Goal: Task Accomplishment & Management: Use online tool/utility

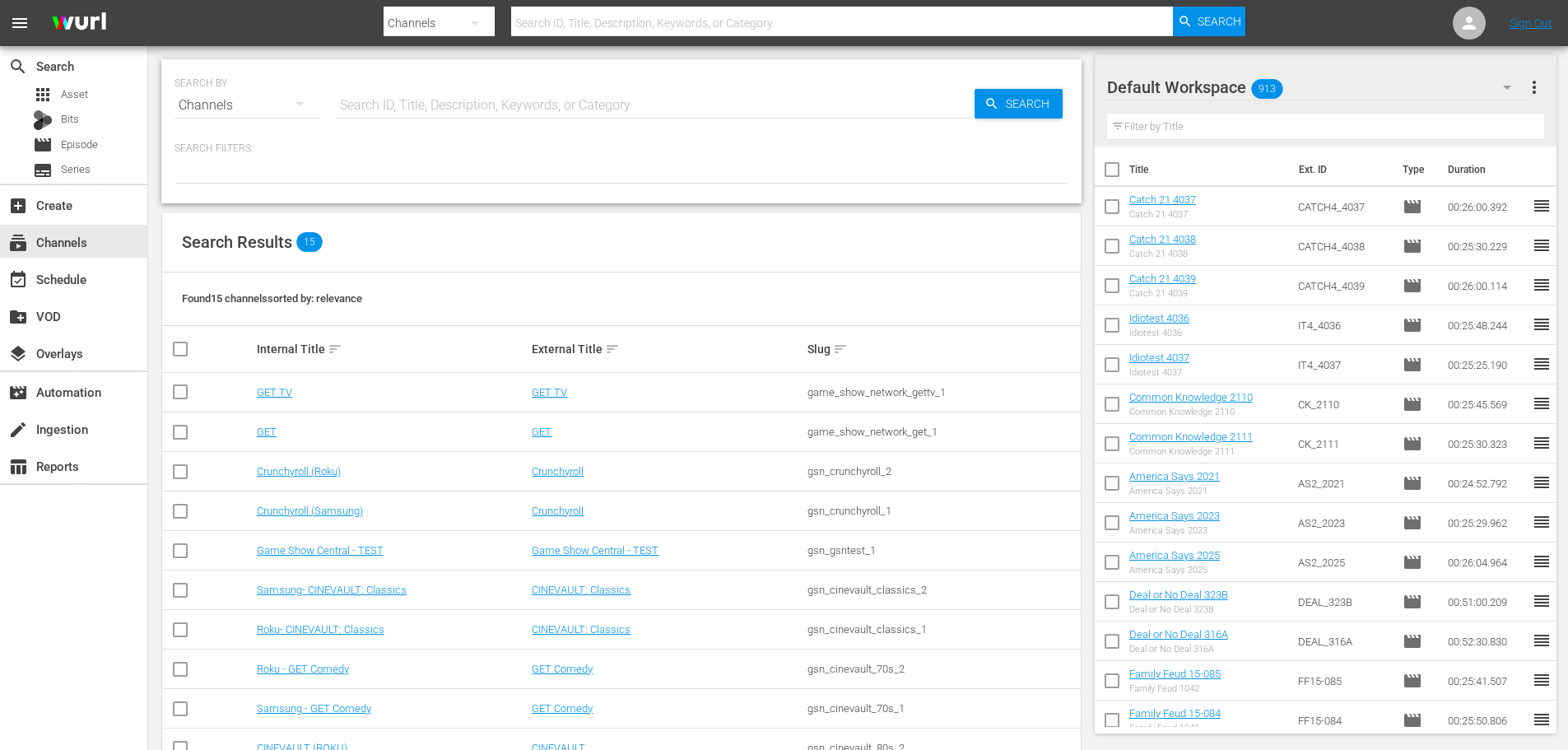
scroll to position [246, 0]
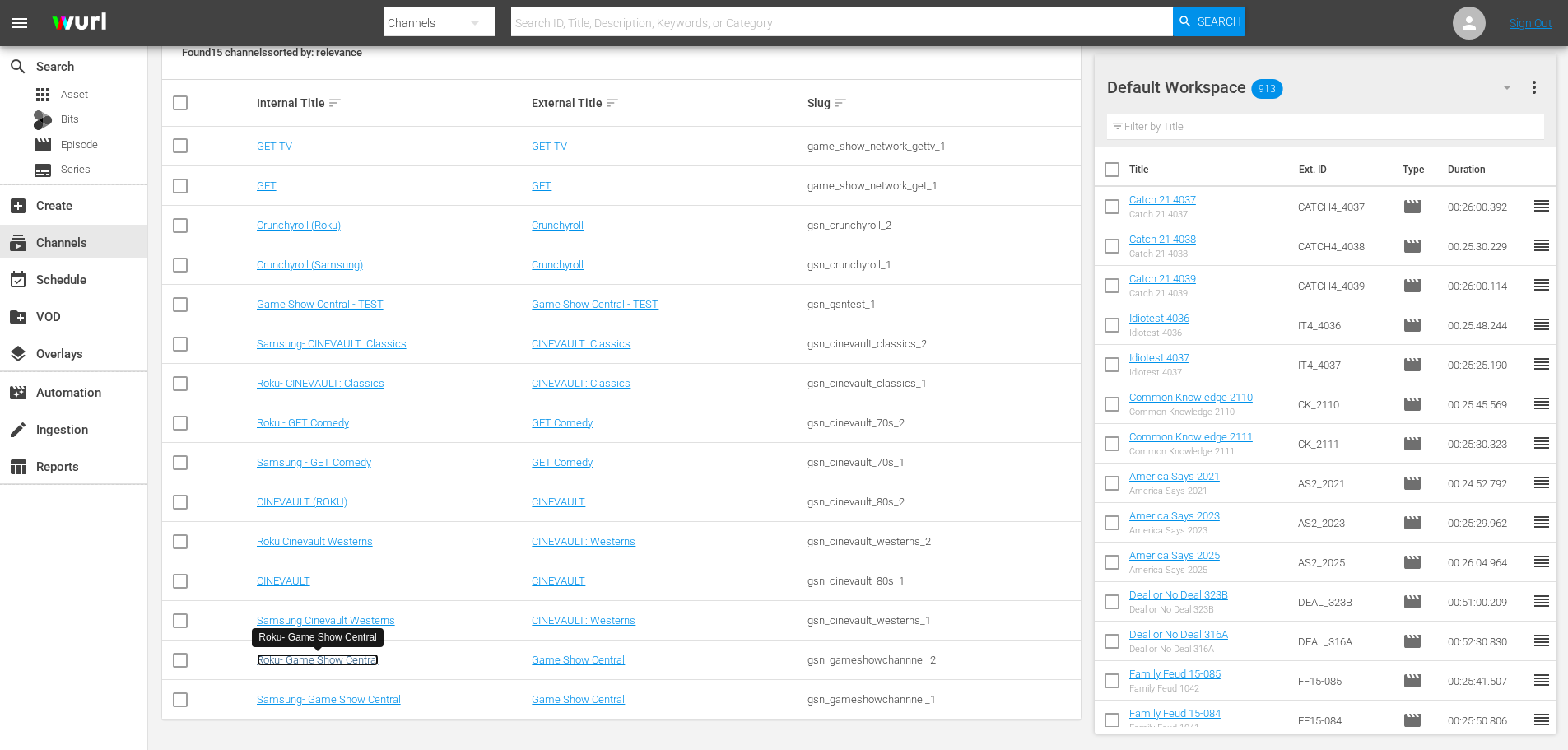
click at [298, 657] on link "Roku- Game Show Central" at bounding box center [318, 659] width 122 height 12
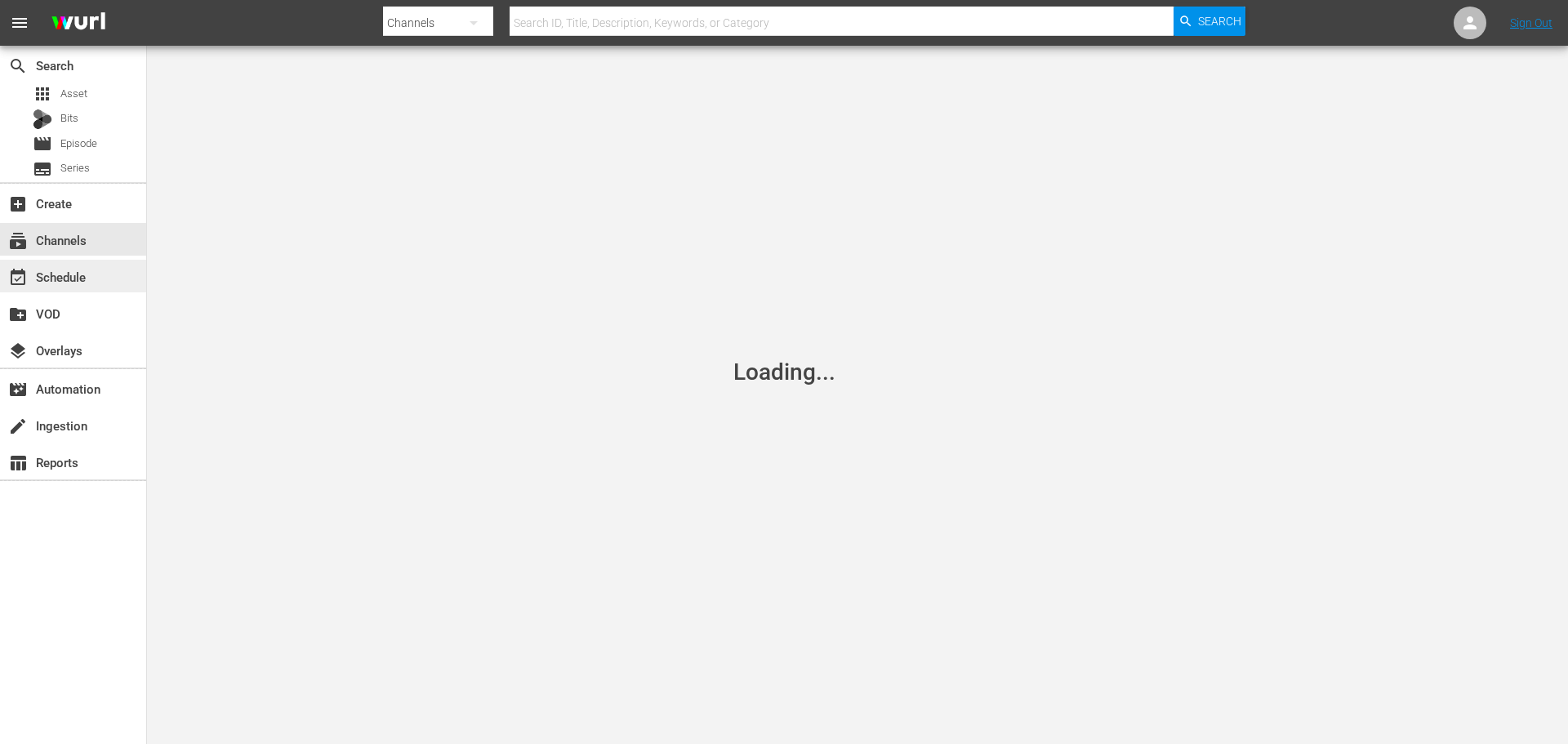
click at [88, 283] on div "event_available Schedule" at bounding box center [73, 276] width 146 height 33
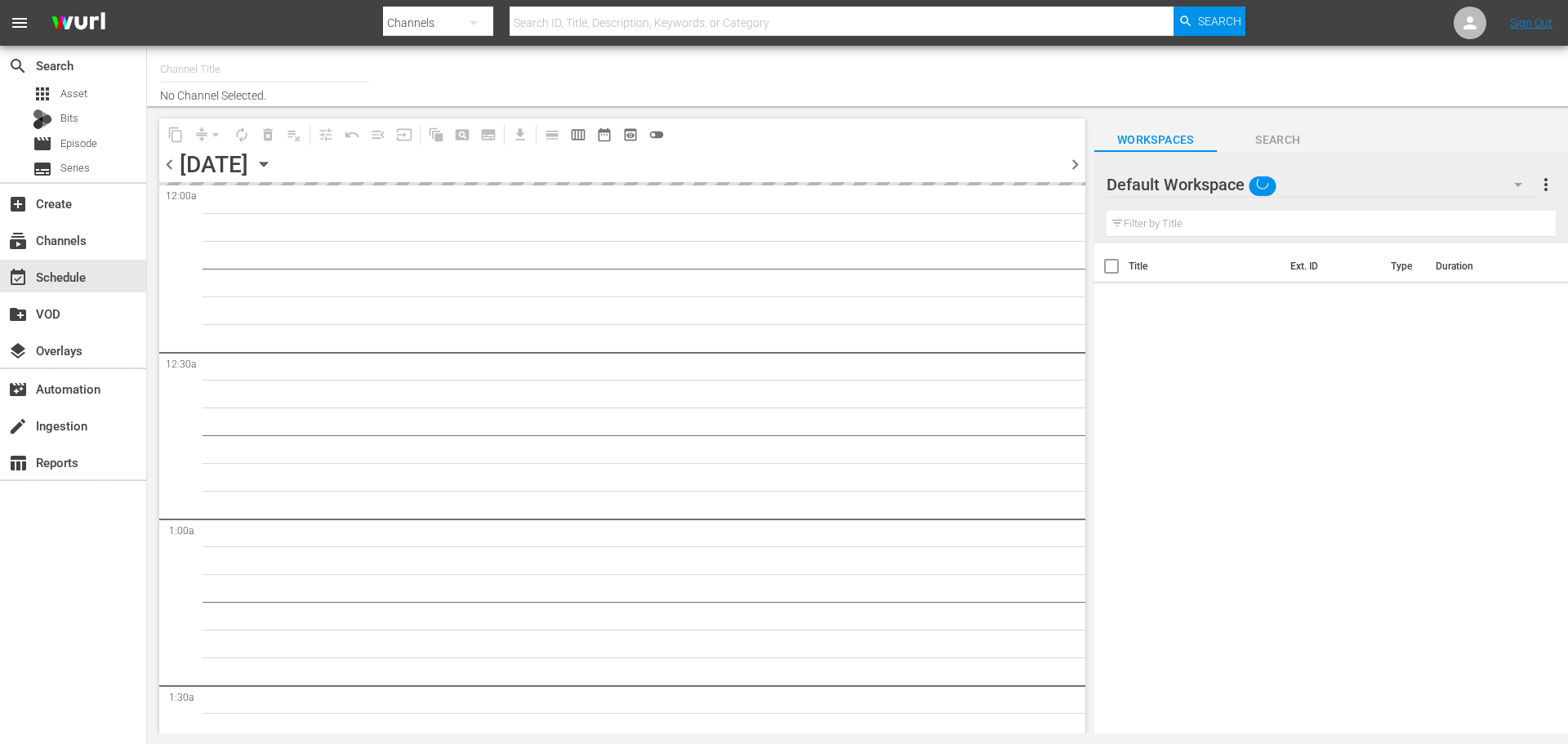
type input "Roku- Game Show Central (462)"
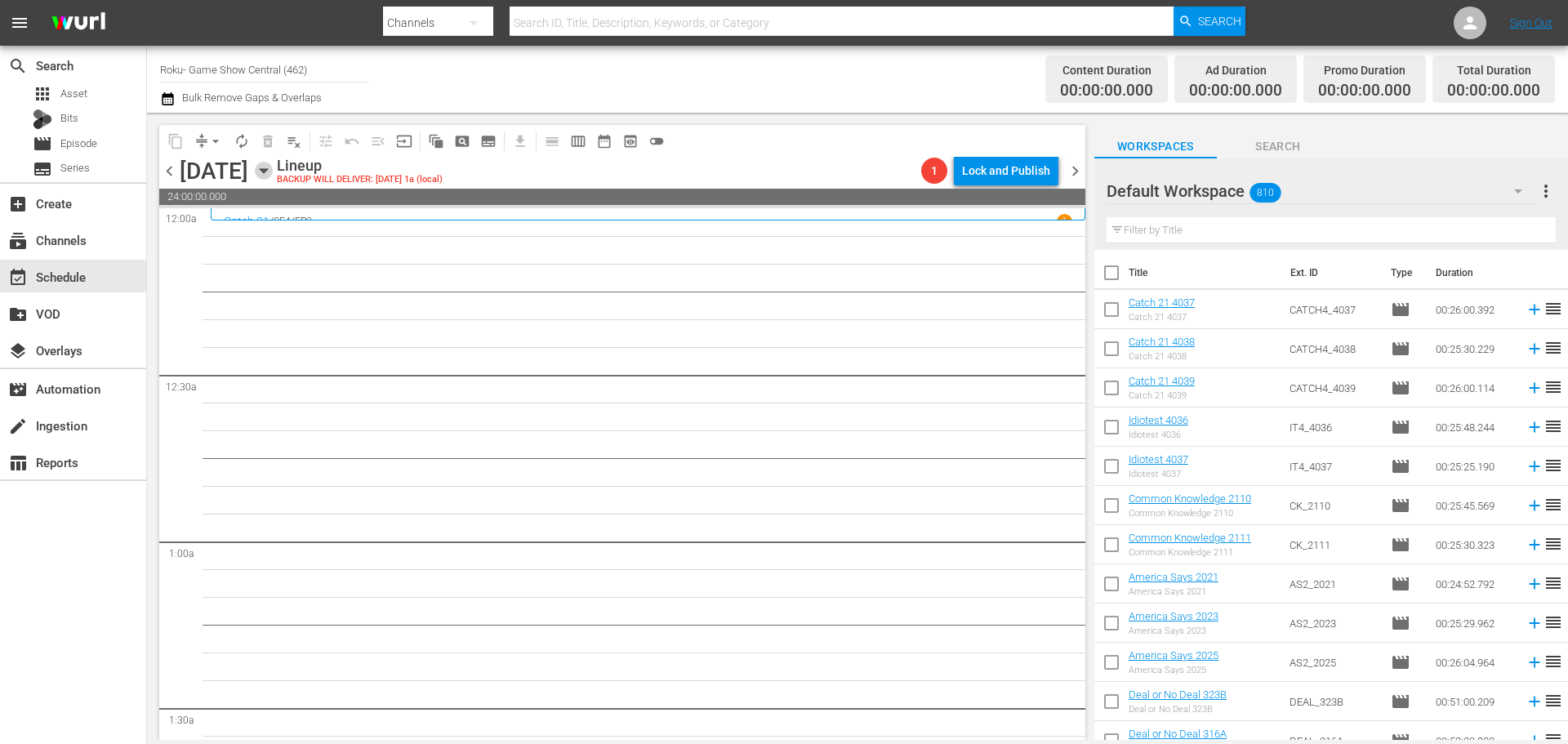
click at [273, 174] on icon "button" at bounding box center [264, 170] width 18 height 18
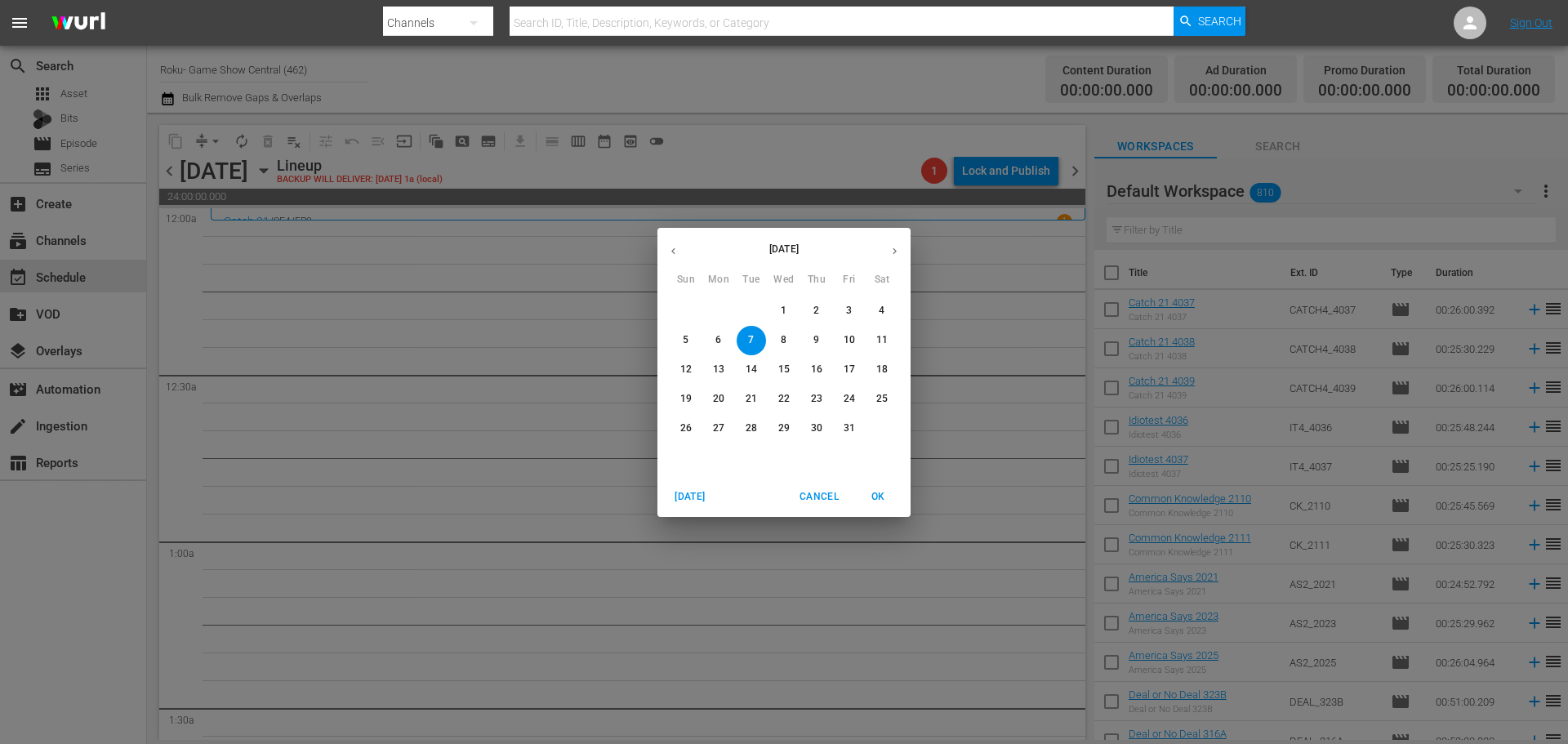
click at [666, 256] on button "button" at bounding box center [673, 251] width 32 height 32
click at [748, 396] on p "23" at bounding box center [751, 399] width 11 height 14
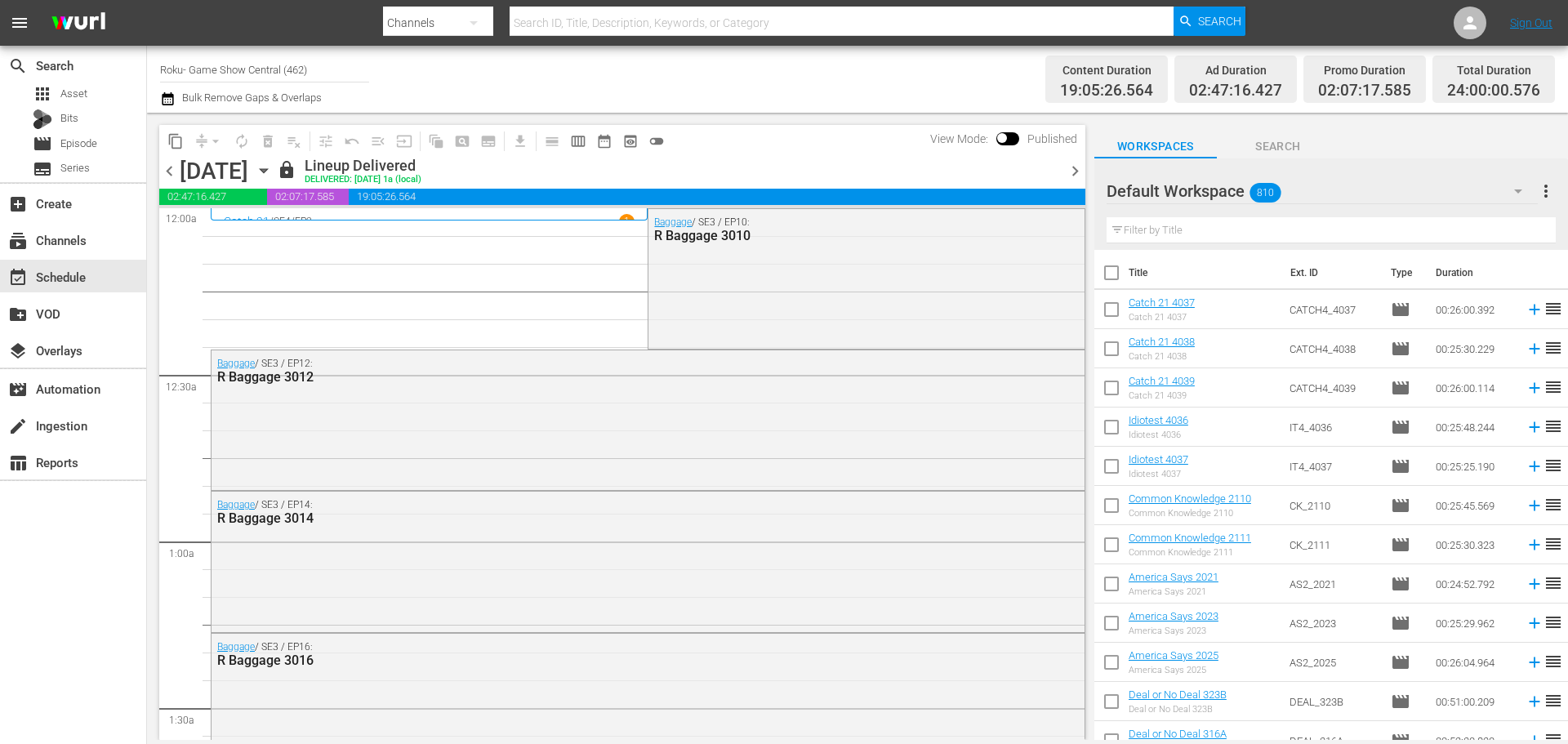
click at [176, 138] on span "content_copy" at bounding box center [176, 142] width 17 height 17
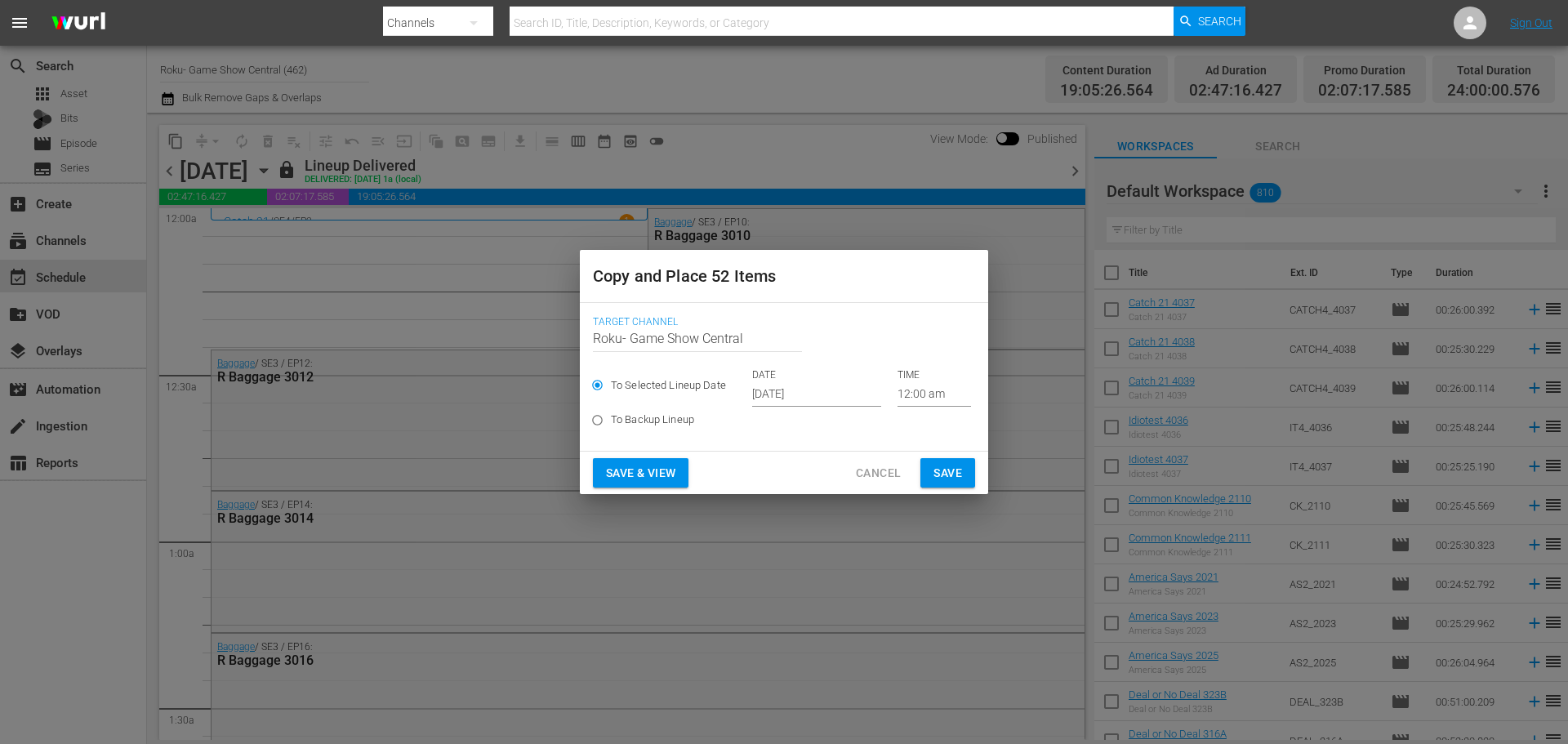
click at [769, 391] on input "Oct 1st 2025" at bounding box center [817, 395] width 129 height 24
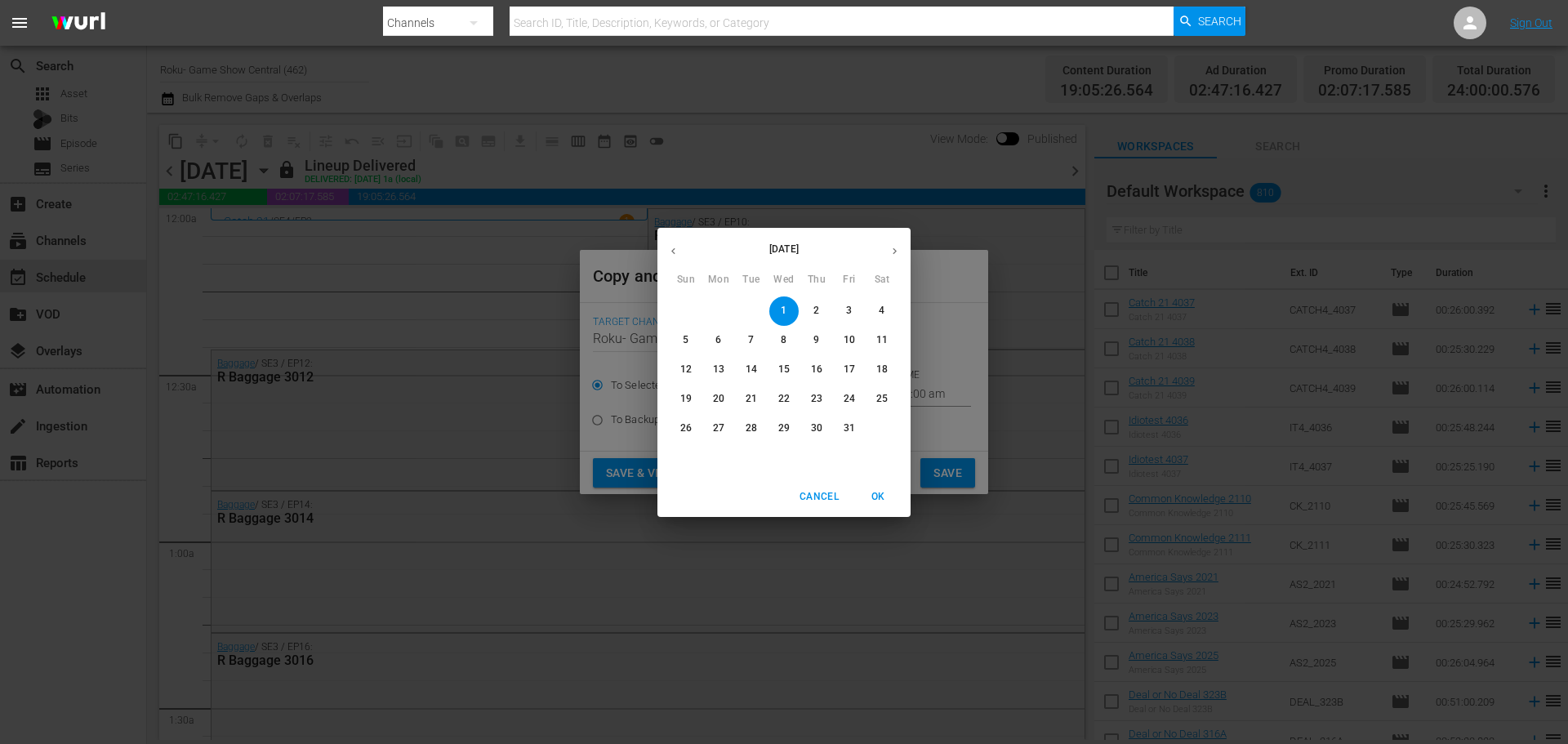
click at [755, 345] on span "7" at bounding box center [751, 340] width 30 height 14
type input "Oct 7th 2025"
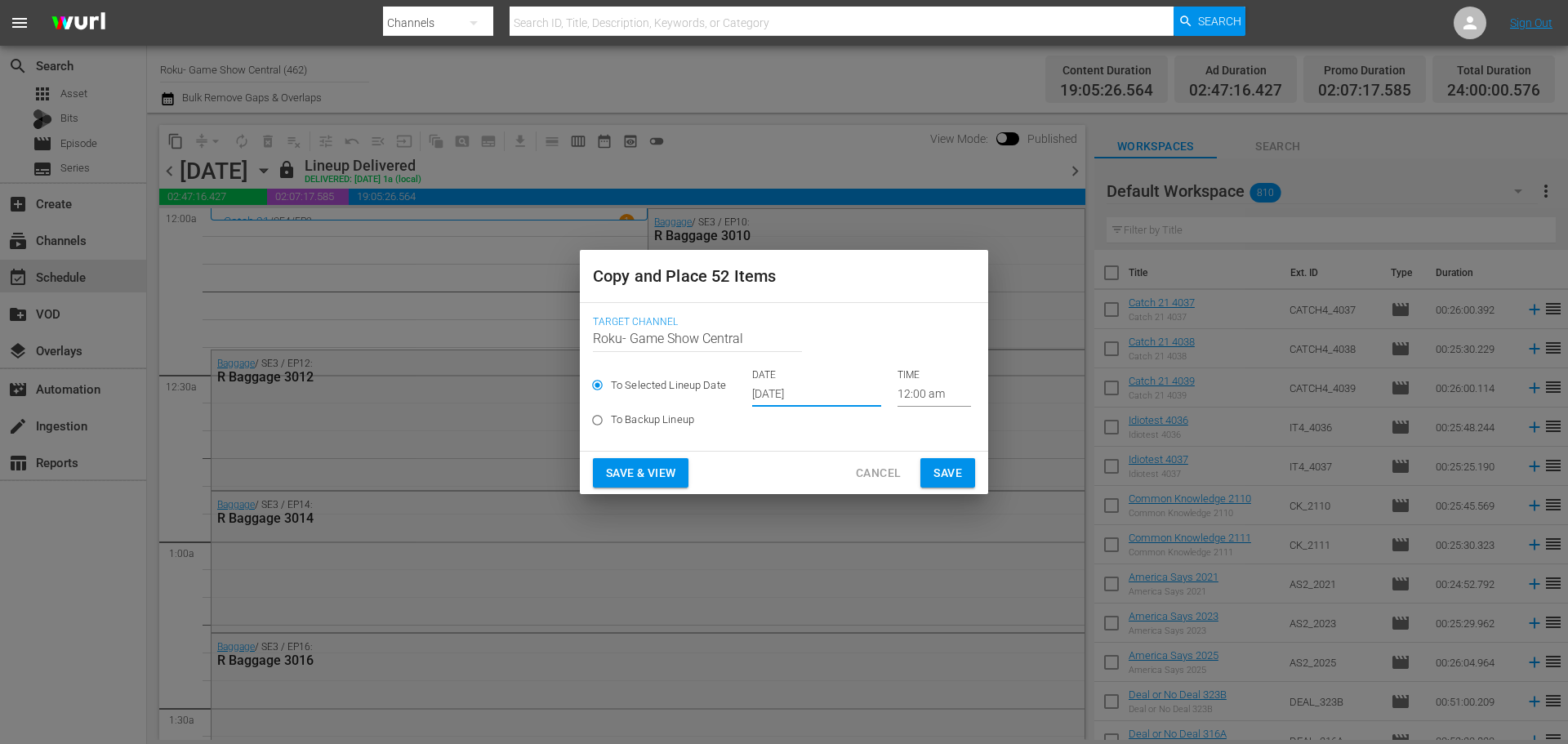
click at [870, 396] on input "Oct 7th 2025" at bounding box center [817, 395] width 129 height 24
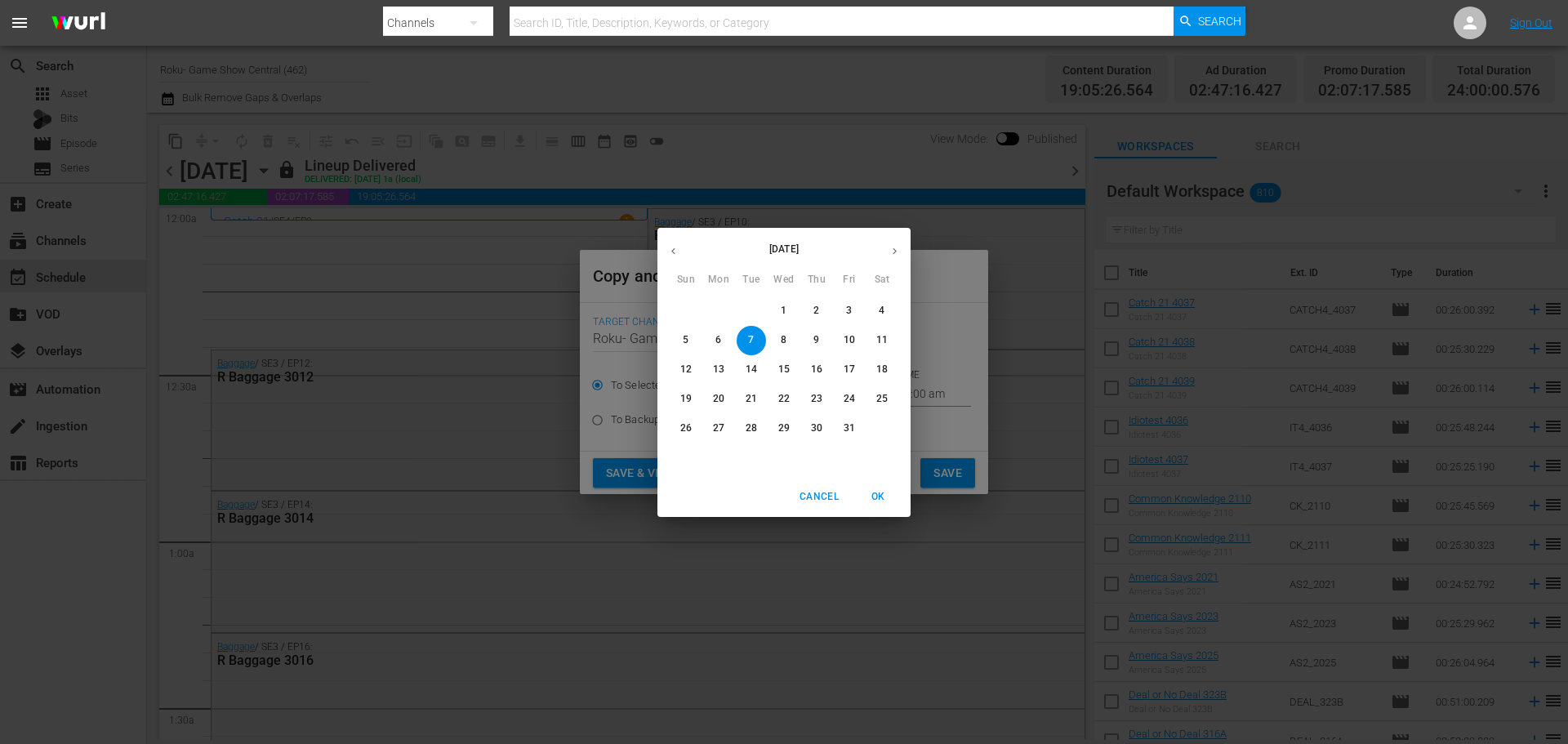
click at [881, 503] on span "OK" at bounding box center [878, 497] width 39 height 17
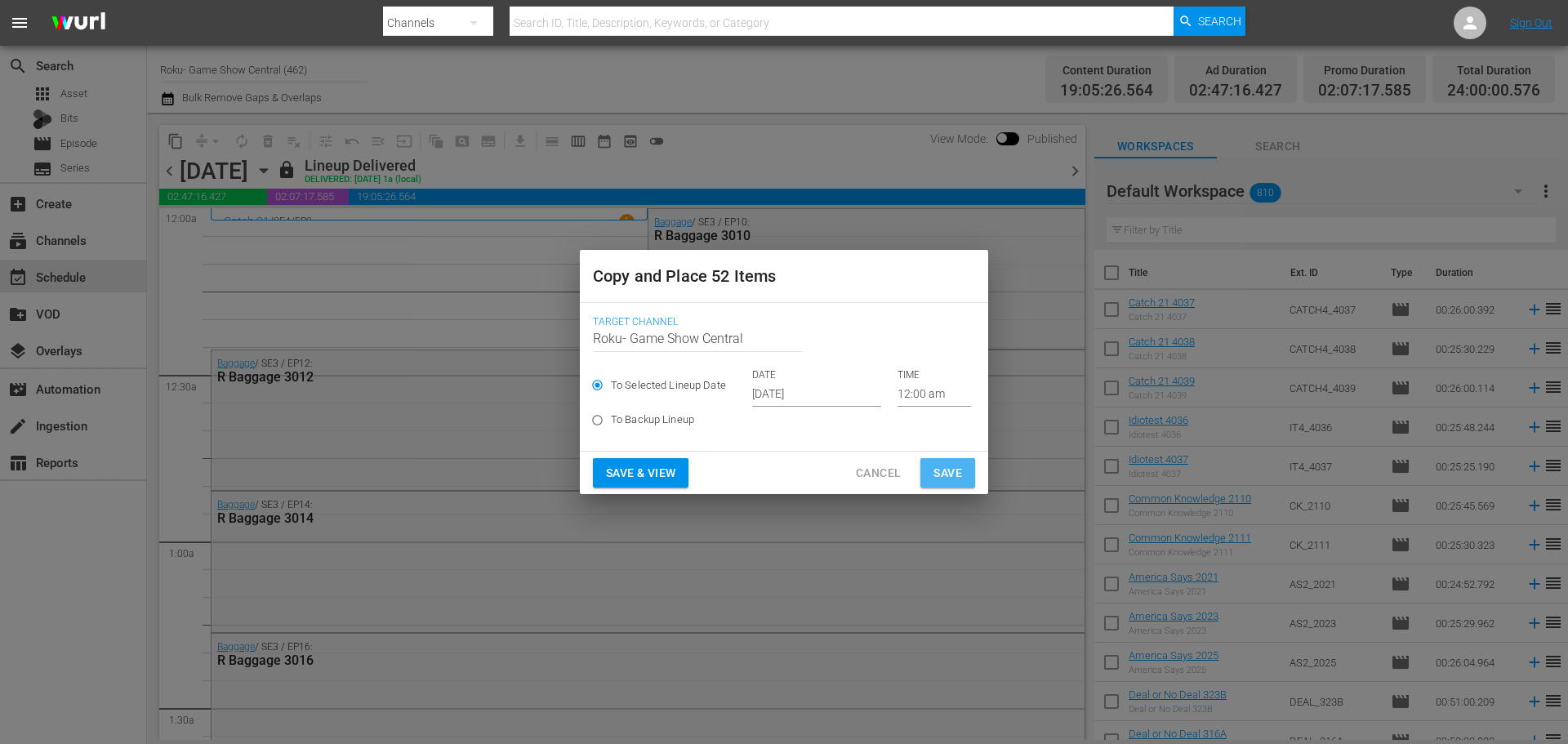
click at [939, 475] on span "Save" at bounding box center [948, 473] width 29 height 20
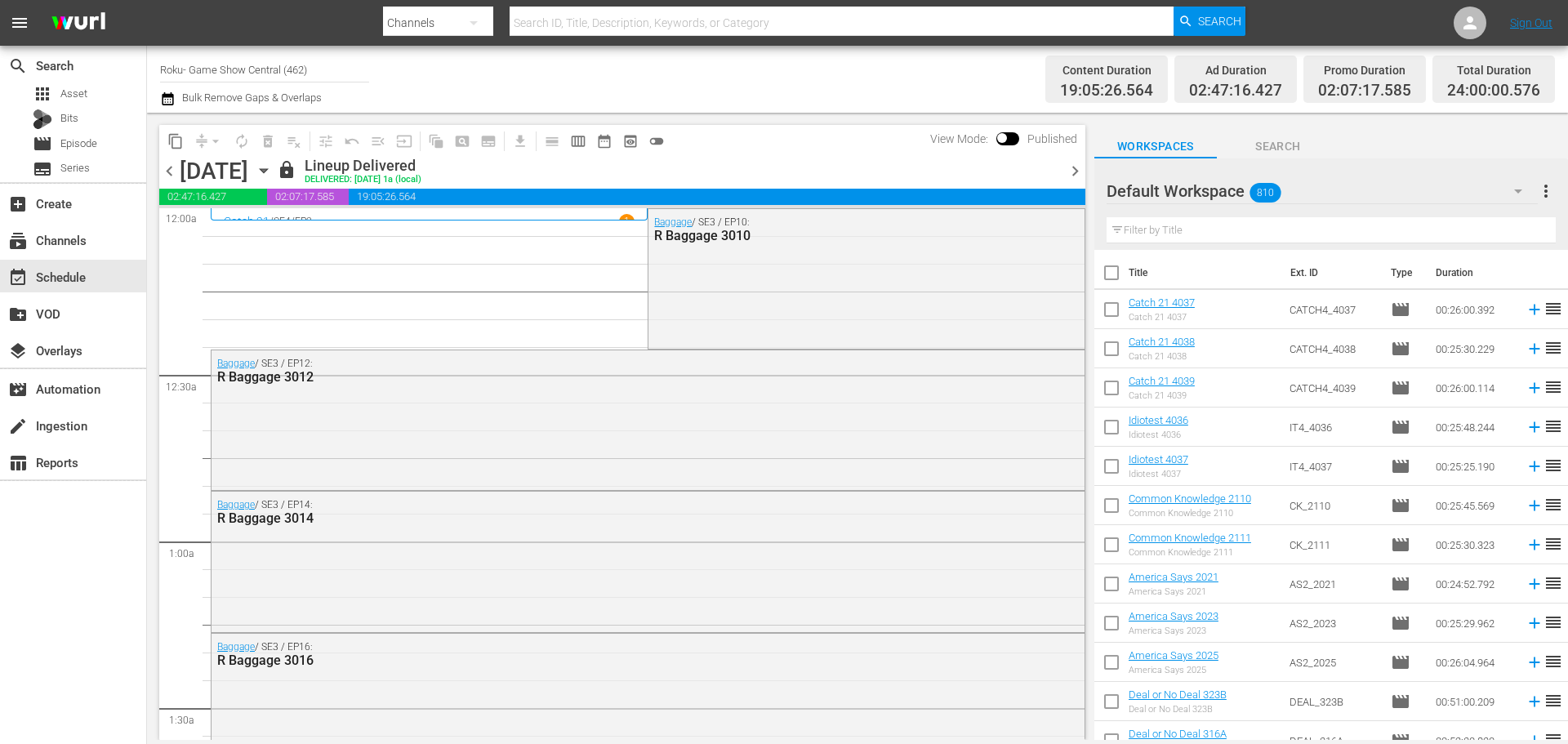
click at [267, 171] on icon "button" at bounding box center [264, 171] width 7 height 4
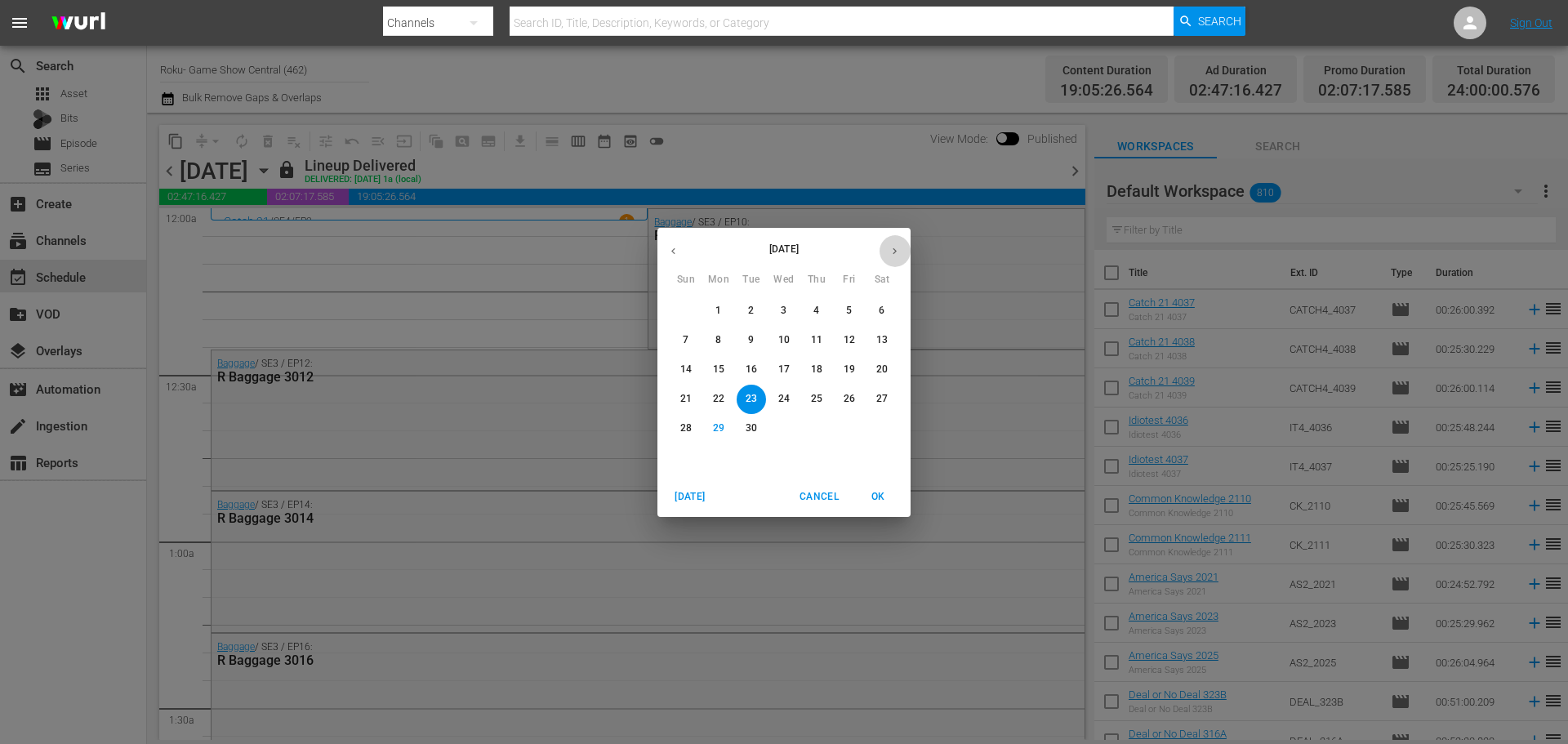
click at [881, 256] on button "button" at bounding box center [895, 251] width 32 height 32
click at [792, 306] on span "1" at bounding box center [784, 310] width 30 height 14
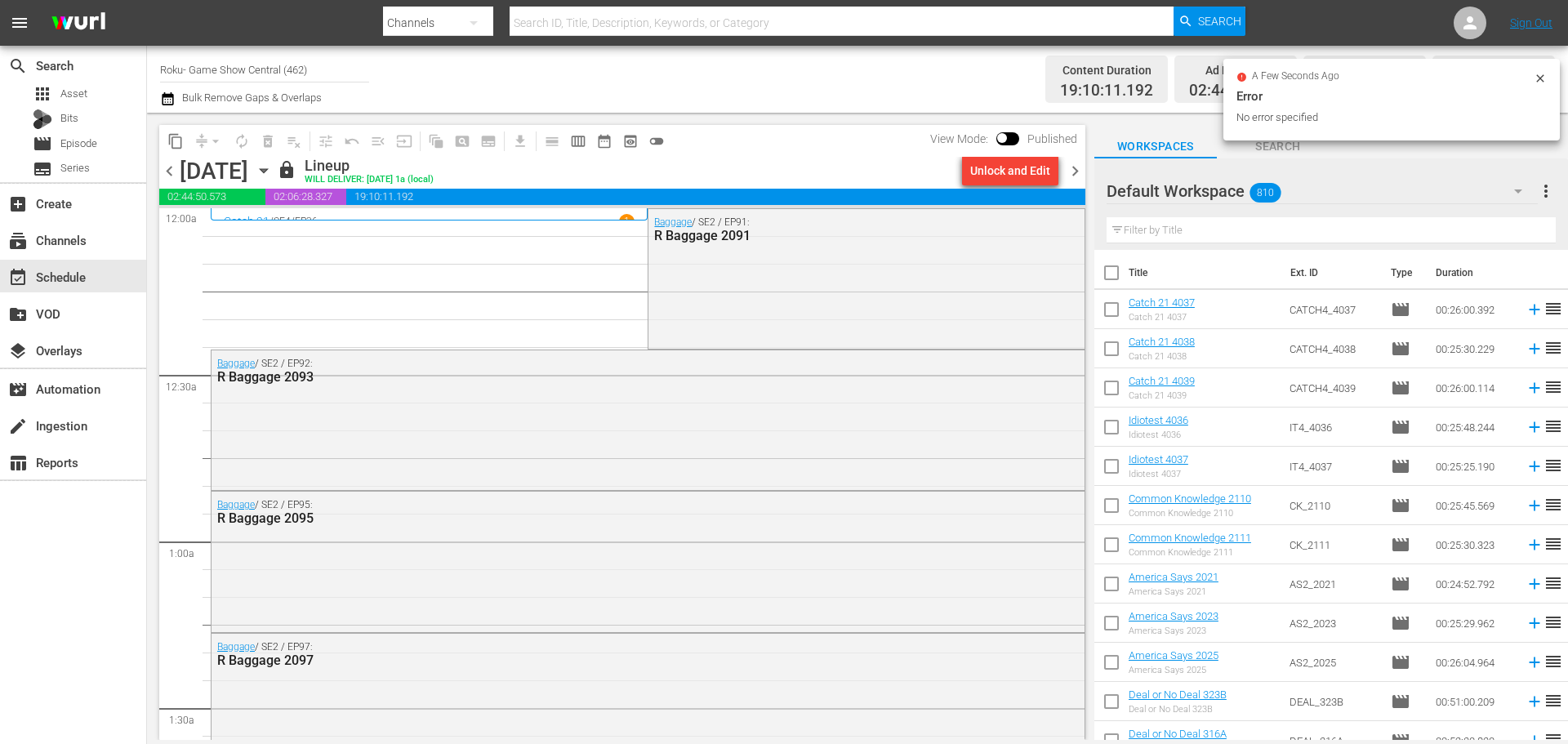
click at [1007, 171] on div "Unlock and Edit" at bounding box center [1010, 171] width 80 height 30
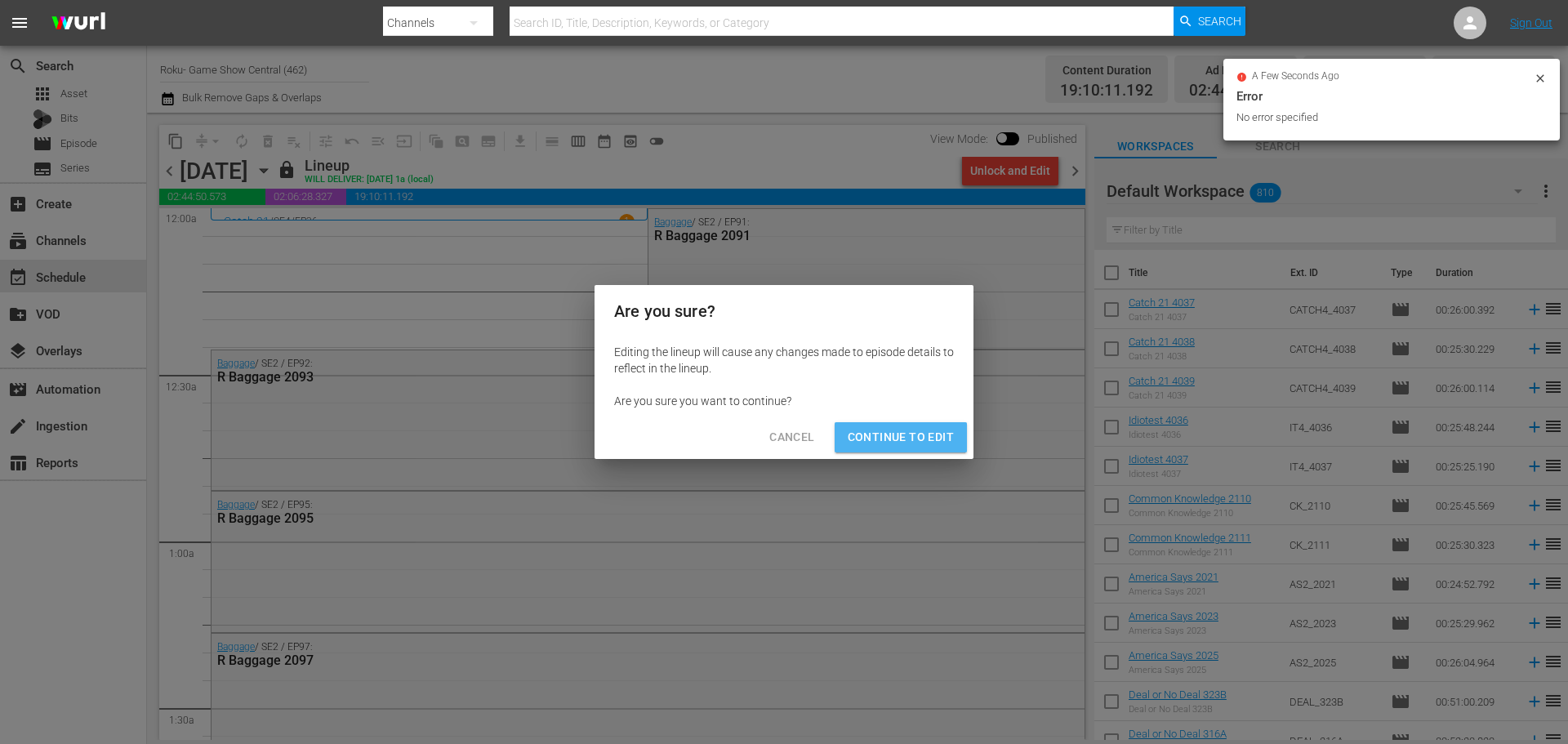
click at [948, 448] on button "Continue to Edit" at bounding box center [900, 437] width 132 height 30
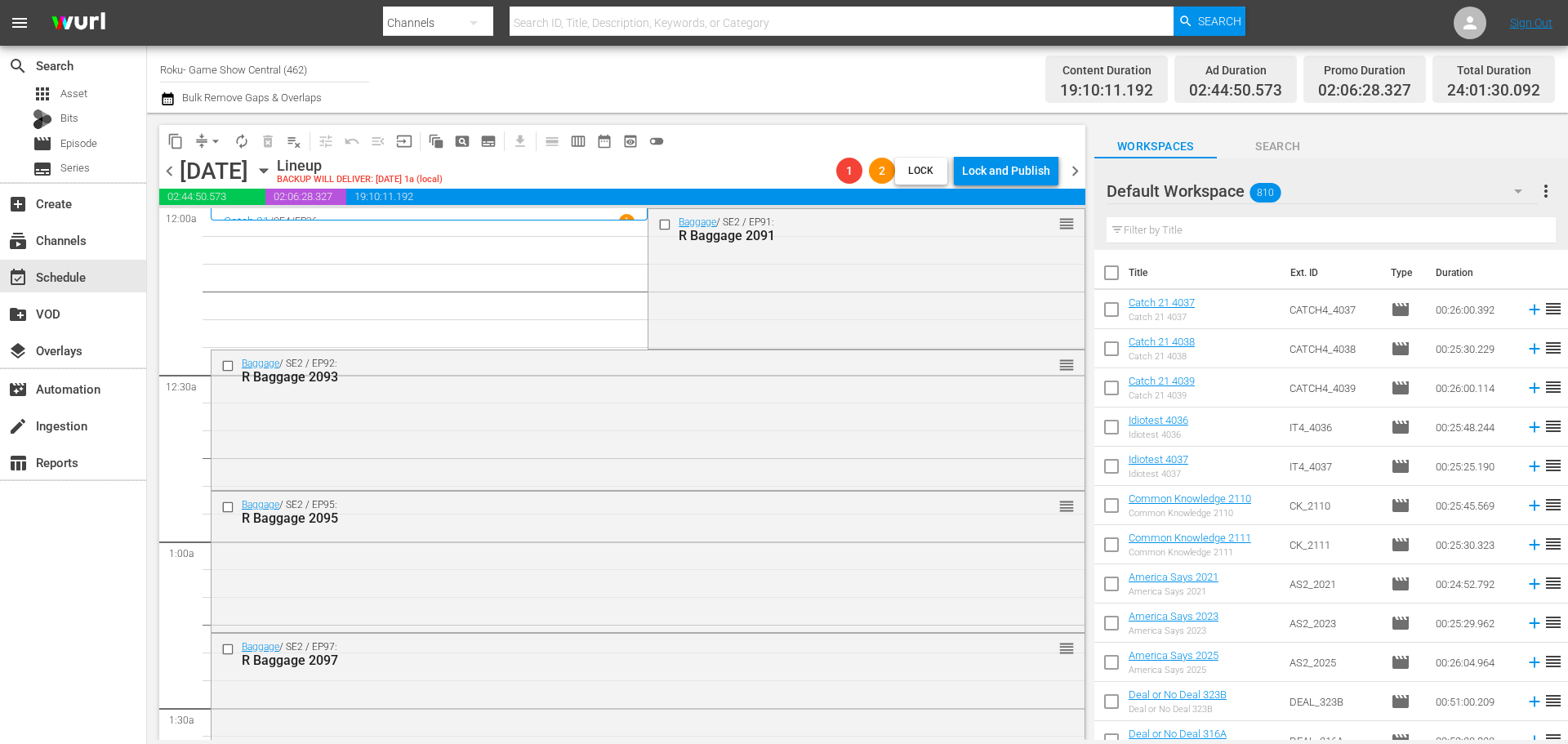
click at [204, 133] on span "compress" at bounding box center [202, 142] width 17 height 17
click at [291, 142] on span "playlist_remove_outlined" at bounding box center [294, 142] width 17 height 17
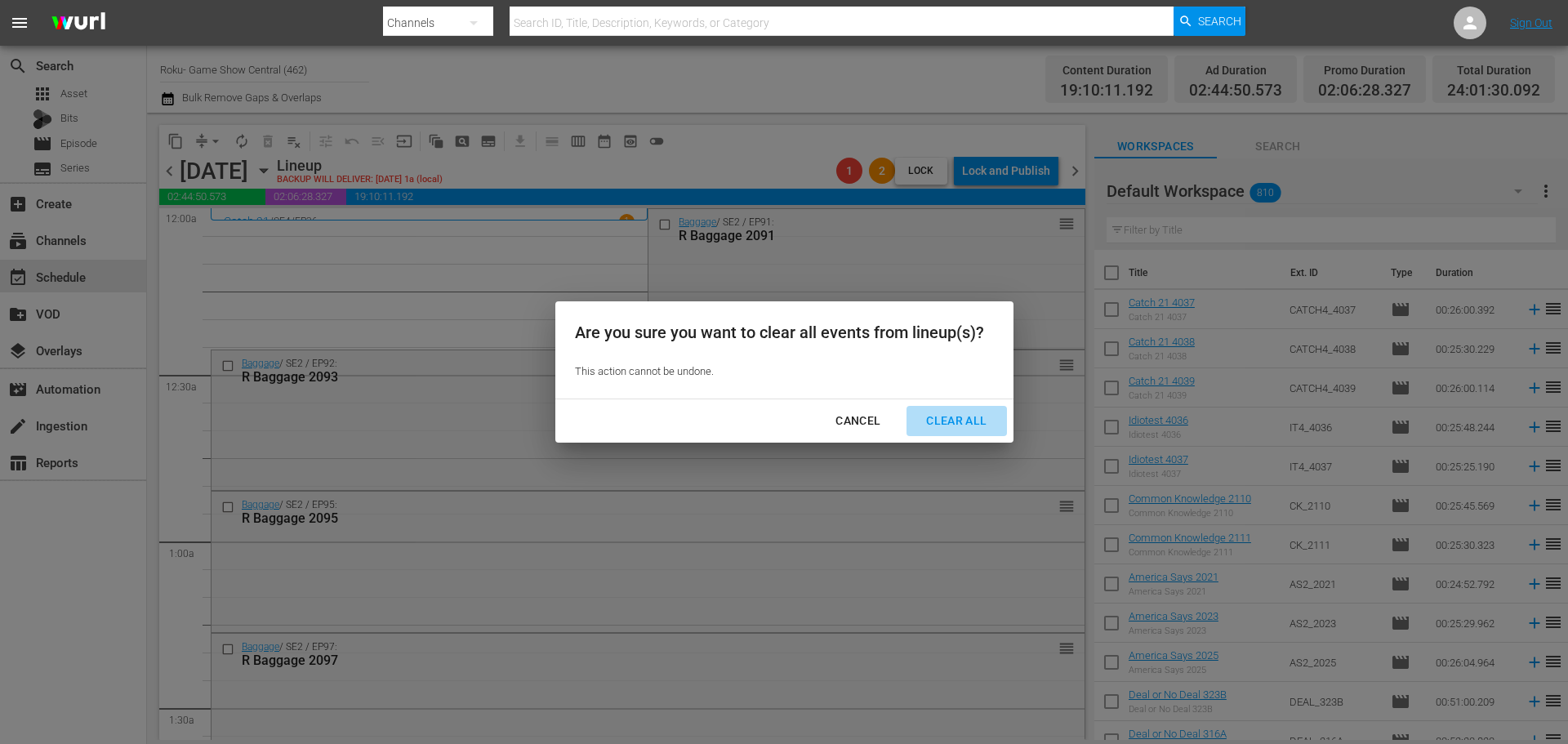
click at [990, 428] on div "Clear All" at bounding box center [956, 421] width 87 height 20
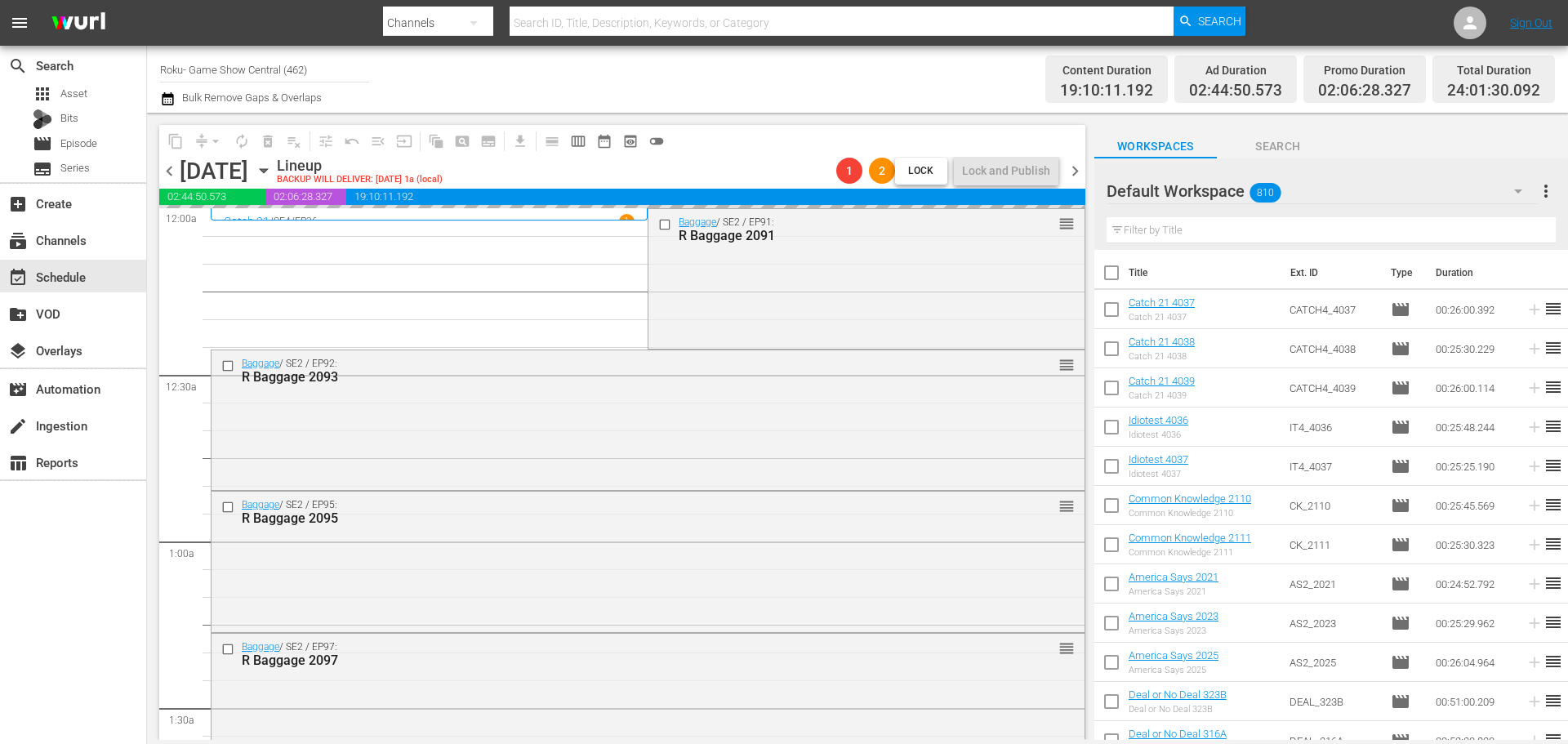
click at [273, 169] on icon "button" at bounding box center [264, 170] width 18 height 18
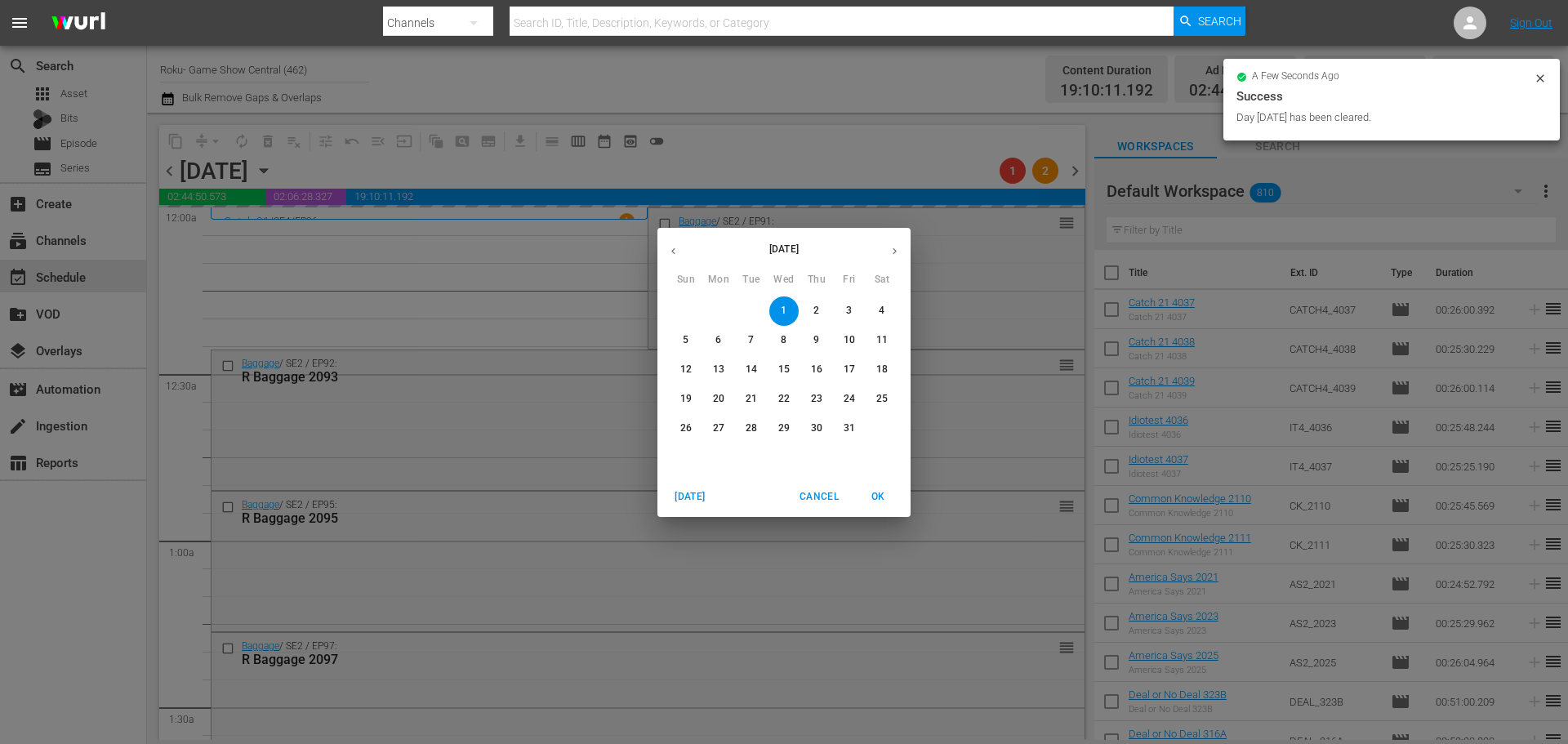
click at [447, 169] on div "October 2025 Sun Mon Tue Wed Thu Fri Sat 28 29 30 1 2 3 4 5 6 7 8 9 10 11 12 13…" at bounding box center [784, 372] width 1568 height 744
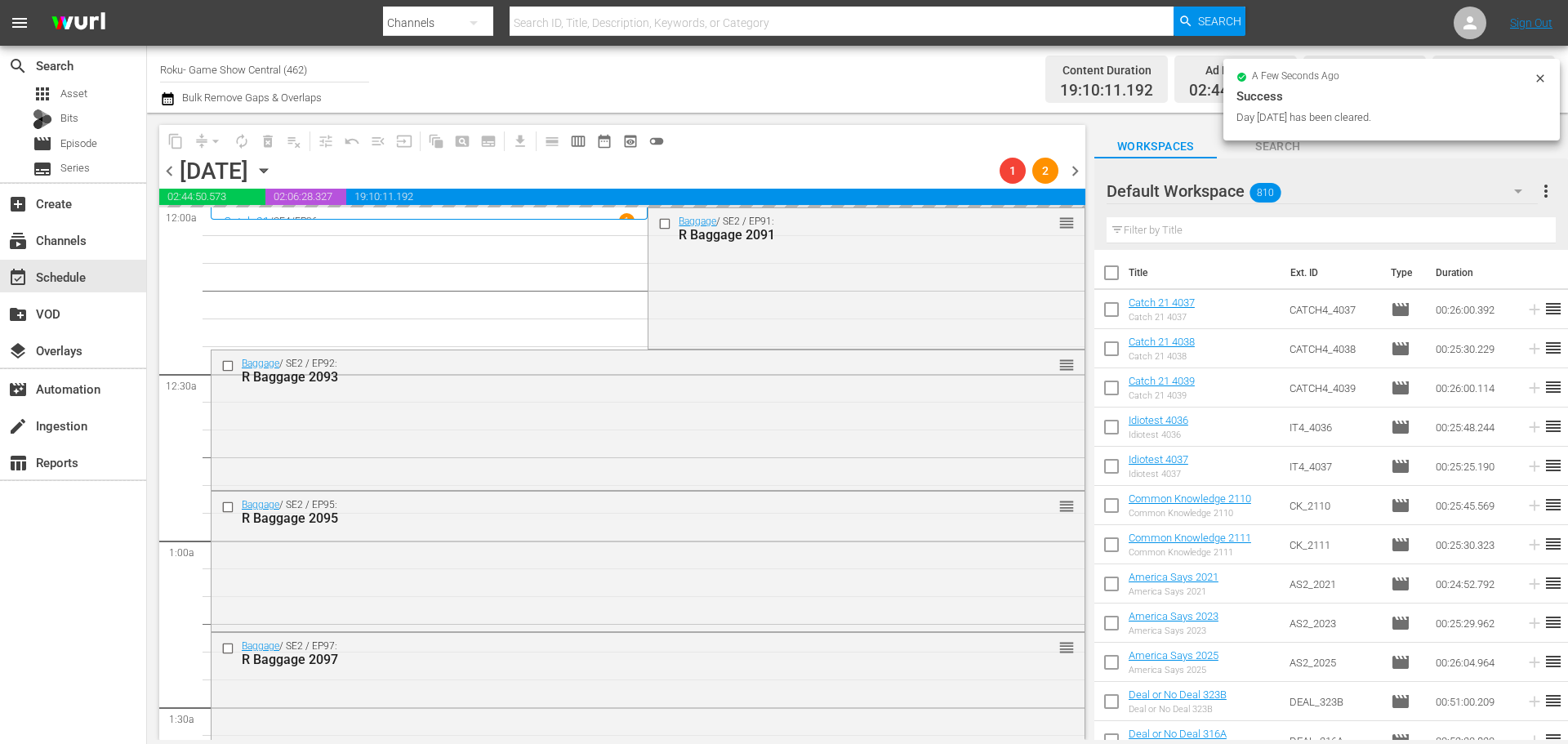
click at [273, 169] on icon "button" at bounding box center [264, 170] width 18 height 18
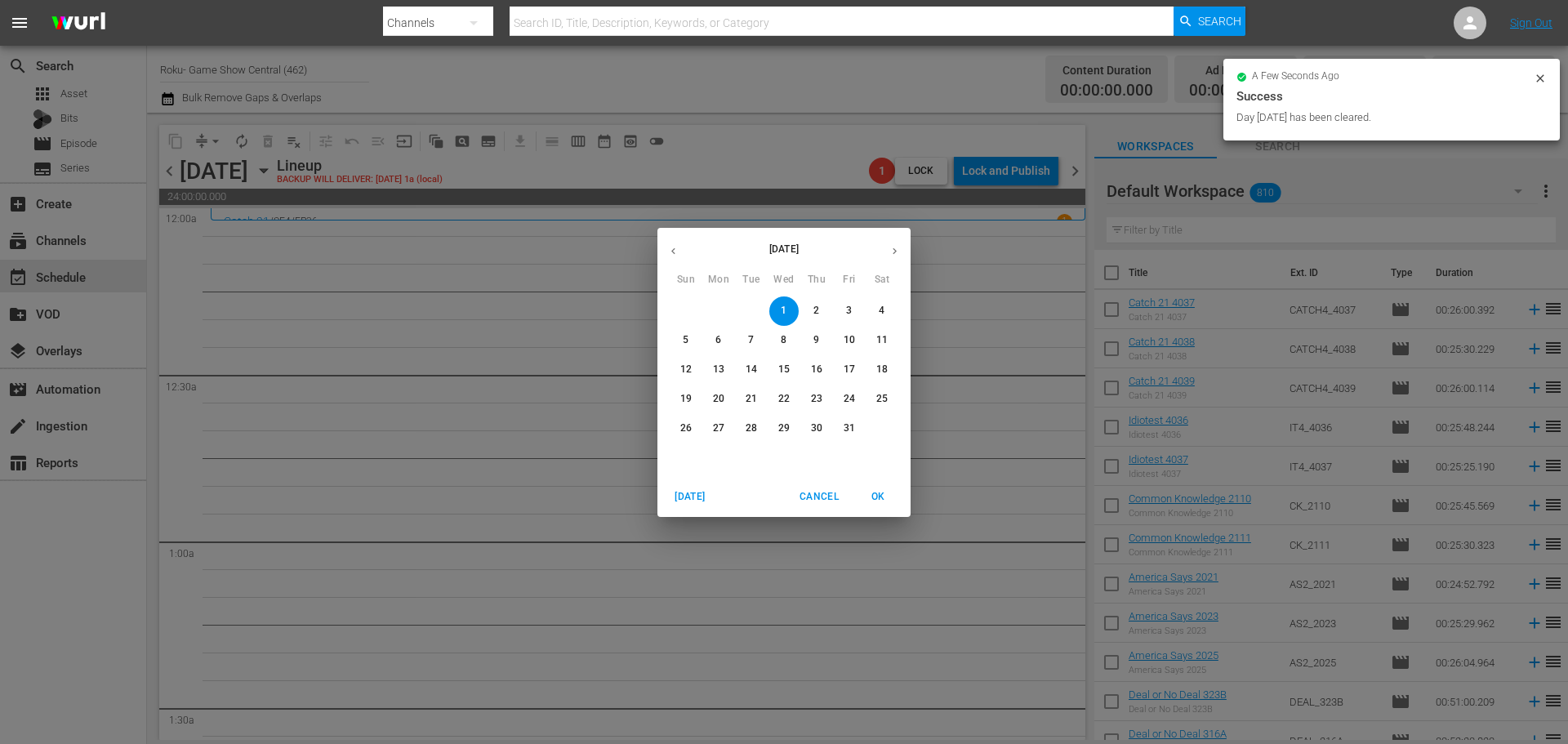
drag, startPoint x: 752, startPoint y: 336, endPoint x: 641, endPoint y: 385, distance: 121.3
click at [755, 336] on span "7" at bounding box center [751, 340] width 30 height 14
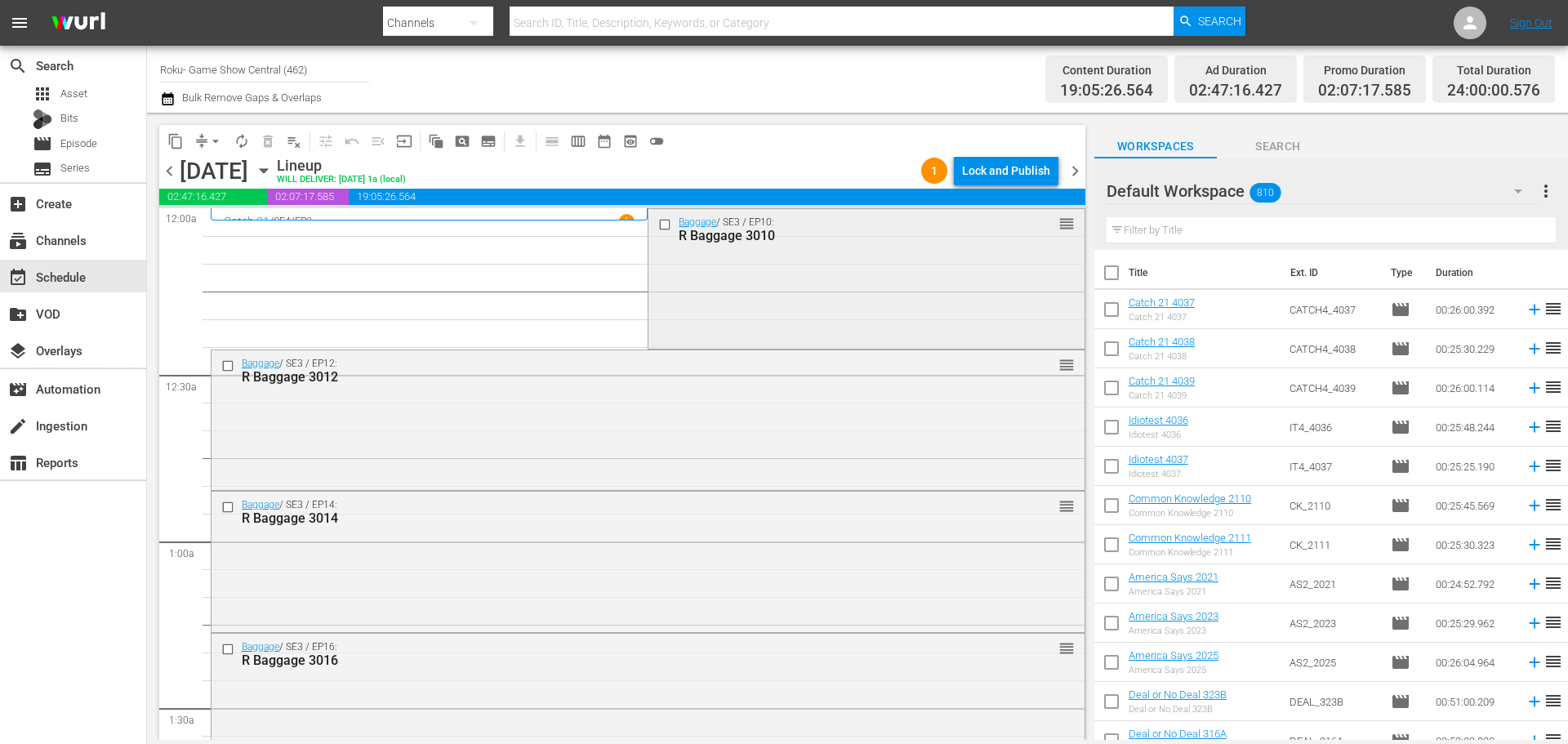
click at [663, 225] on input "checkbox" at bounding box center [667, 223] width 17 height 14
click at [226, 371] on input "checkbox" at bounding box center [230, 365] width 17 height 14
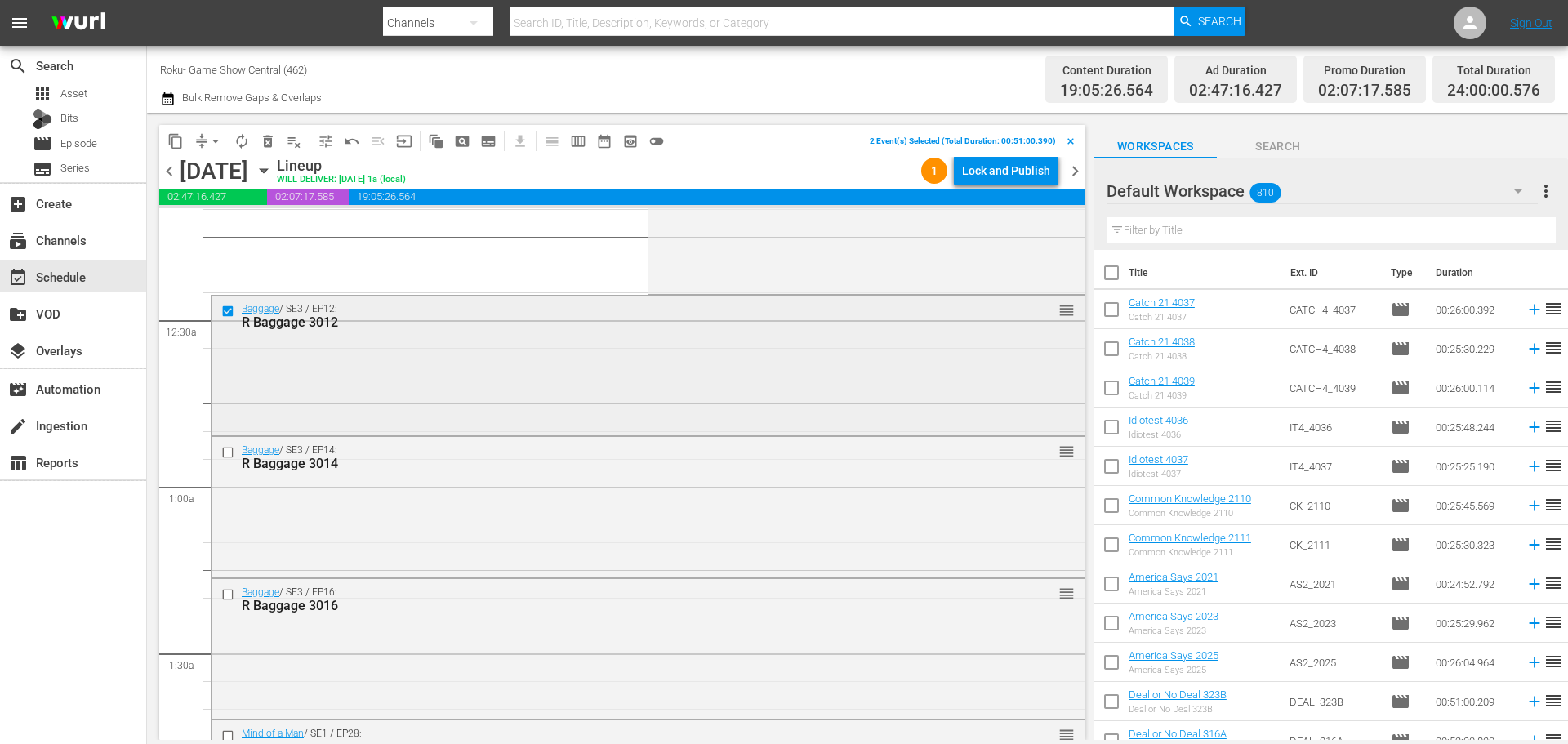
scroll to position [82, 0]
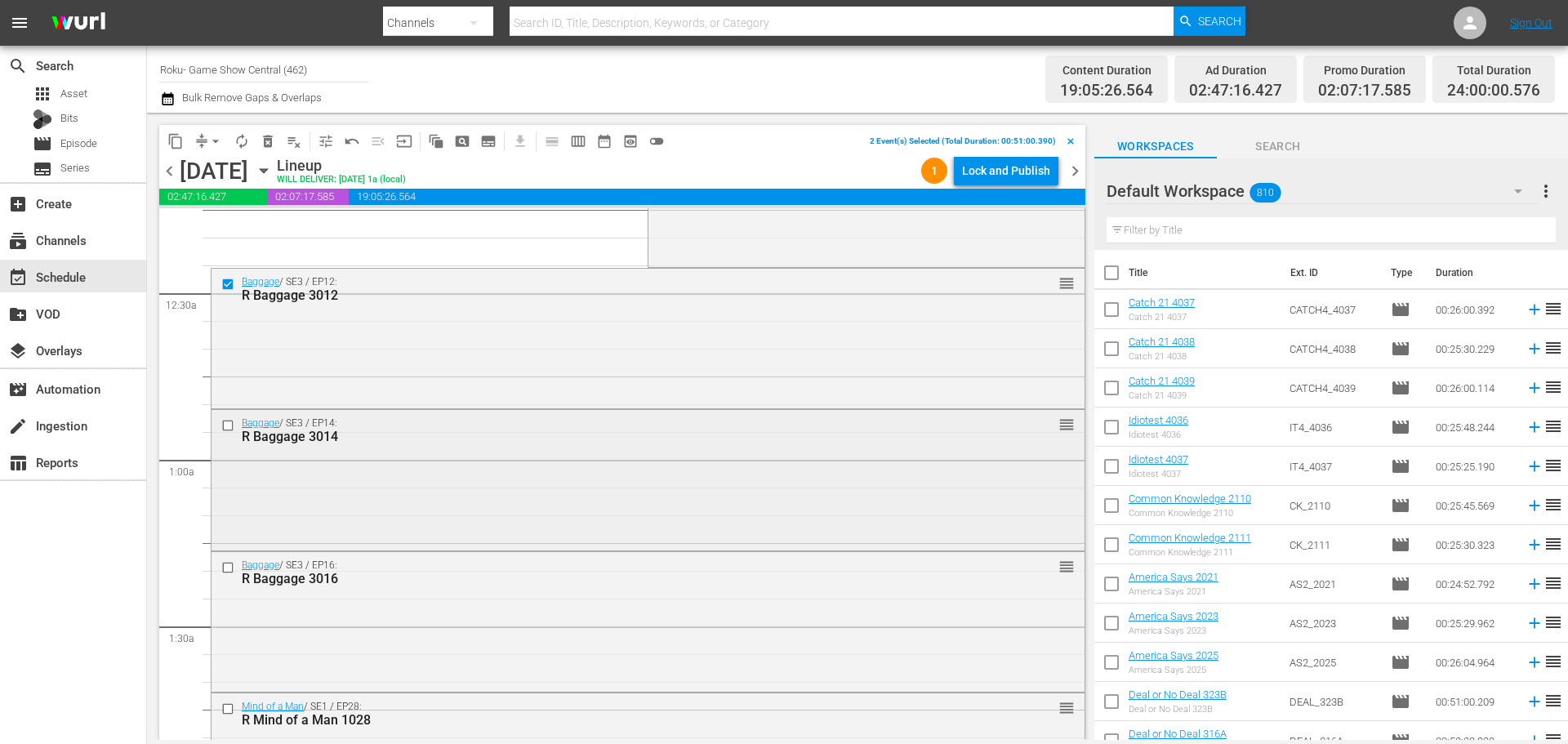
click at [232, 430] on input "checkbox" at bounding box center [230, 426] width 17 height 14
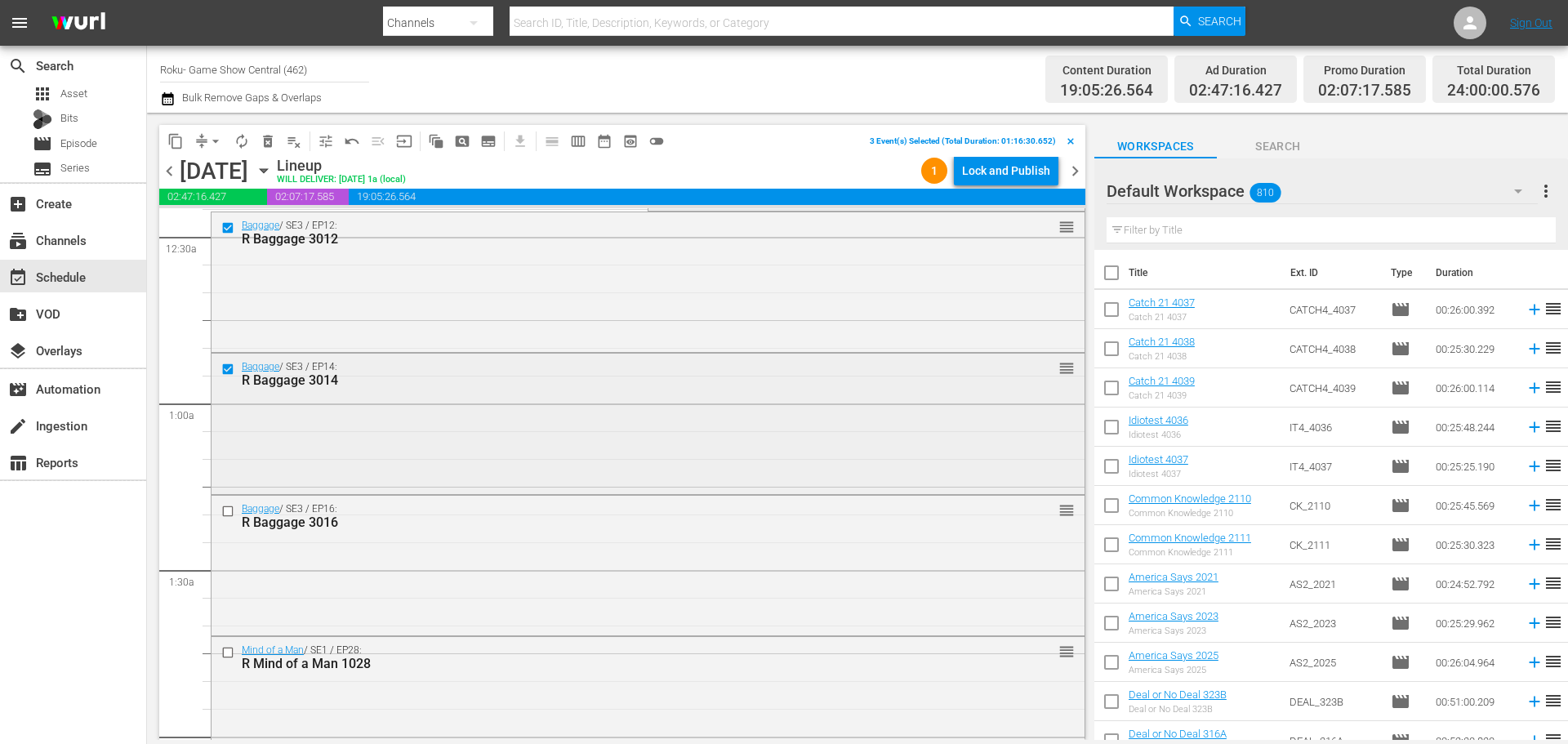
scroll to position [163, 0]
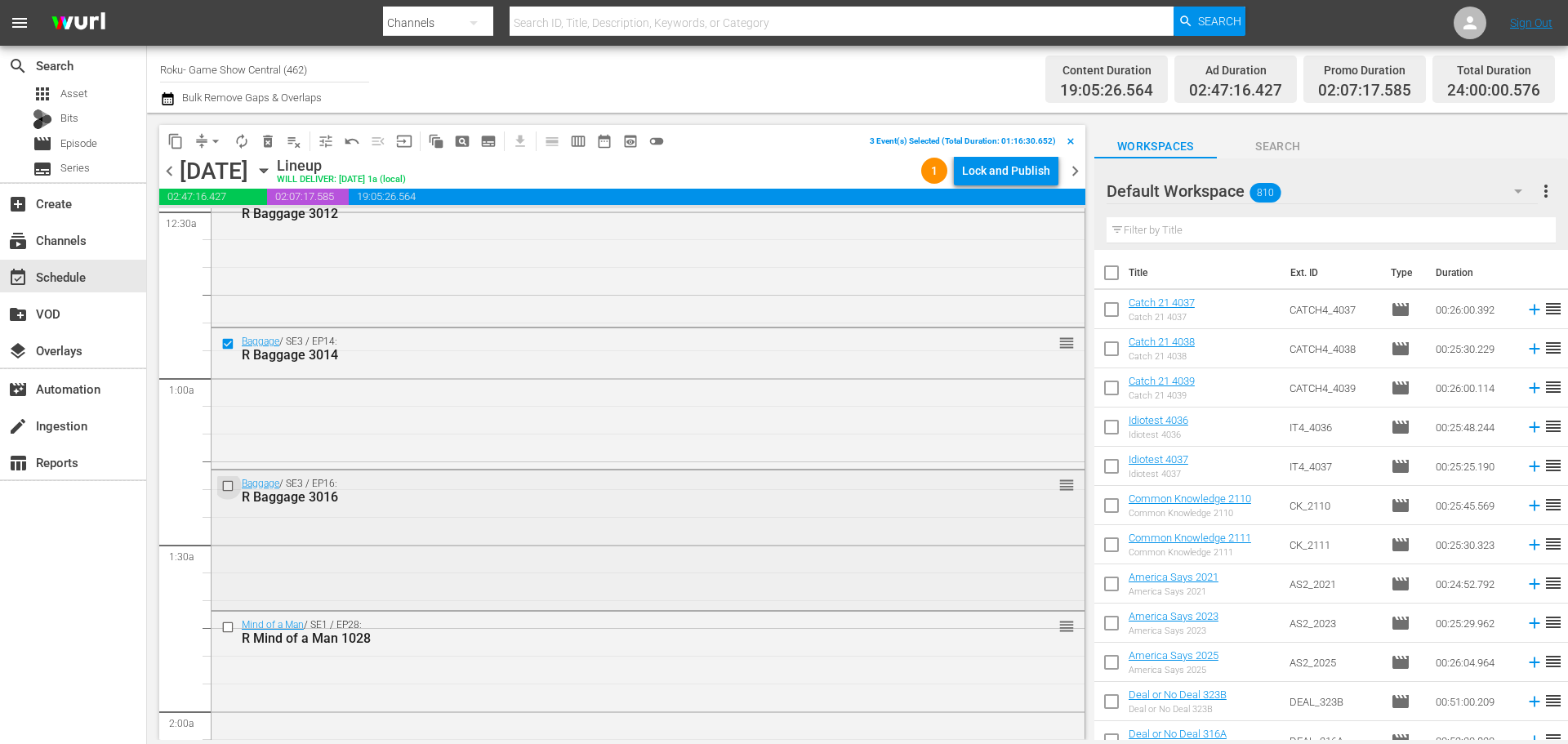
click at [227, 483] on input "checkbox" at bounding box center [230, 485] width 17 height 14
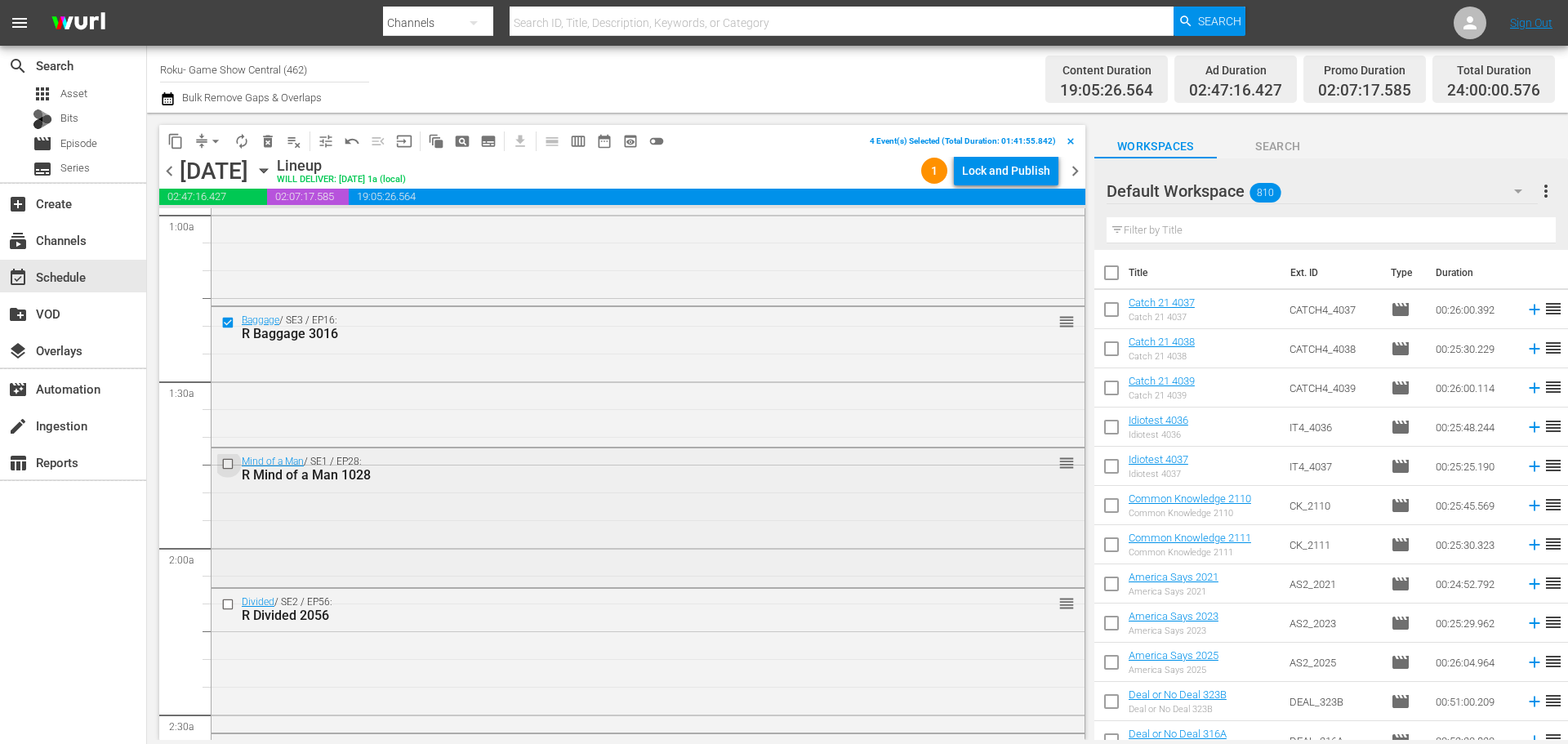
click at [233, 464] on input "checkbox" at bounding box center [230, 463] width 17 height 14
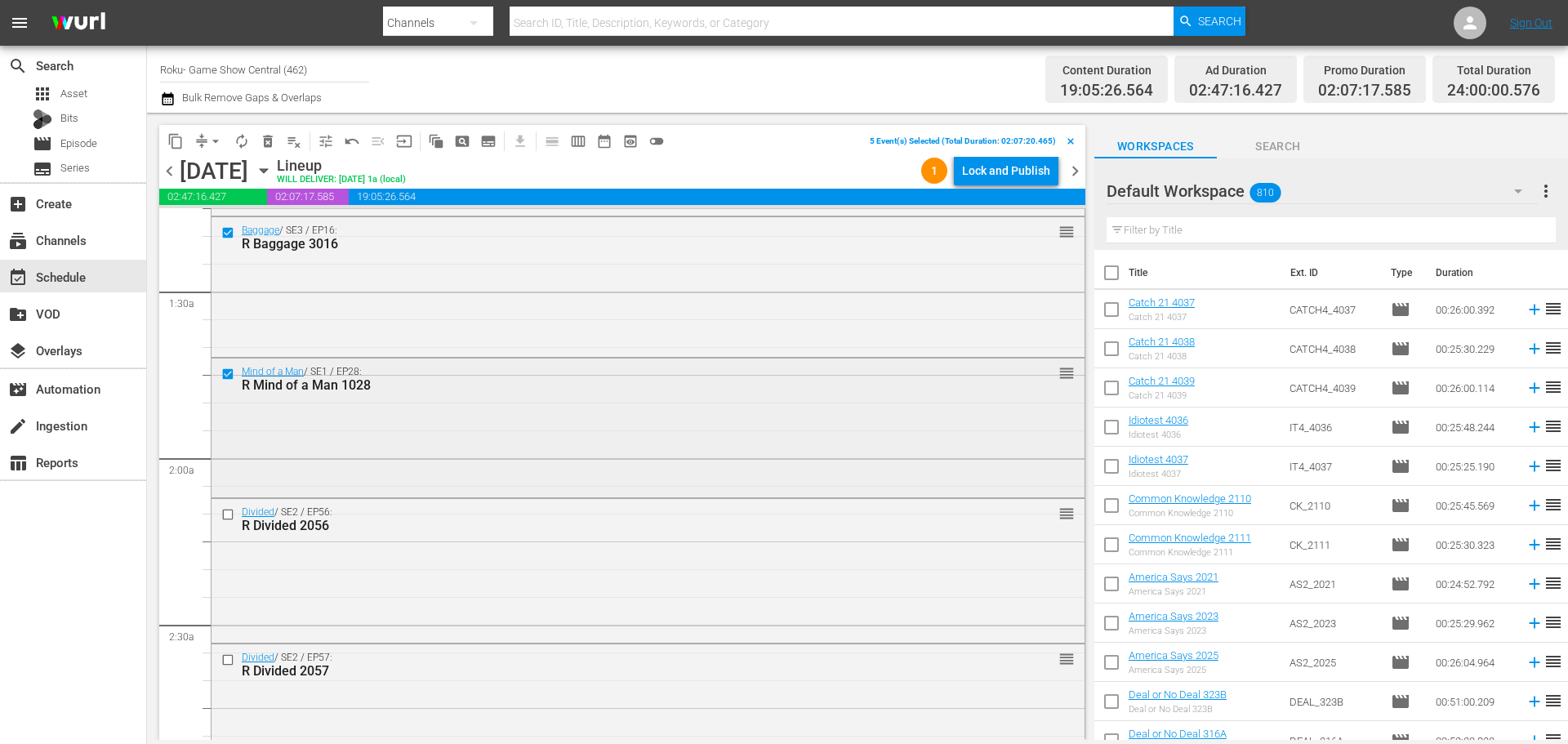
scroll to position [490, 0]
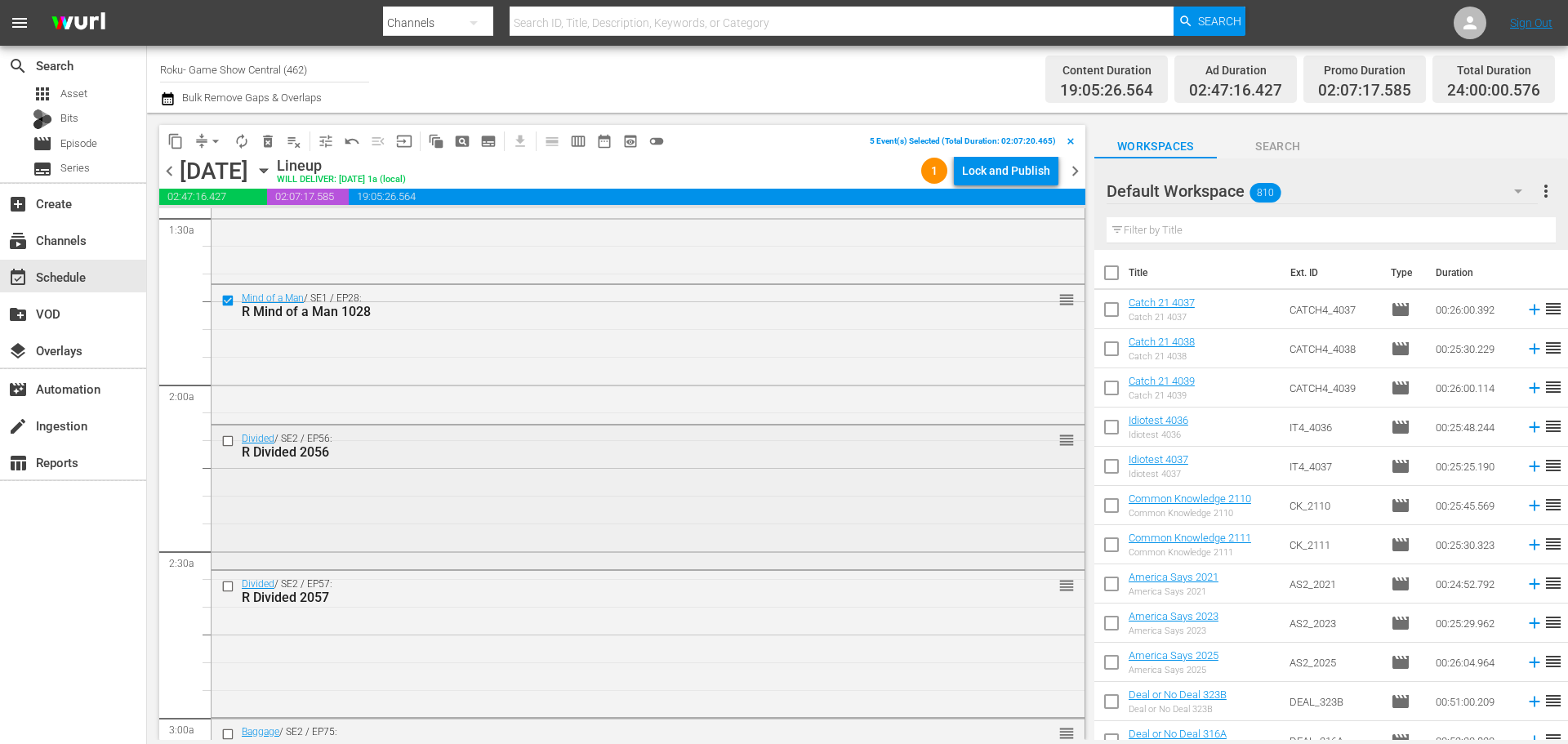
click at [225, 444] on input "checkbox" at bounding box center [230, 441] width 17 height 14
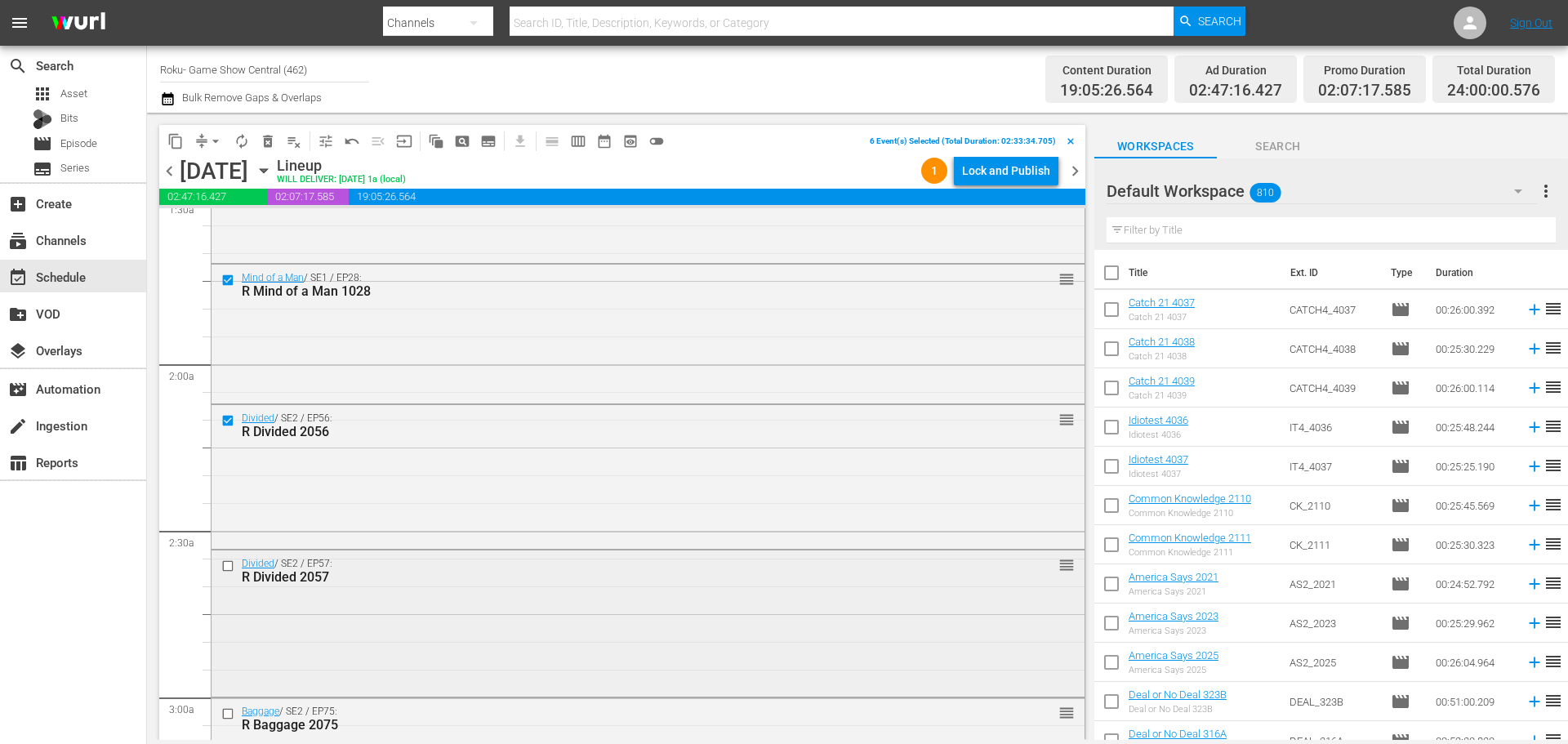
scroll to position [572, 0]
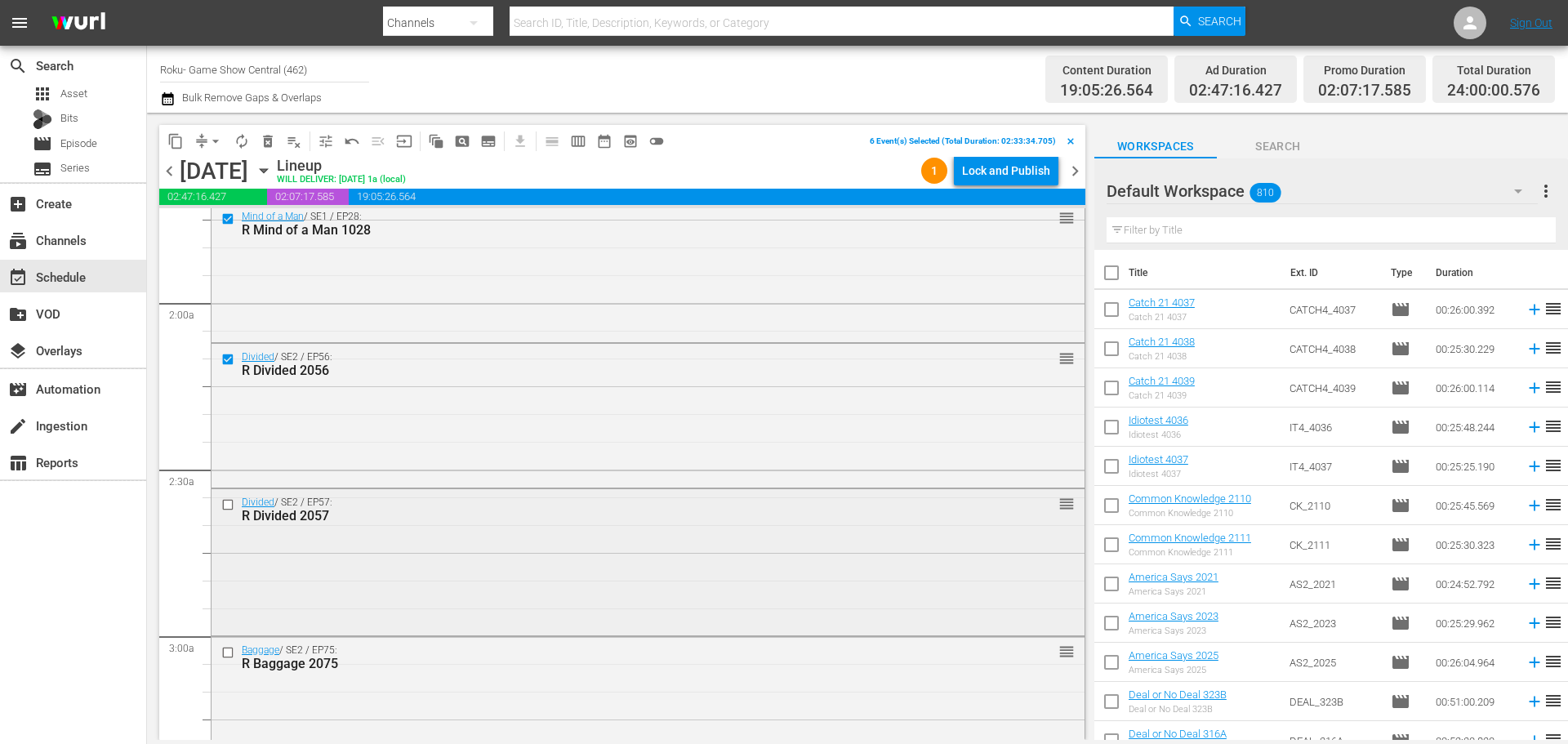
click at [229, 503] on input "checkbox" at bounding box center [230, 505] width 17 height 14
click at [182, 143] on span "content_copy" at bounding box center [176, 142] width 17 height 17
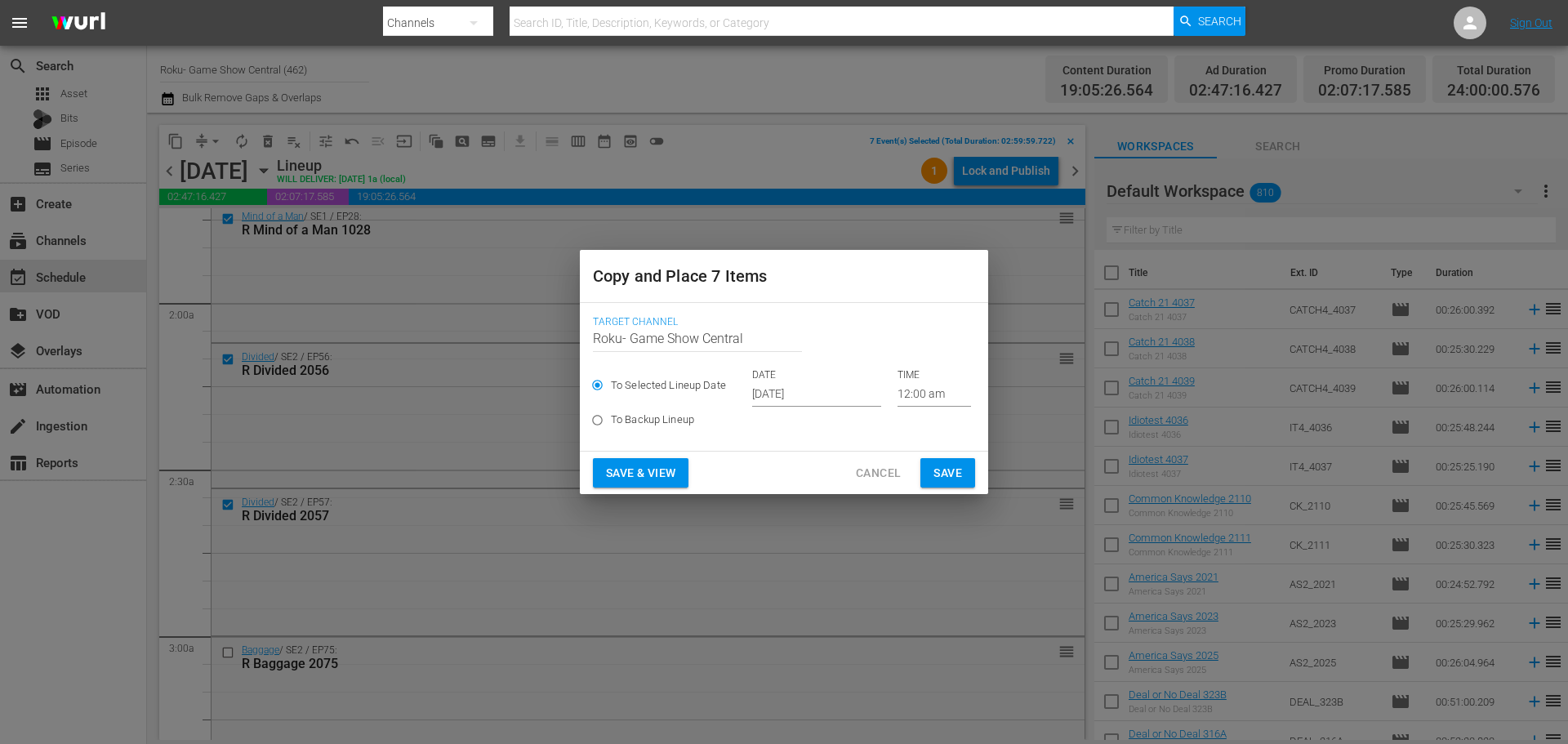
click at [961, 389] on input "12:00 am" at bounding box center [934, 395] width 74 height 24
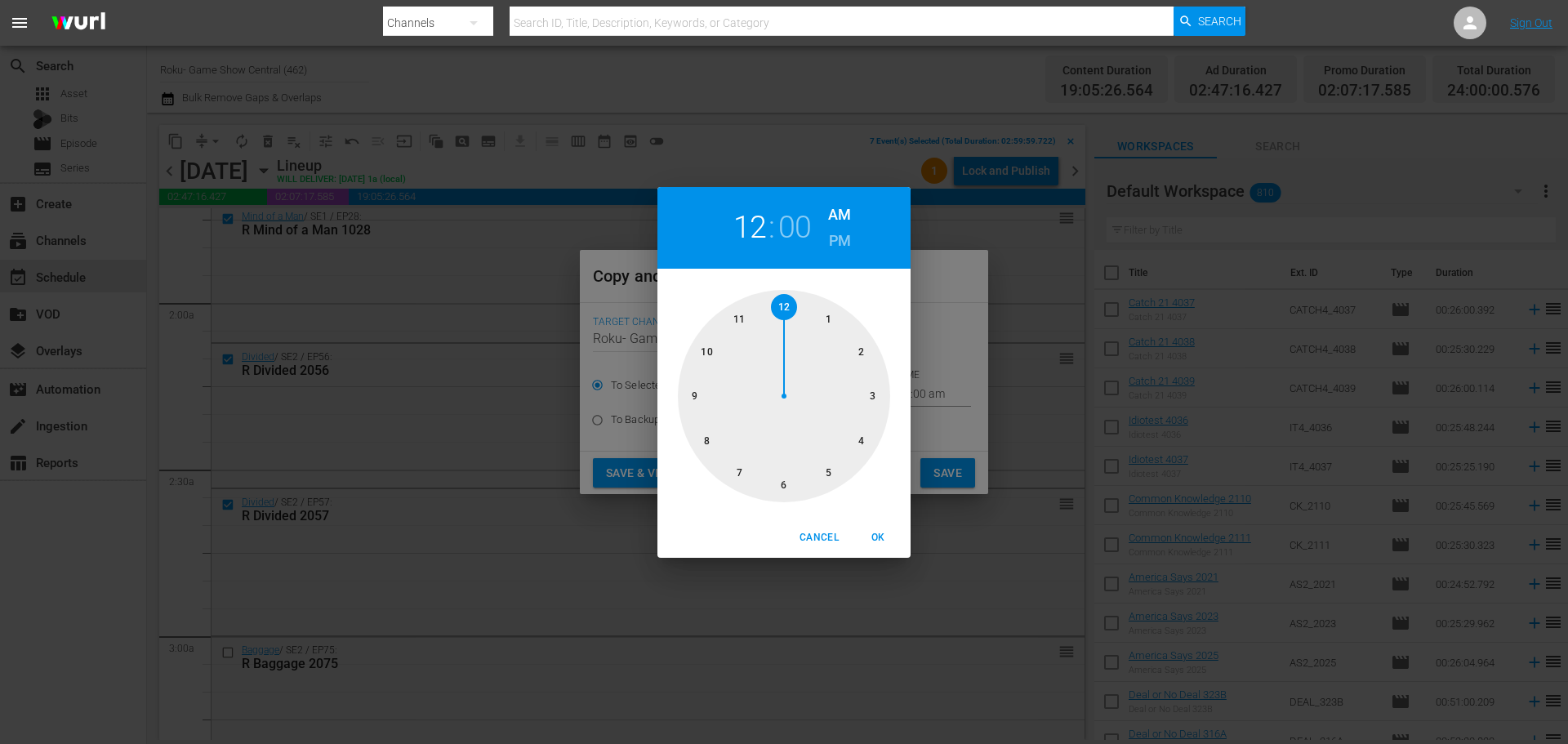
drag, startPoint x: 857, startPoint y: 399, endPoint x: 868, endPoint y: 436, distance: 38.6
click at [858, 397] on div at bounding box center [784, 396] width 212 height 212
click at [877, 529] on span "OK" at bounding box center [878, 537] width 39 height 17
type input "03:00 am"
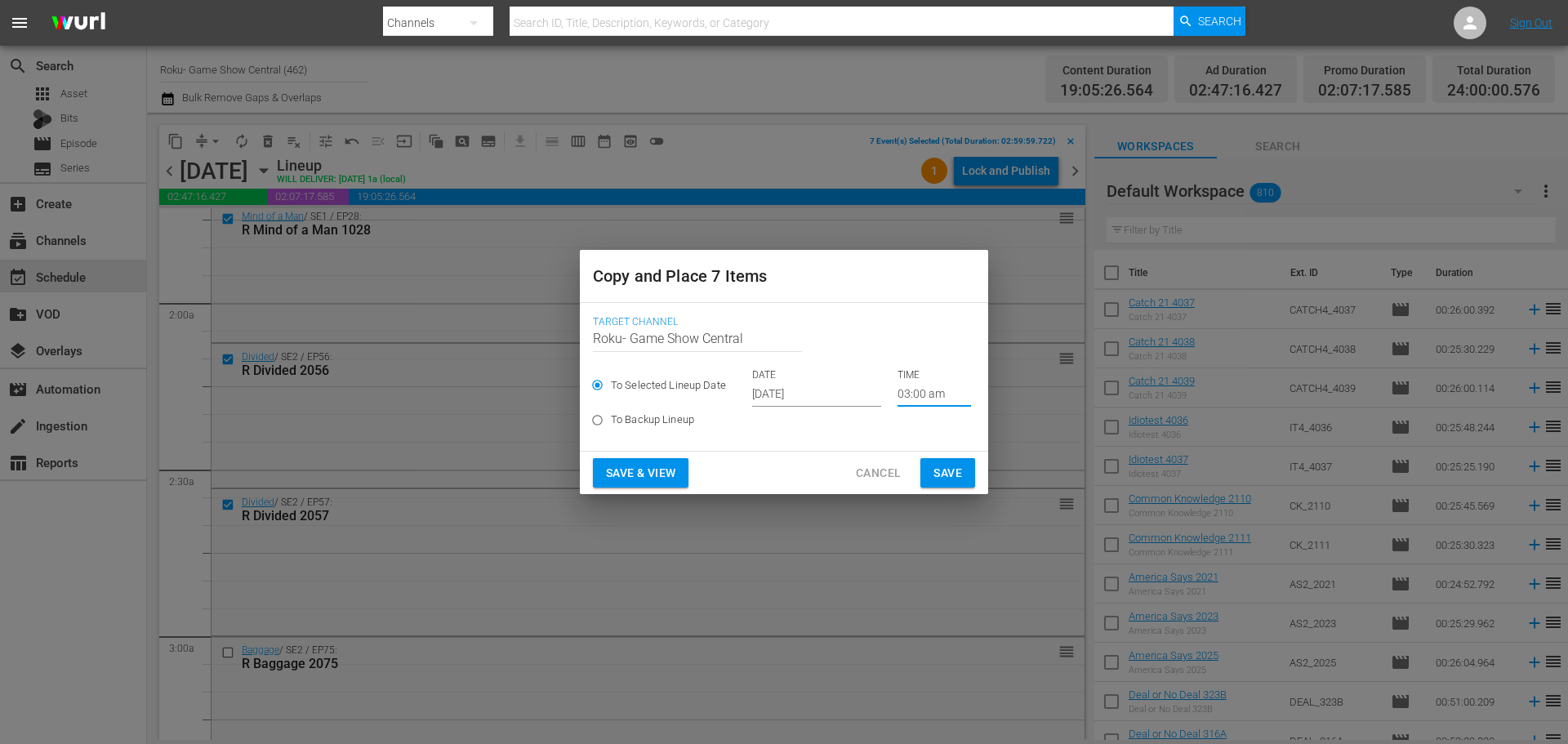
click at [950, 479] on span "Save" at bounding box center [948, 473] width 29 height 20
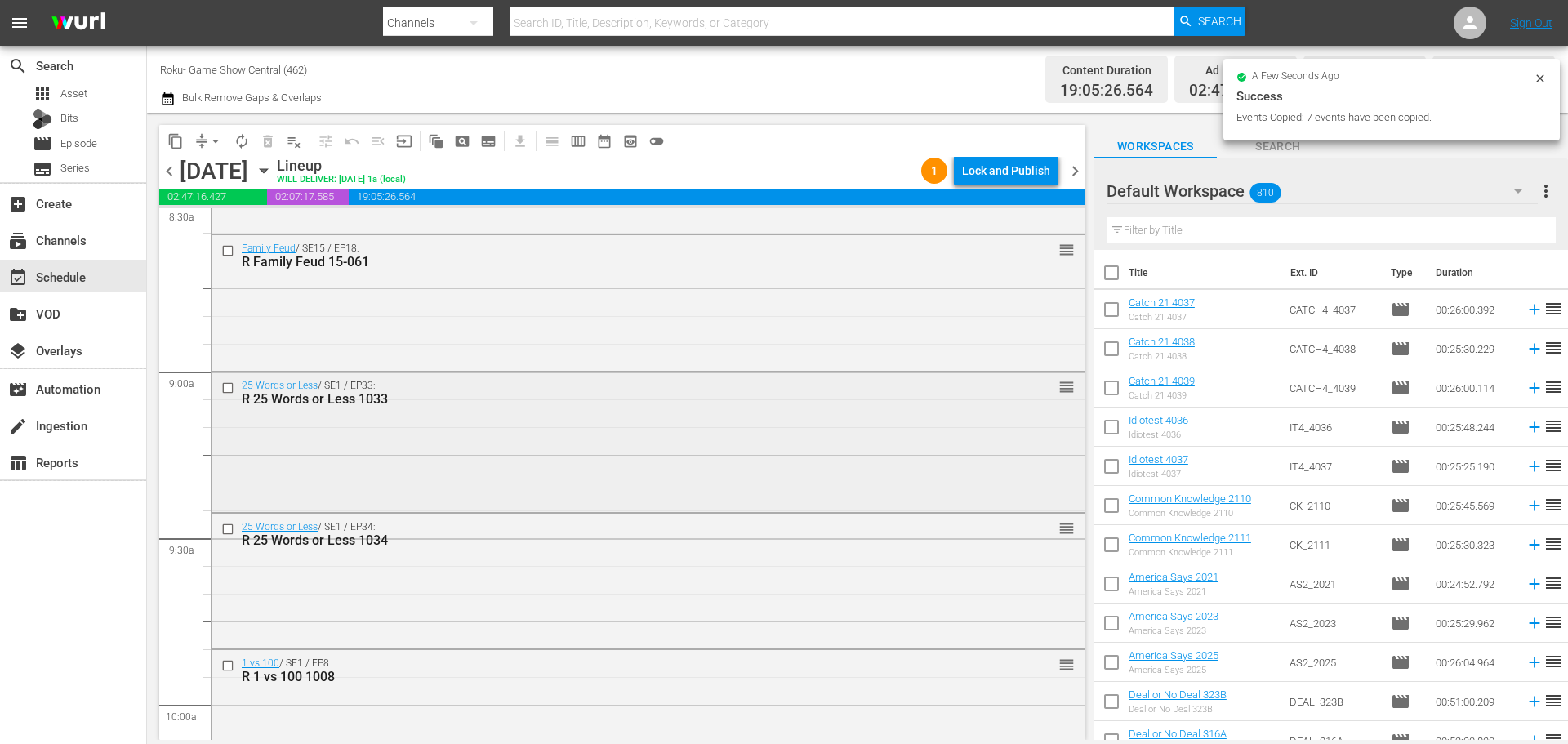
scroll to position [2859, 0]
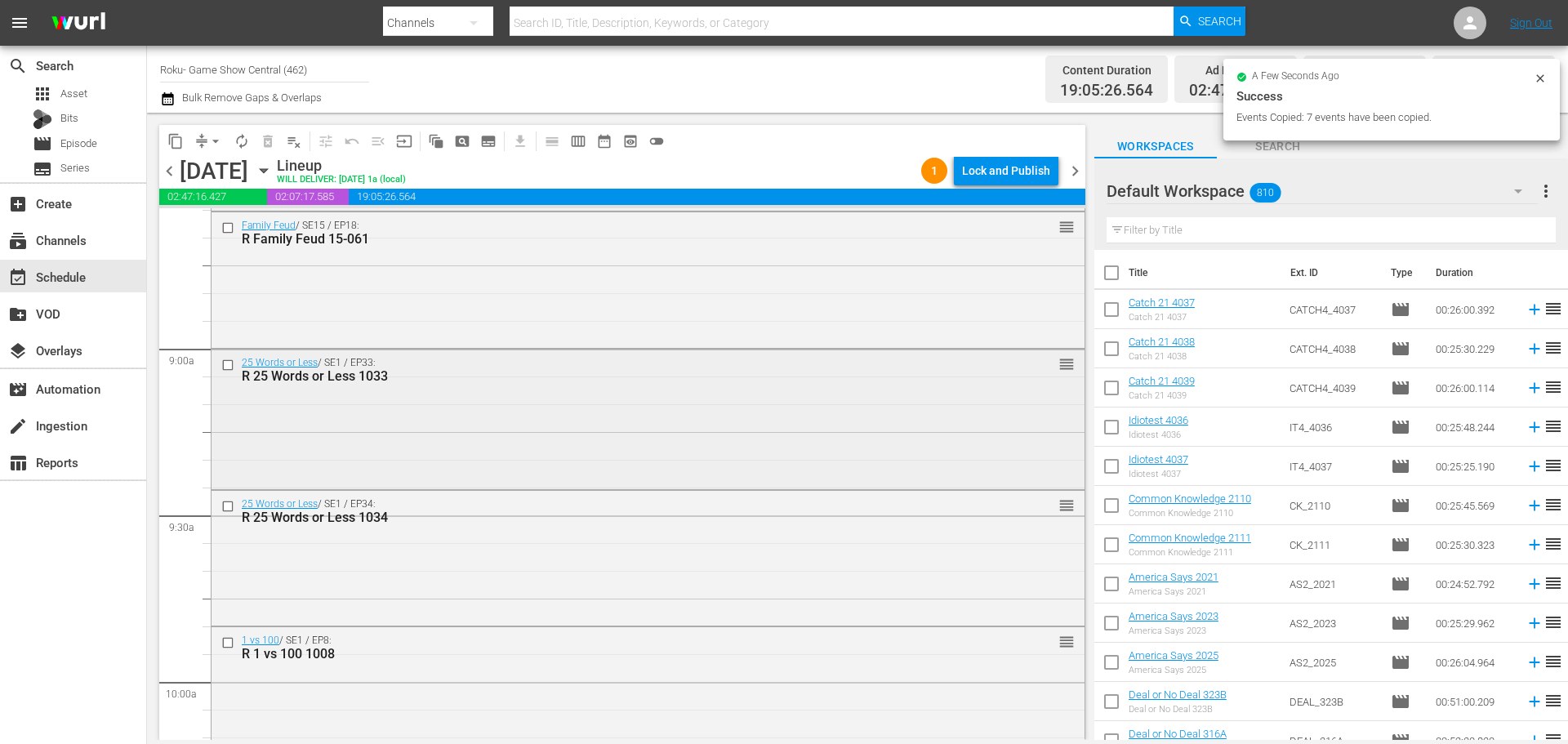
click at [229, 358] on input "checkbox" at bounding box center [230, 364] width 17 height 14
click at [223, 508] on input "checkbox" at bounding box center [230, 506] width 17 height 14
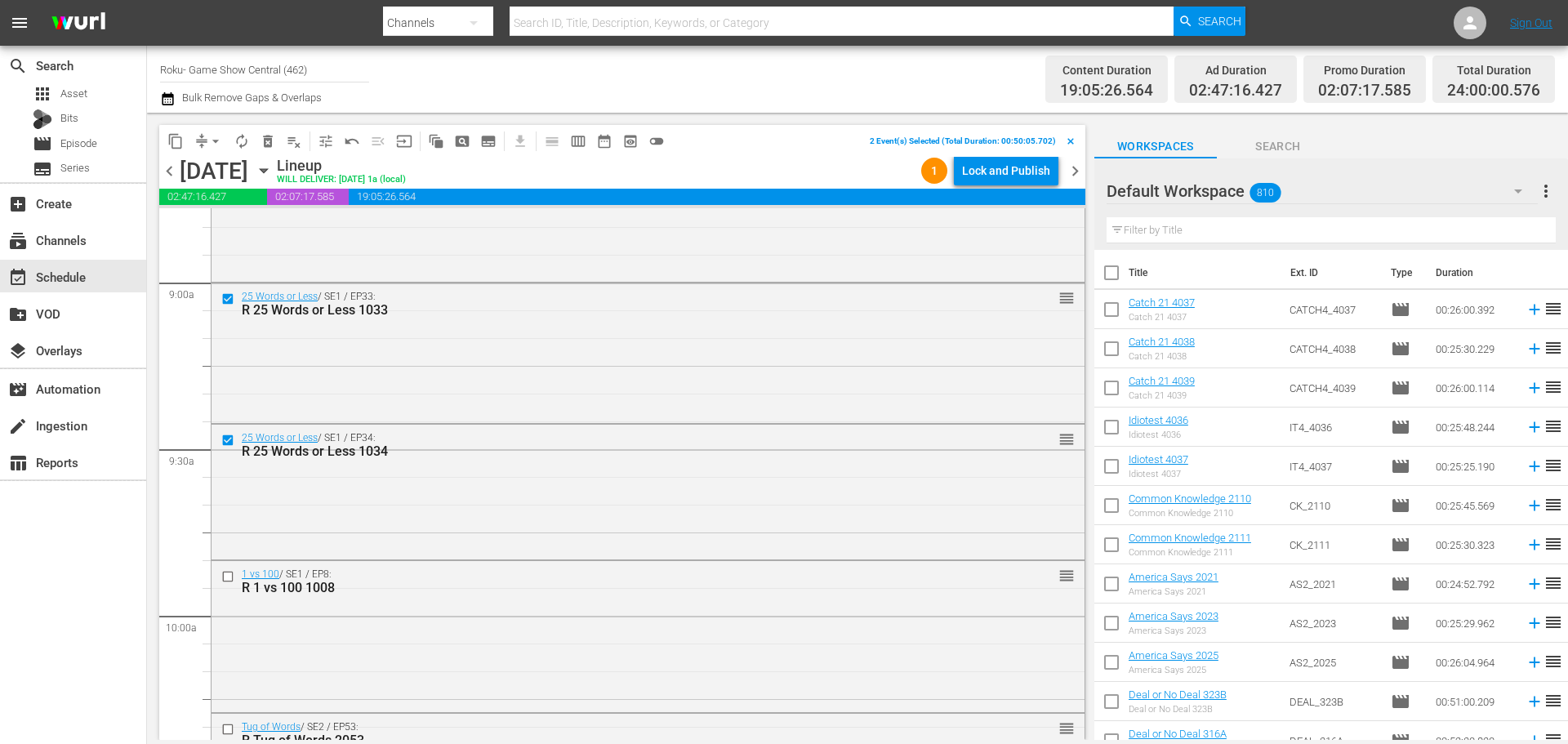
scroll to position [3023, 0]
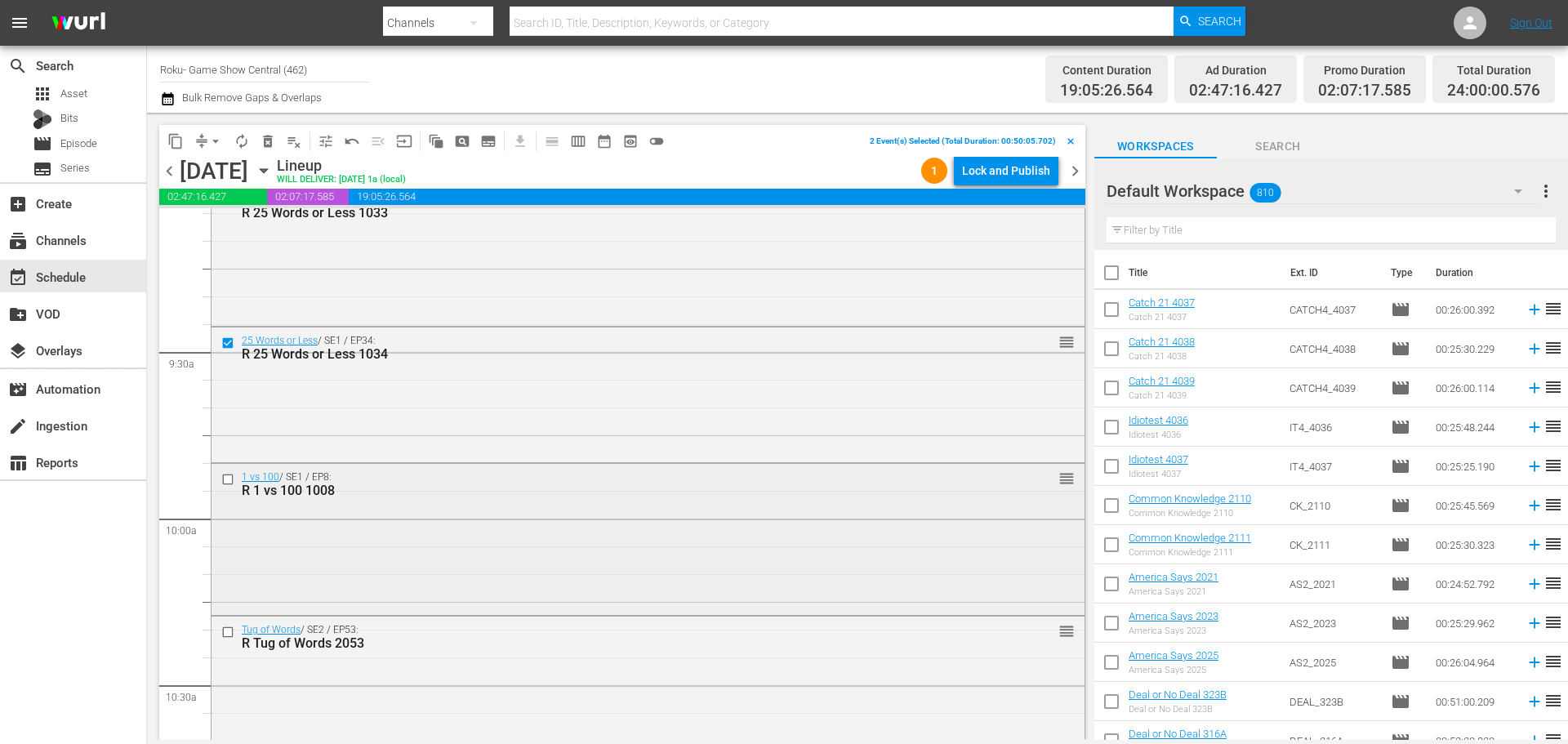
click at [231, 473] on input "checkbox" at bounding box center [230, 480] width 17 height 14
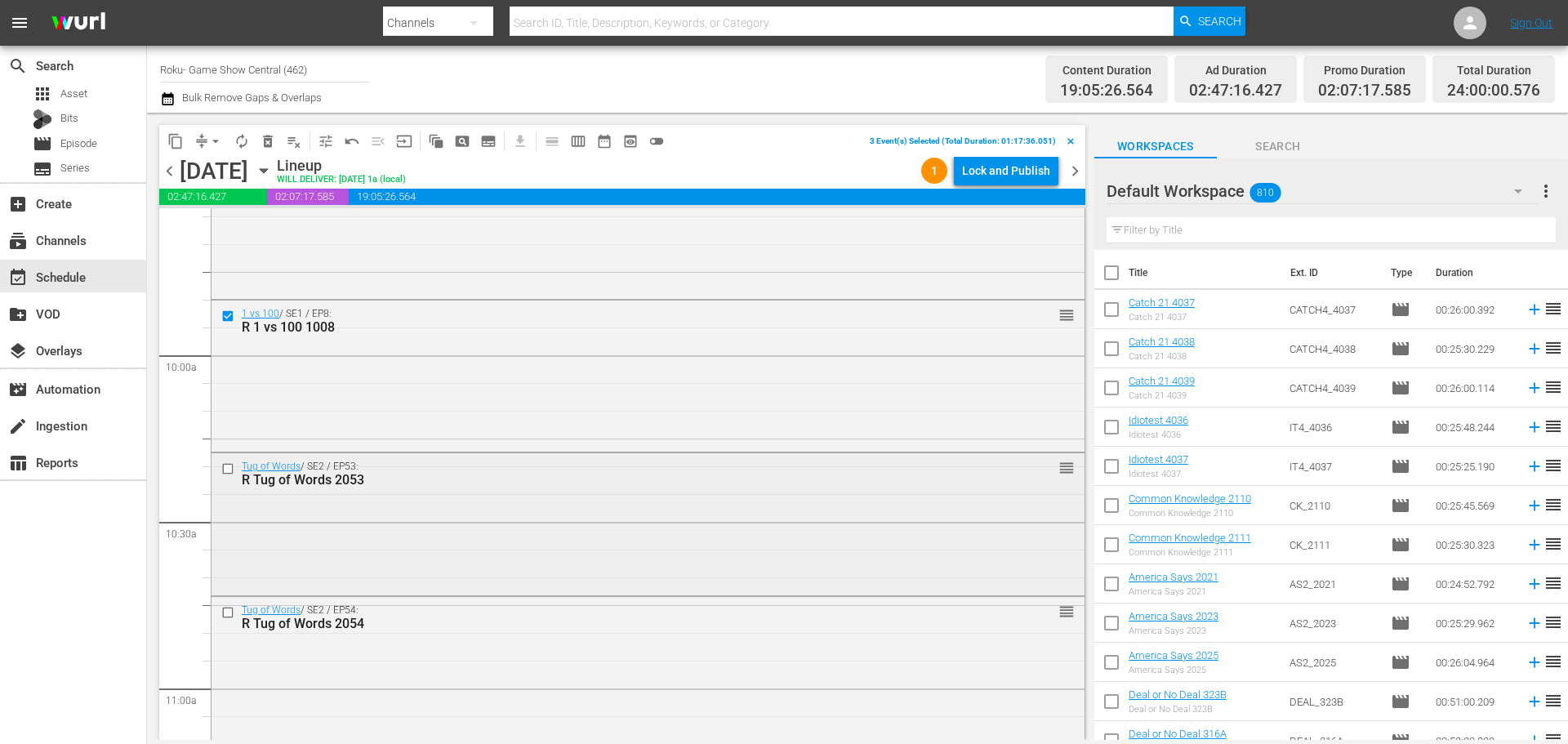
click at [229, 469] on input "checkbox" at bounding box center [230, 468] width 17 height 14
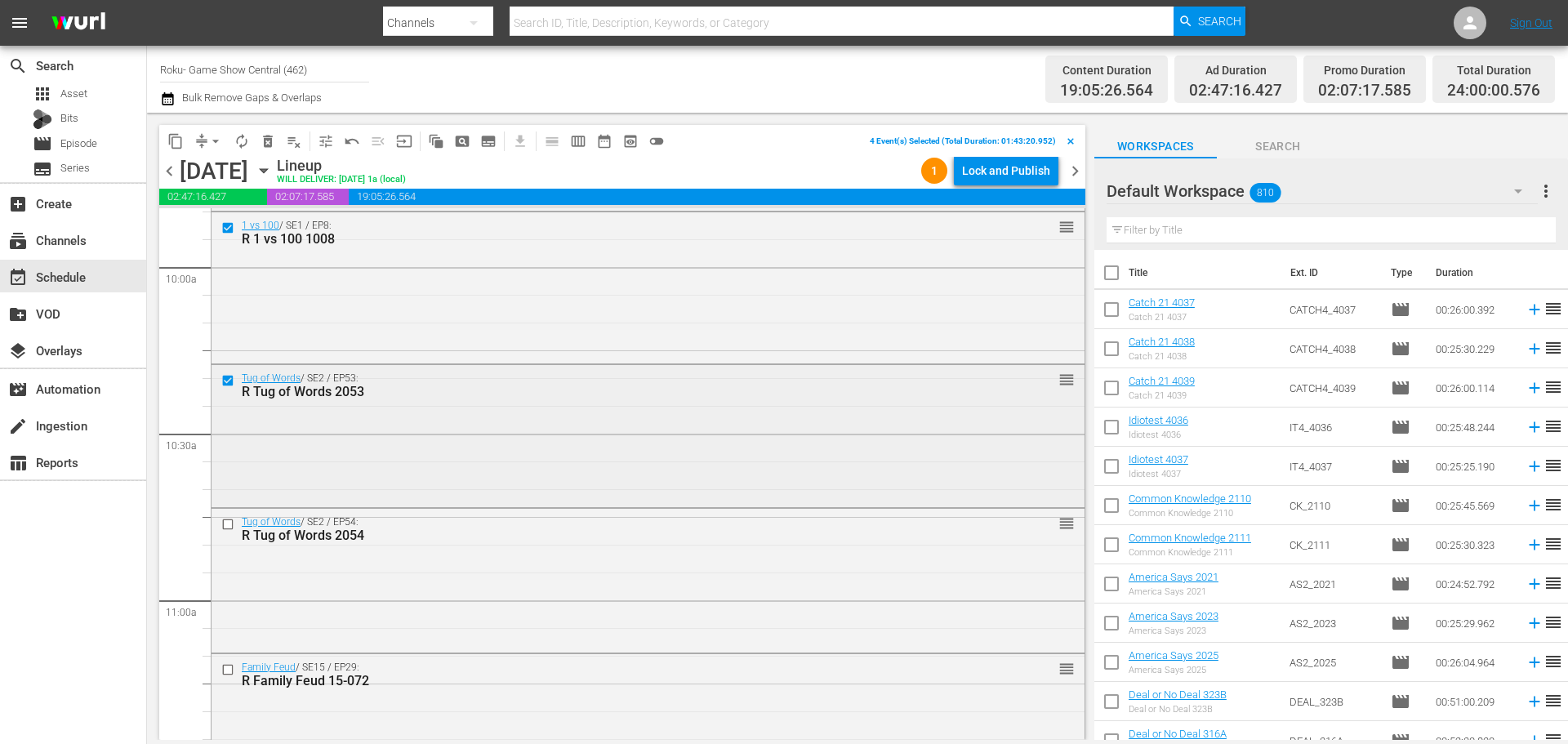
scroll to position [3430, 0]
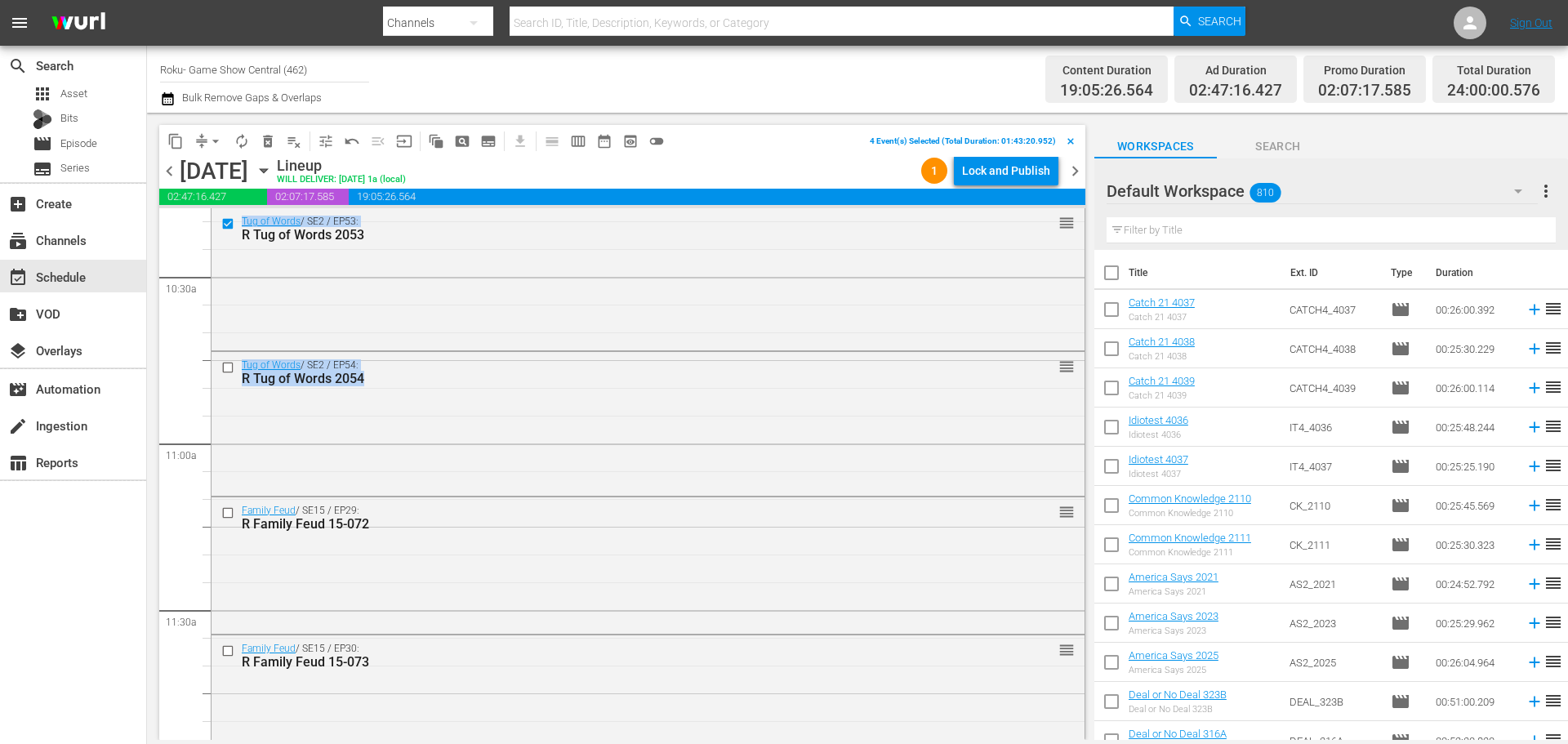
drag, startPoint x: 222, startPoint y: 352, endPoint x: 81, endPoint y: 182, distance: 220.9
click at [223, 368] on input "checkbox" at bounding box center [230, 367] width 17 height 14
click at [223, 514] on input "checkbox" at bounding box center [230, 512] width 17 height 14
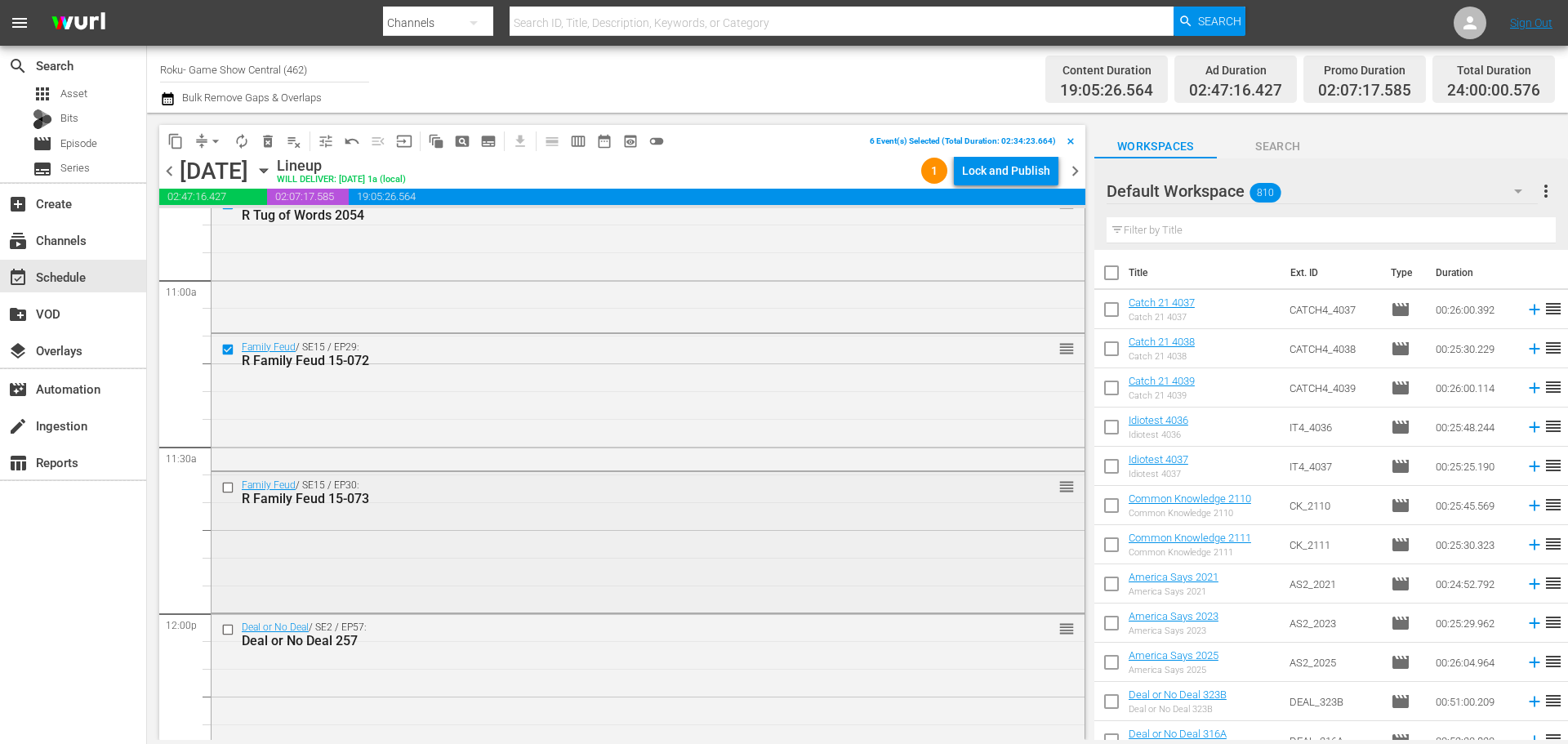
click at [222, 489] on input "checkbox" at bounding box center [230, 488] width 17 height 14
click at [168, 142] on span "content_copy" at bounding box center [176, 142] width 17 height 17
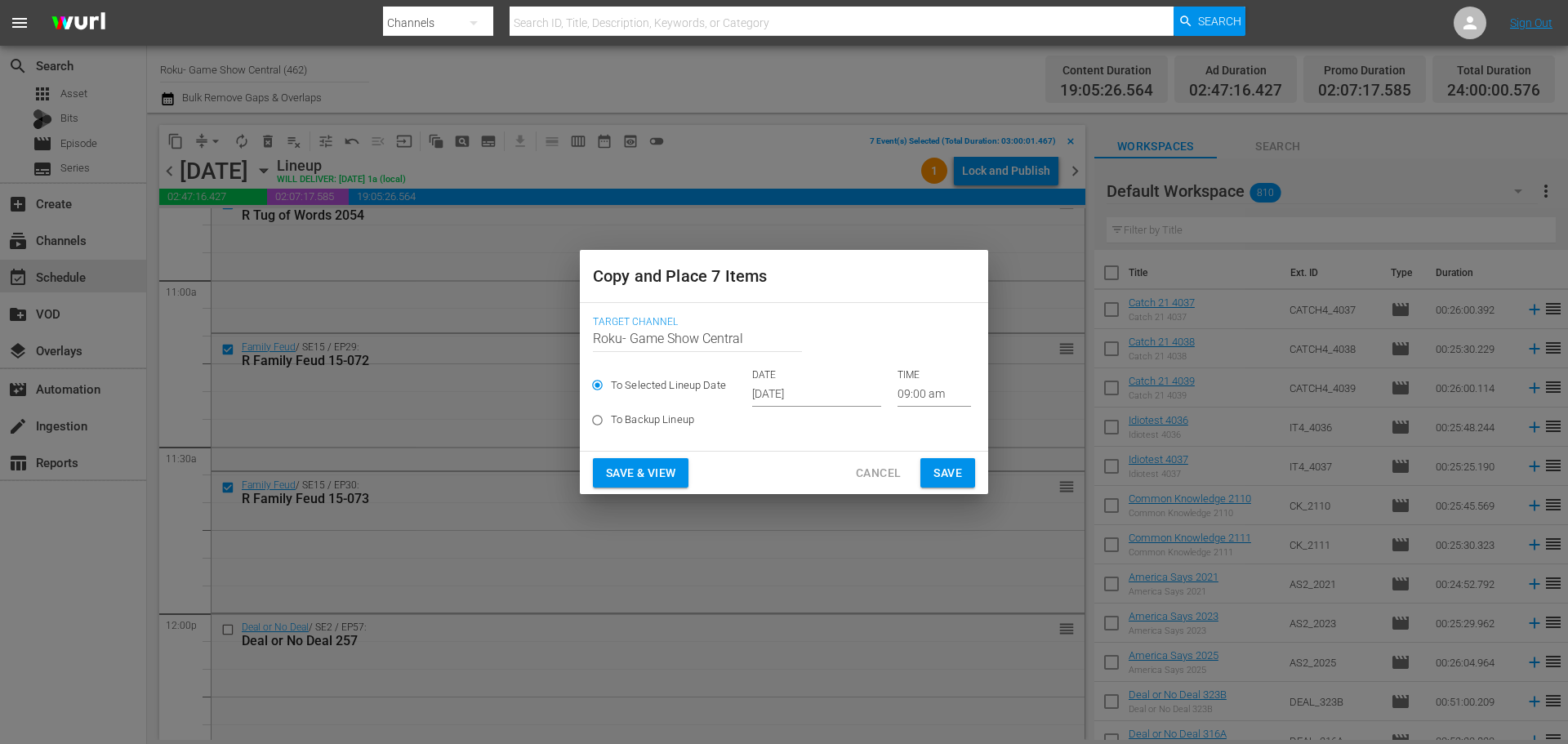
click at [906, 396] on input "09:00 am" at bounding box center [934, 395] width 74 height 24
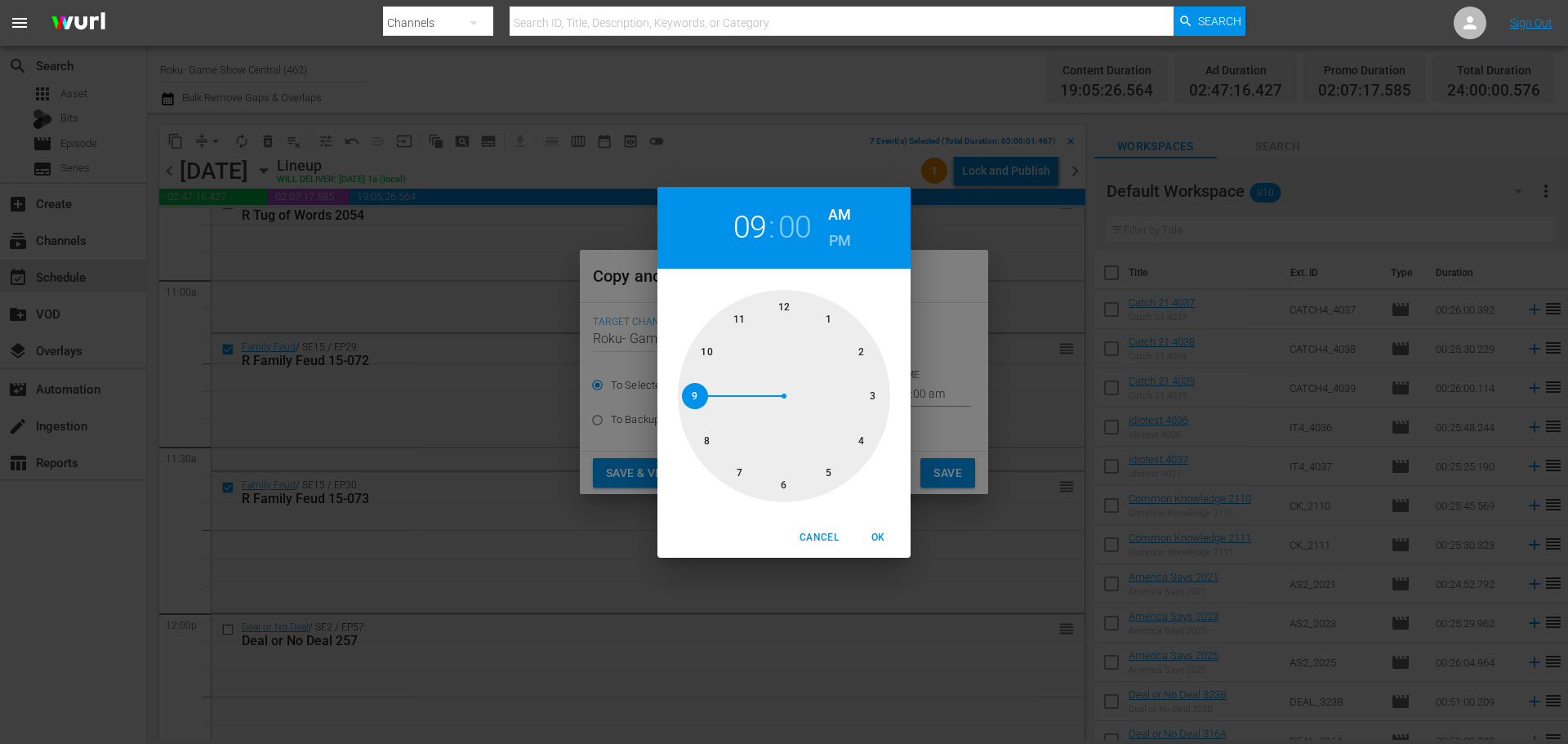
click at [778, 497] on div at bounding box center [784, 396] width 212 height 212
click at [876, 529] on span "OK" at bounding box center [878, 537] width 39 height 17
type input "06:00 am"
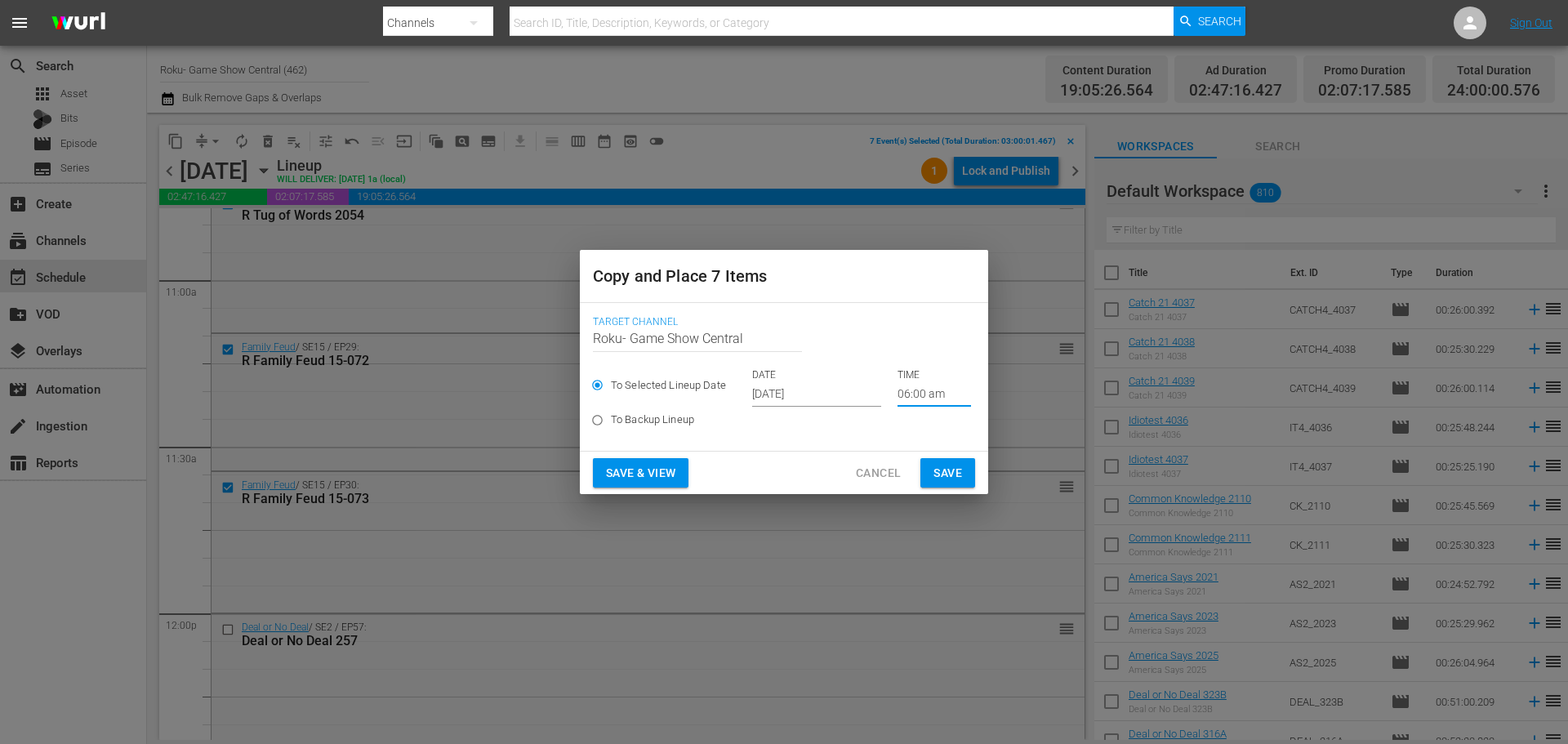
click at [965, 481] on button "Save" at bounding box center [948, 473] width 55 height 30
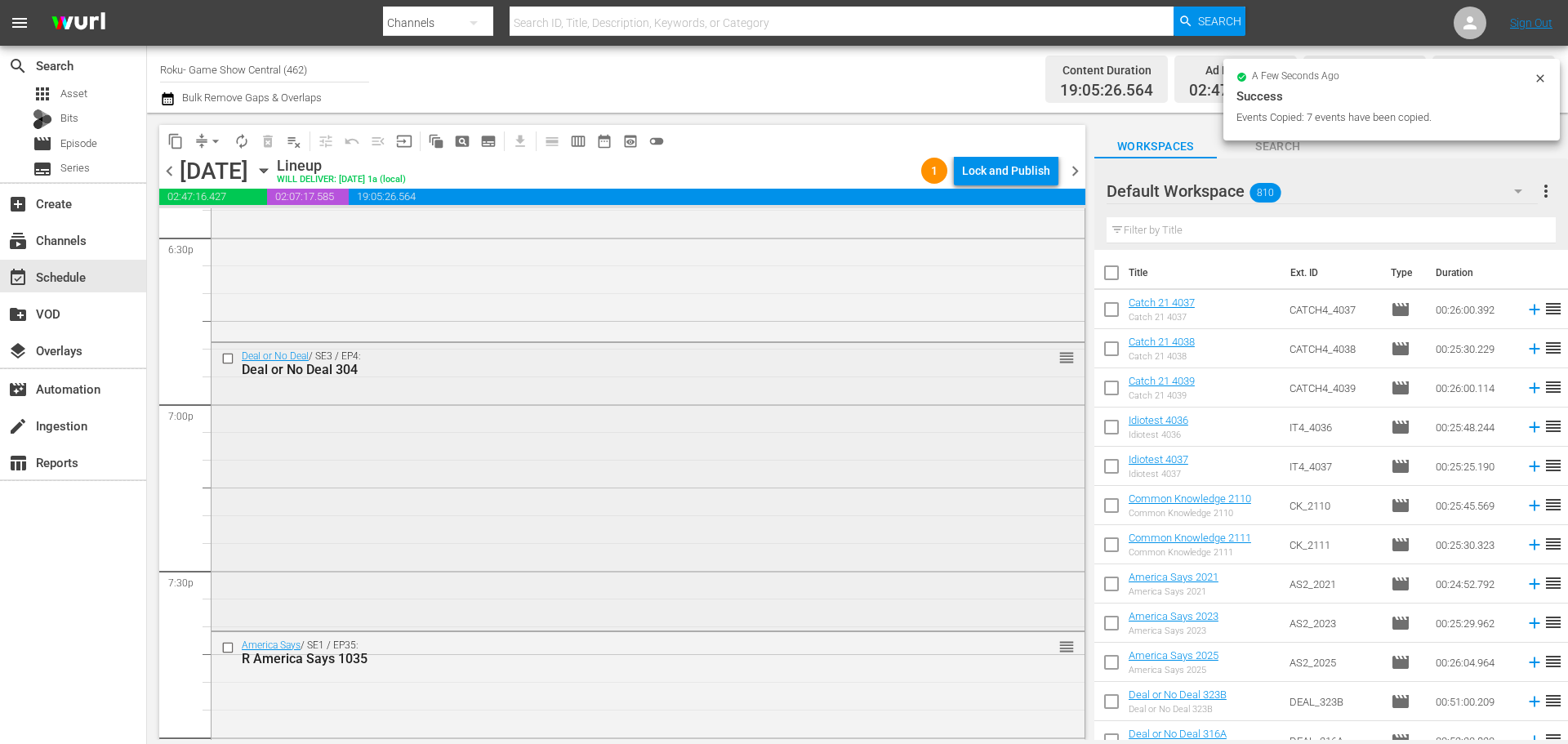
scroll to position [5881, 0]
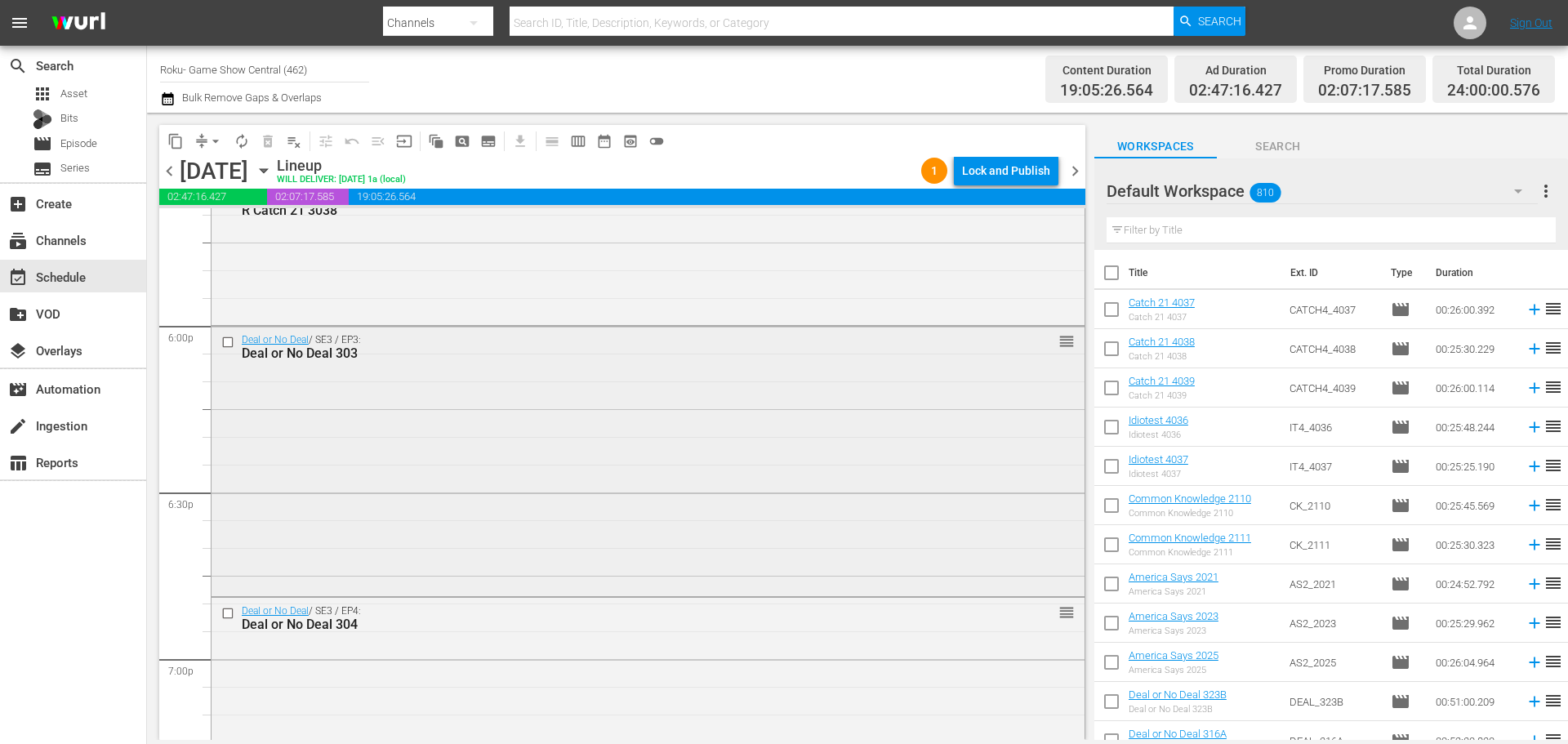
click at [227, 343] on input "checkbox" at bounding box center [230, 342] width 17 height 14
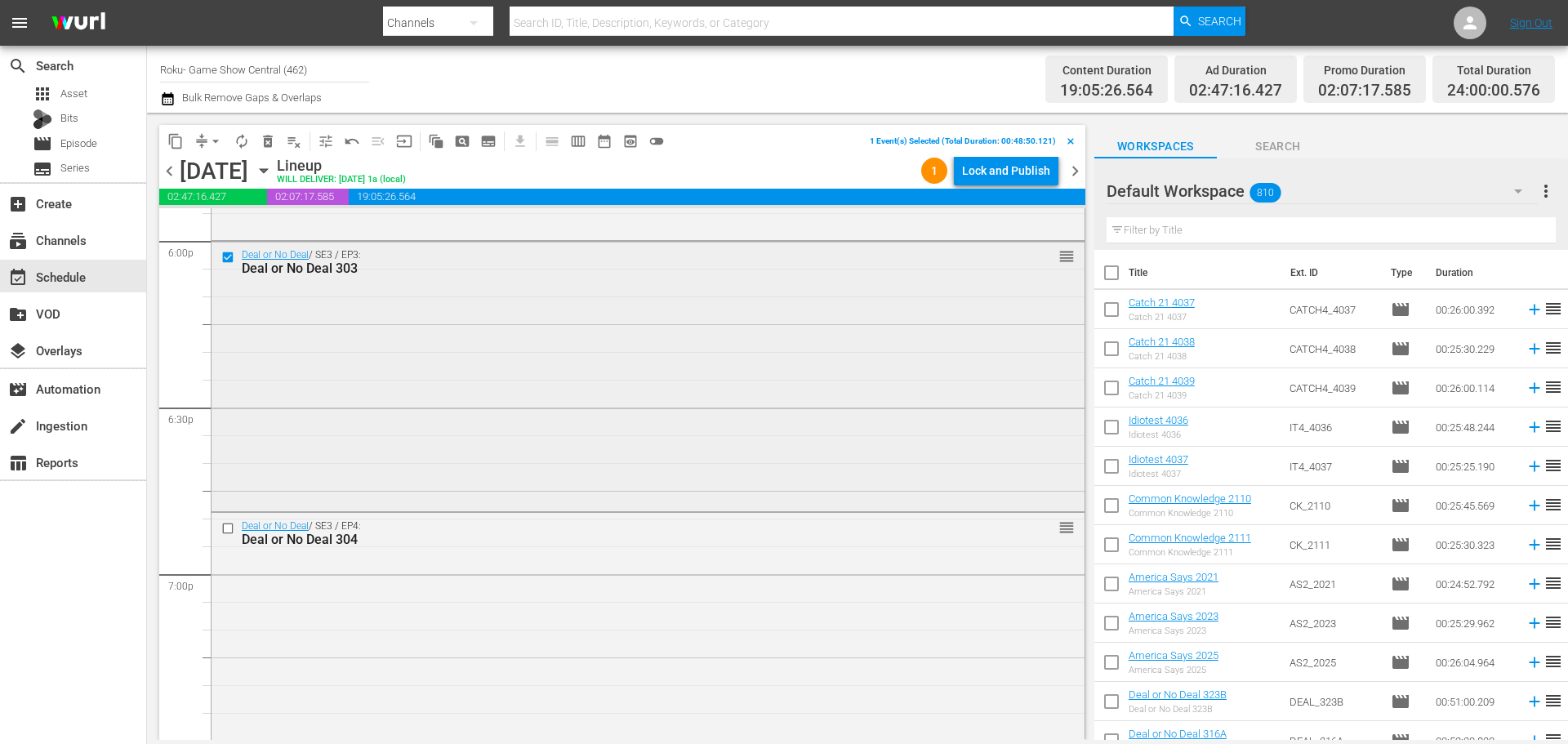
scroll to position [6044, 0]
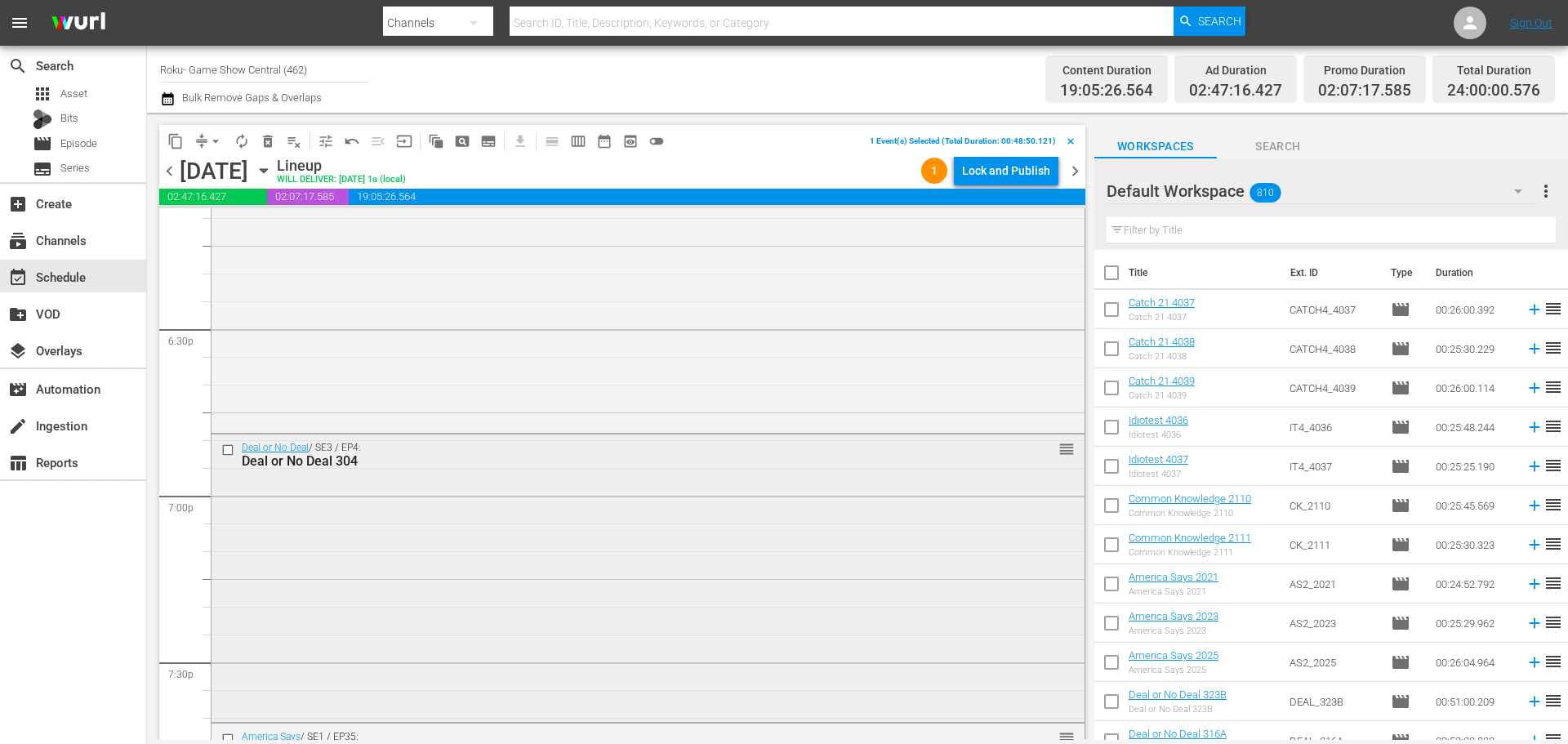
click at [229, 440] on div at bounding box center [229, 450] width 24 height 20
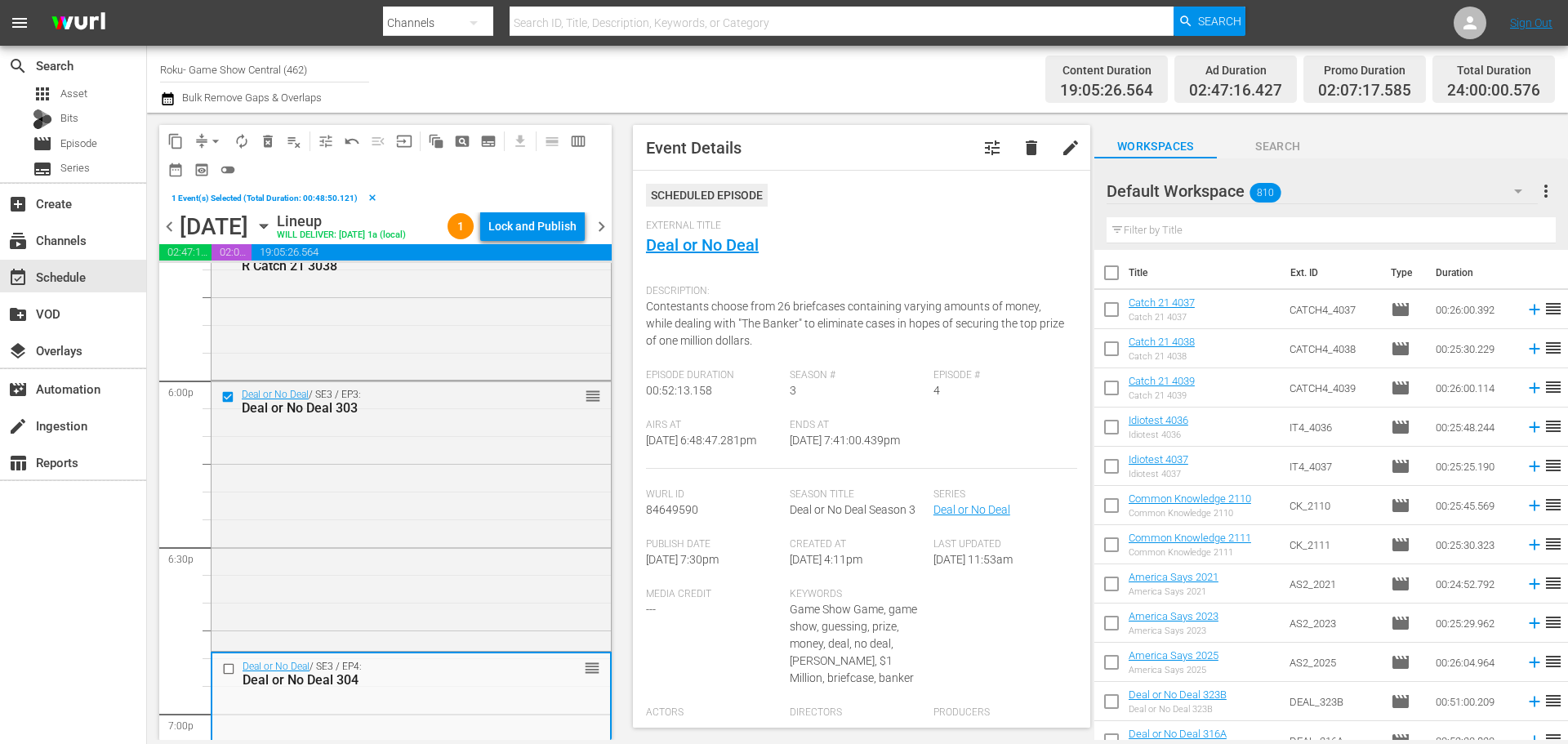
scroll to position [6208, 0]
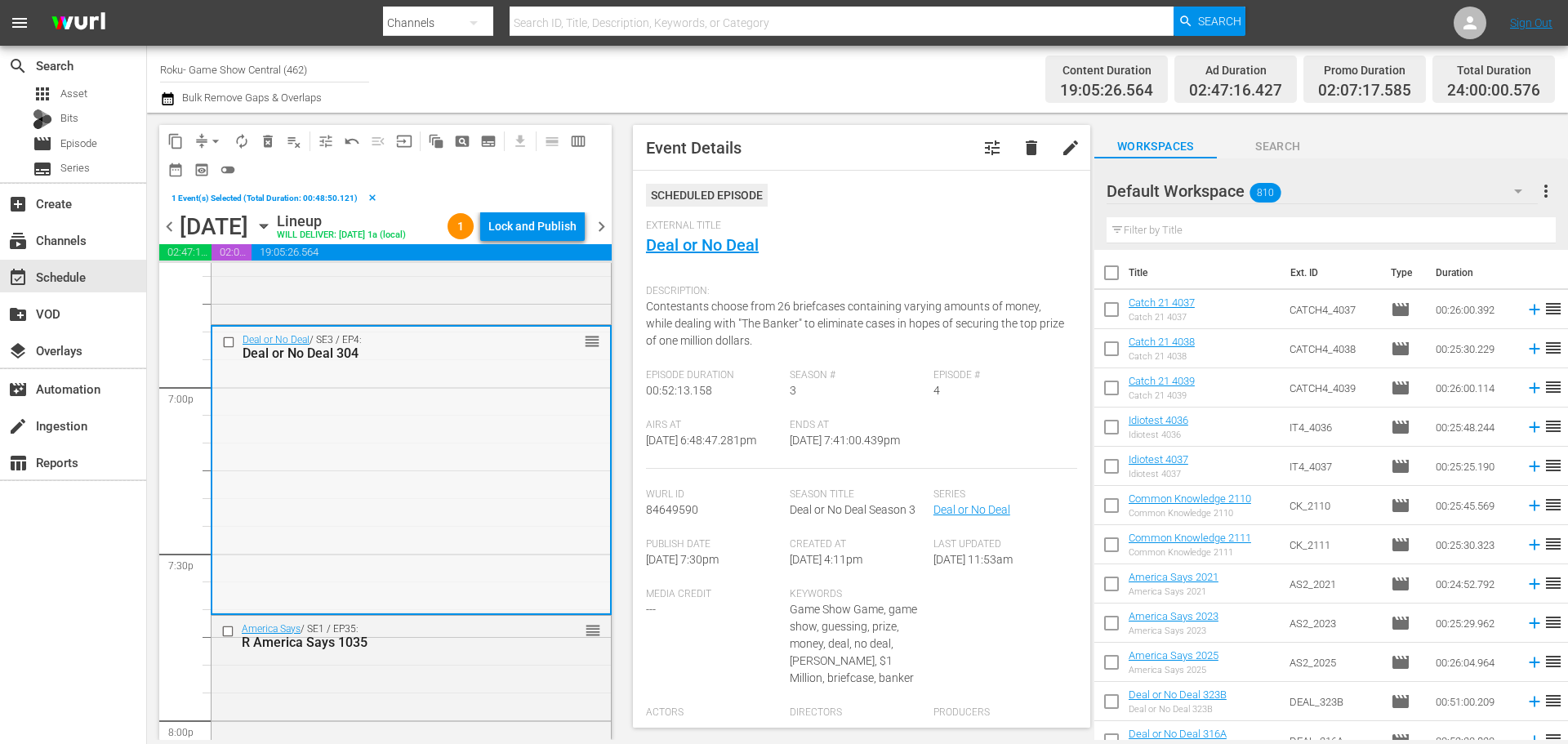
click at [228, 346] on input "checkbox" at bounding box center [231, 343] width 17 height 14
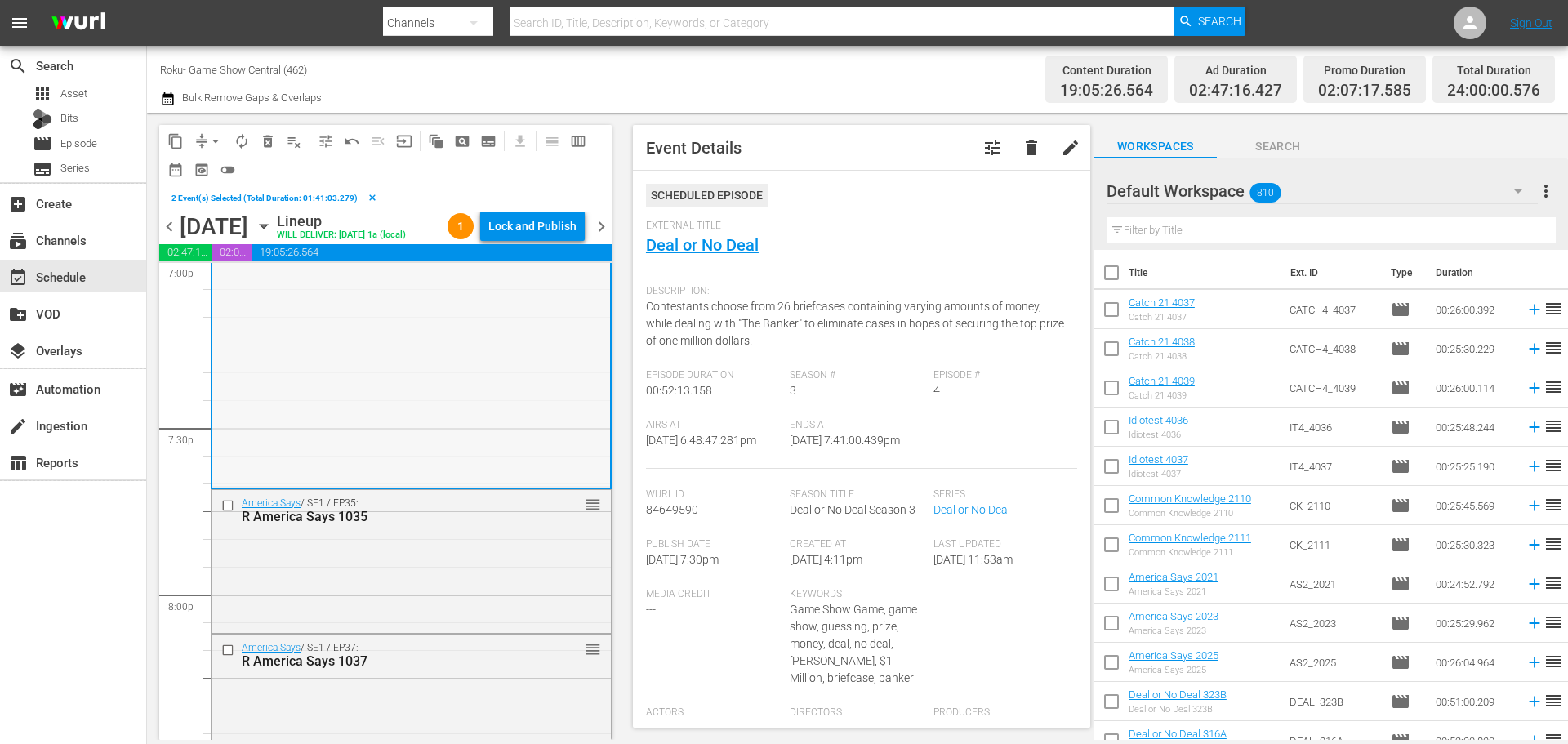
scroll to position [6371, 0]
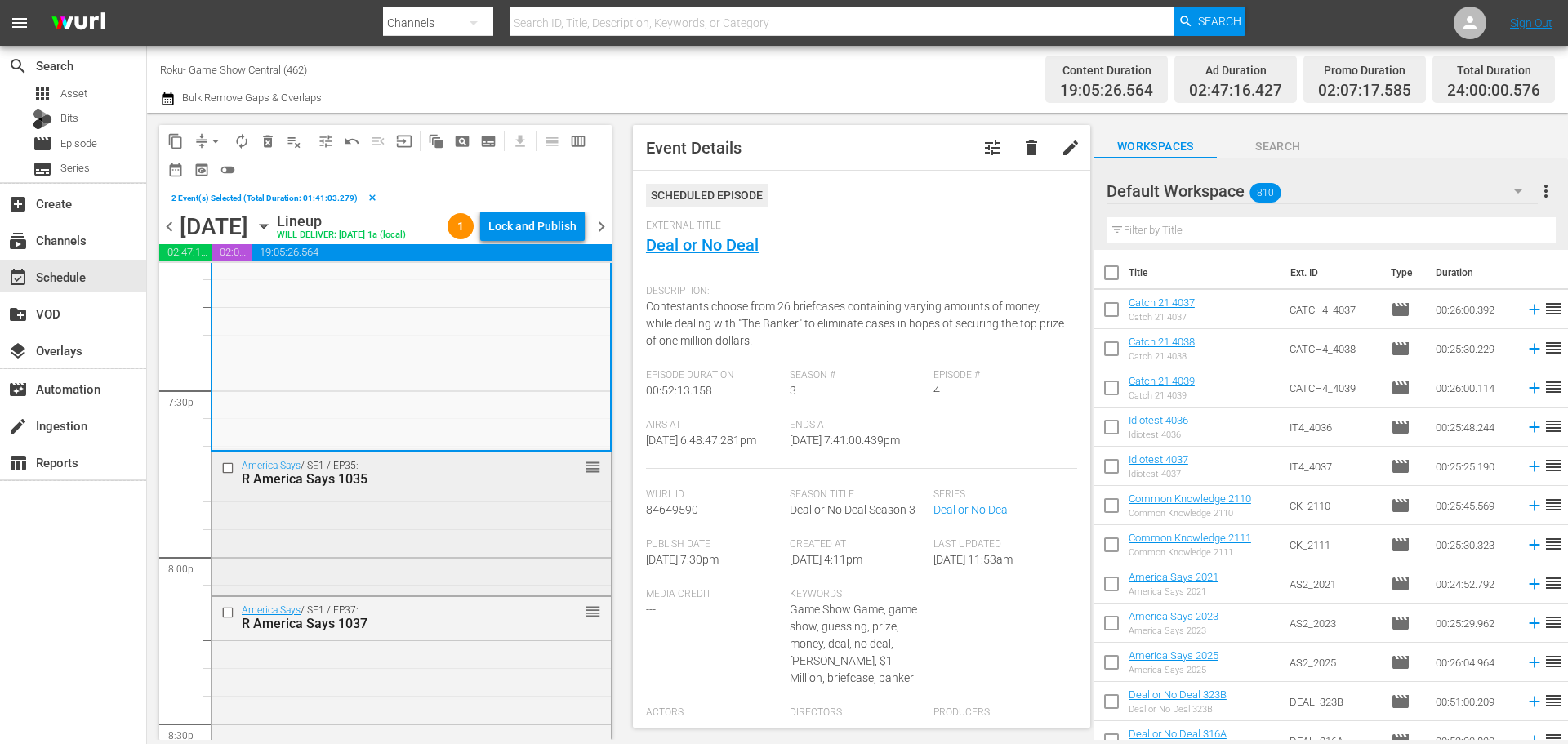
click at [223, 465] on input "checkbox" at bounding box center [230, 467] width 17 height 14
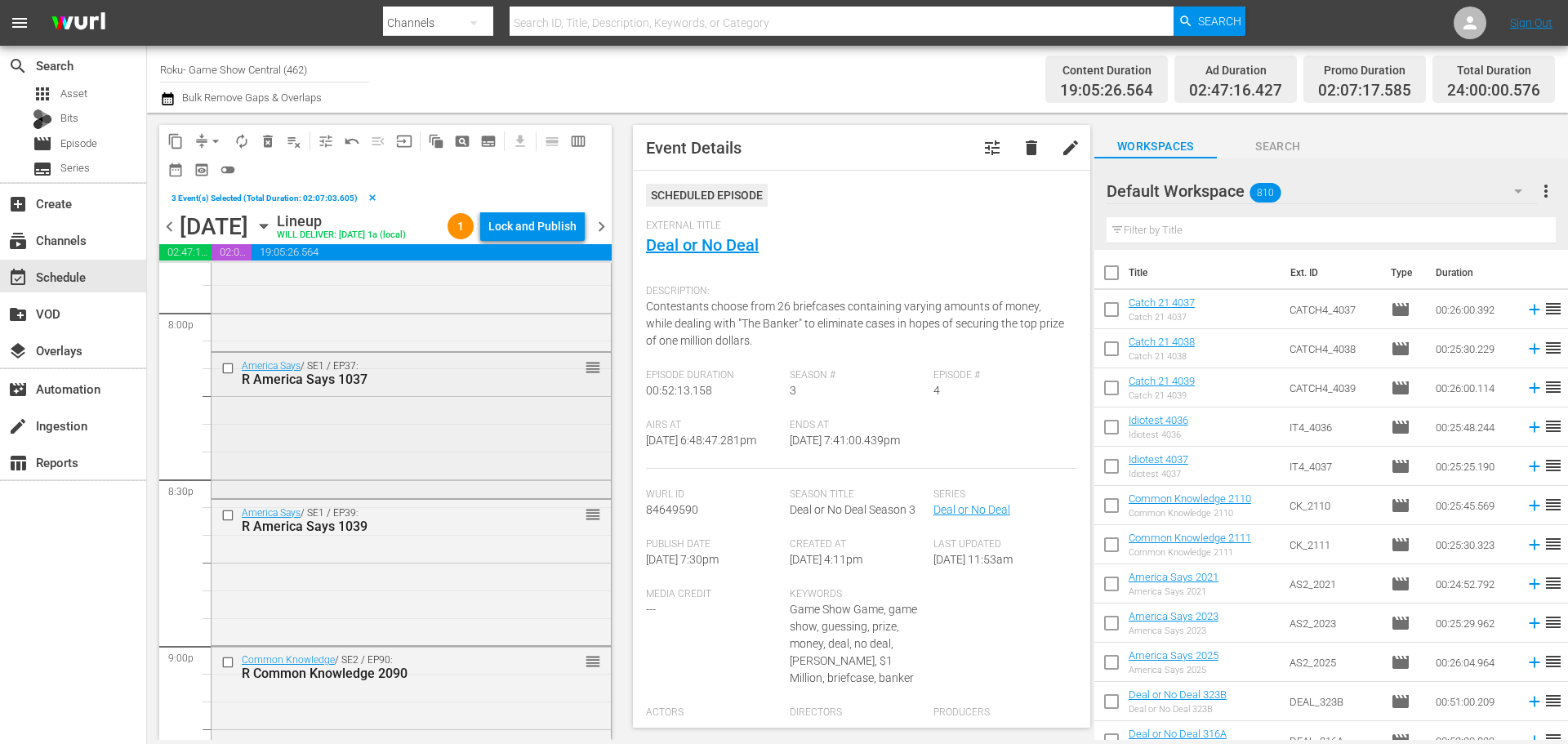
scroll to position [6616, 0]
click at [228, 362] on input "checkbox" at bounding box center [230, 367] width 17 height 14
click at [230, 521] on input "checkbox" at bounding box center [230, 515] width 17 height 14
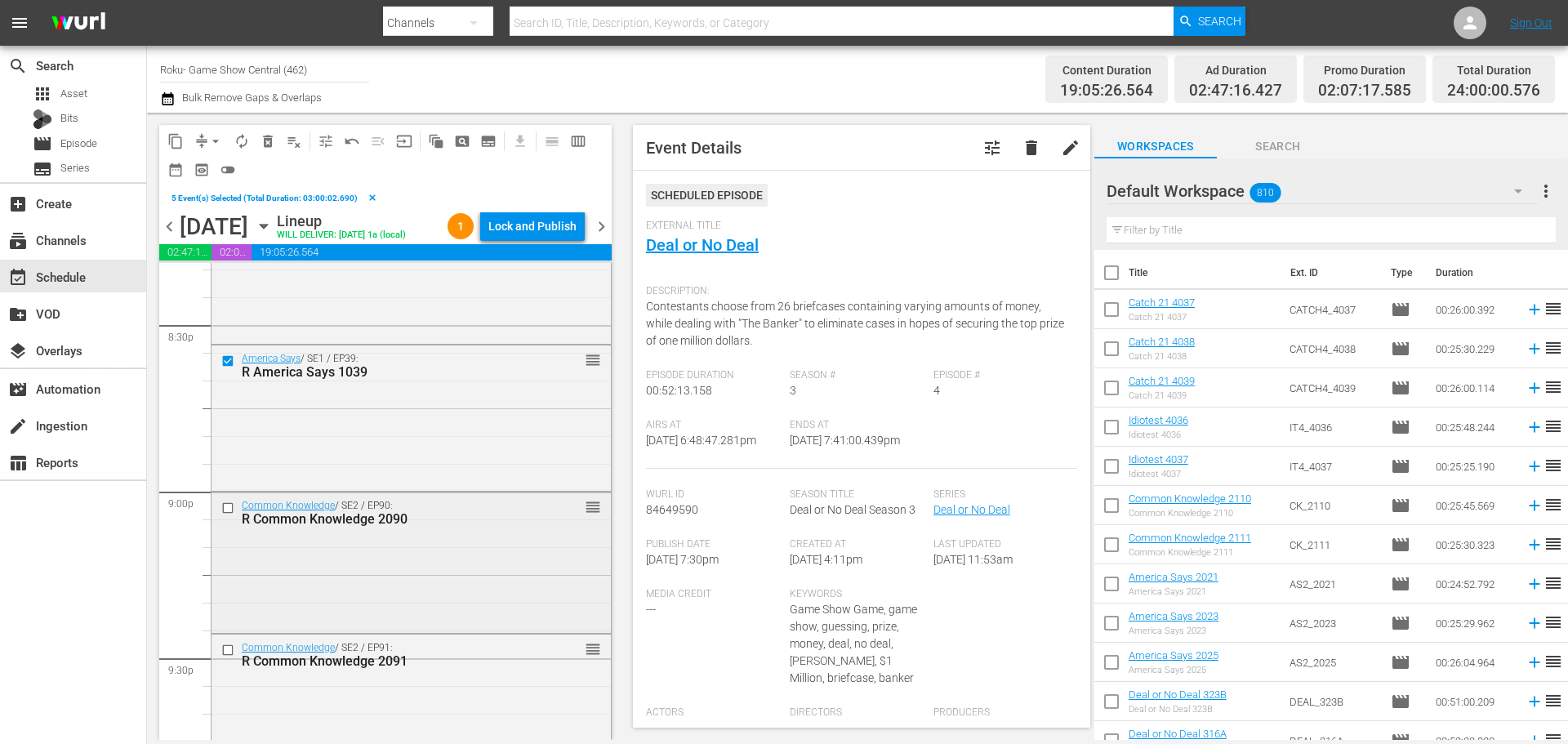
scroll to position [6780, 0]
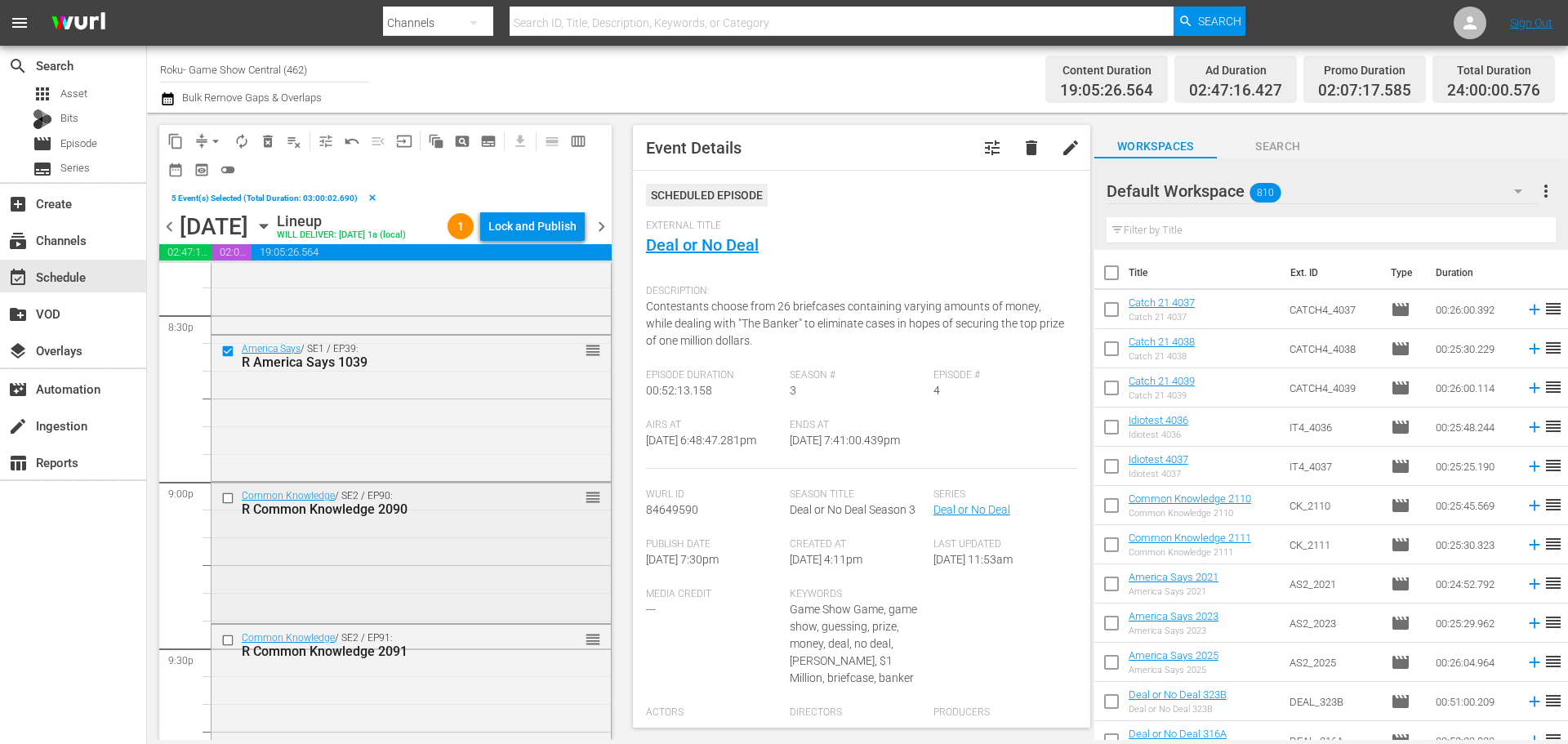
click at [225, 502] on input "checkbox" at bounding box center [230, 498] width 17 height 14
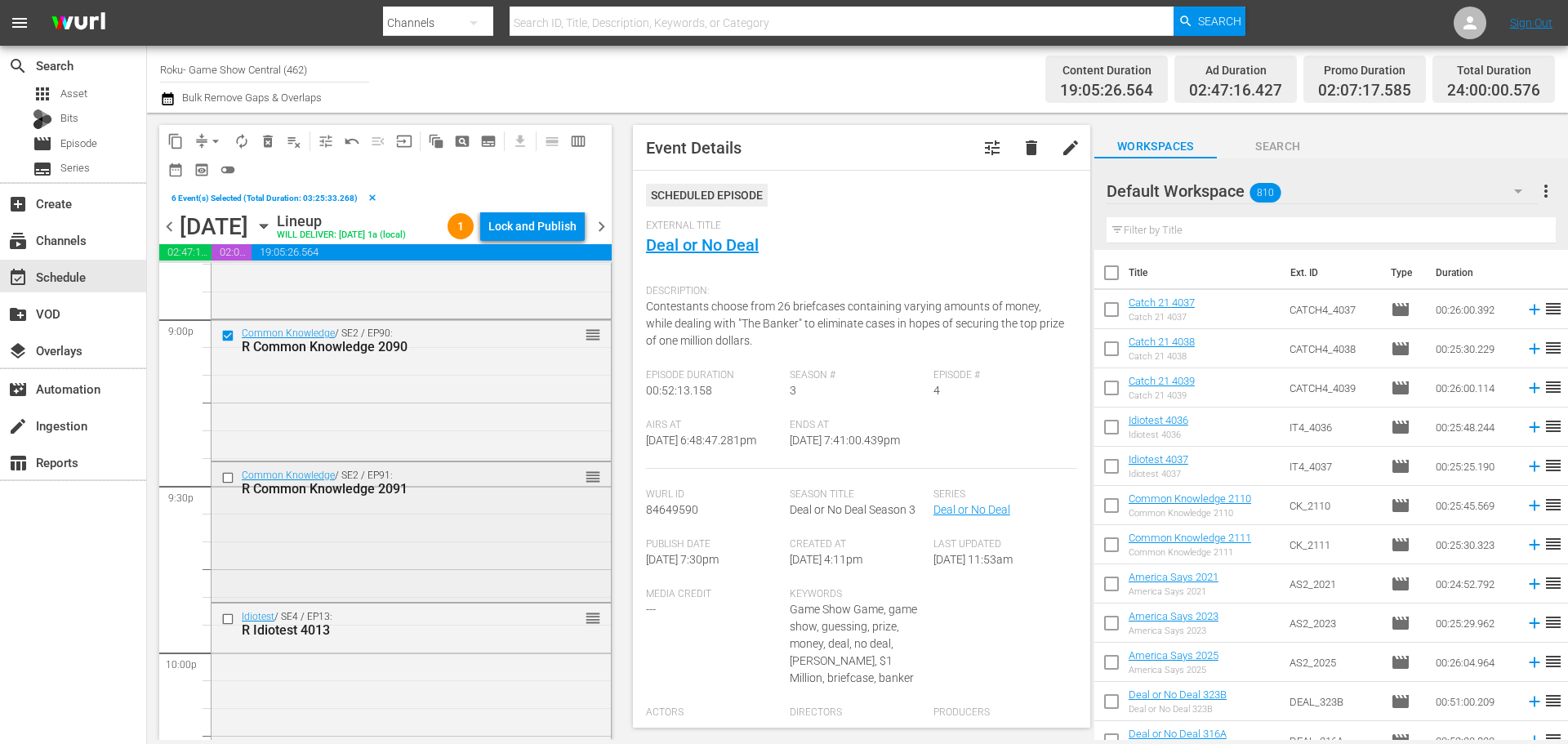
scroll to position [6943, 0]
click at [230, 473] on input "checkbox" at bounding box center [230, 476] width 17 height 14
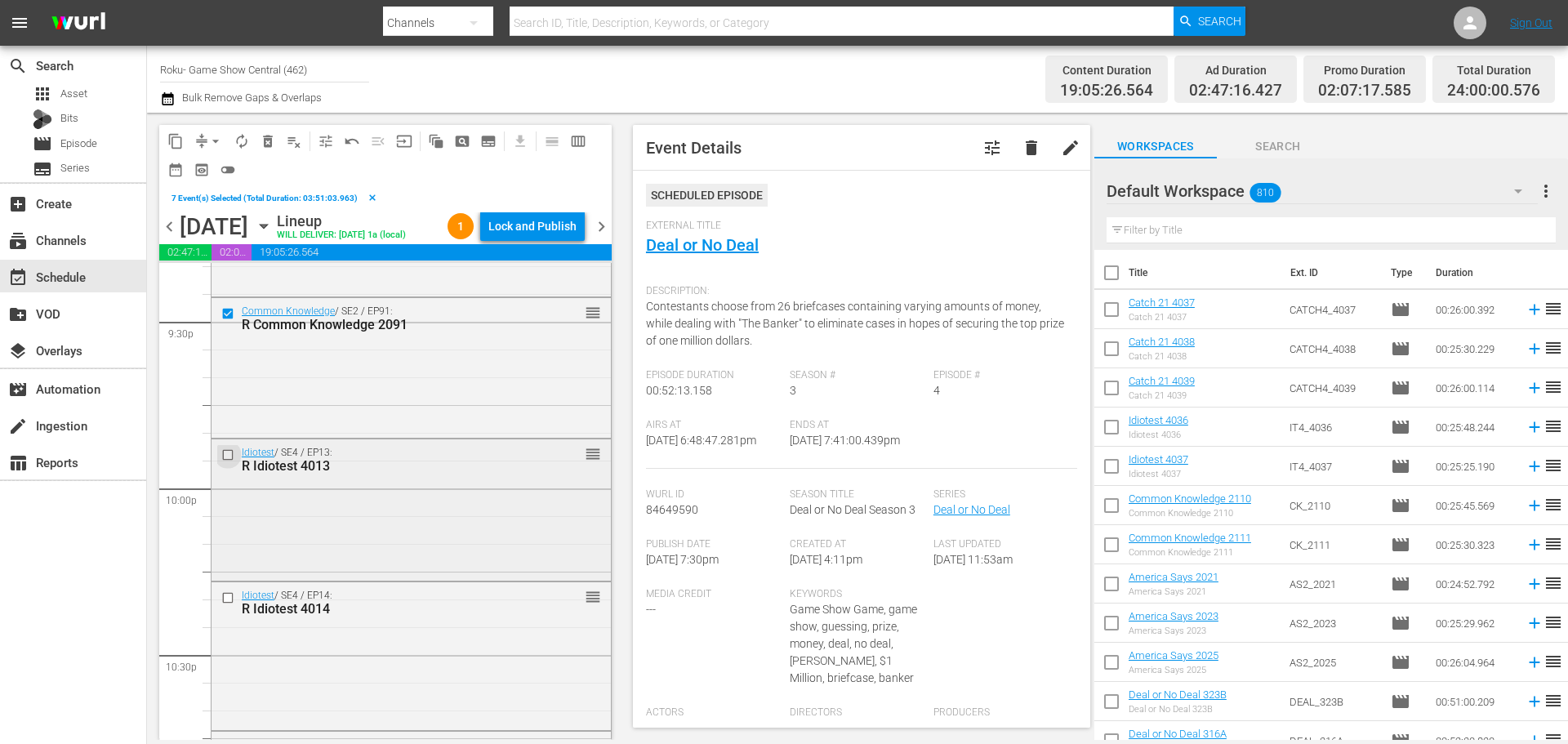
click at [233, 455] on input "checkbox" at bounding box center [230, 454] width 17 height 14
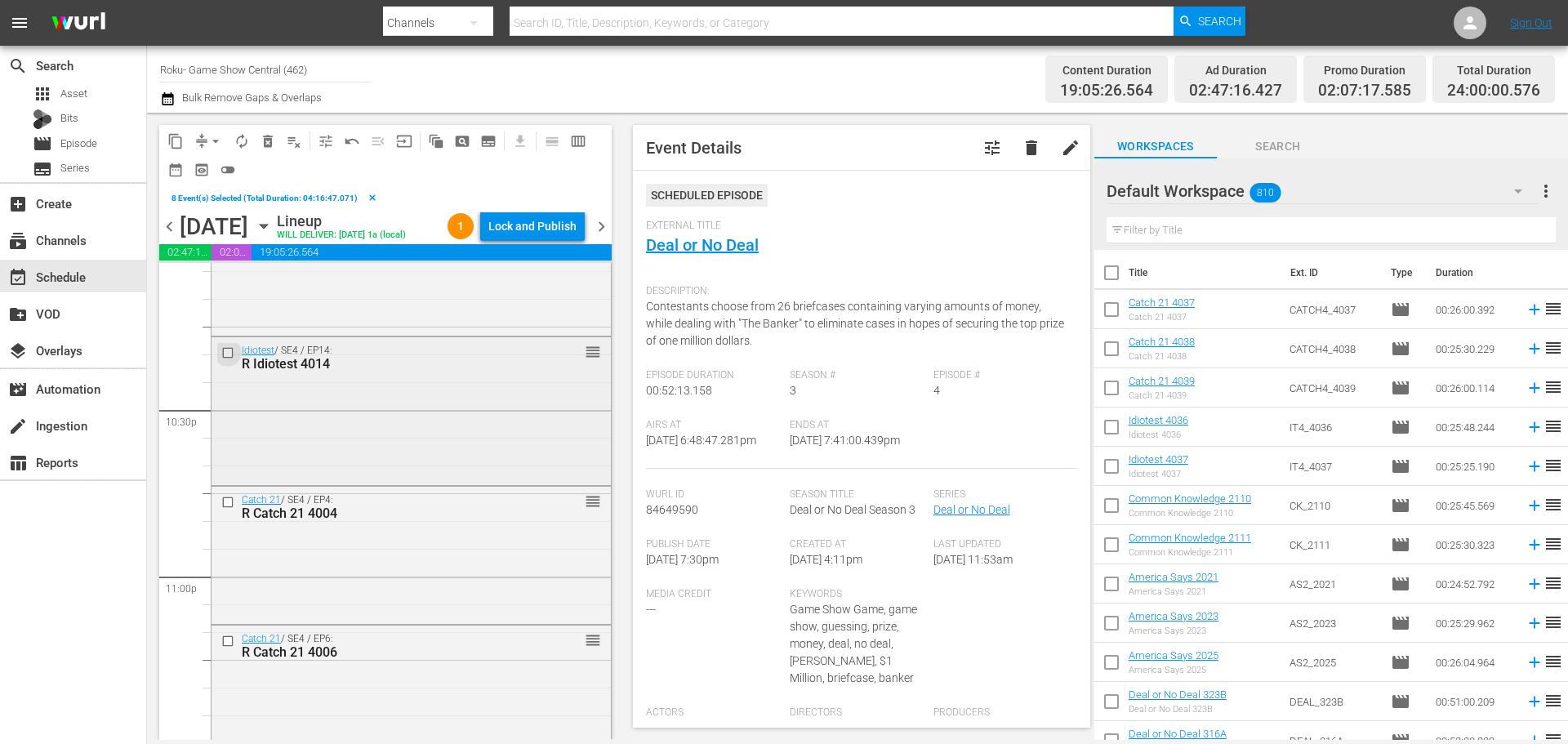
click at [231, 356] on input "checkbox" at bounding box center [230, 353] width 17 height 14
click at [229, 504] on input "checkbox" at bounding box center [230, 502] width 17 height 14
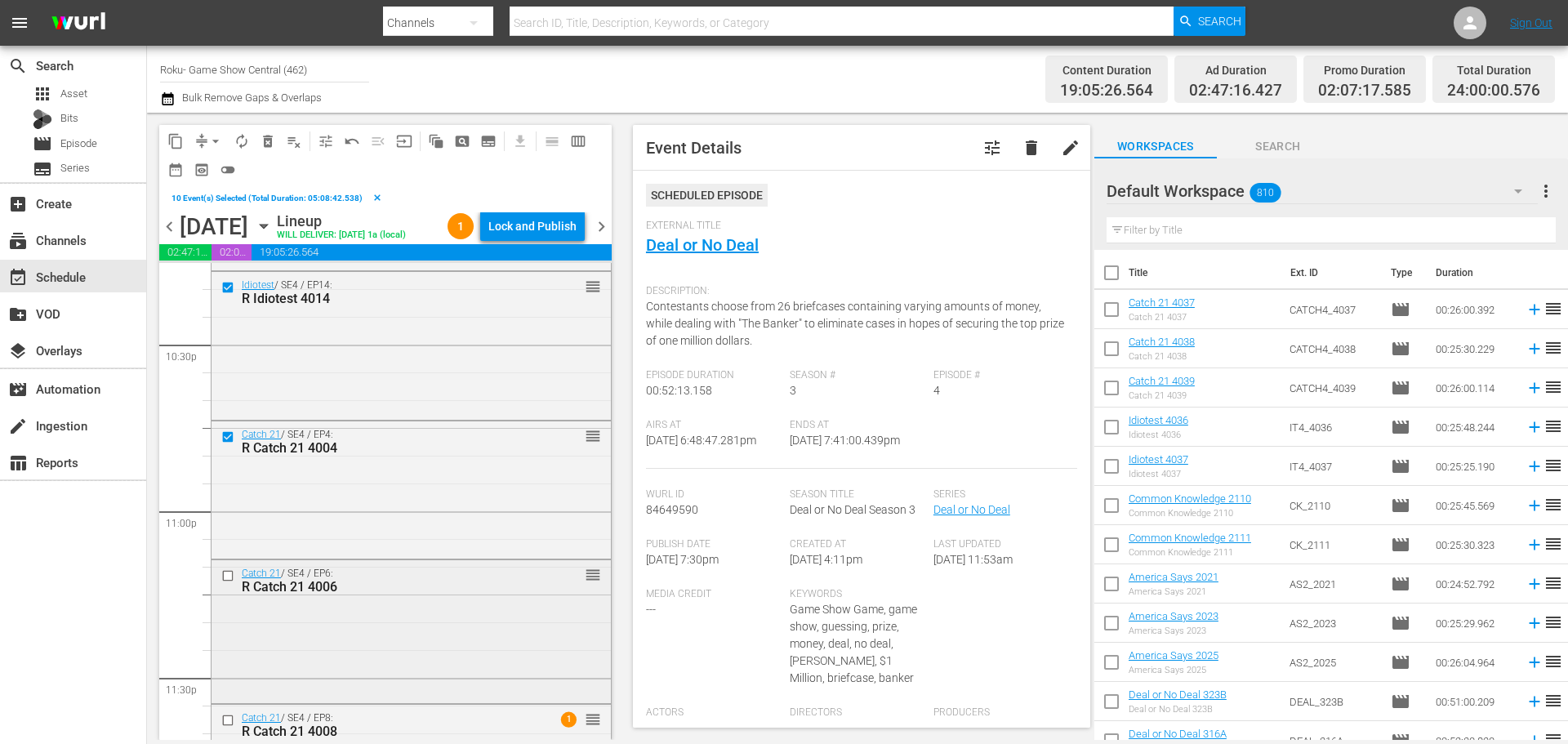
scroll to position [7514, 0]
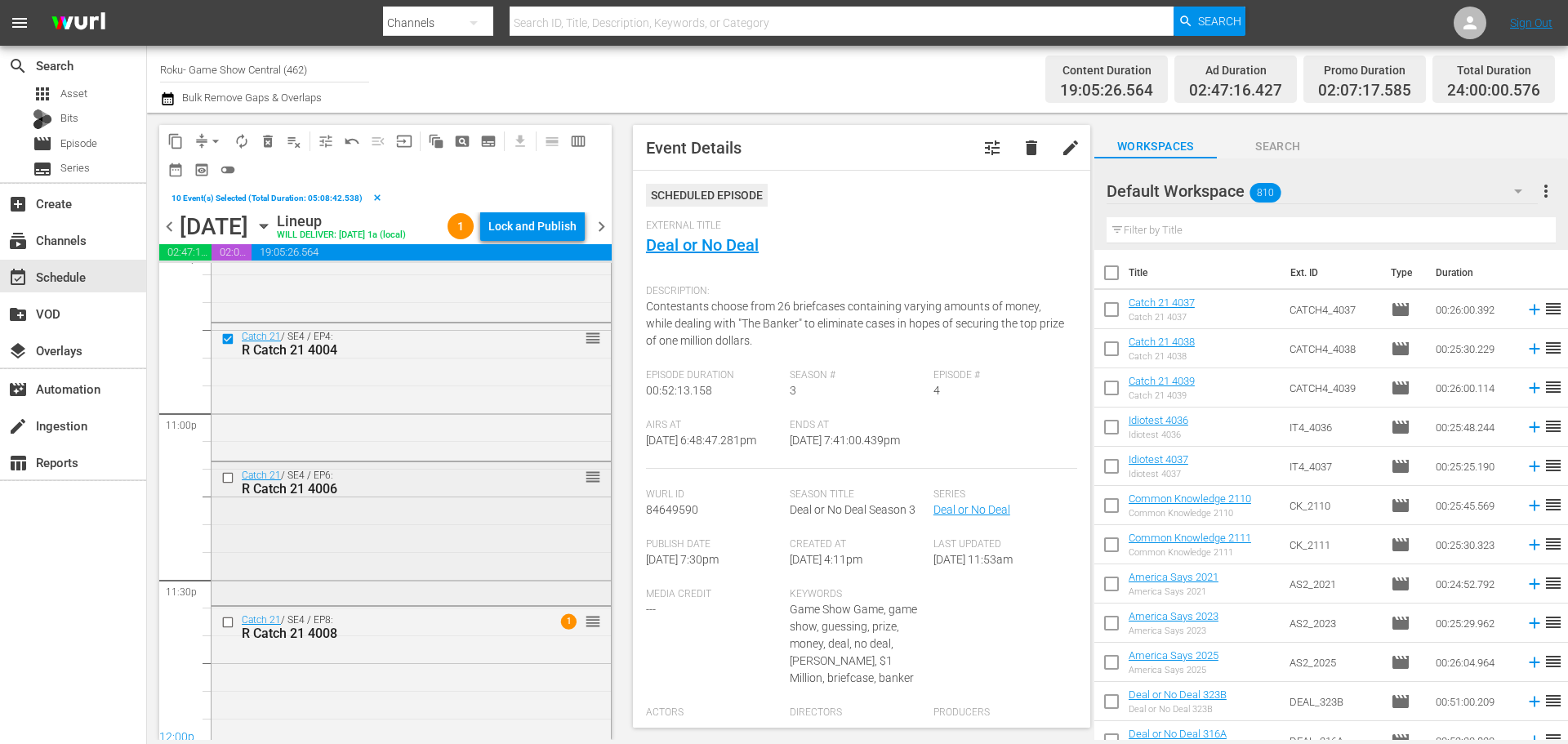
click at [230, 478] on input "checkbox" at bounding box center [230, 477] width 17 height 14
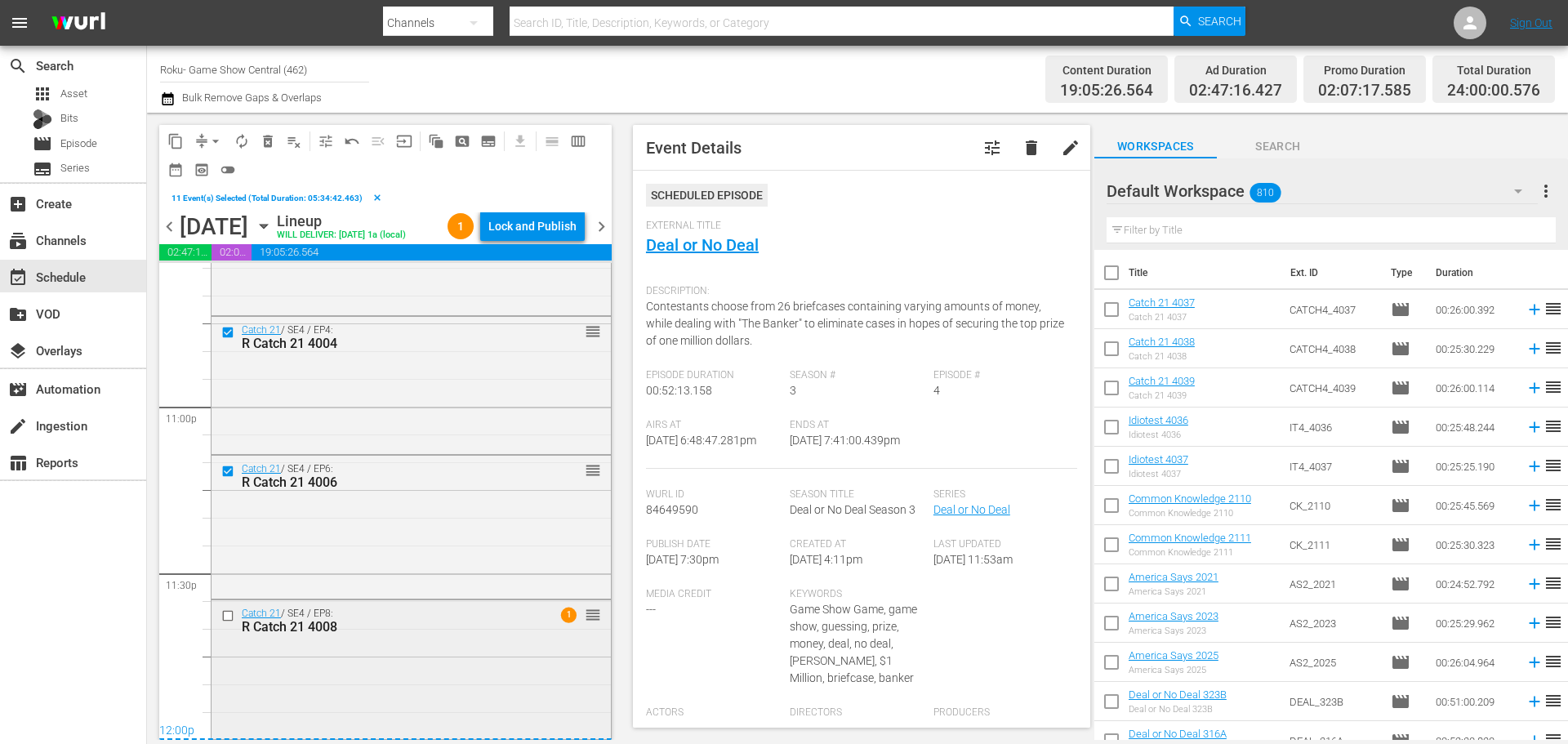
click at [228, 612] on input "checkbox" at bounding box center [230, 615] width 17 height 14
click at [172, 143] on span "content_copy" at bounding box center [176, 142] width 17 height 17
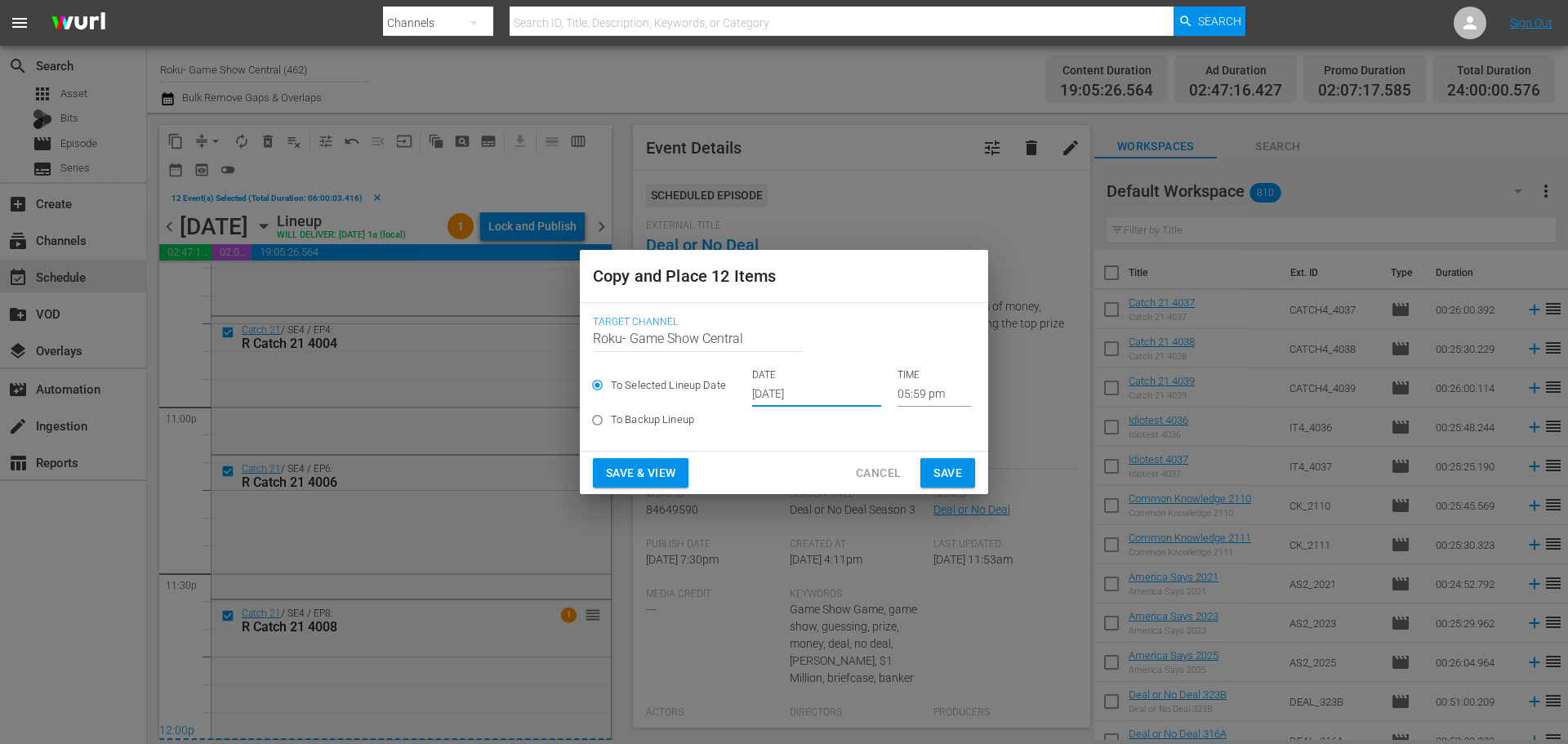
click at [782, 395] on input "Oct 1st 2025" at bounding box center [817, 395] width 129 height 24
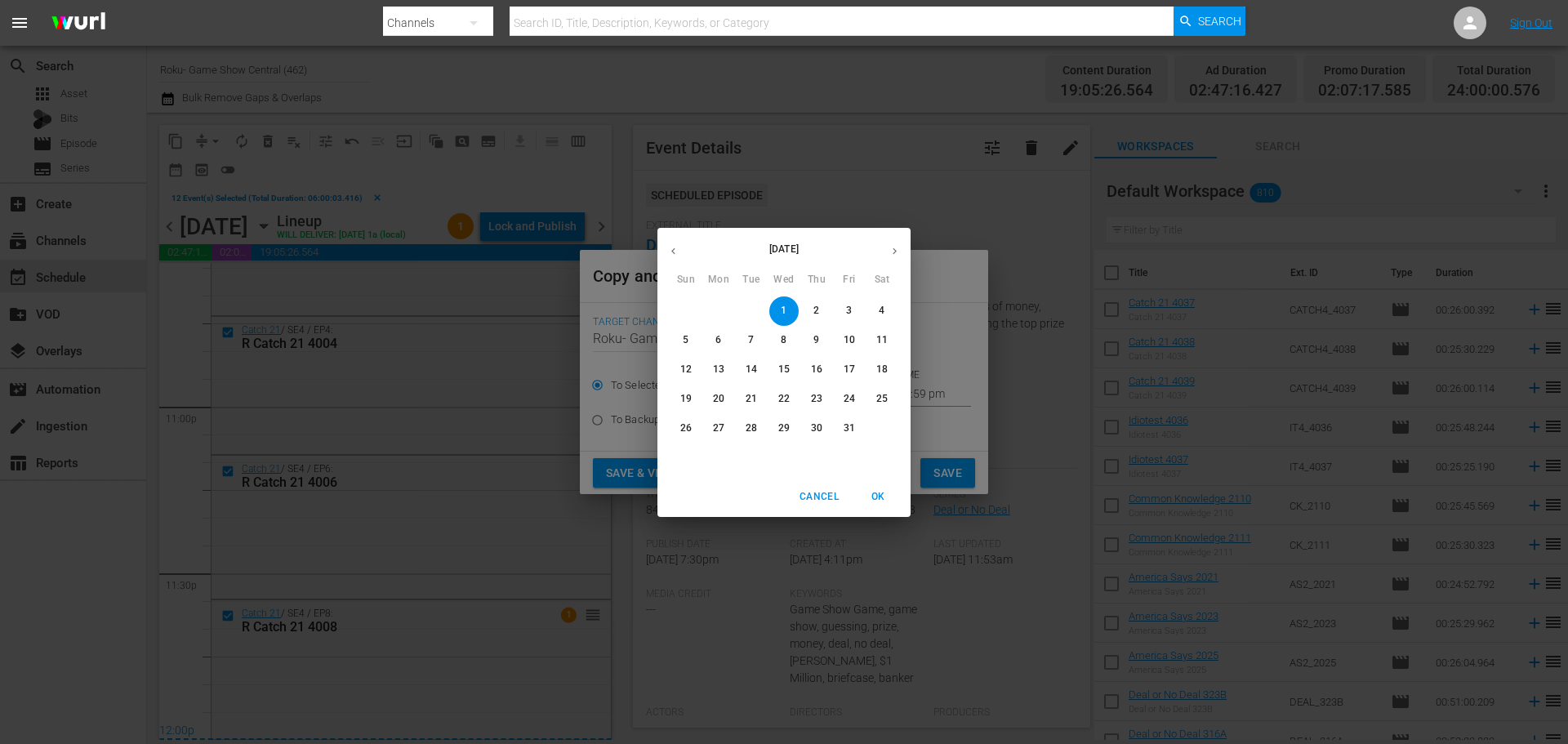
click at [881, 496] on span "OK" at bounding box center [878, 497] width 39 height 17
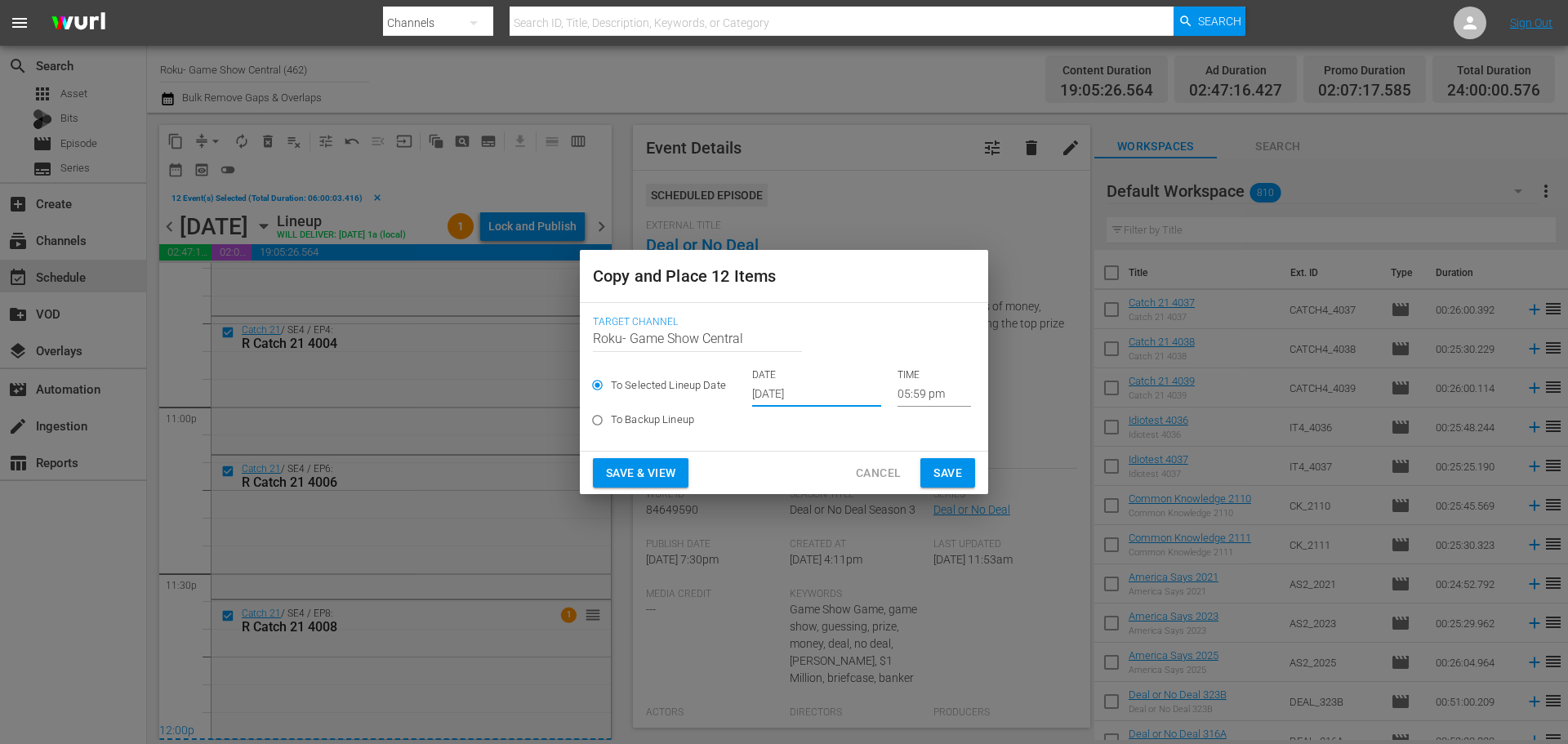
click at [912, 400] on input "05:59 pm" at bounding box center [934, 395] width 74 height 24
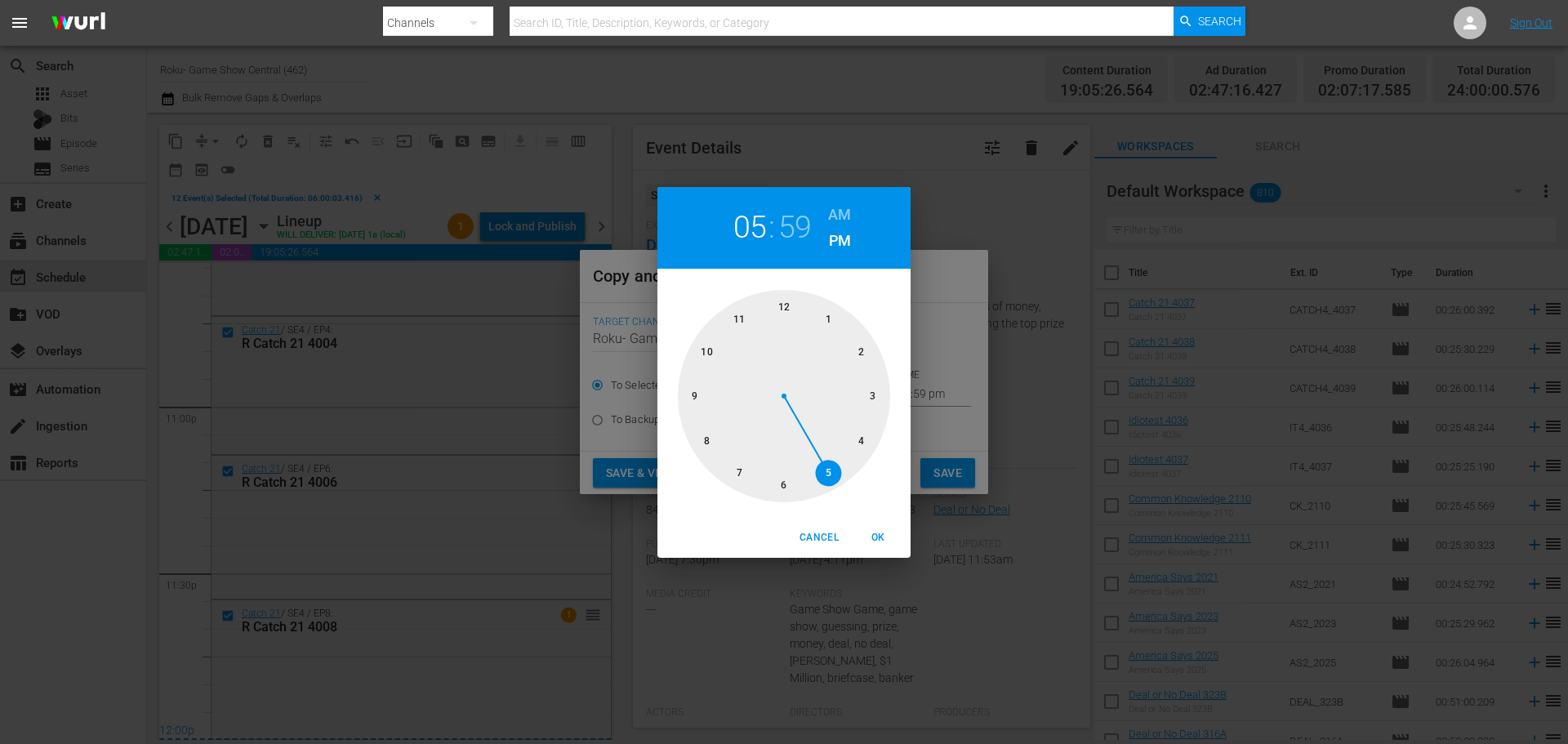
click at [777, 309] on div at bounding box center [784, 396] width 212 height 212
click at [874, 542] on span "OK" at bounding box center [878, 537] width 39 height 17
type input "12:00 pm"
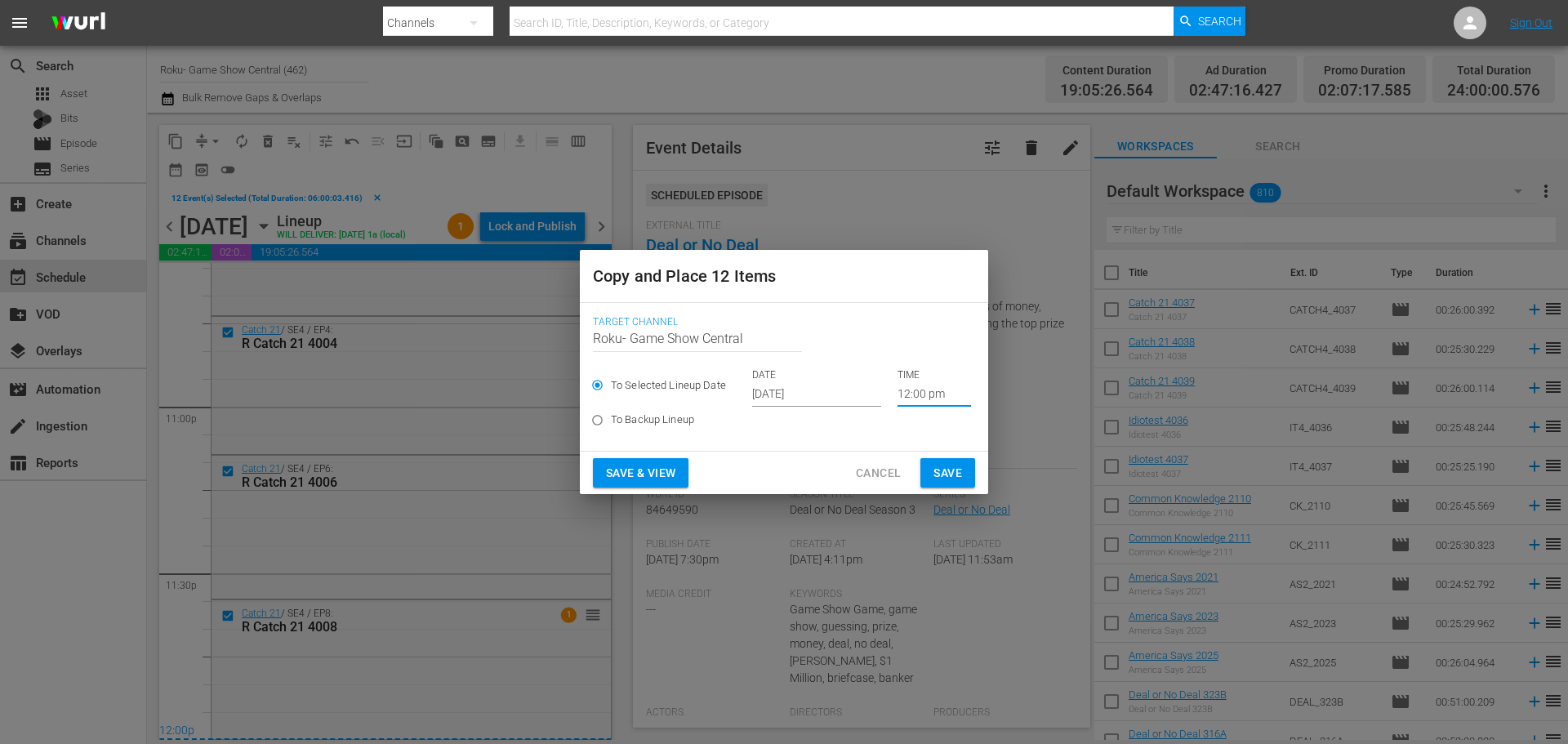
click at [964, 479] on button "Save" at bounding box center [948, 473] width 55 height 30
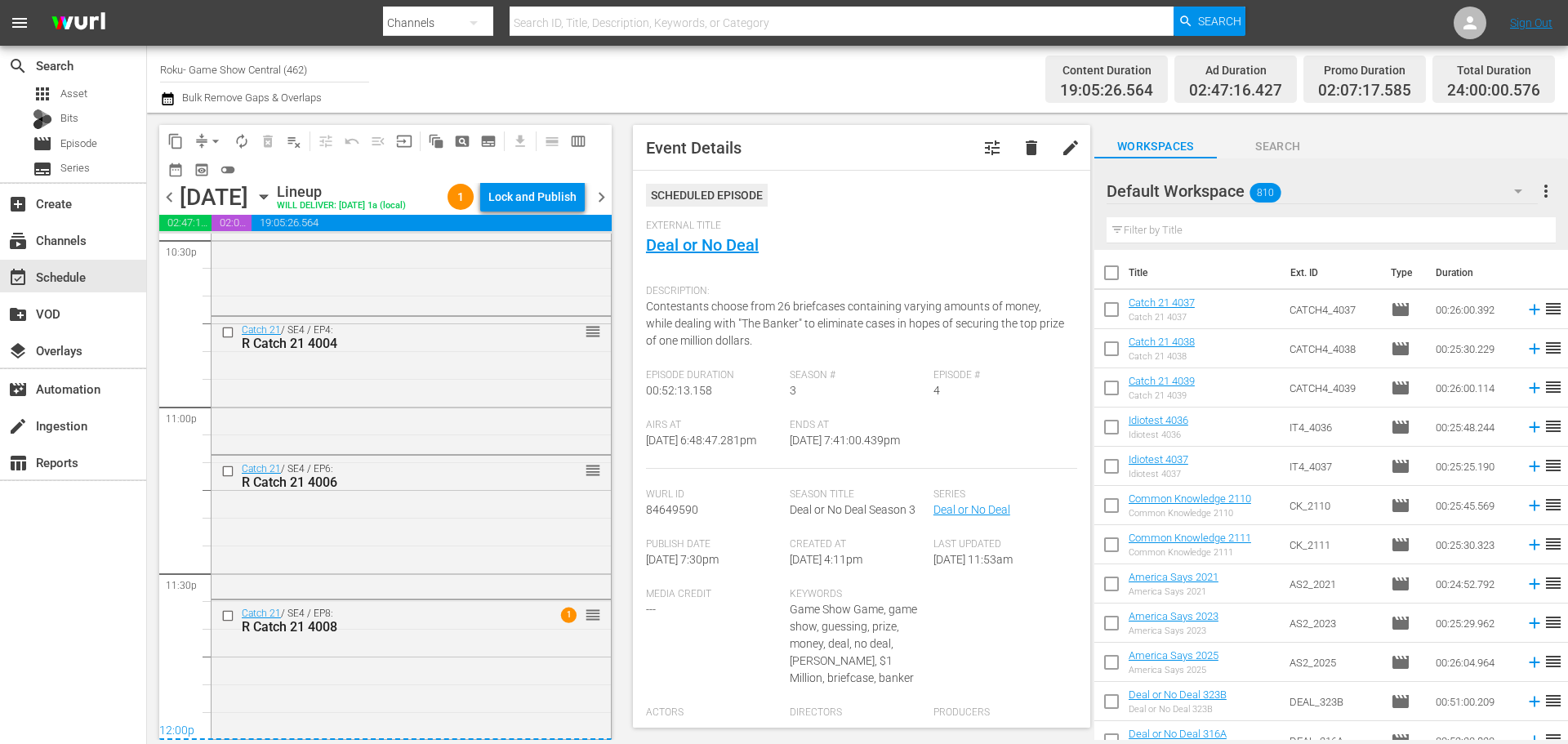
scroll to position [7491, 0]
click at [273, 199] on icon "button" at bounding box center [264, 196] width 18 height 18
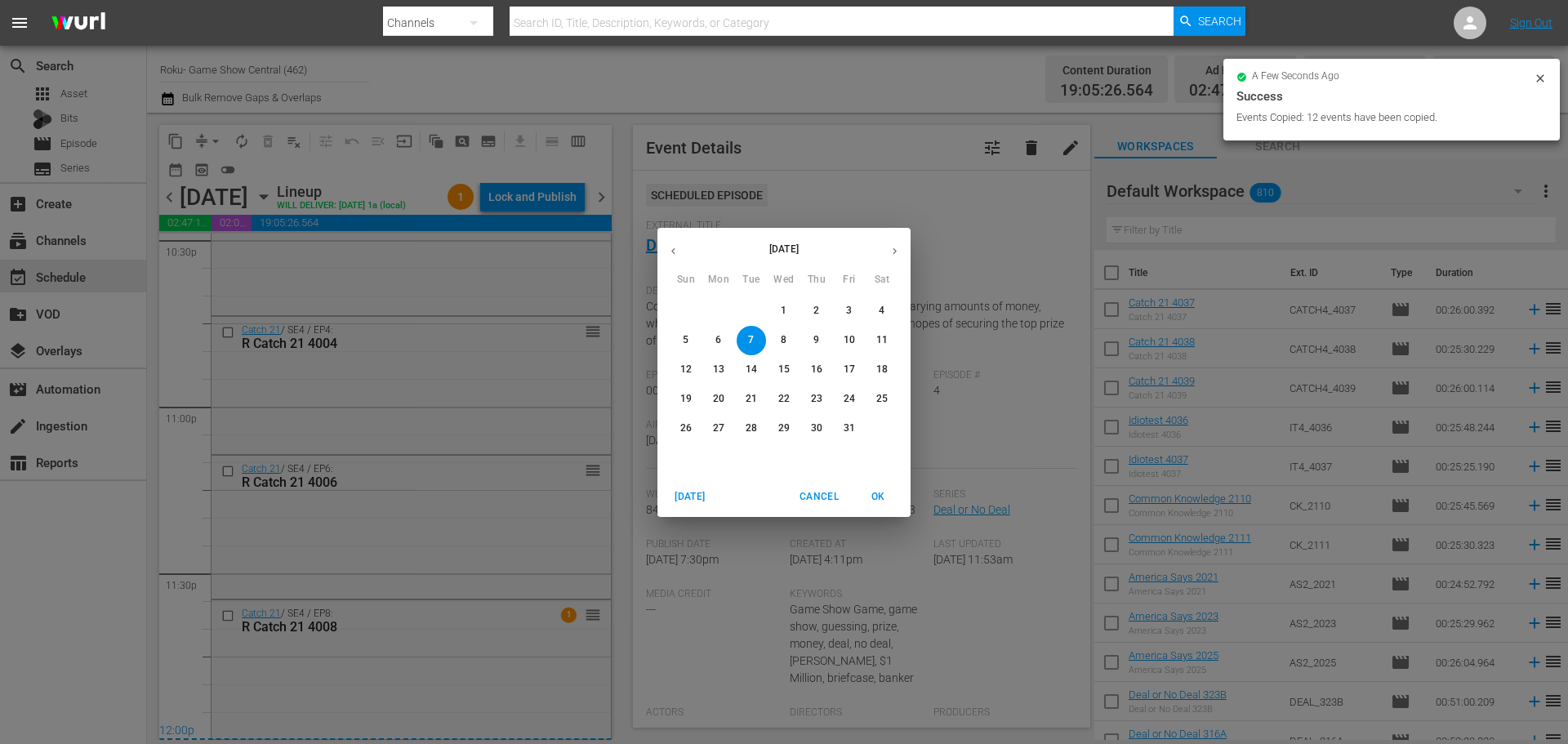
click at [774, 308] on span "1" at bounding box center [784, 310] width 30 height 14
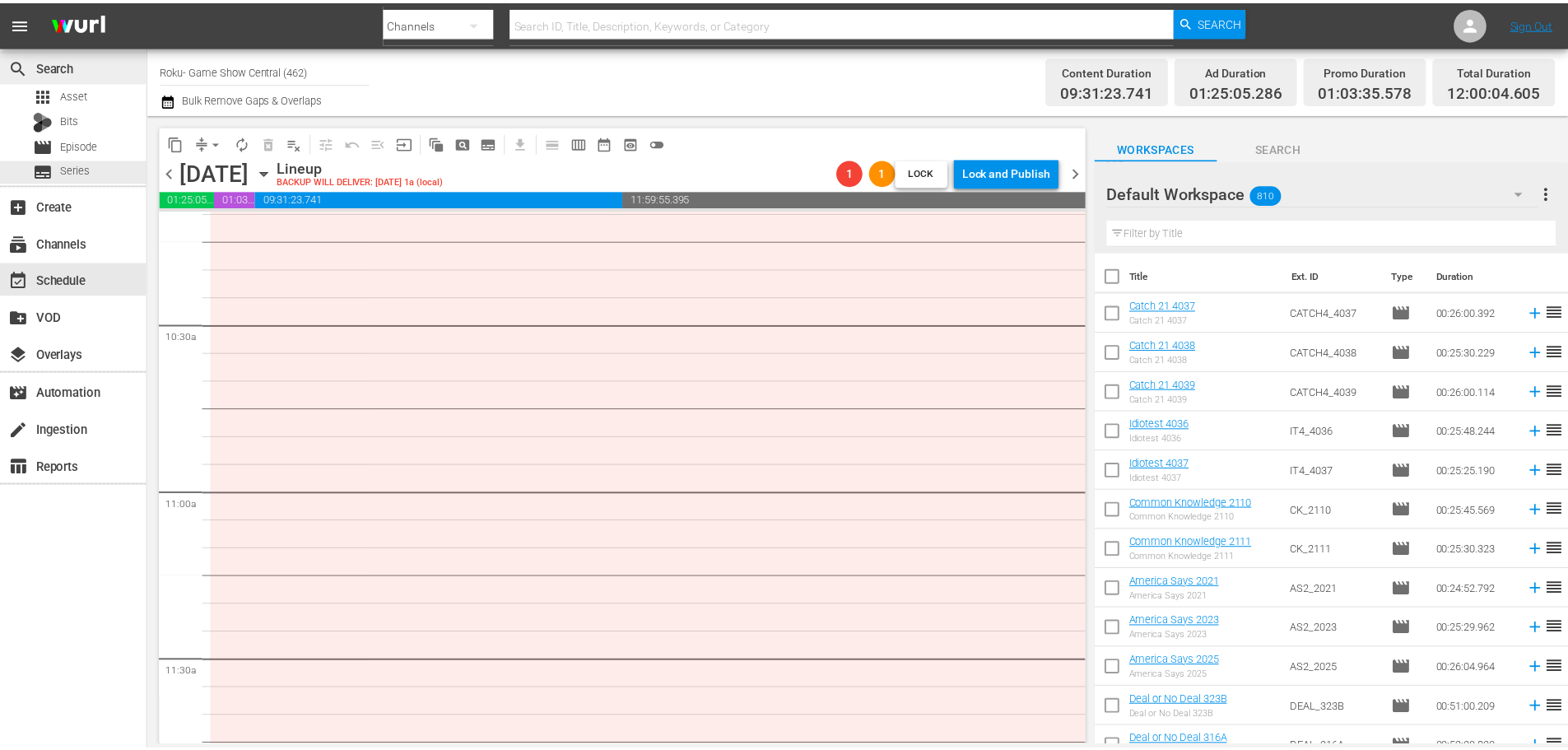
scroll to position [3409, 0]
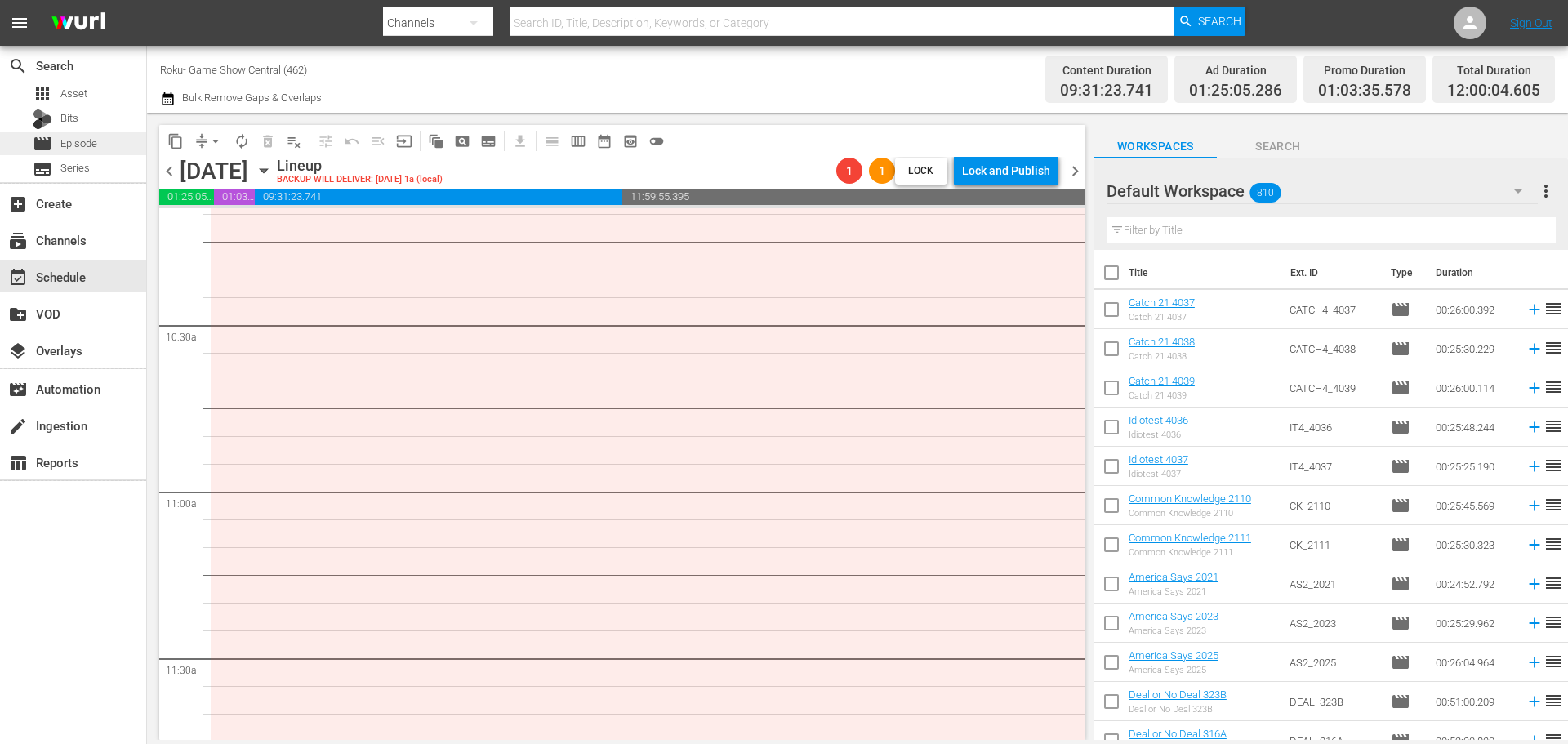
click at [145, 139] on div "movie Episode" at bounding box center [73, 143] width 146 height 23
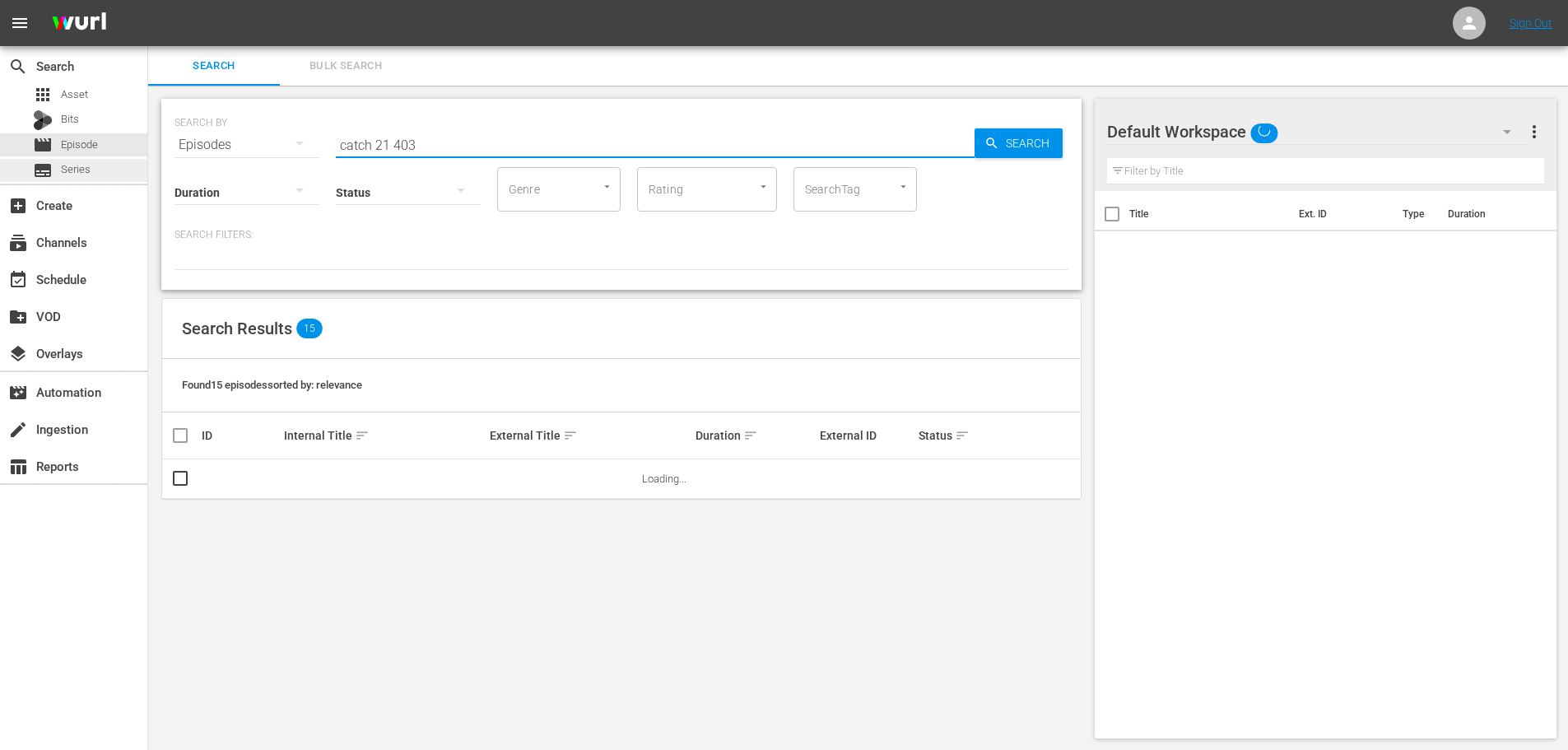
drag, startPoint x: 594, startPoint y: 136, endPoint x: 41, endPoint y: 169, distance: 554.0
click at [148, 0] on div "search Search apps Asset Bits movie Episode subtitles Series add_box Create sub…" at bounding box center [858, 0] width 1420 height 0
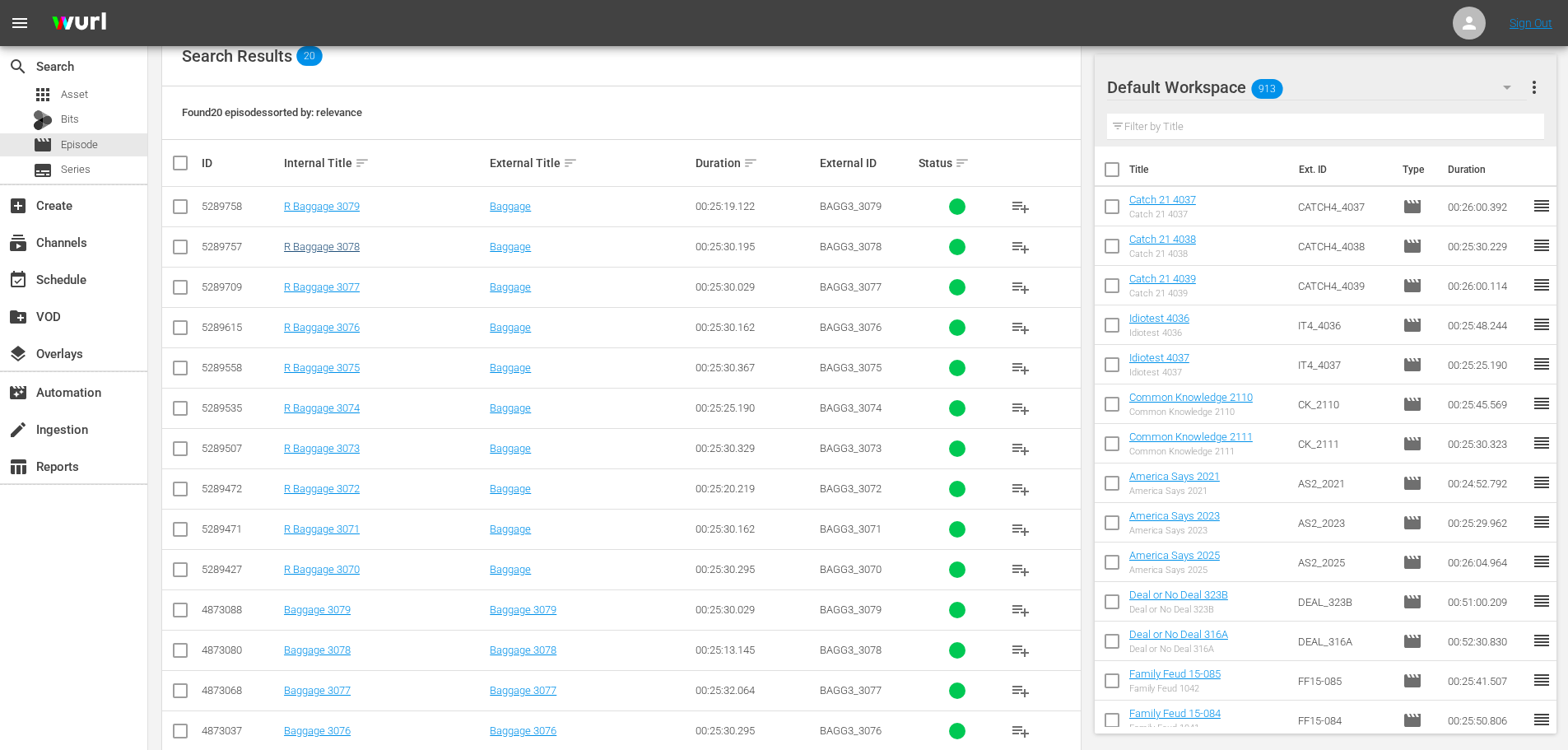
scroll to position [329, 0]
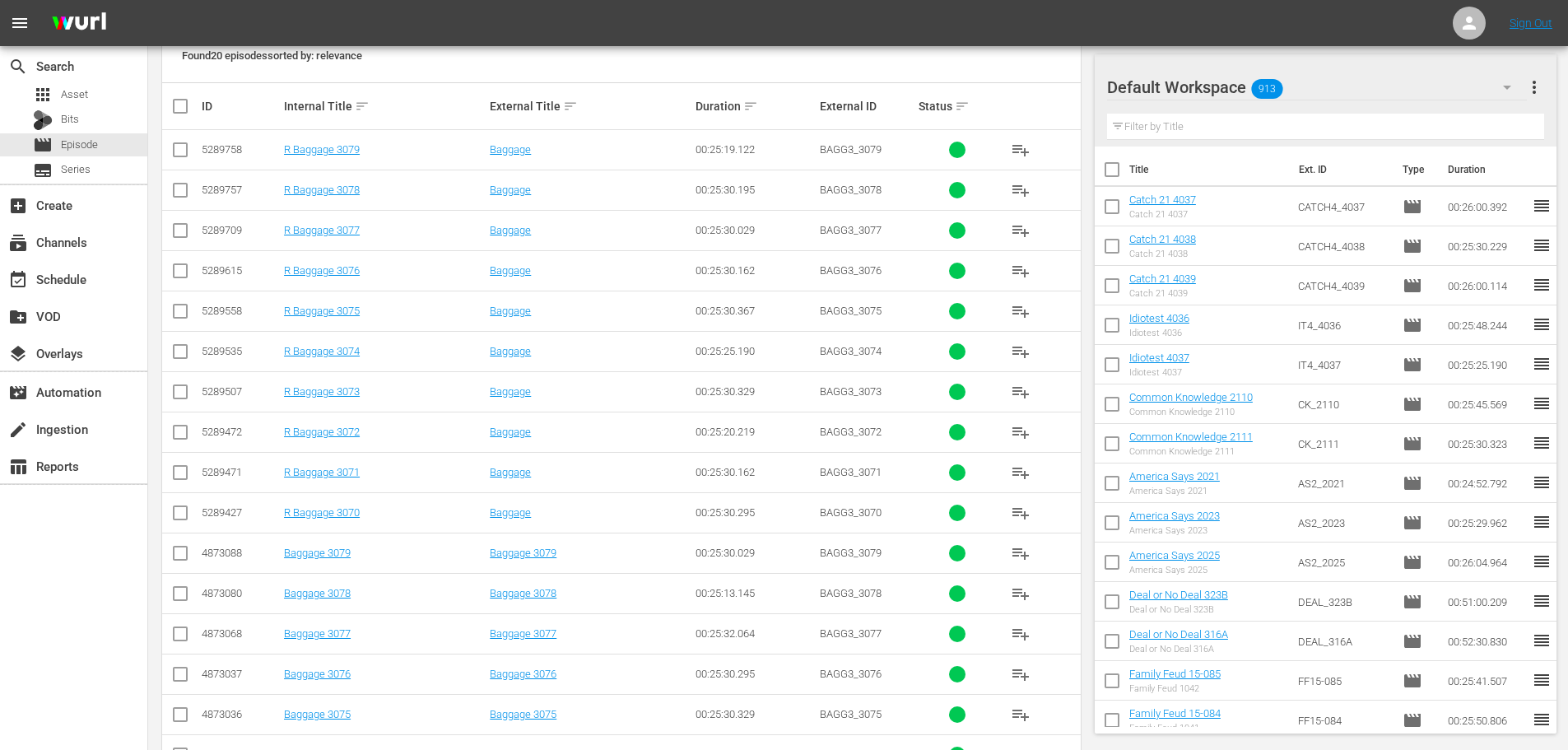
type input "bagg 307"
click at [158, 350] on div "SEARCH BY Search By Episodes Search ID, Title, Description, Keywords, or Catego…" at bounding box center [621, 361] width 947 height 1211
click at [187, 352] on input "checkbox" at bounding box center [180, 355] width 20 height 20
checkbox input "true"
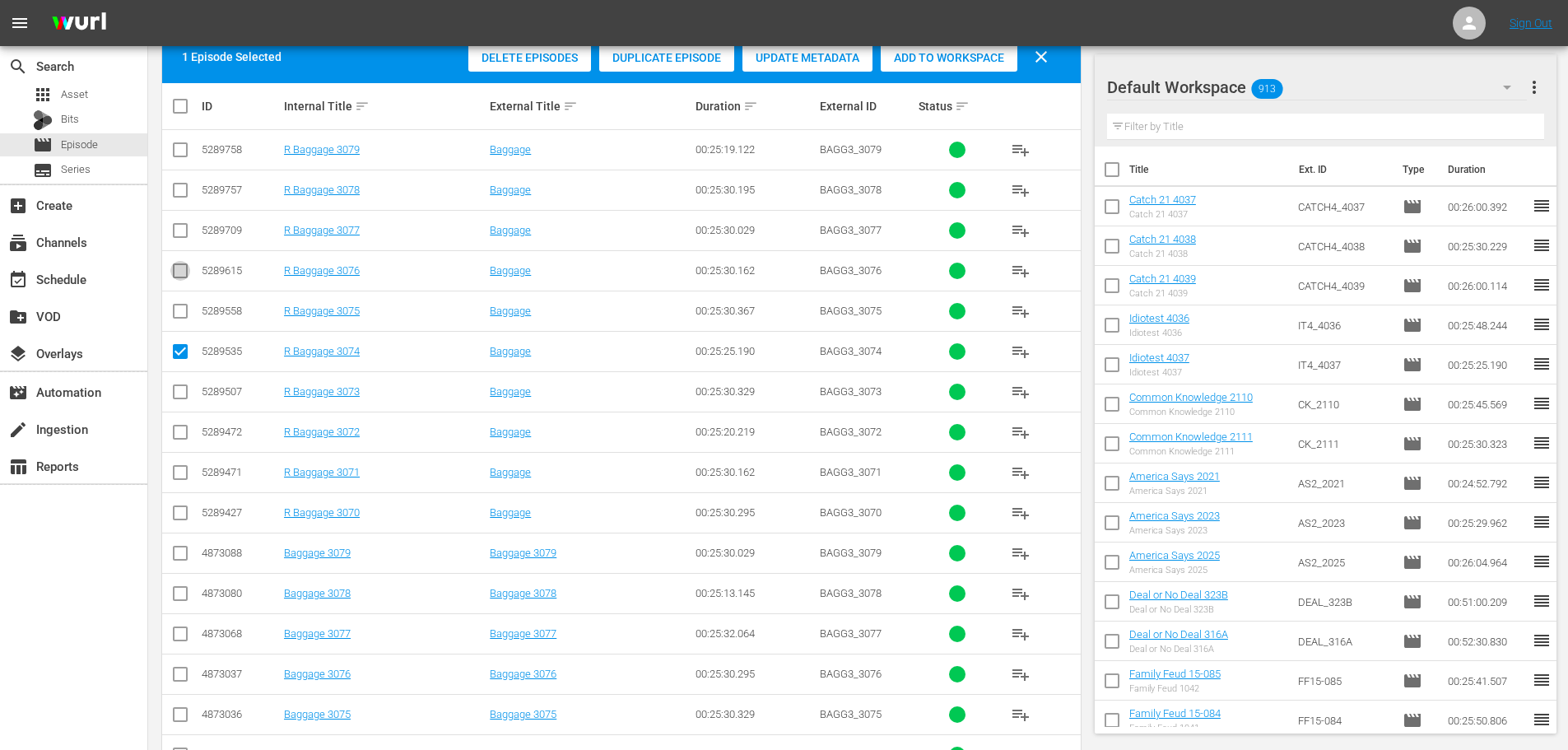
drag, startPoint x: 176, startPoint y: 281, endPoint x: 159, endPoint y: 271, distance: 19.7
click at [177, 281] on input "checkbox" at bounding box center [180, 274] width 20 height 20
checkbox input "true"
click at [187, 189] on input "checkbox" at bounding box center [180, 193] width 20 height 20
checkbox input "true"
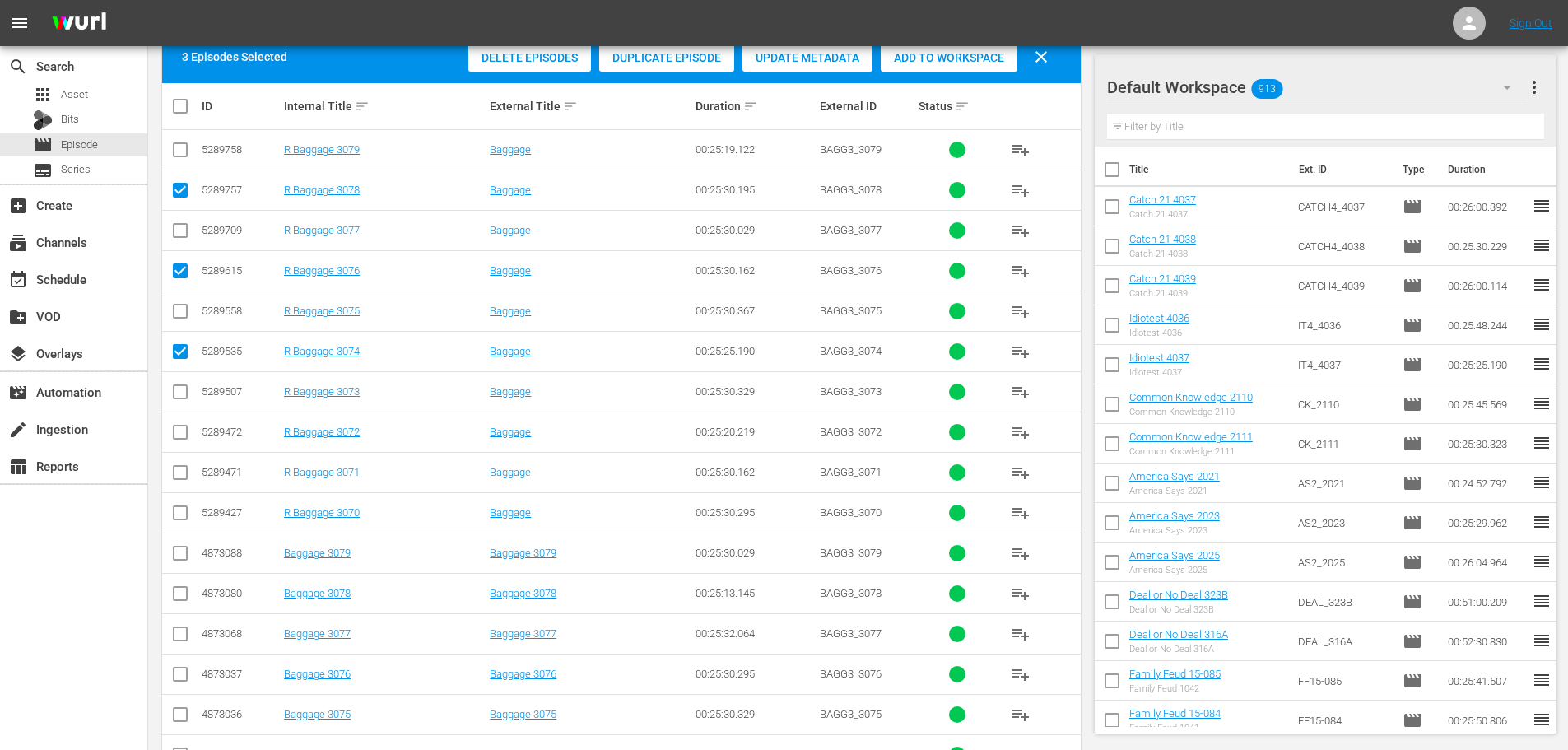
scroll to position [0, 0]
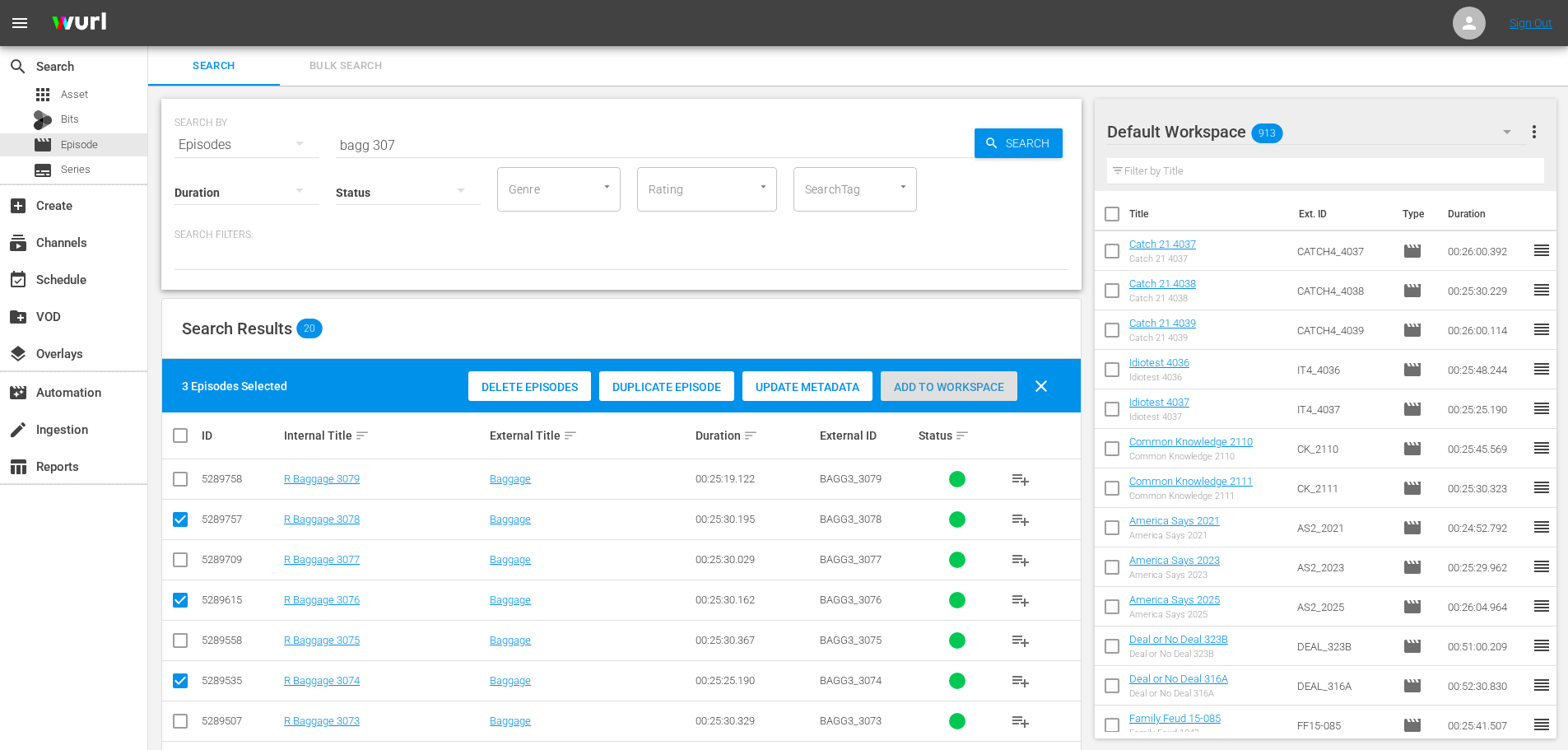
click at [902, 375] on div "Add to Workspace" at bounding box center [950, 387] width 137 height 31
click at [504, 114] on div "SEARCH BY Search By Episodes Search ID, Title, Description, Keywords, or Catego…" at bounding box center [621, 134] width 894 height 59
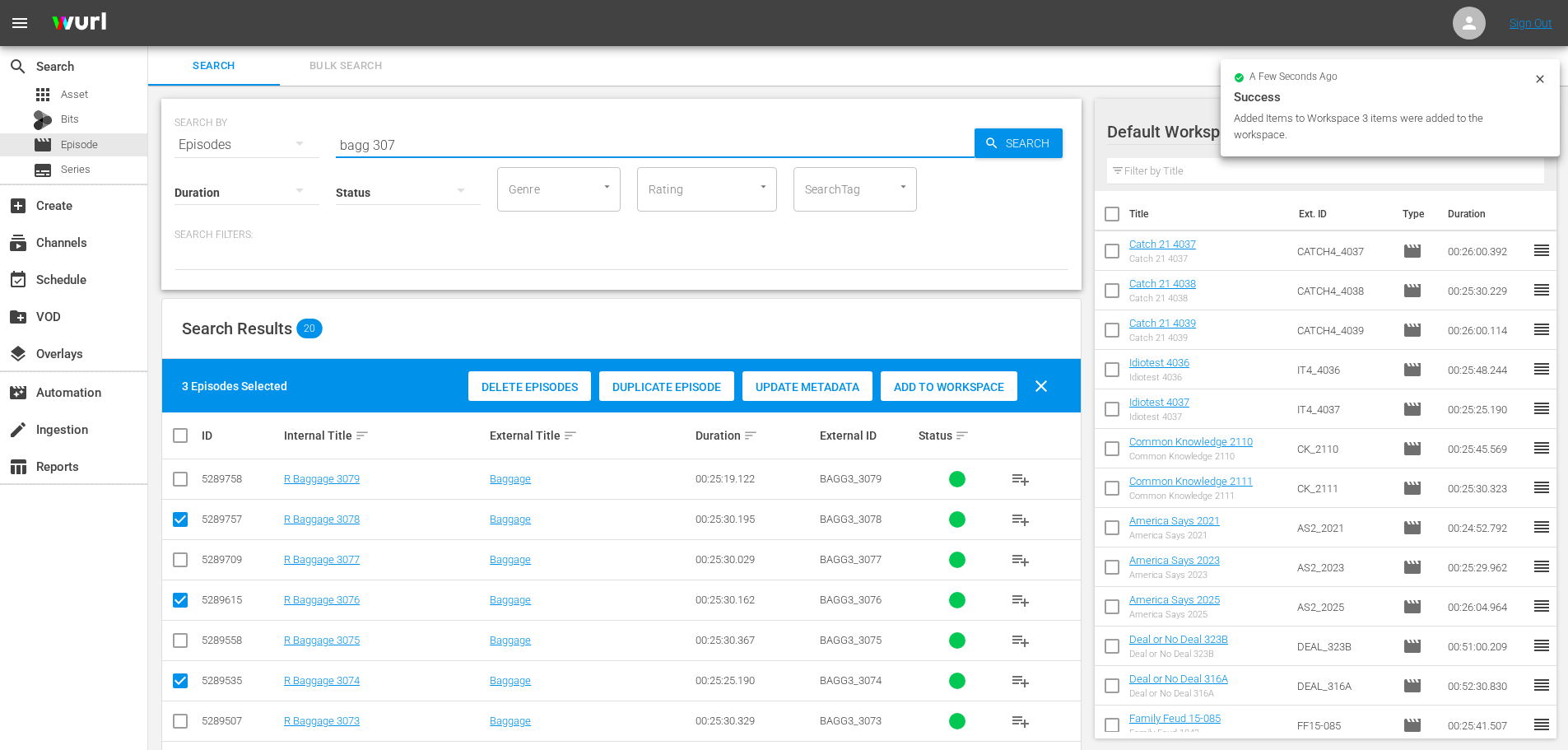
click at [500, 127] on input "bagg 307" at bounding box center [655, 145] width 639 height 39
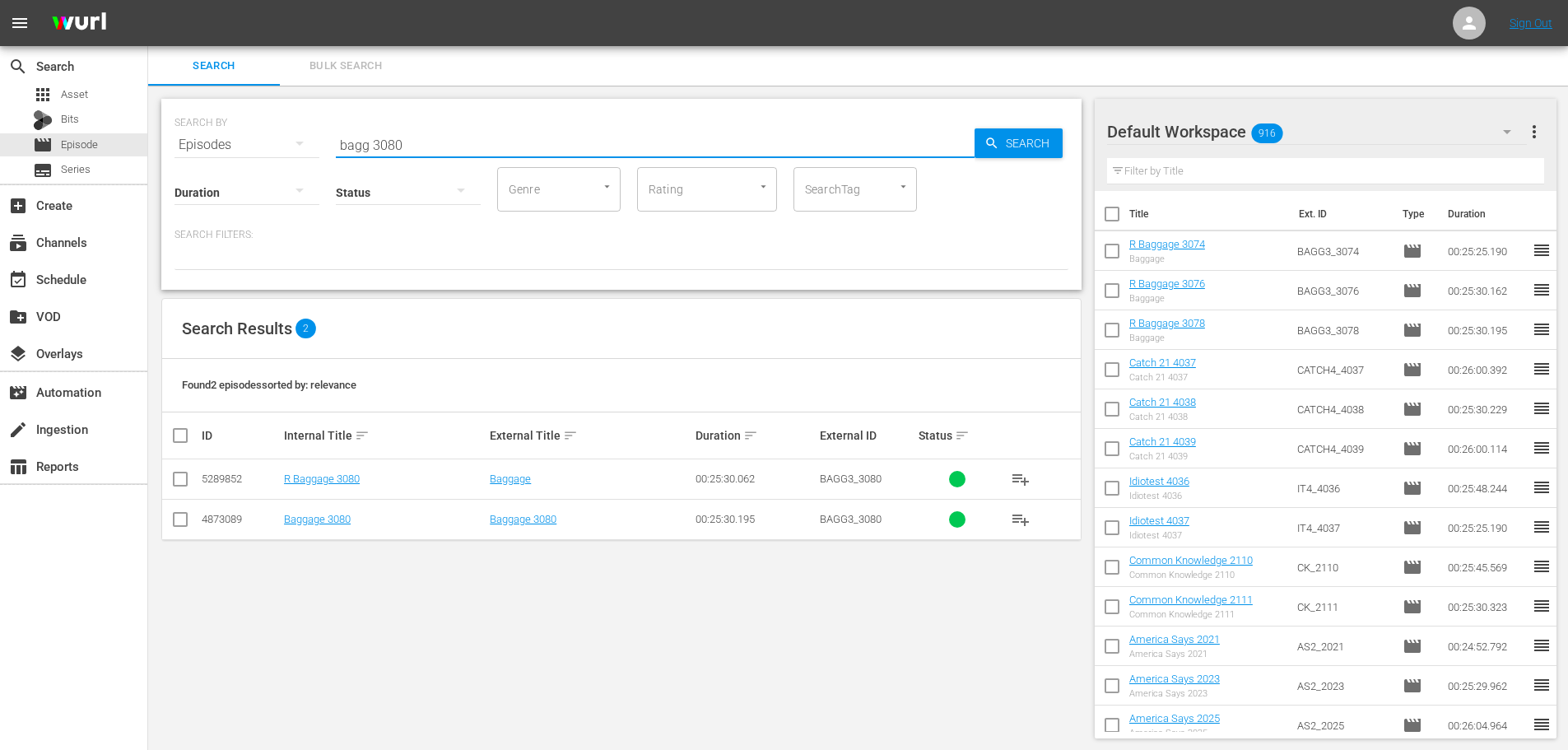
type input "bagg 3080"
drag, startPoint x: 160, startPoint y: 493, endPoint x: 180, endPoint y: 479, distance: 24.4
click at [162, 489] on div "SEARCH BY Search By Episodes Search ID, Title, Description, Keywords, or Catego…" at bounding box center [621, 419] width 947 height 666
click at [188, 479] on input "checkbox" at bounding box center [180, 482] width 20 height 20
checkbox input "true"
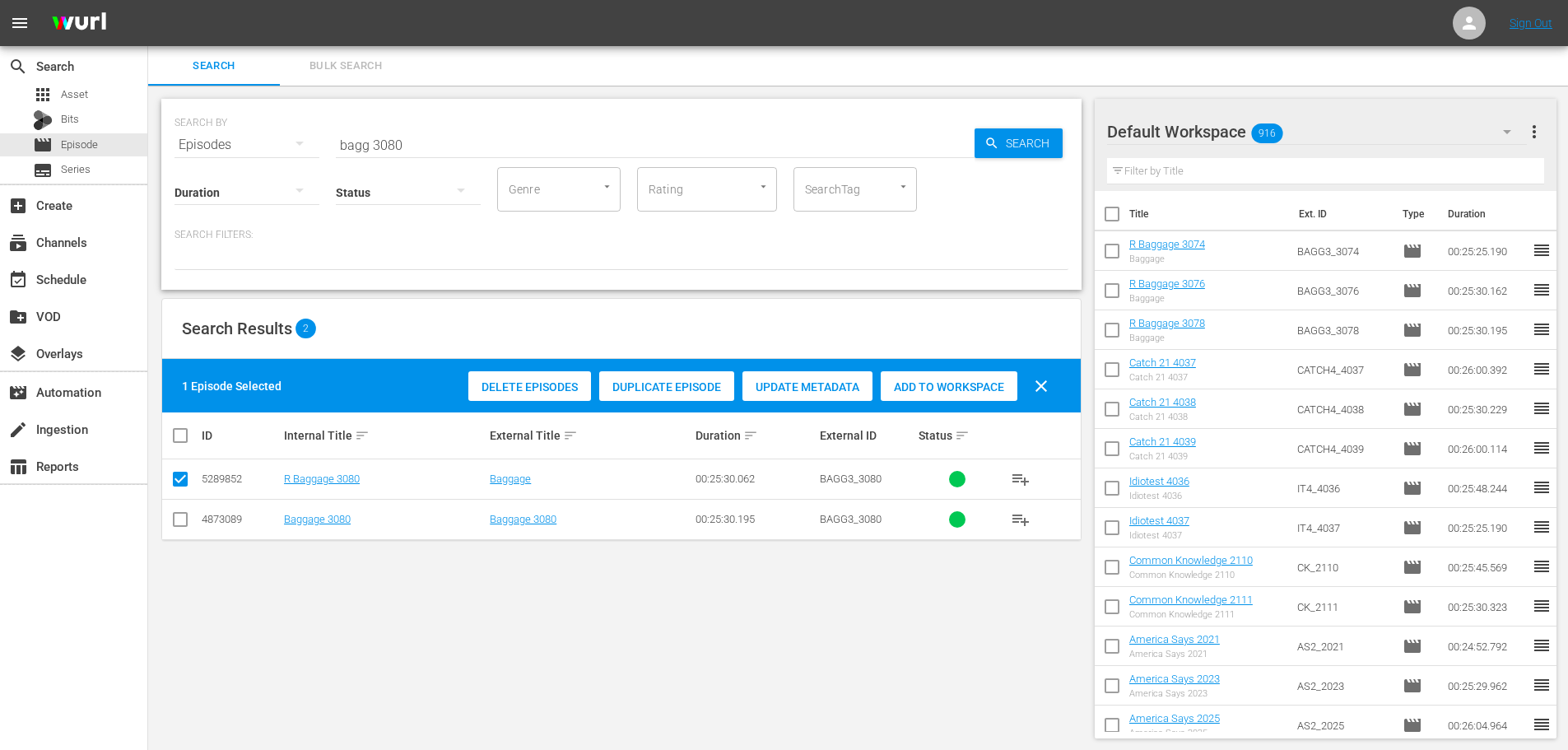
drag, startPoint x: 939, startPoint y: 383, endPoint x: 890, endPoint y: 304, distance: 93.0
click at [939, 383] on span "Add to Workspace" at bounding box center [950, 387] width 137 height 13
click at [526, 137] on input "bagg 3080" at bounding box center [655, 145] width 639 height 39
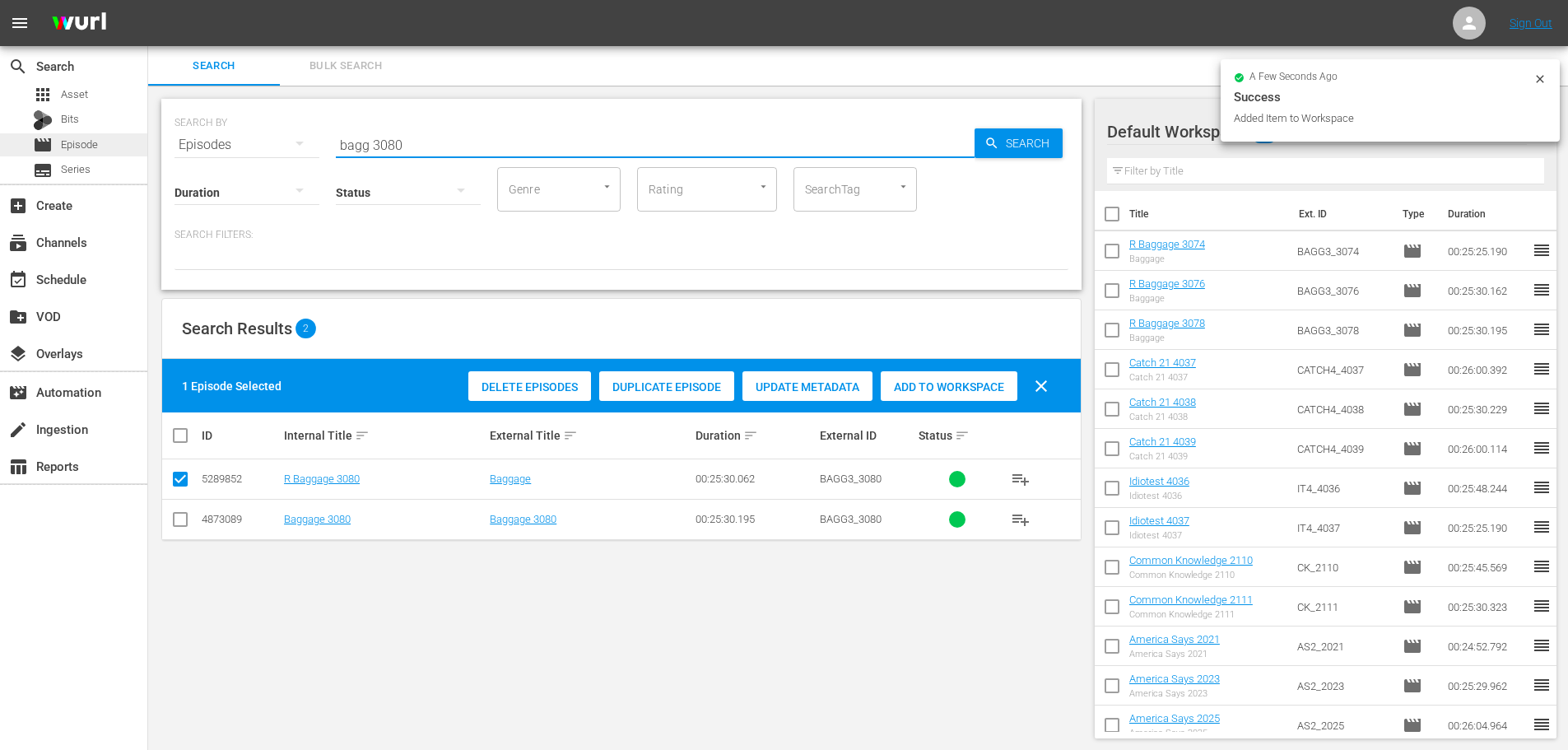
drag, startPoint x: 389, startPoint y: 143, endPoint x: 125, endPoint y: 136, distance: 264.1
click at [148, 0] on div "search Search apps Asset Bits movie Episode subtitles Series add_box Create sub…" at bounding box center [858, 0] width 1420 height 0
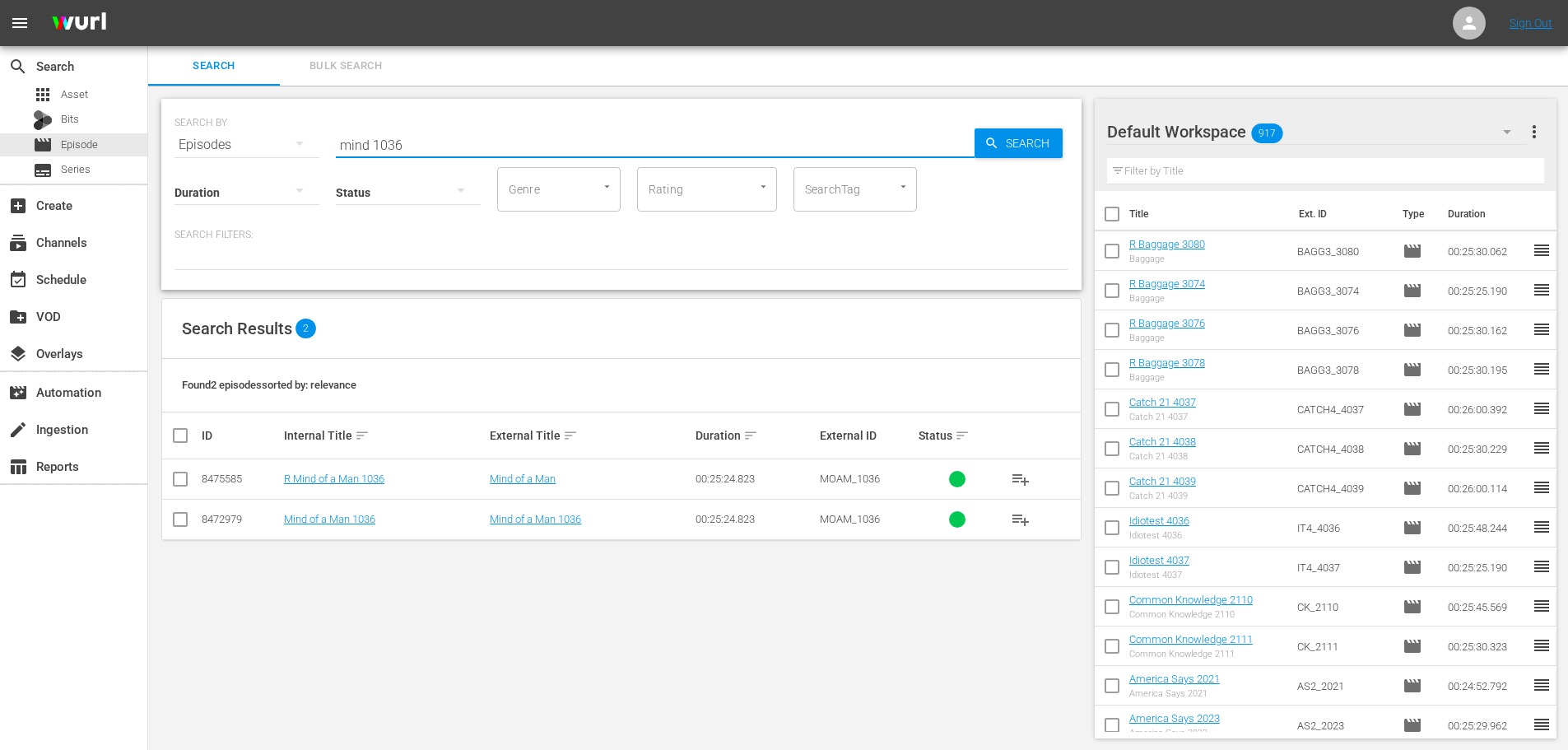
type input "mind 1036"
click at [182, 484] on input "checkbox" at bounding box center [180, 482] width 20 height 20
checkbox input "true"
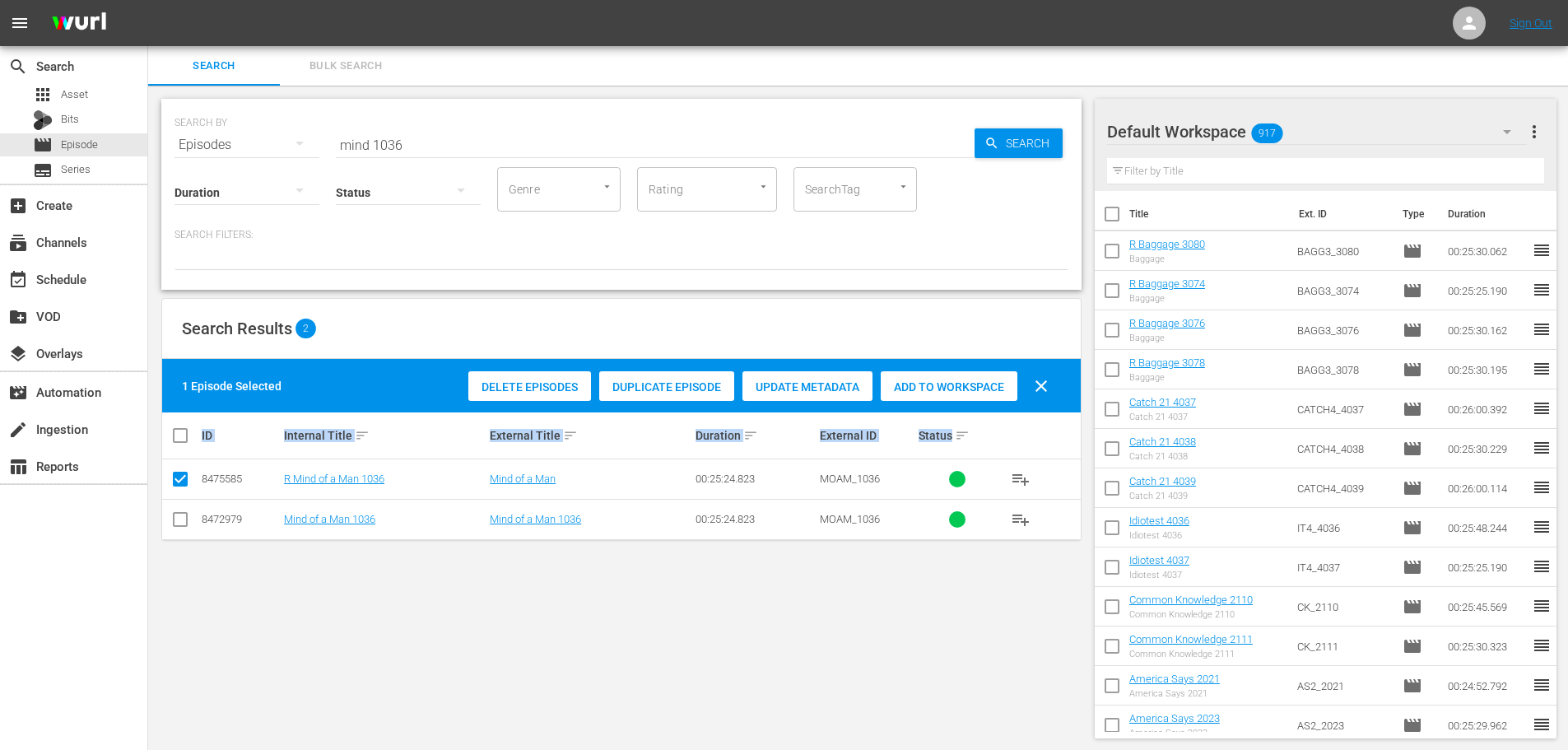
drag, startPoint x: 986, startPoint y: 412, endPoint x: 993, endPoint y: 387, distance: 26.0
click at [986, 415] on div "1 Episode Selected Delete Episodes Duplicate Episode Update Metadata Add to Wor…" at bounding box center [621, 449] width 919 height 181
drag, startPoint x: 991, startPoint y: 386, endPoint x: 921, endPoint y: 345, distance: 81.1
click at [993, 384] on span "Add to Workspace" at bounding box center [950, 387] width 137 height 13
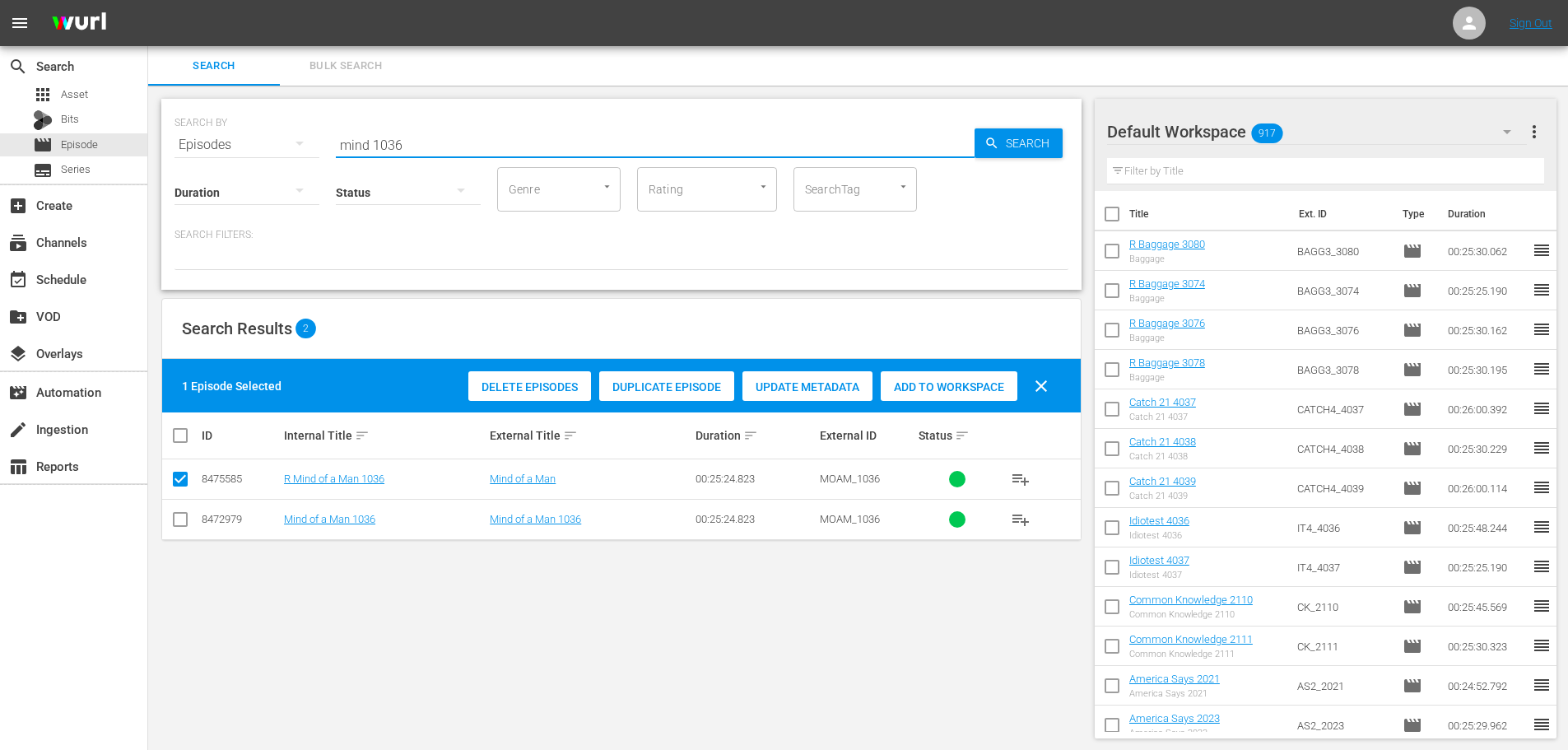
drag, startPoint x: 424, startPoint y: 137, endPoint x: 153, endPoint y: 128, distance: 271.1
click at [153, 128] on div "SEARCH BY Search By Episodes Search ID, Title, Description, Keywords, or Catego…" at bounding box center [621, 419] width 947 height 666
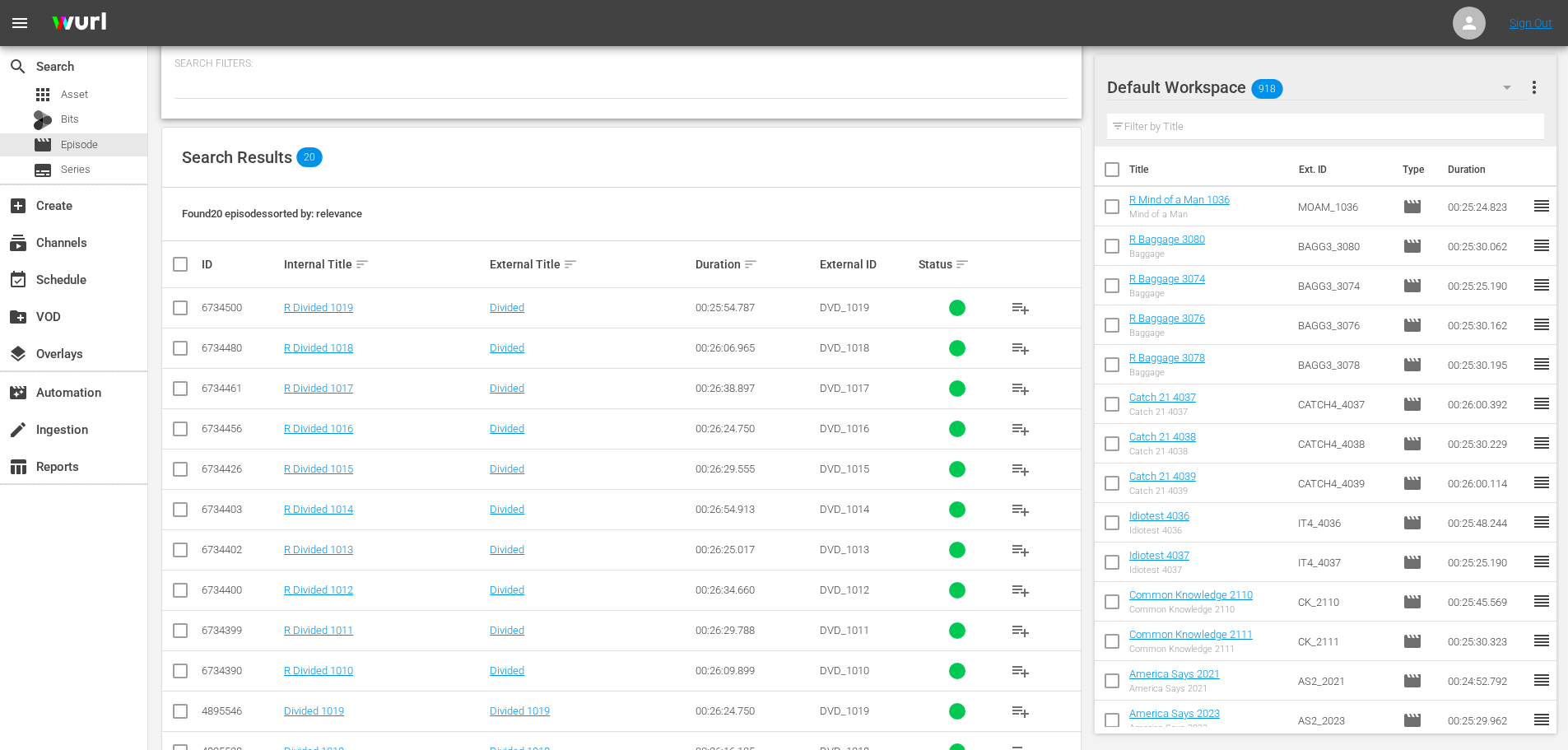
scroll to position [247, 0]
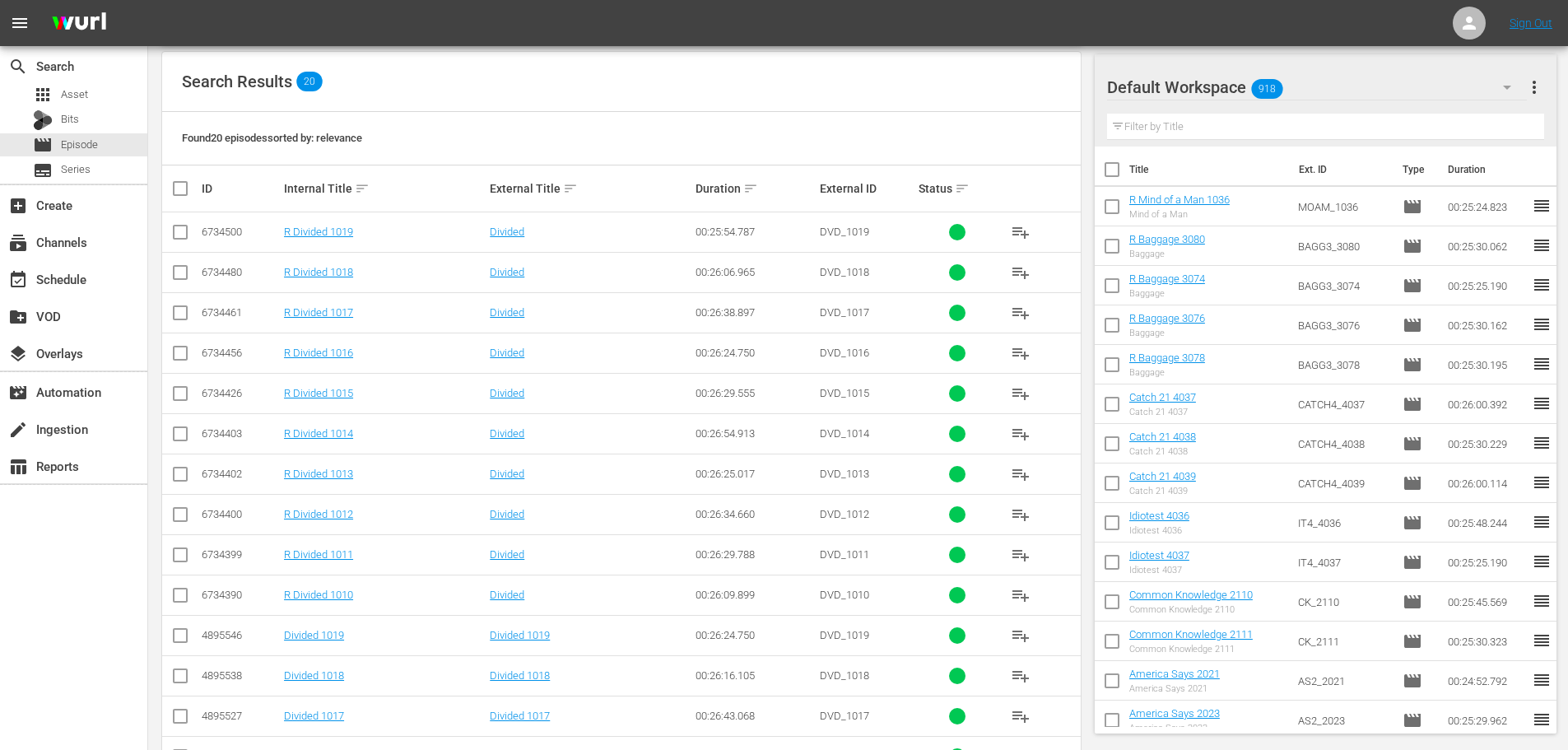
type input "divided 101"
click at [184, 438] on input "checkbox" at bounding box center [180, 436] width 20 height 20
checkbox input "true"
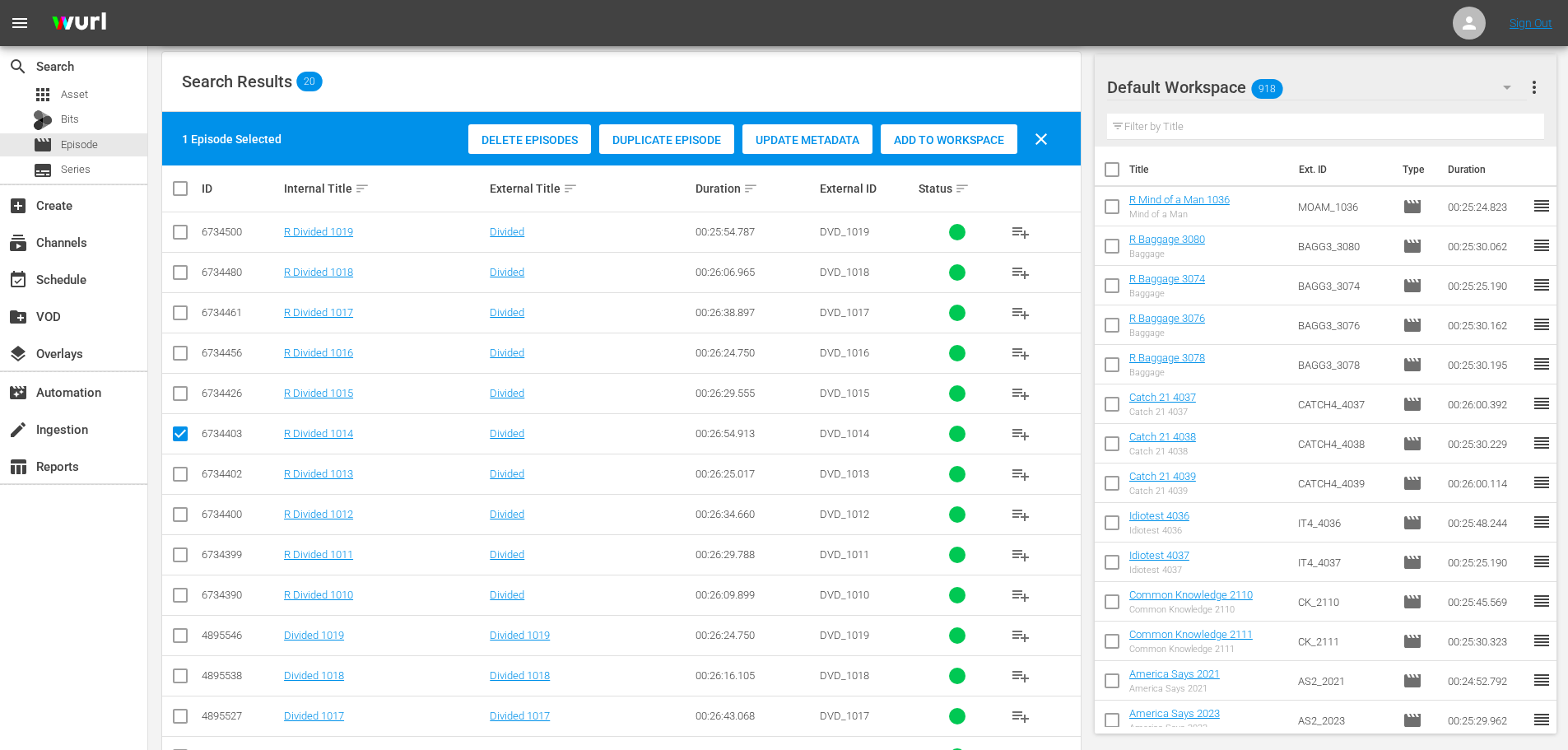
click at [175, 352] on input "checkbox" at bounding box center [180, 356] width 20 height 20
checkbox input "true"
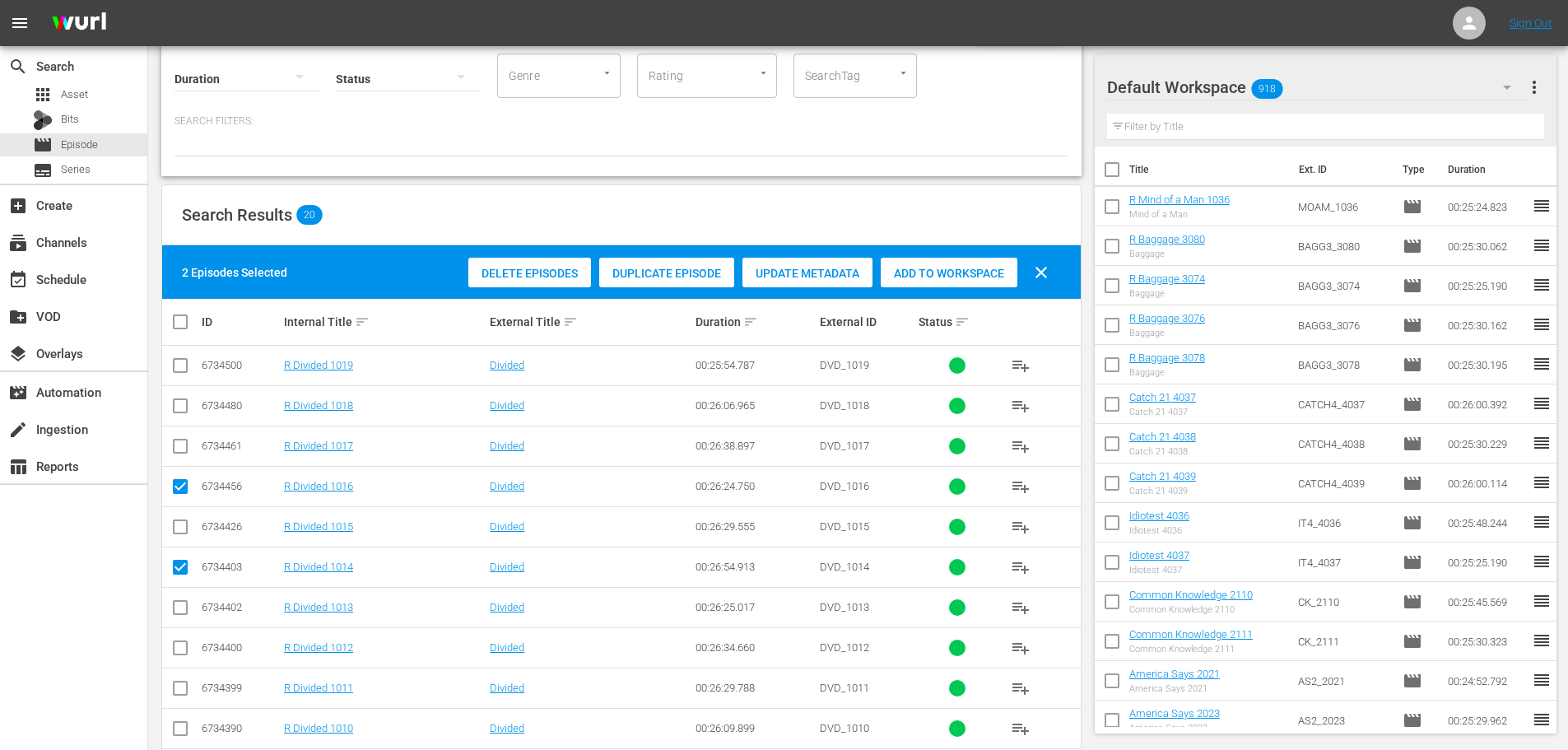
scroll to position [0, 0]
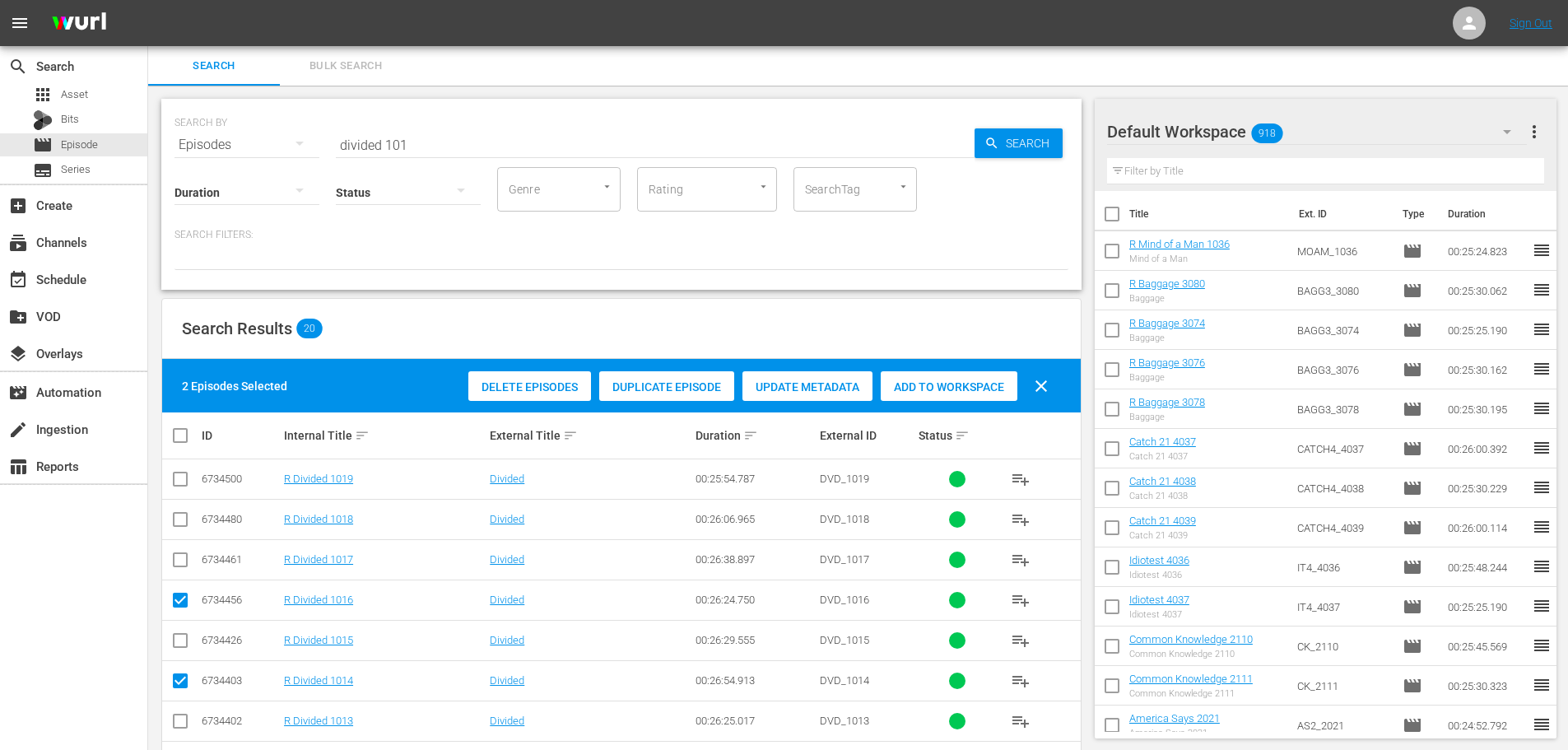
click at [925, 383] on span "Add to Workspace" at bounding box center [950, 387] width 137 height 13
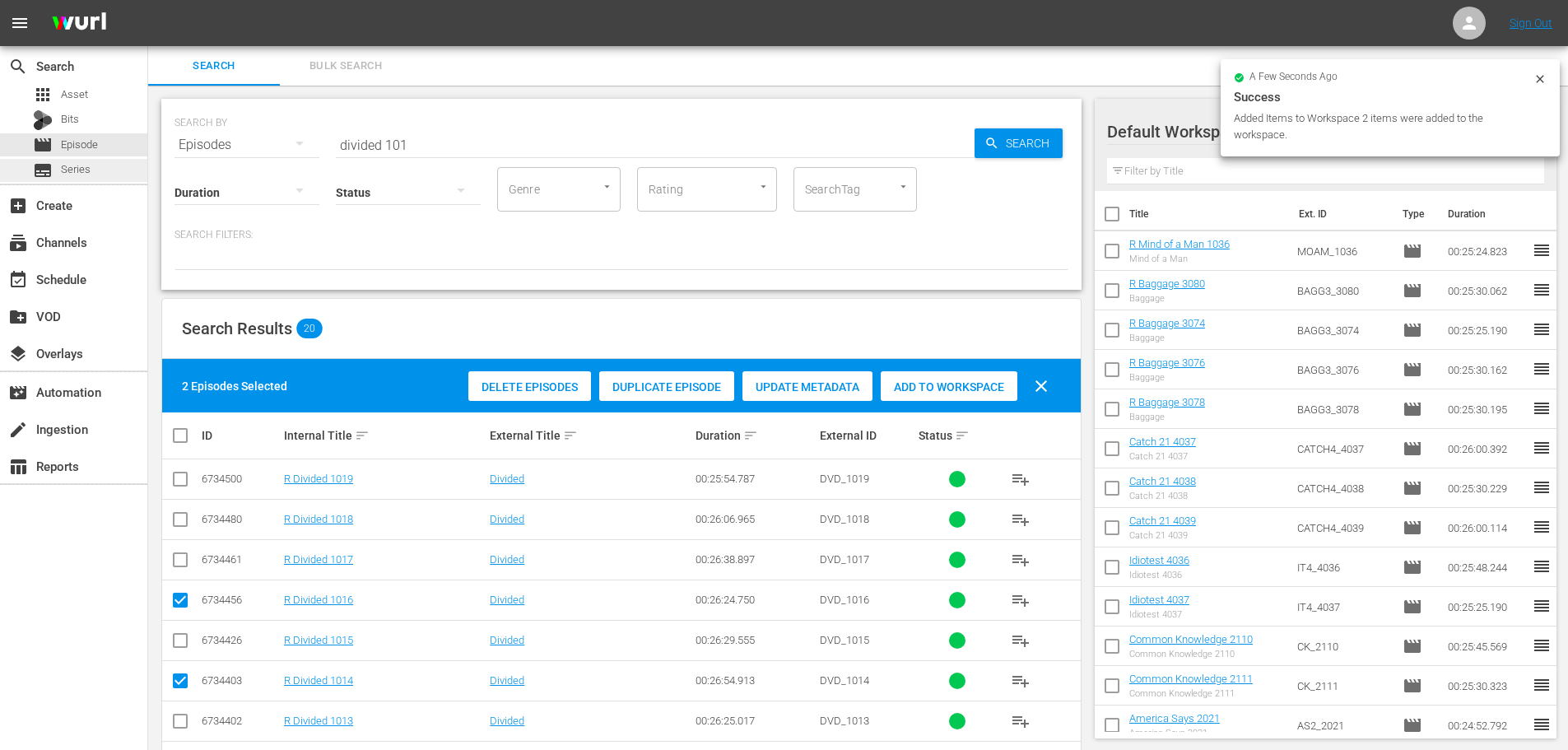
drag, startPoint x: 399, startPoint y: 144, endPoint x: 145, endPoint y: 161, distance: 254.6
click at [148, 161] on div "SEARCH BY Search By Episodes Search ID, Title, Description, Keywords, or Catego…" at bounding box center [621, 691] width 947 height 1211
type input "1"
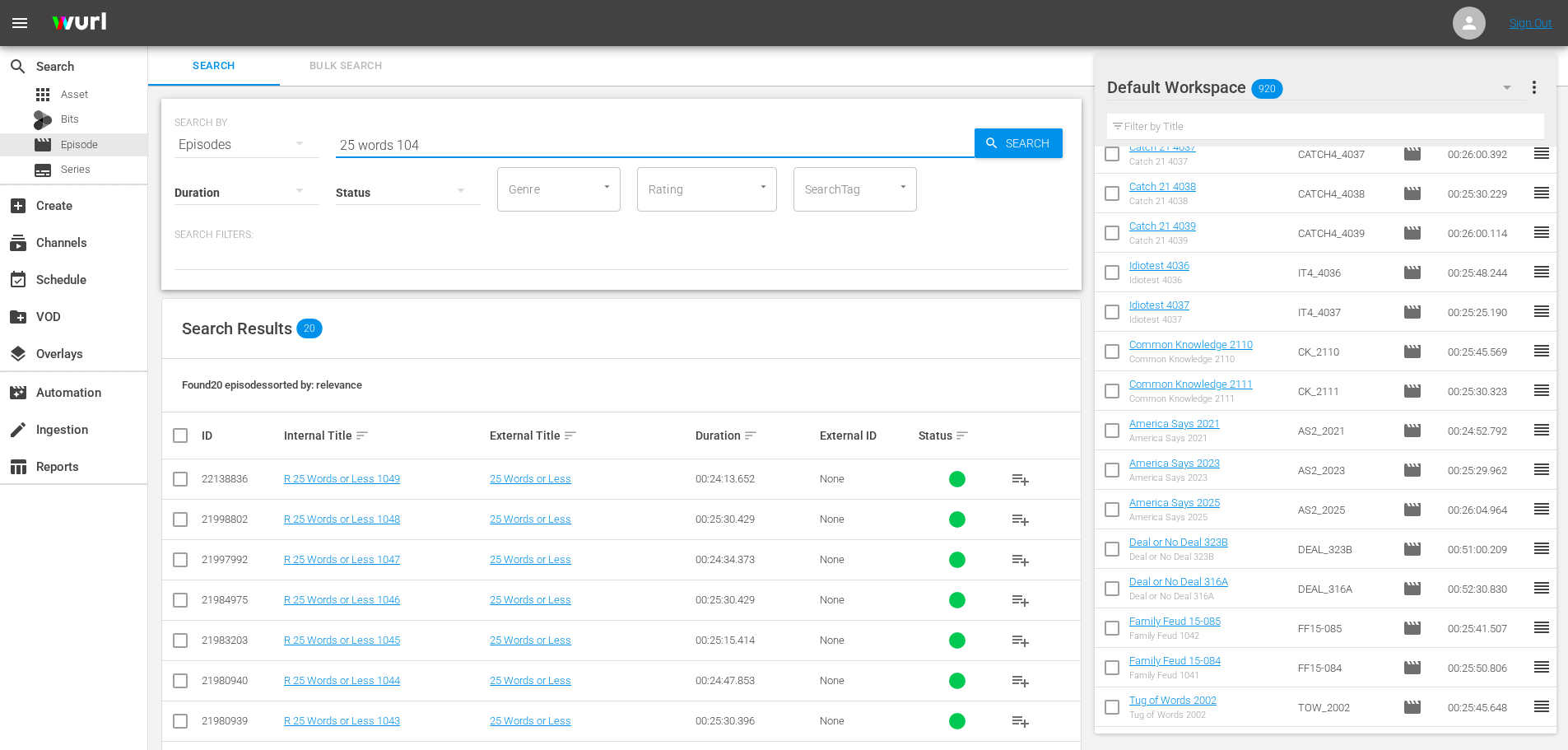
scroll to position [164, 0]
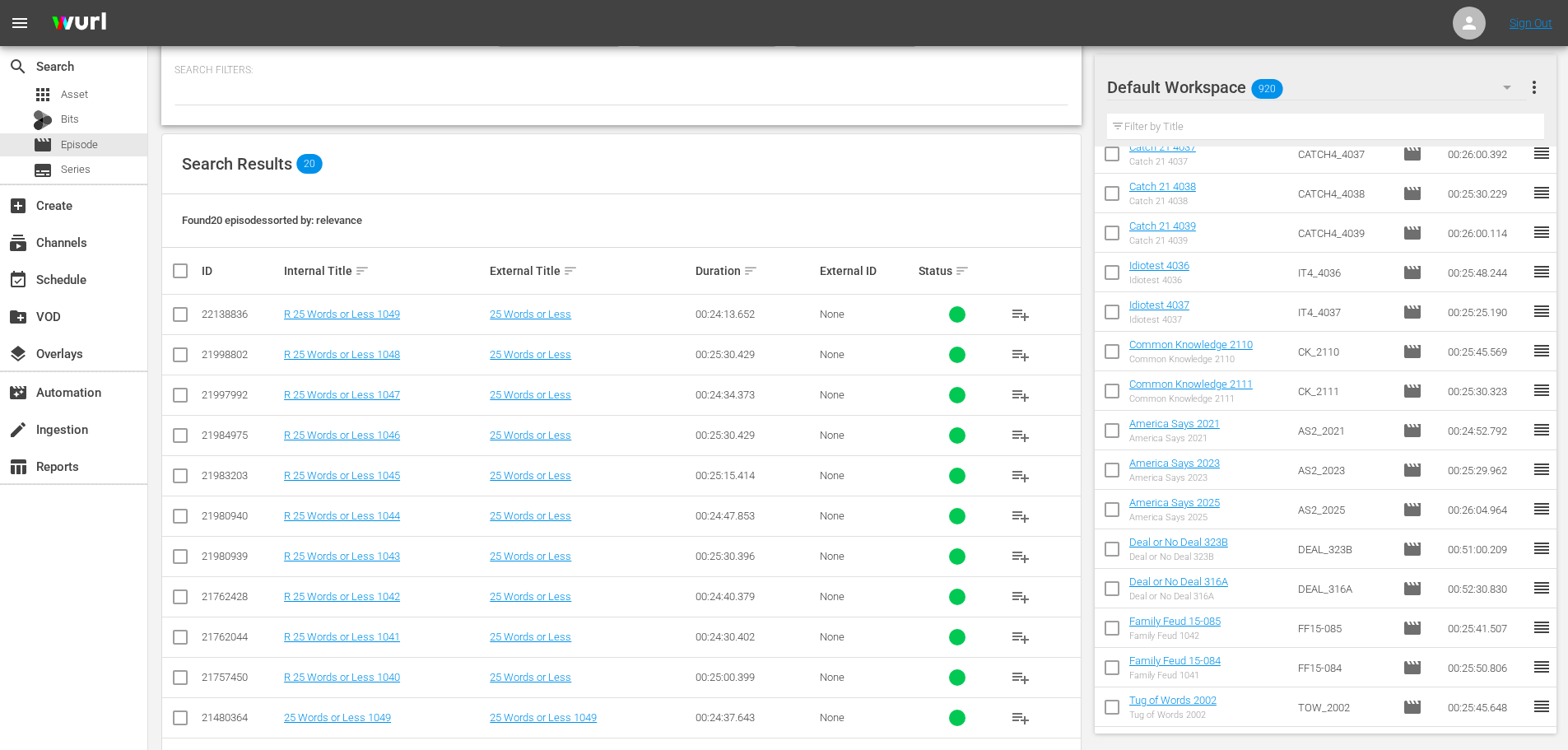
type input "25 words 104"
click at [185, 392] on input "checkbox" at bounding box center [180, 398] width 20 height 20
checkbox input "true"
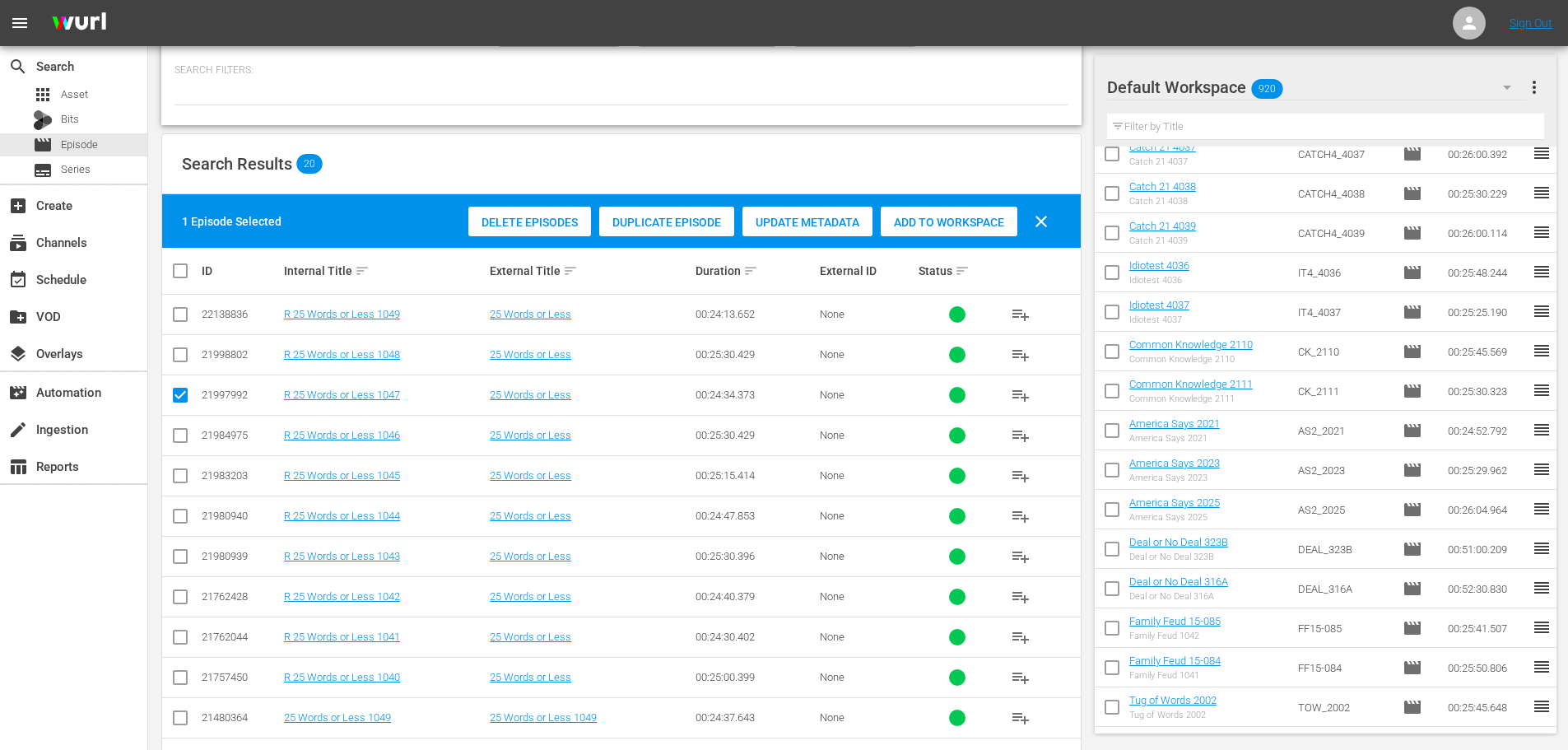
click at [184, 439] on input "checkbox" at bounding box center [180, 438] width 20 height 20
checkbox input "true"
click at [951, 223] on span "Add to Workspace" at bounding box center [950, 222] width 137 height 13
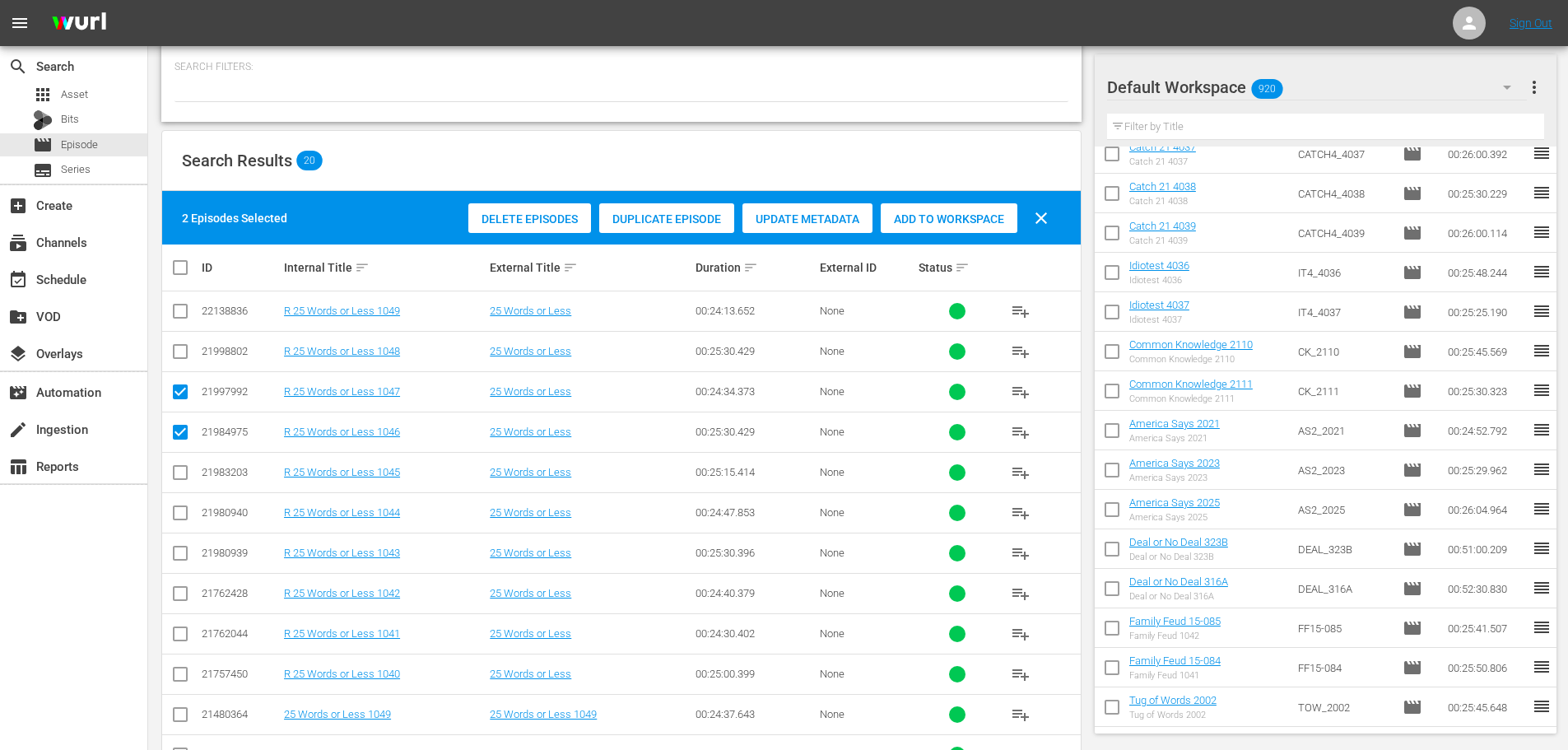
scroll to position [0, 0]
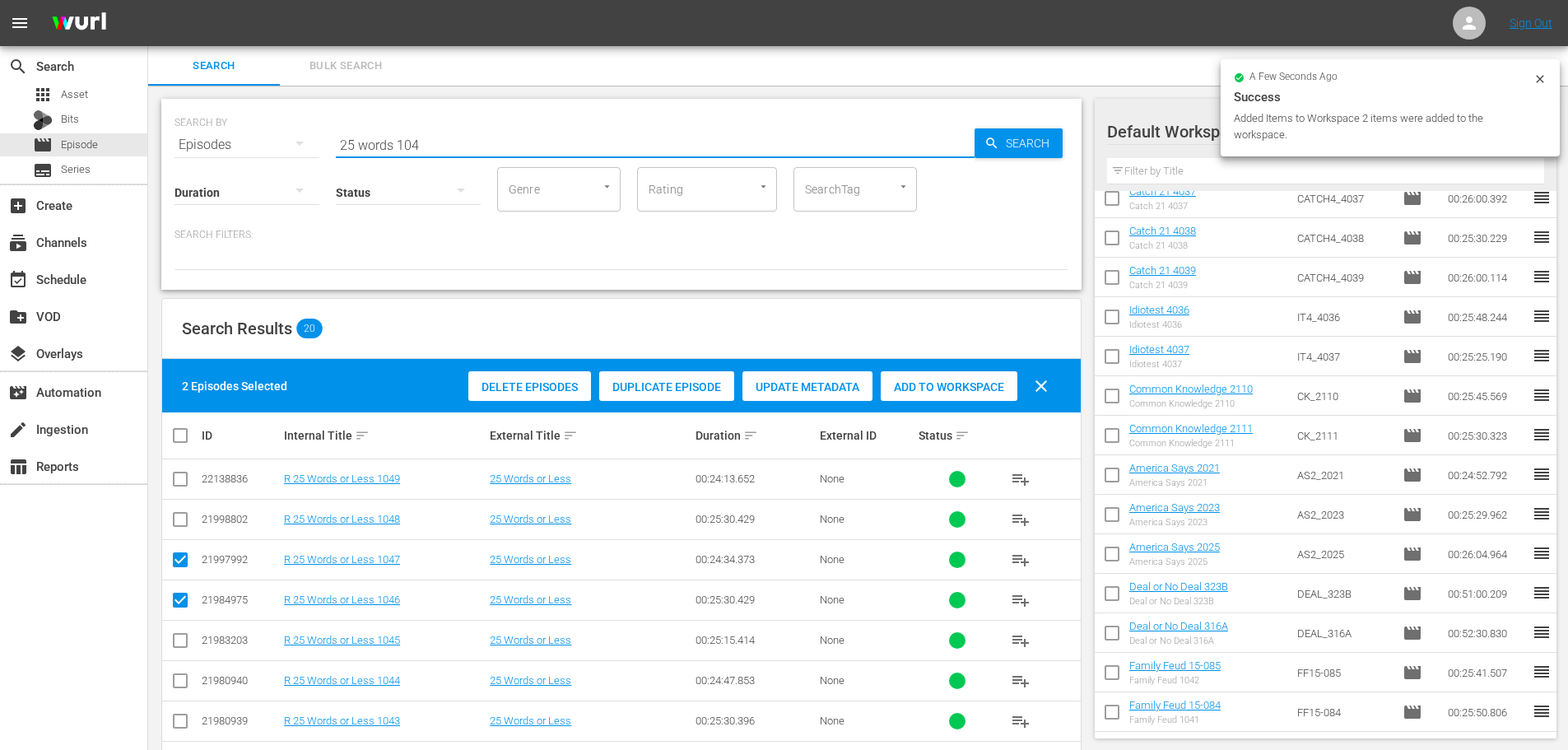
drag, startPoint x: 490, startPoint y: 147, endPoint x: 292, endPoint y: 145, distance: 198.0
click at [292, 145] on div "SEARCH BY Search By Episodes Search ID, Title, Description, Keywords, or Catego…" at bounding box center [621, 134] width 894 height 59
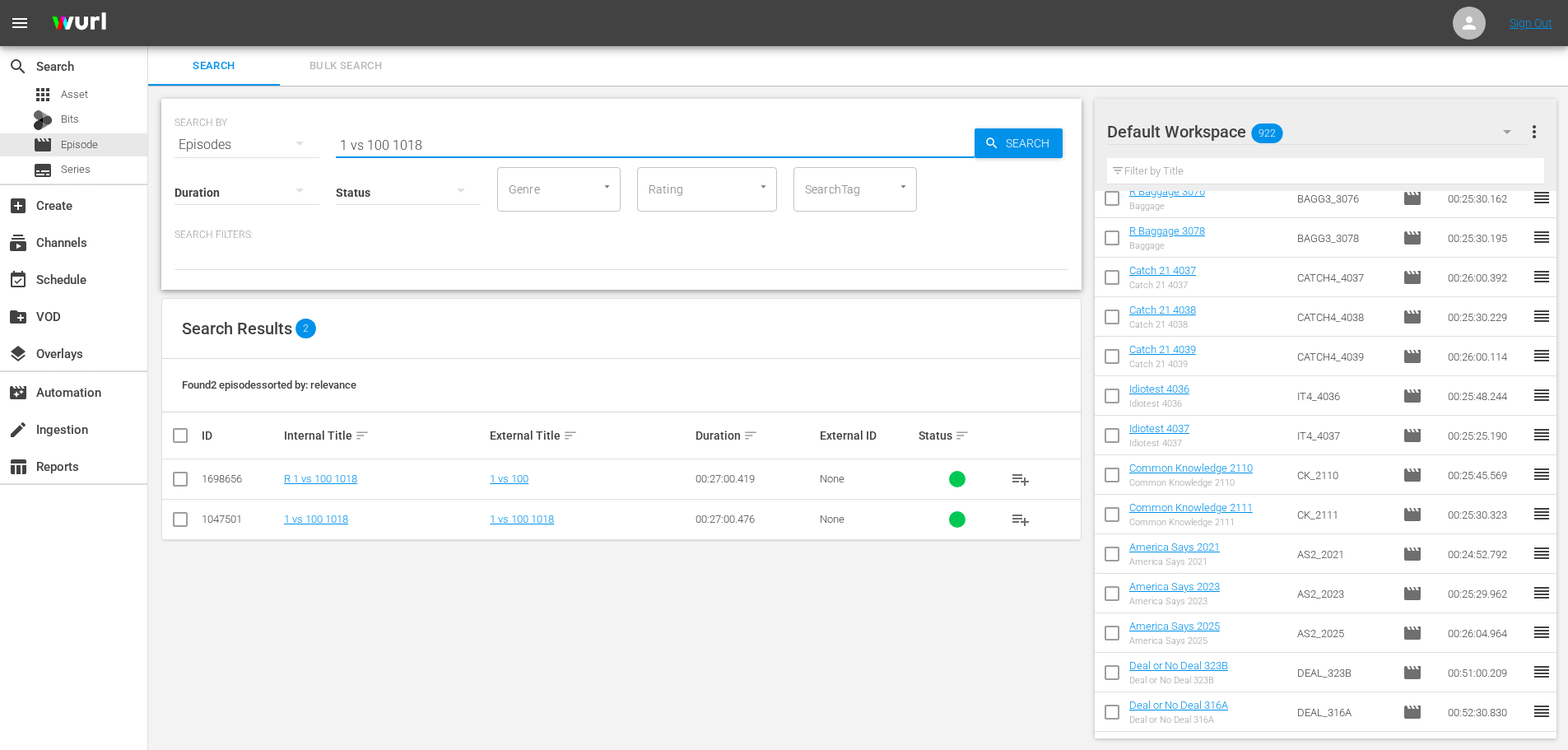
type input "1 vs 100 1018"
drag, startPoint x: 164, startPoint y: 491, endPoint x: 178, endPoint y: 483, distance: 16.1
click at [178, 483] on td at bounding box center [180, 479] width 37 height 40
click at [193, 481] on td at bounding box center [180, 479] width 37 height 40
drag, startPoint x: 178, startPoint y: 481, endPoint x: 192, endPoint y: 471, distance: 17.2
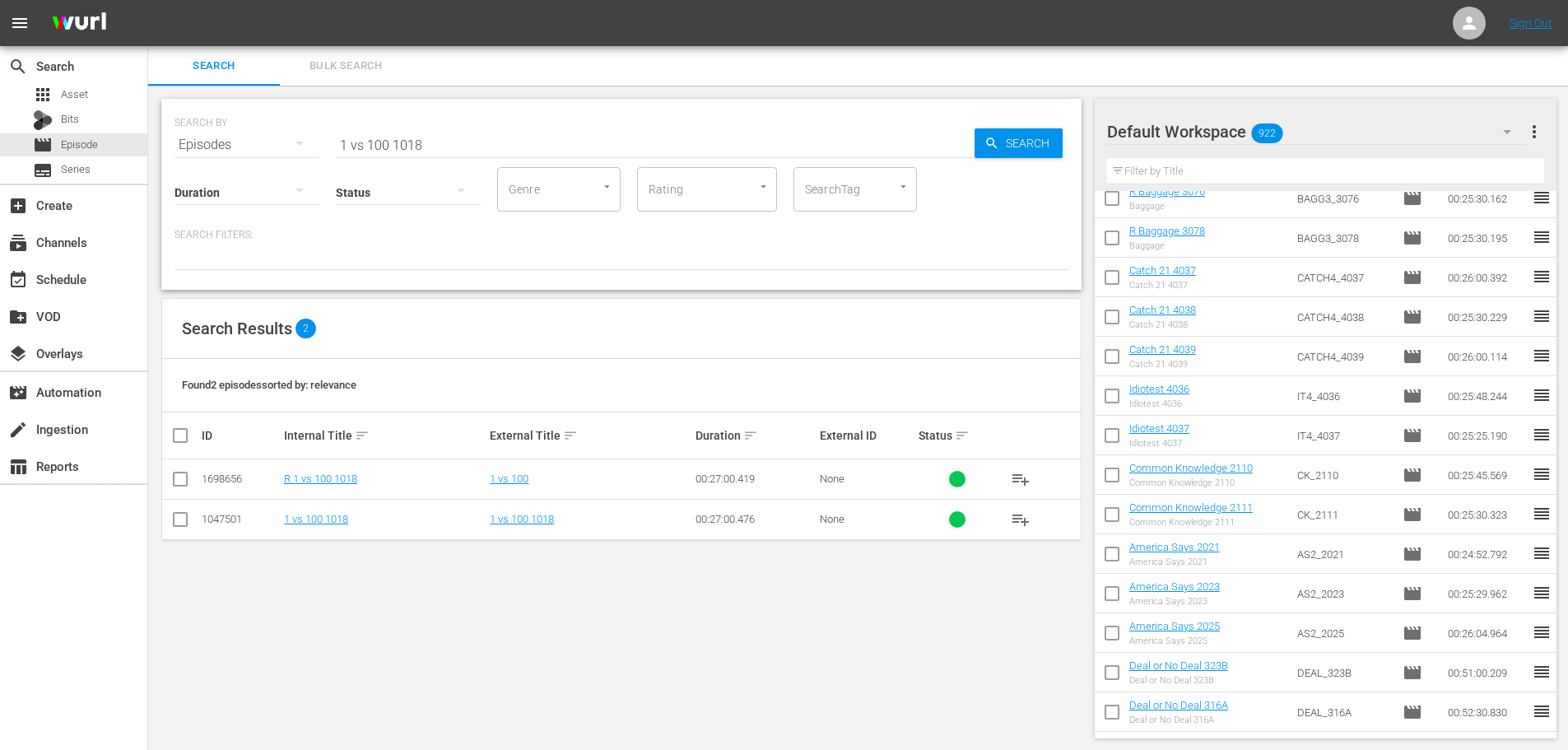
click at [182, 477] on input "checkbox" at bounding box center [180, 482] width 20 height 20
checkbox input "true"
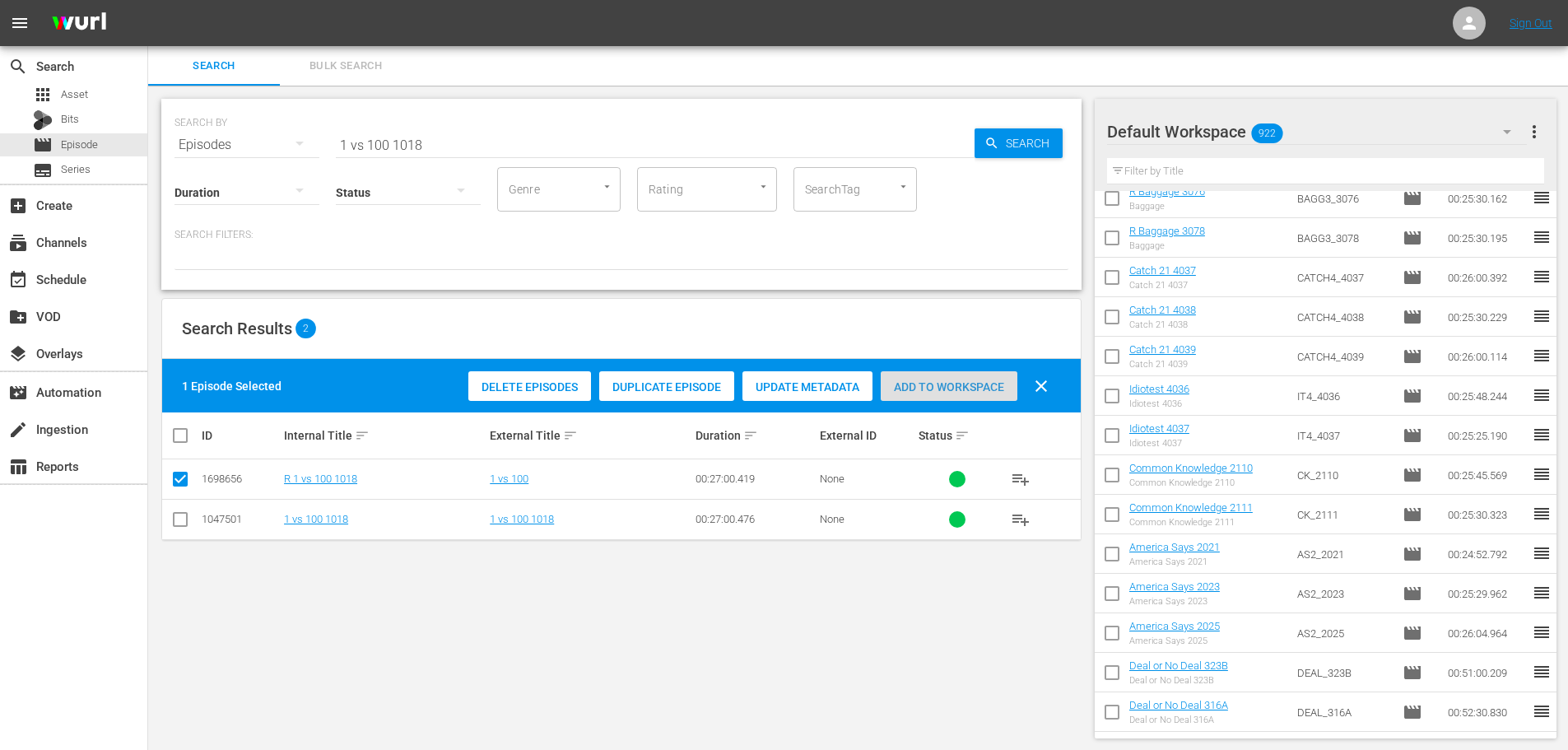
click at [918, 388] on span "Add to Workspace" at bounding box center [950, 387] width 137 height 13
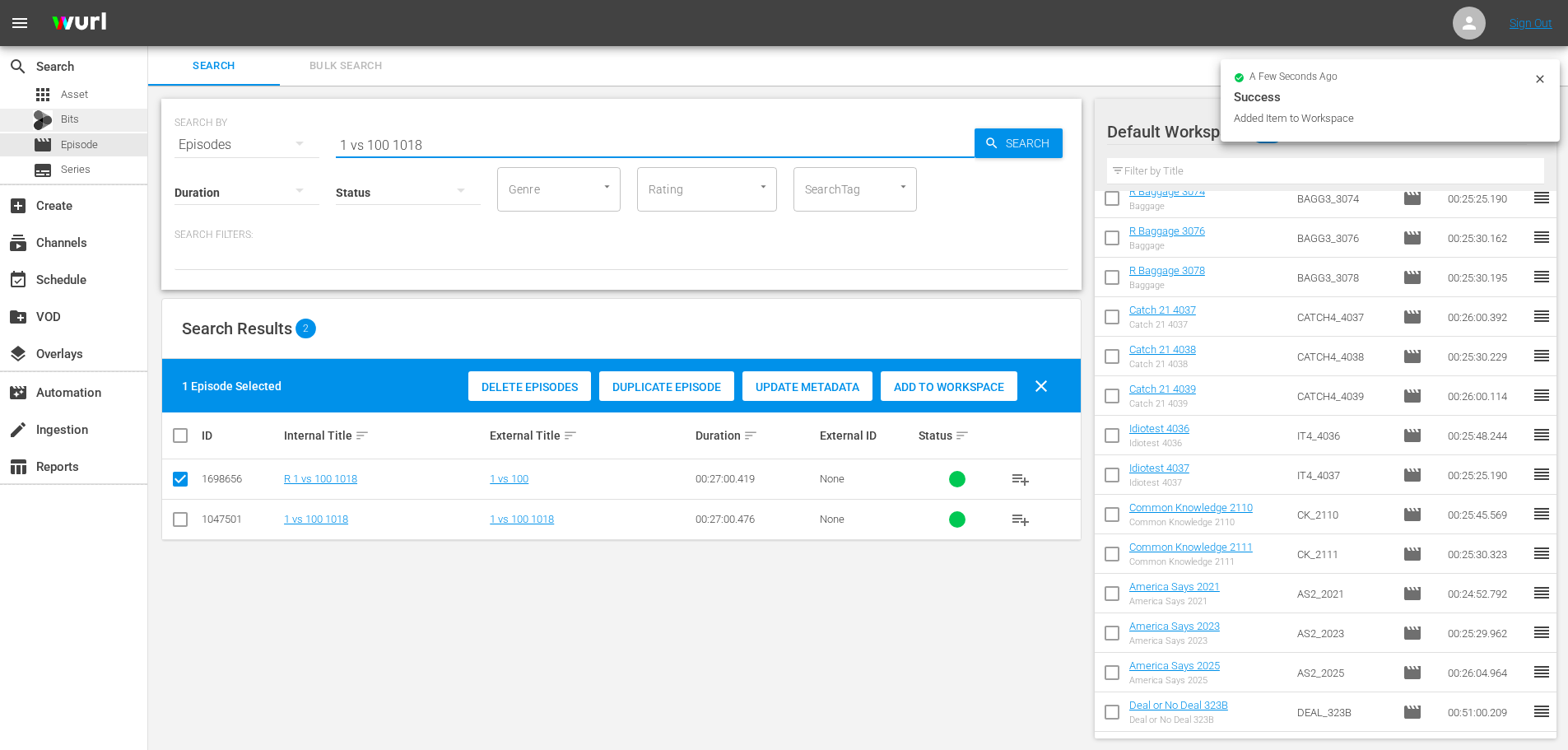
drag, startPoint x: 454, startPoint y: 146, endPoint x: 41, endPoint y: 117, distance: 414.0
click at [148, 0] on div "search Search apps Asset Bits movie Episode subtitles Series add_box Create sub…" at bounding box center [858, 0] width 1420 height 0
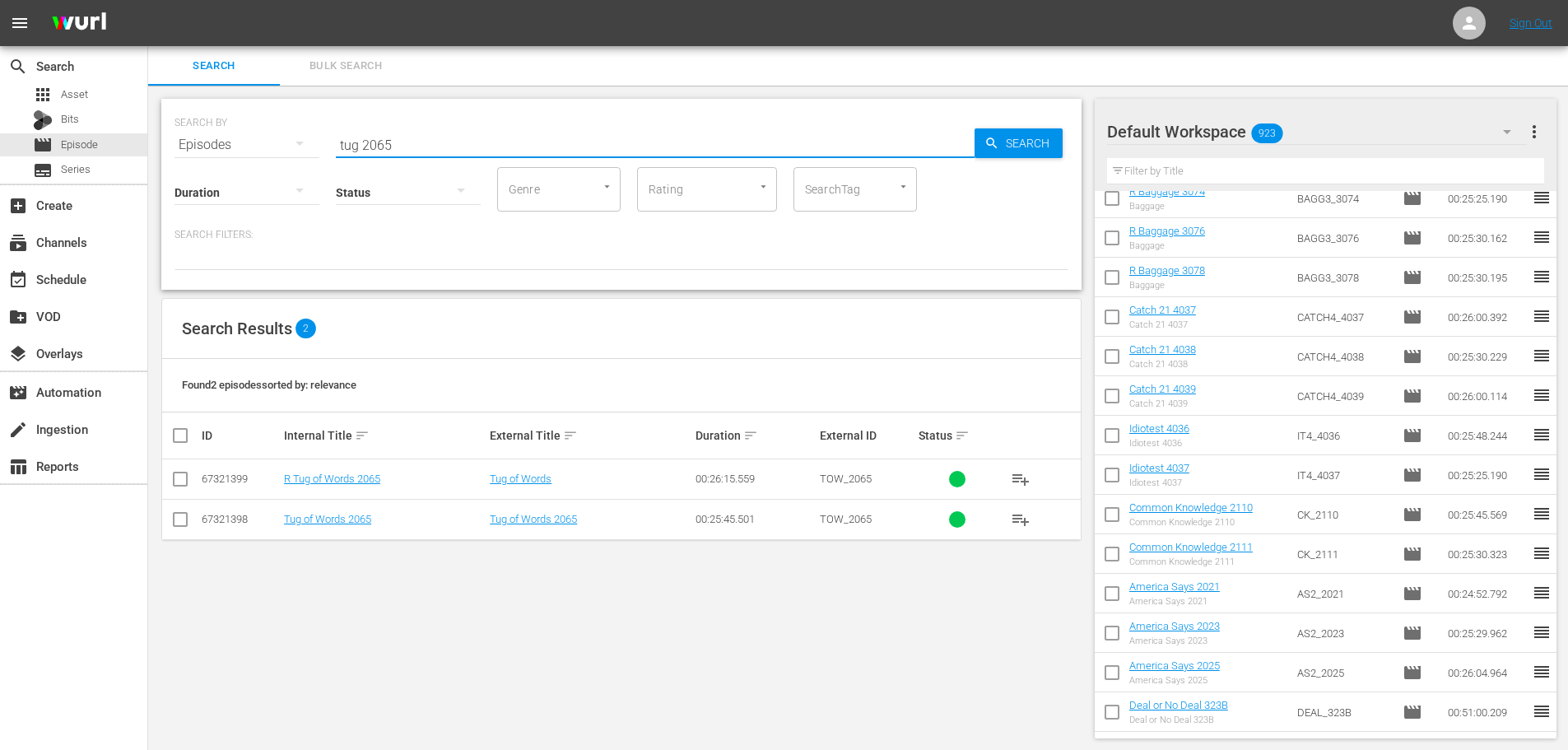
type input "tug 2065"
click at [179, 481] on input "checkbox" at bounding box center [180, 482] width 20 height 20
checkbox input "true"
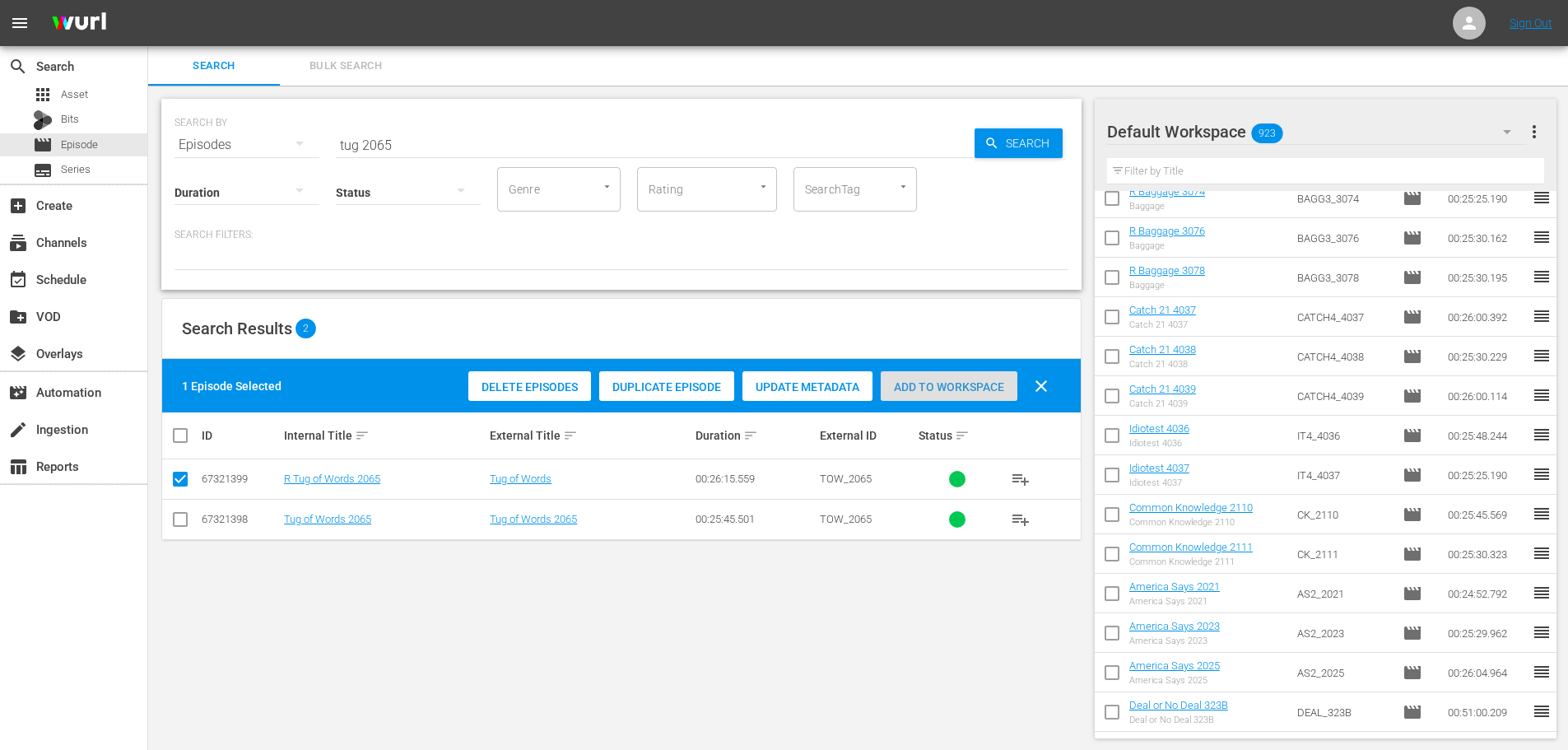
click at [964, 390] on span "Add to Workspace" at bounding box center [950, 387] width 137 height 13
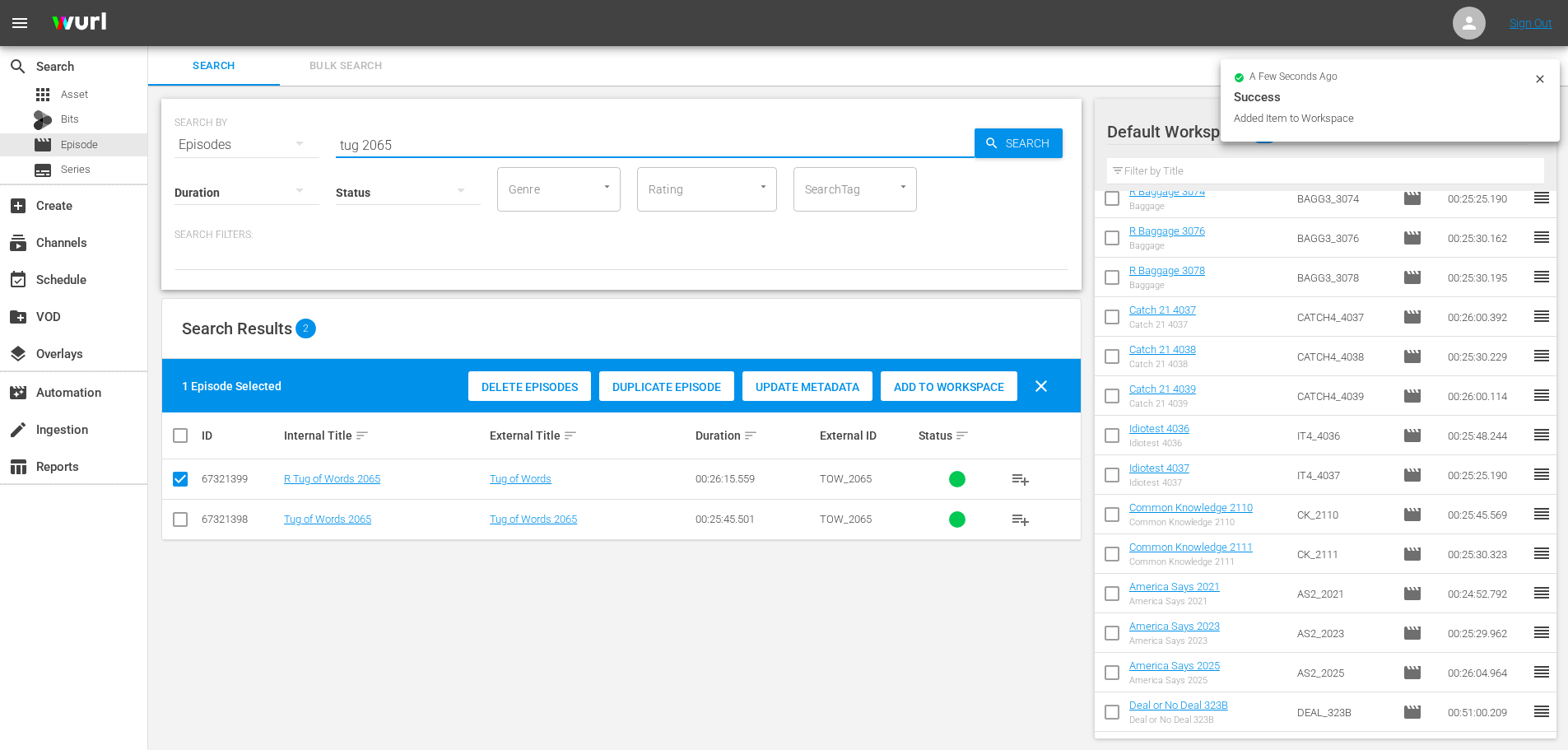
click at [426, 137] on input "tug 2065" at bounding box center [655, 145] width 639 height 39
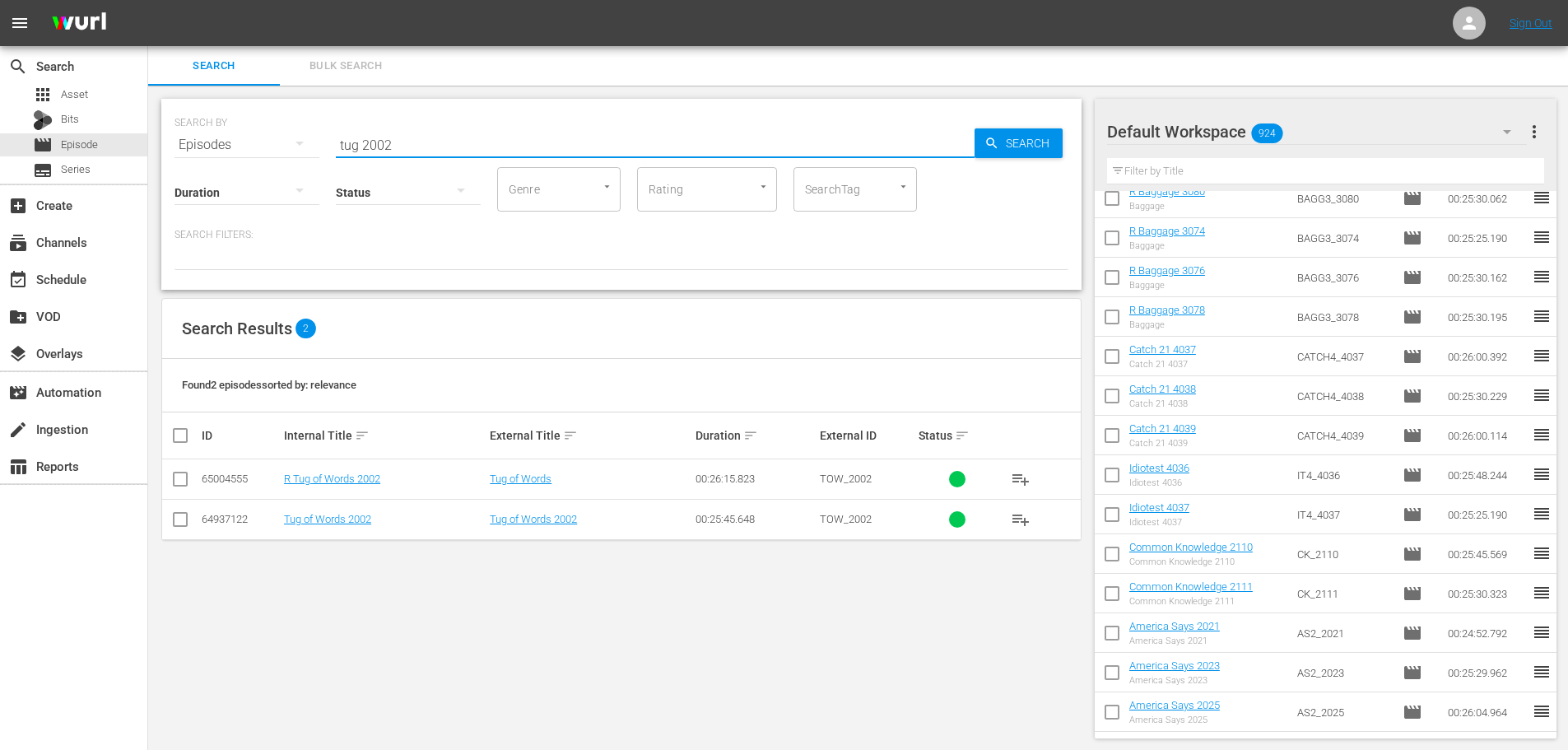
type input "tug 2002"
click at [171, 482] on input "checkbox" at bounding box center [180, 482] width 20 height 20
checkbox input "true"
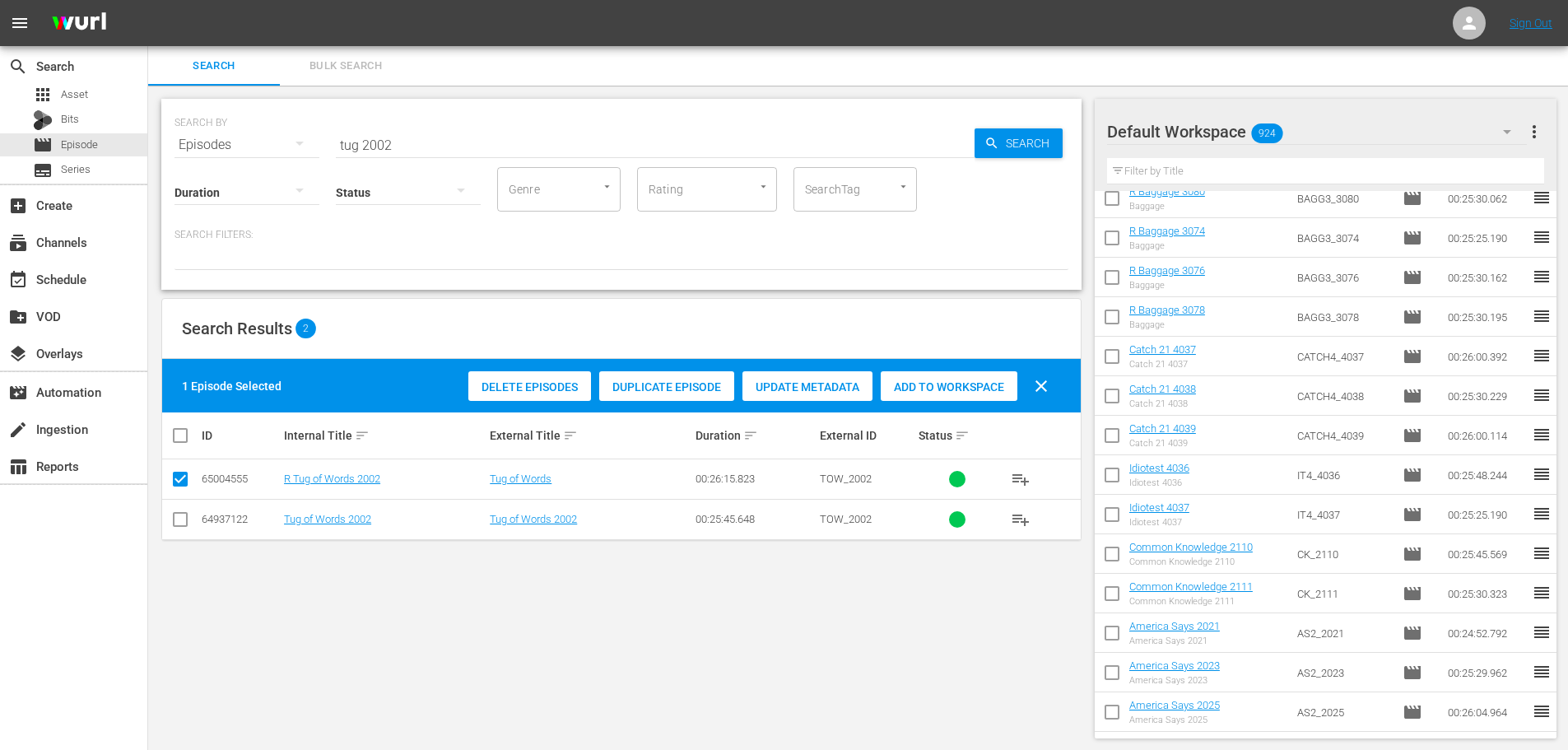
click at [975, 381] on span "Add to Workspace" at bounding box center [950, 387] width 137 height 13
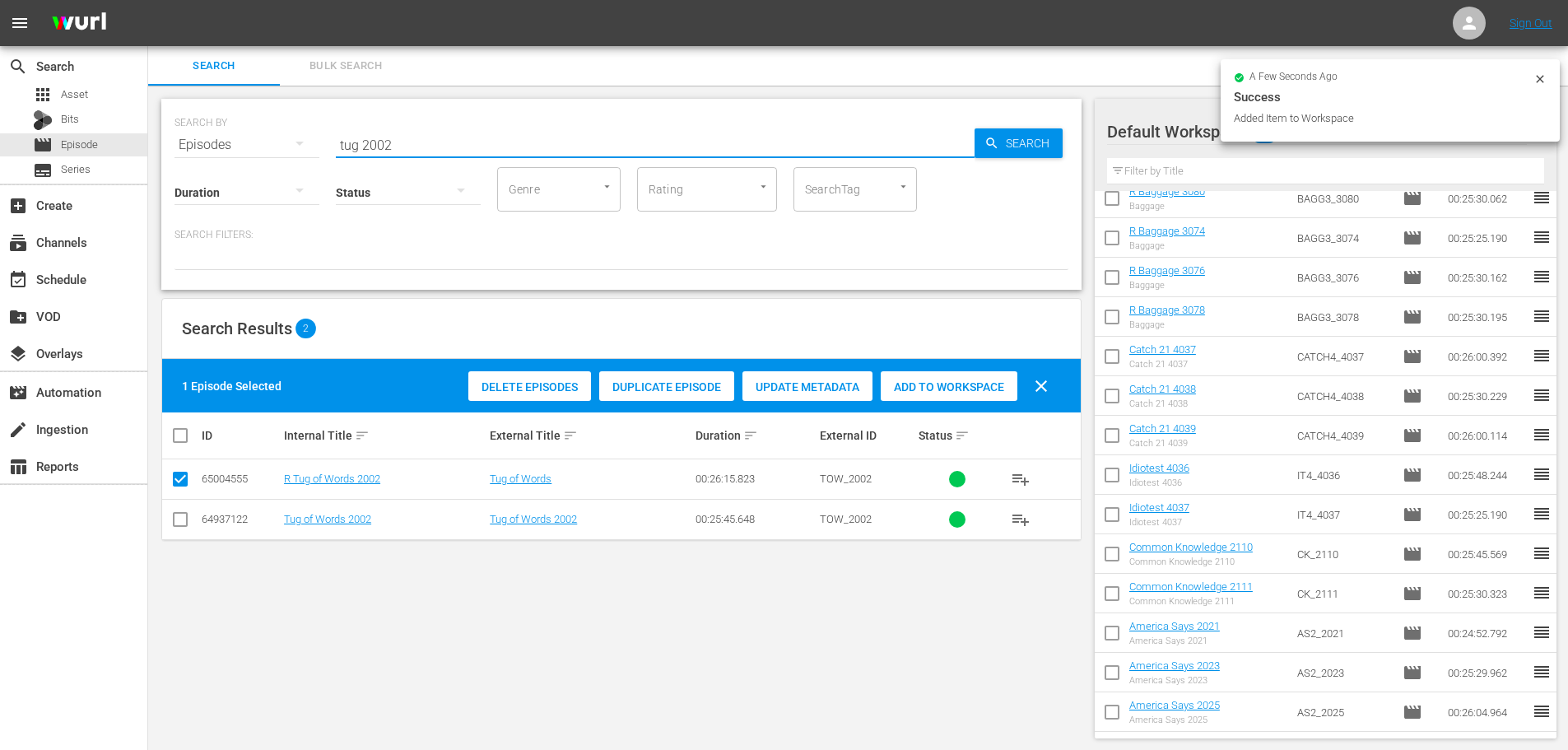
drag, startPoint x: 342, startPoint y: 149, endPoint x: 58, endPoint y: 37, distance: 305.3
click at [210, 139] on div "SEARCH BY Search By Episodes Search ID, Title, Description, Keywords, or Catego…" at bounding box center [621, 134] width 894 height 59
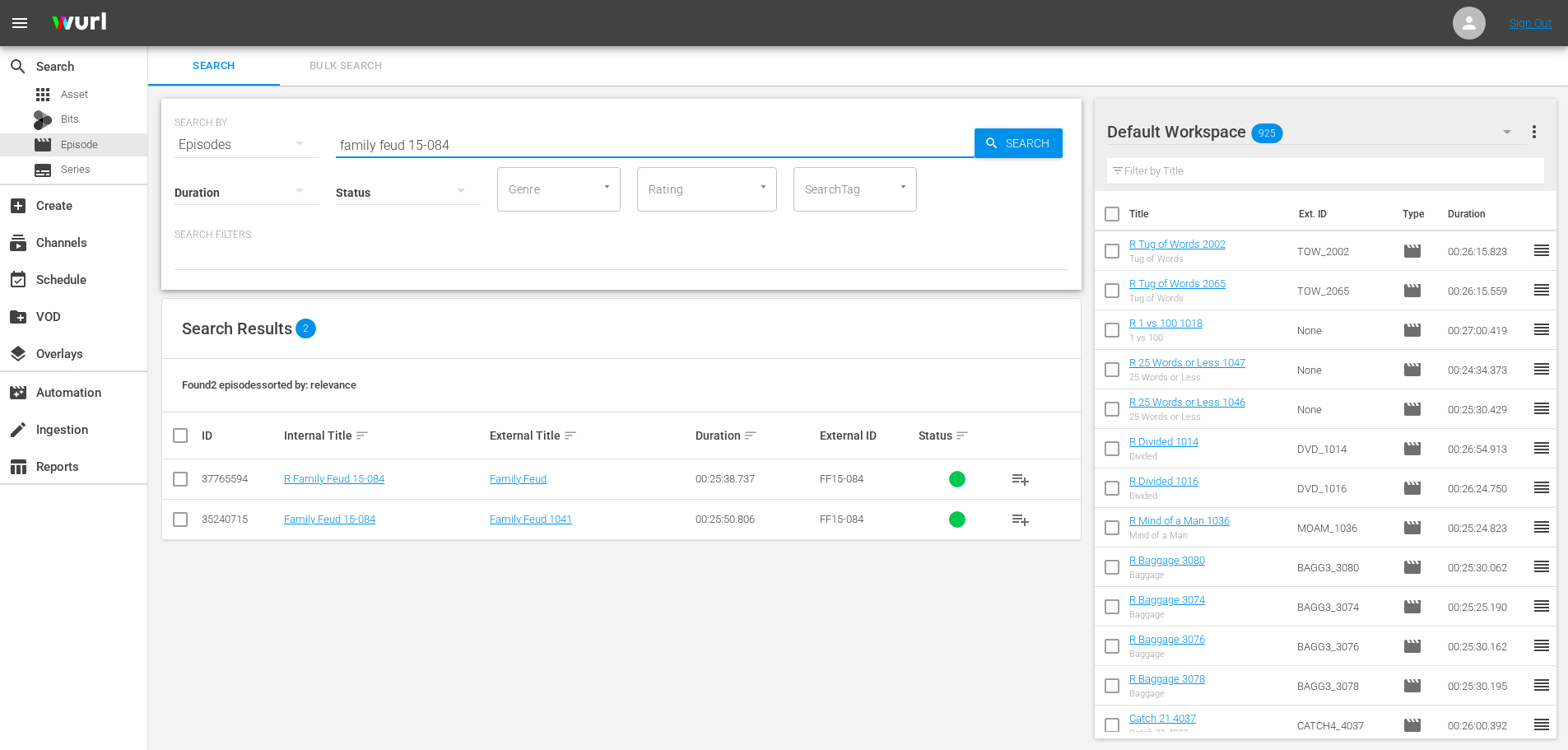
type input "family feud 15-084"
click at [184, 485] on input "checkbox" at bounding box center [180, 482] width 20 height 20
checkbox input "true"
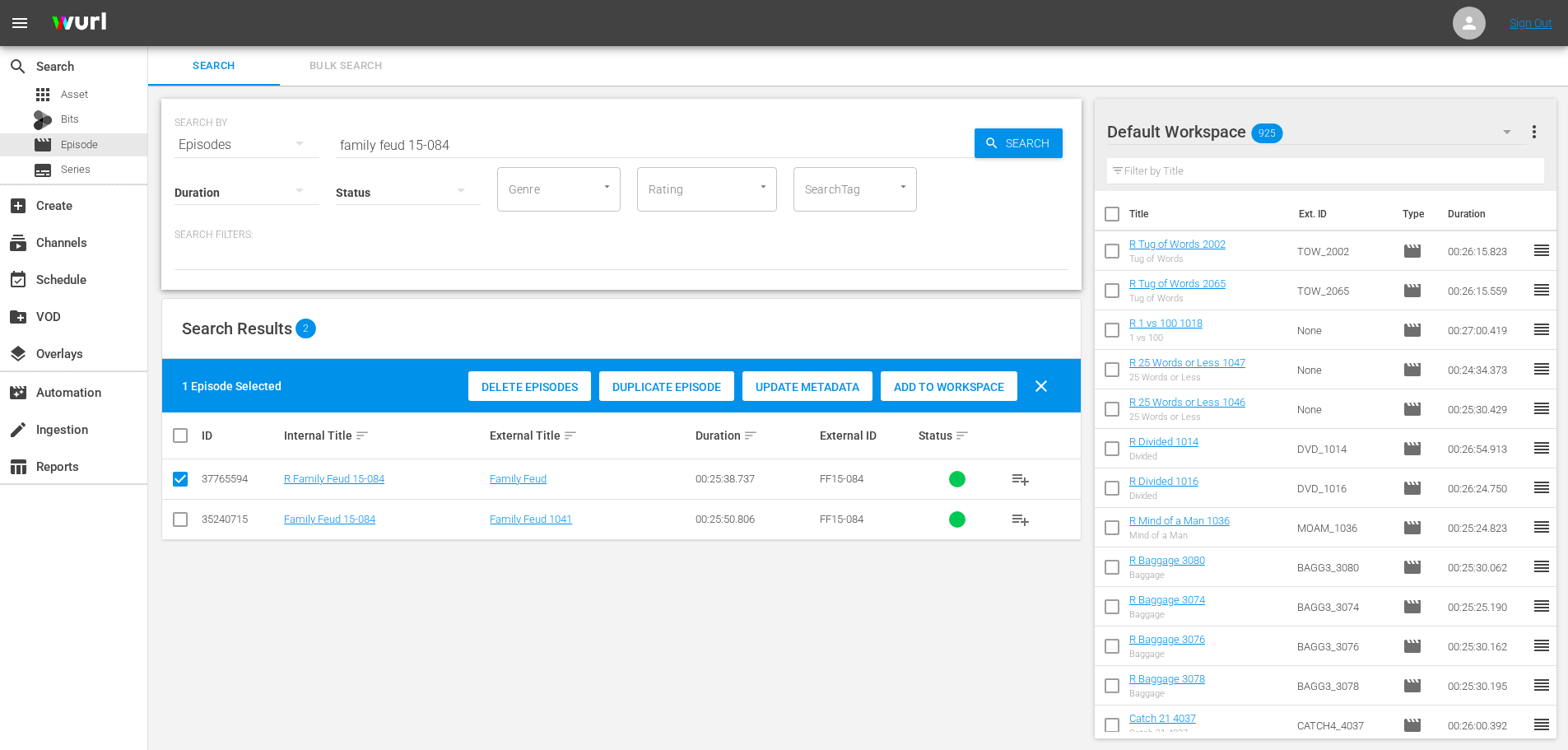
click at [980, 404] on div "Delete Episodes Duplicate Episode Update Metadata Add to Workspace clear" at bounding box center [763, 386] width 597 height 39
drag, startPoint x: 464, startPoint y: 145, endPoint x: 419, endPoint y: 160, distance: 47.4
click at [418, 160] on div "SEARCH BY Search By Episodes Search ID, Title, Description, Keywords, or Catego…" at bounding box center [621, 194] width 921 height 191
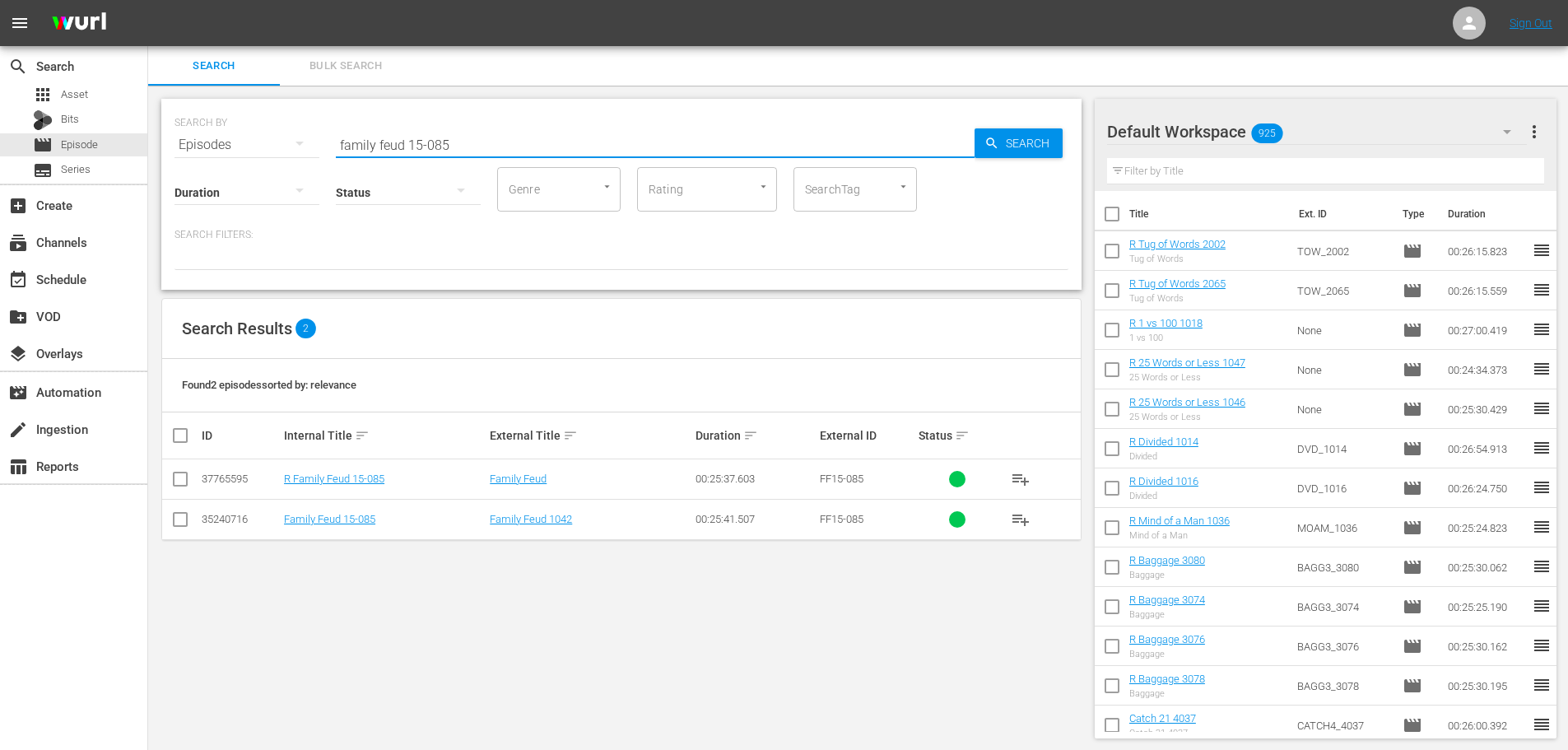
type input "family feud 15-085"
click at [174, 480] on input "checkbox" at bounding box center [180, 482] width 20 height 20
checkbox input "true"
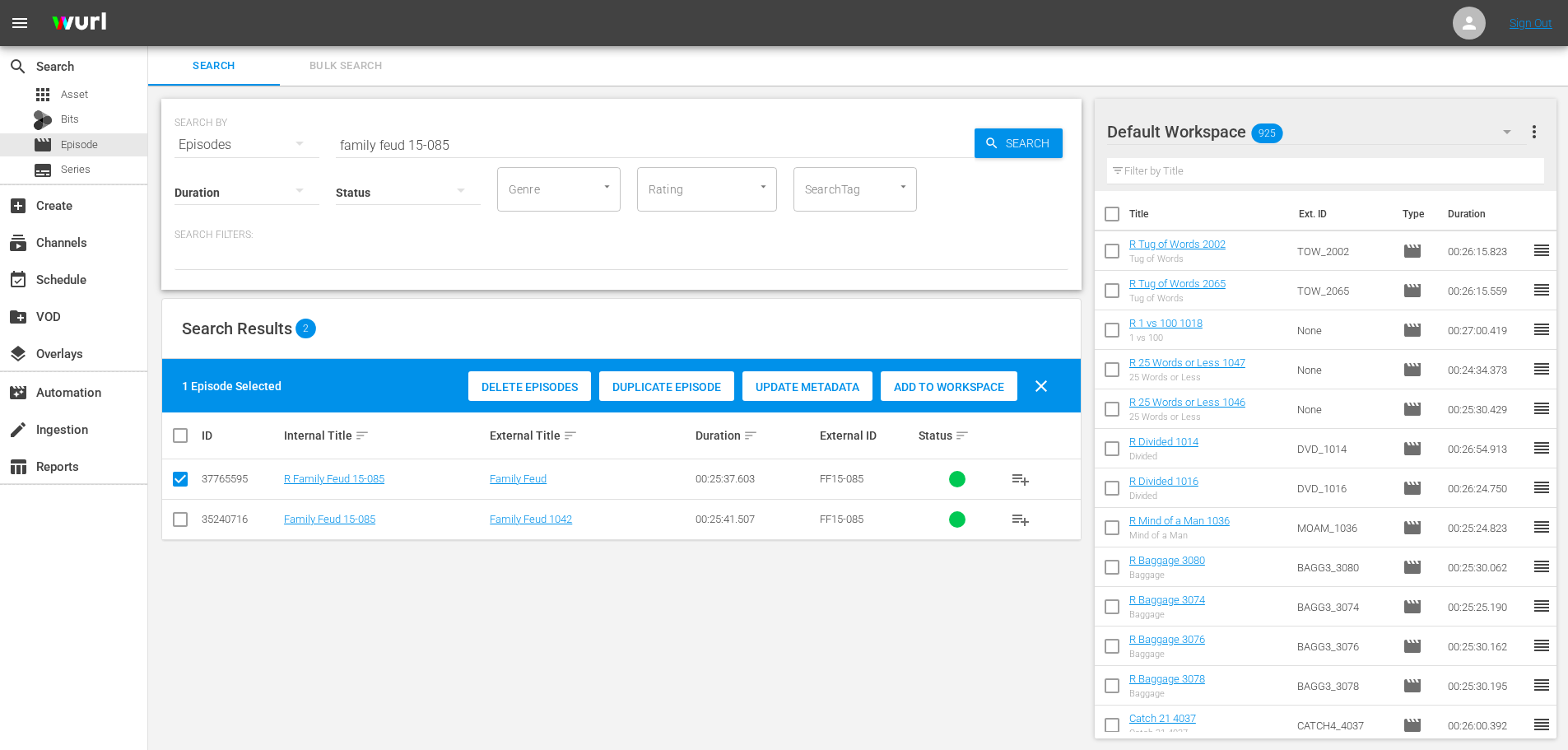
click at [931, 386] on span "Add to Workspace" at bounding box center [950, 387] width 137 height 13
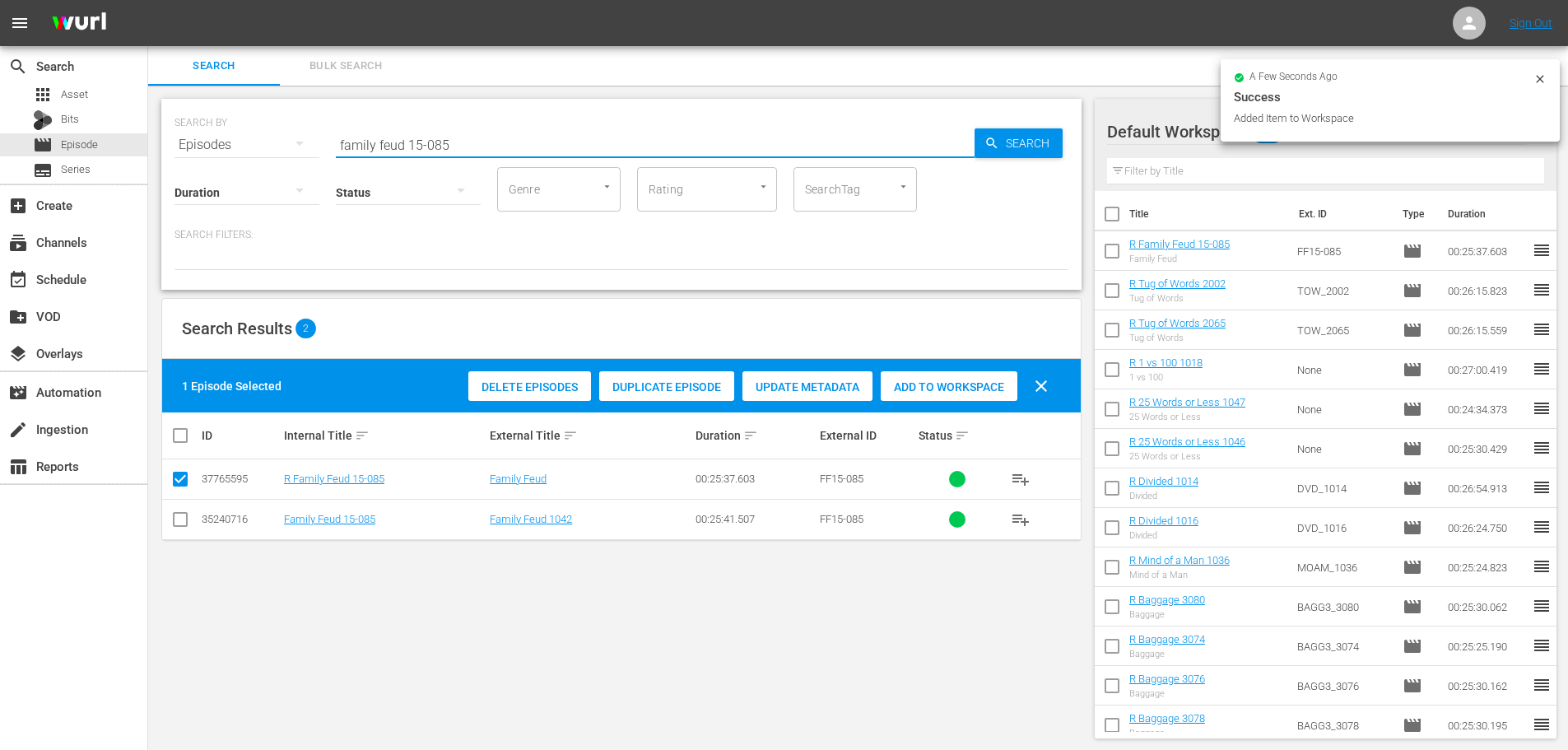
drag, startPoint x: 526, startPoint y: 140, endPoint x: 209, endPoint y: 158, distance: 317.5
click at [211, 158] on div "SEARCH BY Search By Episodes Search ID, Title, Description, Keywords, or Catego…" at bounding box center [621, 194] width 921 height 191
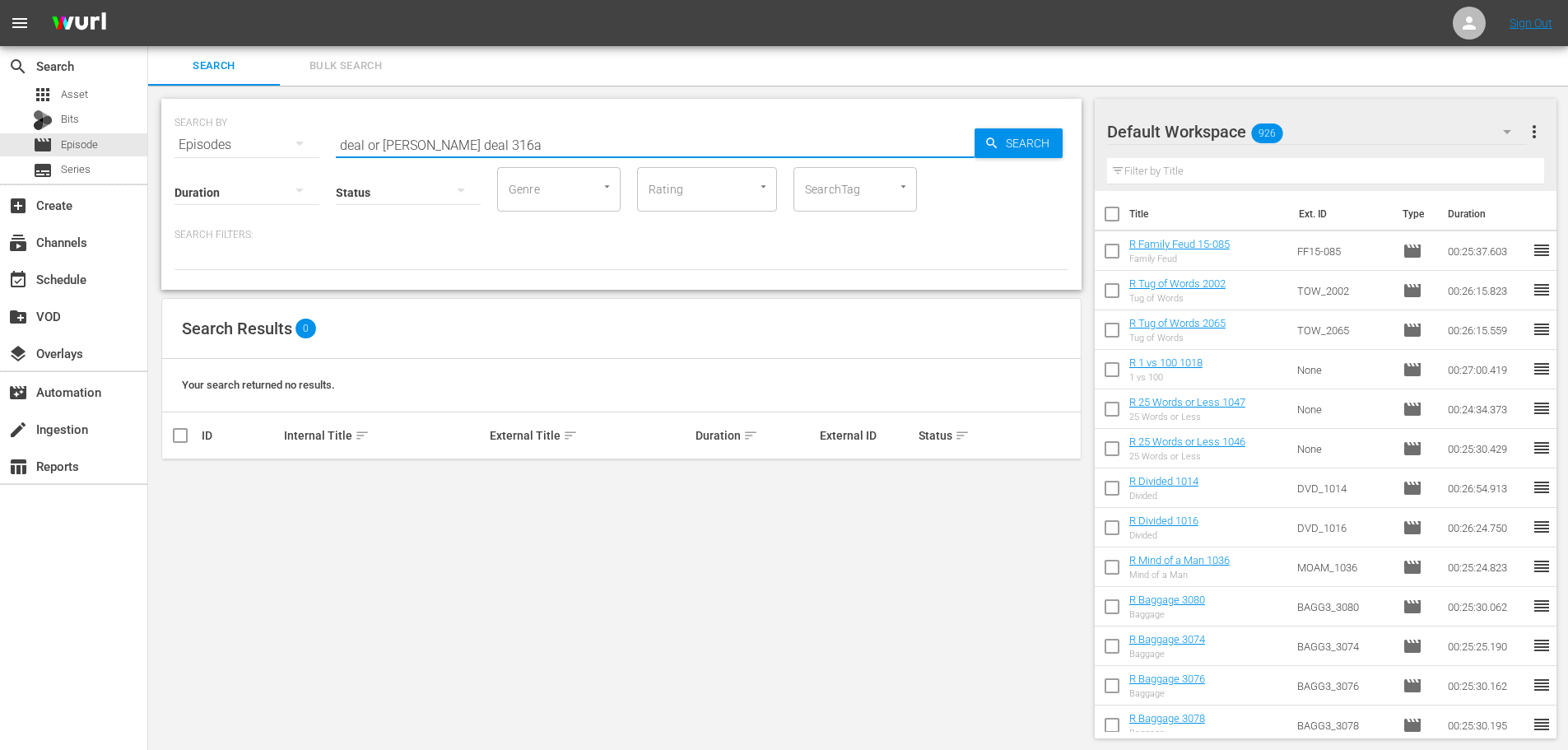
click at [400, 139] on input "deal or noe deal 316a" at bounding box center [655, 145] width 639 height 39
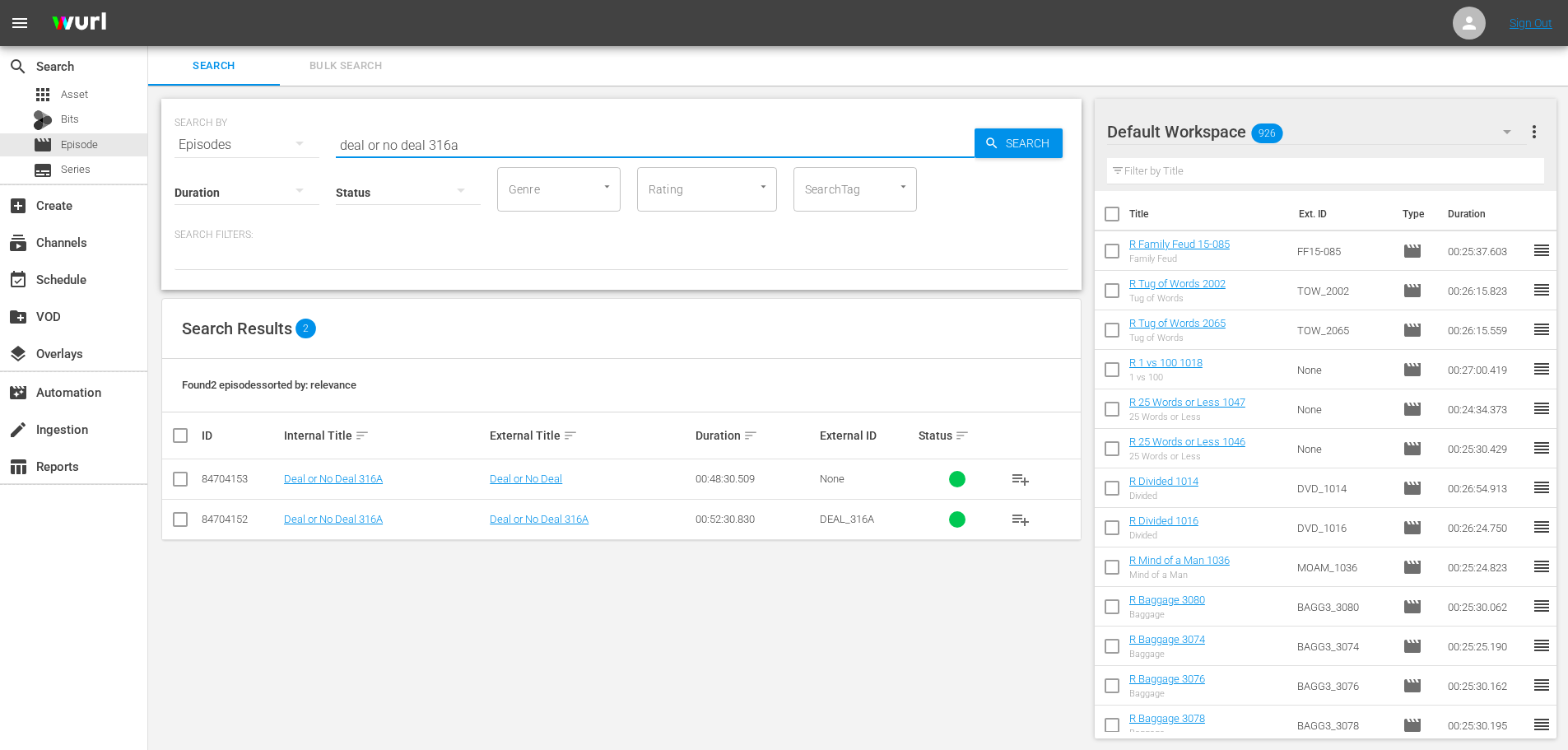
type input "deal or no deal 316a"
click at [175, 483] on input "checkbox" at bounding box center [180, 482] width 20 height 20
checkbox input "true"
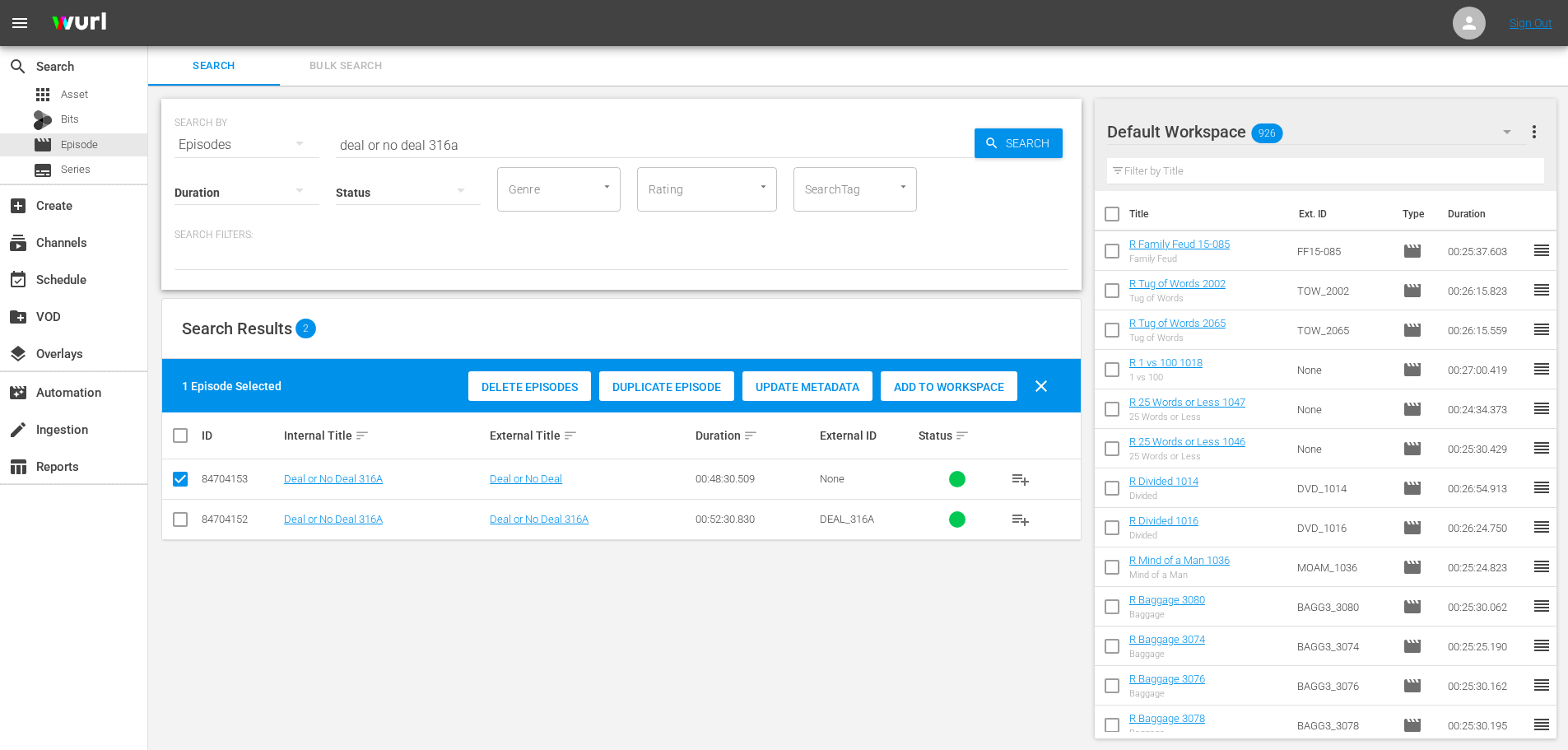
click at [941, 394] on div "Add to Workspace" at bounding box center [950, 387] width 137 height 31
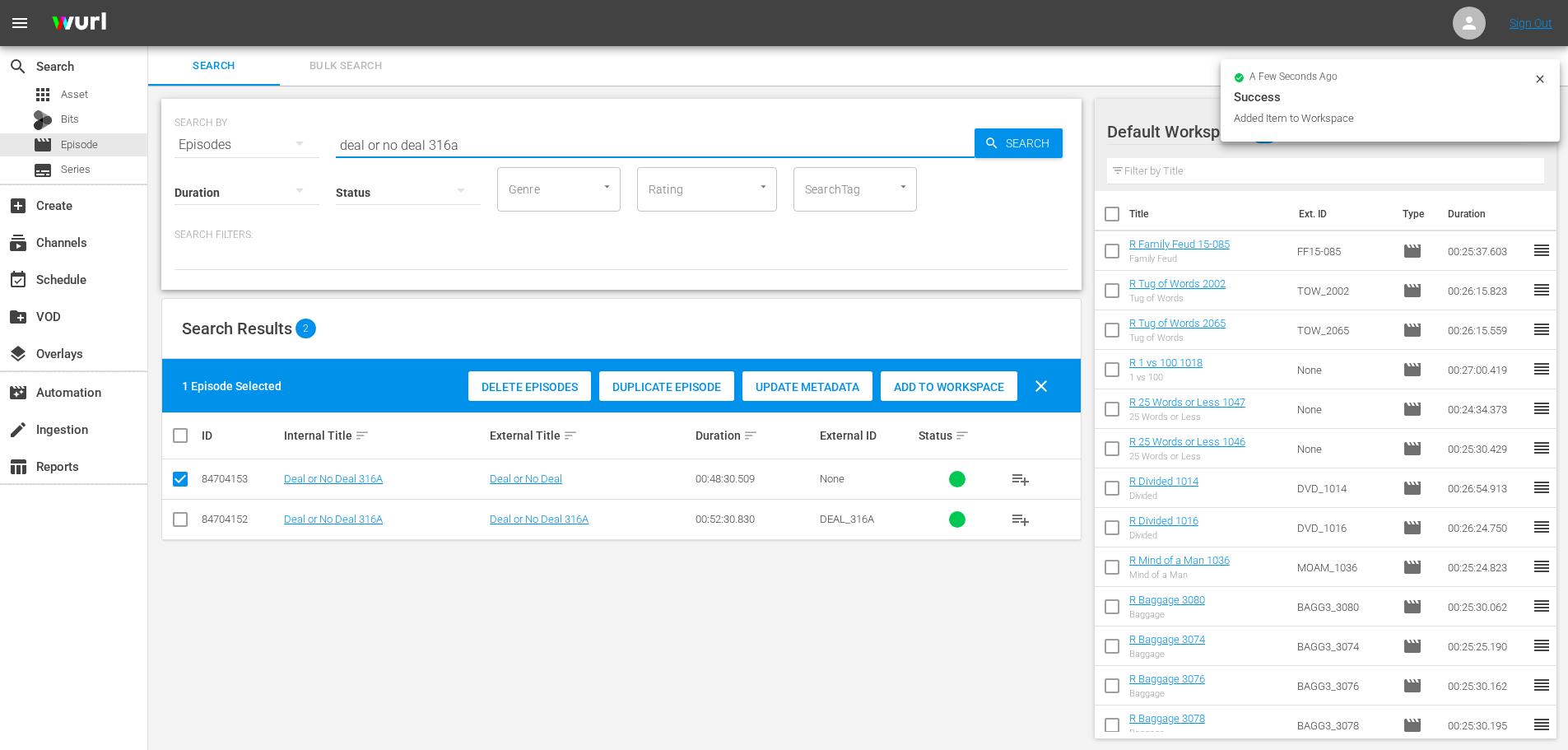
click at [551, 162] on input "deal or no deal 316a" at bounding box center [655, 145] width 639 height 39
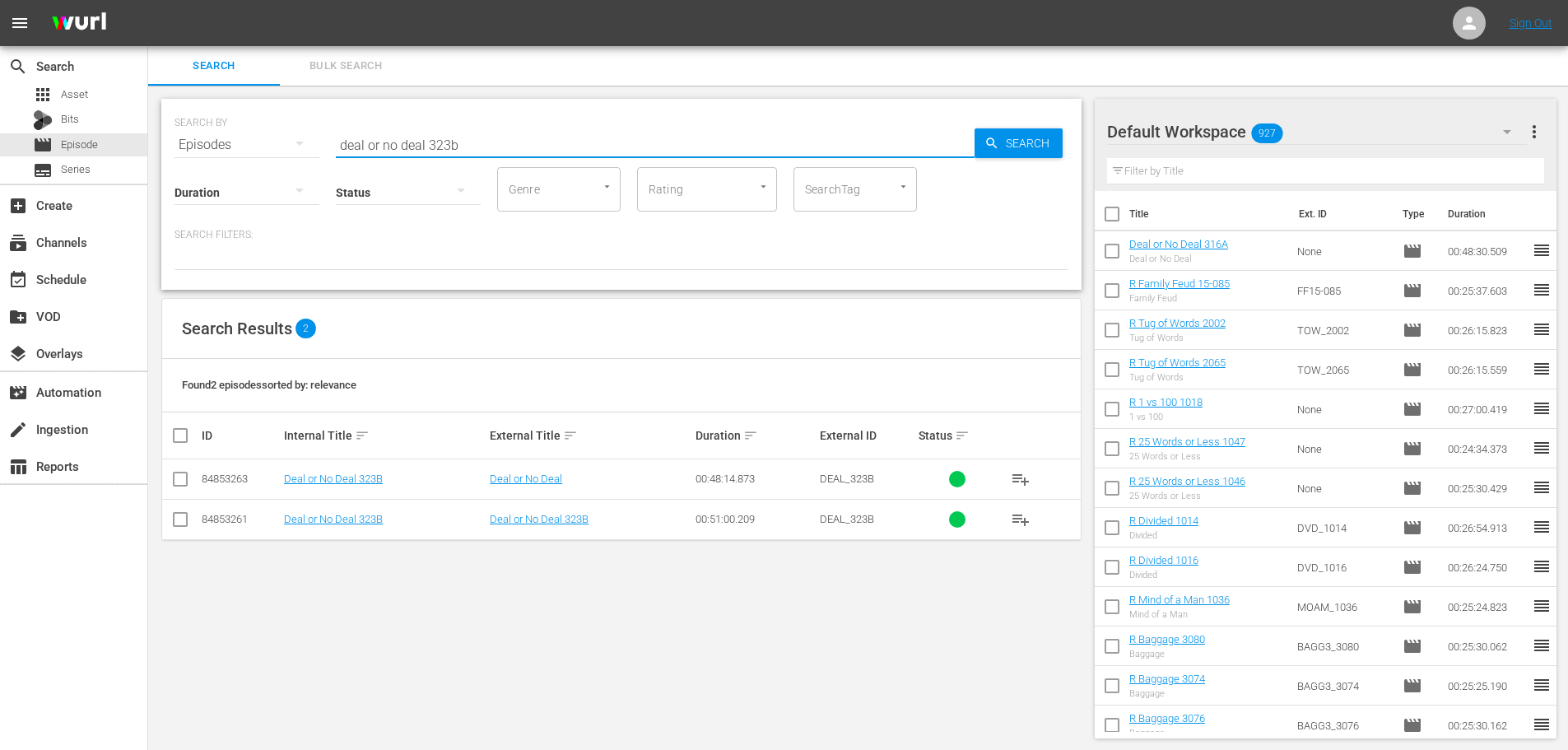
type input "deal or no deal 323b"
click at [187, 478] on input "checkbox" at bounding box center [180, 482] width 20 height 20
checkbox input "true"
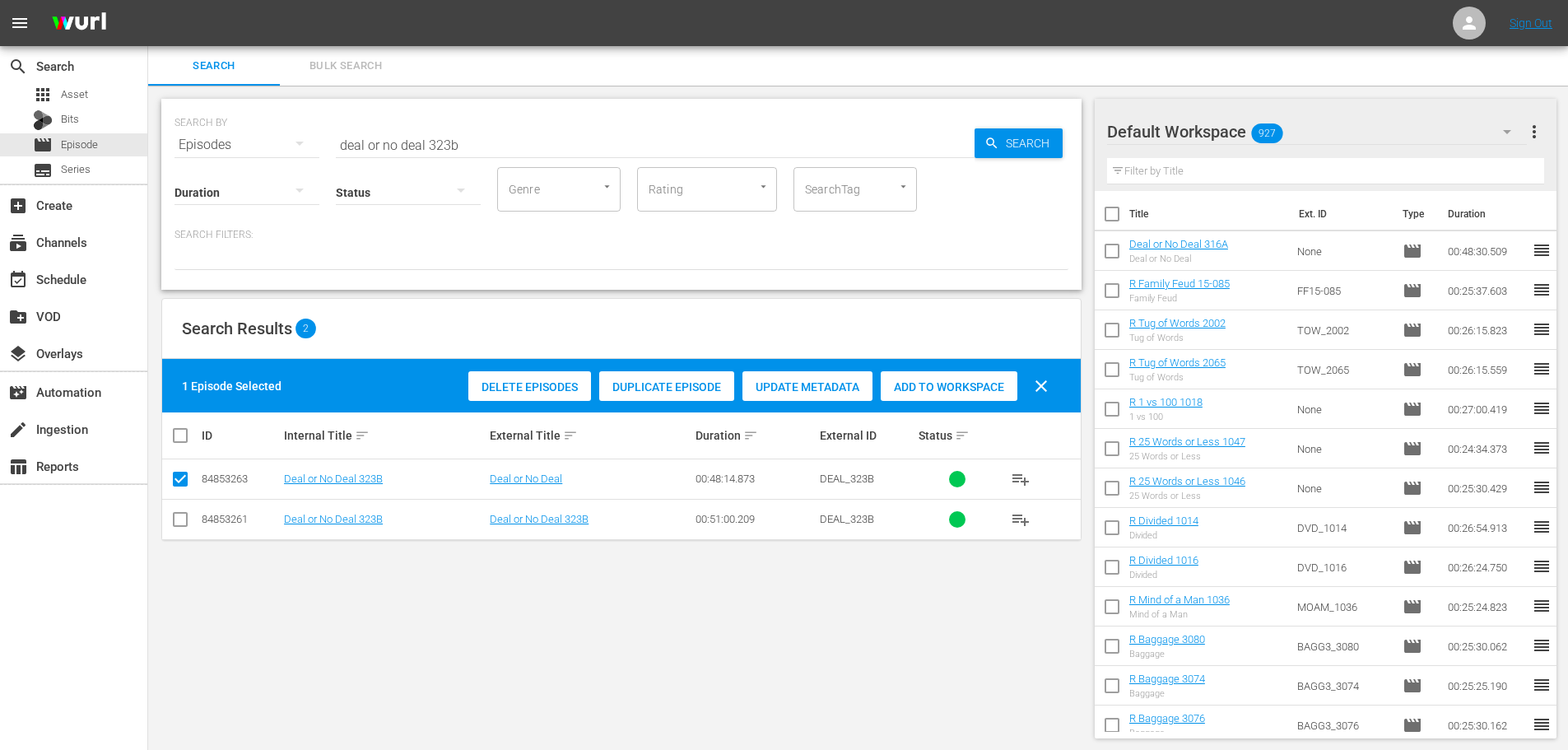
click at [937, 385] on span "Add to Workspace" at bounding box center [950, 387] width 137 height 13
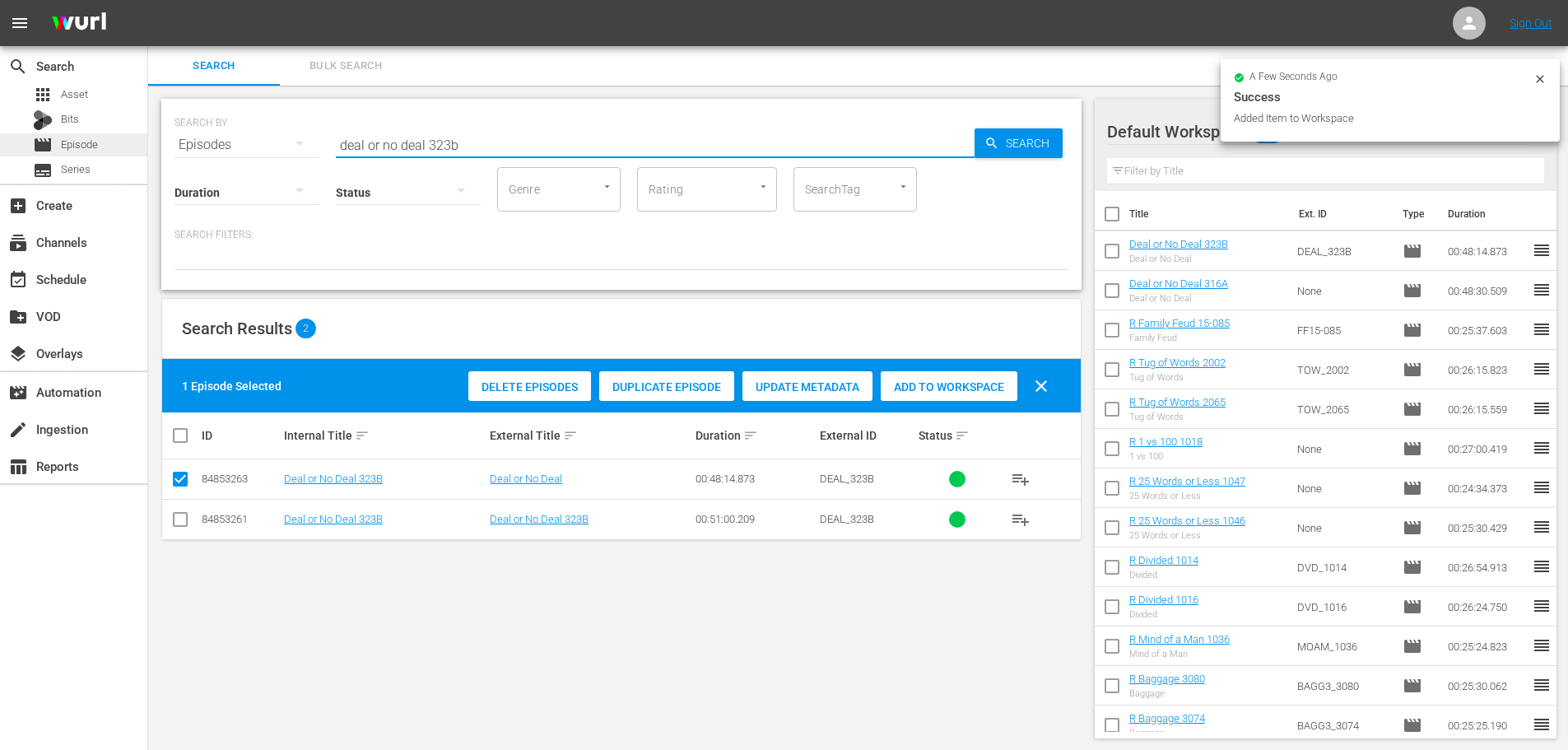
drag, startPoint x: 349, startPoint y: 155, endPoint x: 49, endPoint y: 156, distance: 300.0
click at [148, 0] on div "search Search apps Asset Bits movie Episode subtitles Series add_box Create sub…" at bounding box center [858, 0] width 1420 height 0
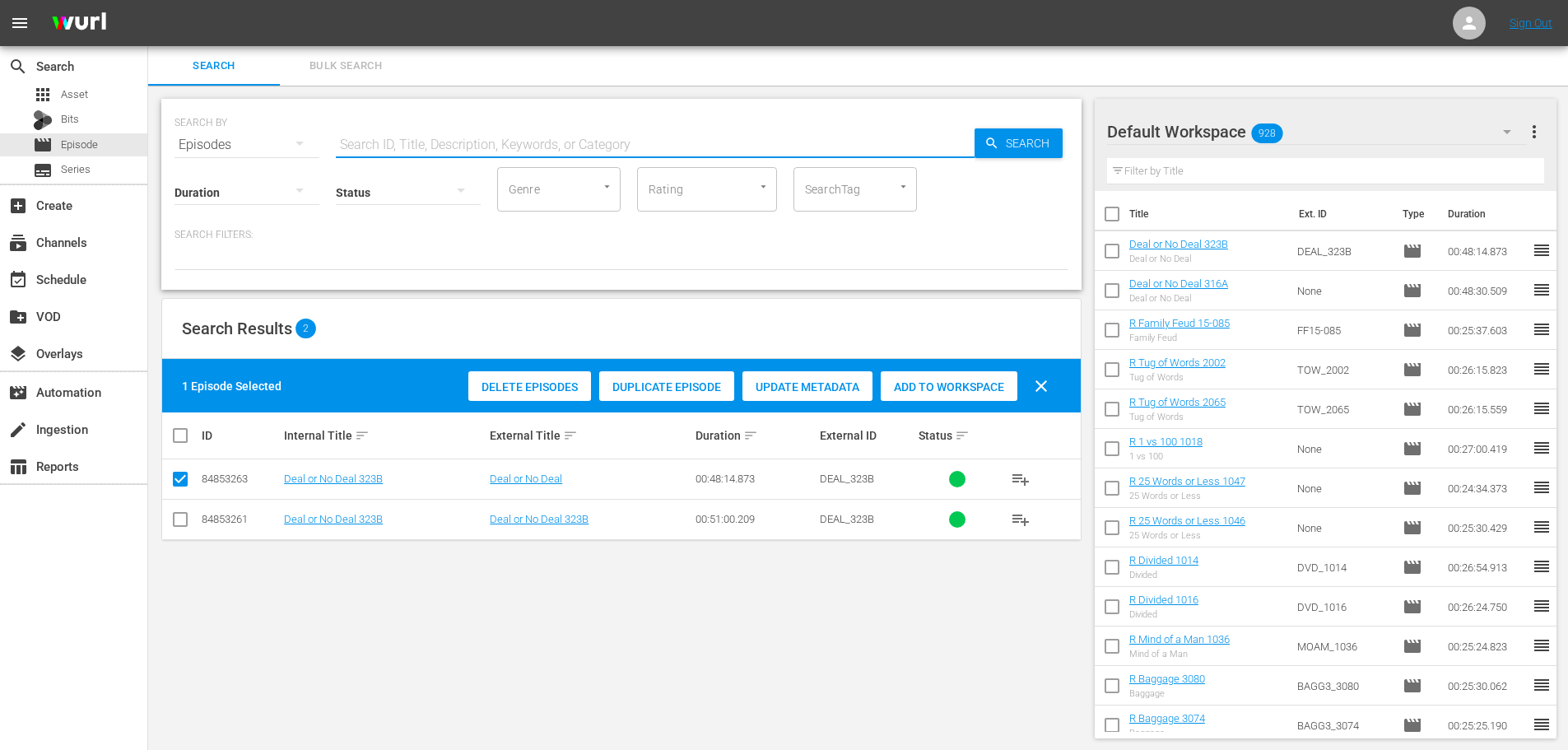
type input "d"
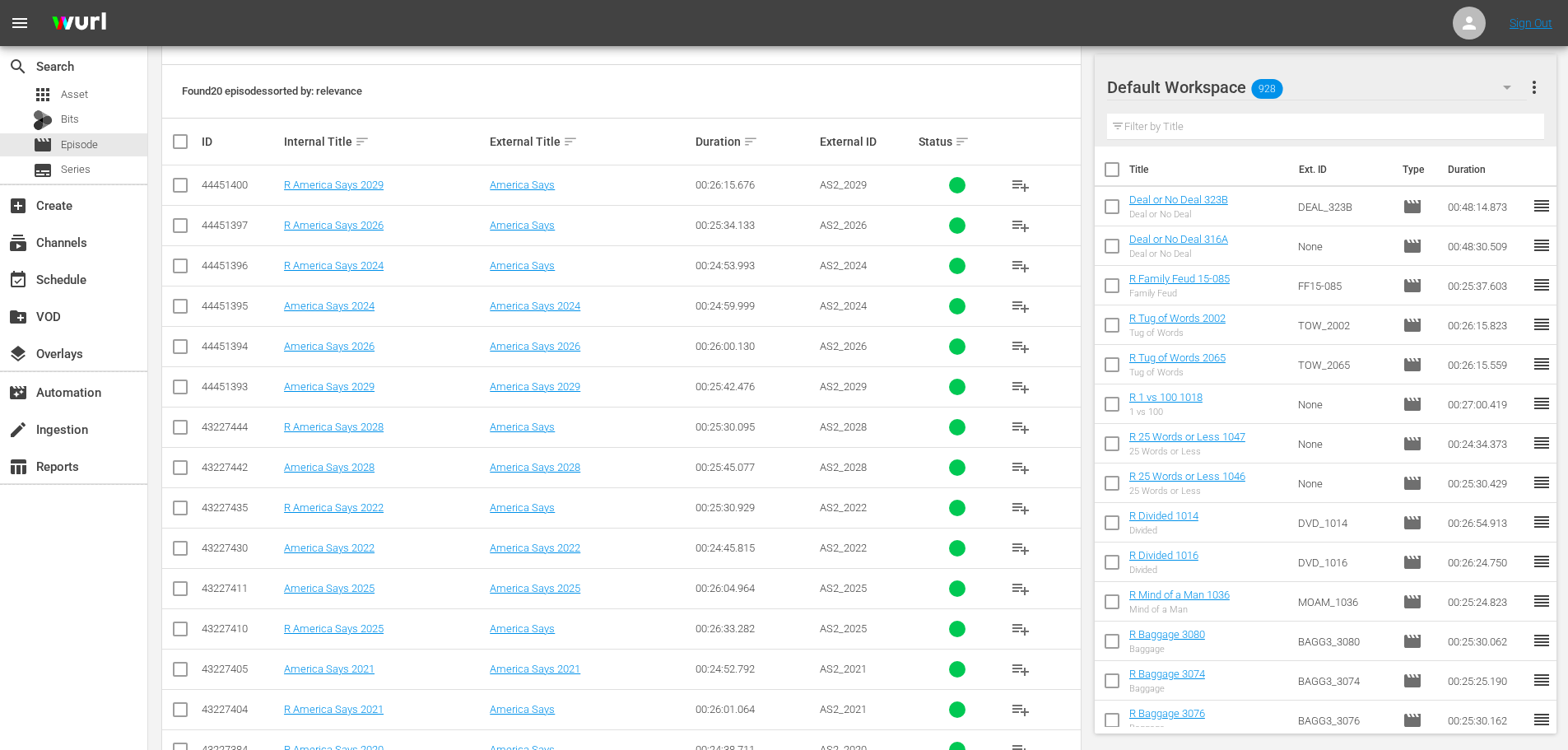
scroll to position [546, 0]
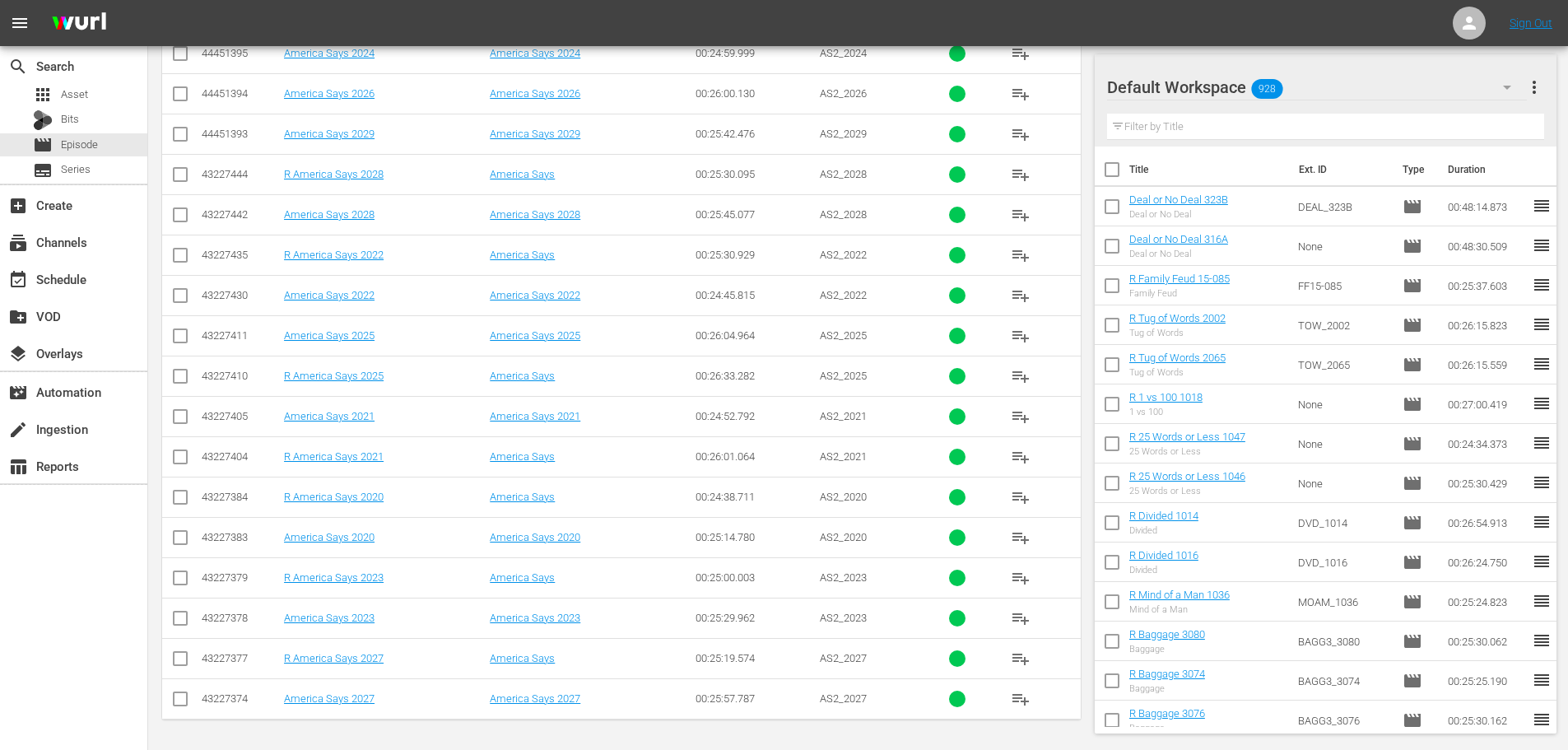
type input "america 202"
click at [183, 386] on input "checkbox" at bounding box center [180, 379] width 20 height 20
checkbox input "true"
click at [180, 448] on icon at bounding box center [180, 456] width 20 height 20
click at [176, 586] on input "checkbox" at bounding box center [180, 581] width 20 height 20
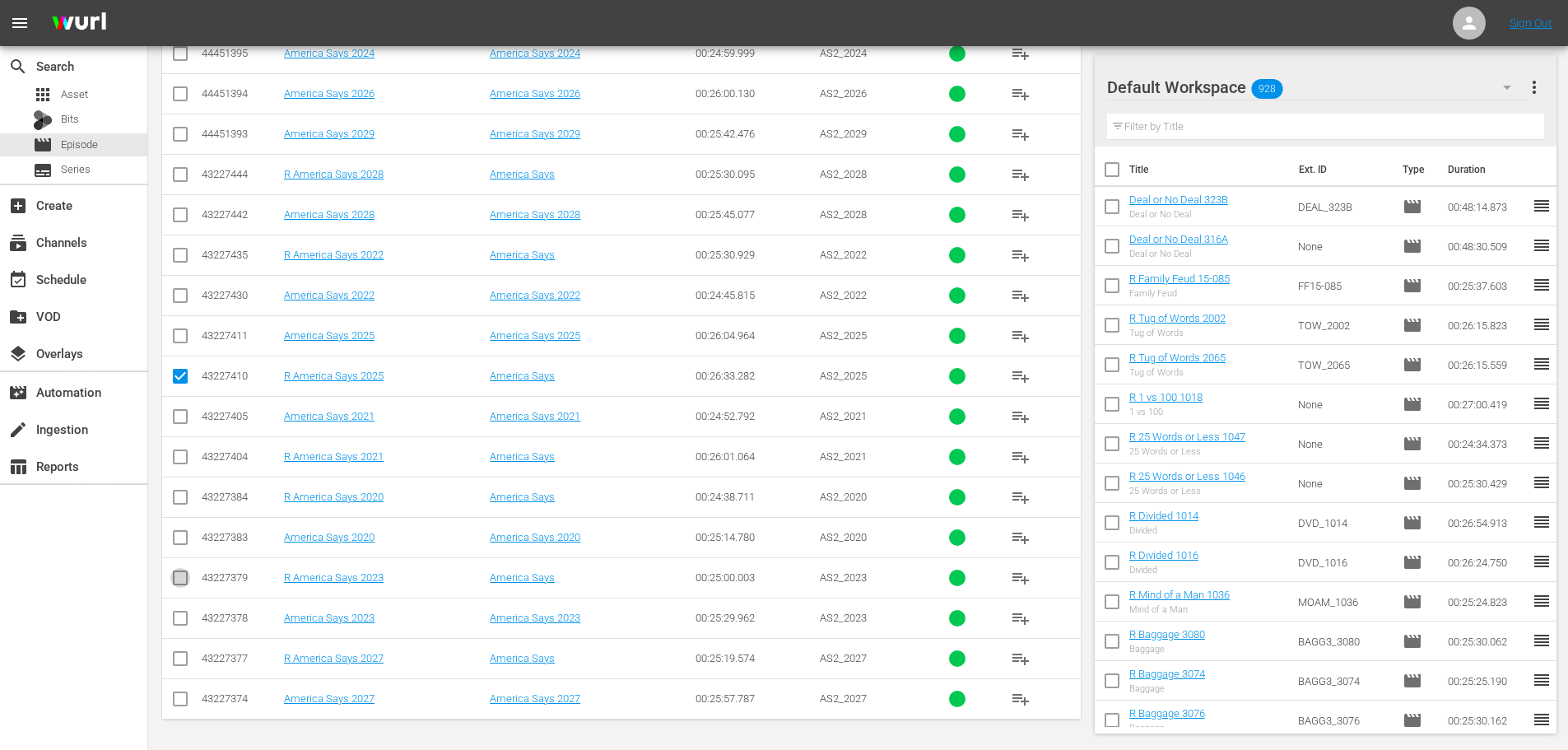
checkbox input "true"
click at [175, 451] on input "checkbox" at bounding box center [180, 460] width 20 height 20
checkbox input "true"
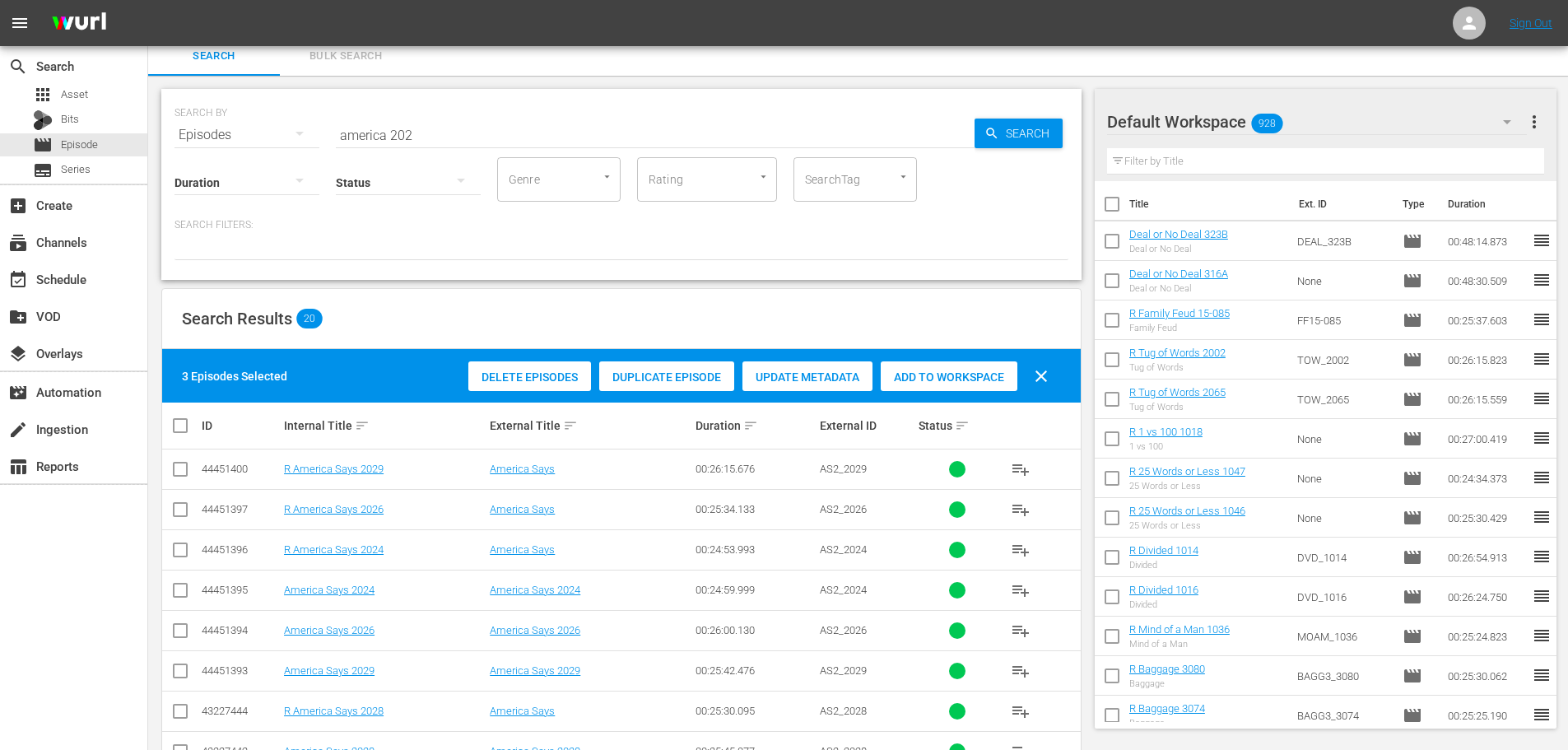
scroll to position [0, 0]
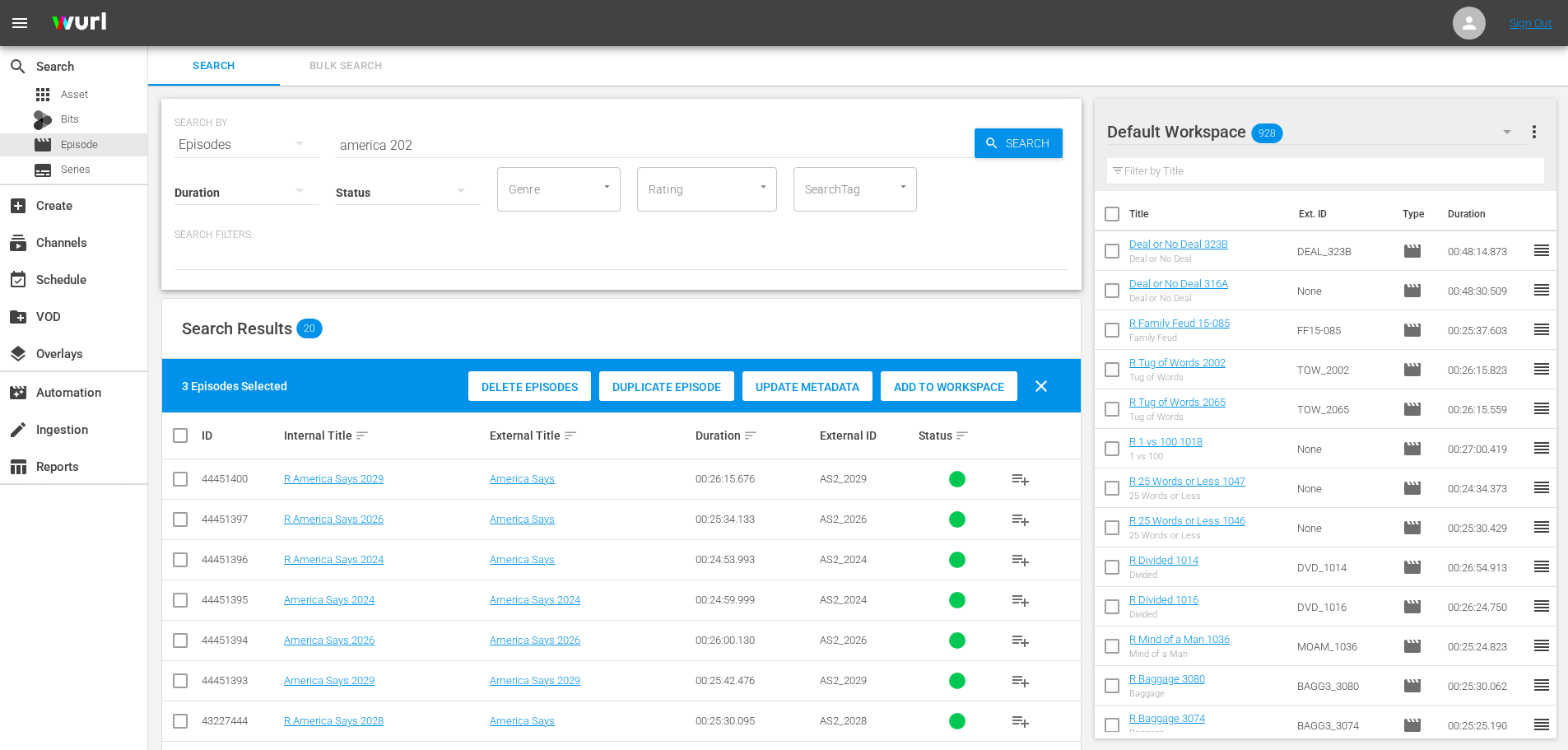
click at [892, 407] on div "3 Episodes Selected Delete Episodes Duplicate Episode Update Metadata Add to Wo…" at bounding box center [621, 385] width 919 height 54
click at [901, 395] on div "Add to Workspace" at bounding box center [950, 387] width 137 height 31
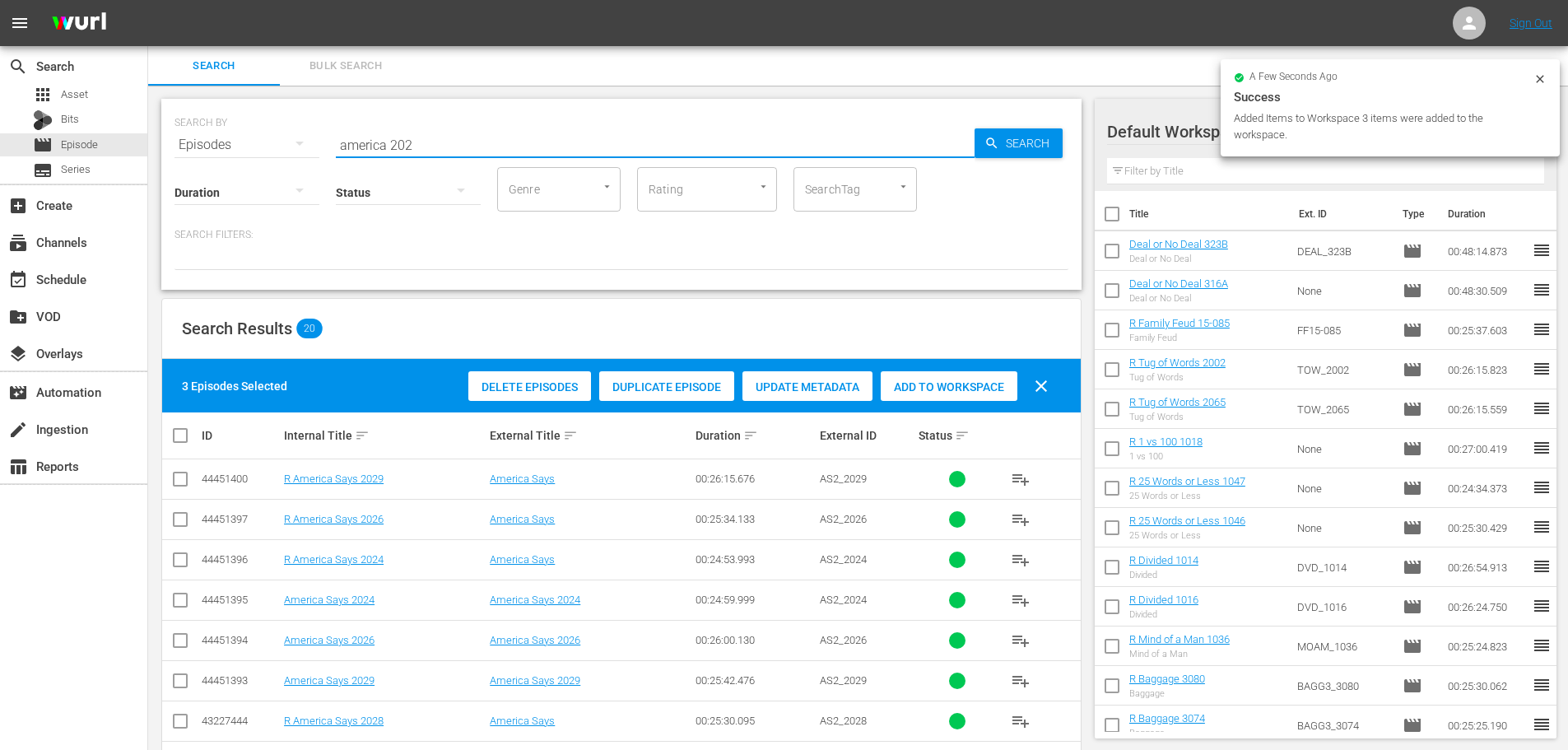
drag, startPoint x: 446, startPoint y: 148, endPoint x: 70, endPoint y: 183, distance: 377.6
click at [148, 0] on div "search Search apps Asset Bits movie Episode subtitles Series add_box Create sub…" at bounding box center [858, 0] width 1420 height 0
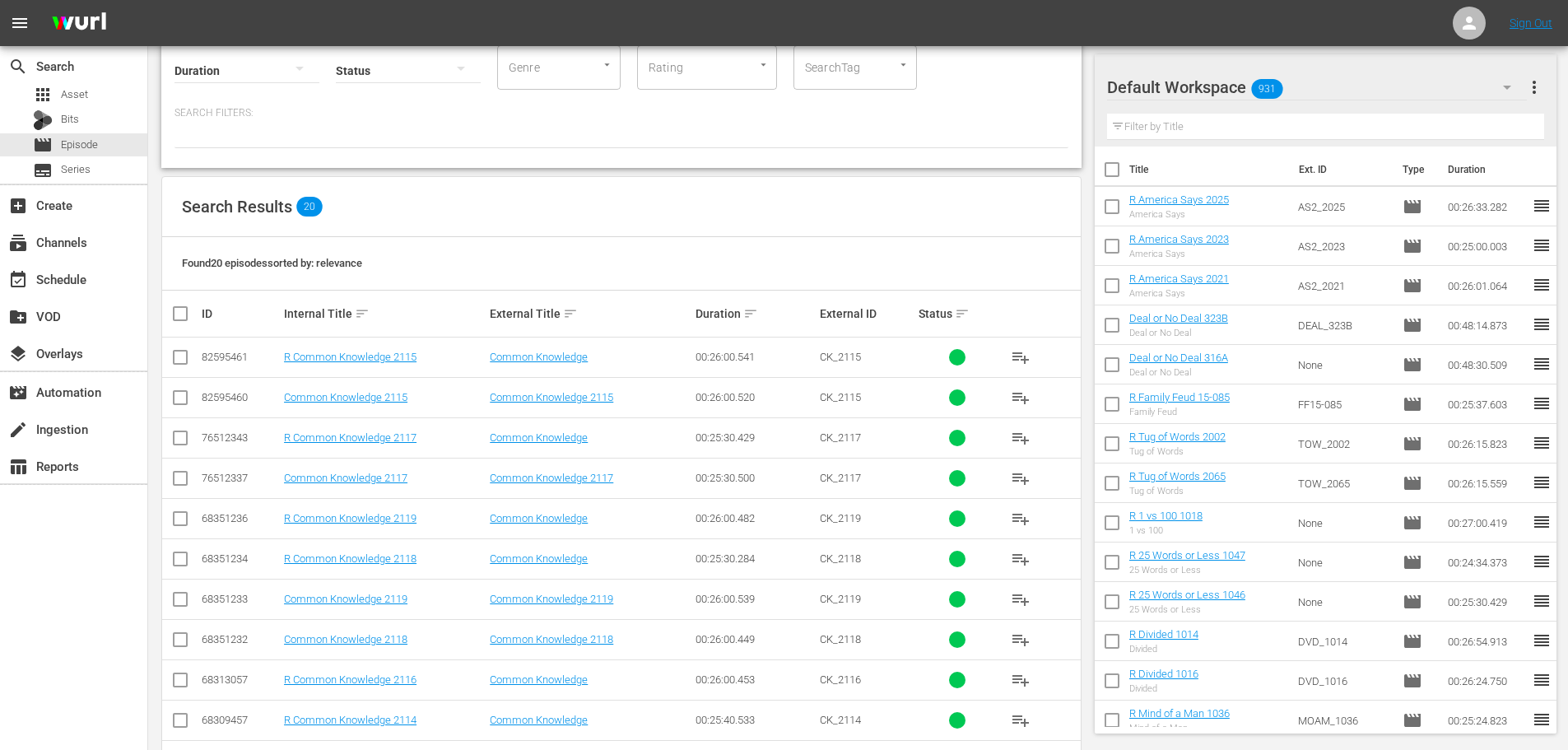
scroll to position [546, 0]
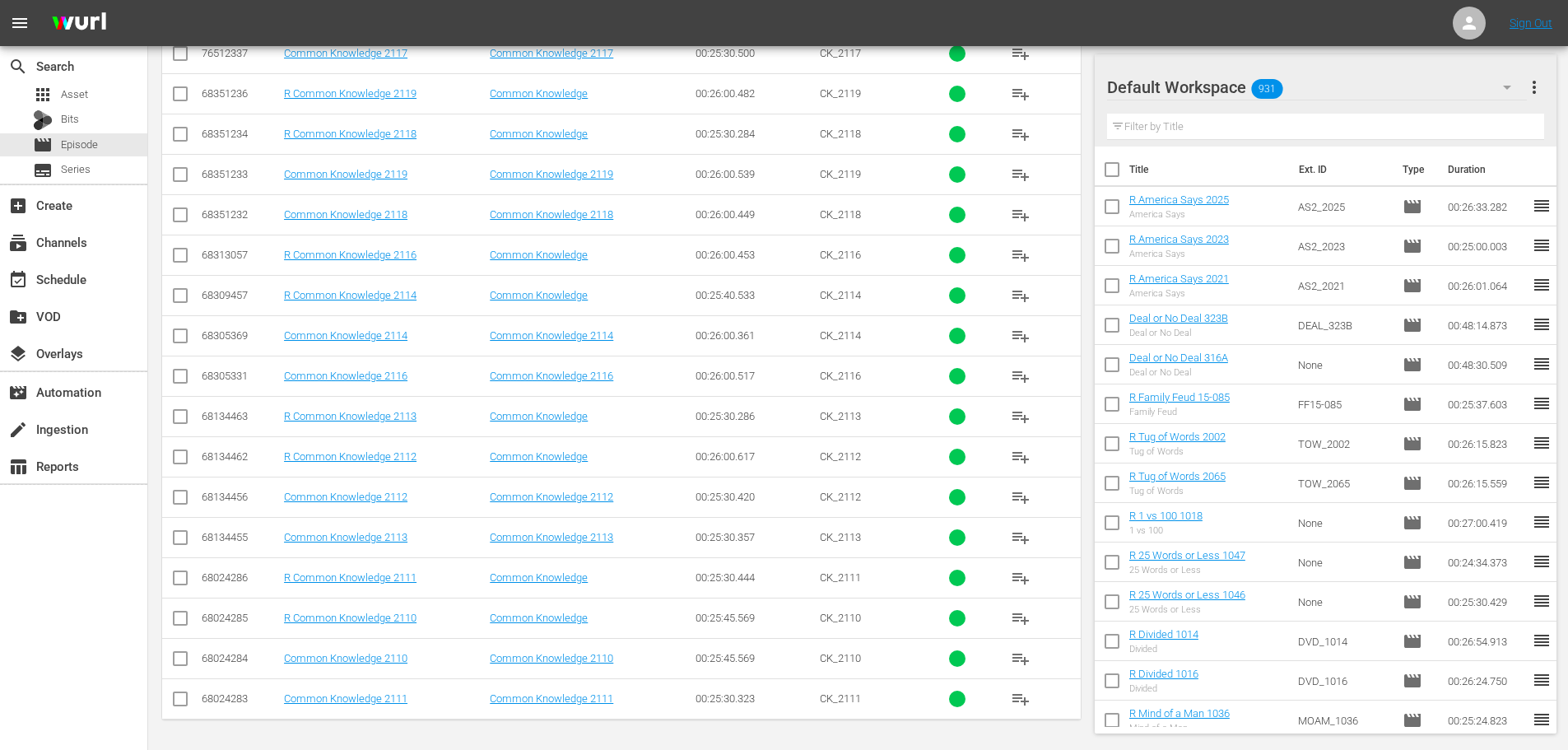
type input "common 211"
click at [179, 583] on input "checkbox" at bounding box center [180, 581] width 20 height 20
checkbox input "true"
click at [175, 620] on input "checkbox" at bounding box center [180, 621] width 20 height 20
checkbox input "true"
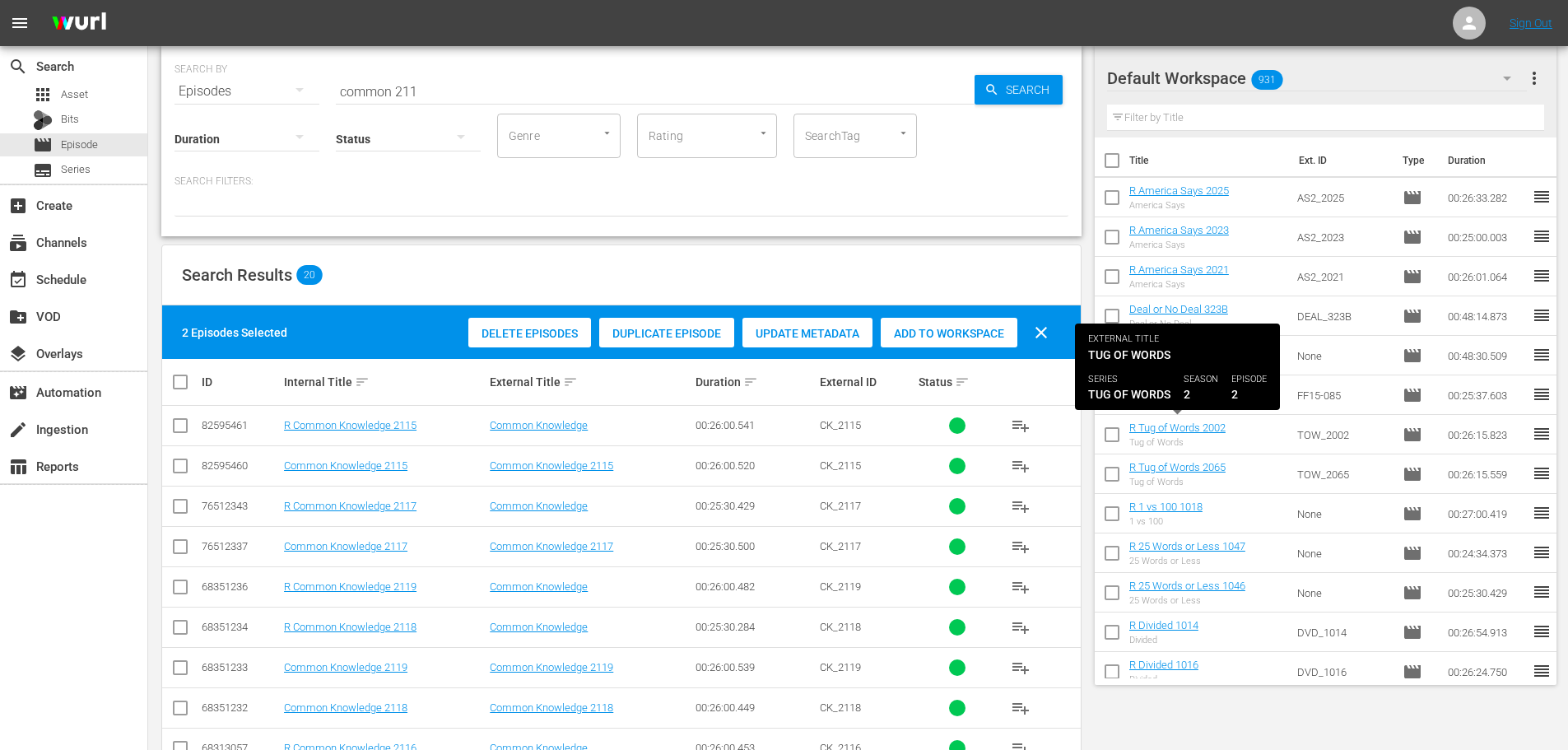
scroll to position [0, 0]
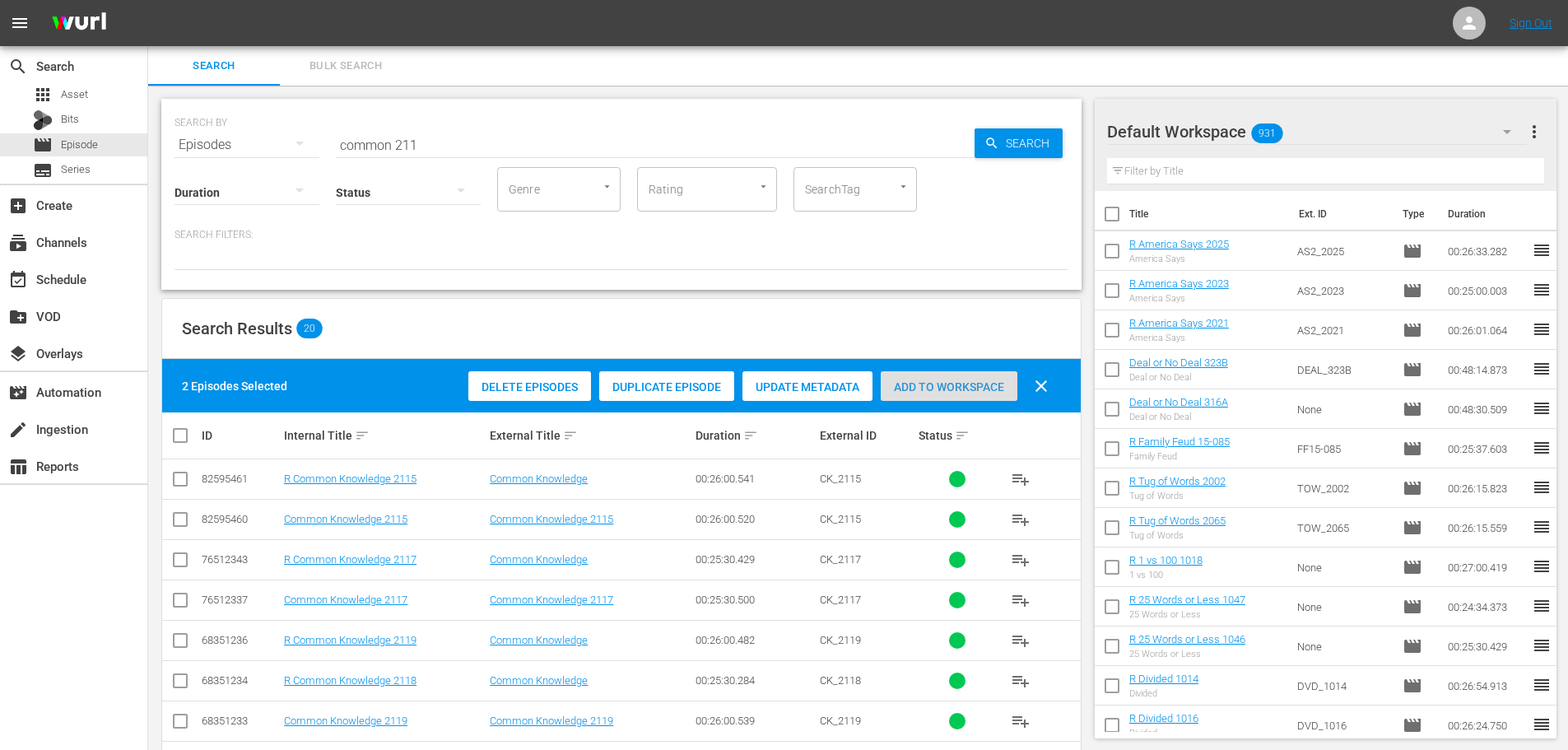
click at [949, 389] on span "Add to Workspace" at bounding box center [950, 387] width 137 height 13
drag, startPoint x: 517, startPoint y: 172, endPoint x: 499, endPoint y: 133, distance: 43.0
click at [516, 172] on div "Genre" at bounding box center [559, 189] width 124 height 44
click at [493, 124] on div "SEARCH BY Search By Episodes Search ID, Title, Description, Keywords, or Catego…" at bounding box center [621, 134] width 894 height 59
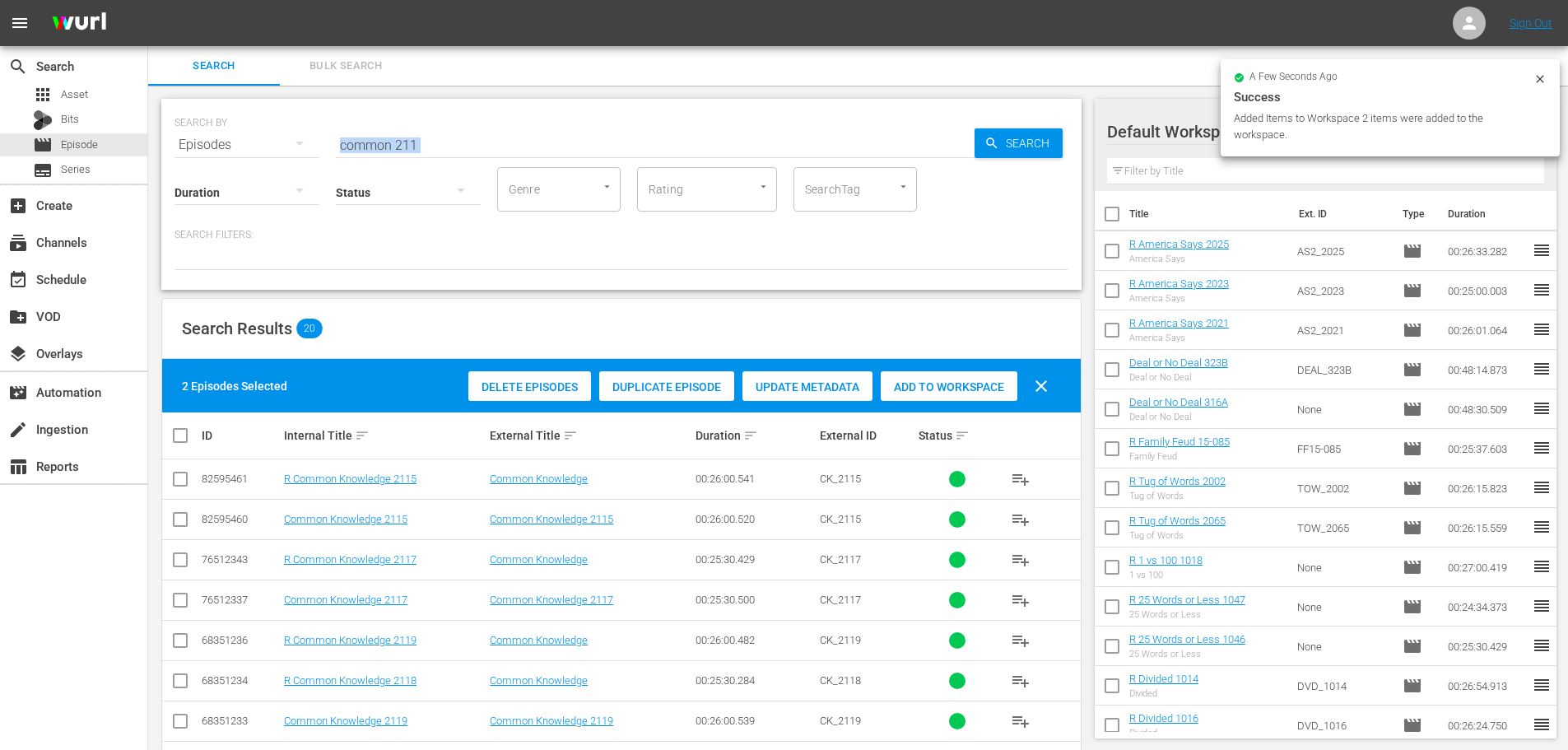
drag, startPoint x: 491, startPoint y: 120, endPoint x: 242, endPoint y: 161, distance: 252.4
click at [211, 158] on div "SEARCH BY Search By Episodes Search ID, Title, Description, Keywords, or Catego…" at bounding box center [621, 194] width 921 height 191
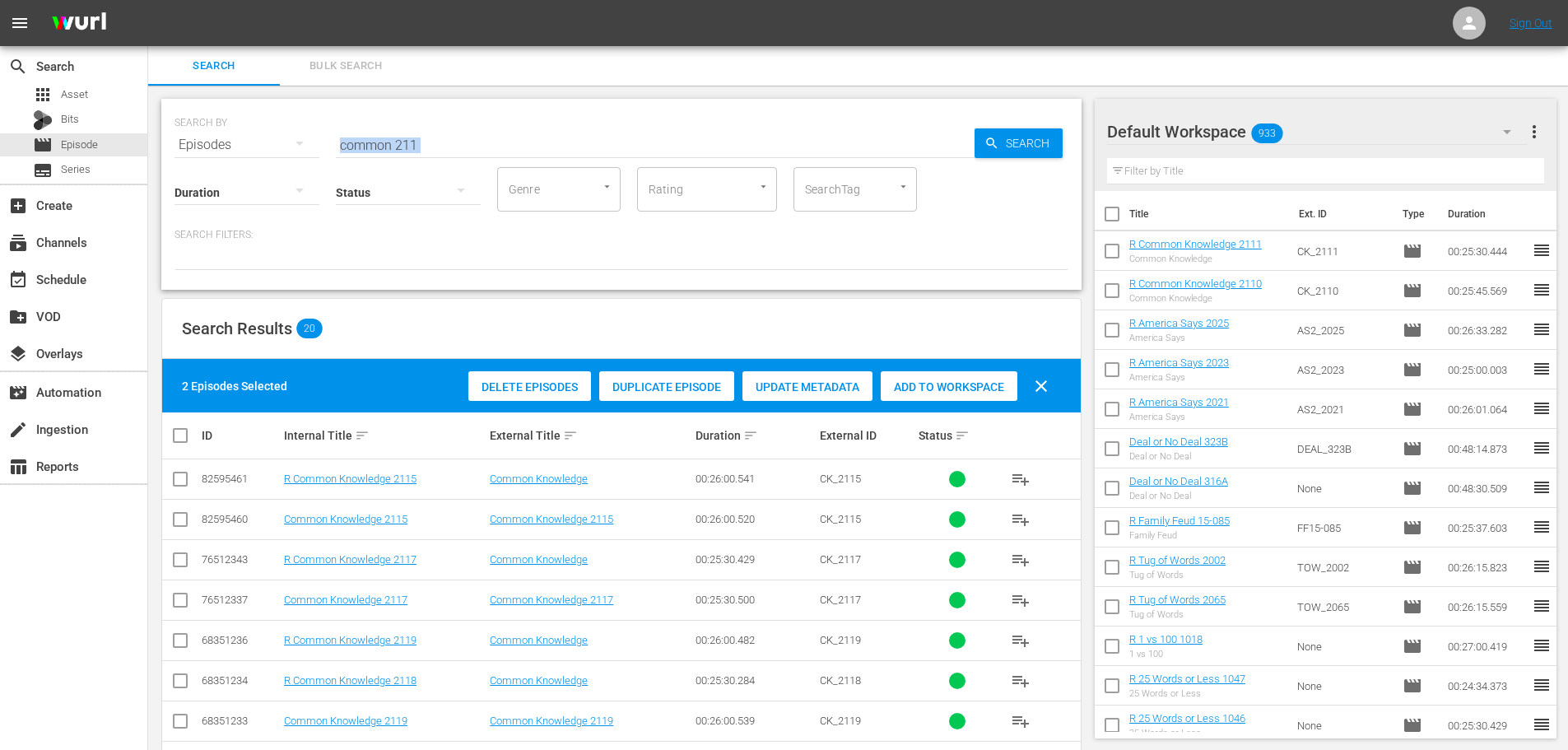
click at [513, 156] on div "Search ID, Title, Description, Keywords, or Category common 211" at bounding box center [655, 145] width 639 height 39
click at [513, 154] on input "common 211" at bounding box center [655, 145] width 639 height 39
drag, startPoint x: 515, startPoint y: 150, endPoint x: 0, endPoint y: 92, distance: 518.3
click at [148, 0] on div "search Search apps Asset Bits movie Episode subtitles Series add_box Create sub…" at bounding box center [858, 0] width 1420 height 0
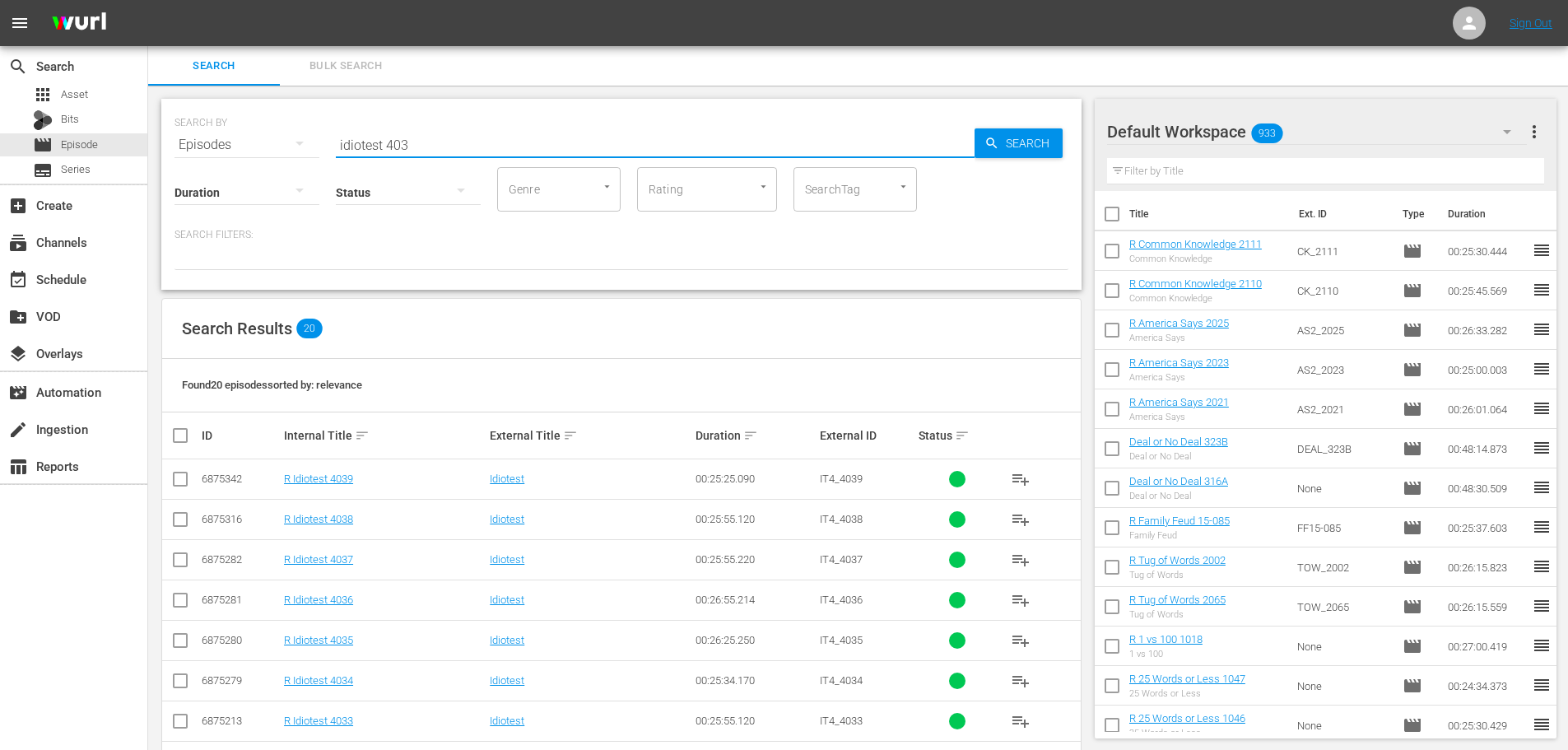
type input "idiotest 403"
click at [175, 605] on input "checkbox" at bounding box center [180, 603] width 20 height 20
checkbox input "true"
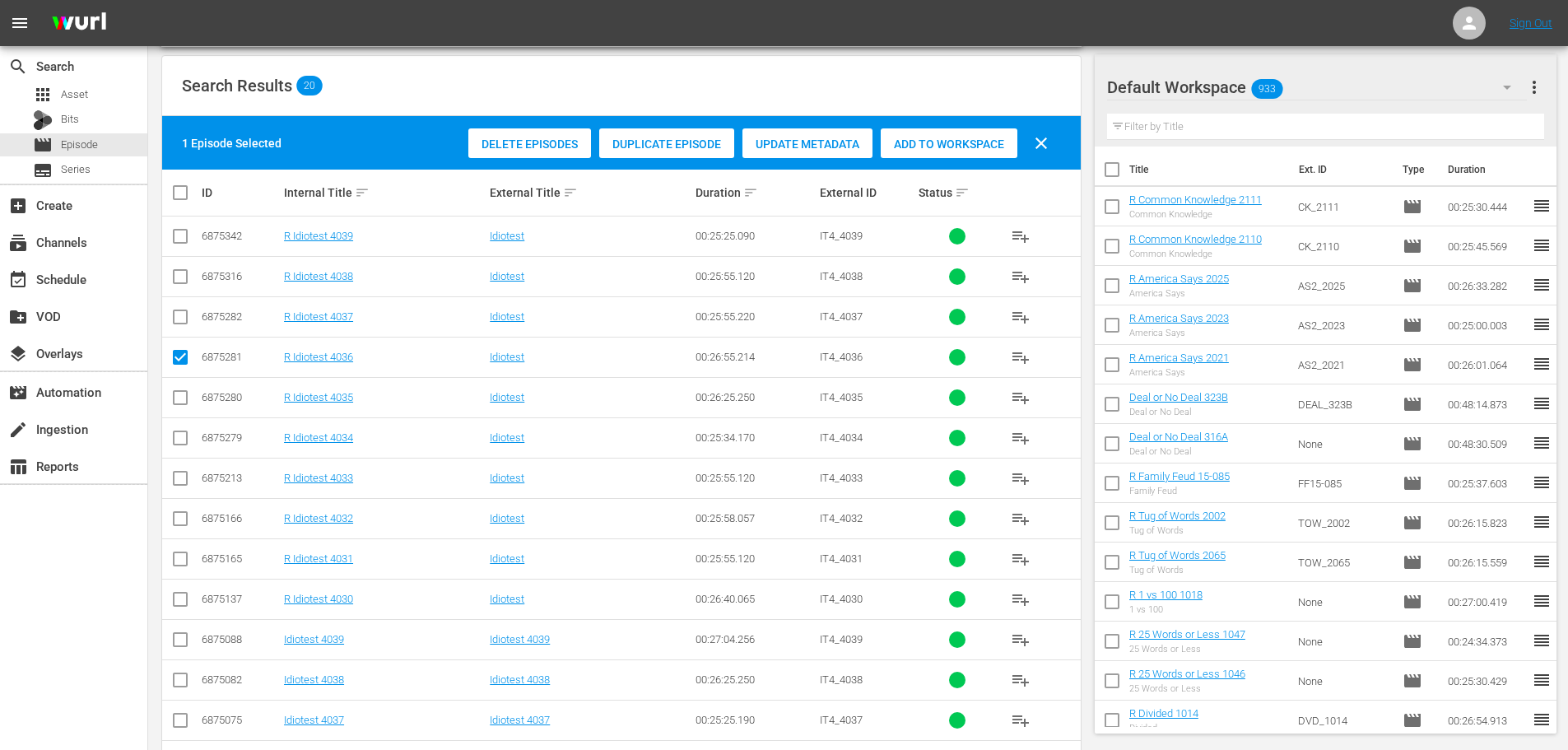
scroll to position [247, 0]
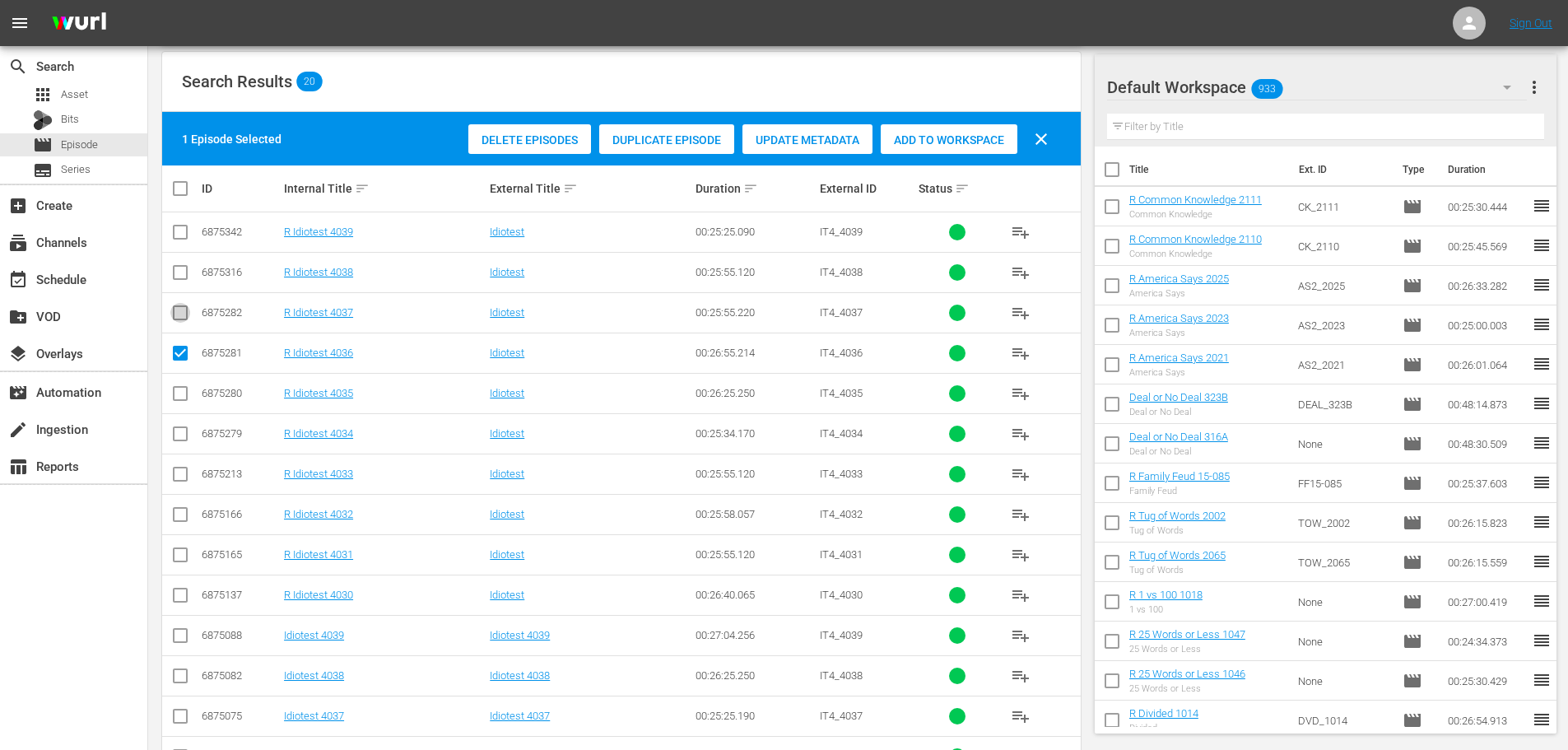
click at [182, 321] on input "checkbox" at bounding box center [180, 315] width 20 height 20
checkbox input "true"
click at [176, 282] on input "checkbox" at bounding box center [180, 275] width 20 height 20
checkbox input "true"
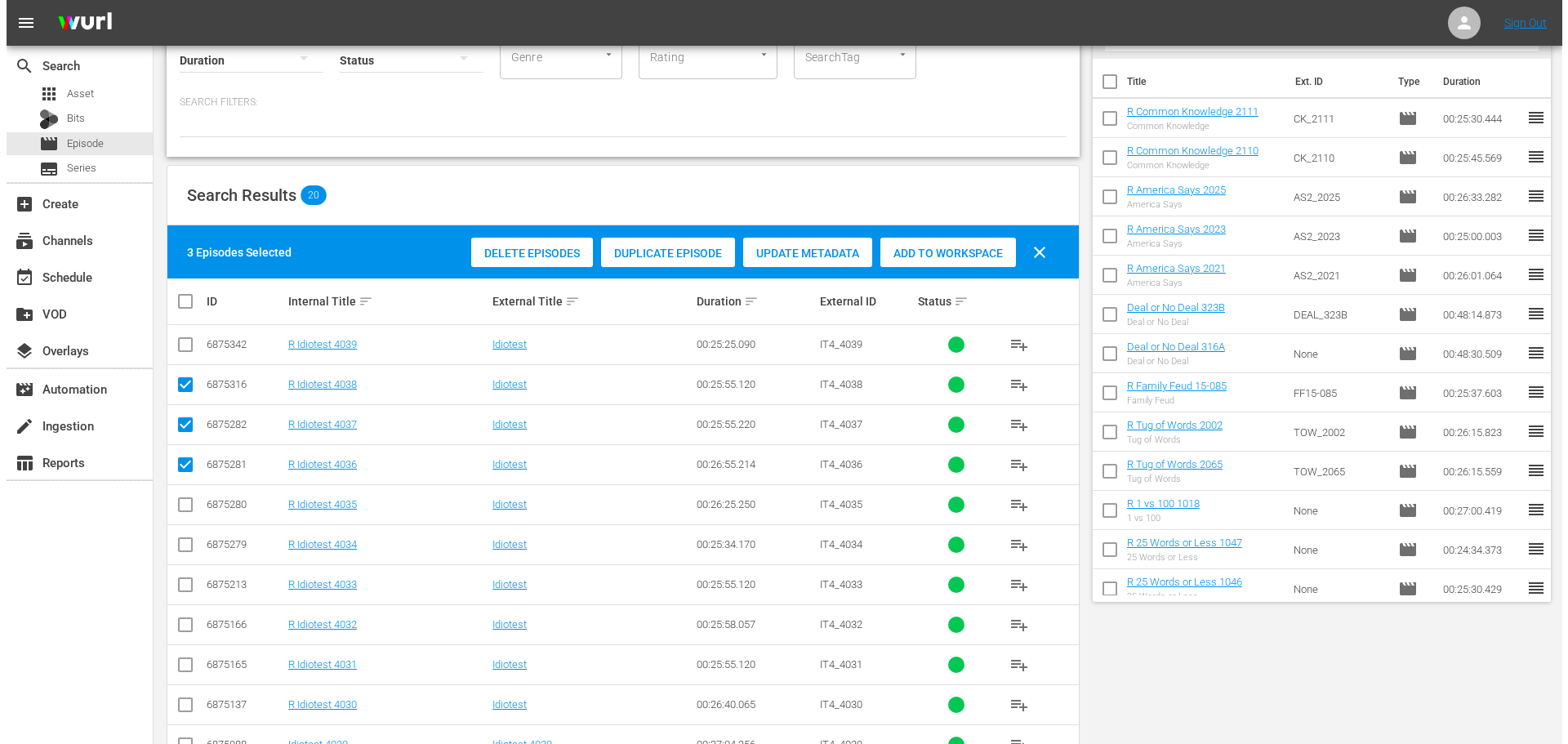
scroll to position [0, 0]
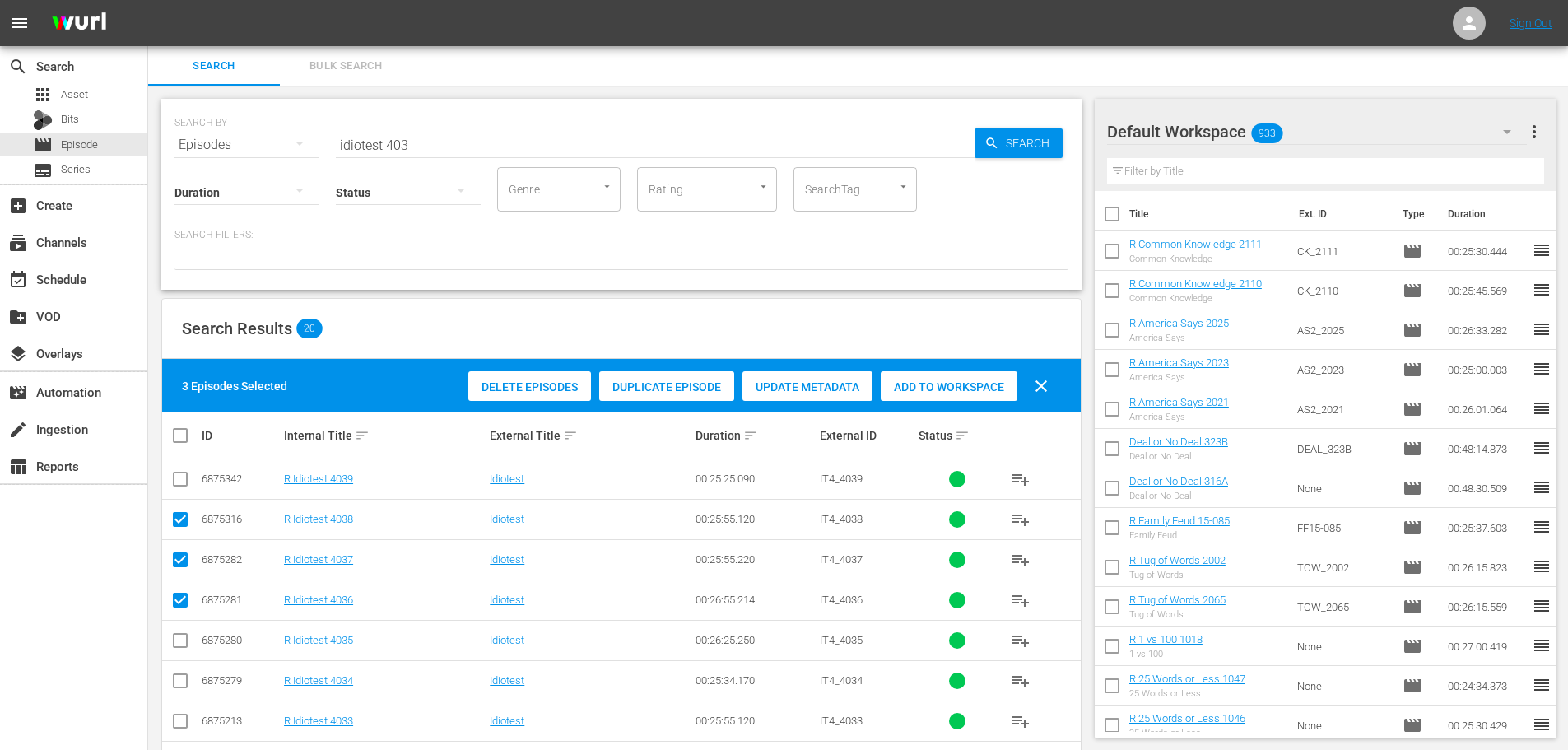
click at [939, 392] on span "Add to Workspace" at bounding box center [950, 387] width 137 height 13
click at [1114, 332] on input "checkbox" at bounding box center [1112, 333] width 35 height 35
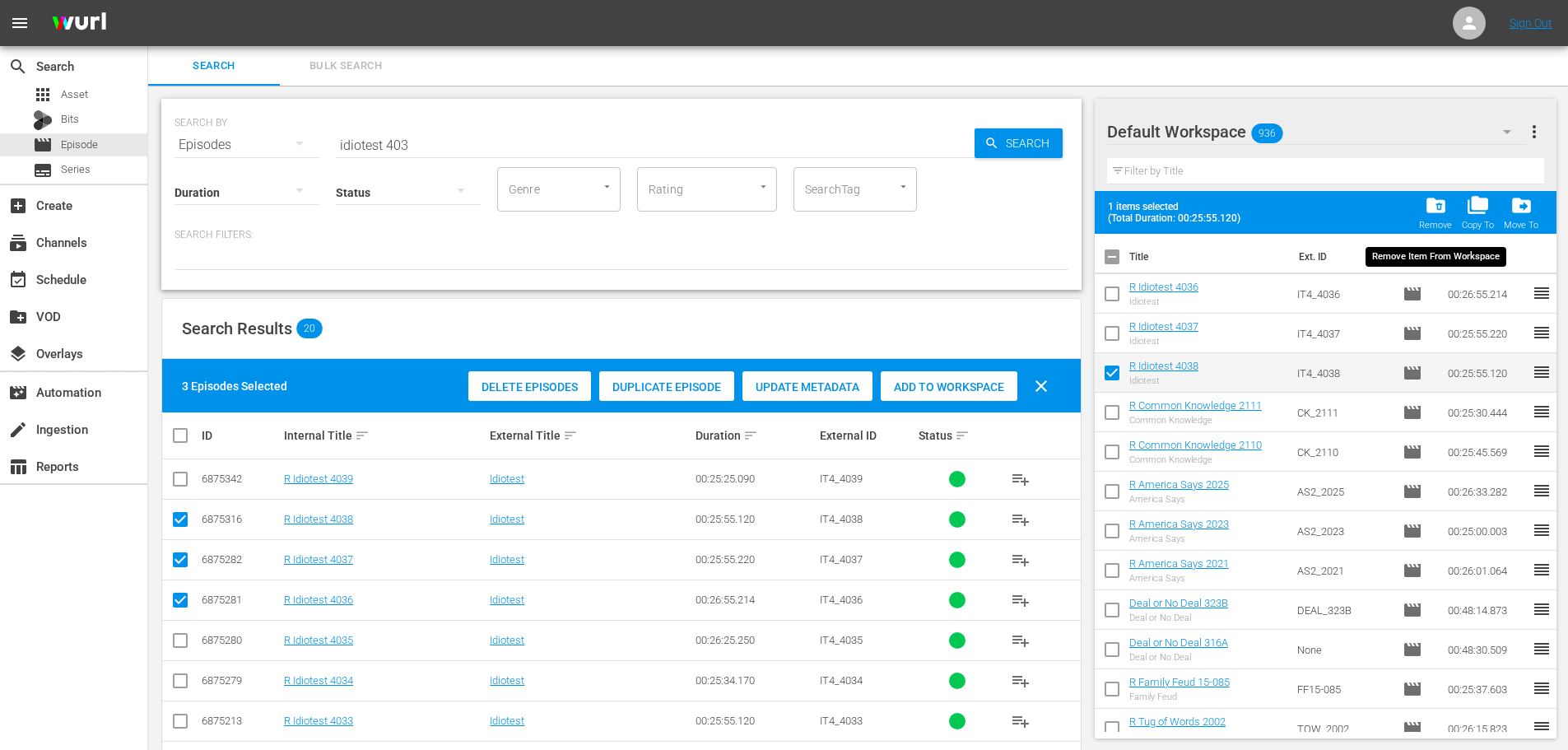
click at [1448, 207] on div "folder_delete Remove" at bounding box center [1435, 212] width 33 height 37
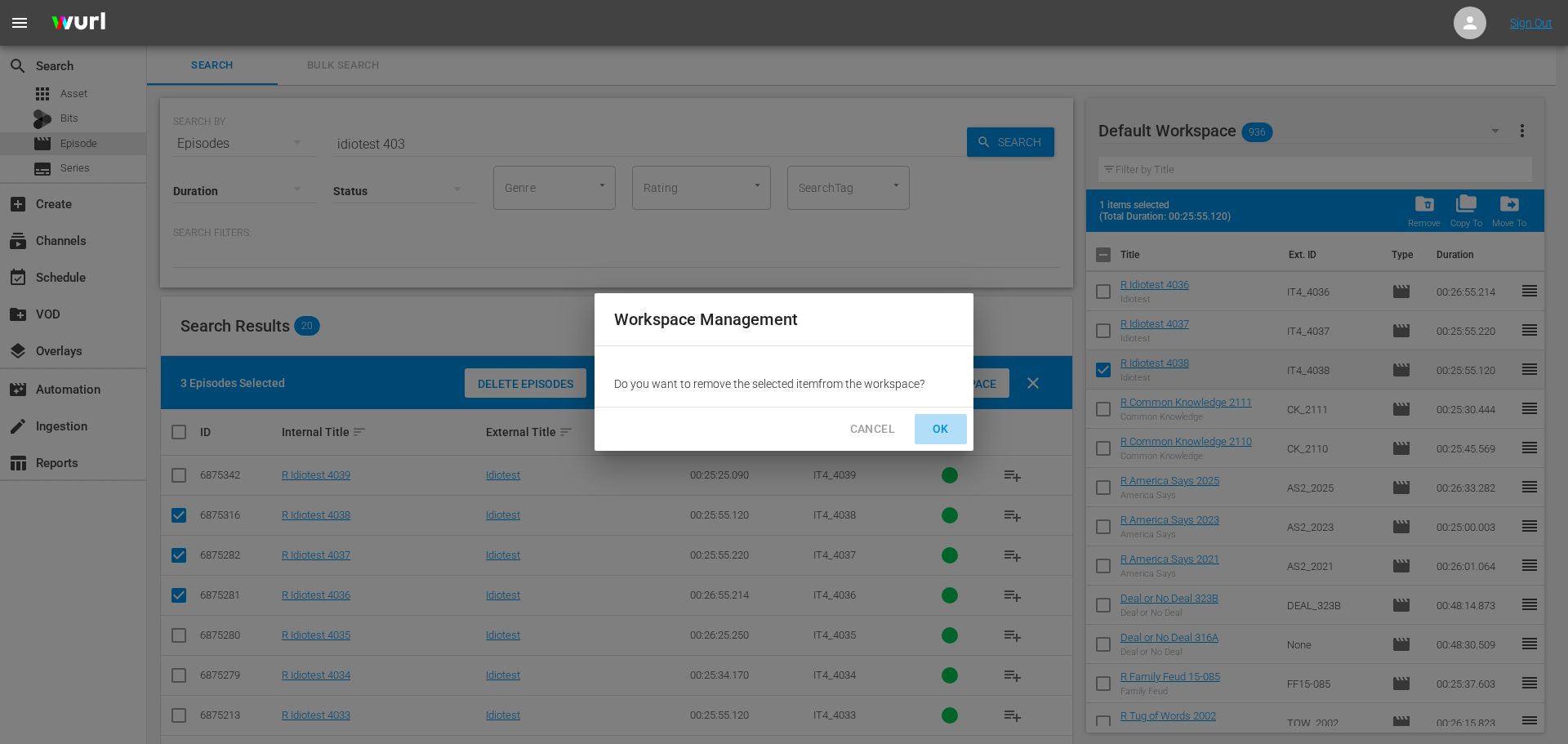
click at [948, 422] on span "OK" at bounding box center [940, 429] width 26 height 20
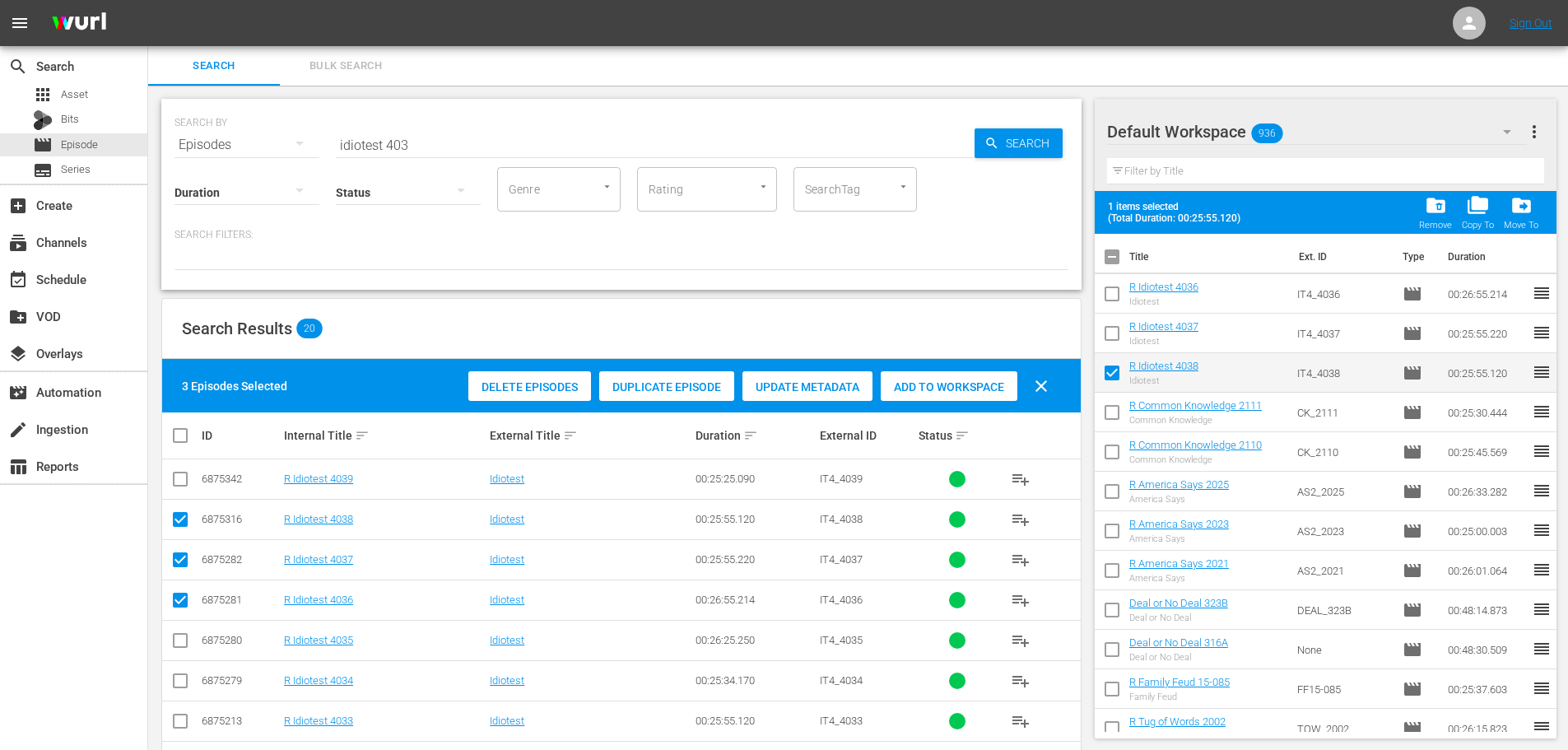
checkbox input "false"
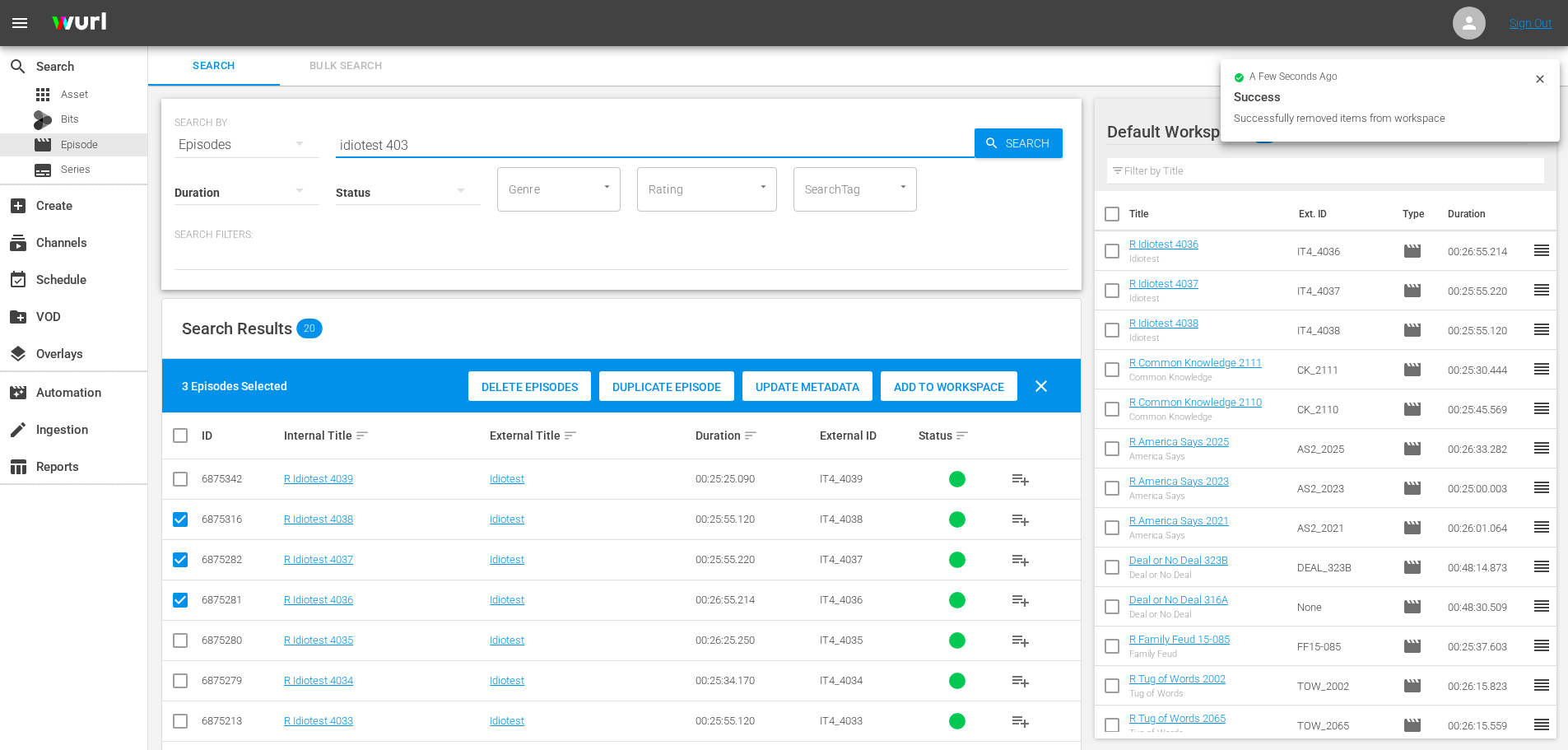
drag, startPoint x: 452, startPoint y: 130, endPoint x: 211, endPoint y: 132, distance: 241.0
click at [211, 132] on div "SEARCH BY Search By Episodes Search ID, Title, Description, Keywords, or Catego…" at bounding box center [621, 134] width 894 height 59
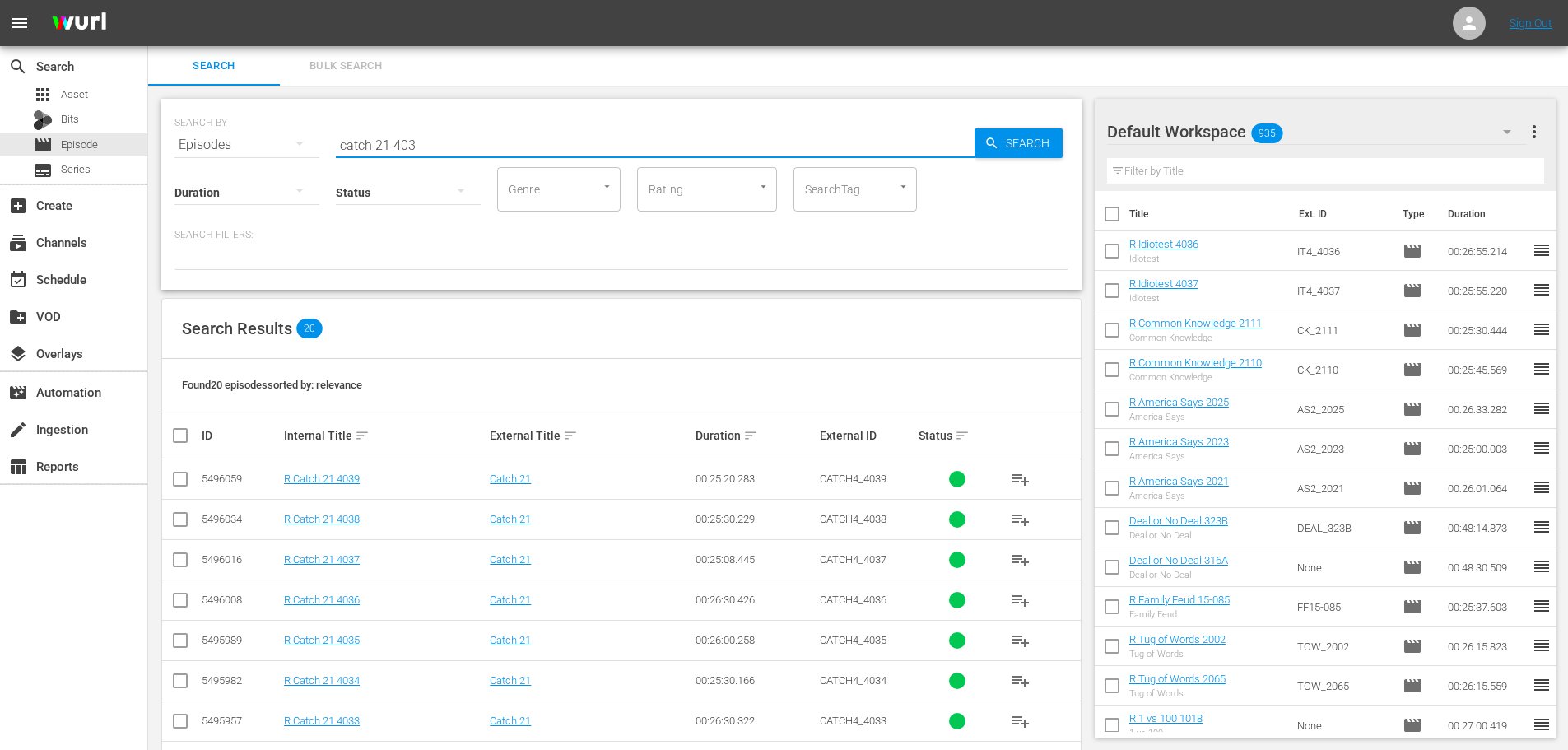
type input "catch 21 403"
drag, startPoint x: 174, startPoint y: 566, endPoint x: 170, endPoint y: 541, distance: 25.3
click at [175, 565] on input "checkbox" at bounding box center [180, 562] width 20 height 20
checkbox input "true"
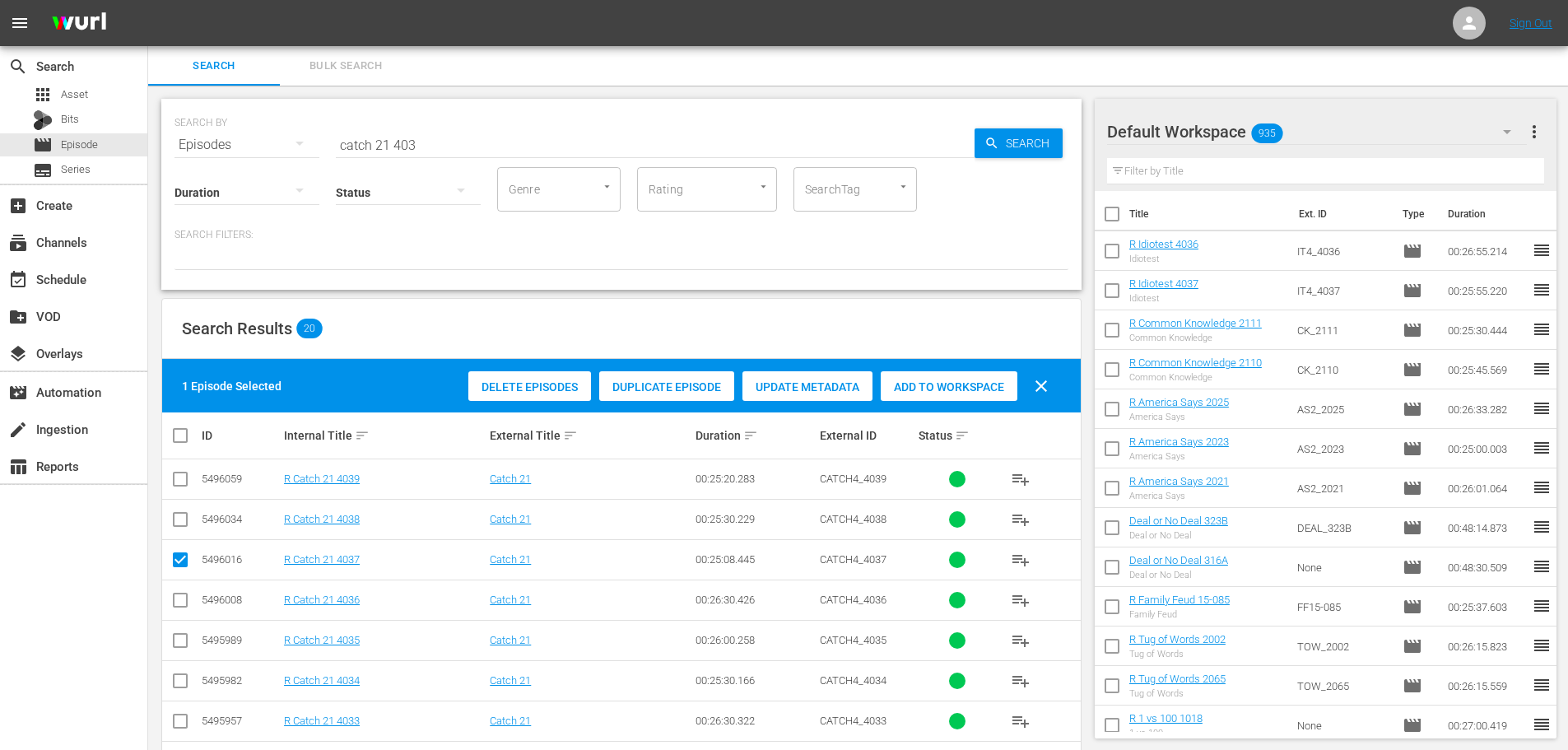
click at [177, 526] on input "checkbox" at bounding box center [180, 522] width 20 height 20
checkbox input "true"
click at [165, 482] on td at bounding box center [180, 479] width 37 height 40
click at [180, 482] on input "checkbox" at bounding box center [180, 482] width 20 height 20
checkbox input "true"
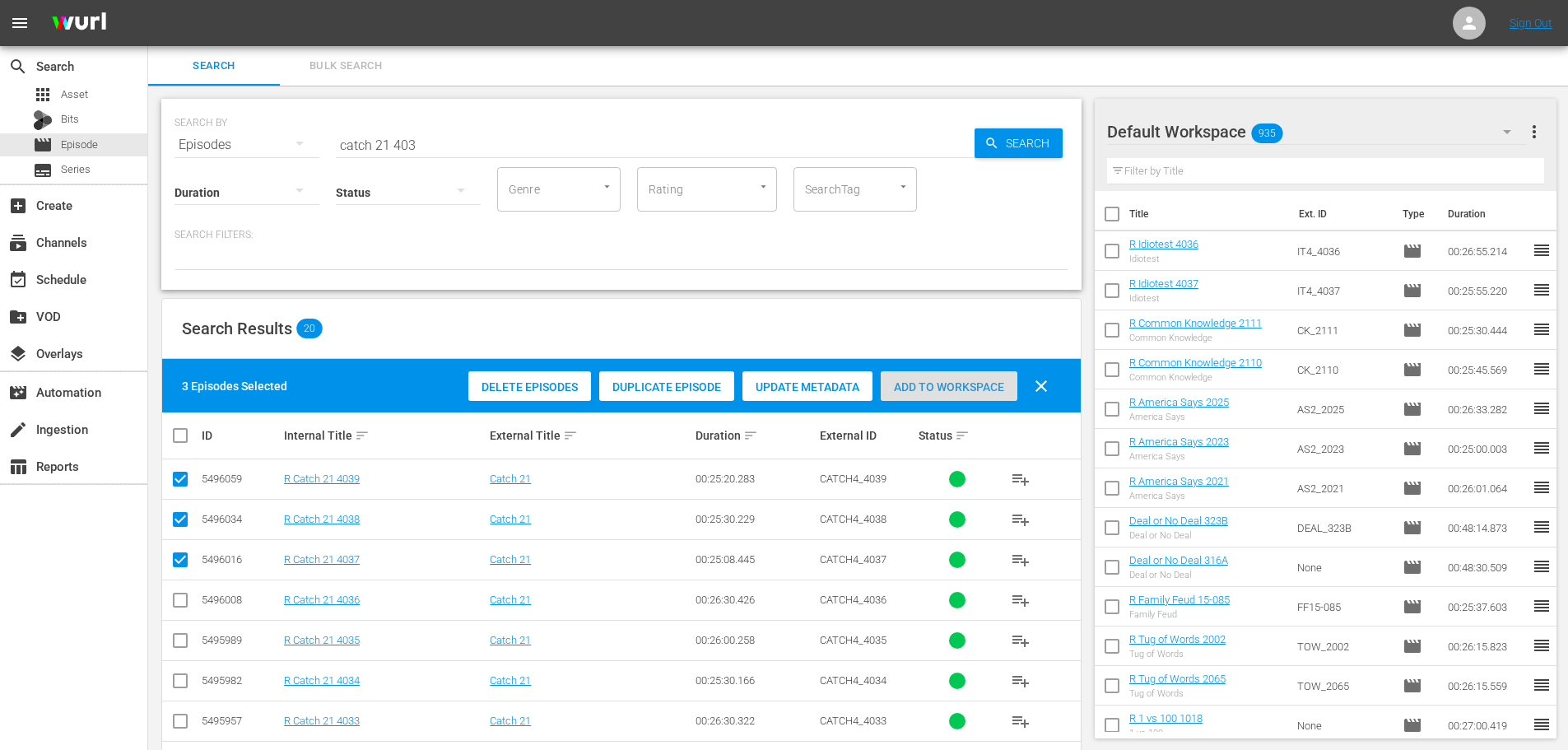
click at [955, 390] on div "Add to Workspace" at bounding box center [950, 387] width 137 height 31
click at [953, 388] on span "Add to Workspace" at bounding box center [950, 387] width 137 height 13
click at [121, 292] on div "event_available Schedule" at bounding box center [73, 278] width 147 height 33
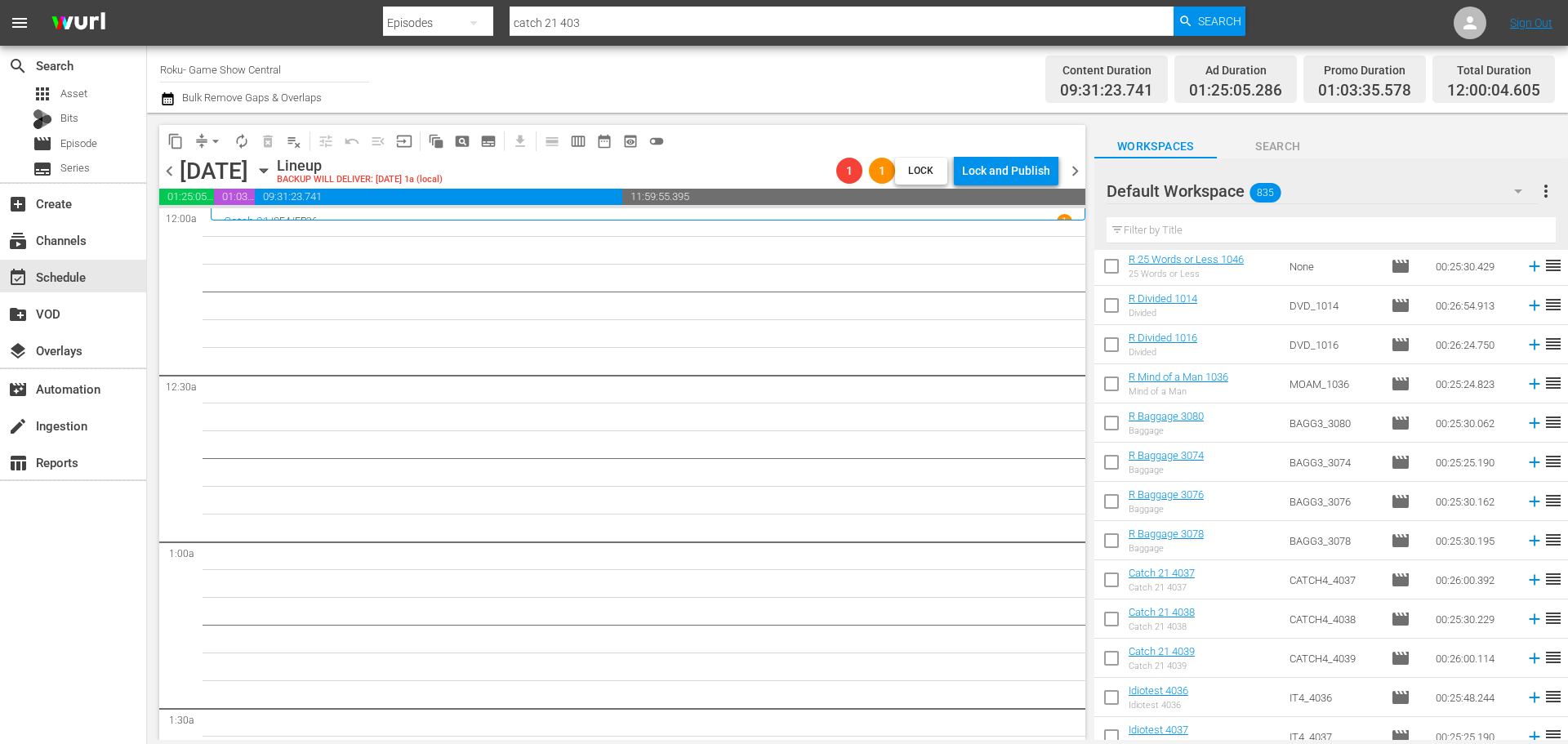
scroll to position [763, 0]
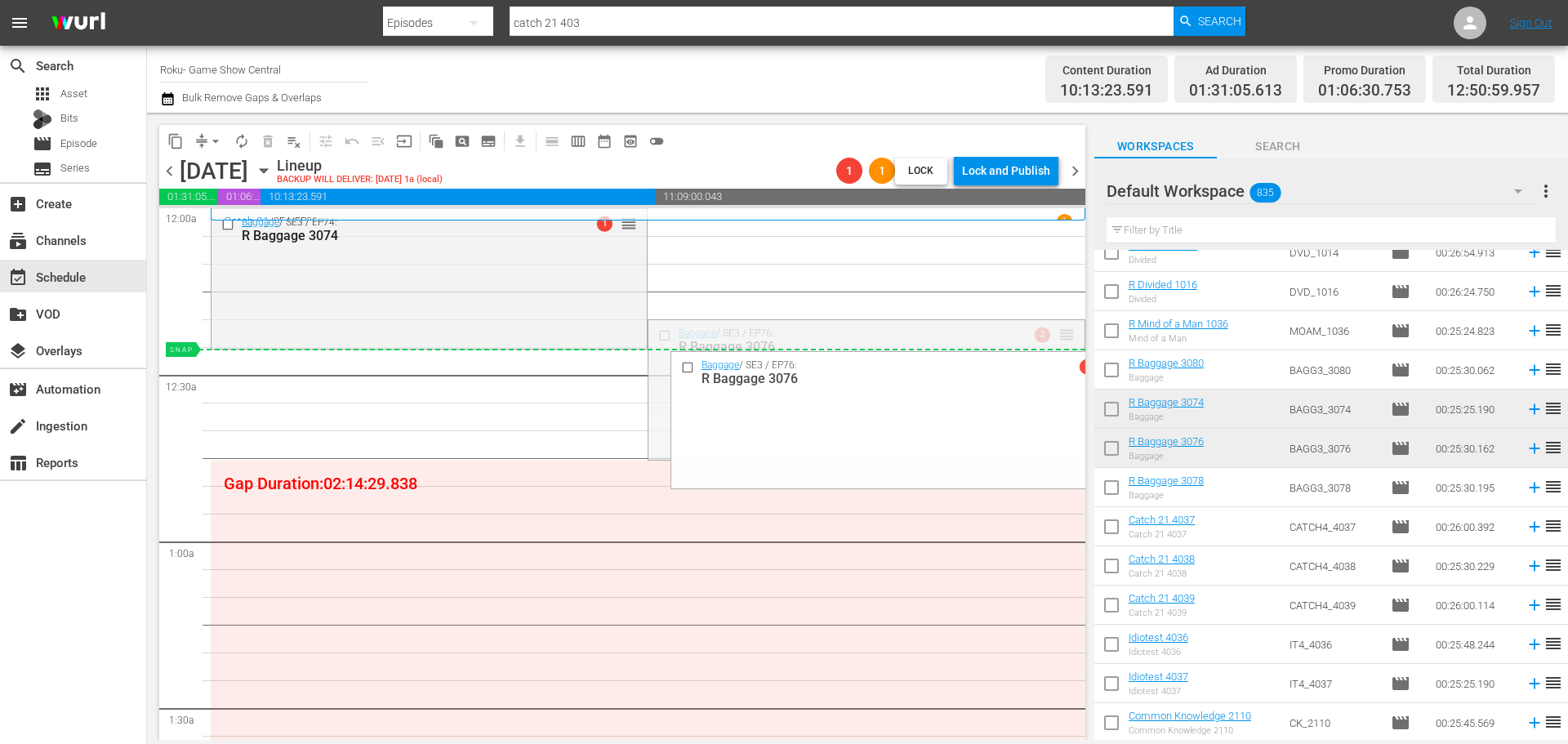
drag, startPoint x: 1057, startPoint y: 338, endPoint x: 696, endPoint y: 349, distance: 361.2
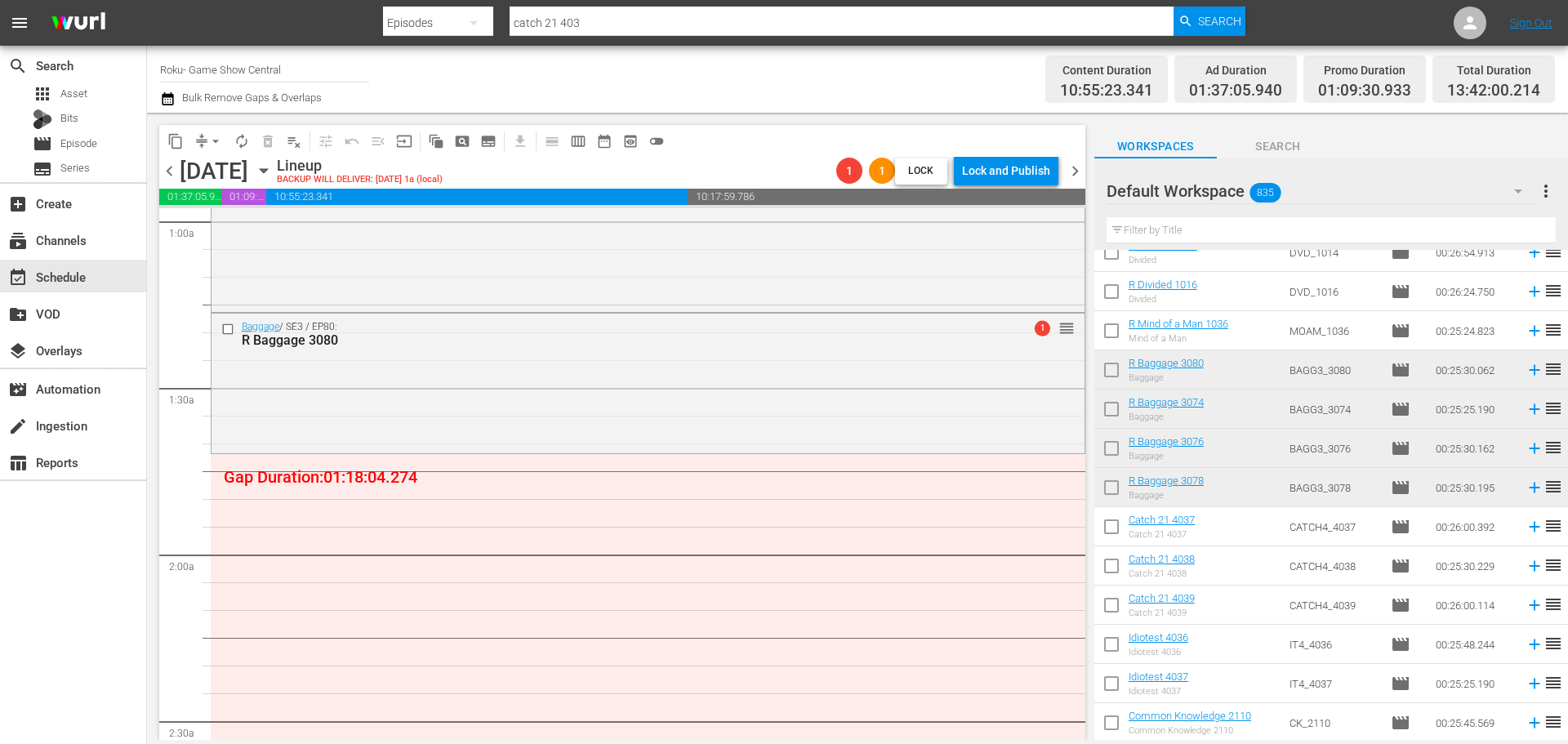
scroll to position [327, 0]
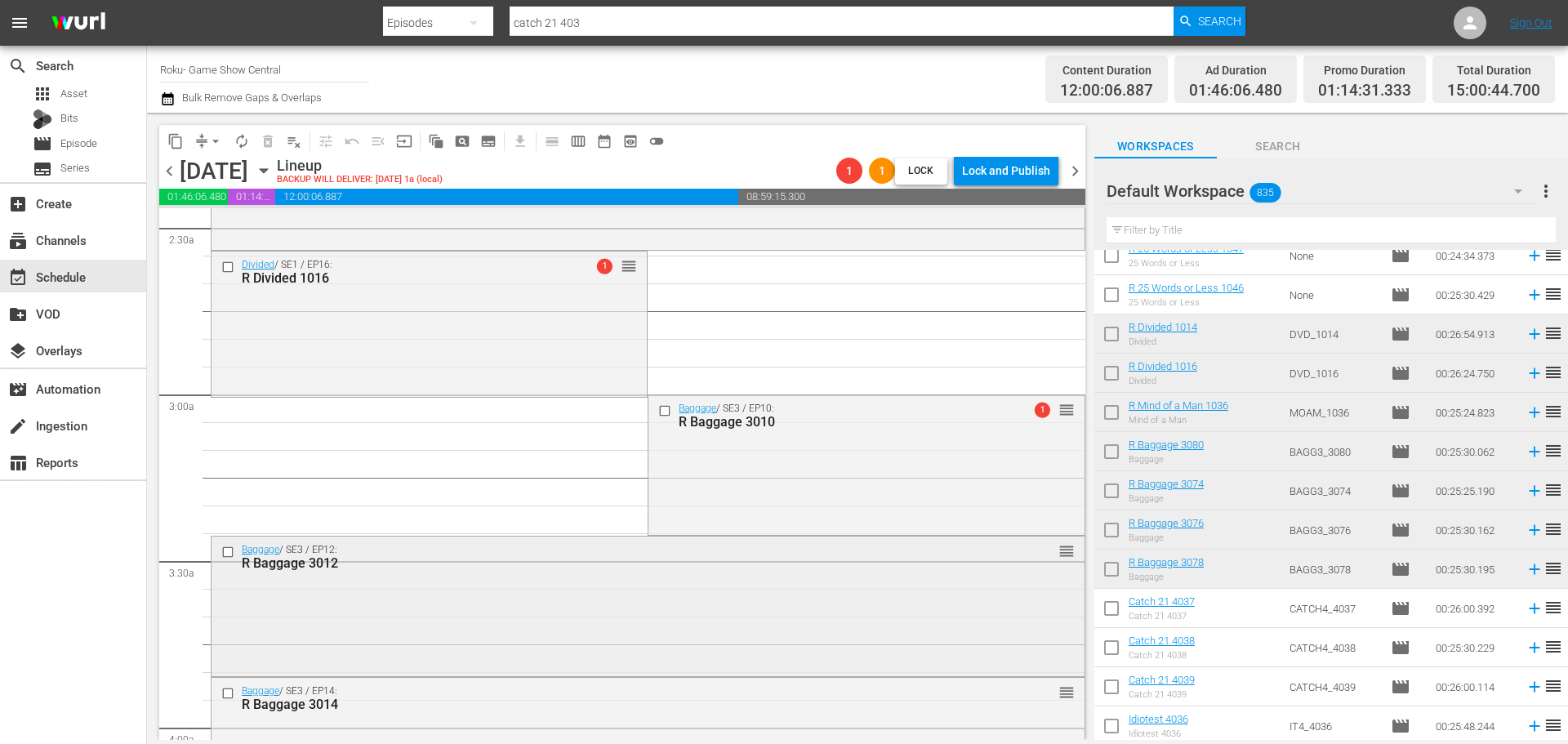
scroll to position [817, 0]
click at [588, 297] on div "Divided / SE1 / EP16: R Divided 1016 1 reorder" at bounding box center [429, 319] width 436 height 142
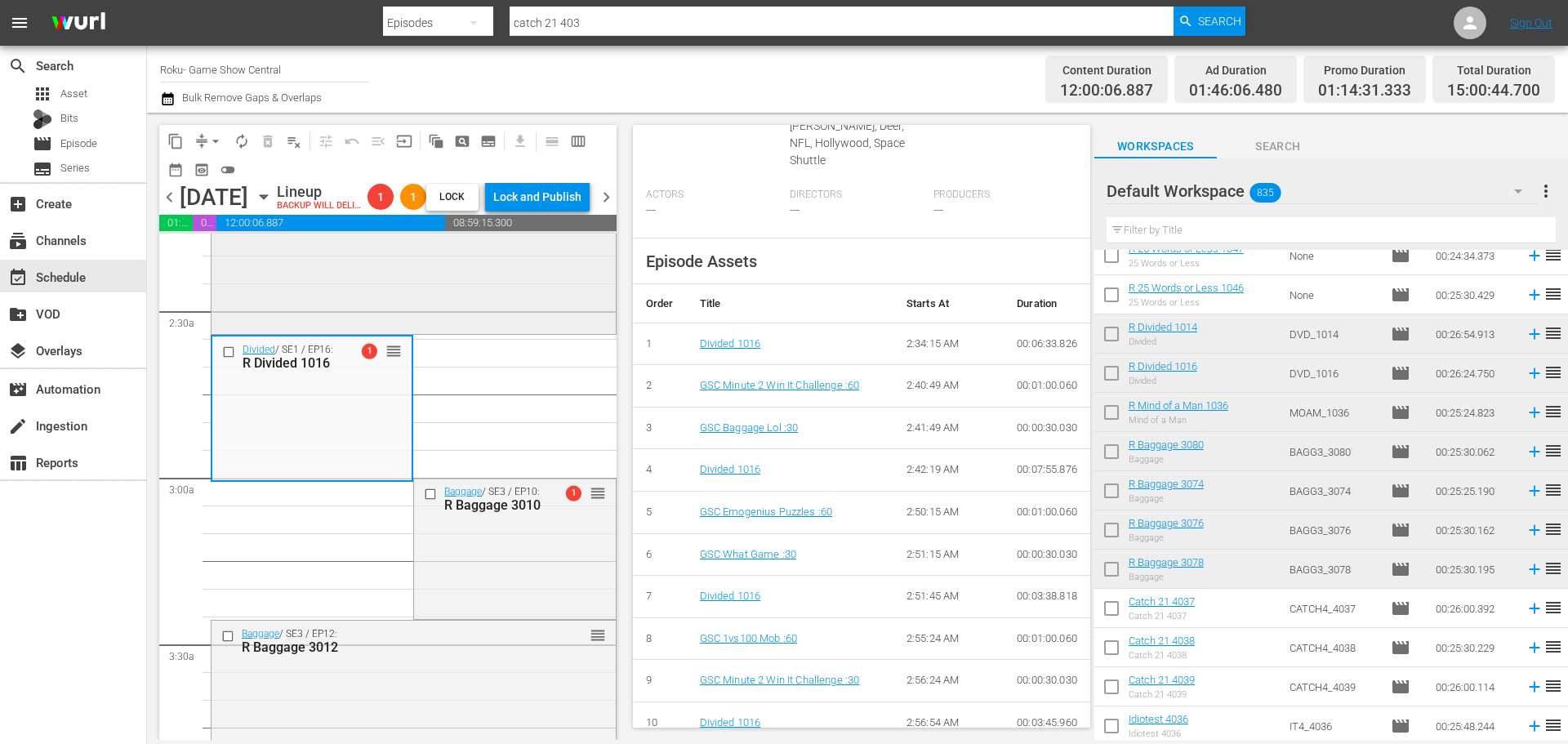
scroll to position [654, 0]
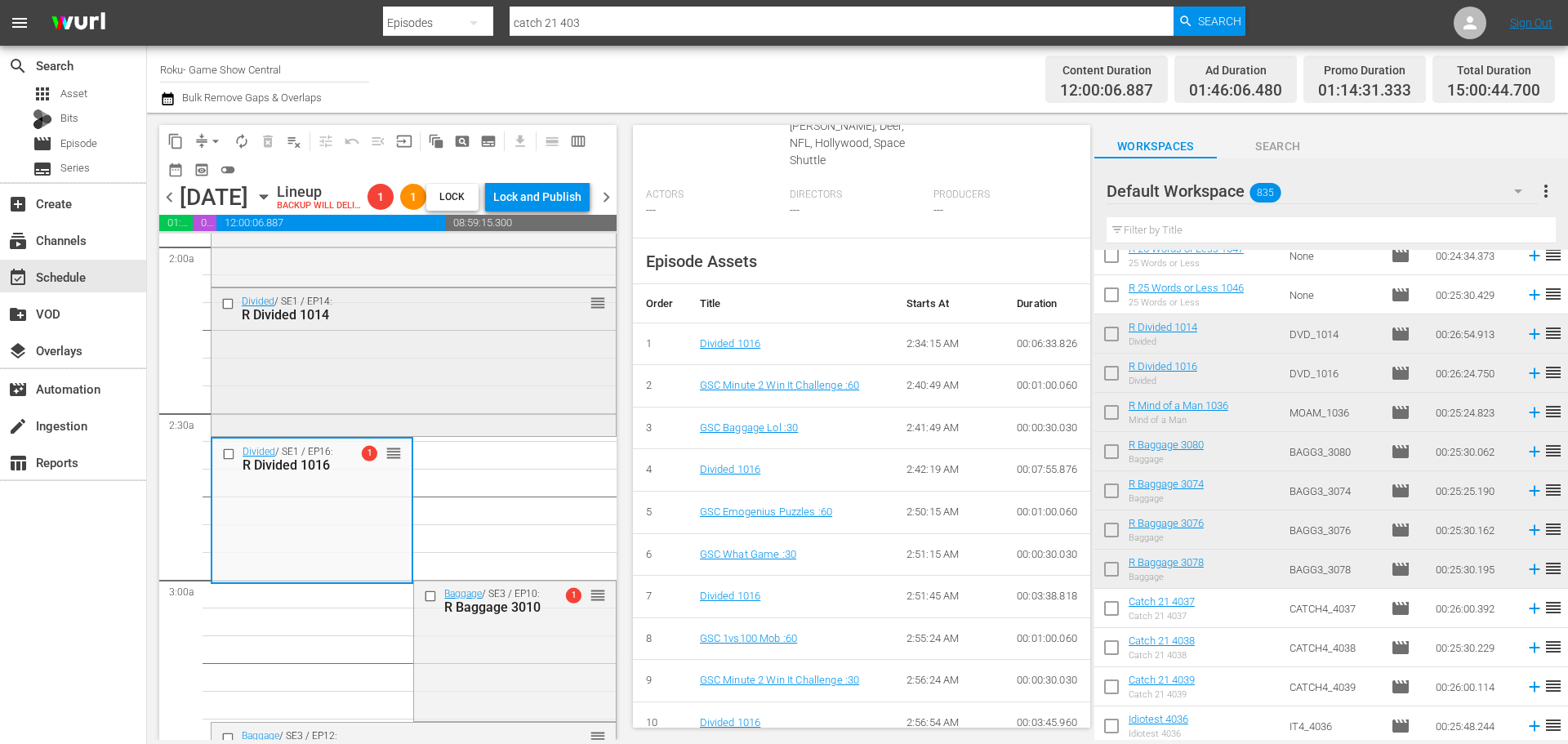
click at [389, 421] on div "Divided / SE1 / EP14: R Divided 1014 reorder" at bounding box center [413, 360] width 404 height 144
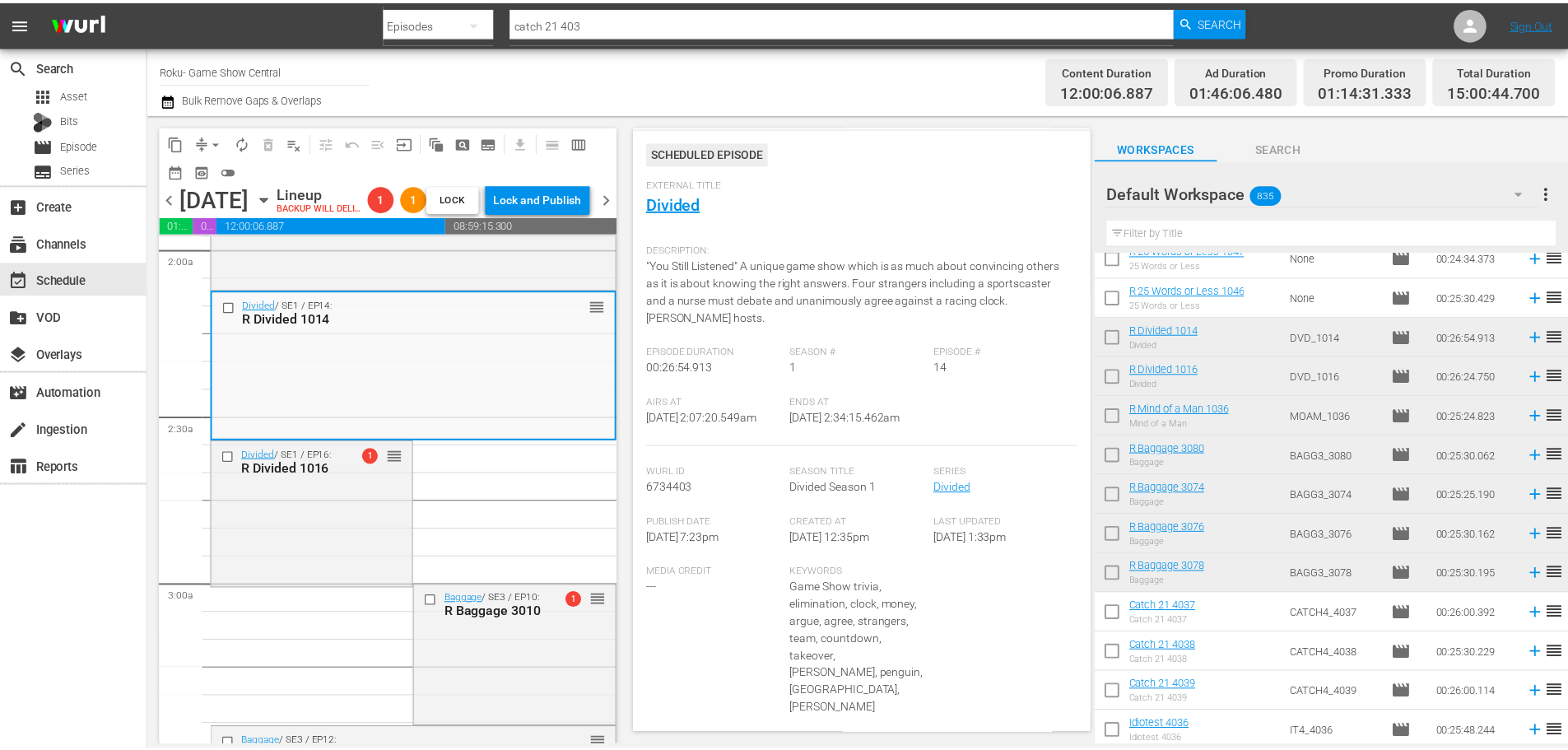
scroll to position [0, 0]
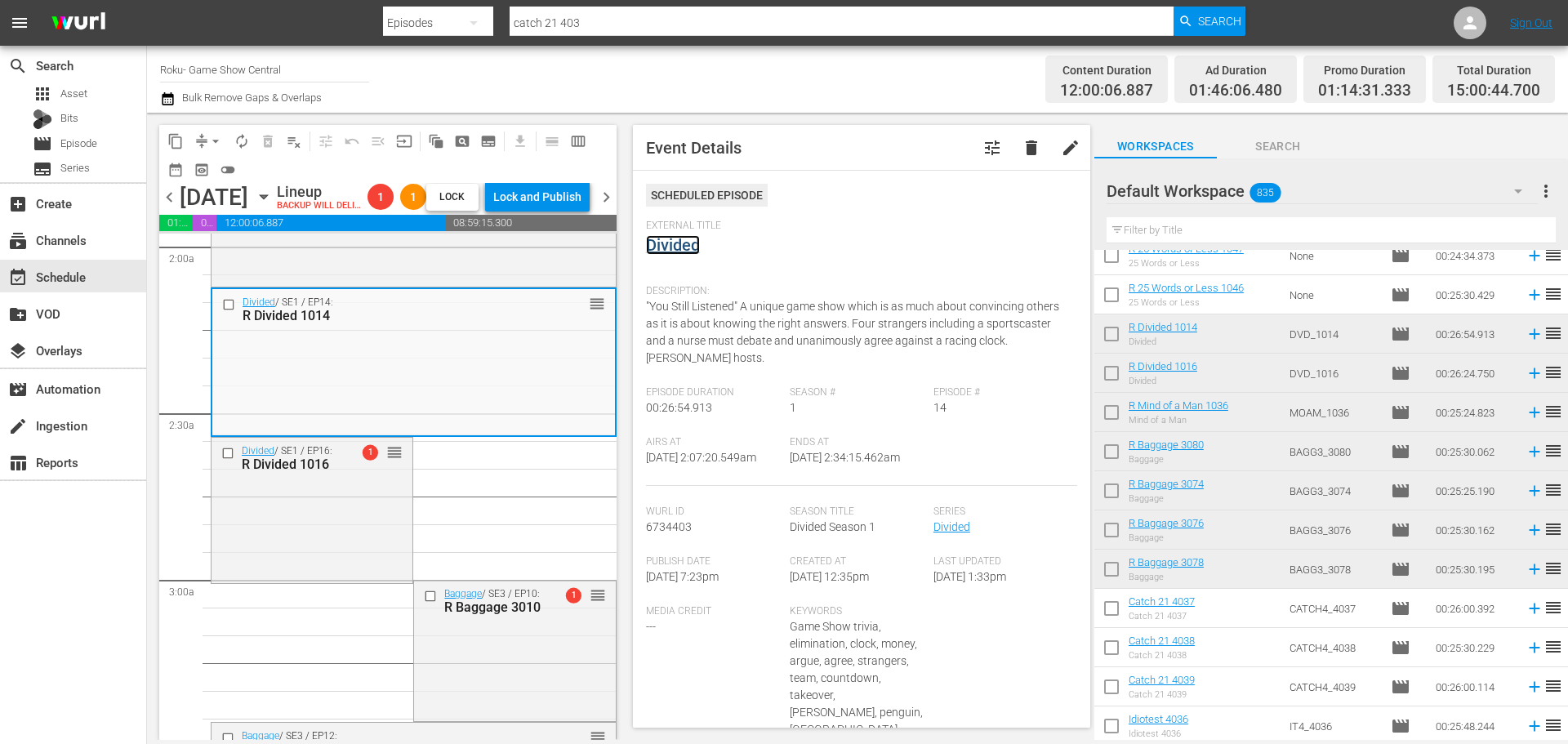
click at [682, 248] on link "Divided" at bounding box center [673, 245] width 54 height 20
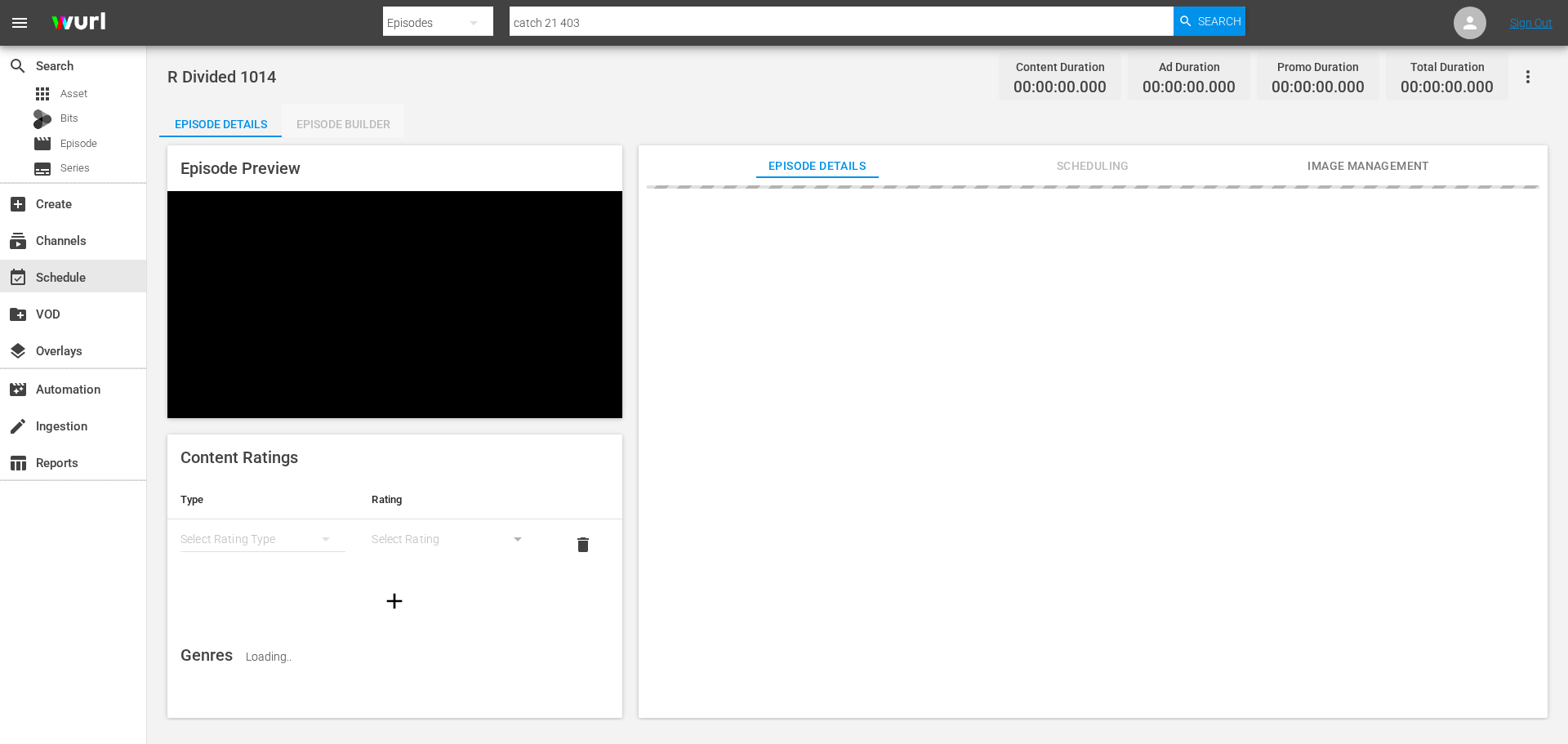
click at [335, 115] on div "Episode Builder" at bounding box center [344, 124] width 123 height 39
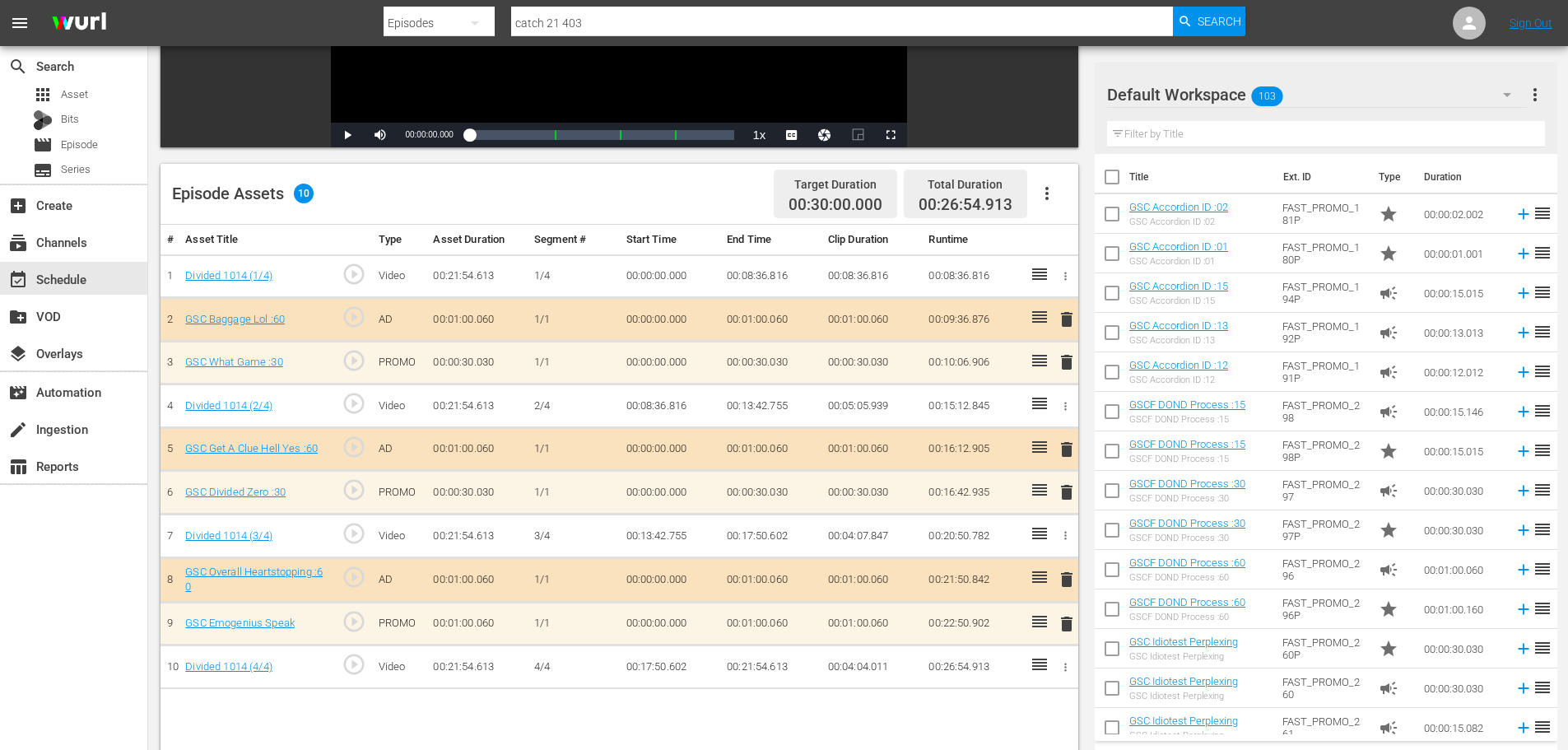
scroll to position [429, 0]
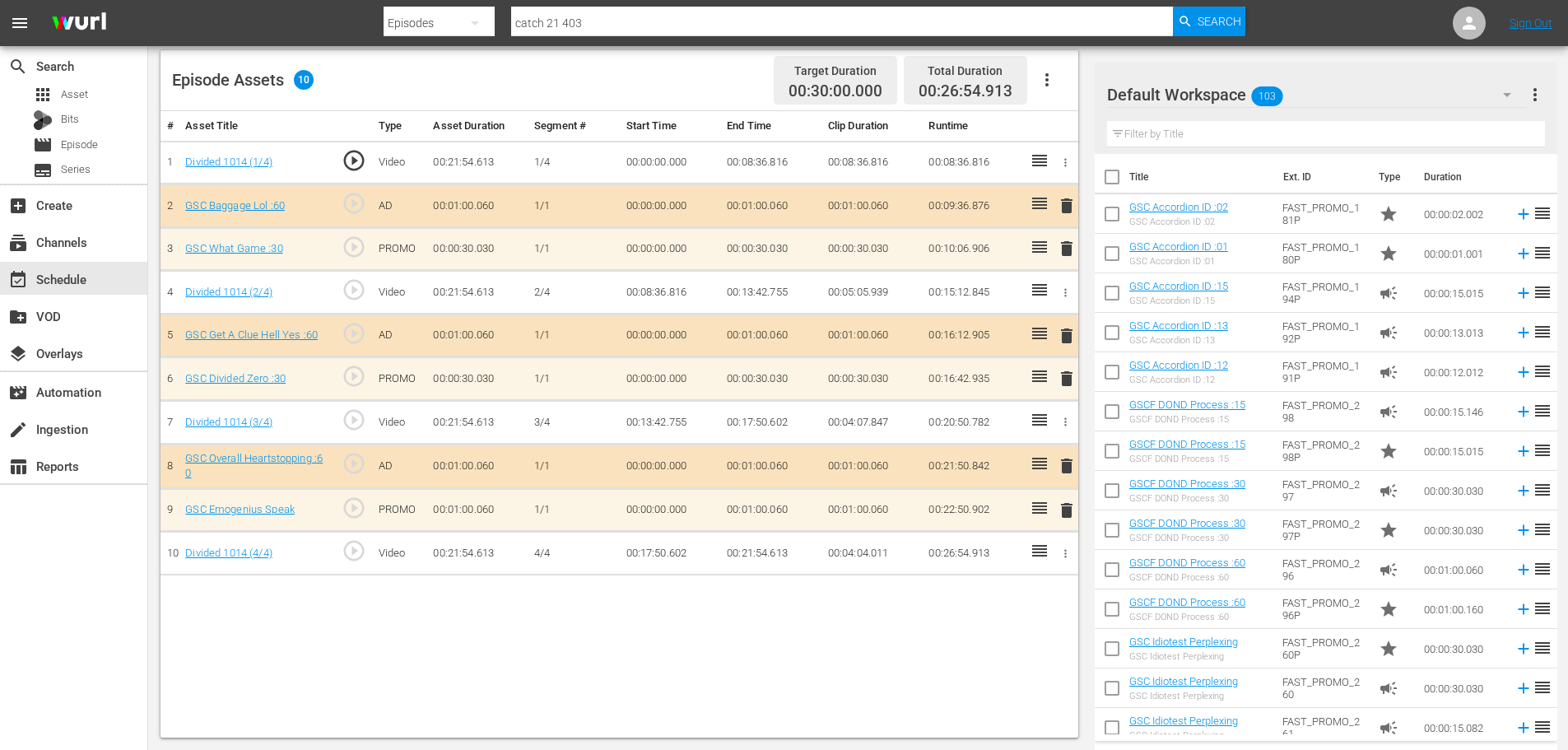
click at [1069, 507] on span "delete" at bounding box center [1066, 510] width 20 height 20
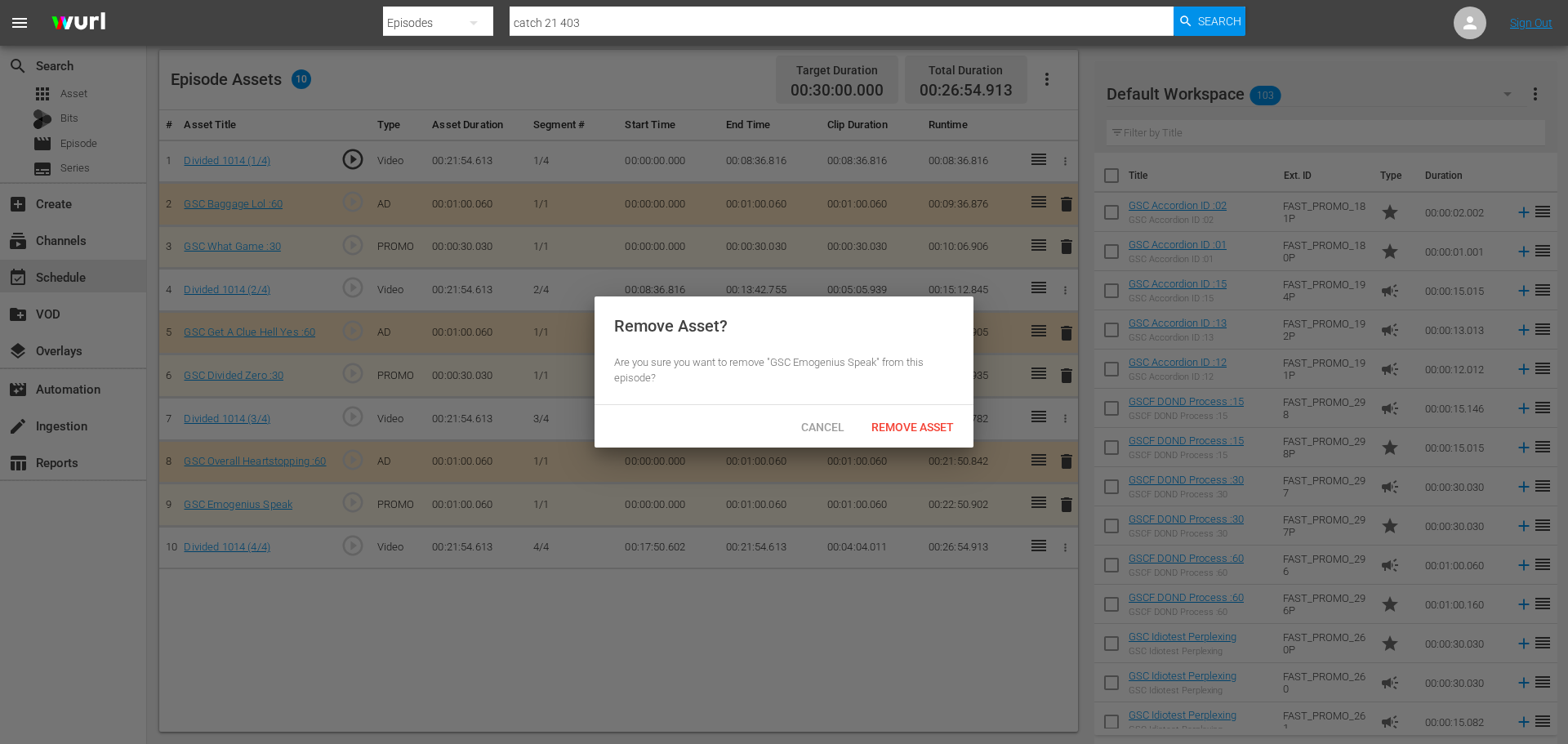
click at [941, 445] on div "Cancel Remove Asset" at bounding box center [784, 426] width 379 height 43
click at [939, 431] on span "Remove Asset" at bounding box center [912, 427] width 109 height 13
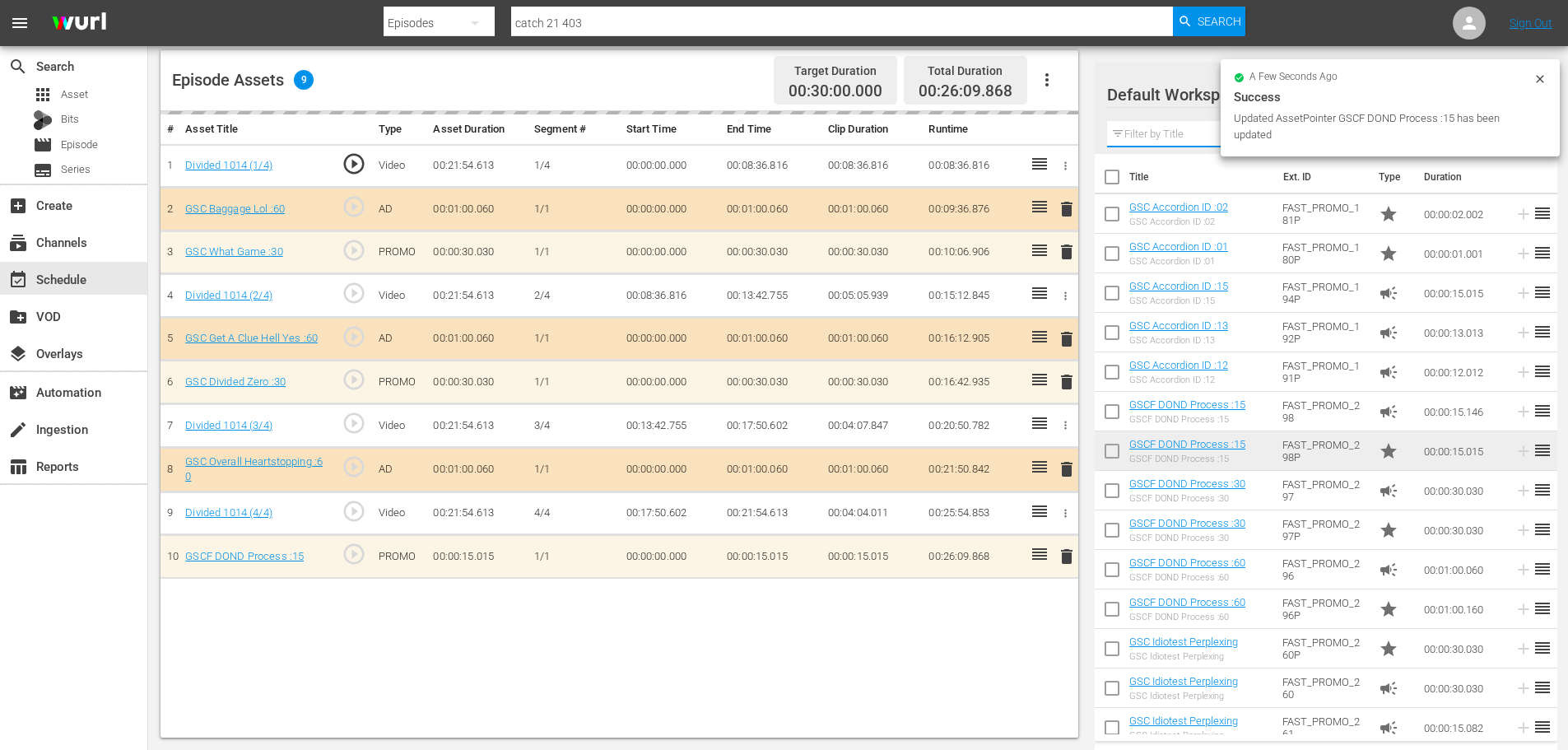
click at [1169, 132] on input "text" at bounding box center [1326, 134] width 438 height 26
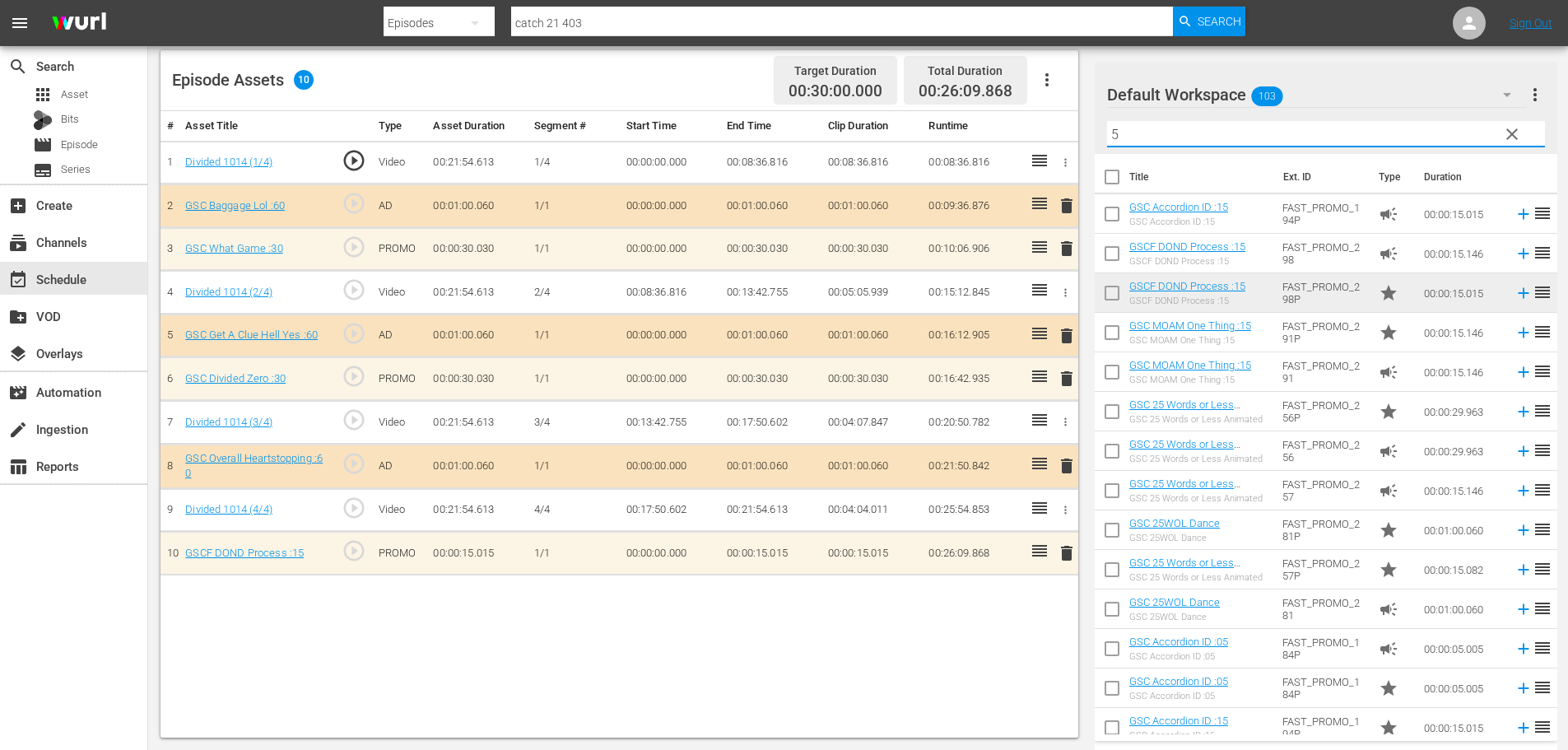
type input "5"
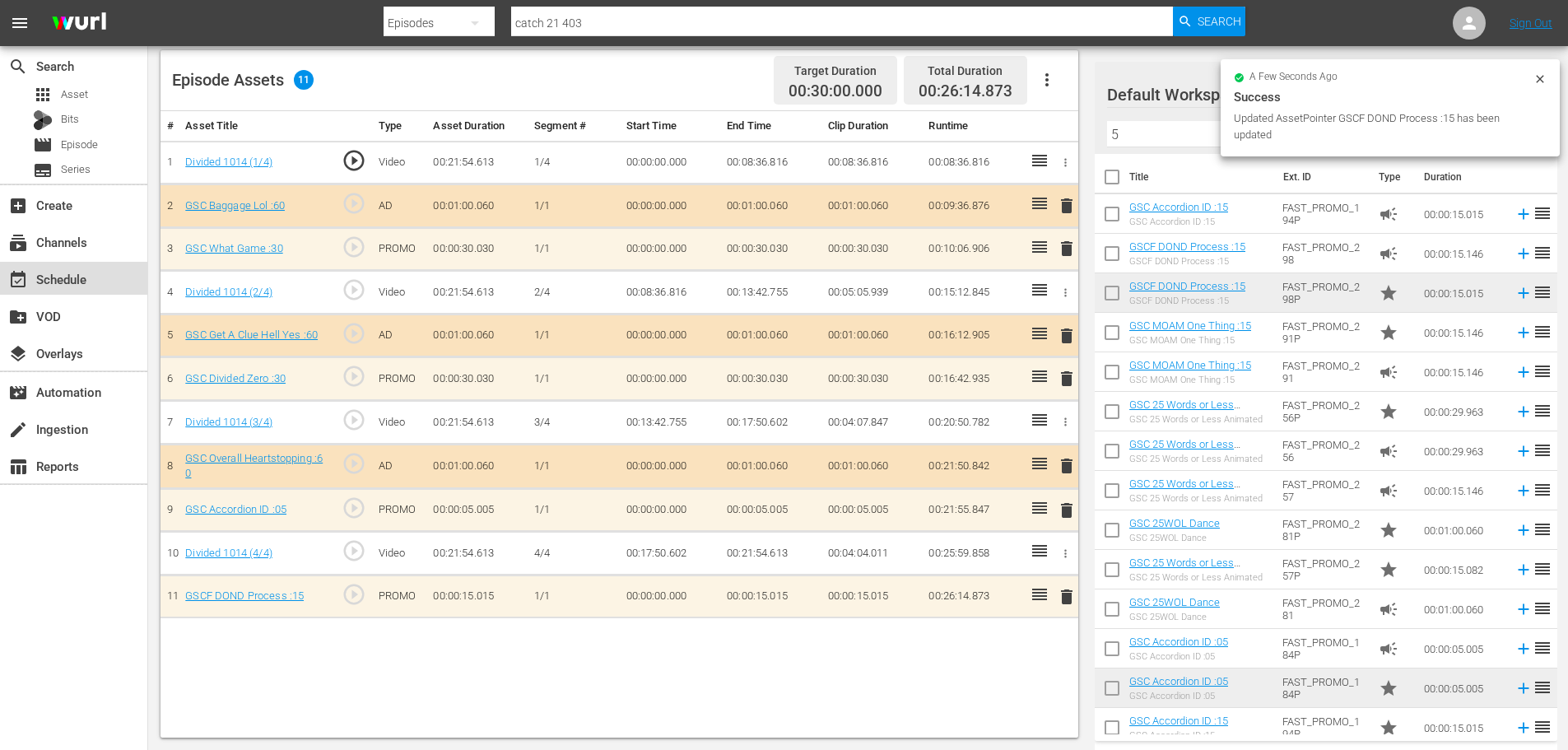
click at [111, 273] on div "event_available Schedule" at bounding box center [73, 278] width 147 height 33
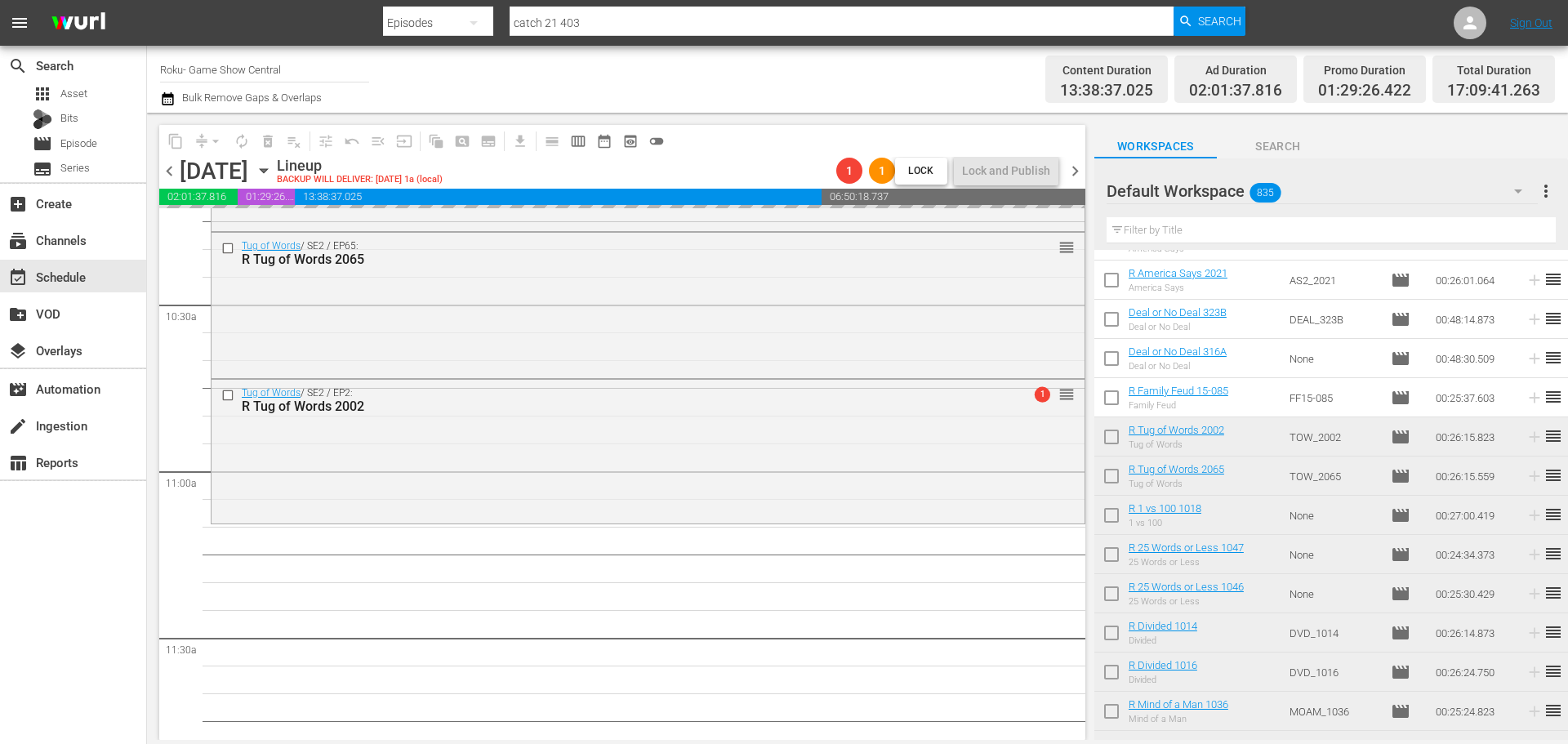
scroll to position [327, 0]
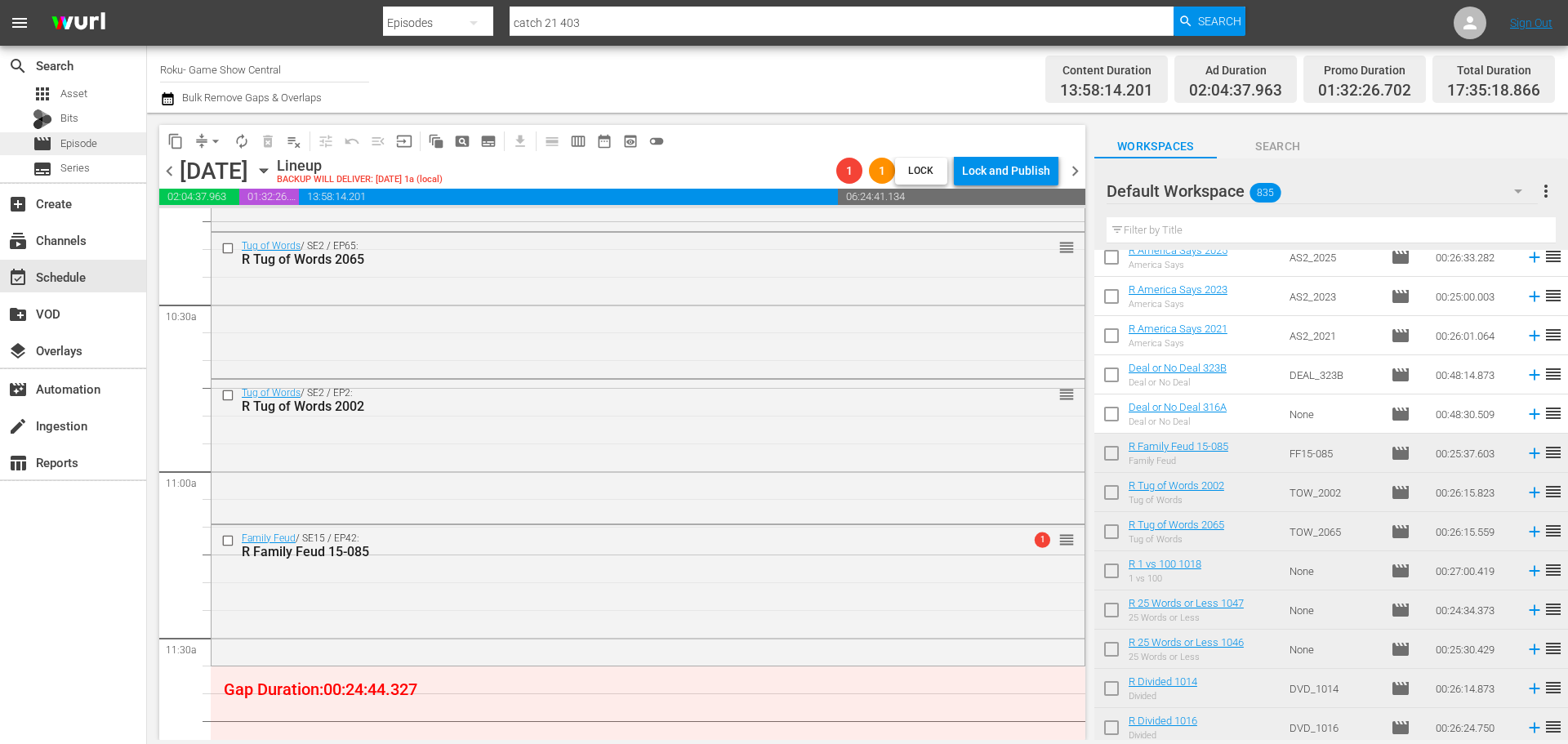
click at [70, 136] on span "Episode" at bounding box center [78, 144] width 36 height 17
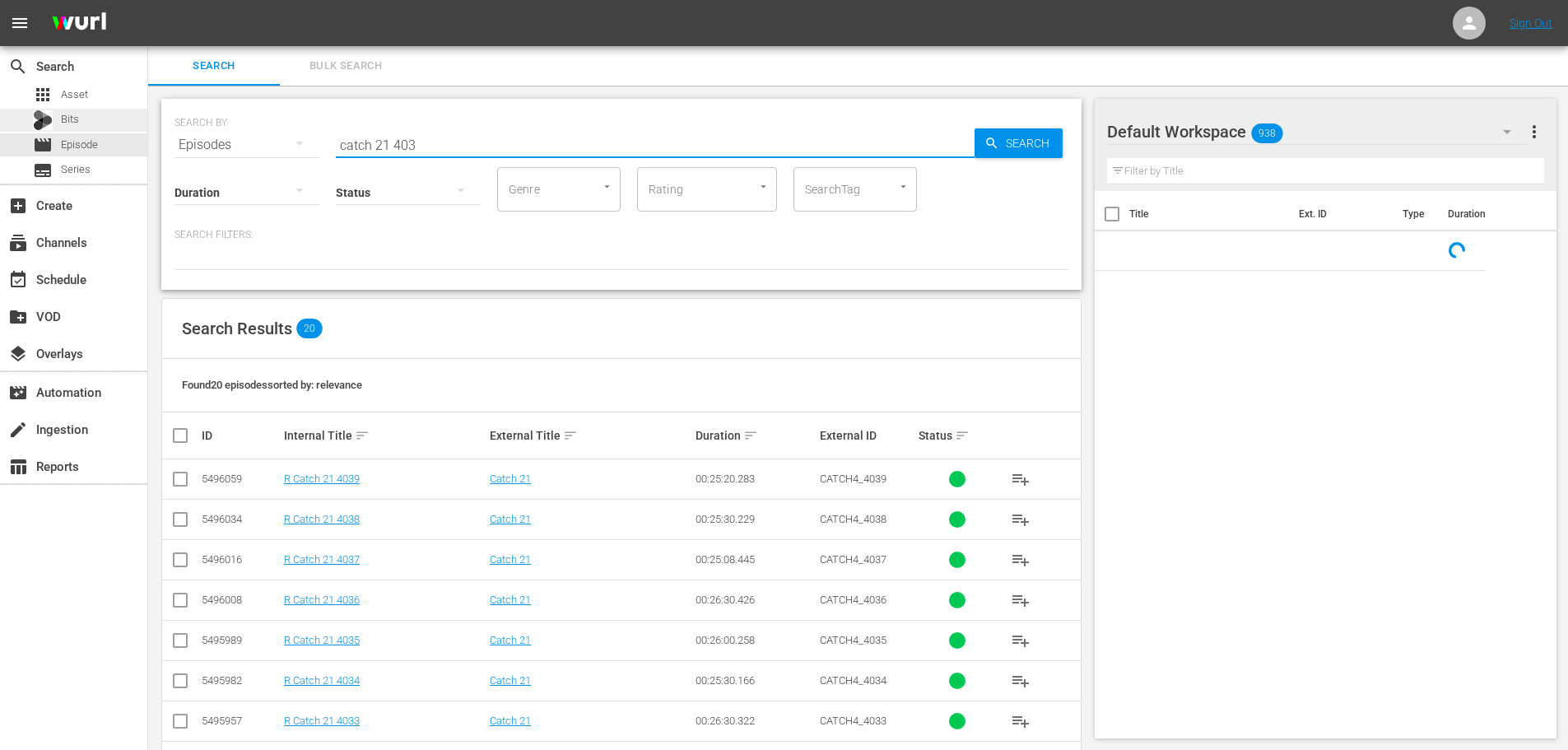
drag, startPoint x: 502, startPoint y: 142, endPoint x: 43, endPoint y: 124, distance: 459.4
click at [148, 0] on div "search Search apps Asset Bits movie Episode subtitles Series add_box Create sub…" at bounding box center [858, 0] width 1420 height 0
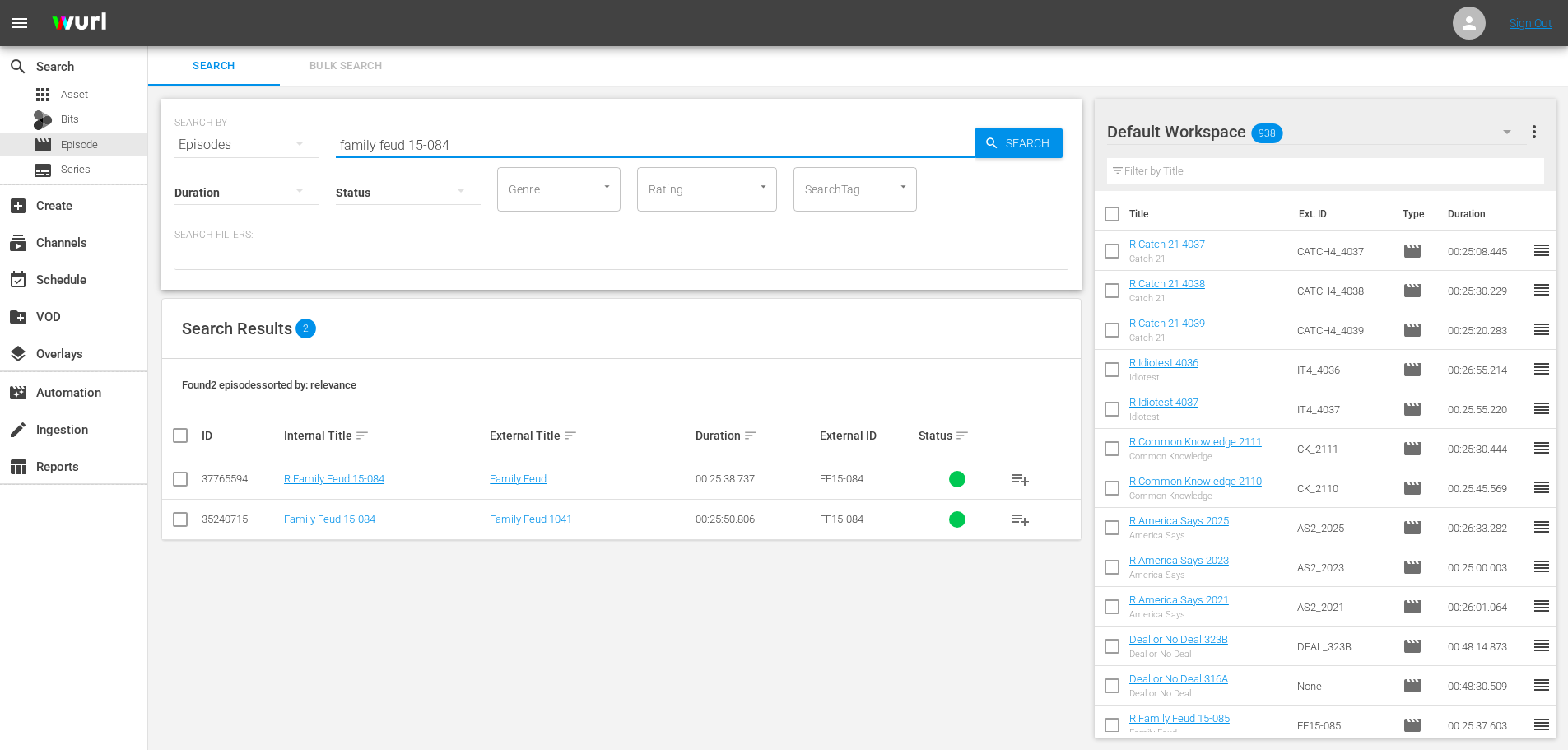
type input "family feud 15-084"
click at [189, 475] on input "checkbox" at bounding box center [180, 482] width 20 height 20
checkbox input "true"
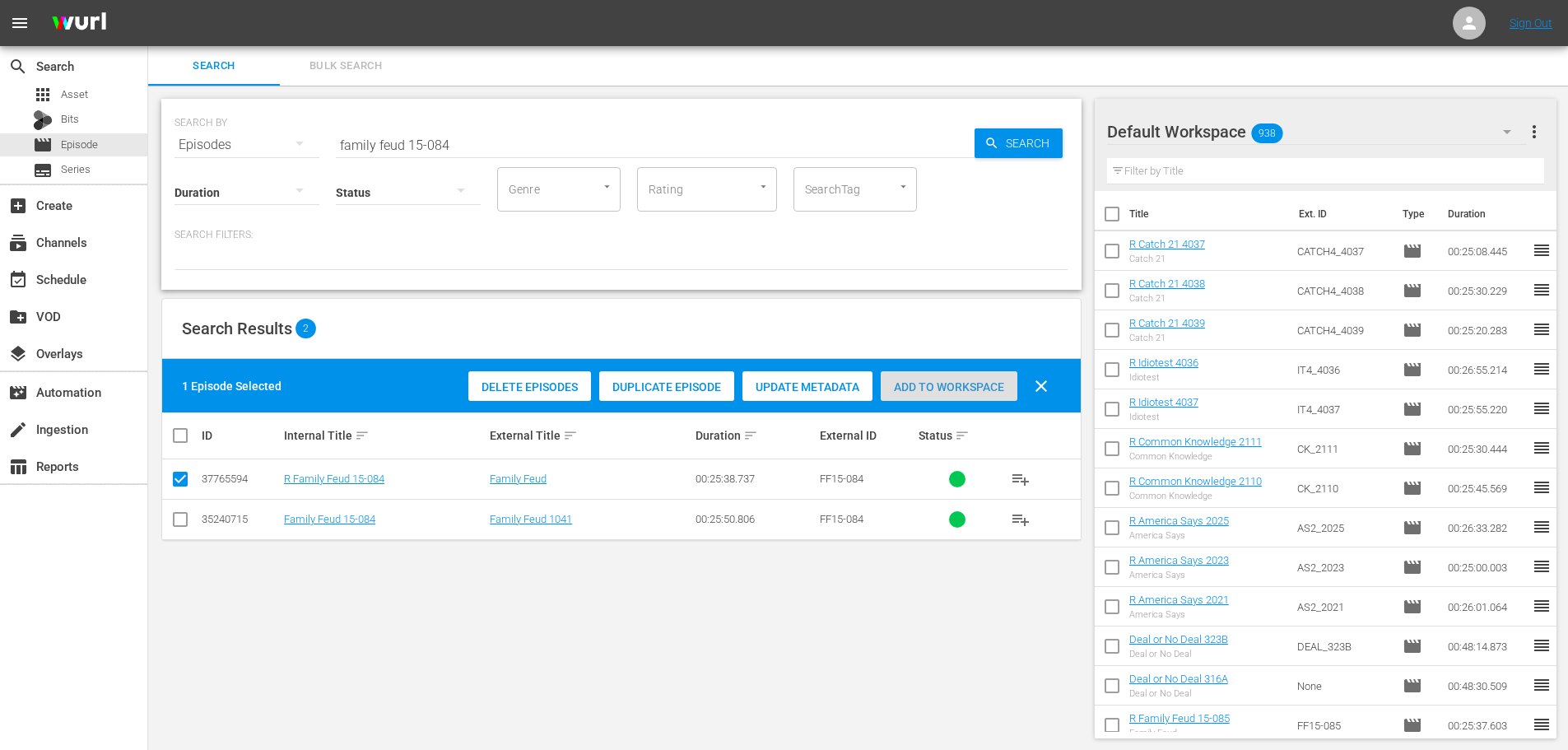
drag, startPoint x: 921, startPoint y: 394, endPoint x: 241, endPoint y: 265, distance: 692.1
click at [921, 394] on div "Add to Workspace" at bounding box center [950, 387] width 137 height 31
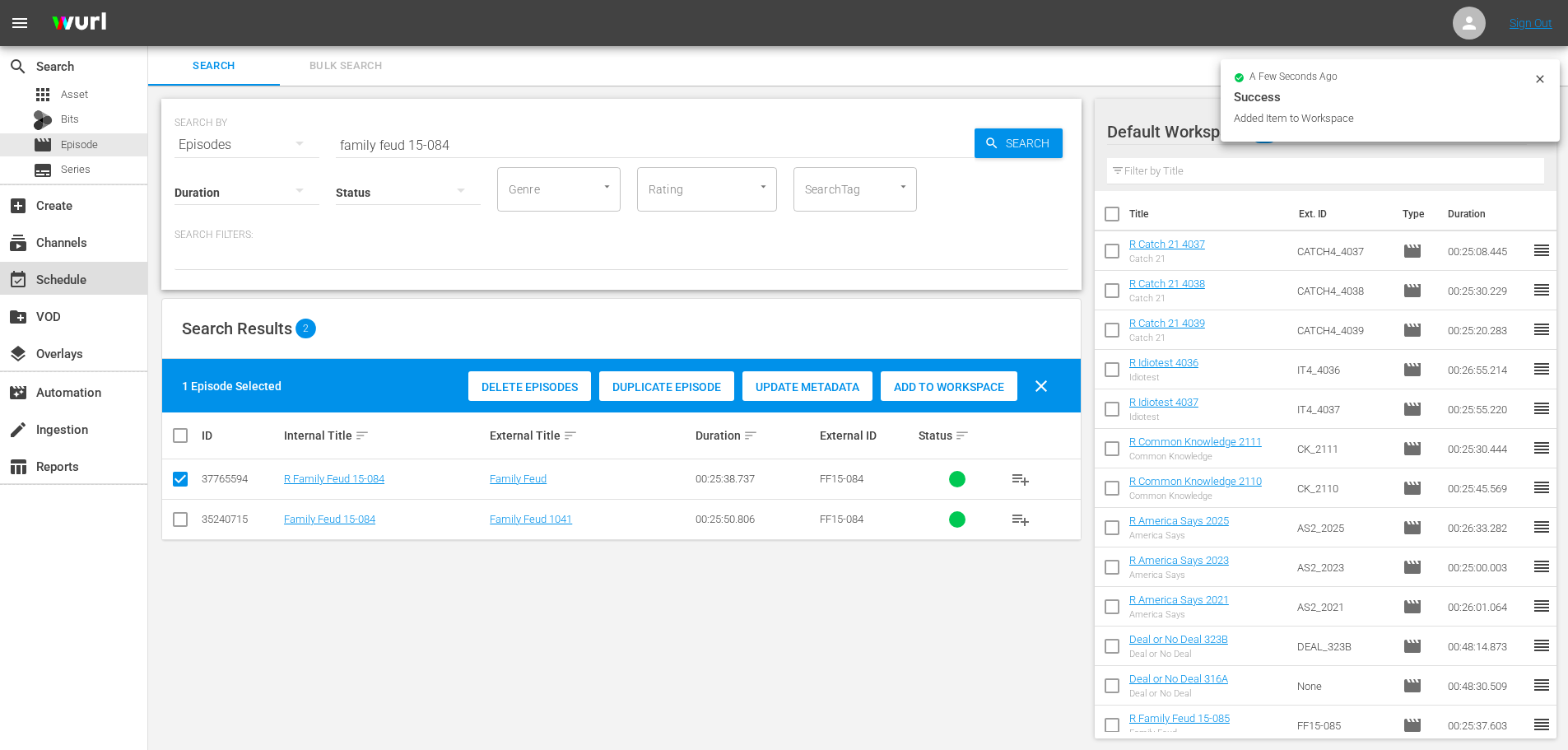
click at [57, 278] on div "event_available Schedule" at bounding box center [46, 277] width 92 height 15
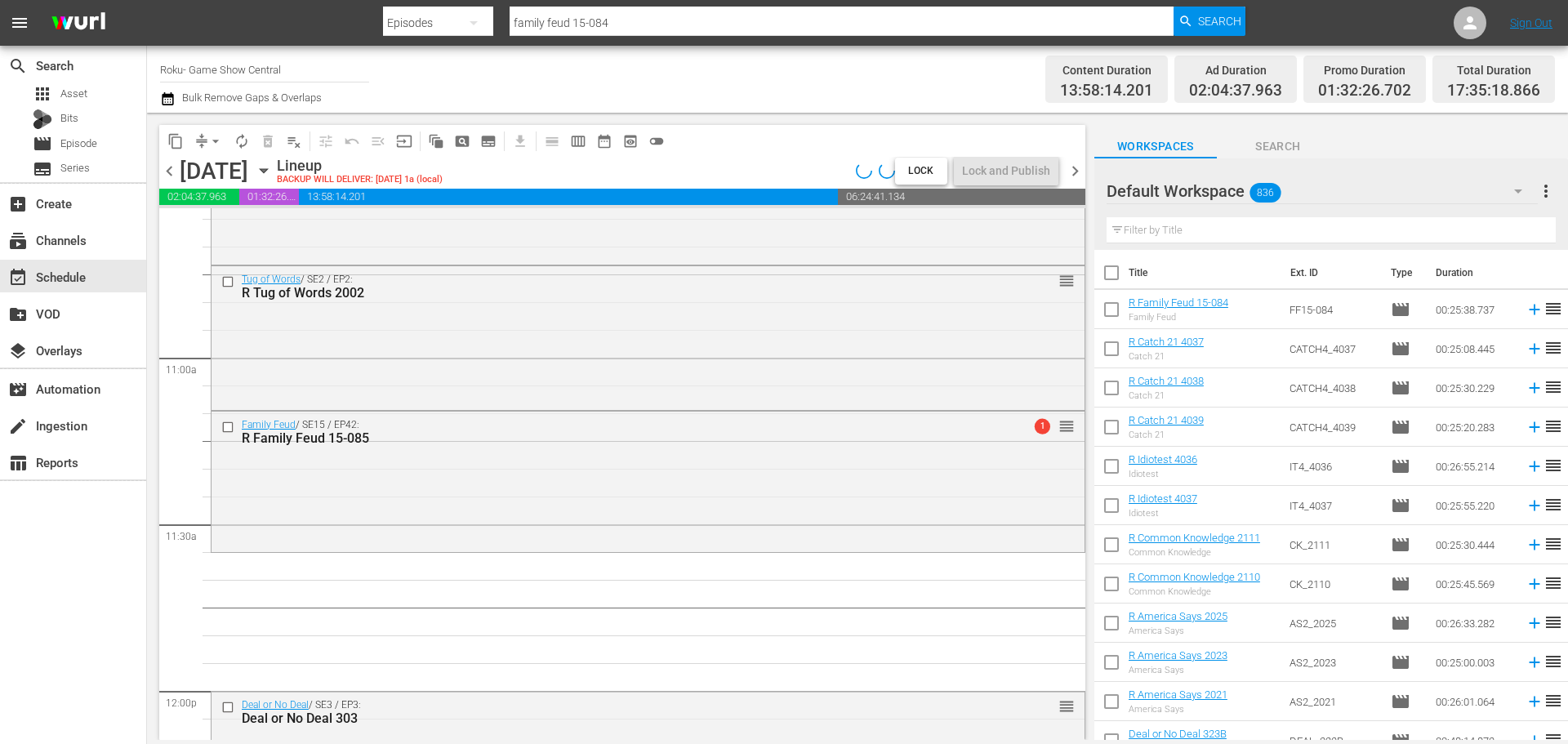
scroll to position [3430, 0]
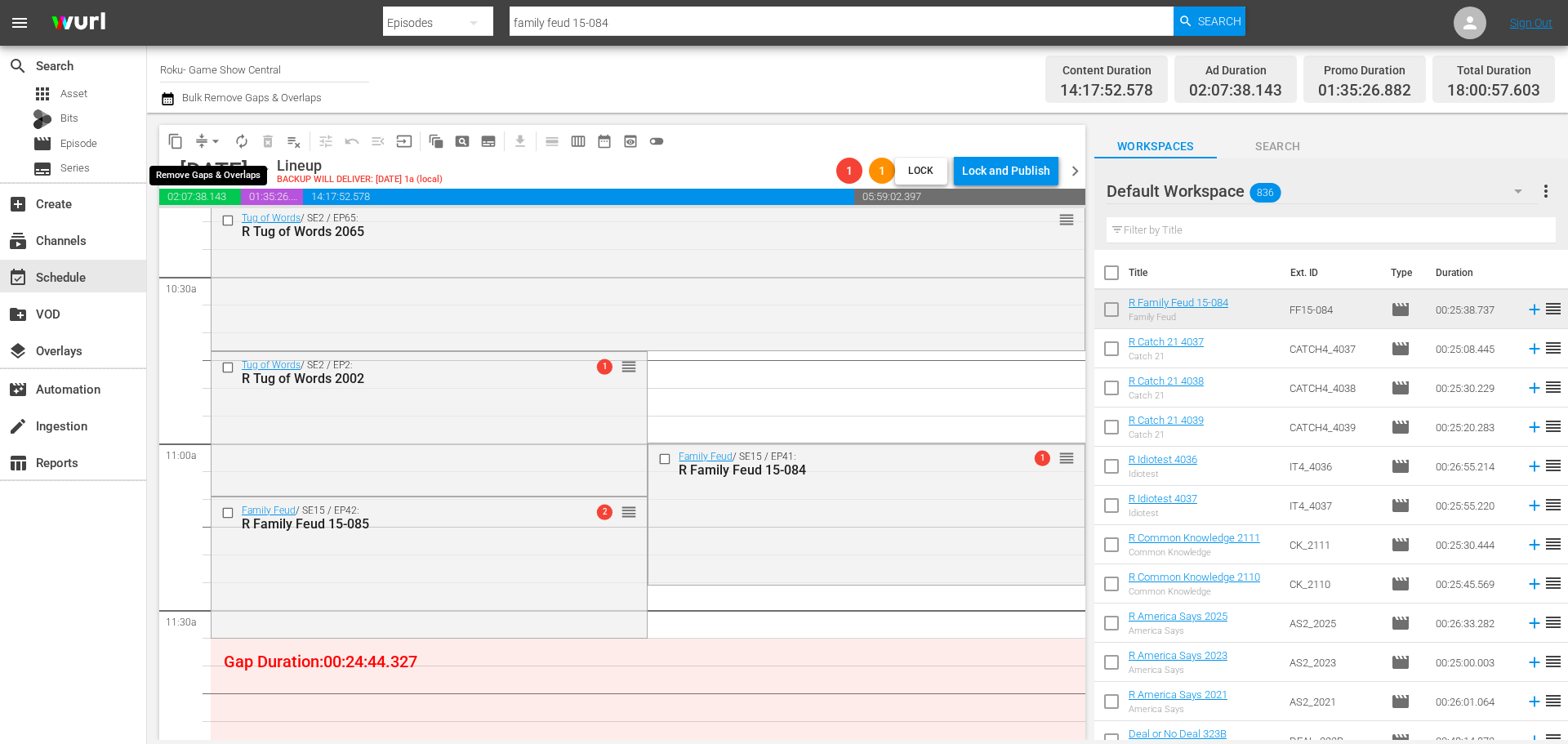
click at [210, 139] on span "arrow_drop_down" at bounding box center [216, 142] width 17 height 17
click at [222, 175] on li "Align to Midnight" at bounding box center [216, 174] width 171 height 27
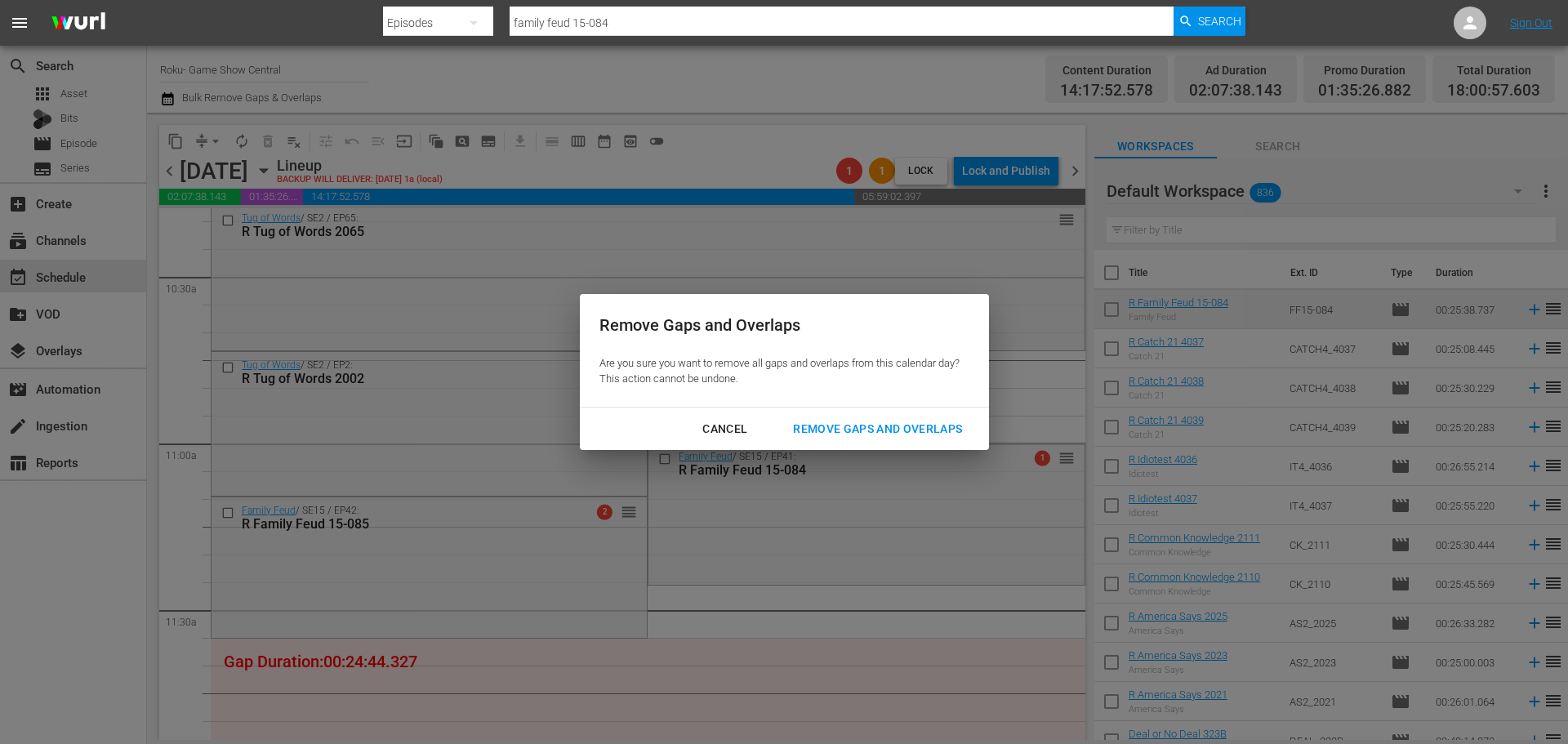
click at [871, 429] on div "Remove Gaps and Overlaps" at bounding box center [878, 429] width 196 height 20
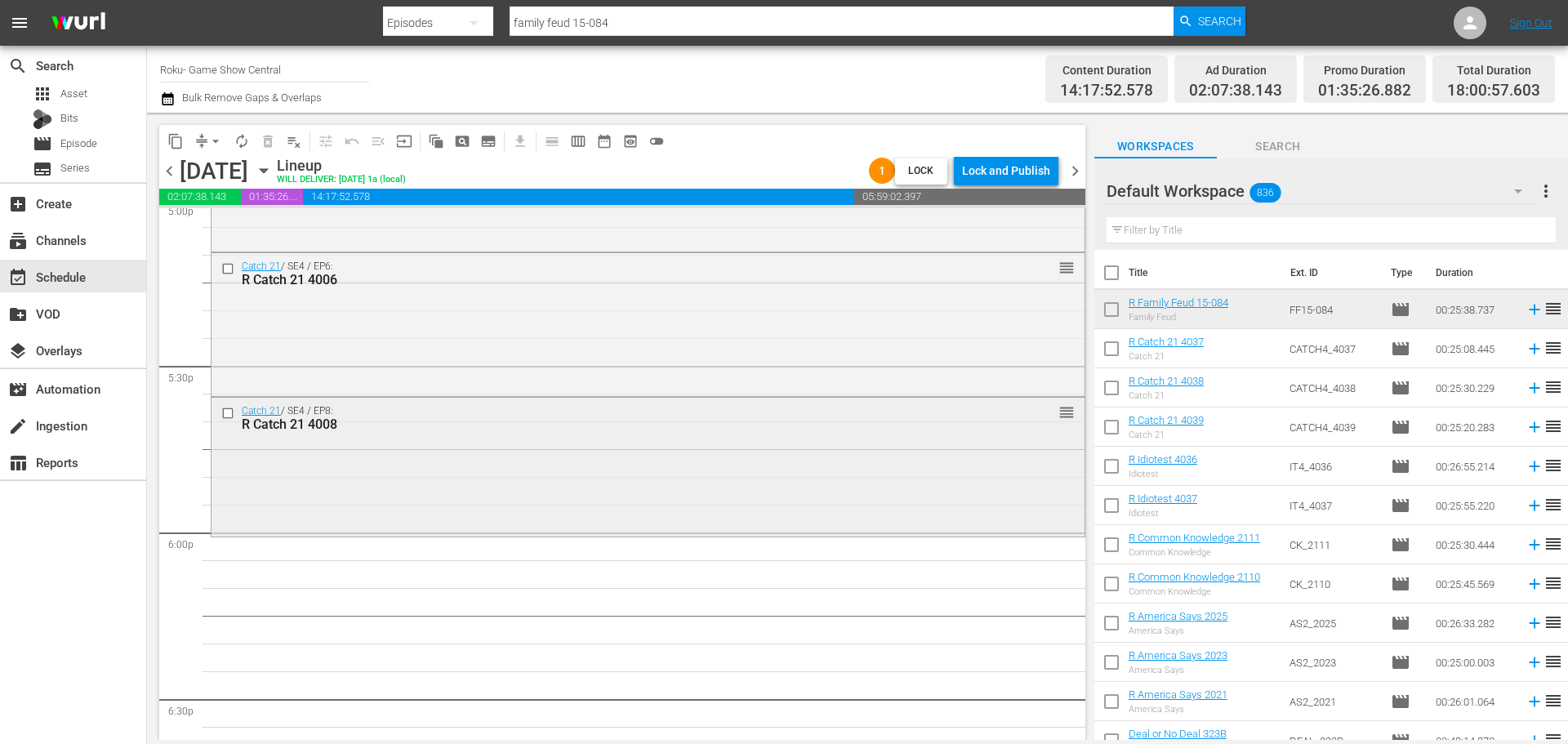
scroll to position [5635, 0]
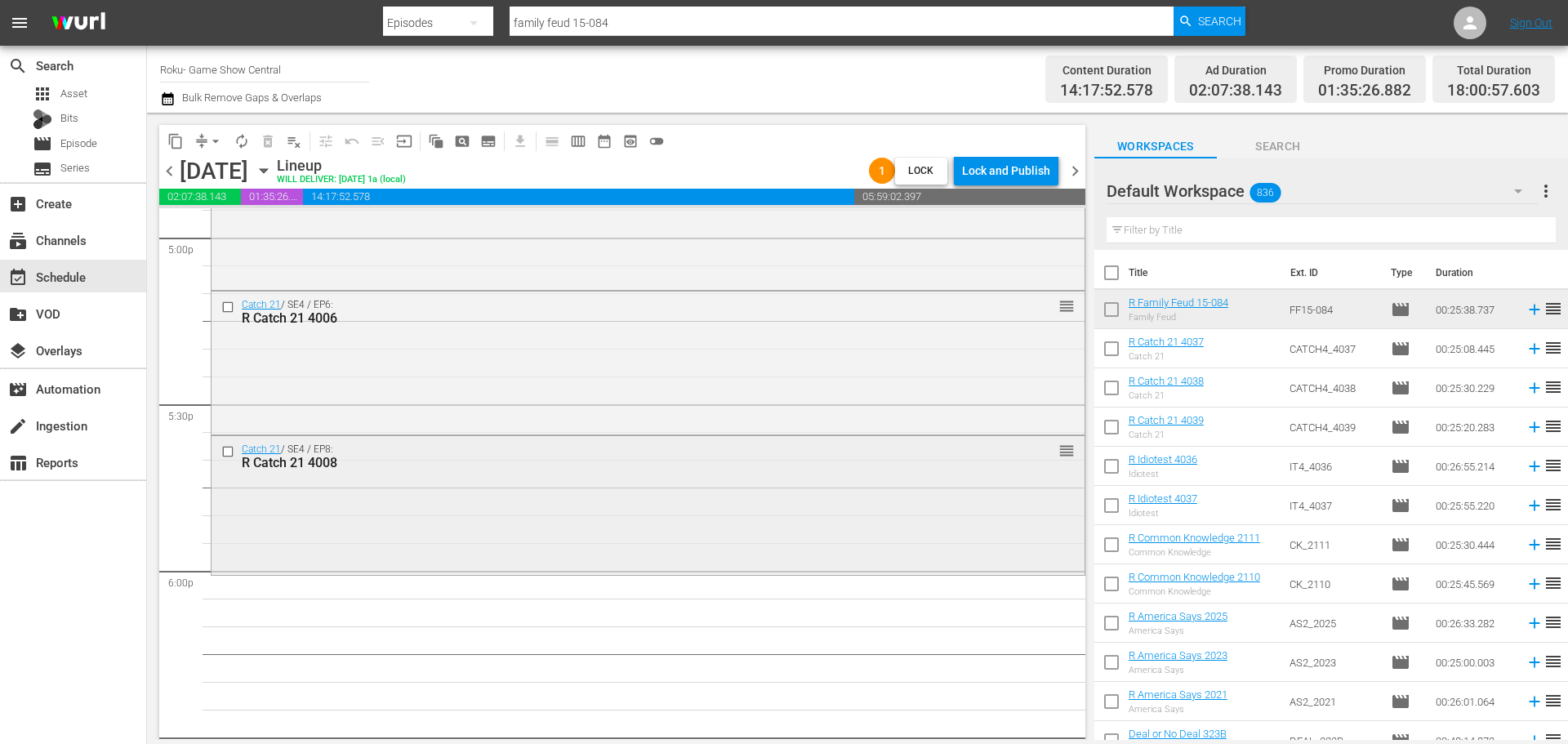
click at [377, 540] on div "Catch 21 / SE4 / EP8: R Catch 21 4008 reorder" at bounding box center [648, 504] width 873 height 136
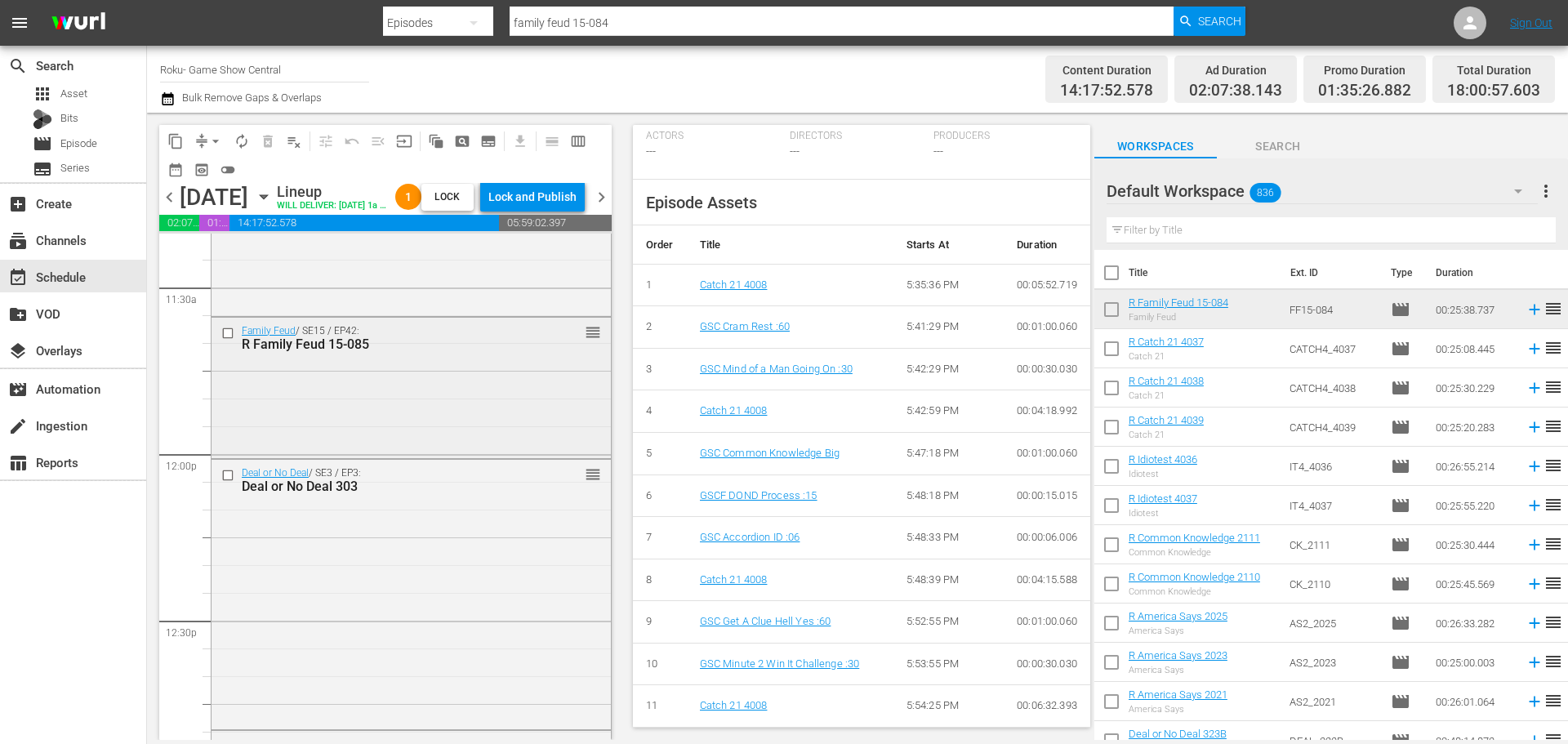
scroll to position [3757, 0]
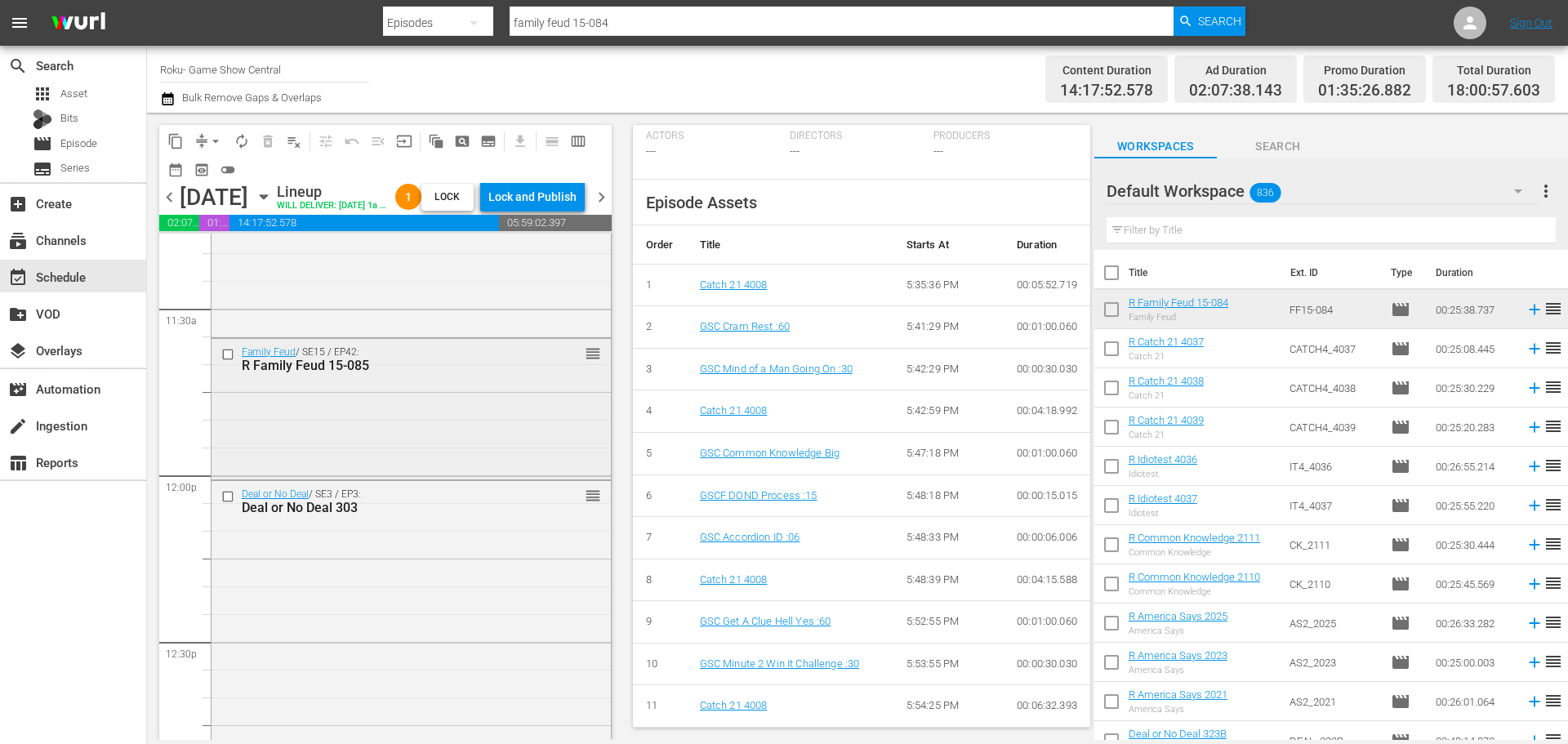
click at [290, 373] on div "R Family Feud 15-085" at bounding box center [385, 365] width 288 height 16
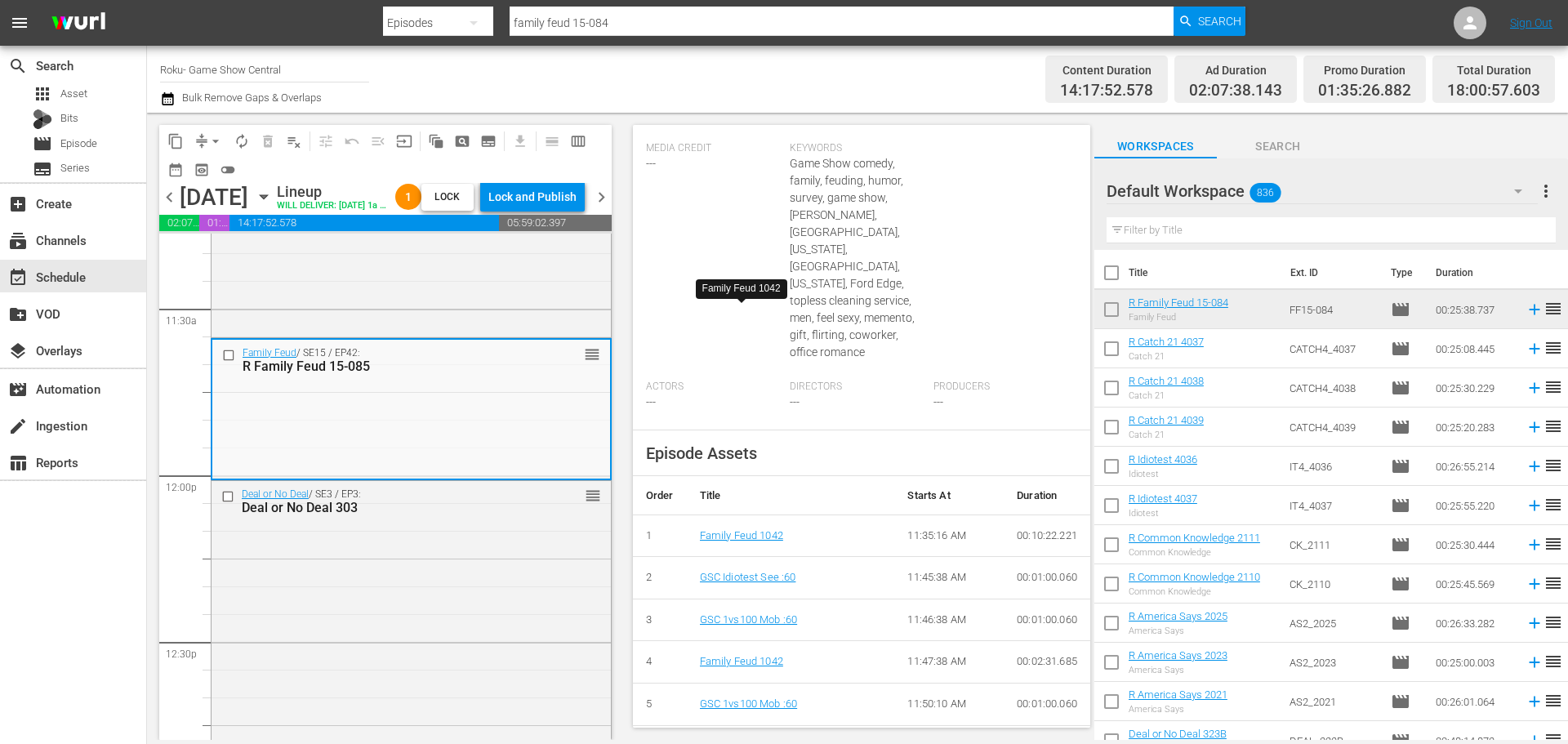
scroll to position [0, 0]
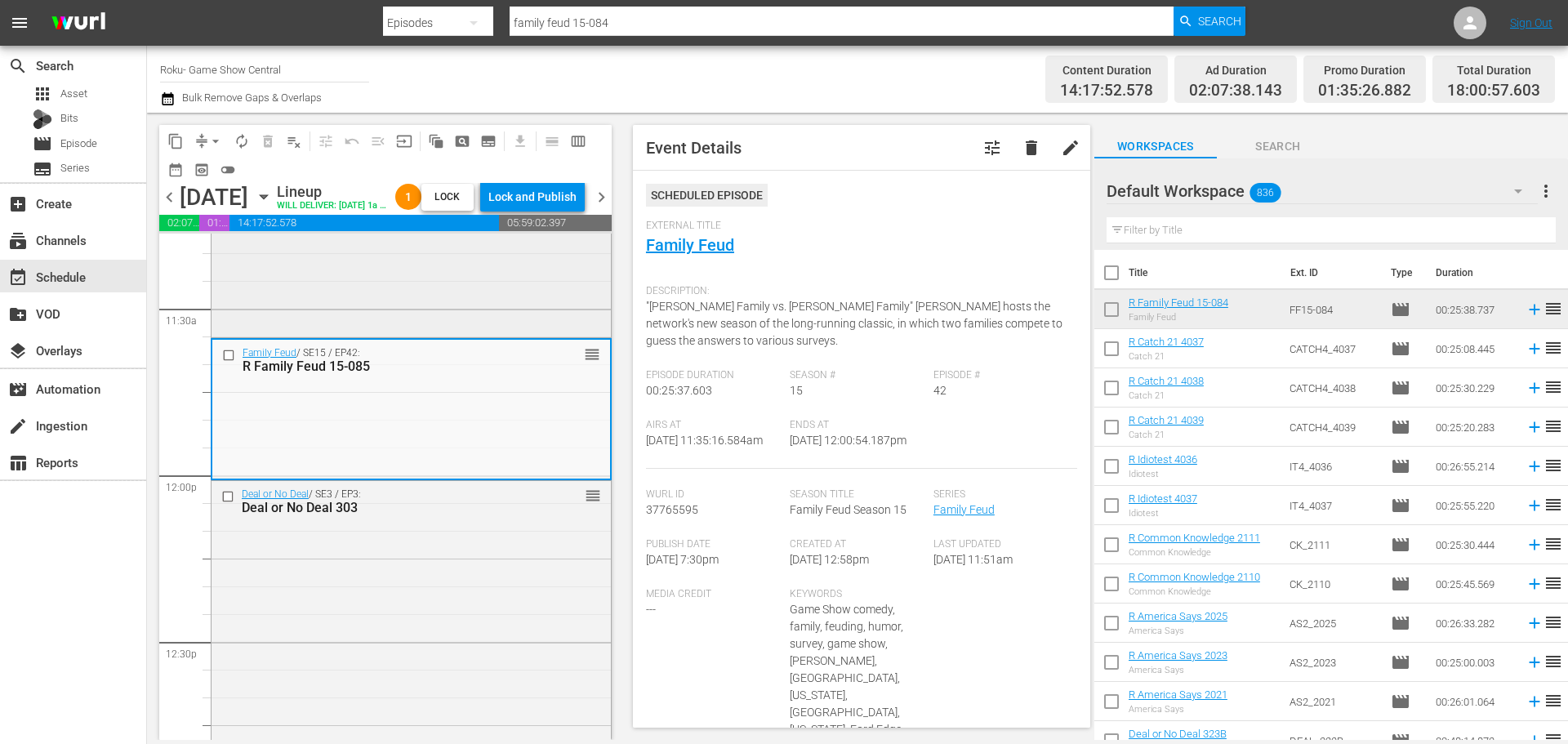
click at [348, 334] on div "Family Feud / SE15 / EP41: R Family Feud 15-084 reorder" at bounding box center [411, 264] width 399 height 137
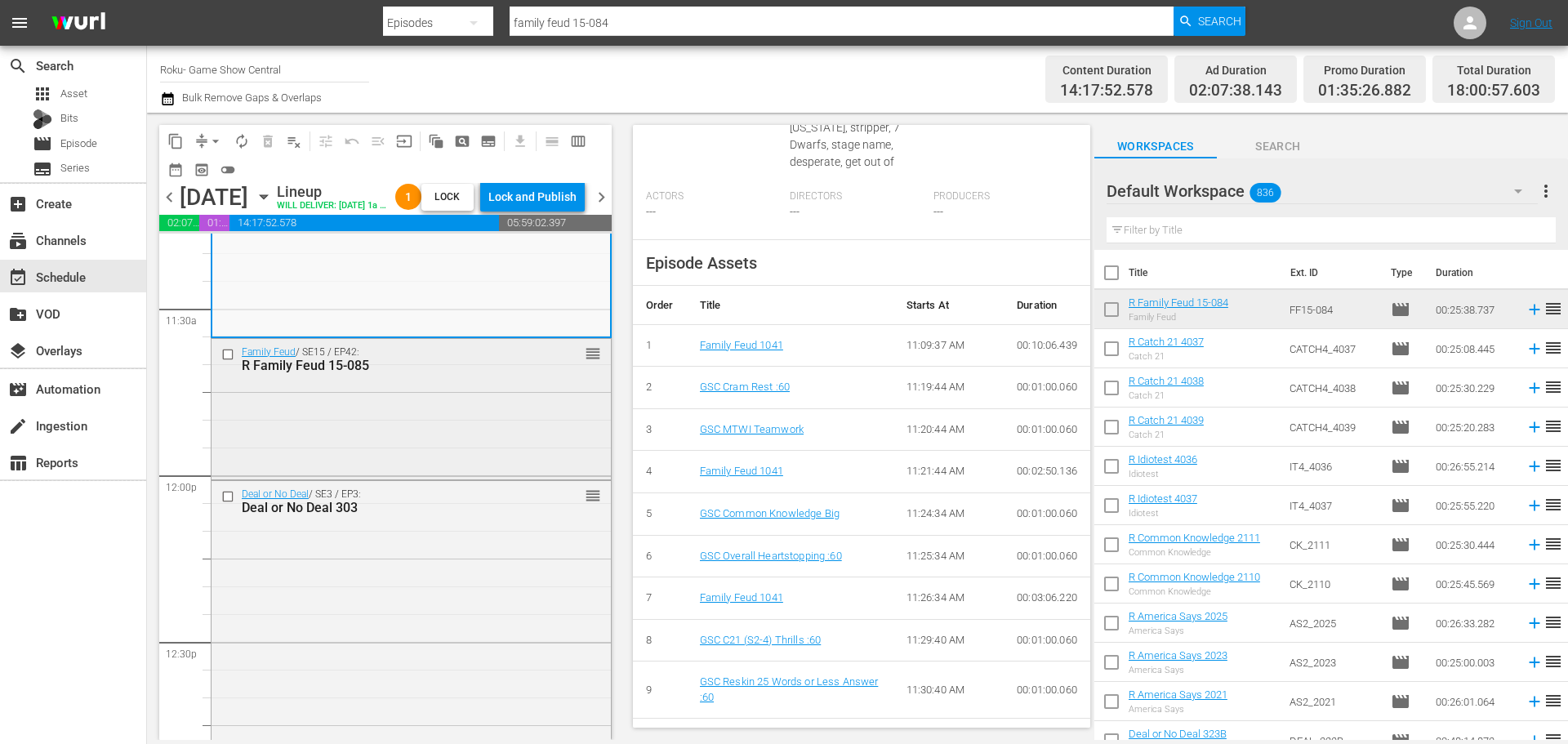
scroll to position [3512, 0]
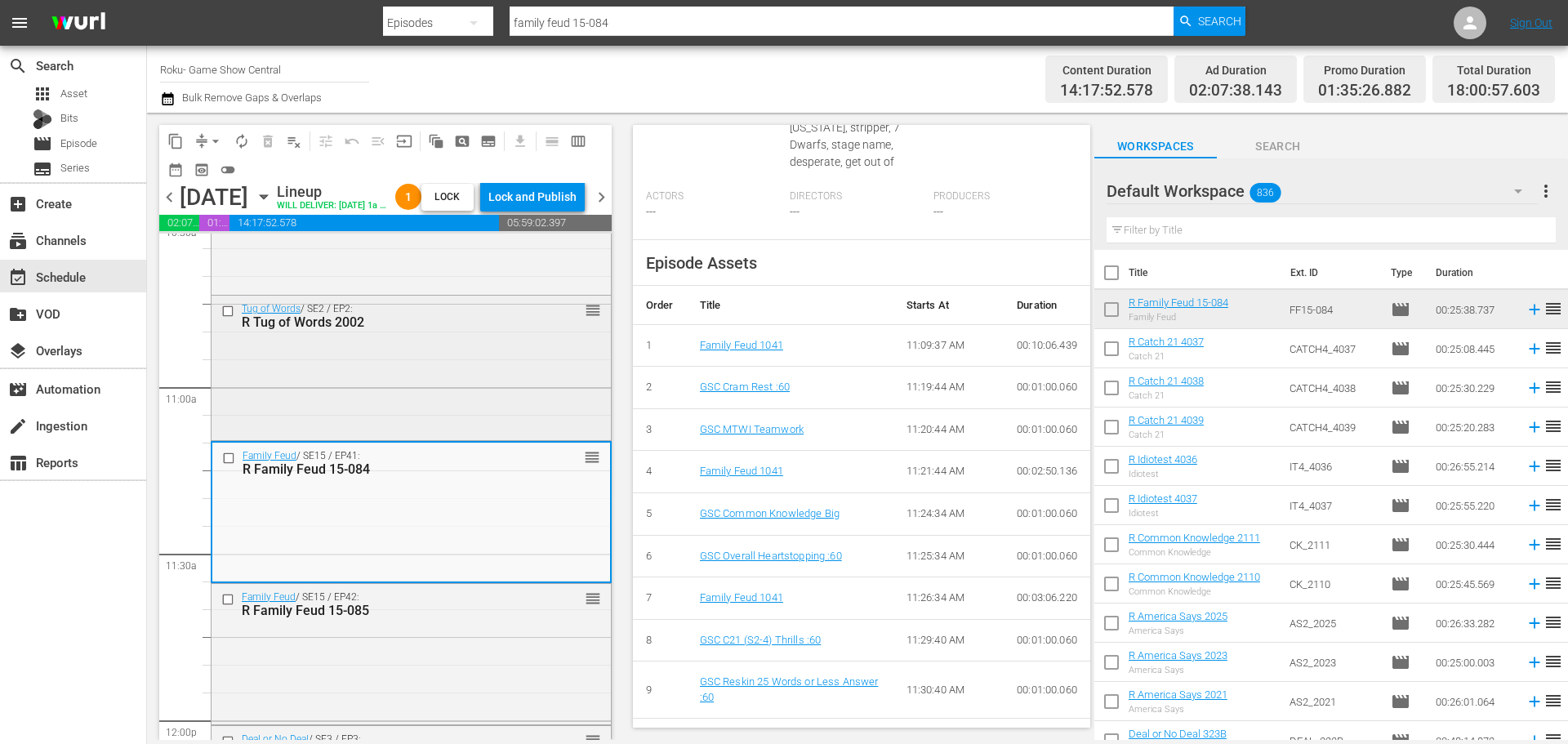
click at [429, 388] on div "Tug of Words / SE2 / EP2: R Tug of Words 2002 reorder" at bounding box center [411, 367] width 399 height 142
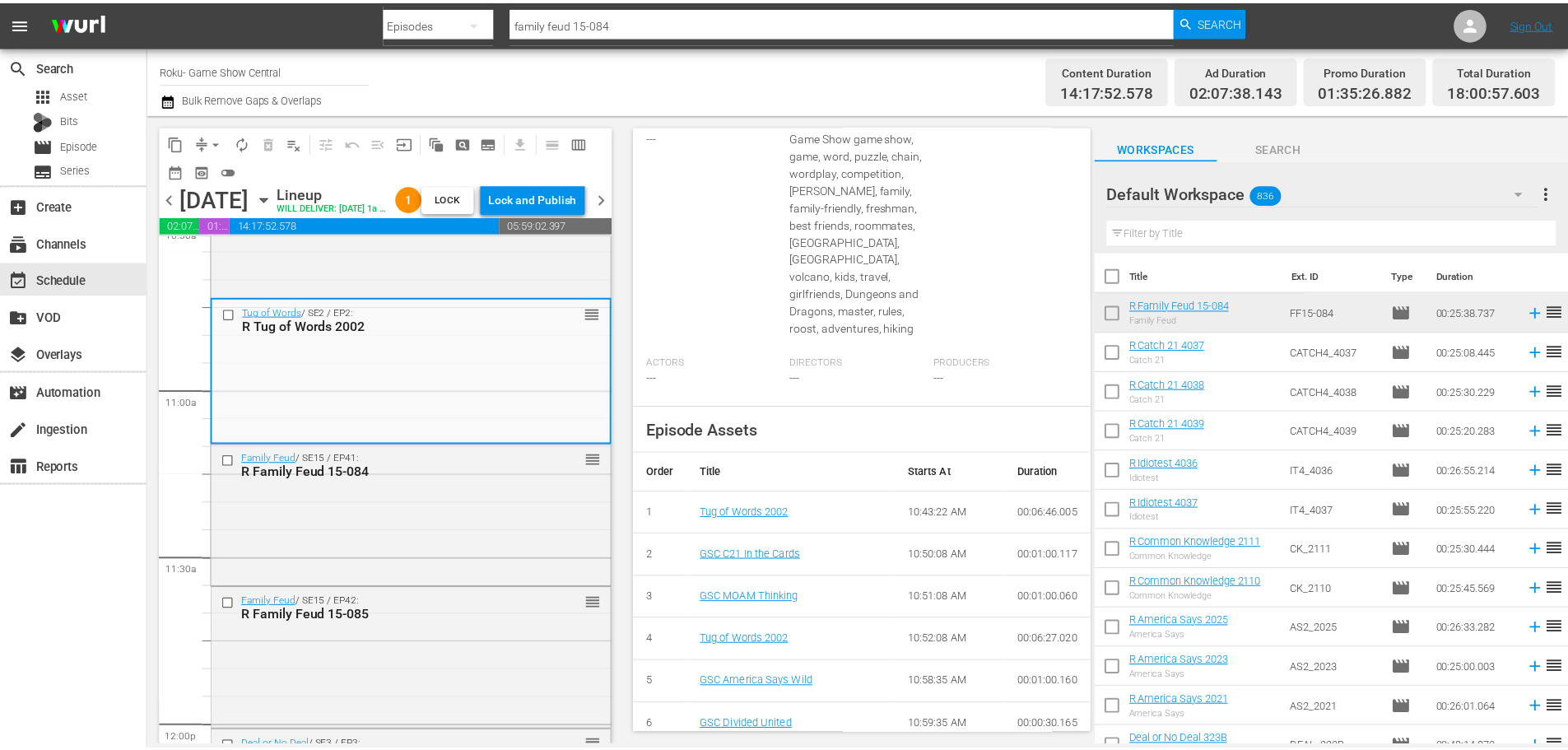
scroll to position [0, 0]
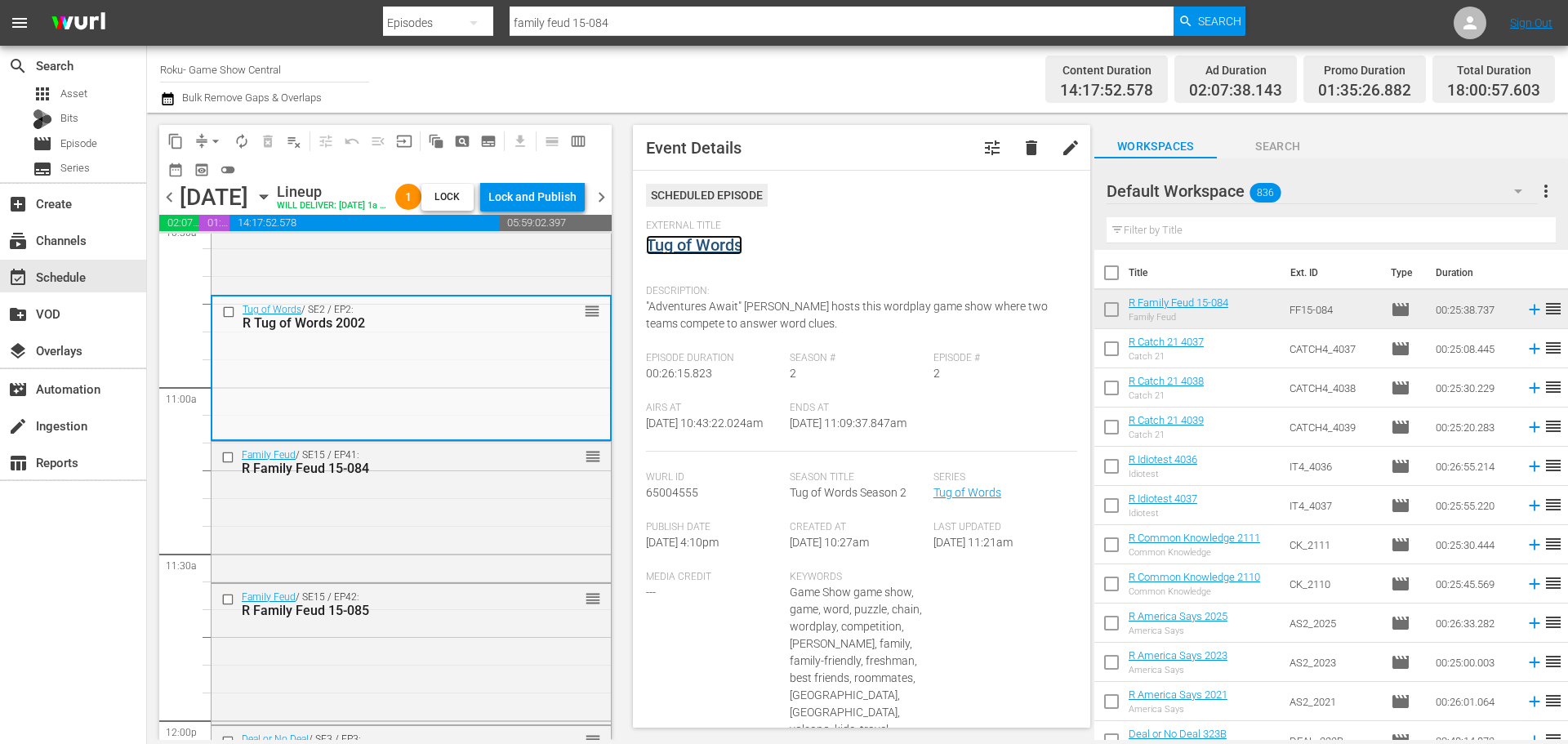
click at [720, 248] on link "Tug of Words" at bounding box center [695, 245] width 97 height 20
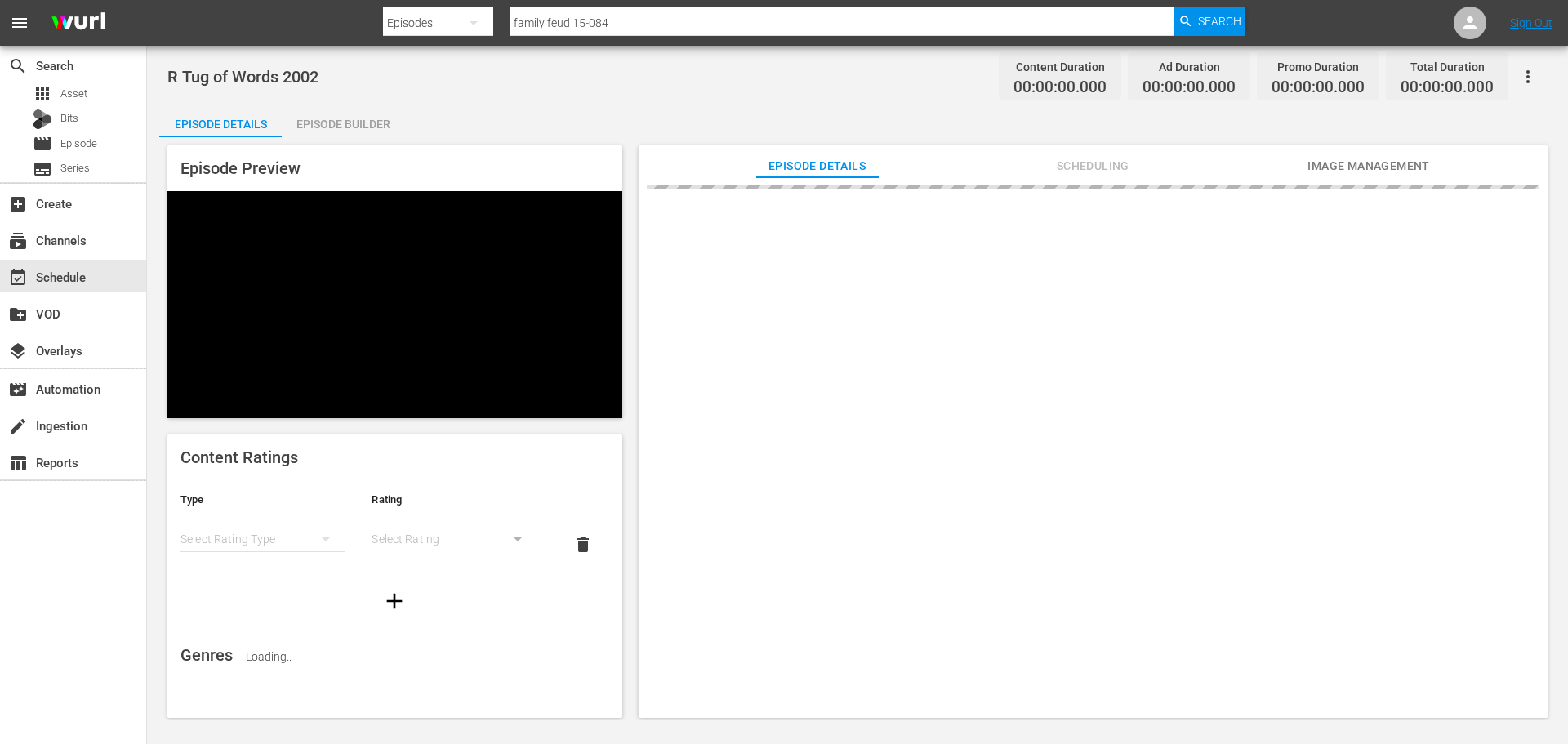
click at [336, 115] on div "Episode Builder" at bounding box center [344, 124] width 123 height 39
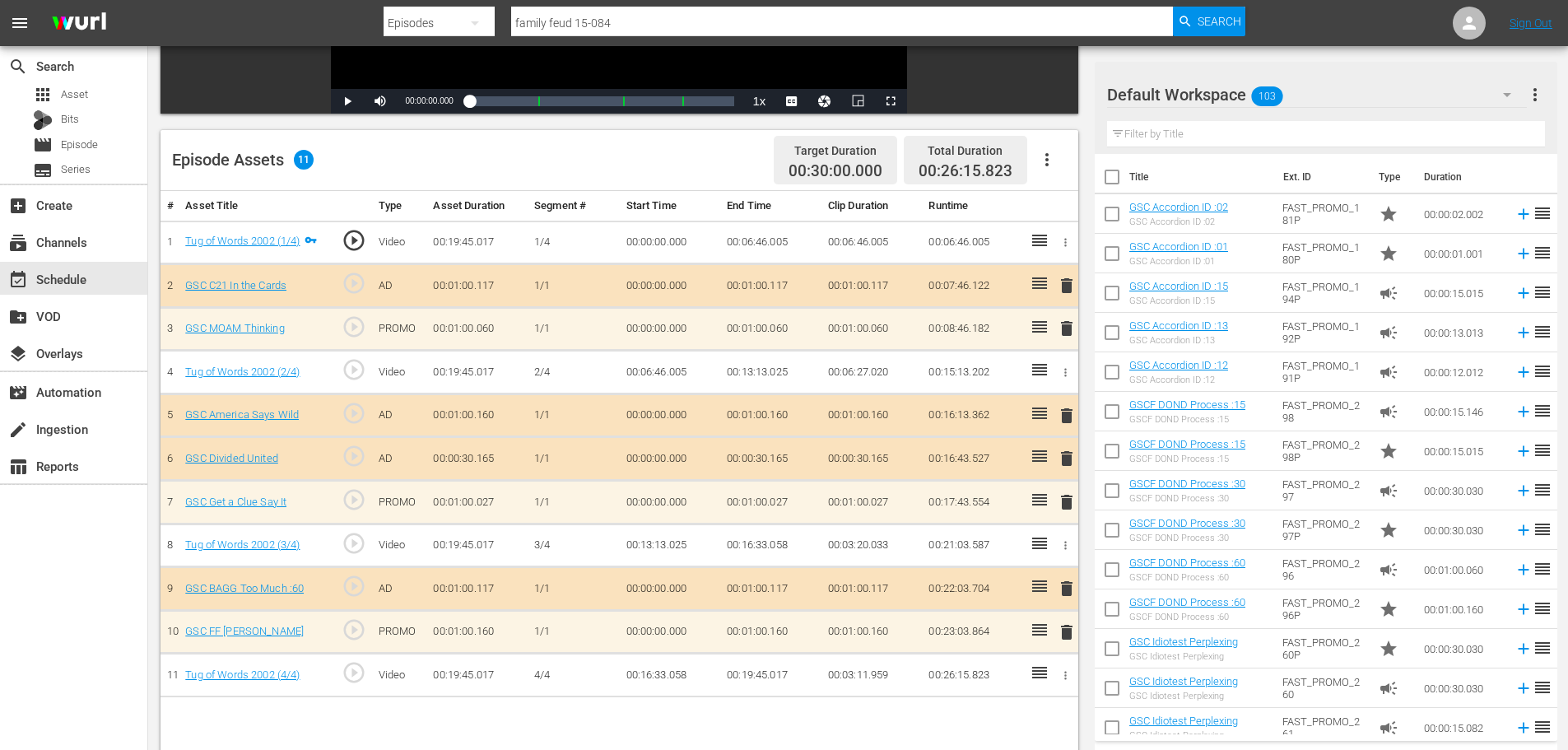
scroll to position [429, 0]
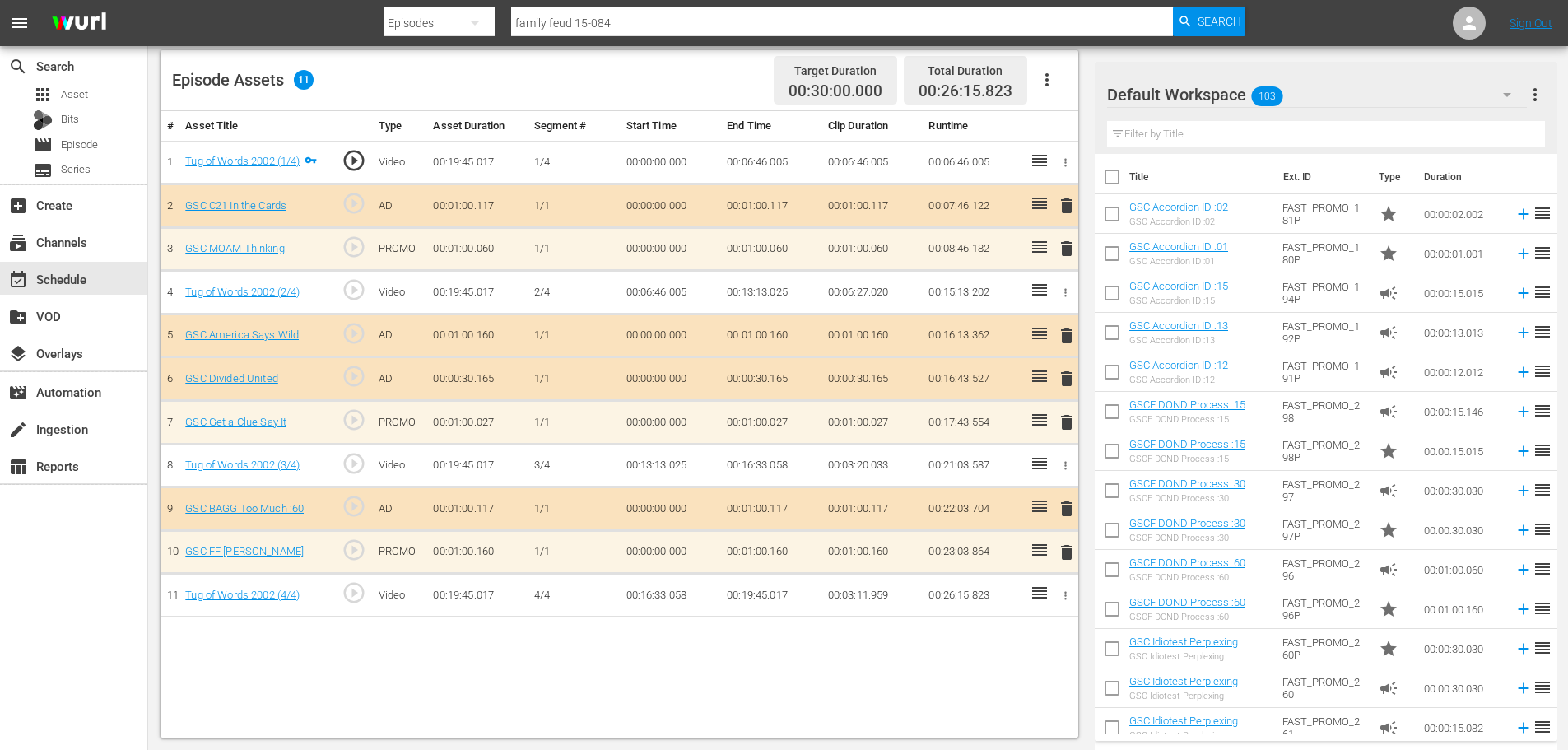
click at [1069, 415] on span "delete" at bounding box center [1066, 421] width 20 height 20
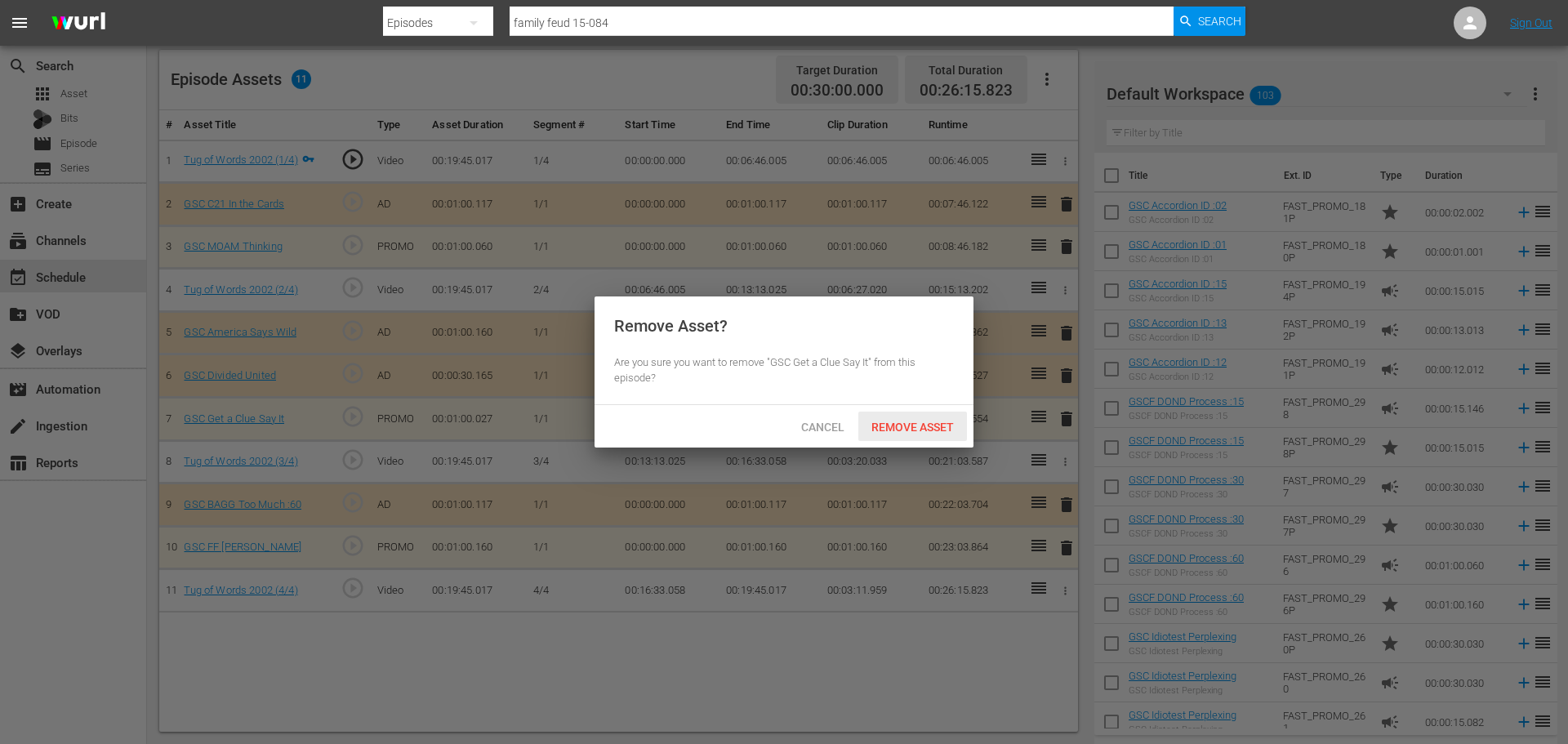
click at [906, 417] on div "Remove Asset" at bounding box center [912, 426] width 109 height 30
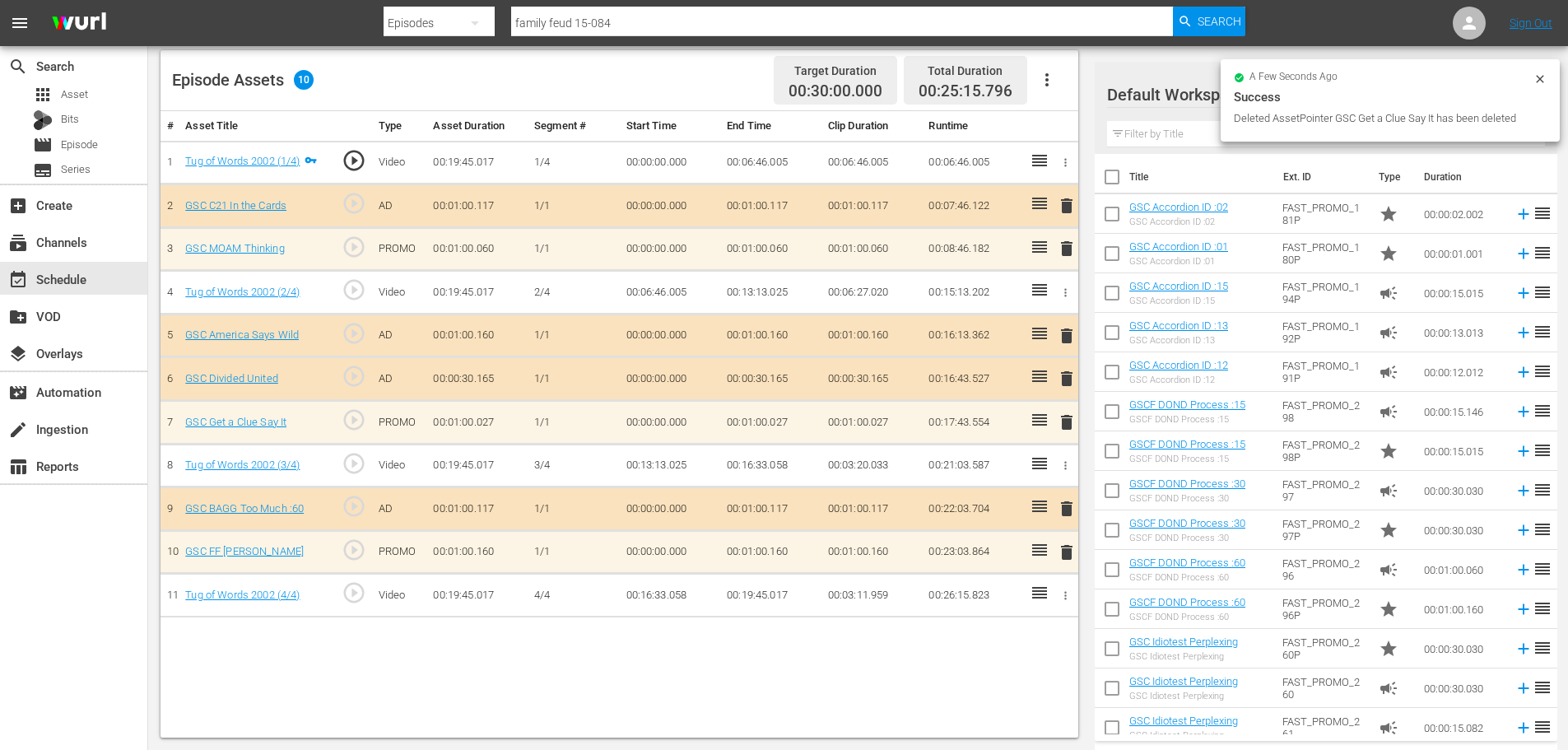
click at [1064, 370] on span "delete" at bounding box center [1066, 378] width 20 height 20
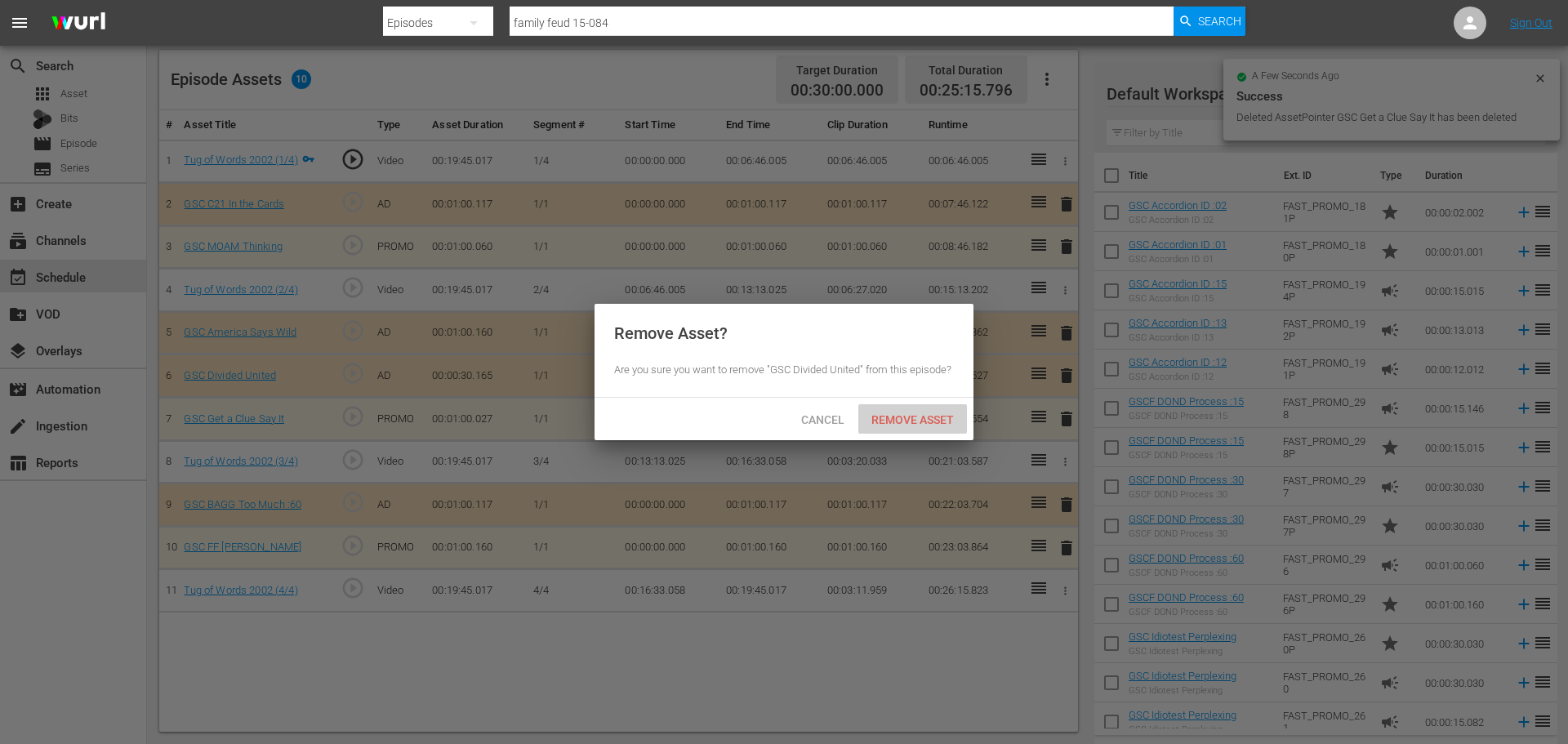
click at [940, 418] on span "Remove Asset" at bounding box center [912, 420] width 109 height 13
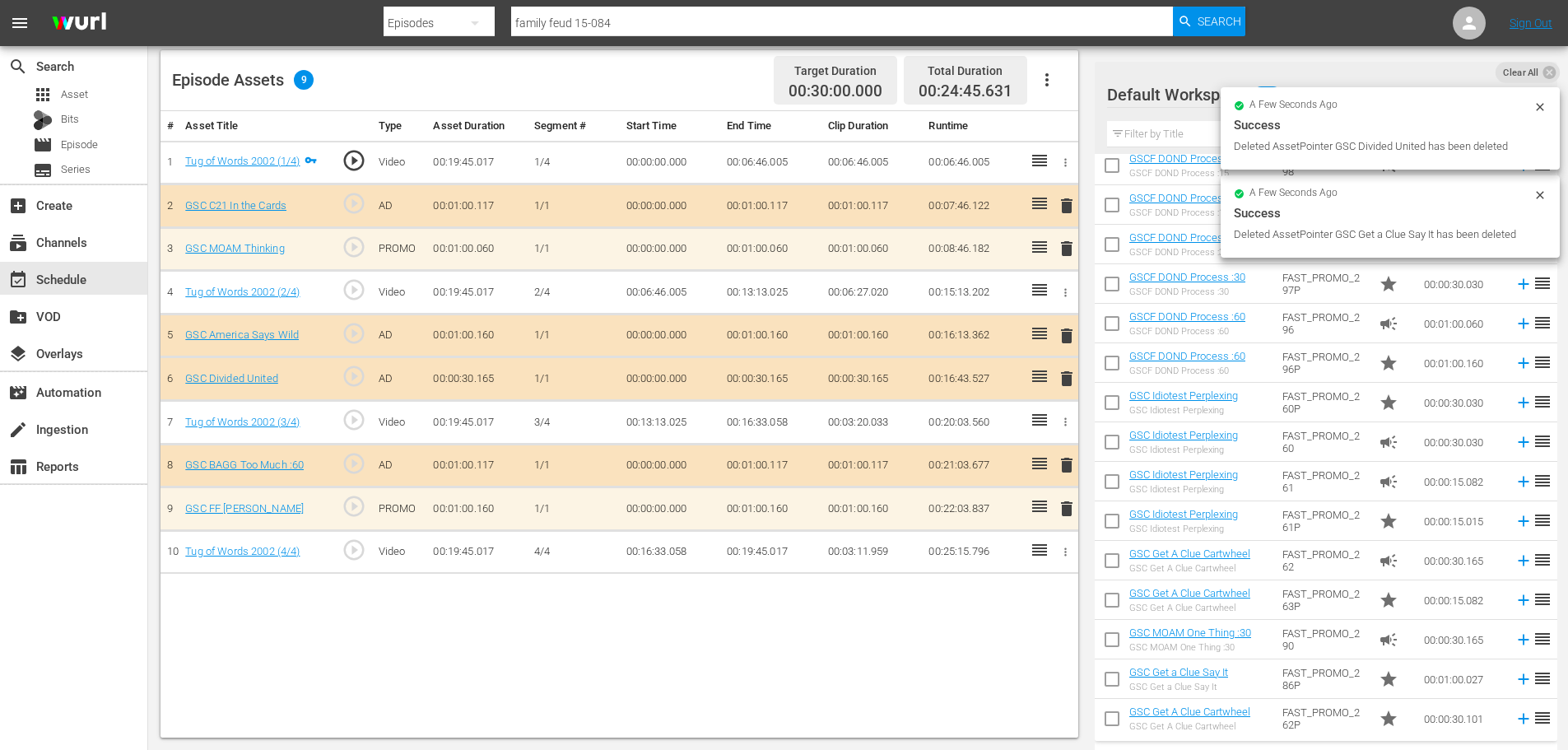
scroll to position [412, 0]
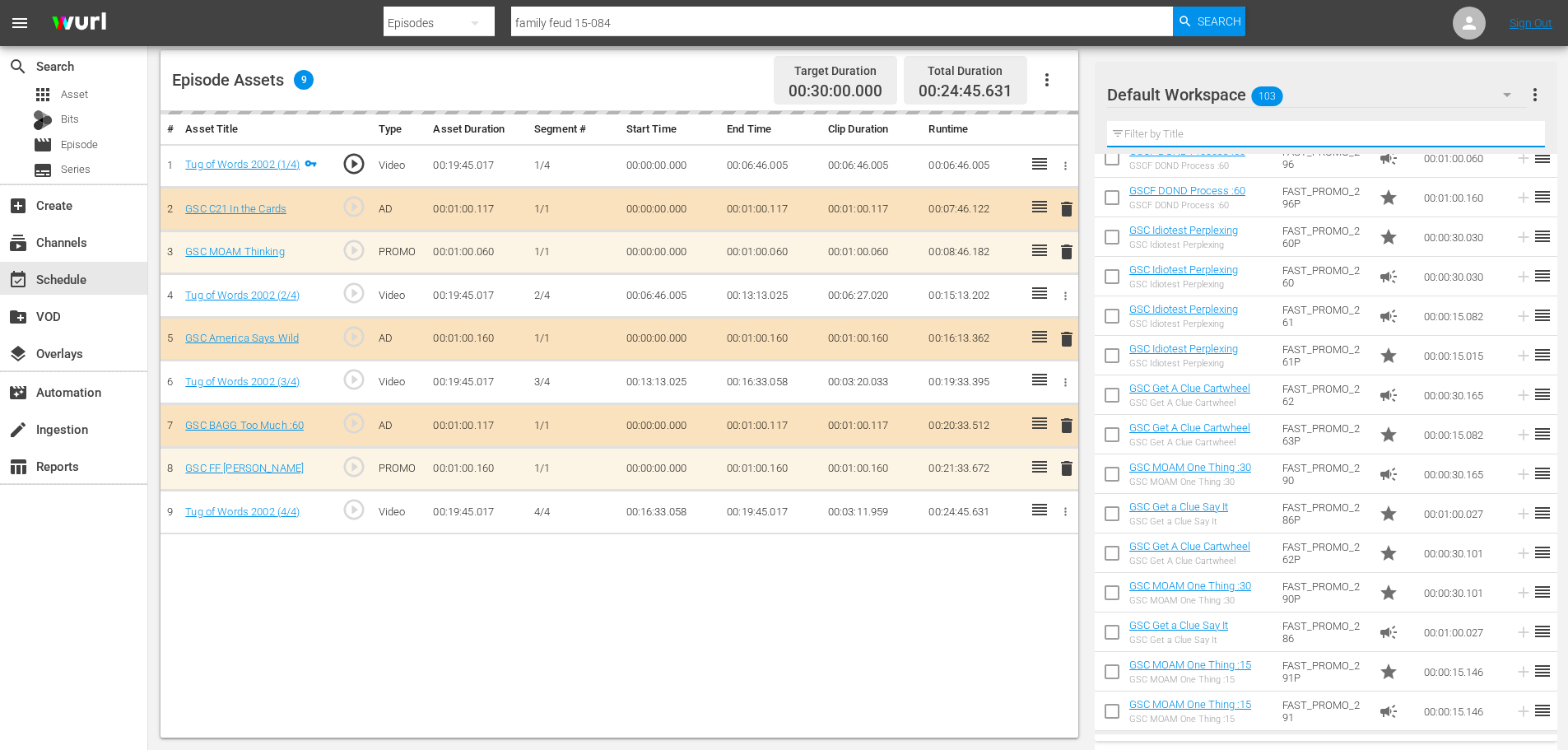
click at [1175, 133] on input "text" at bounding box center [1326, 134] width 438 height 26
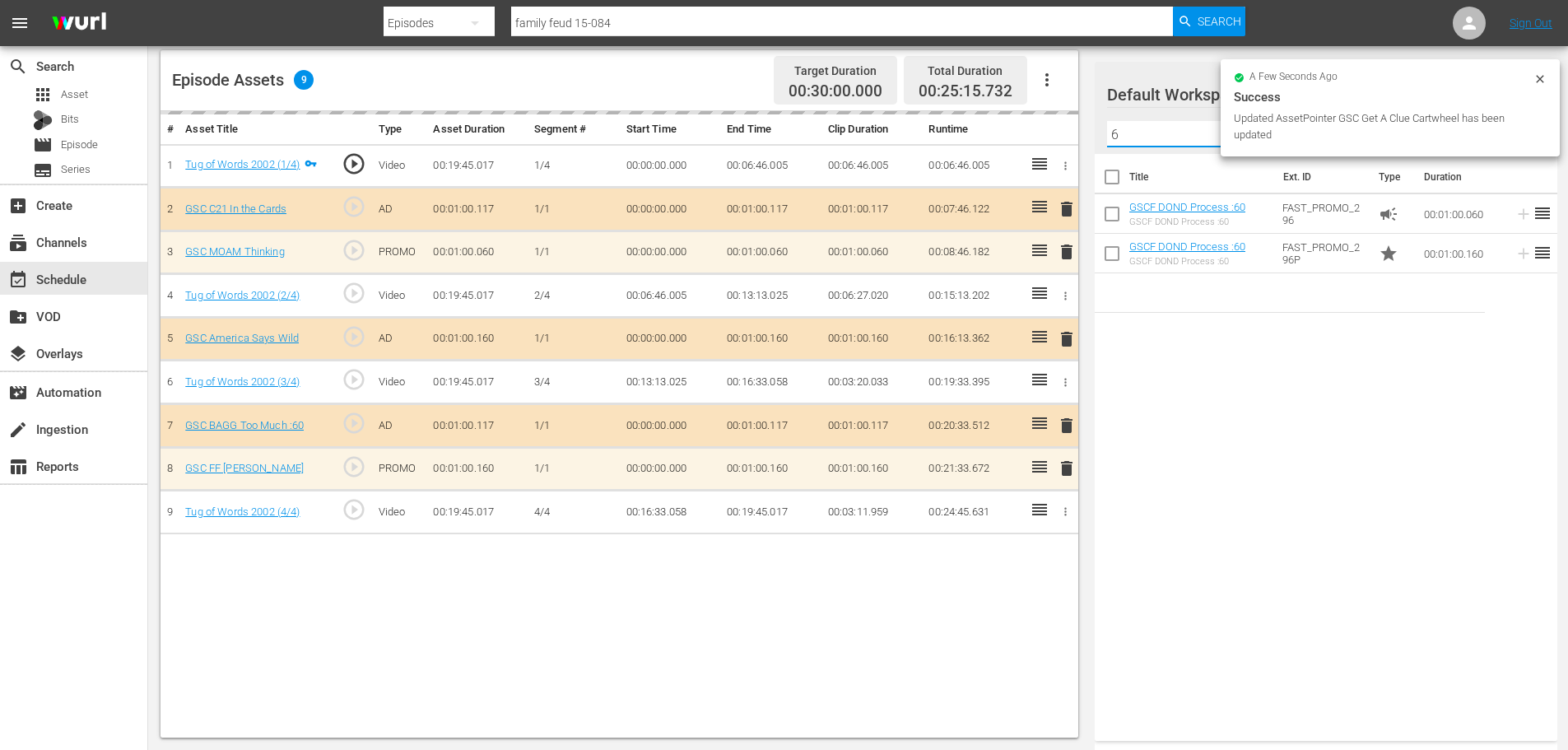
scroll to position [0, 0]
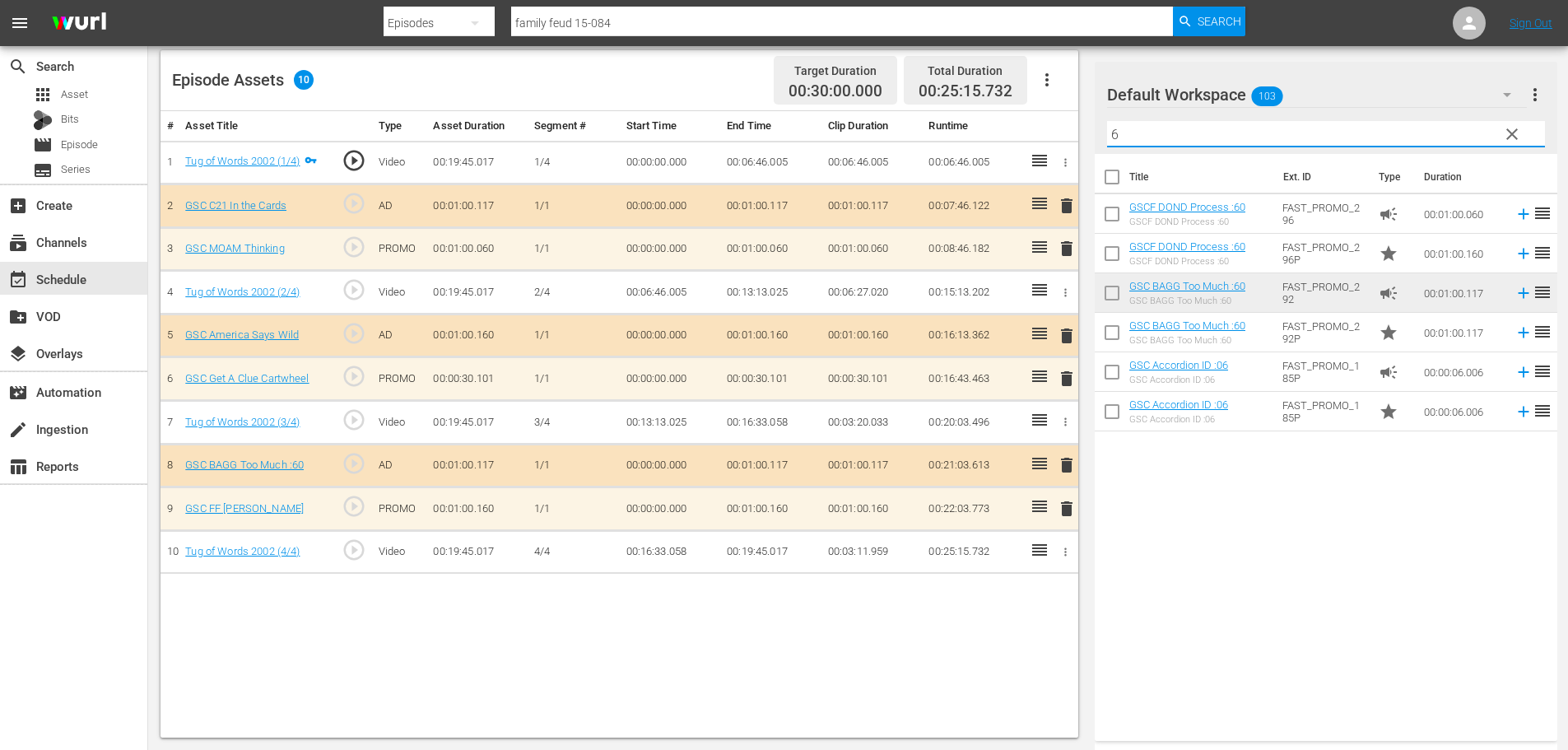
type input "6"
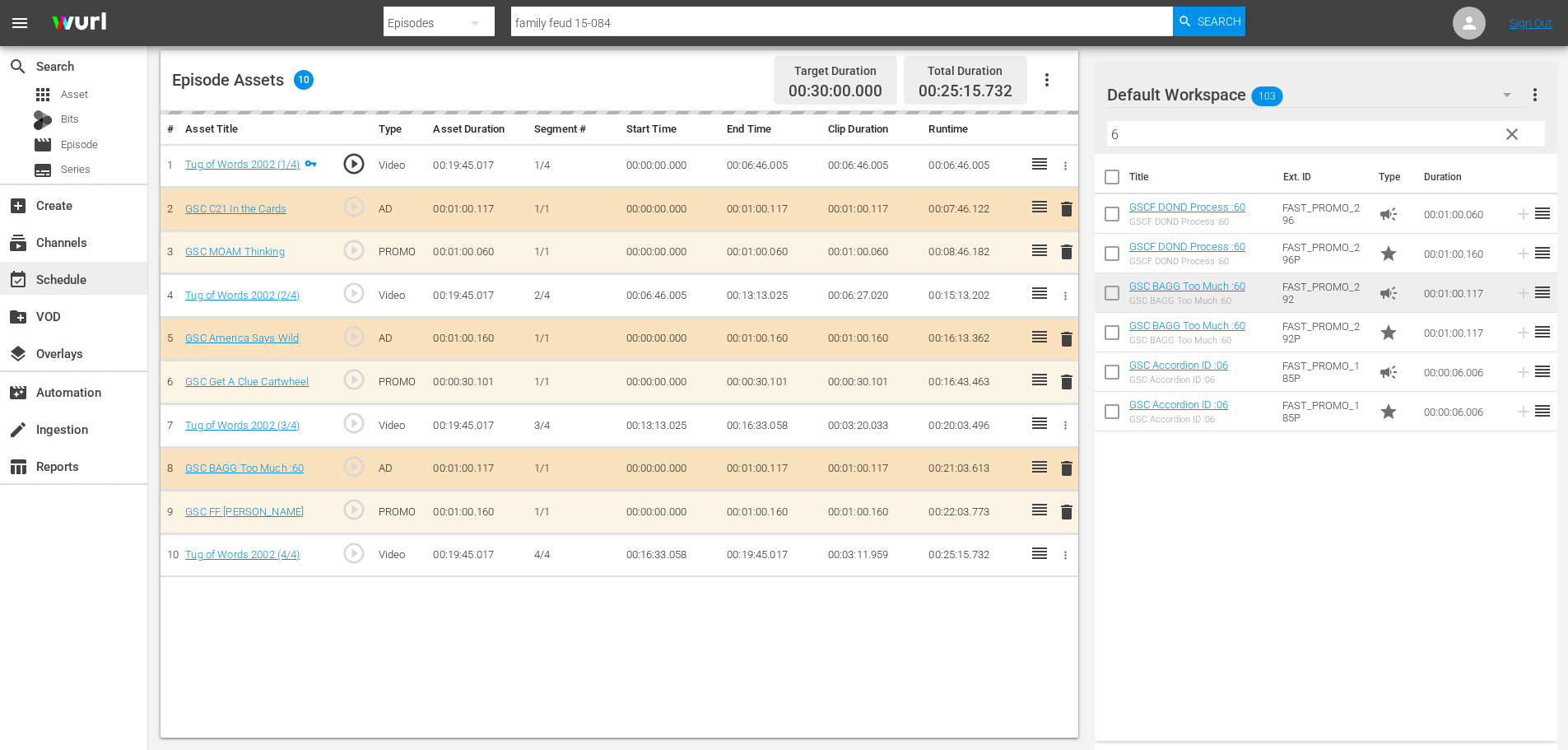
click at [56, 283] on div "event_available Schedule" at bounding box center [46, 277] width 92 height 15
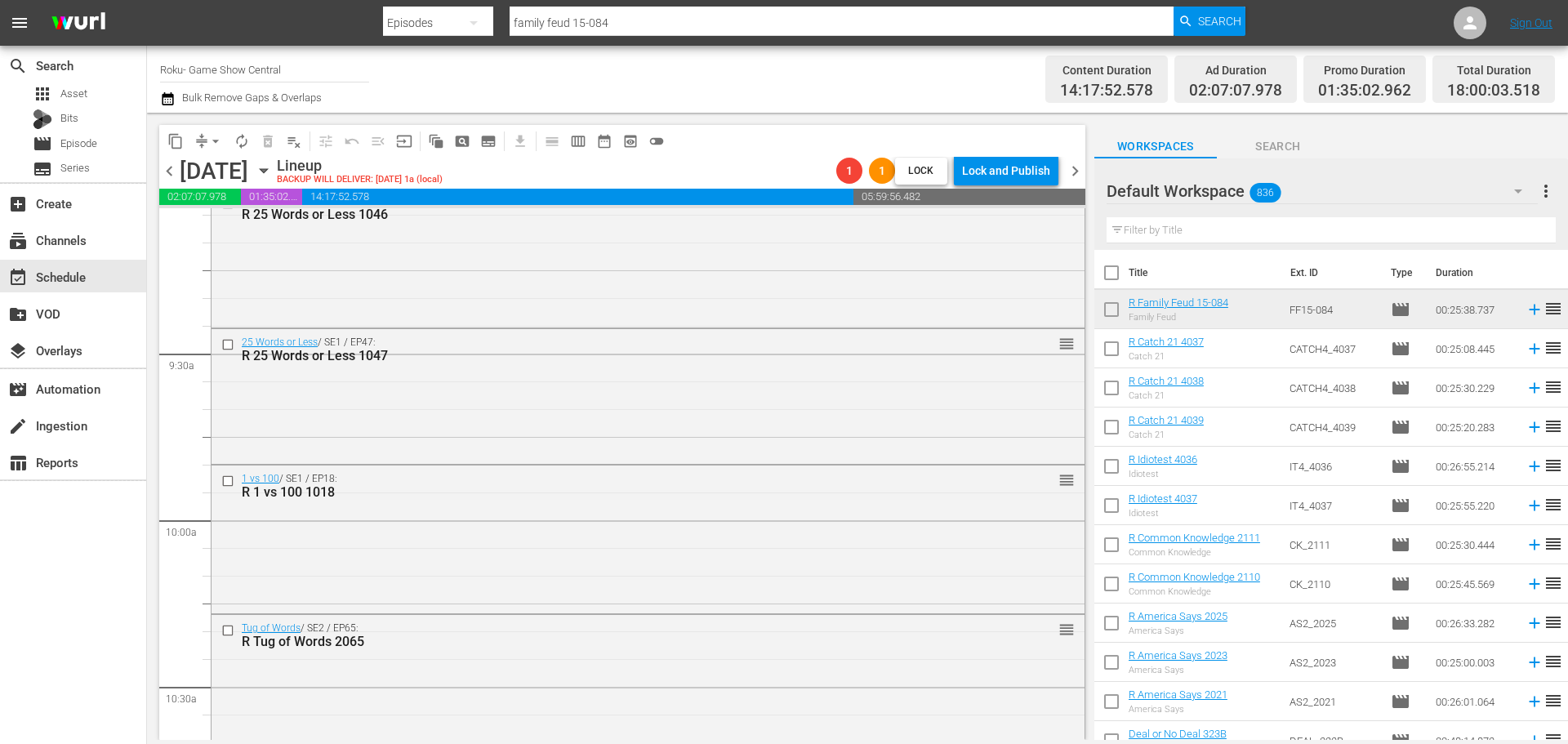
scroll to position [3674, 0]
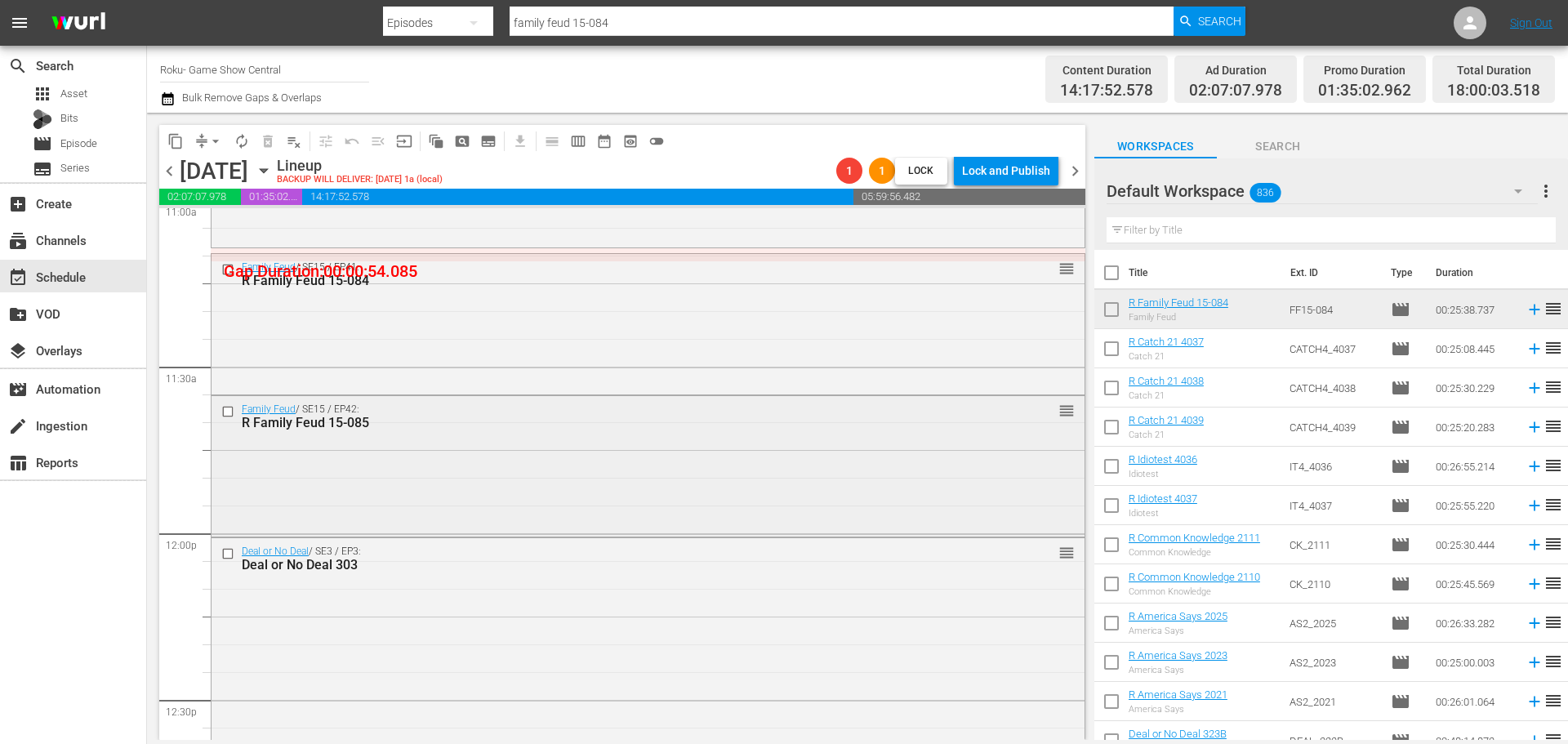
click at [347, 443] on div "Family Feud / SE15 / EP42: R Family Feud 15-085 reorder" at bounding box center [648, 464] width 873 height 137
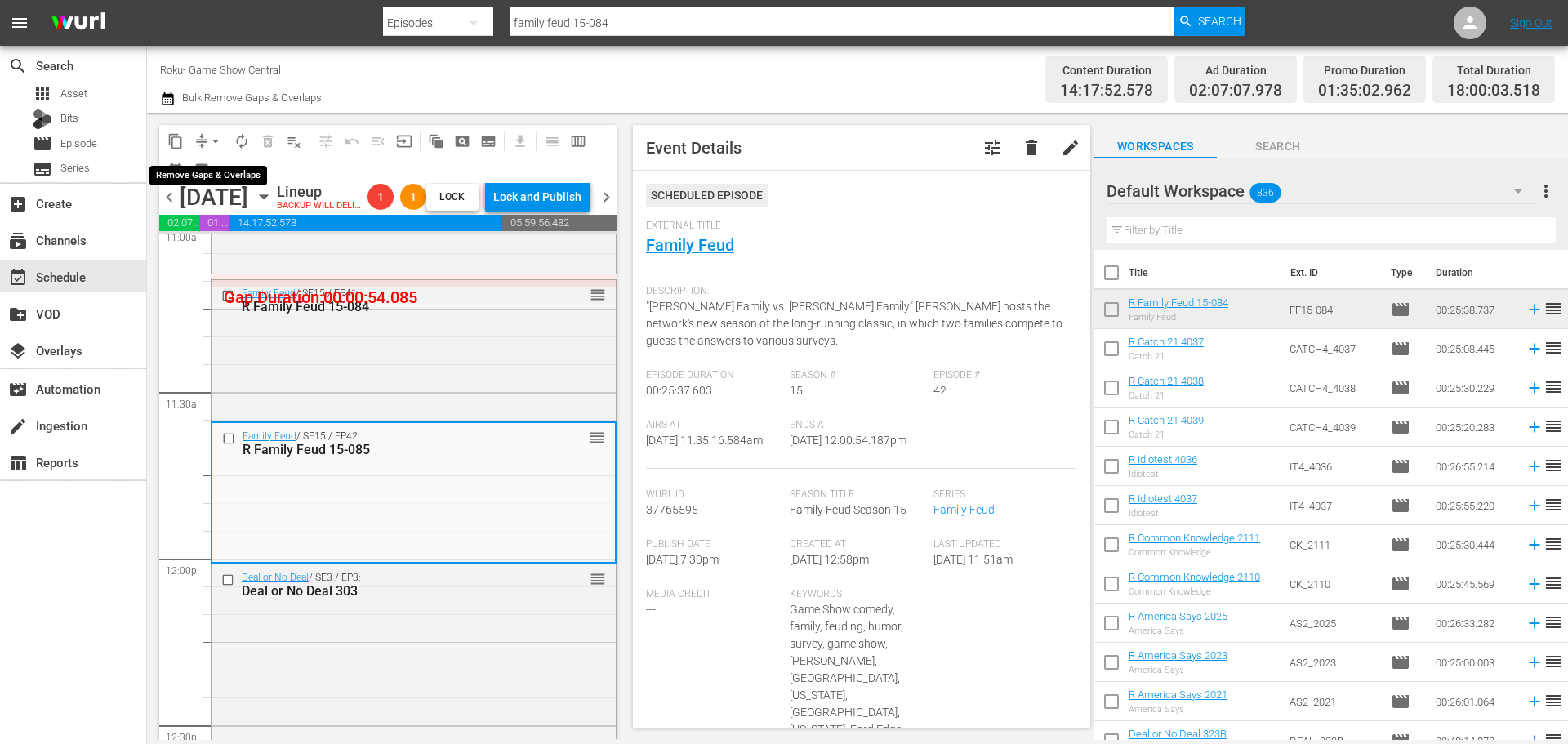
click at [216, 138] on span "arrow_drop_down" at bounding box center [216, 142] width 17 height 17
click at [222, 180] on li "Align to Midnight" at bounding box center [216, 174] width 171 height 27
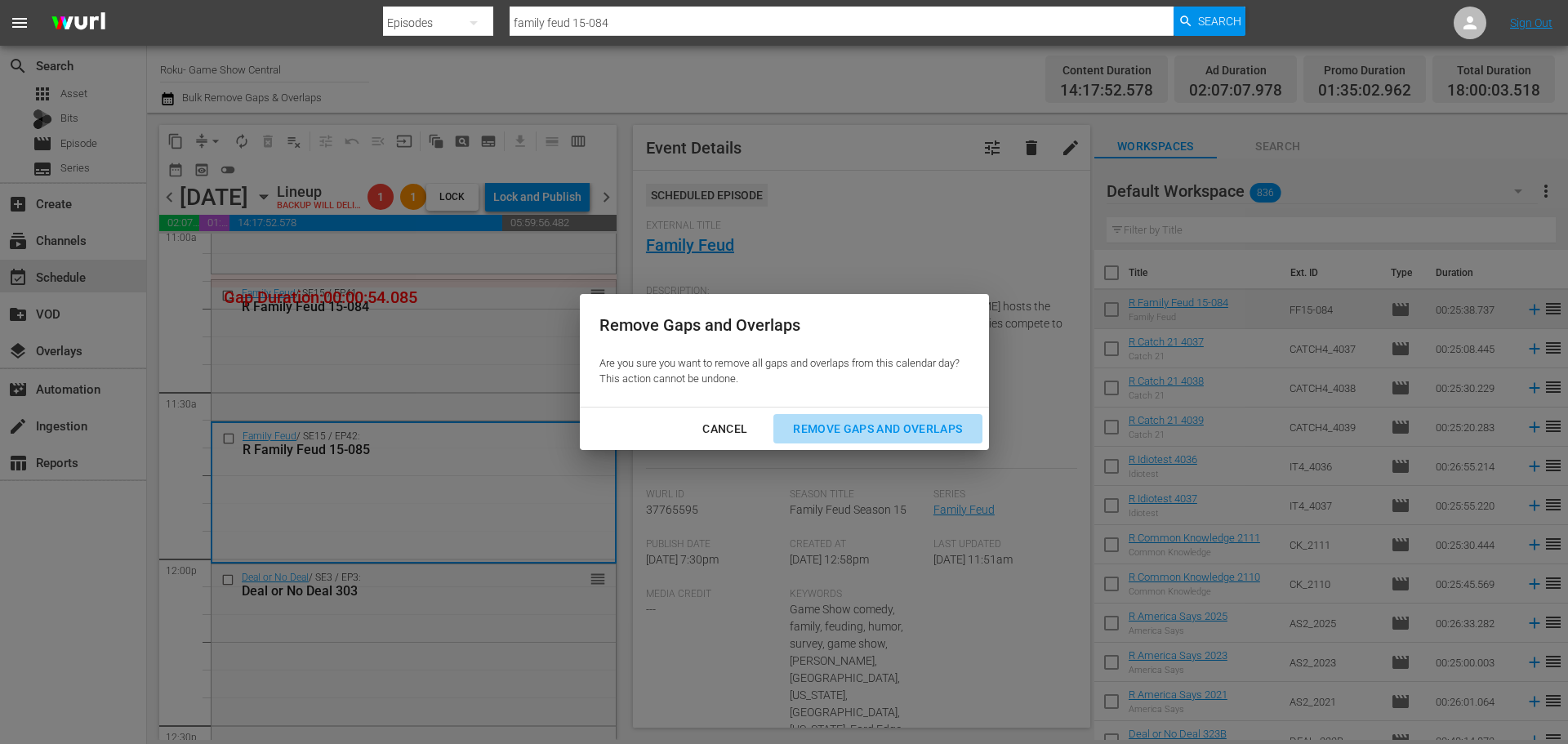
click at [912, 422] on div "Remove Gaps and Overlaps" at bounding box center [878, 429] width 196 height 20
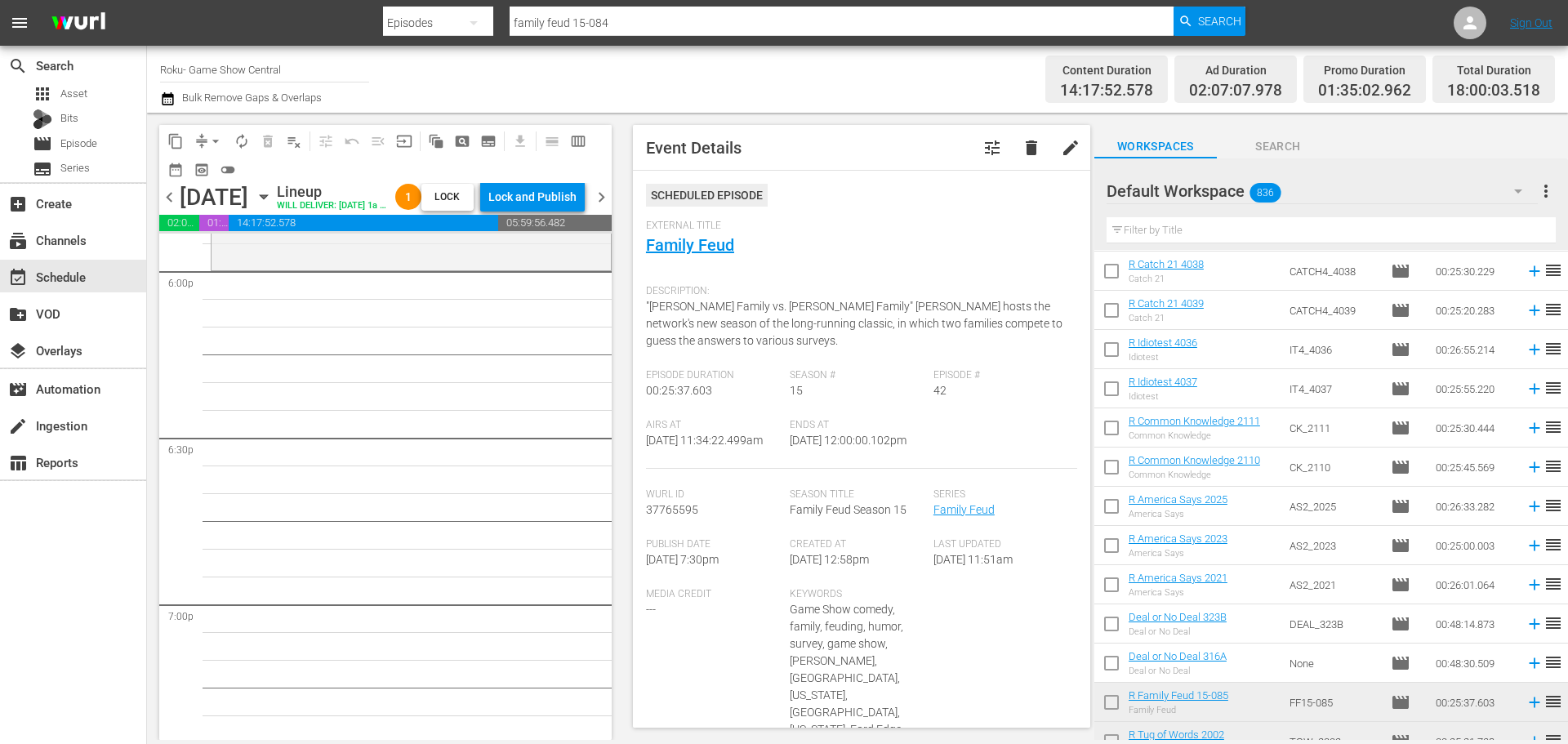
scroll to position [409, 0]
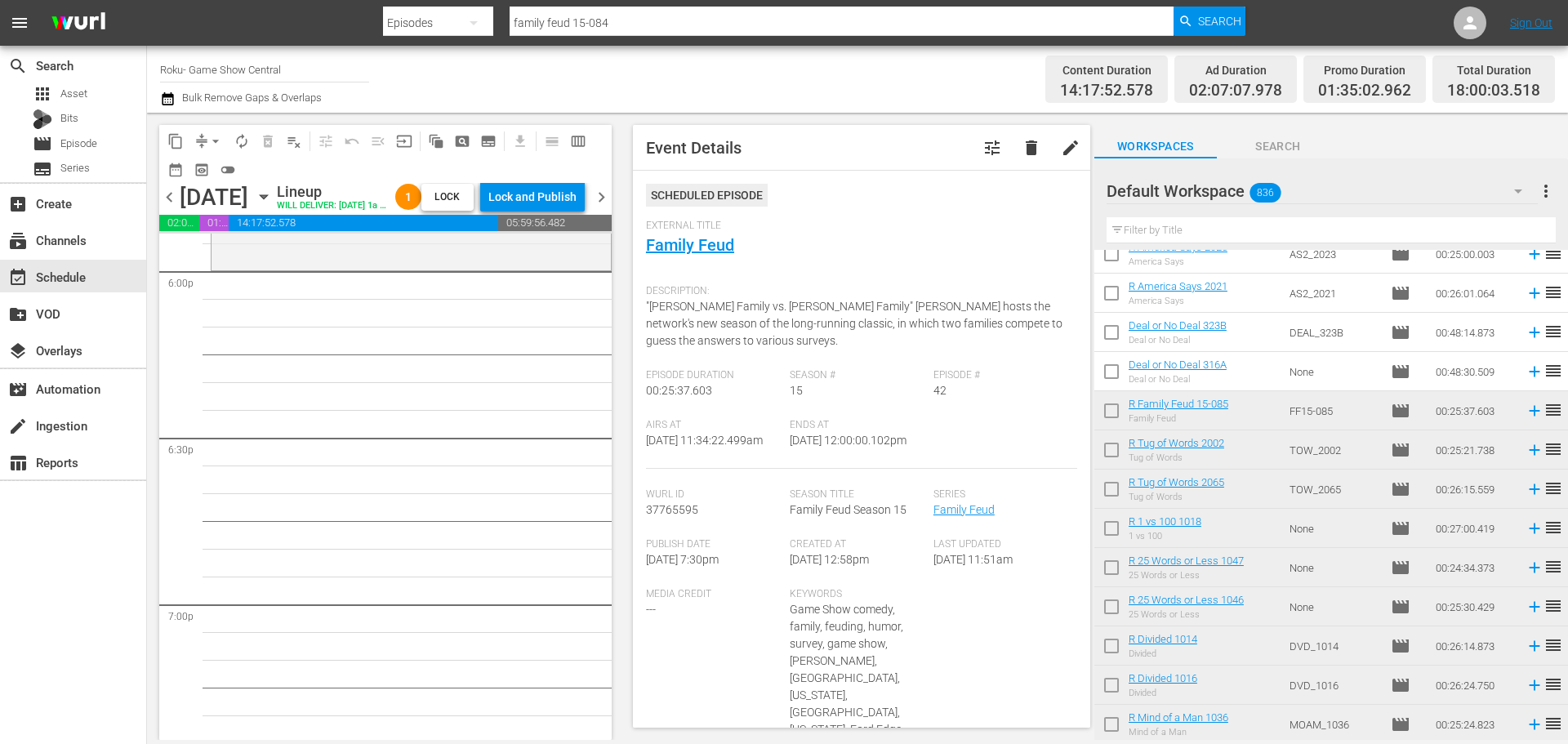
click at [1258, 360] on td "Deal or No Deal 316A Deal or No Deal" at bounding box center [1206, 372] width 155 height 39
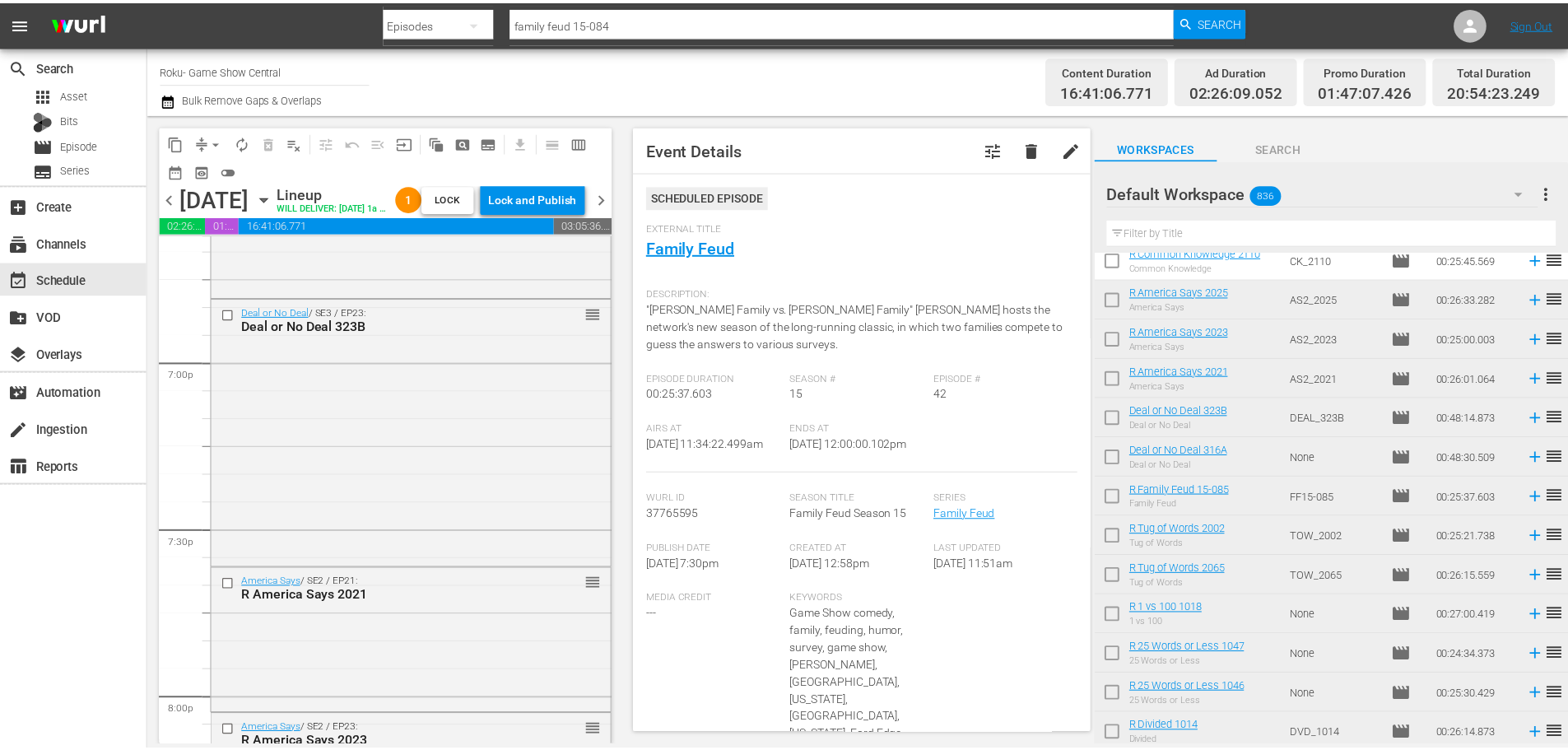
scroll to position [6009, 0]
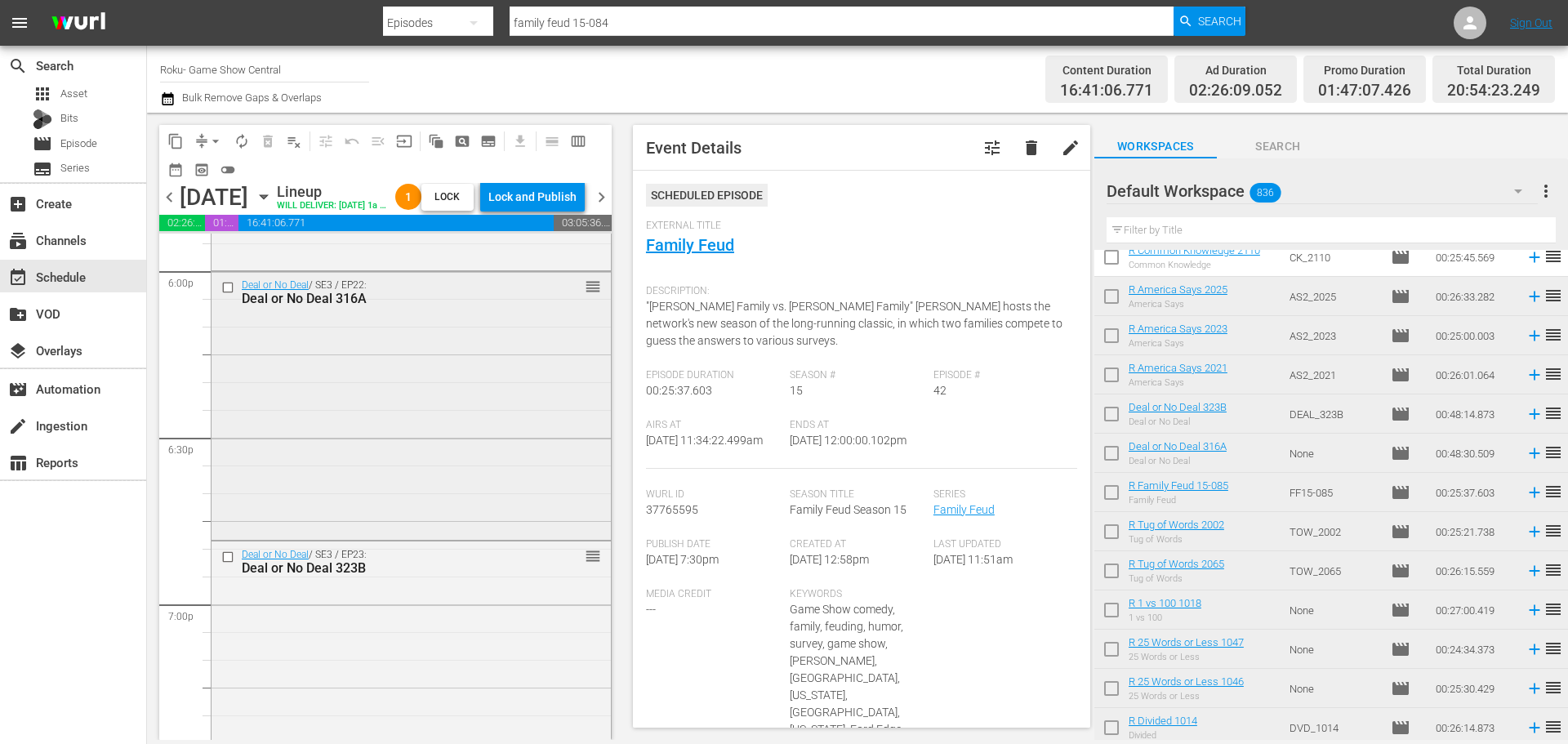
drag, startPoint x: 456, startPoint y: 451, endPoint x: 444, endPoint y: 438, distance: 17.7
click at [444, 438] on div "Deal or No Deal / SE3 / EP22: Deal or No Deal 316A reorder" at bounding box center [411, 404] width 399 height 264
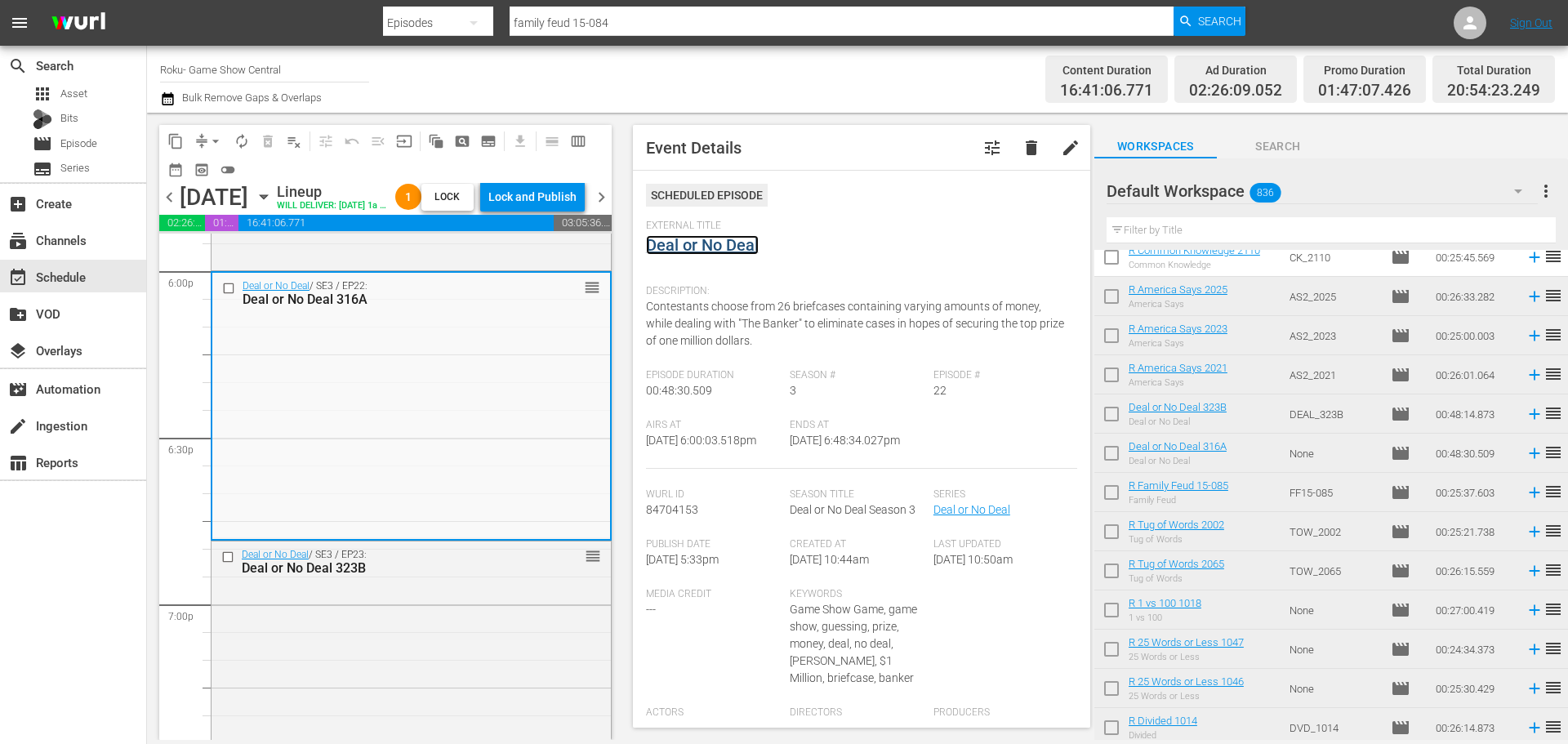
click at [709, 250] on link "Deal or No Deal" at bounding box center [702, 245] width 113 height 20
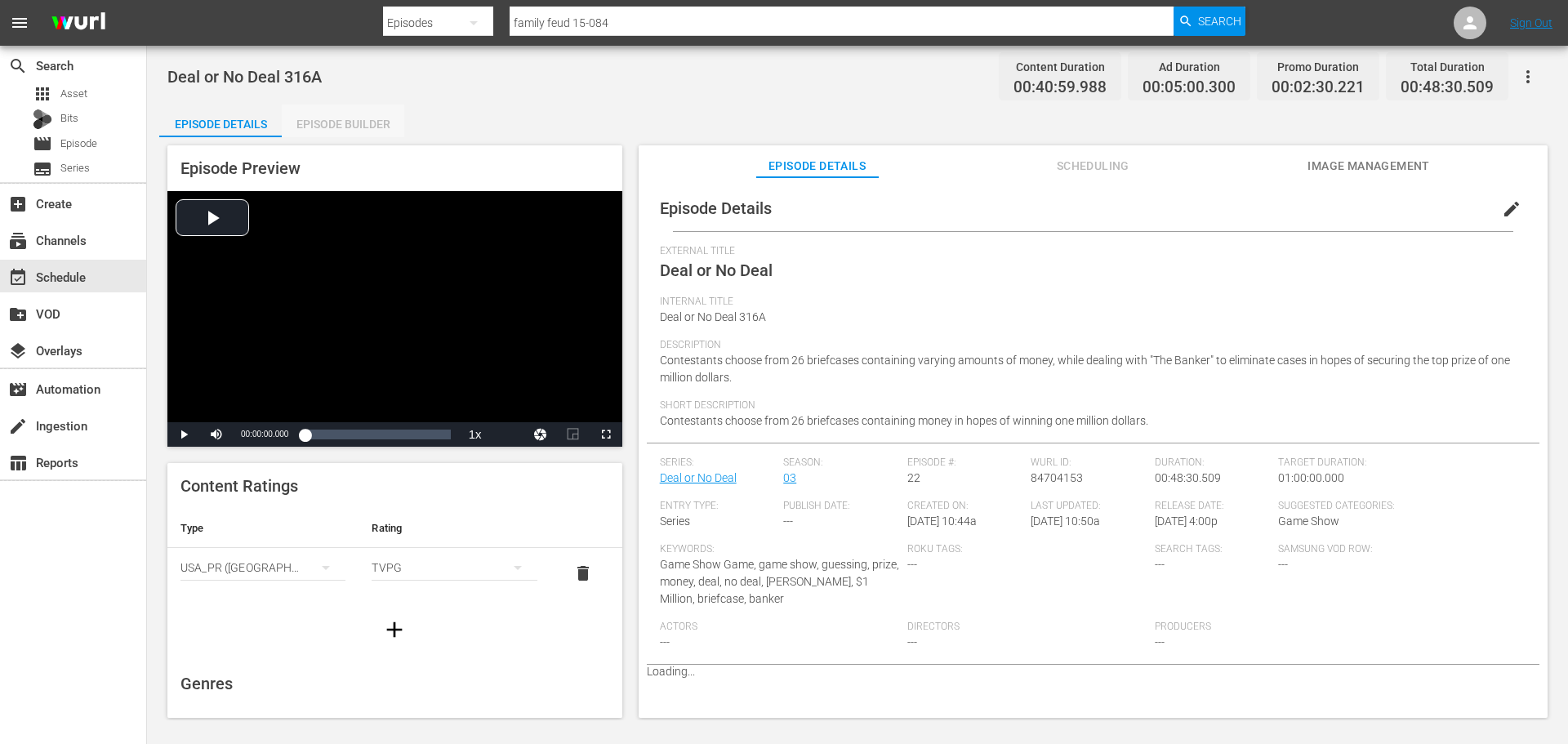
click at [331, 118] on div "Episode Builder" at bounding box center [344, 124] width 123 height 39
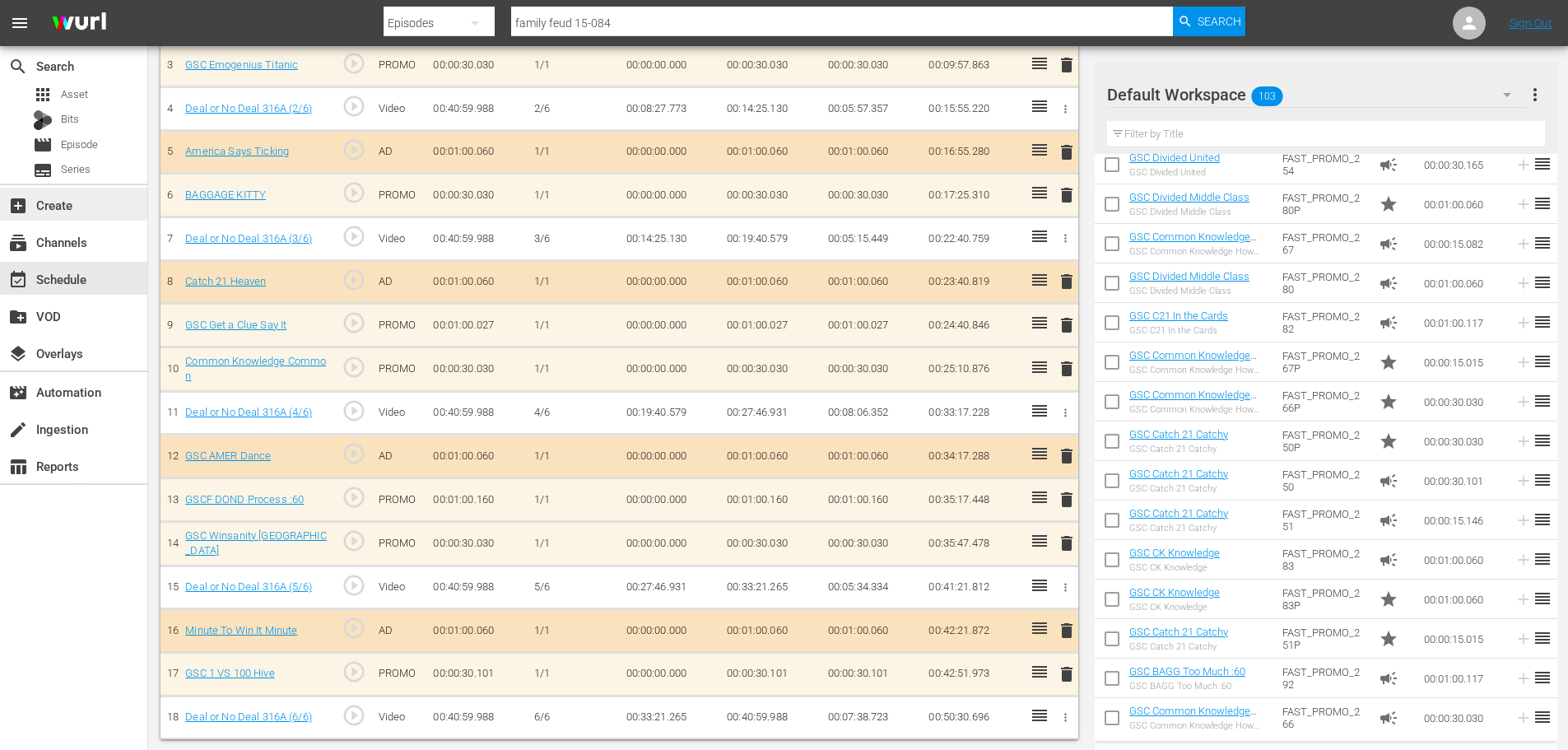
scroll to position [620, 0]
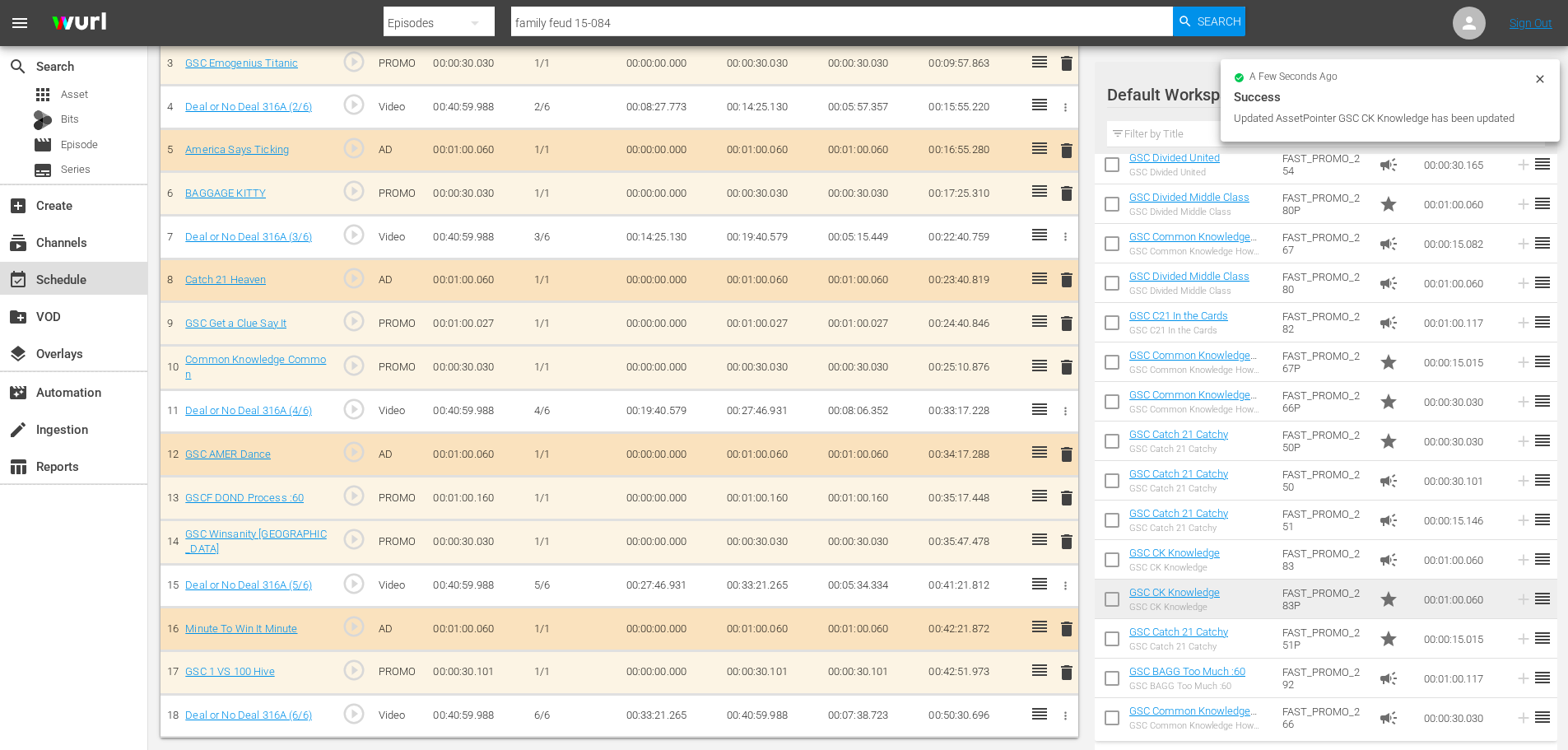
click at [114, 278] on div "event_available Schedule" at bounding box center [73, 278] width 147 height 33
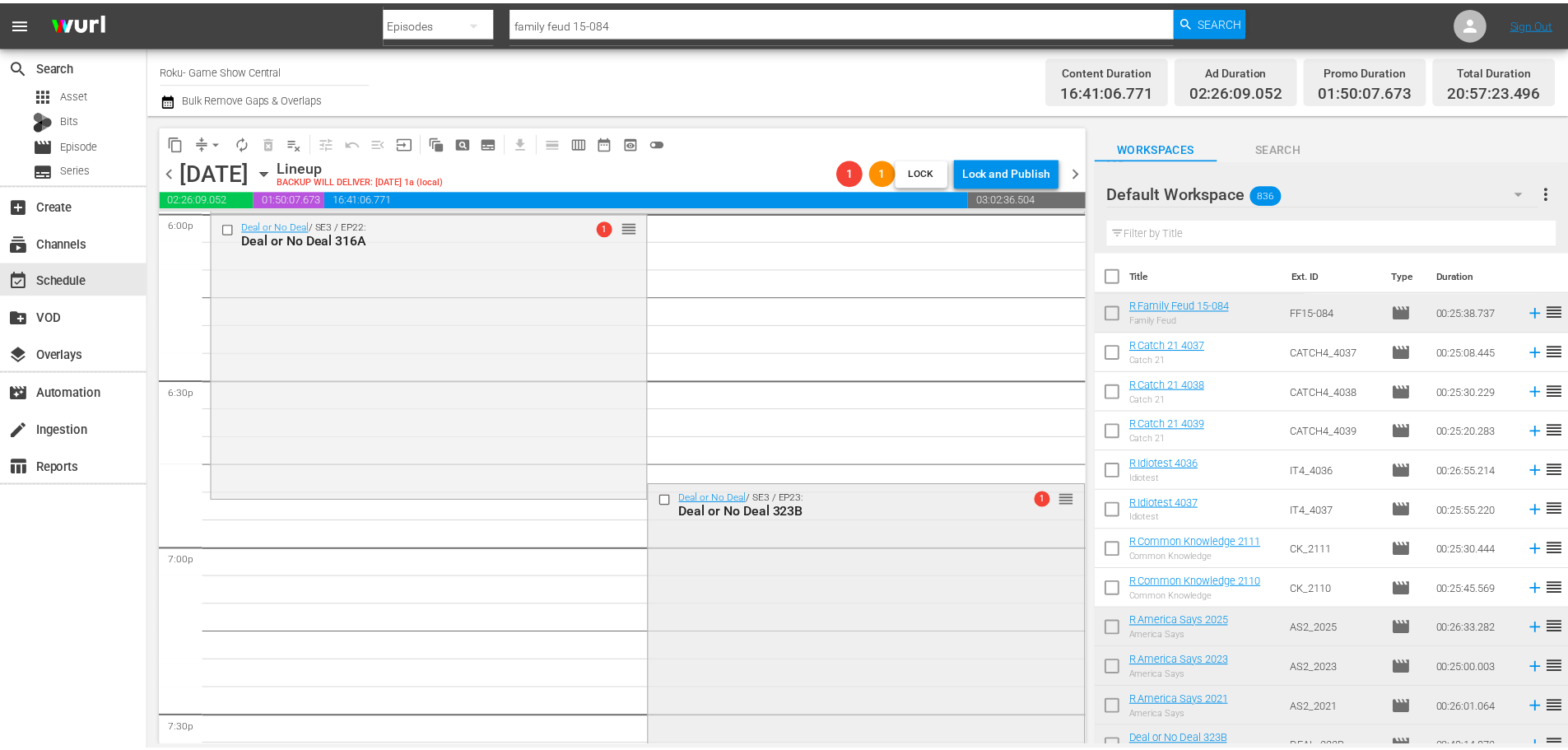
scroll to position [6045, 0]
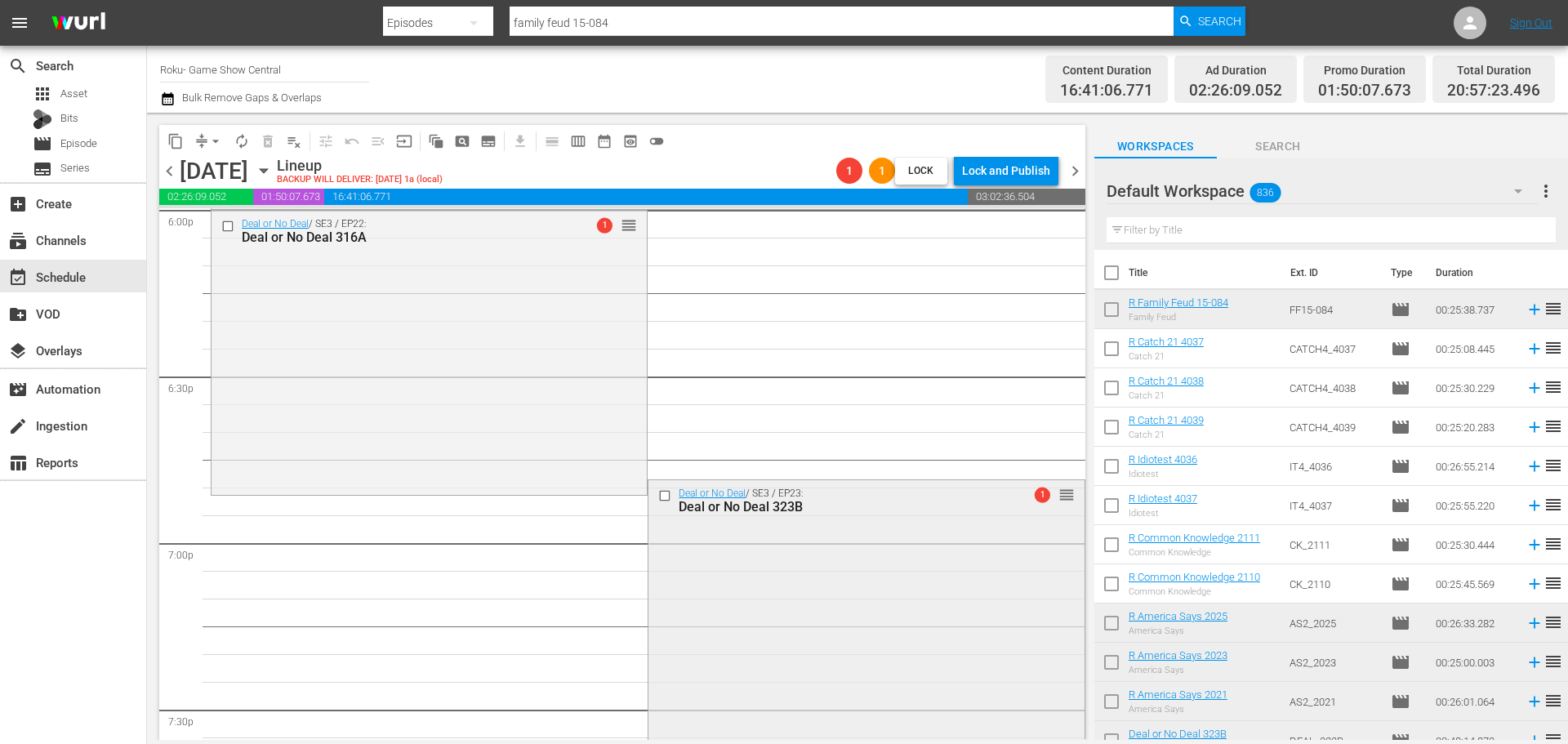
click at [819, 638] on div "Deal or No Deal / SE3 / EP23: Deal or No Deal 323B 1 reorder" at bounding box center [866, 612] width 436 height 263
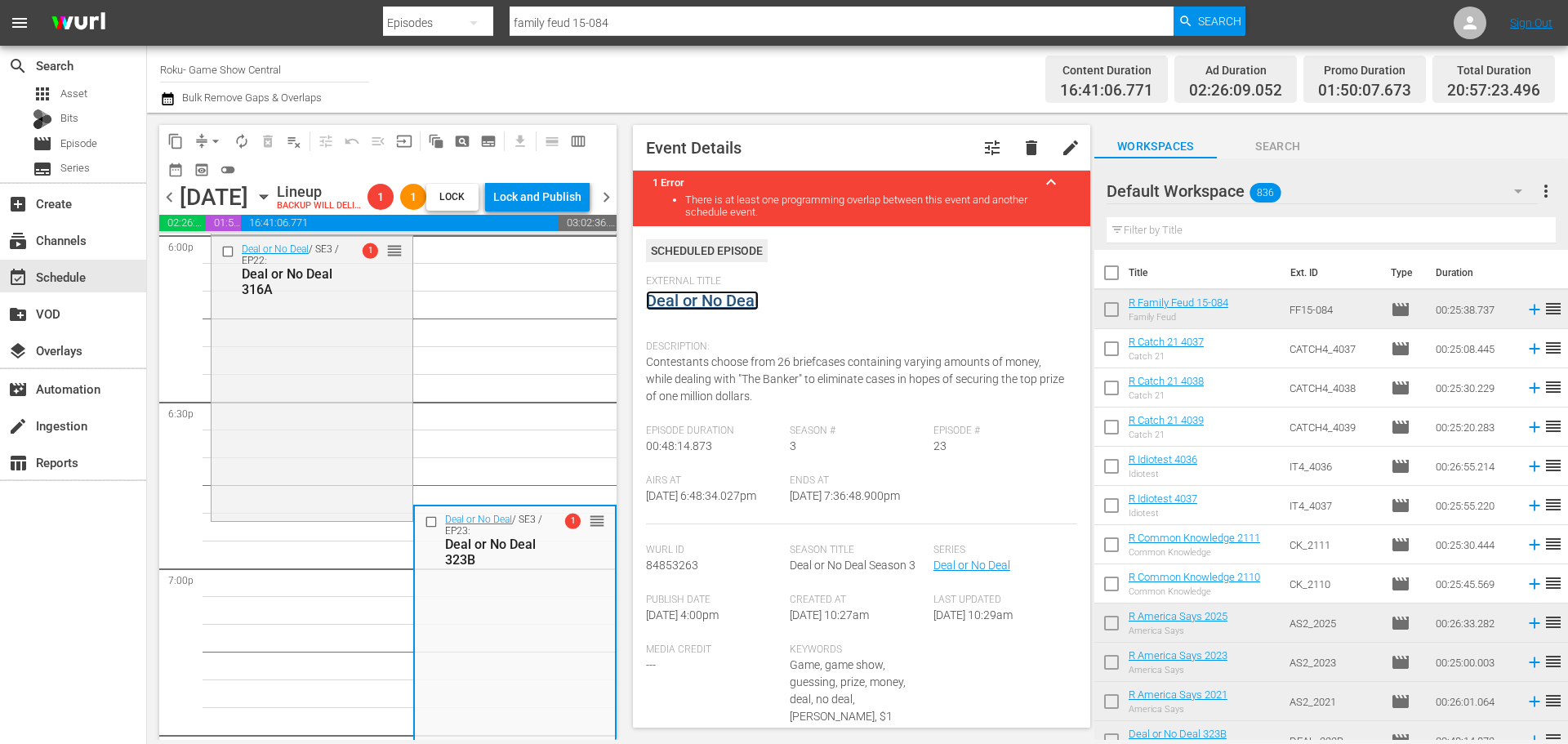
click at [711, 296] on link "Deal or No Deal" at bounding box center [702, 300] width 113 height 20
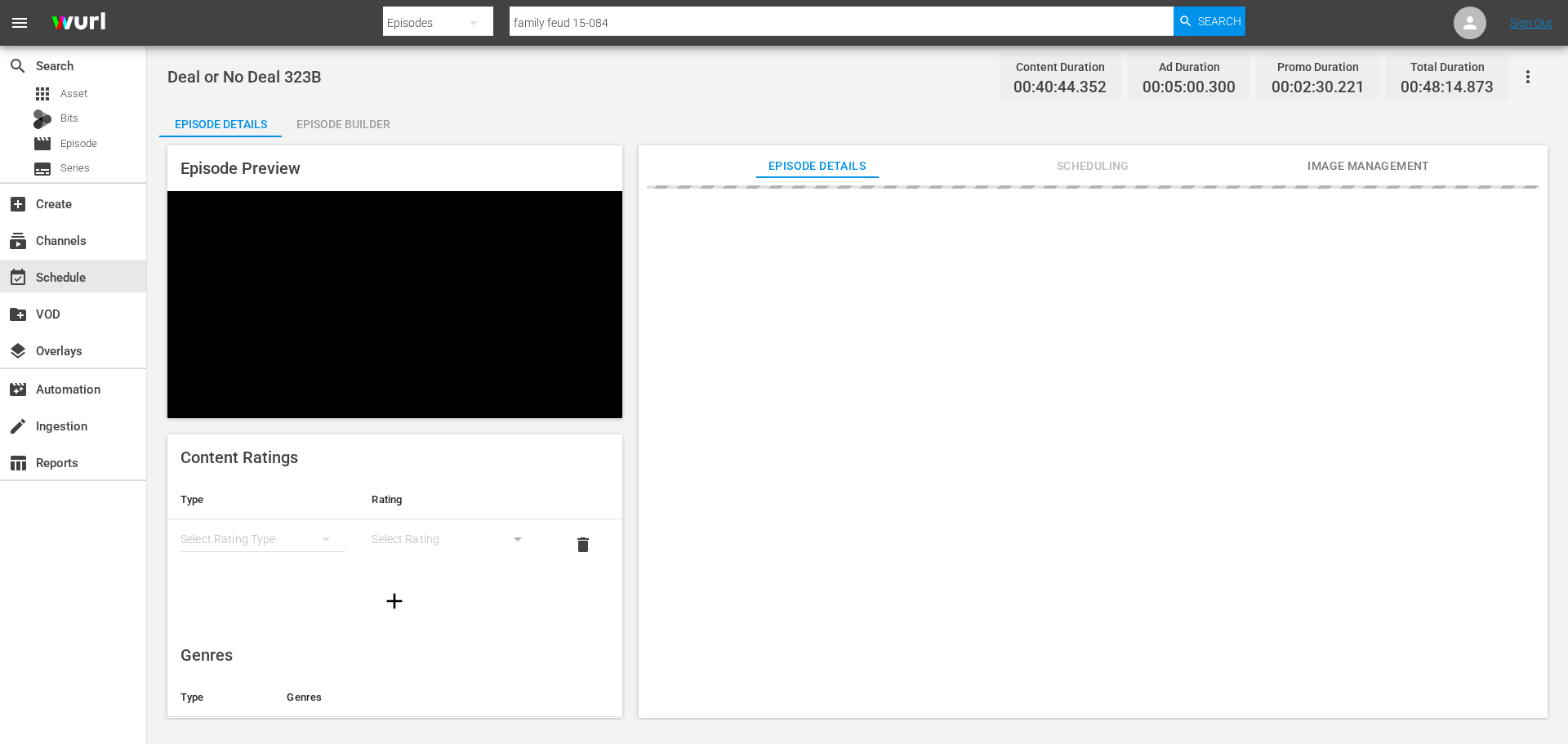
click at [355, 124] on div "Episode Builder" at bounding box center [344, 124] width 123 height 39
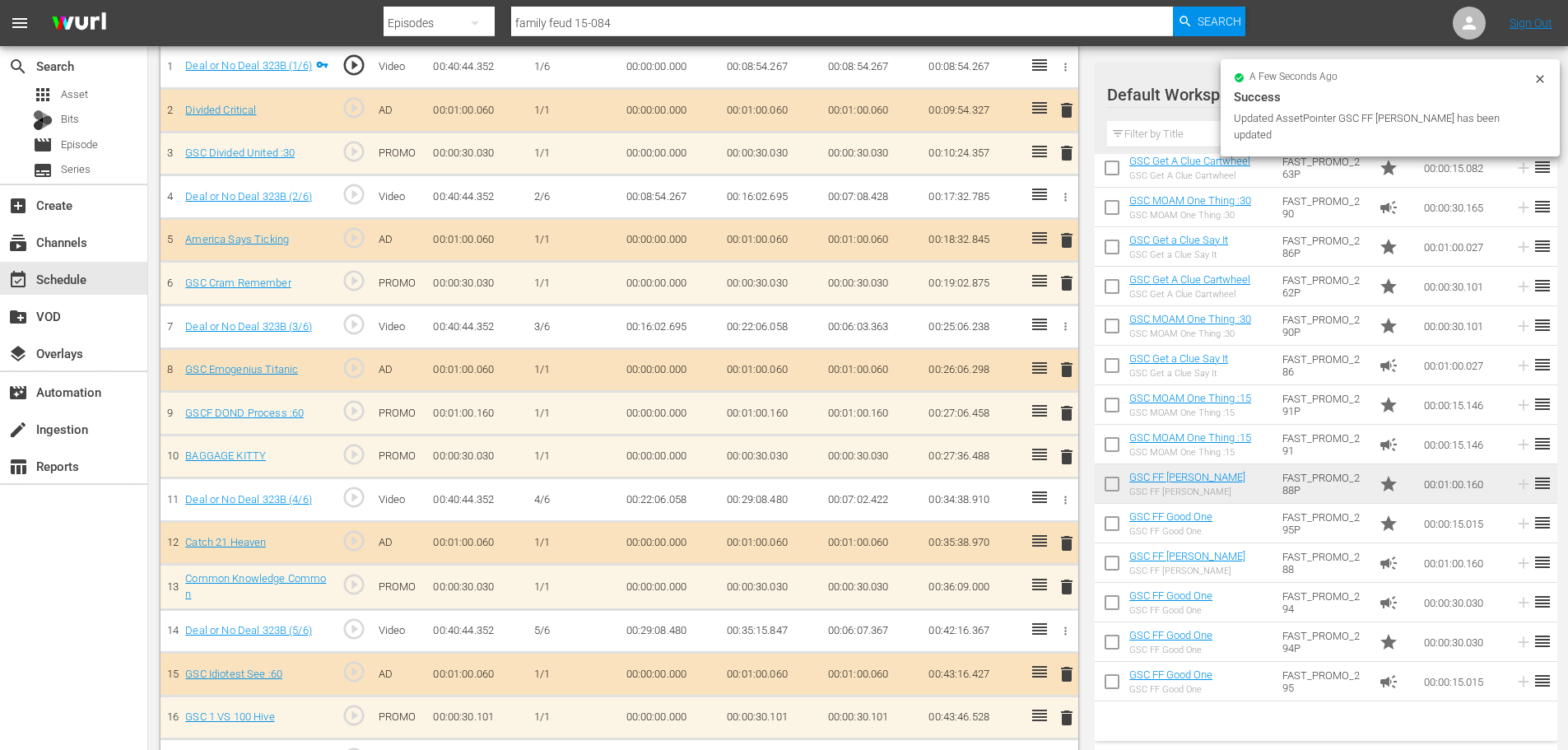
scroll to position [685, 0]
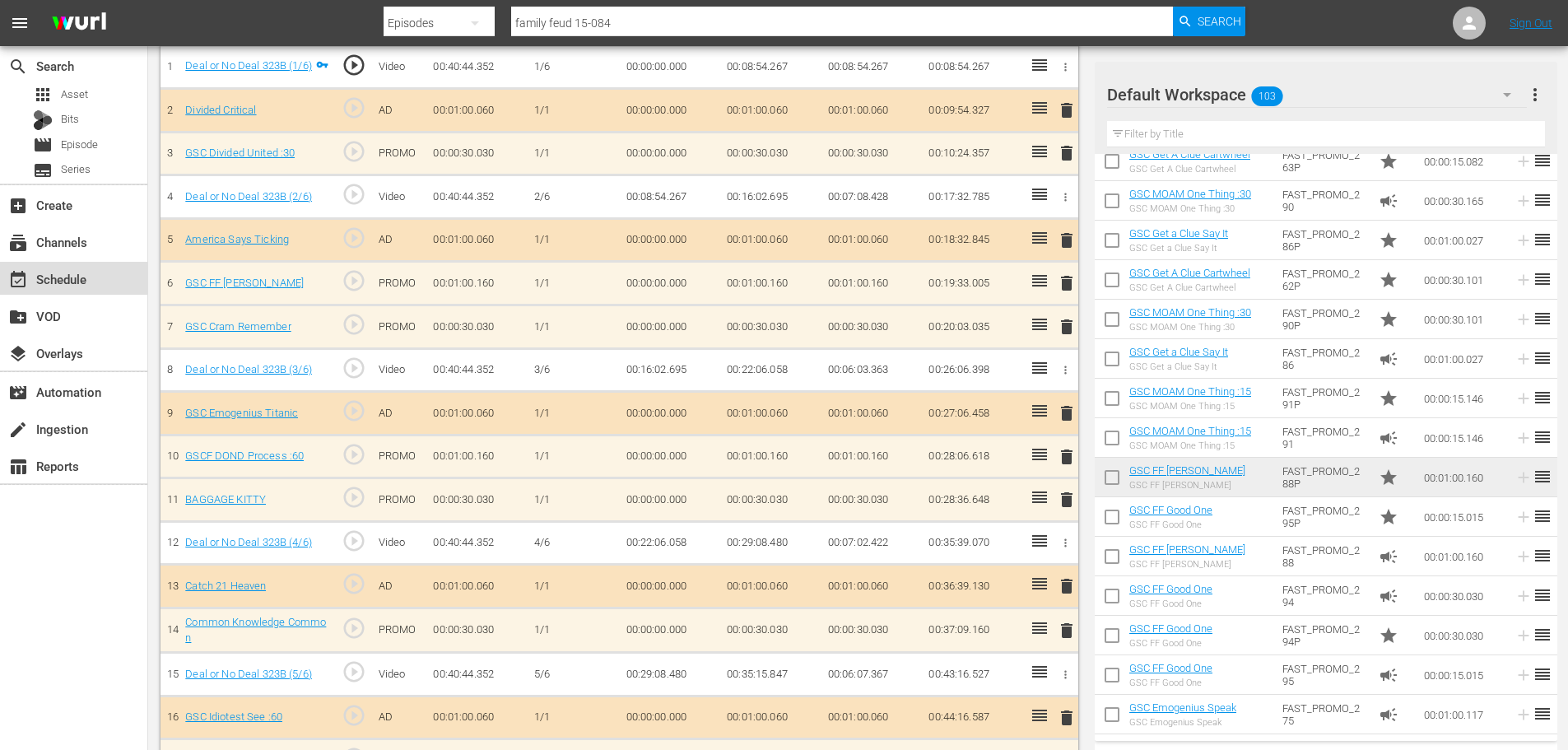
click at [31, 278] on div "event_available Schedule" at bounding box center [46, 277] width 92 height 15
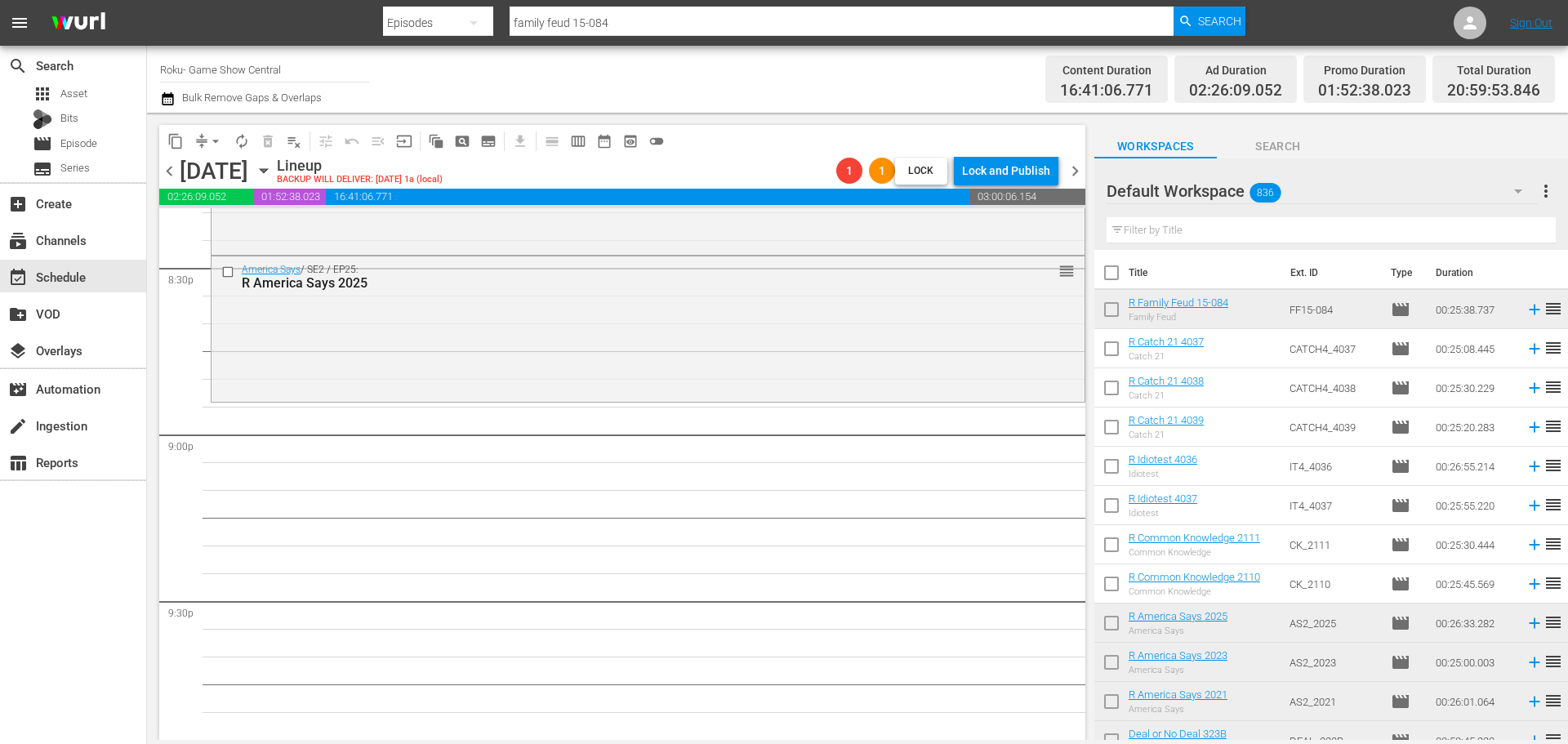
scroll to position [6785, 0]
click at [482, 302] on div "America Says / SE2 / EP25: R America Says 2025 reorder" at bounding box center [648, 315] width 873 height 143
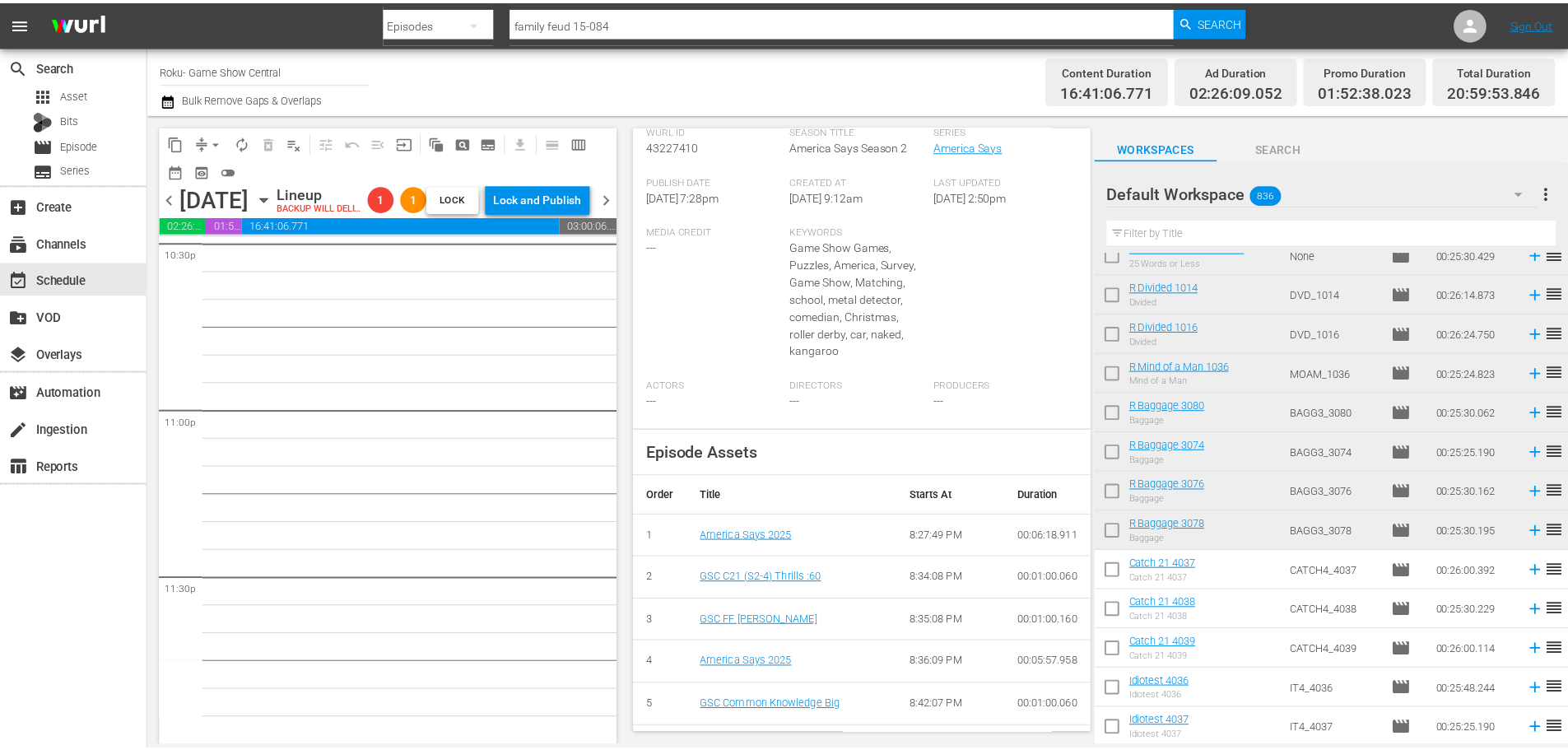
scroll to position [0, 0]
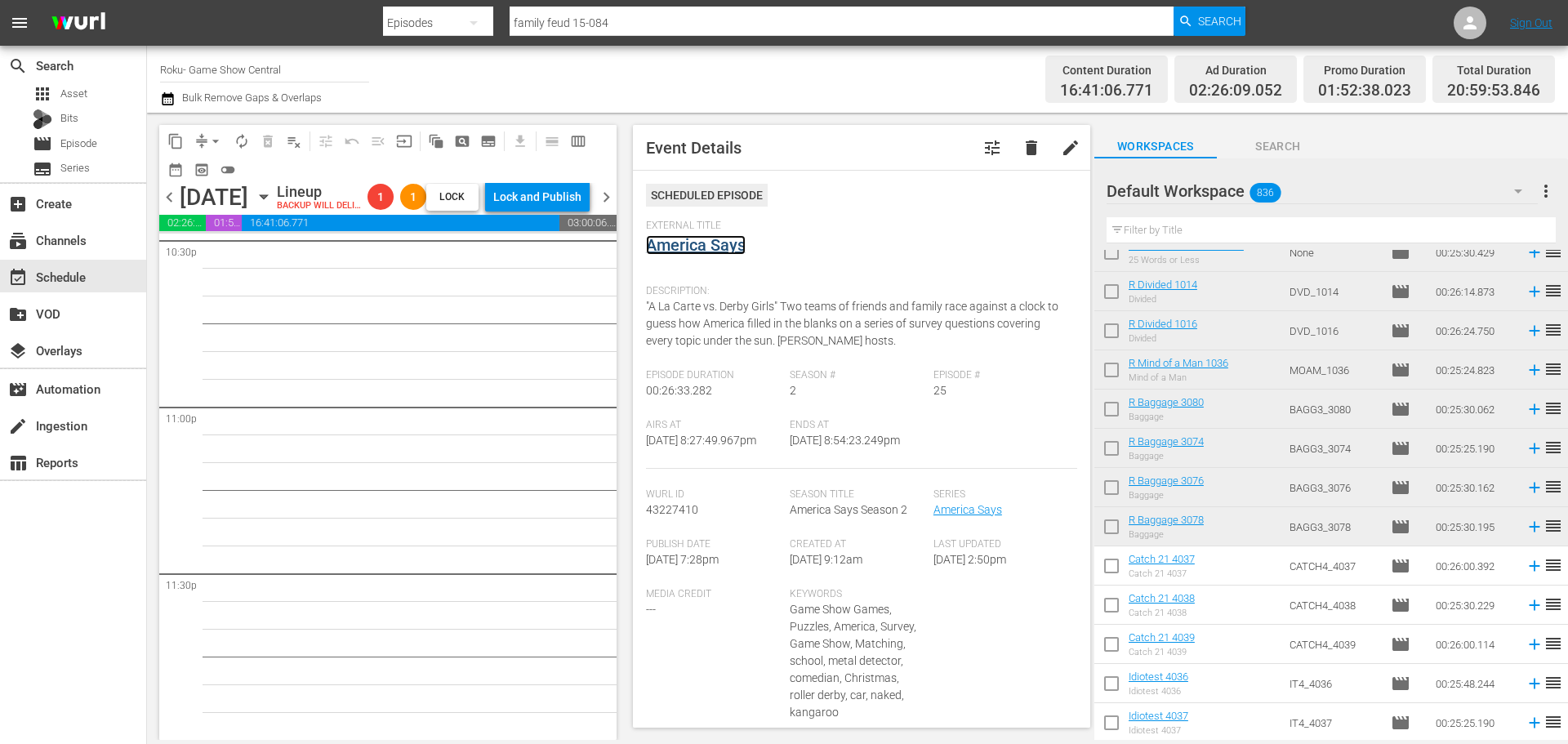
click at [665, 237] on link "America Says" at bounding box center [696, 245] width 100 height 20
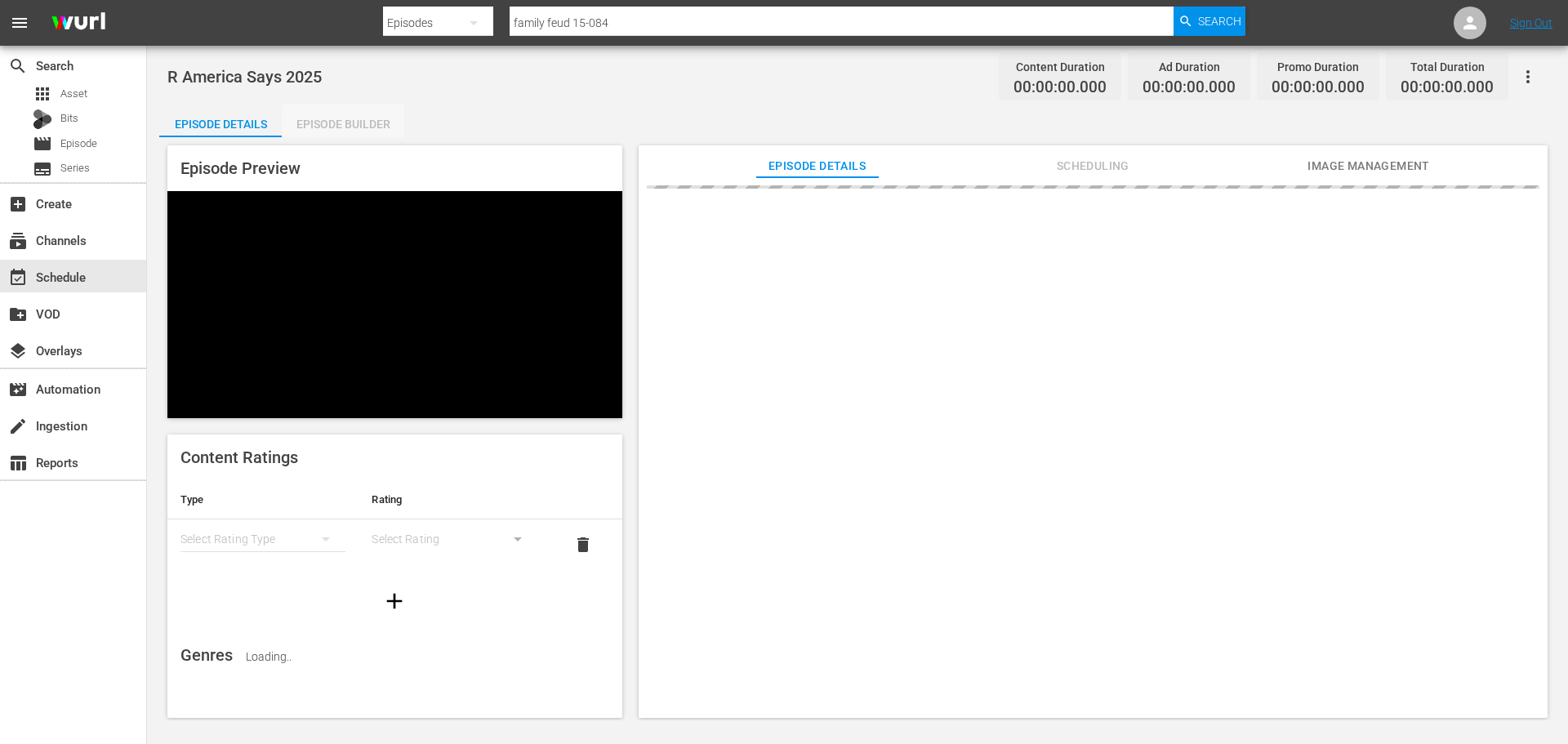
click at [352, 107] on div "Episode Builder" at bounding box center [344, 124] width 123 height 39
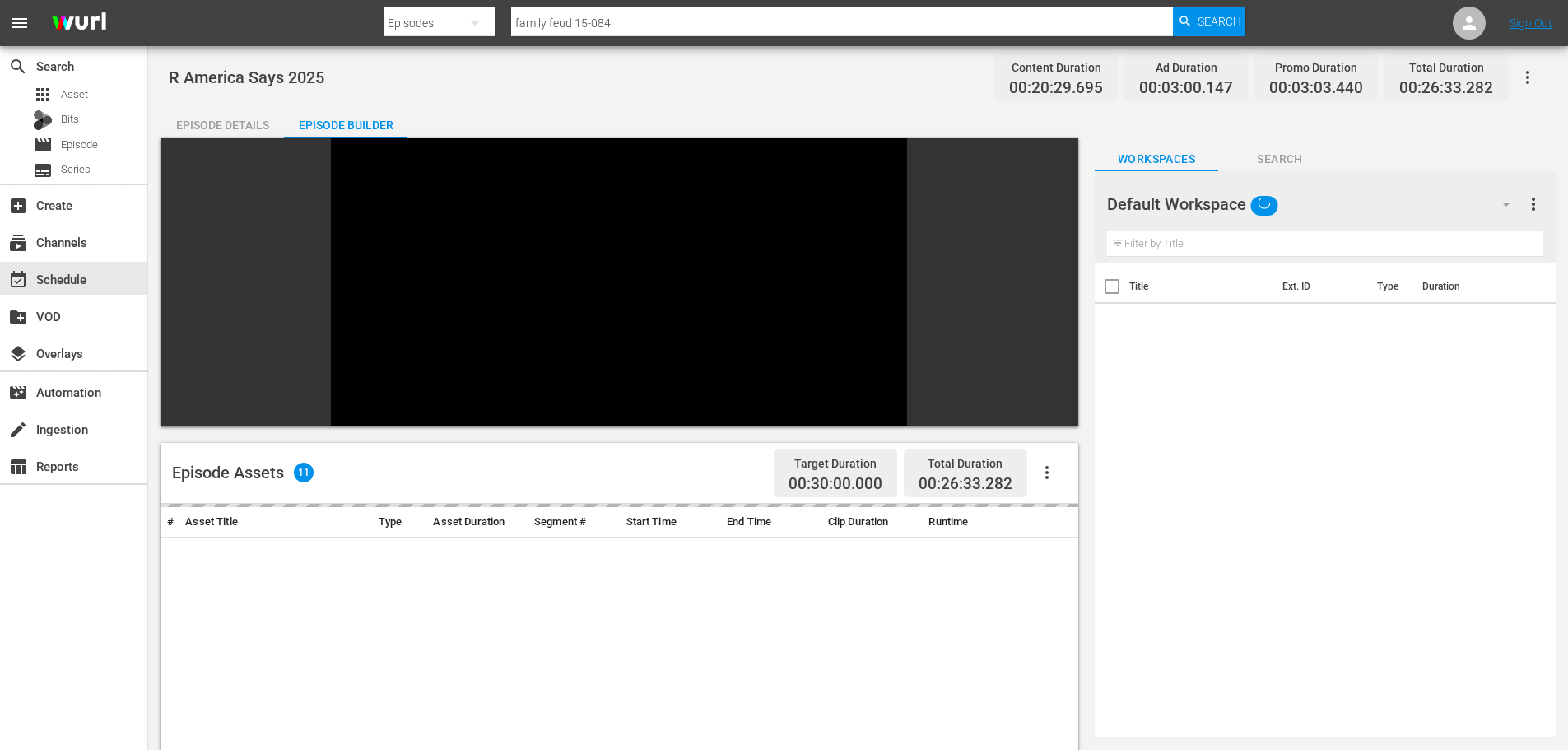
click at [1240, 249] on input "text" at bounding box center [1325, 244] width 436 height 26
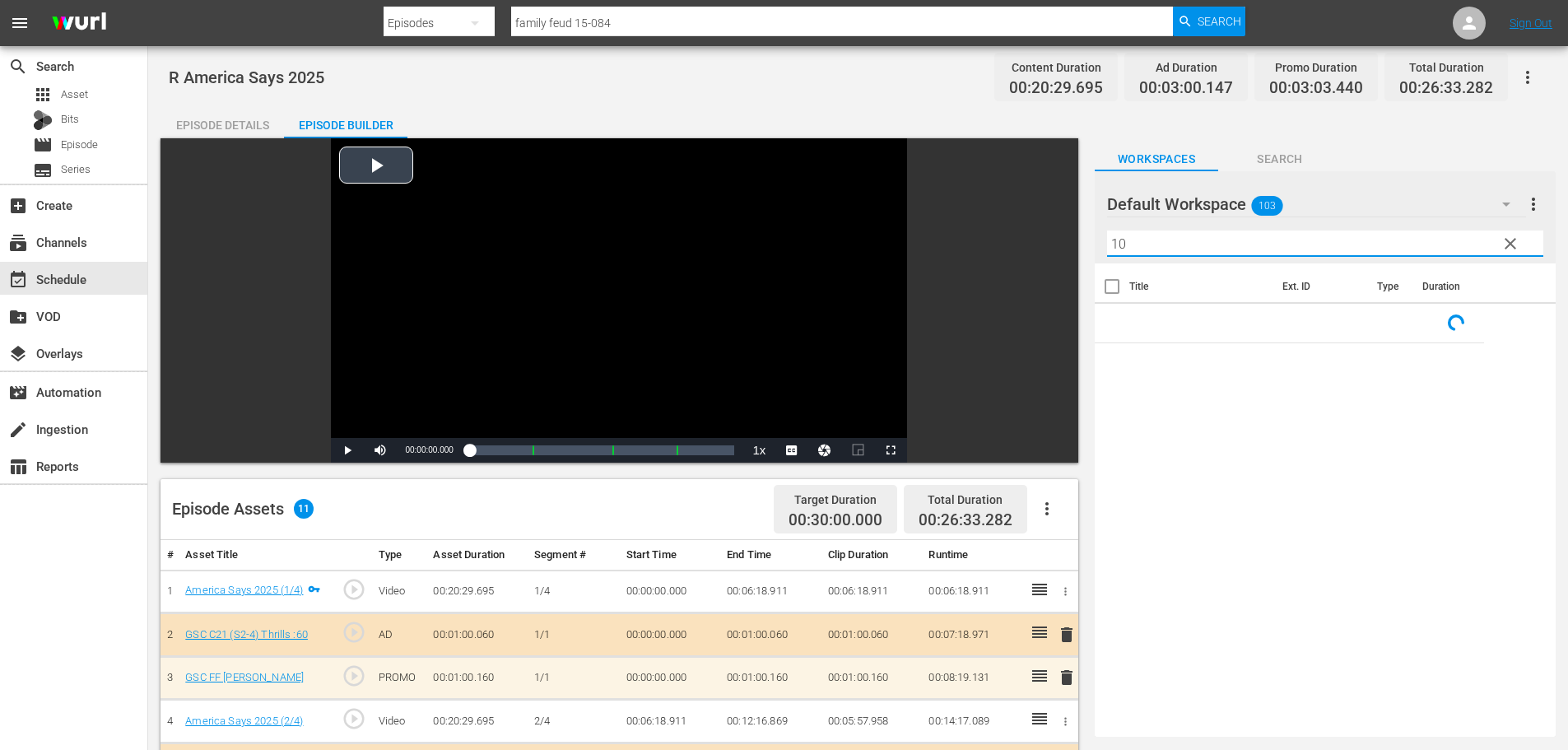
type input "10"
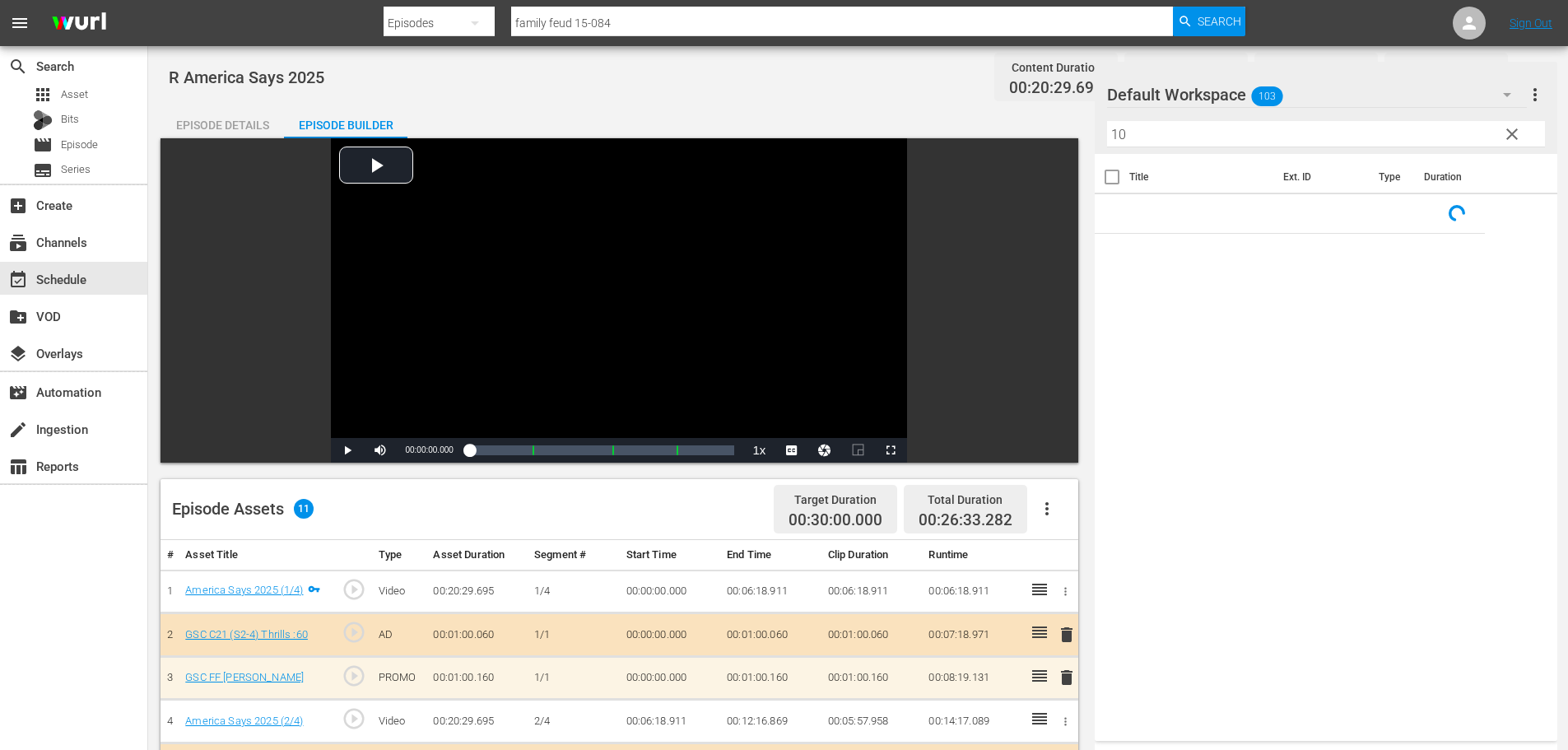
scroll to position [292, 0]
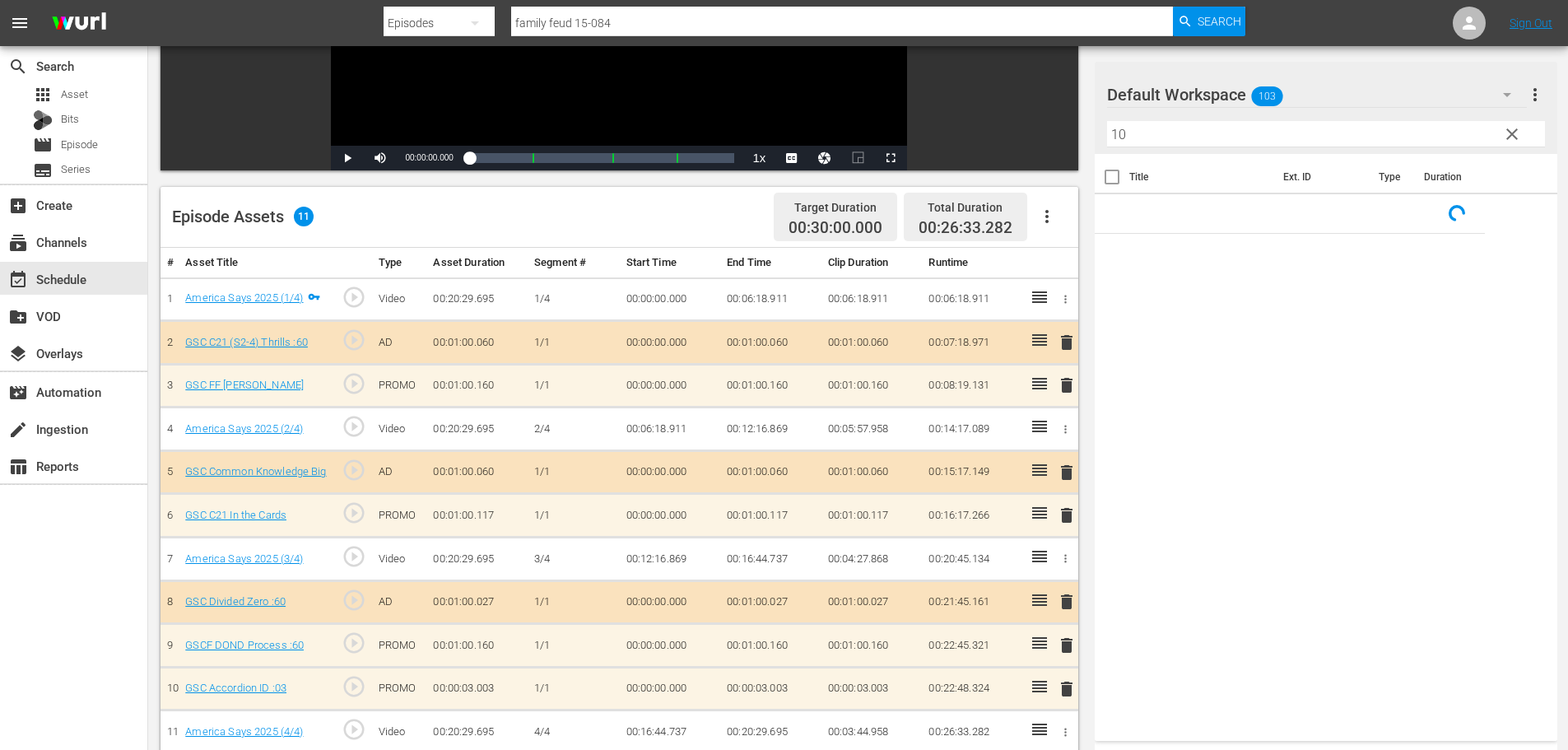
drag, startPoint x: 717, startPoint y: 226, endPoint x: 754, endPoint y: 263, distance: 52.3
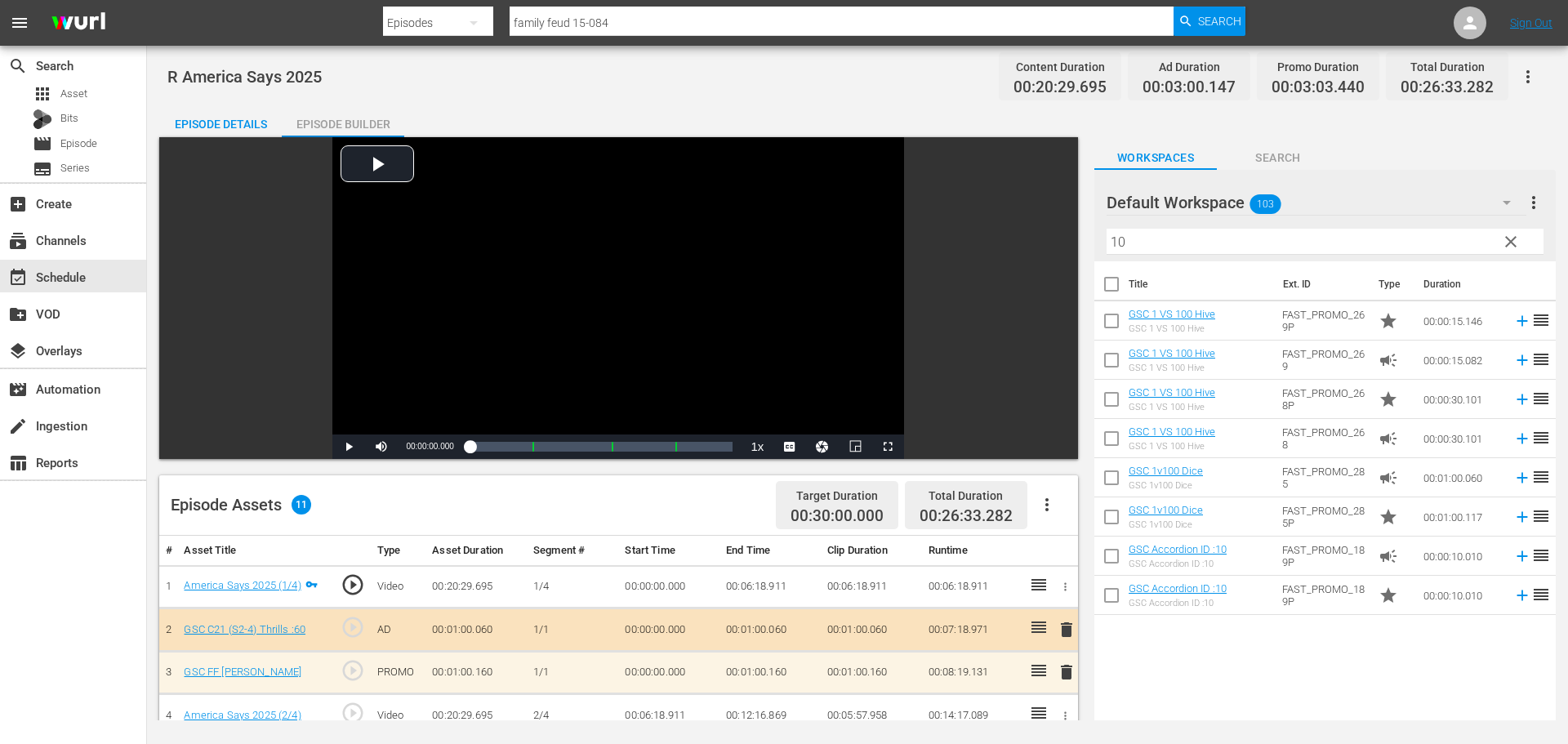
click at [1055, 555] on th at bounding box center [1064, 550] width 28 height 30
click at [1433, 131] on div "Episode Details Episode Builder Episode Preview Video Player is loading. Play V…" at bounding box center [858, 630] width 1397 height 1053
drag, startPoint x: 1414, startPoint y: 119, endPoint x: 1401, endPoint y: 124, distance: 13.9
click at [1401, 124] on div "Episode Details Episode Builder Episode Preview Video Player is loading. Play V…" at bounding box center [858, 630] width 1397 height 1053
click at [677, 672] on td "00:00:00.000" at bounding box center [669, 672] width 101 height 43
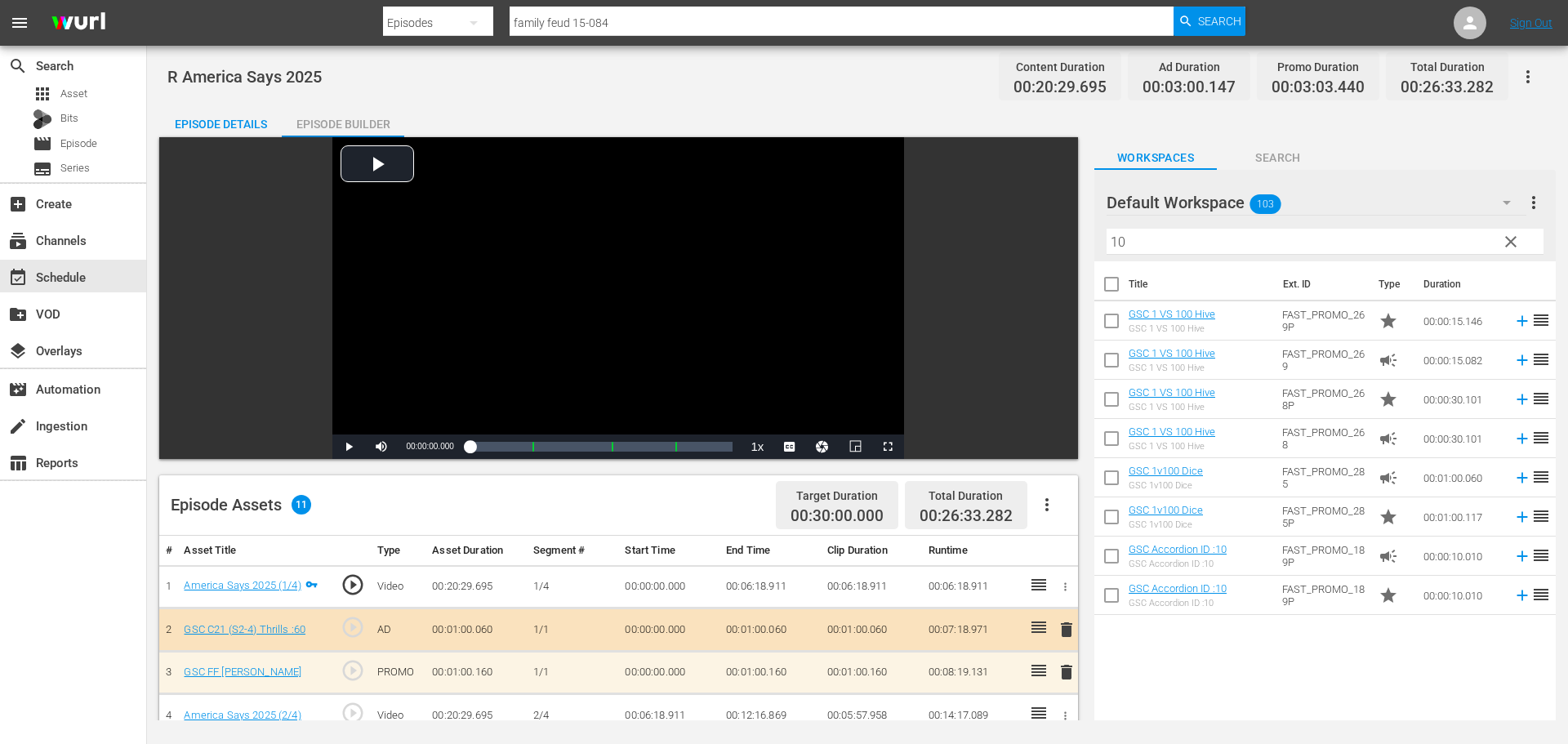
click at [667, 658] on td "00:00:00.000" at bounding box center [669, 672] width 101 height 43
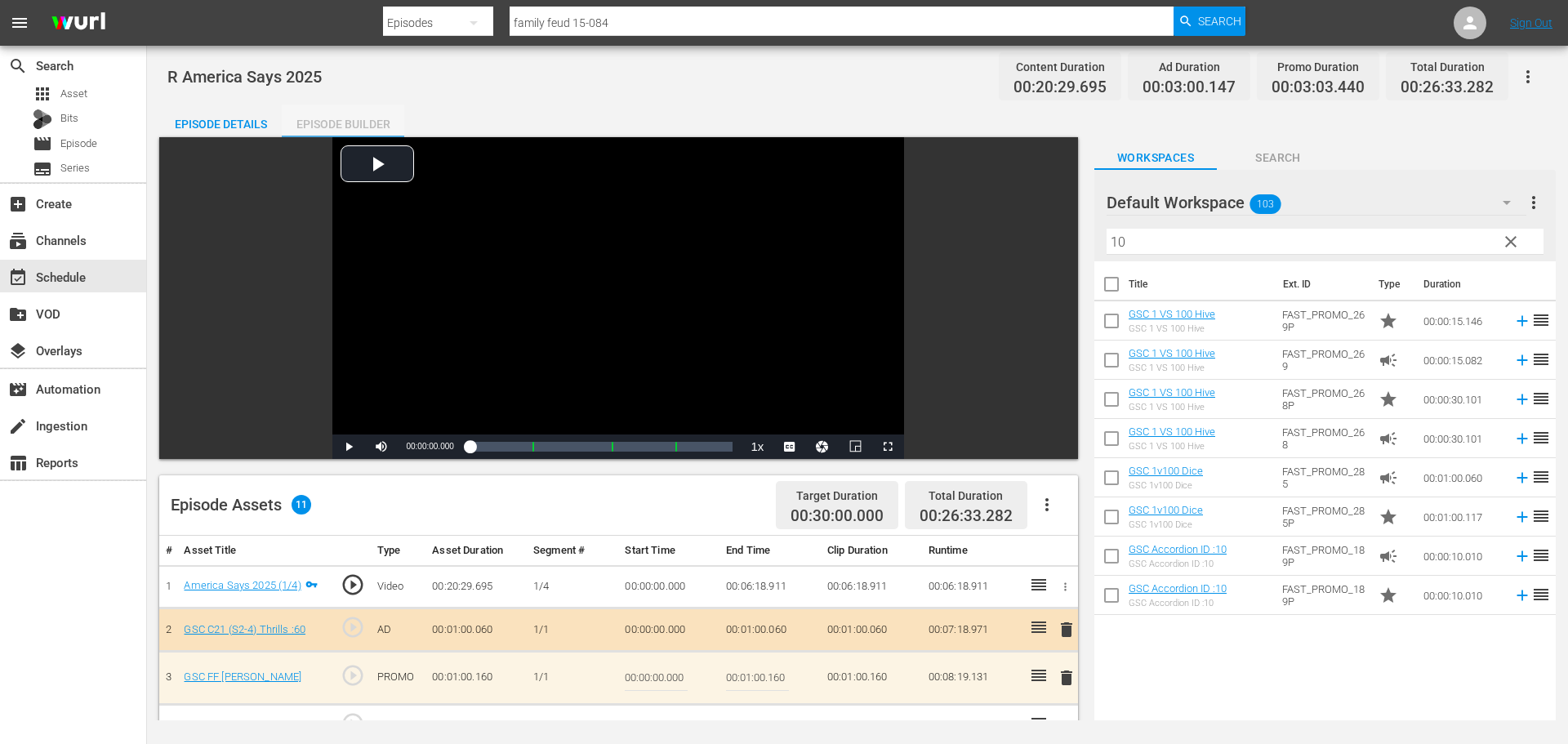
click at [342, 110] on div "Episode Builder" at bounding box center [344, 124] width 123 height 39
click at [204, 115] on div "Episode Details" at bounding box center [221, 124] width 123 height 39
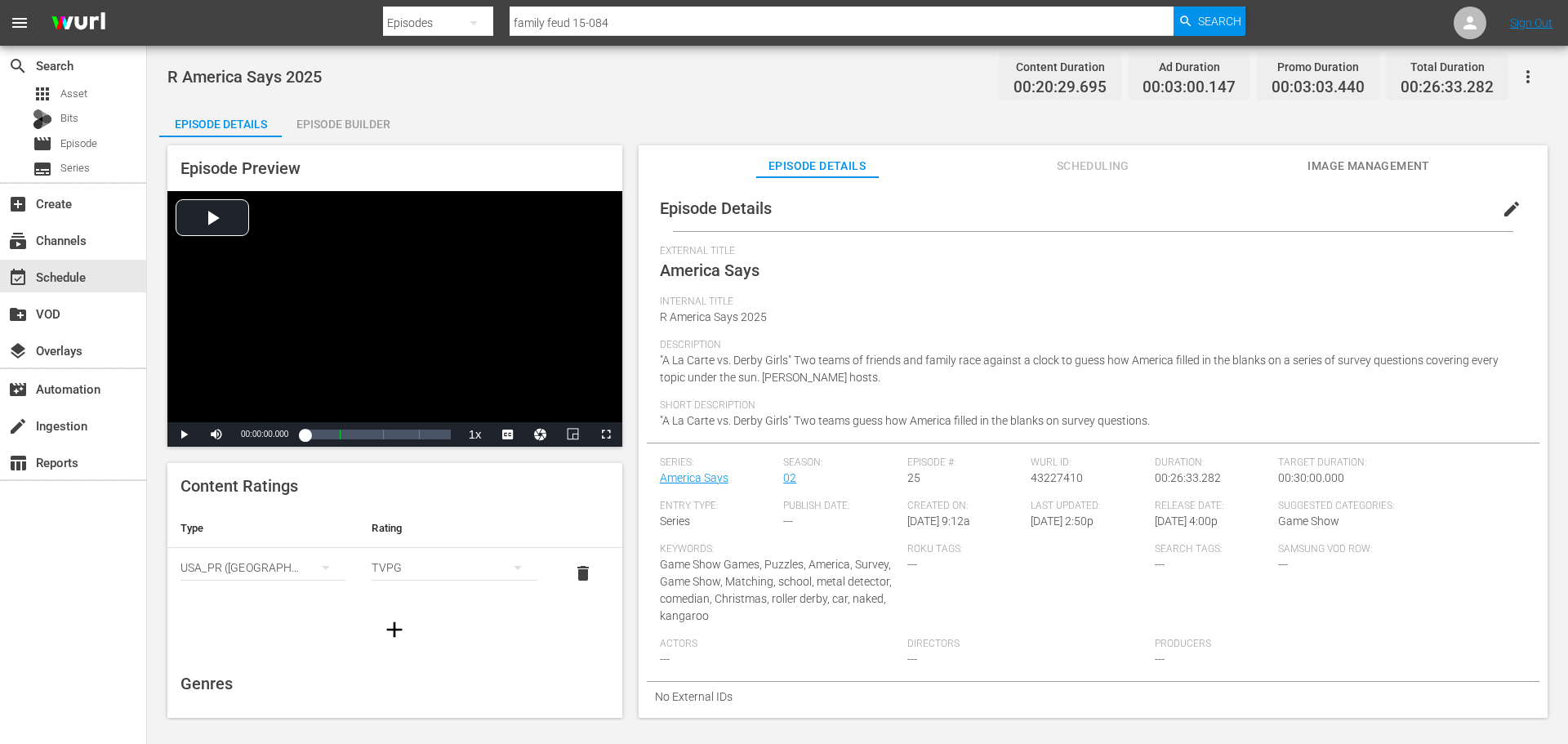
click at [355, 130] on div "Episode Builder" at bounding box center [344, 124] width 123 height 39
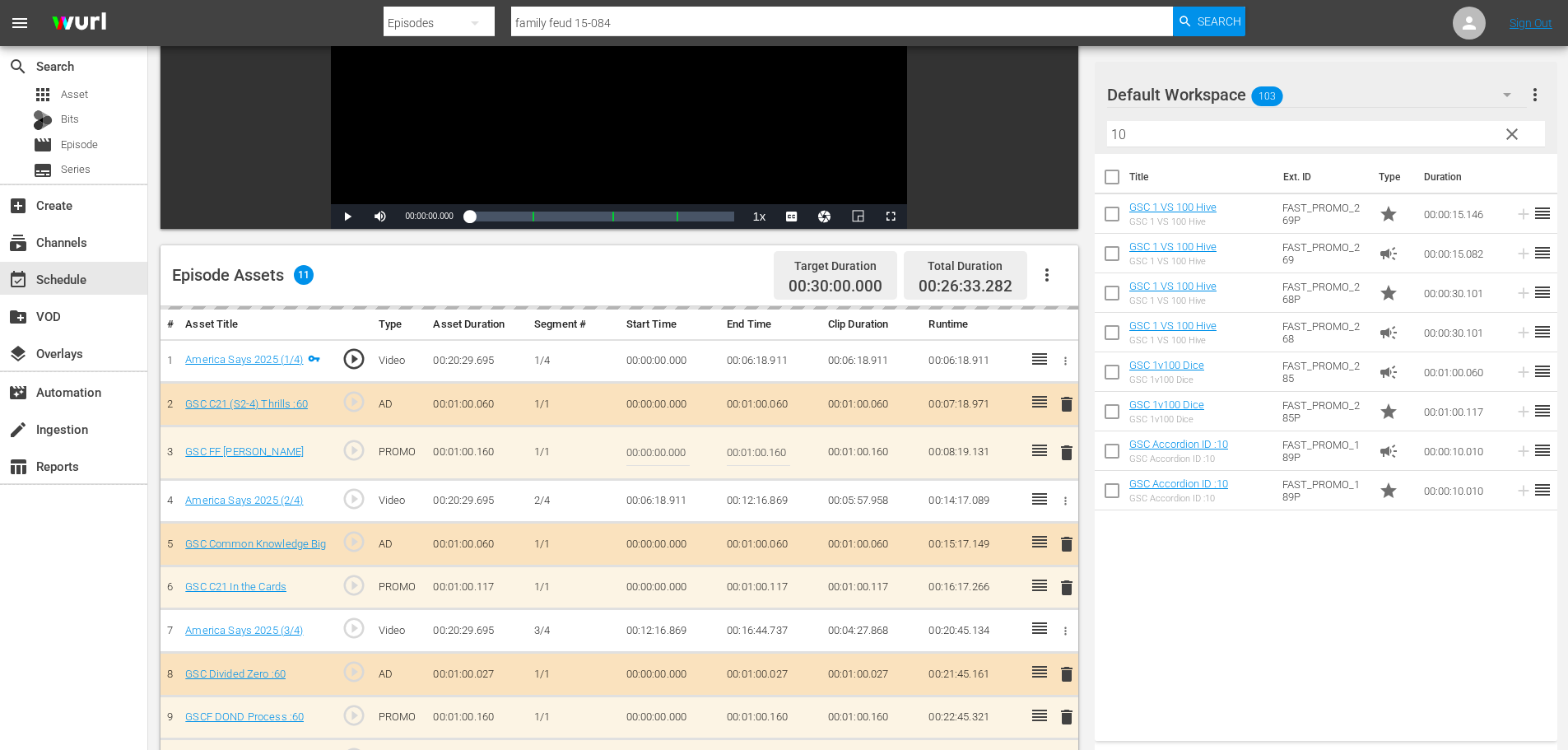
scroll to position [429, 0]
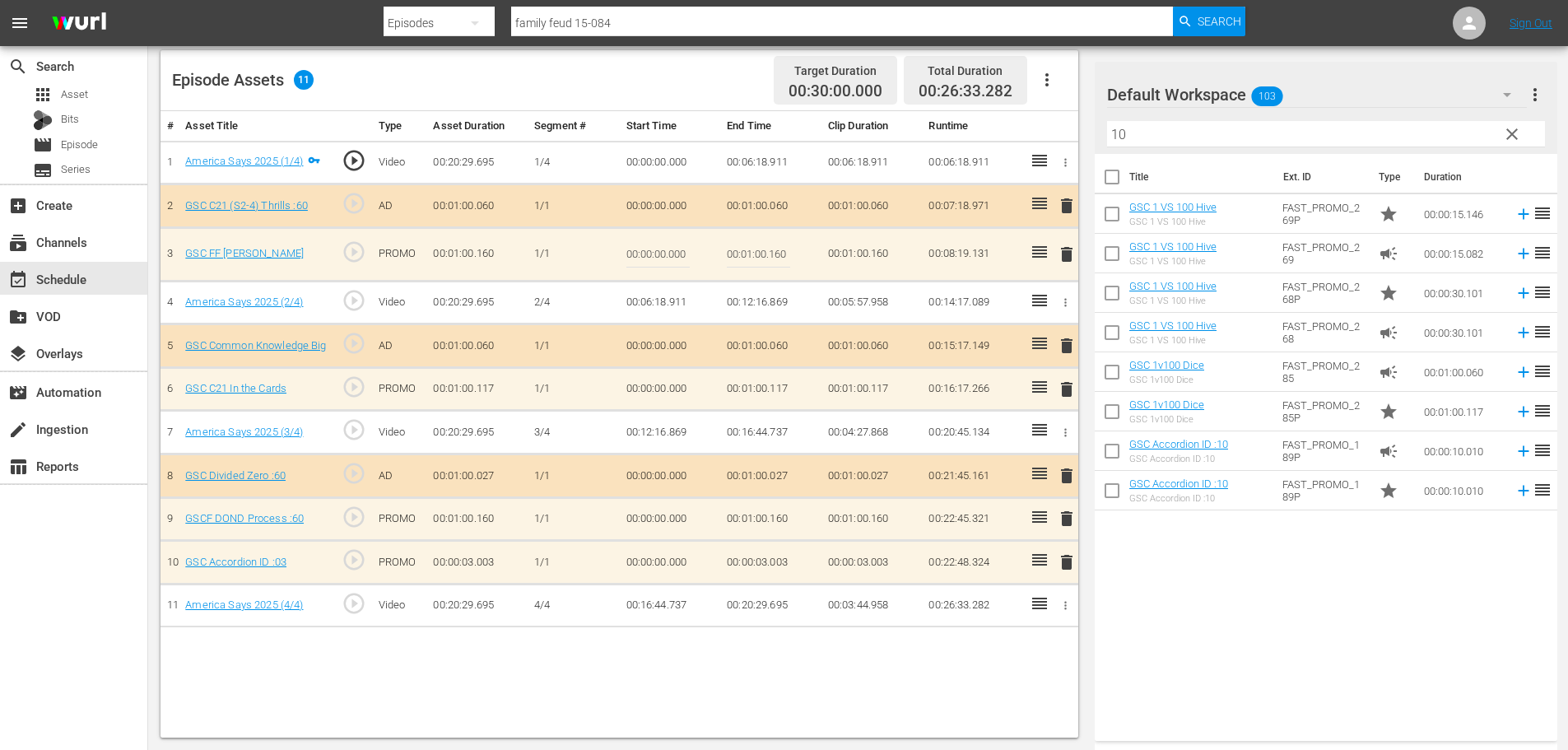
click at [1069, 566] on span "delete" at bounding box center [1066, 562] width 20 height 20
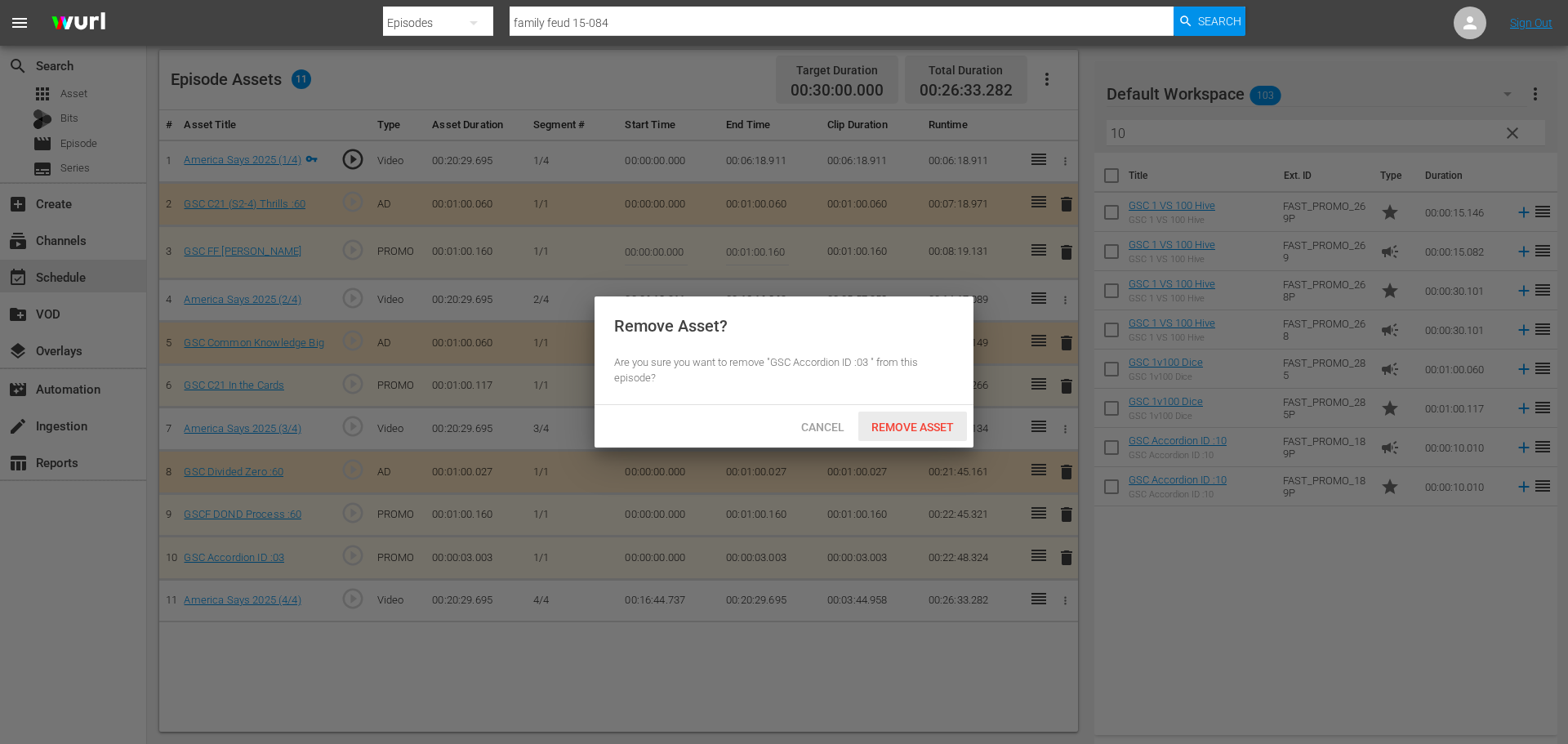
click at [912, 426] on span "Remove Asset" at bounding box center [912, 427] width 109 height 13
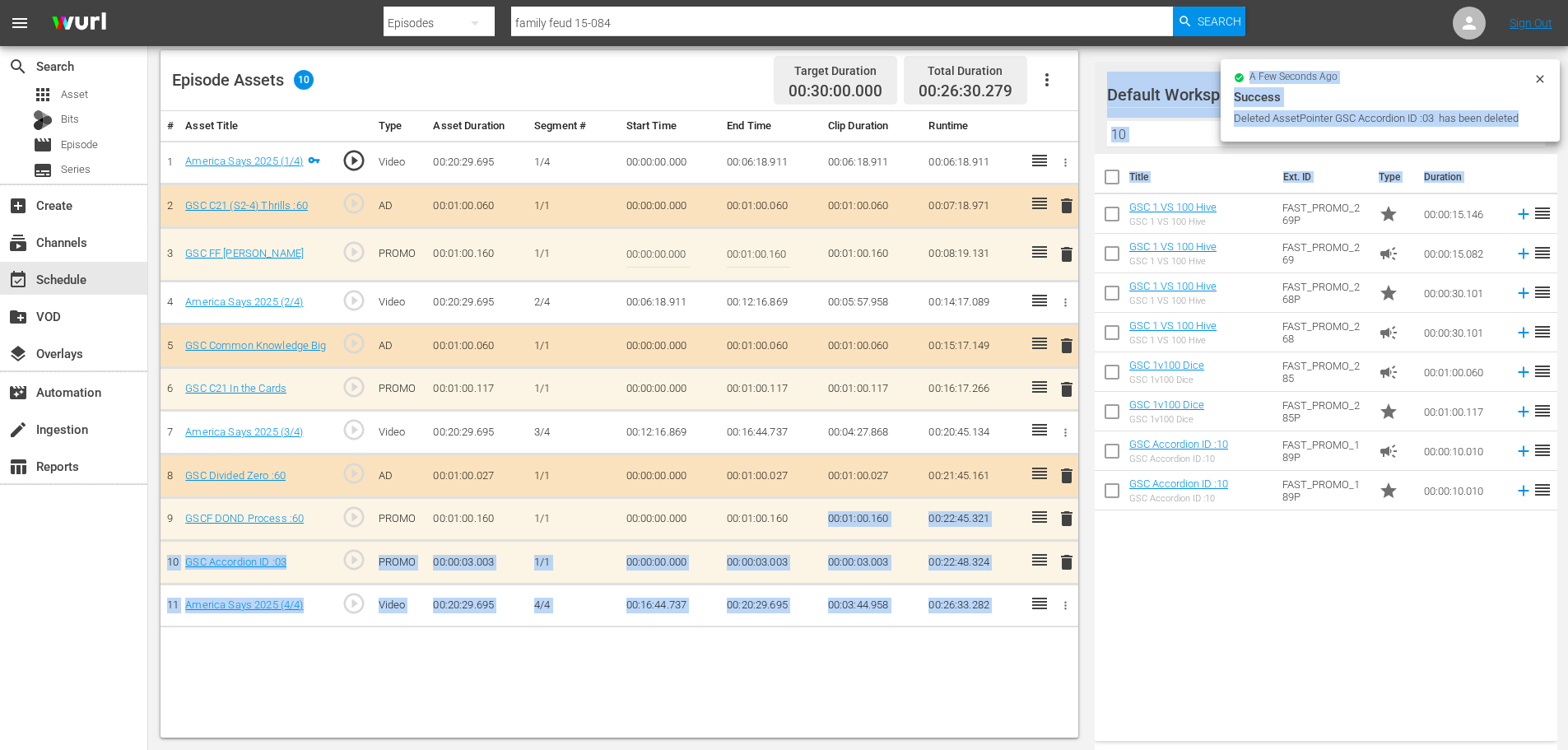
drag, startPoint x: 1297, startPoint y: 502, endPoint x: 1125, endPoint y: 500, distance: 172.0
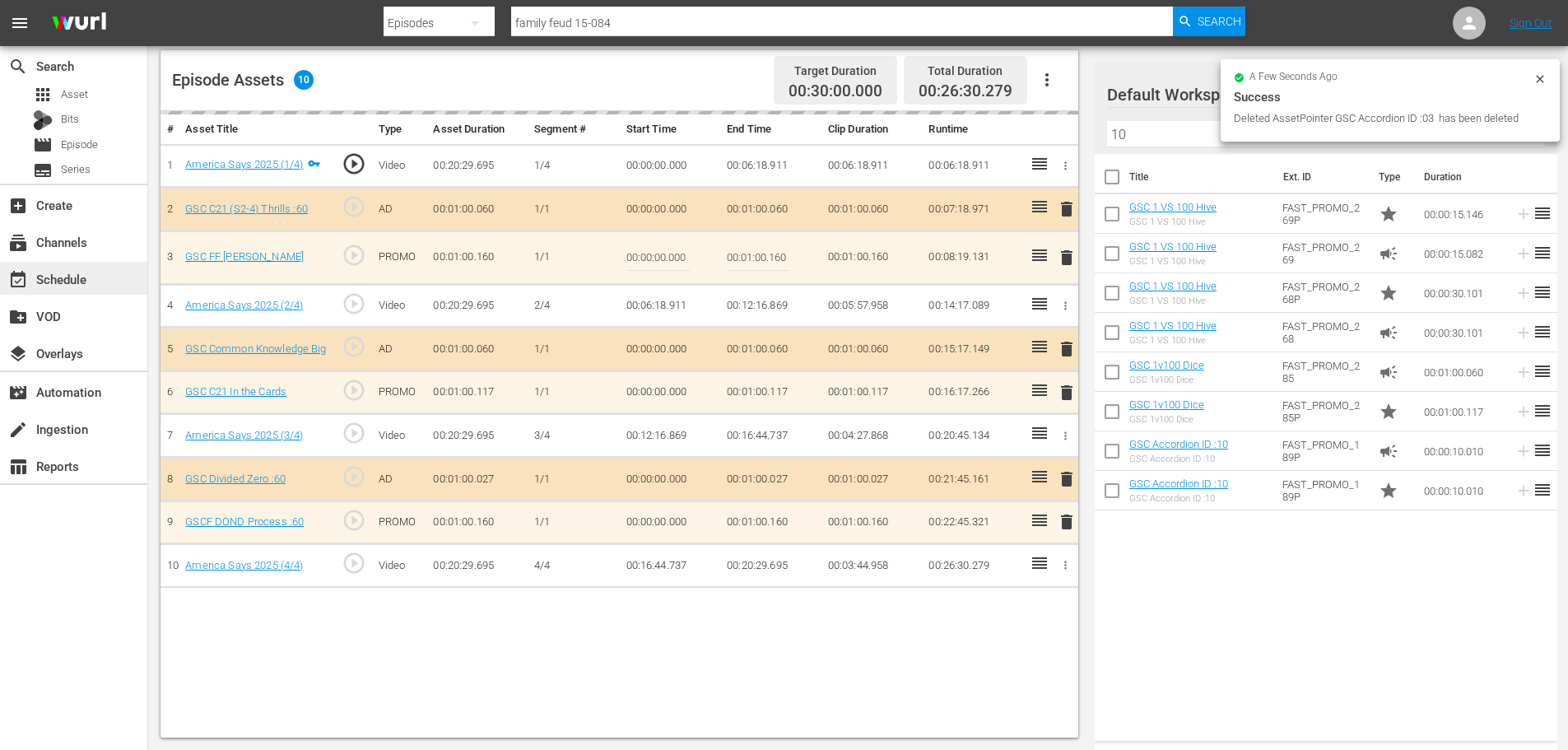
click at [51, 283] on div "event_available Schedule" at bounding box center [46, 277] width 92 height 15
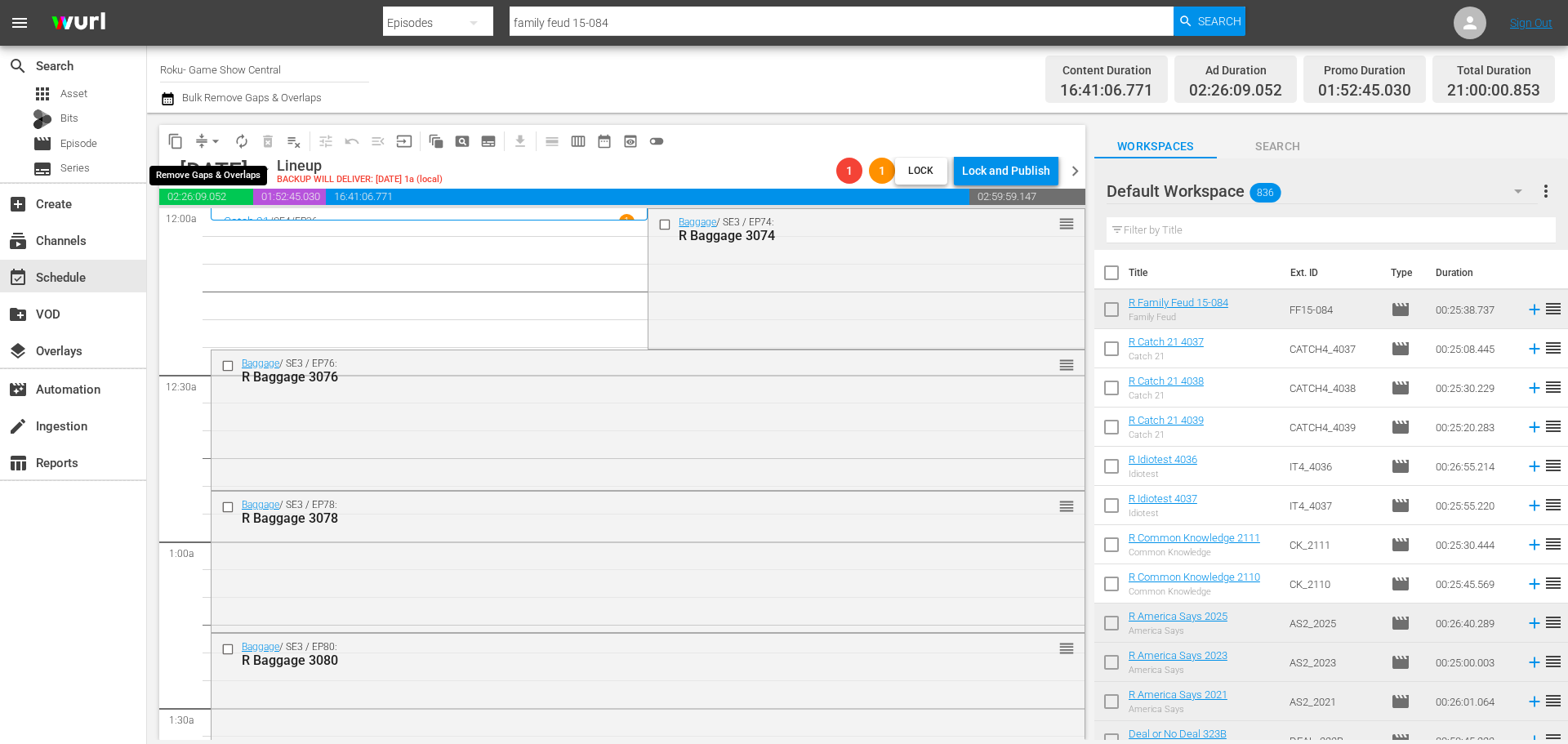
click at [210, 150] on button "arrow_drop_down" at bounding box center [216, 142] width 26 height 26
click at [217, 182] on li "Align to Midnight" at bounding box center [216, 174] width 171 height 27
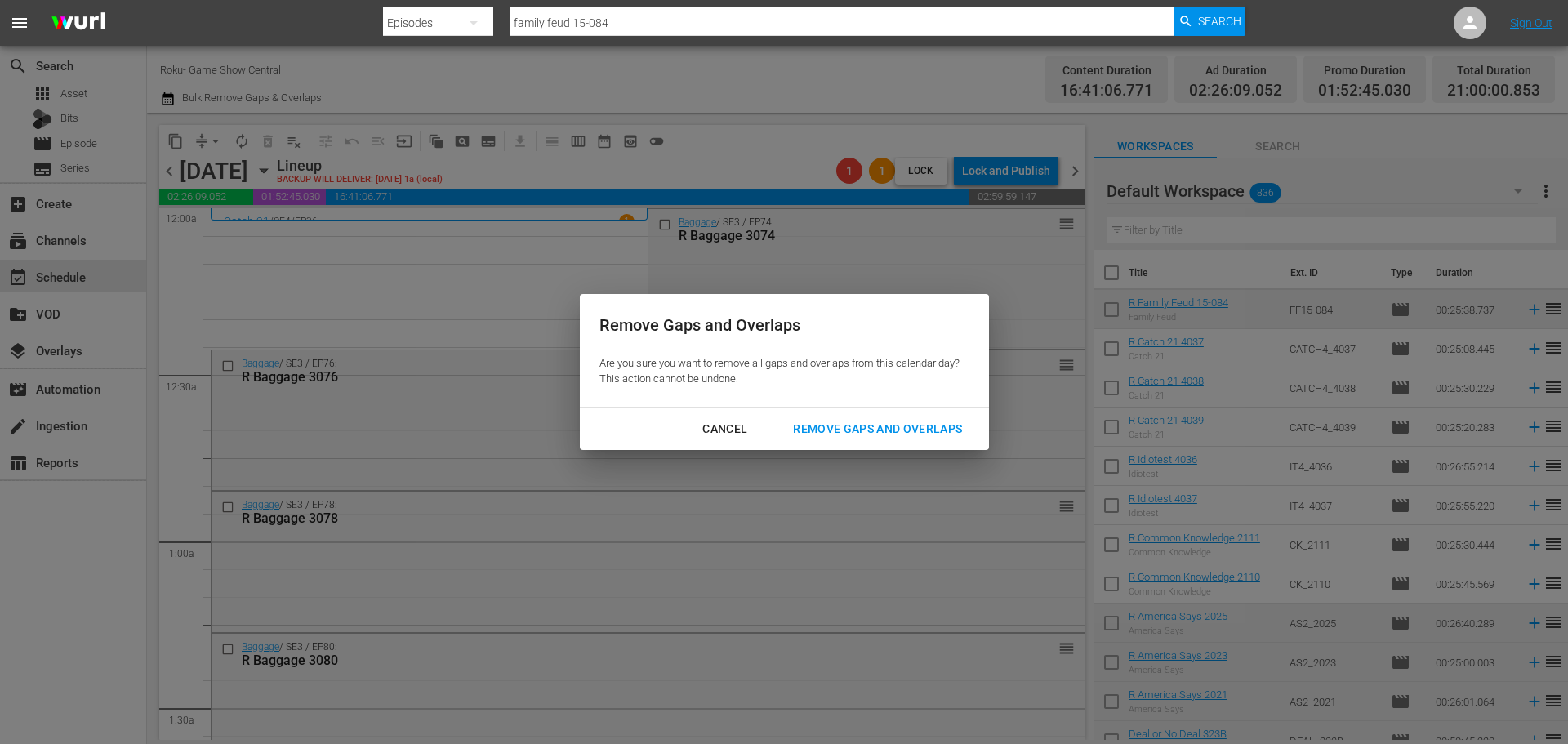
click at [914, 441] on button "Remove Gaps and Overlaps" at bounding box center [878, 429] width 209 height 30
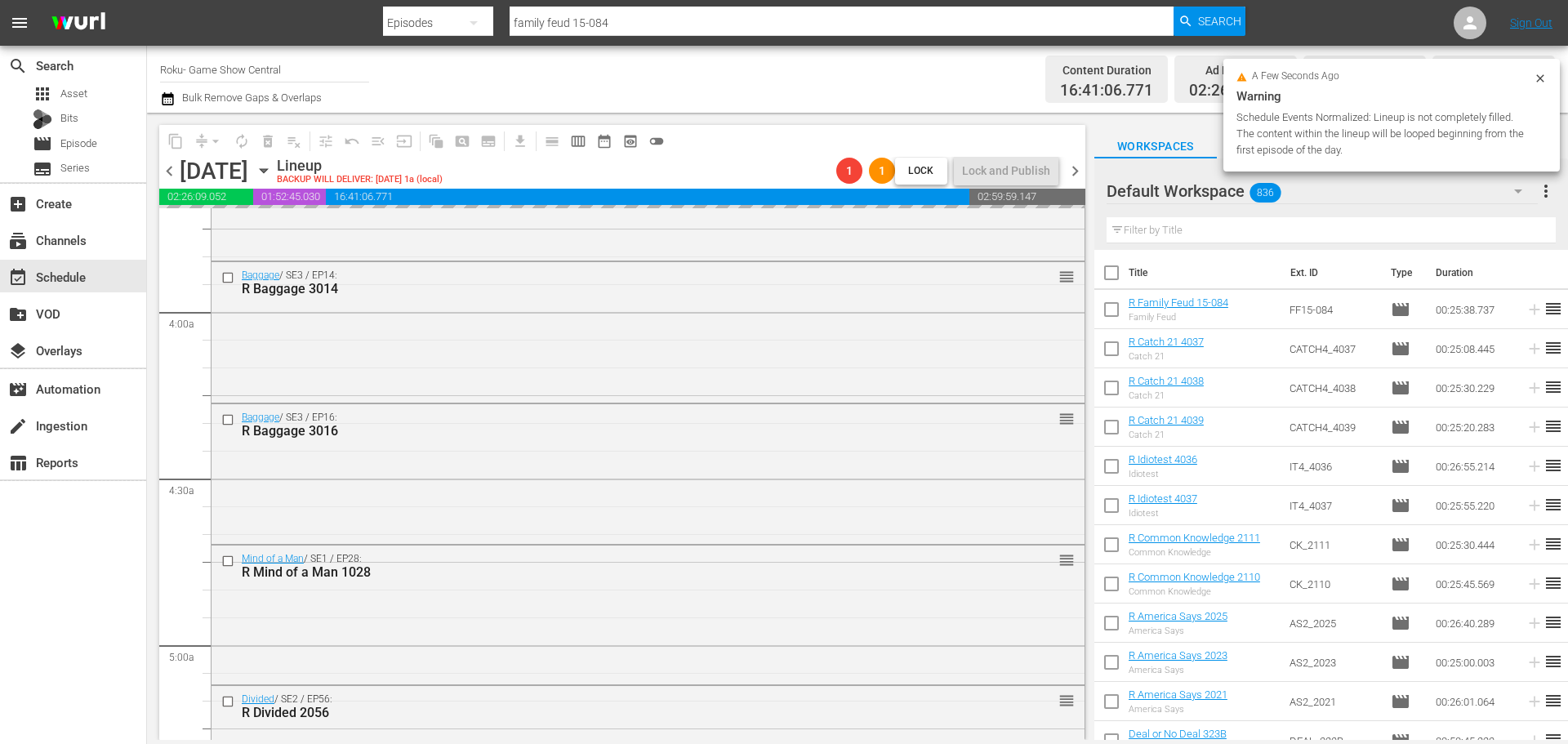
scroll to position [1470, 0]
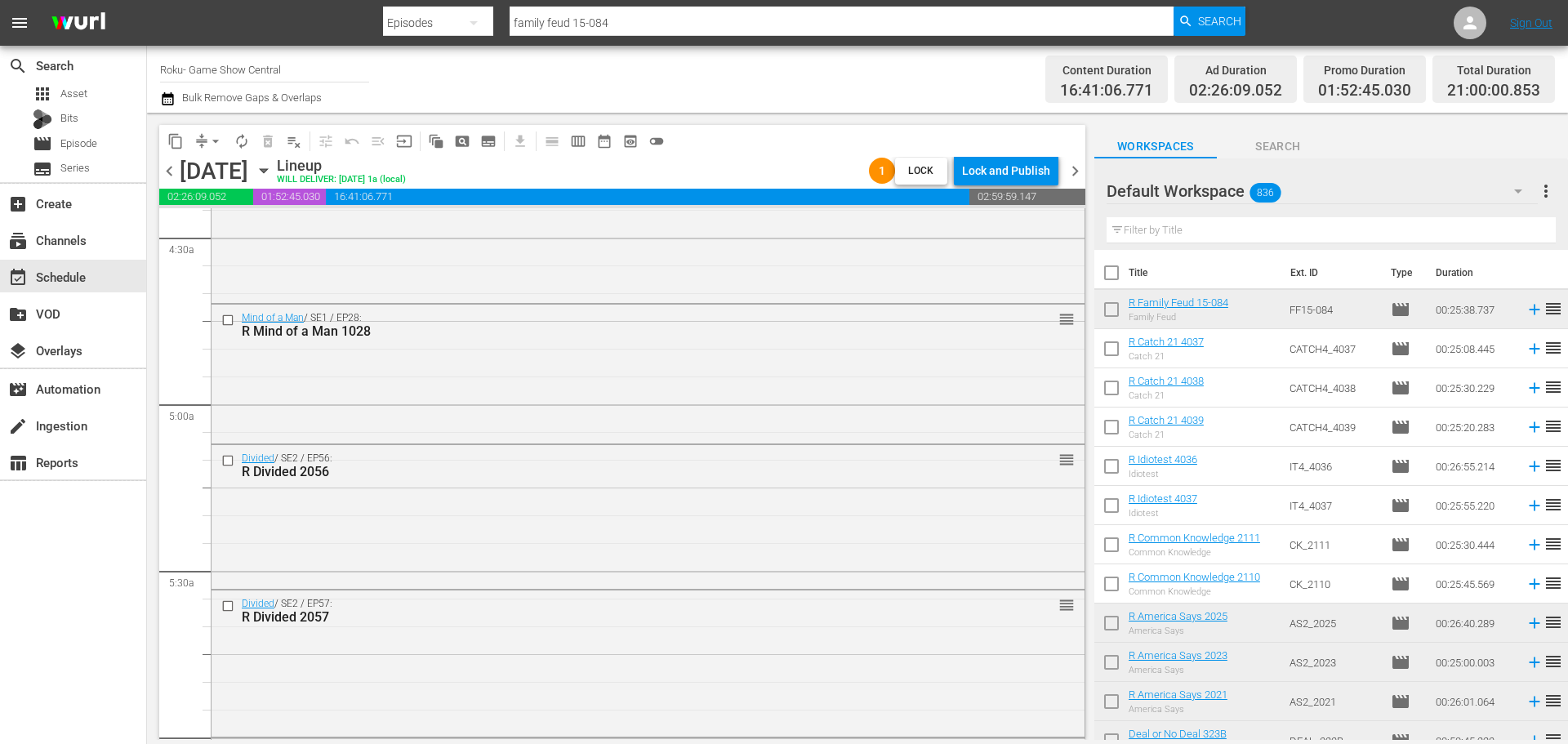
click at [195, 156] on div "content_copy compress arrow_drop_down autorenew_outlined delete_forever_outline…" at bounding box center [618, 426] width 942 height 628
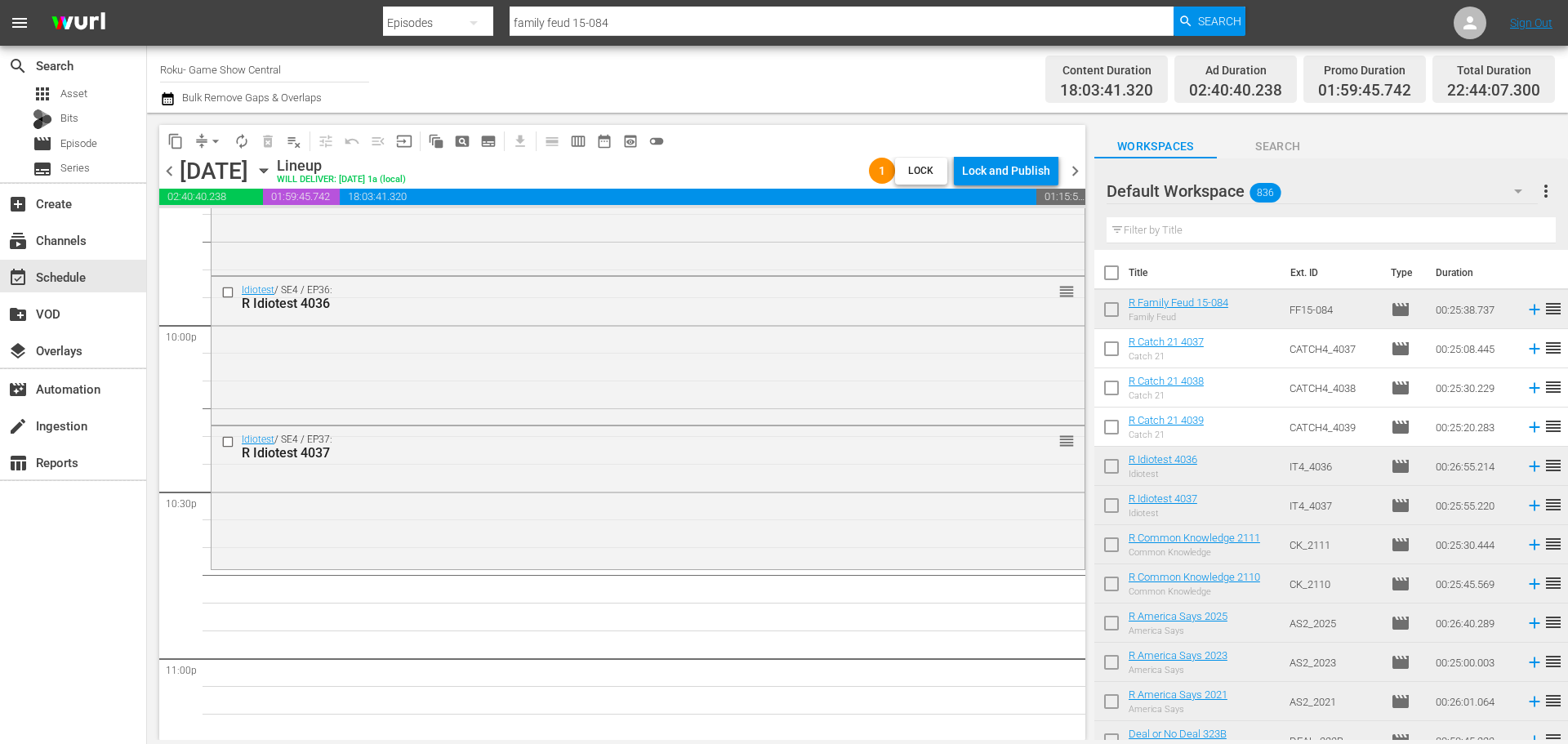
scroll to position [7459, 0]
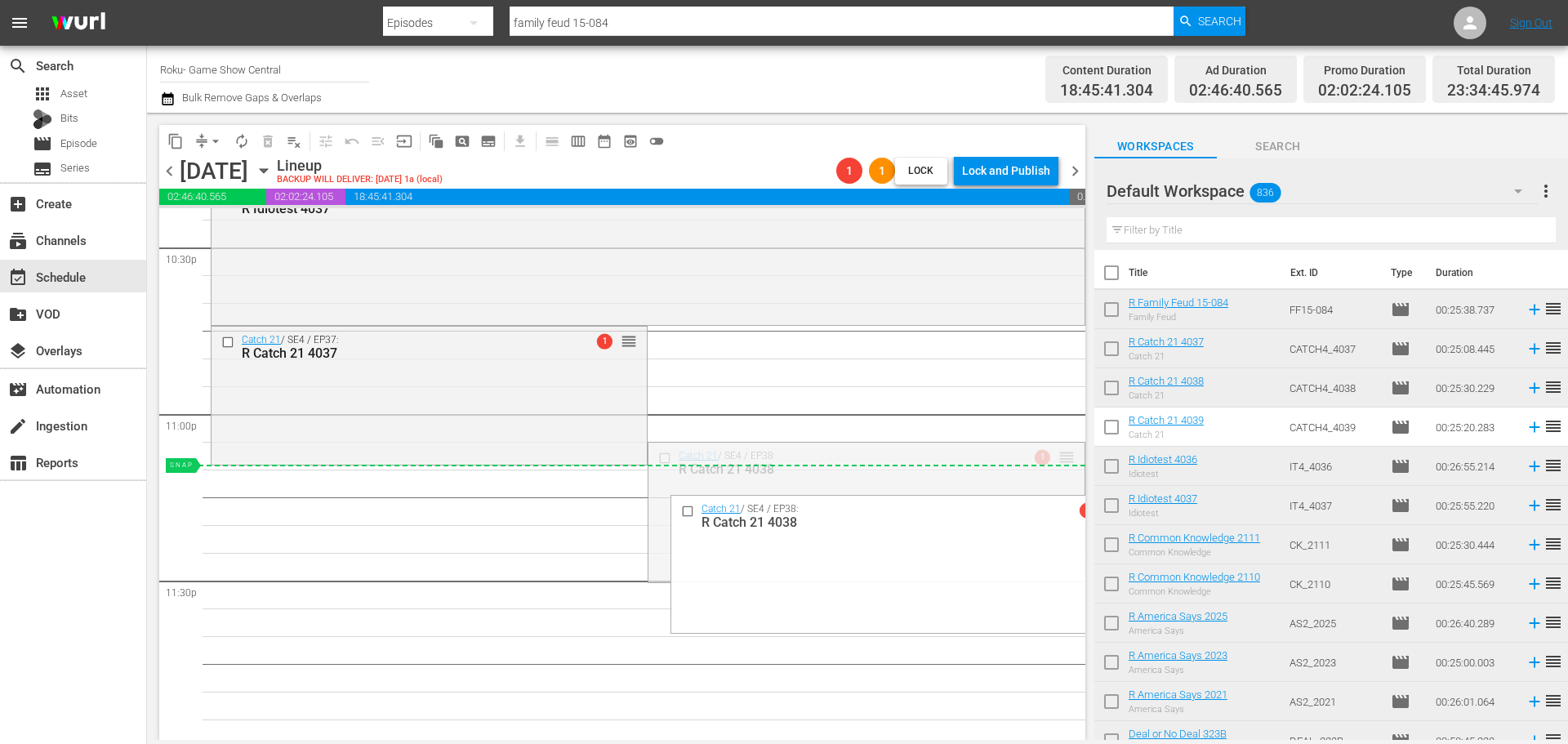
drag, startPoint x: 1058, startPoint y: 451, endPoint x: 710, endPoint y: 478, distance: 349.0
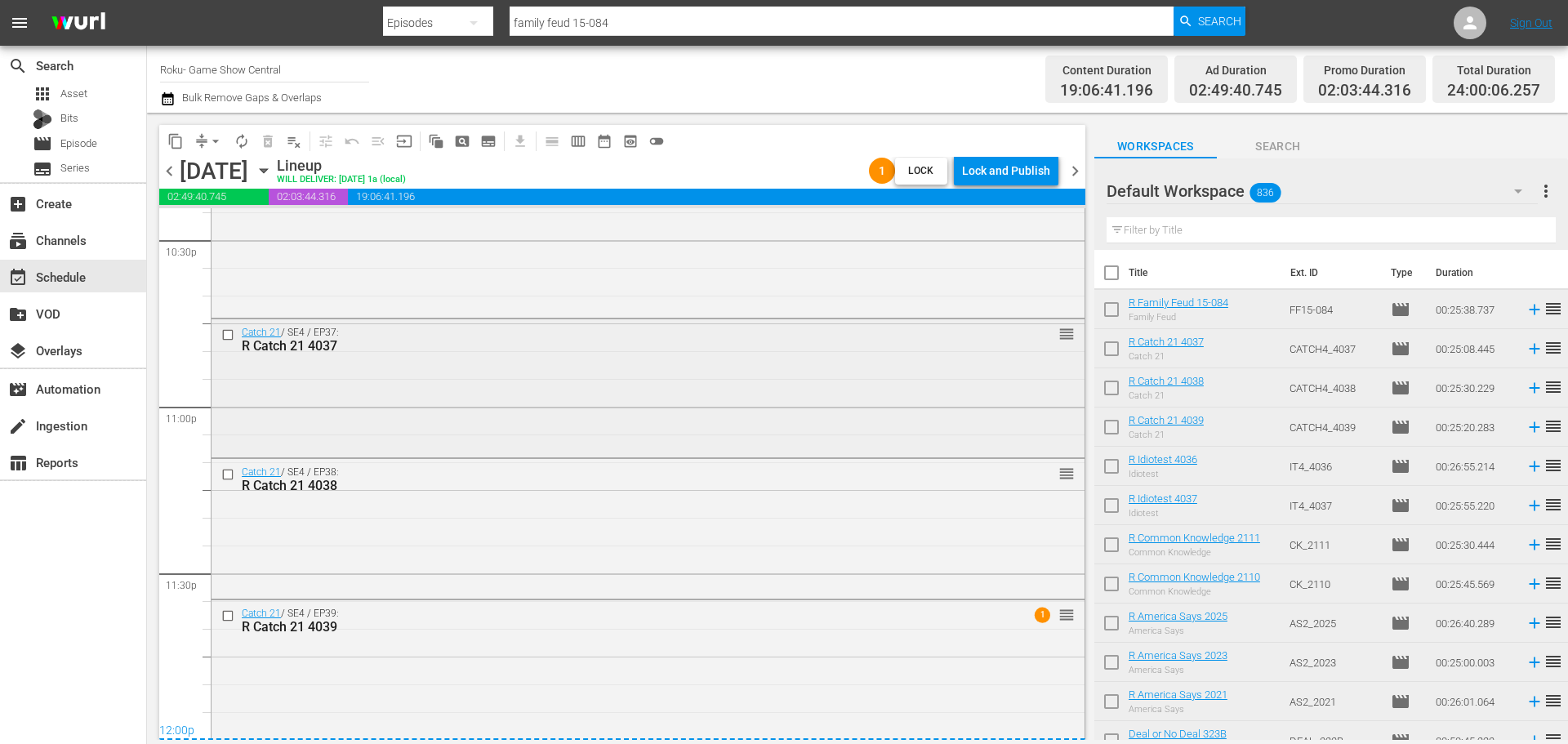
scroll to position [7467, 0]
click at [688, 665] on div "Catch 21 / SE4 / EP39: R Catch 21 4039 1 reorder" at bounding box center [648, 668] width 873 height 136
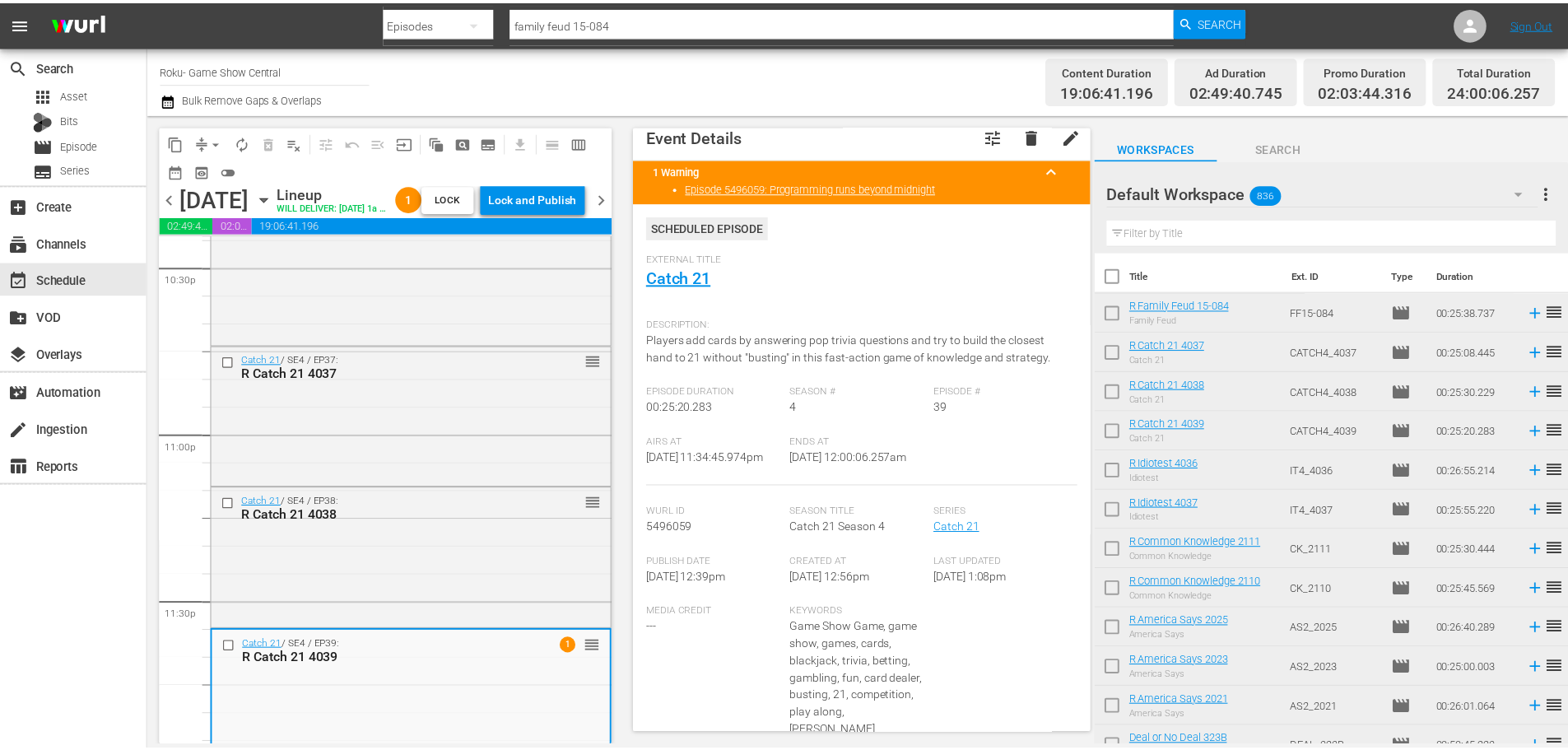
scroll to position [0, 0]
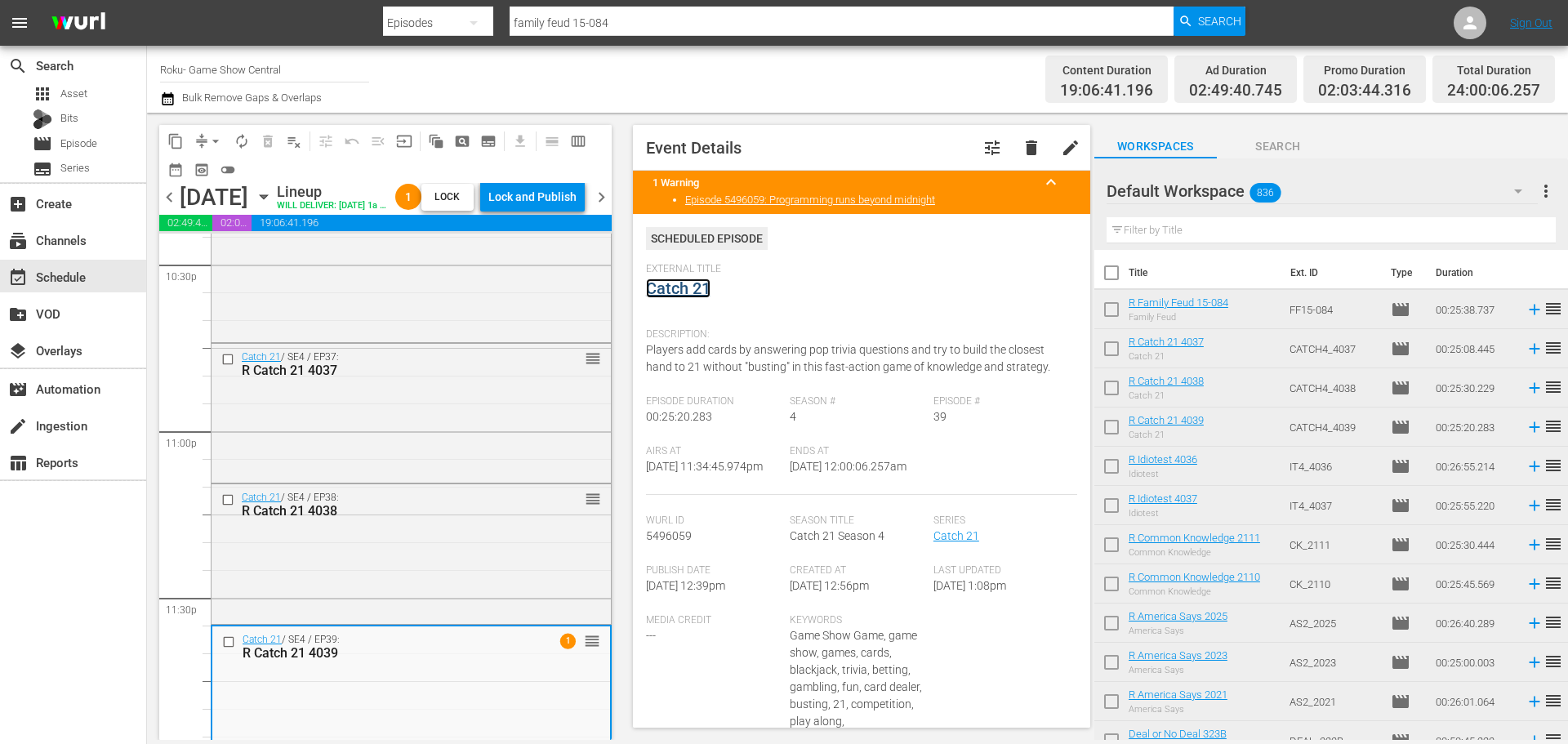
click at [702, 280] on link "Catch 21" at bounding box center [678, 288] width 64 height 20
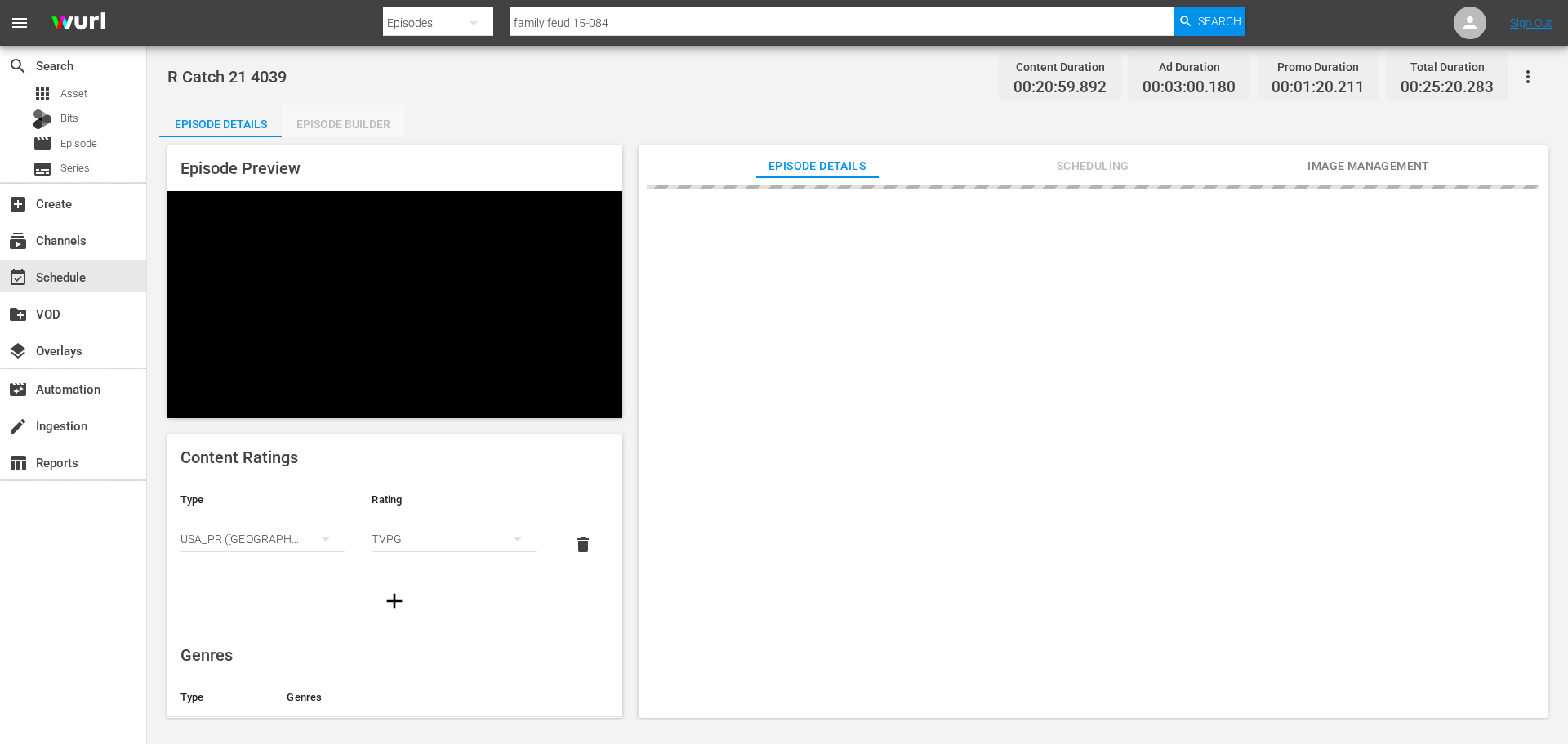
click at [345, 122] on div "Episode Builder" at bounding box center [344, 124] width 123 height 39
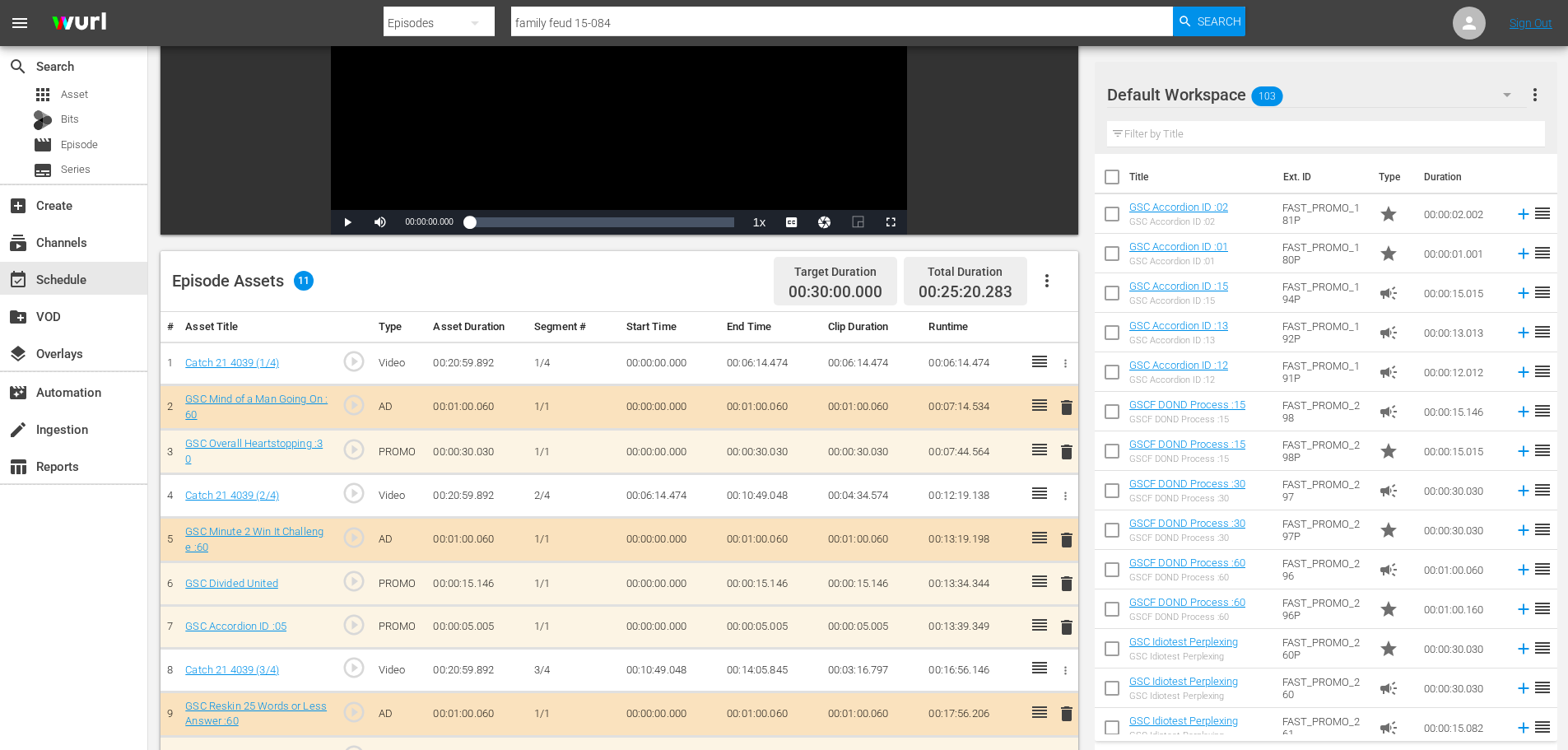
scroll to position [429, 0]
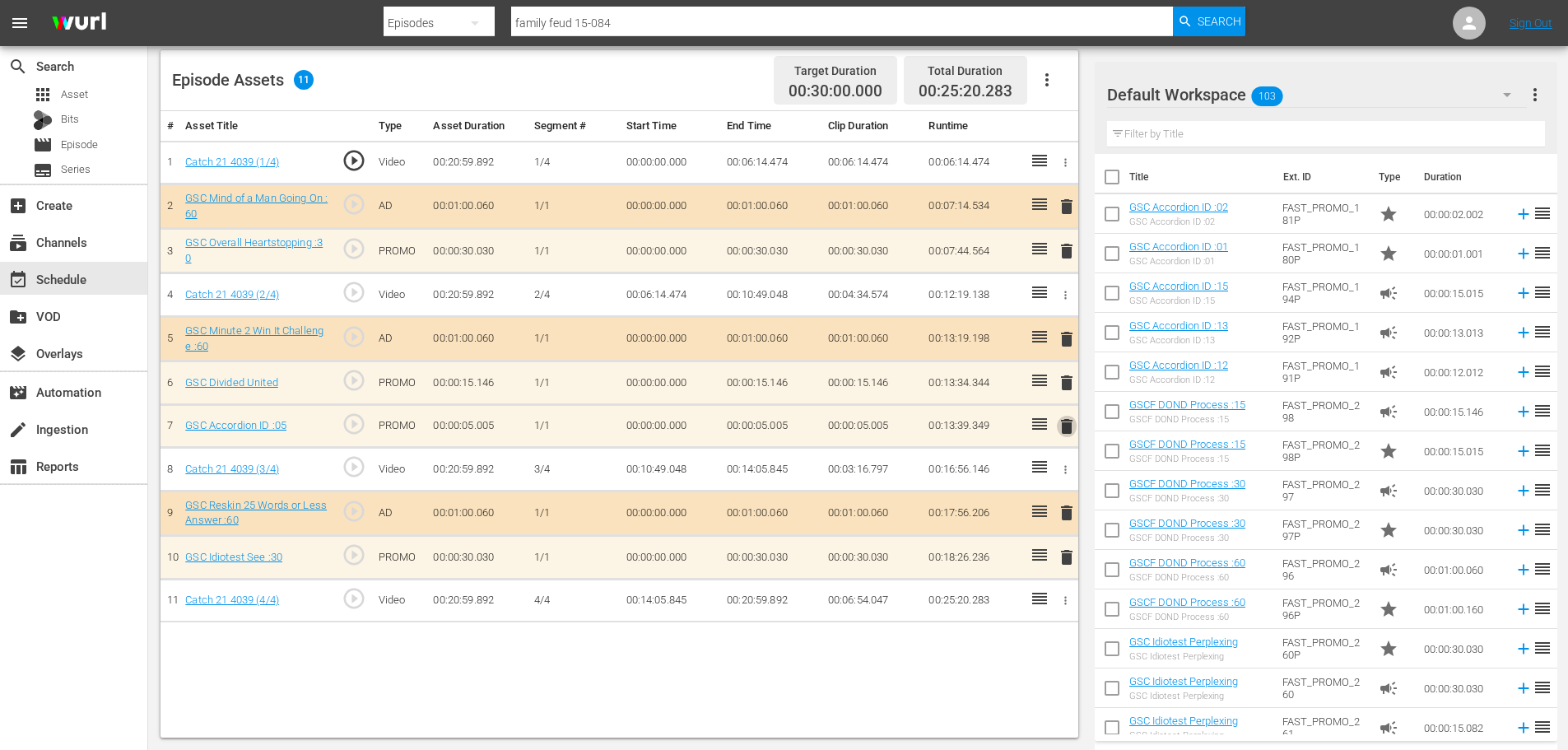
click at [1069, 425] on span "delete" at bounding box center [1066, 426] width 20 height 20
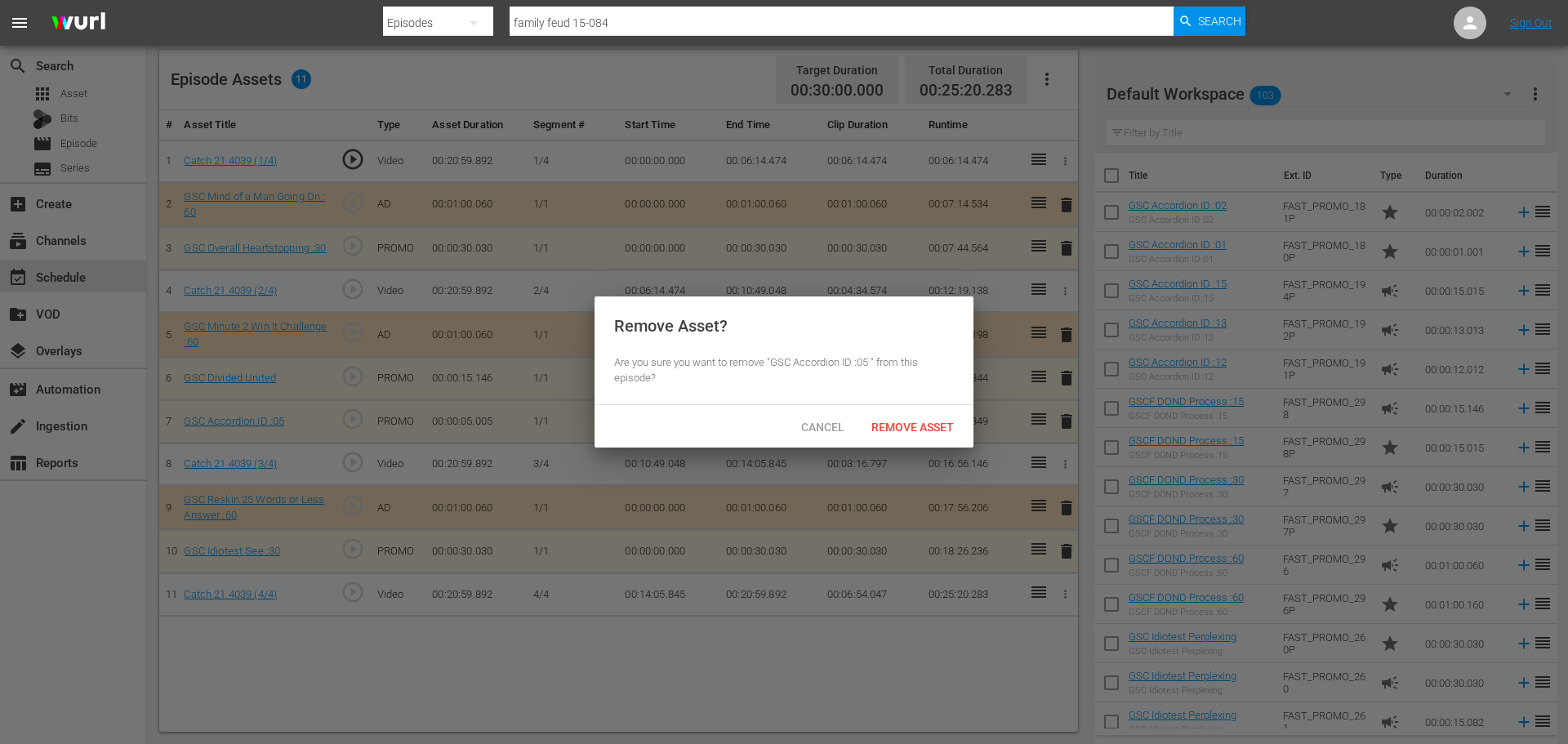
click at [945, 412] on div "Cancel Remove Asset" at bounding box center [784, 426] width 379 height 43
click at [944, 416] on div "Remove Asset" at bounding box center [912, 426] width 109 height 30
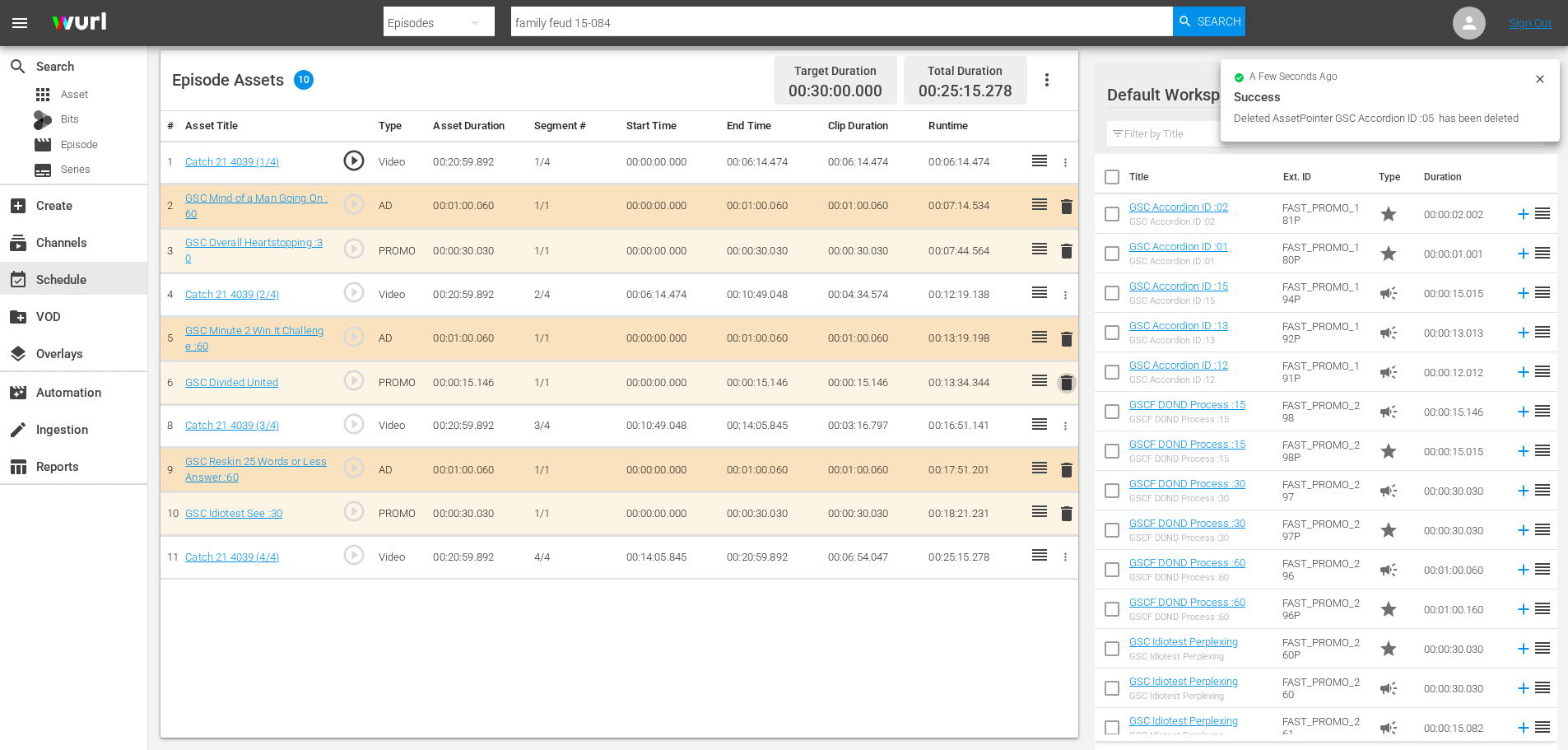
click at [1075, 389] on span "delete" at bounding box center [1066, 382] width 20 height 20
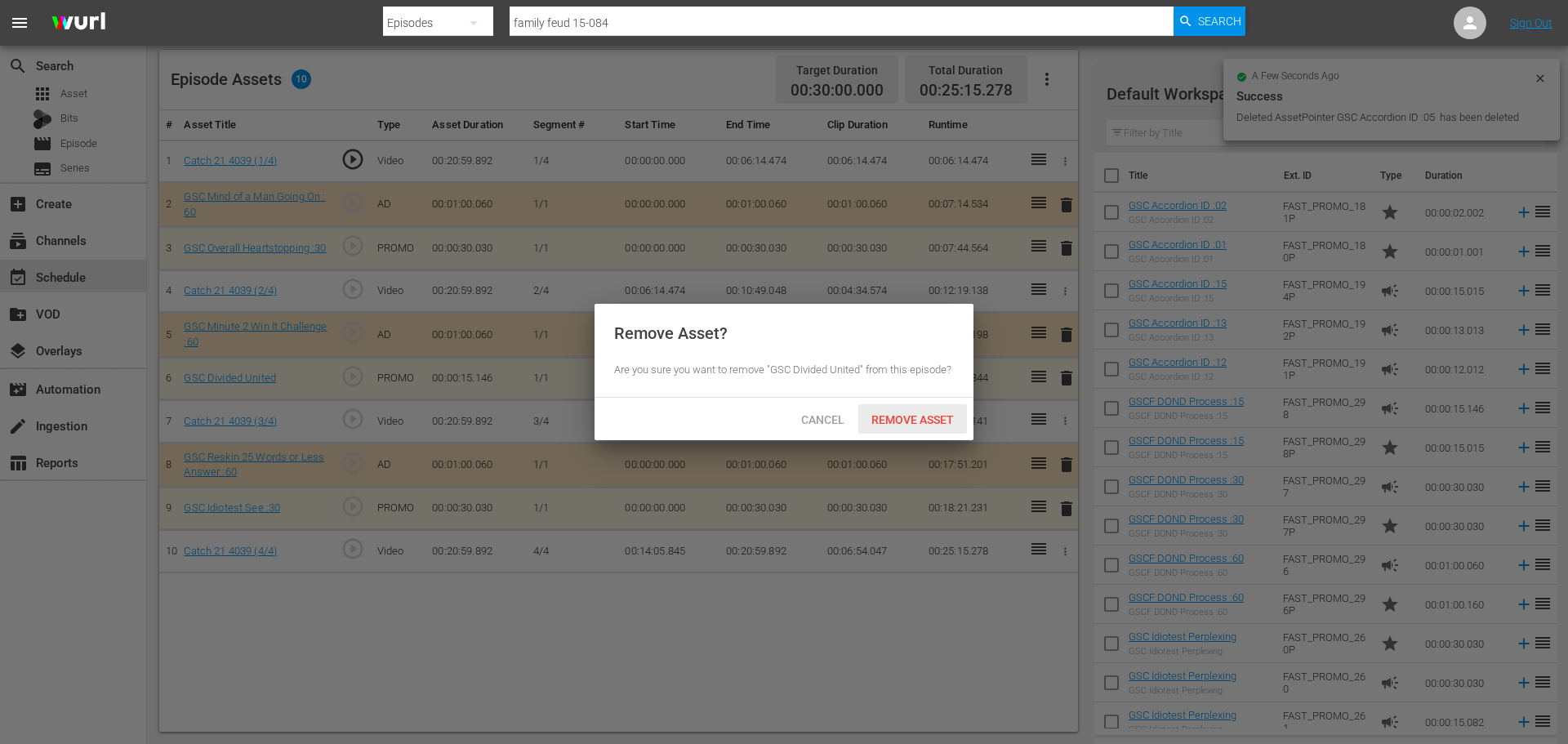
click at [912, 429] on div "Remove Asset" at bounding box center [912, 419] width 109 height 30
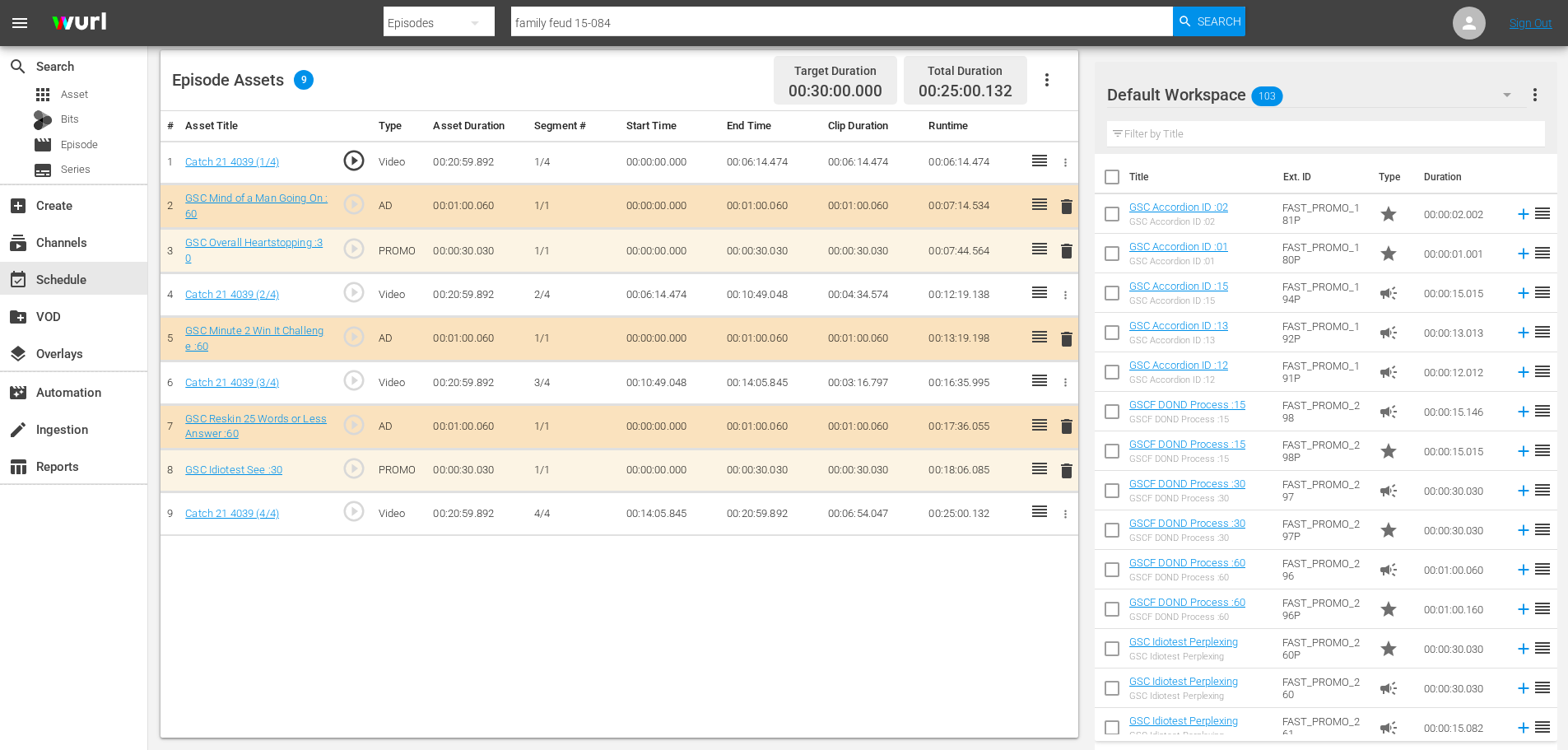
click at [1179, 124] on input "text" at bounding box center [1326, 134] width 438 height 26
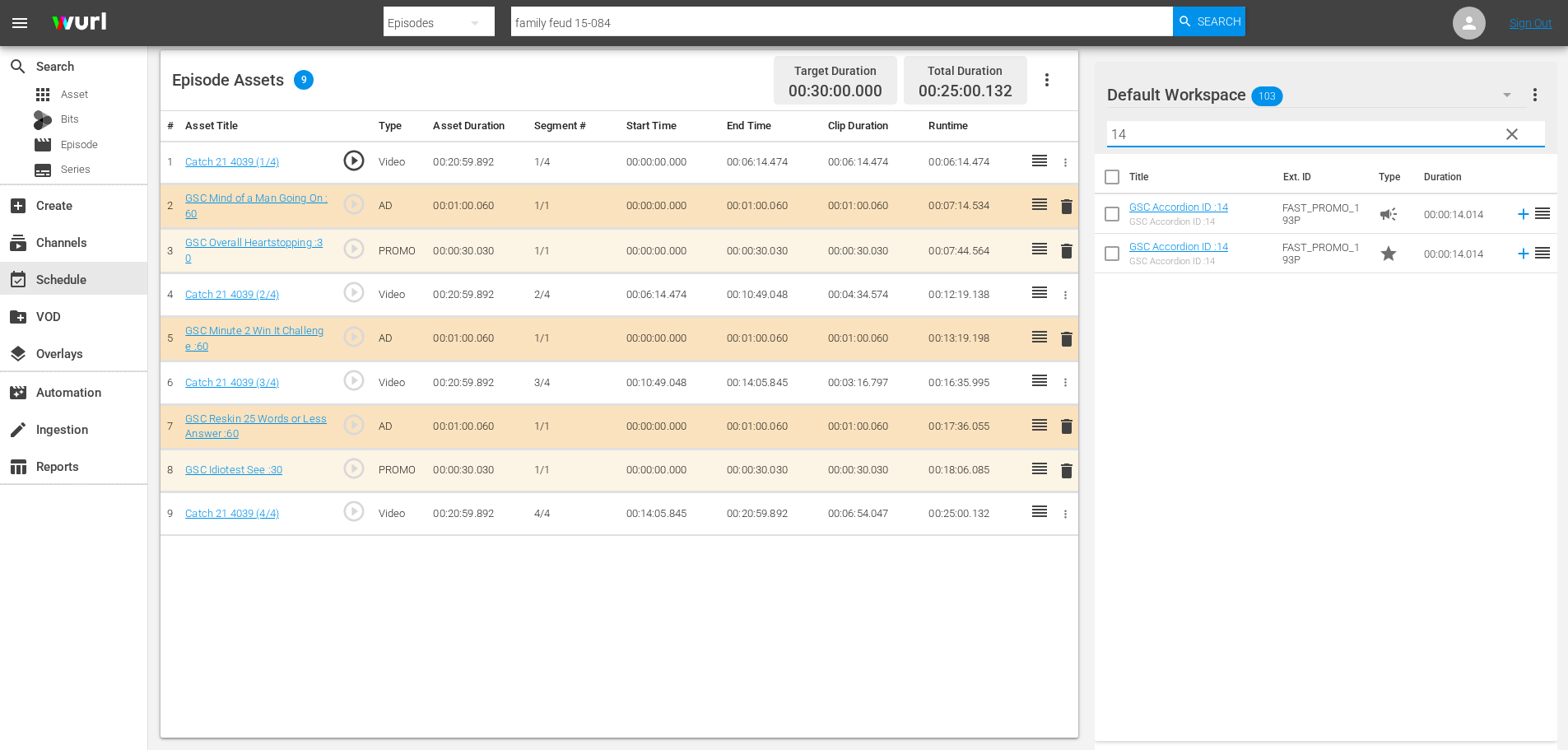
type input "14"
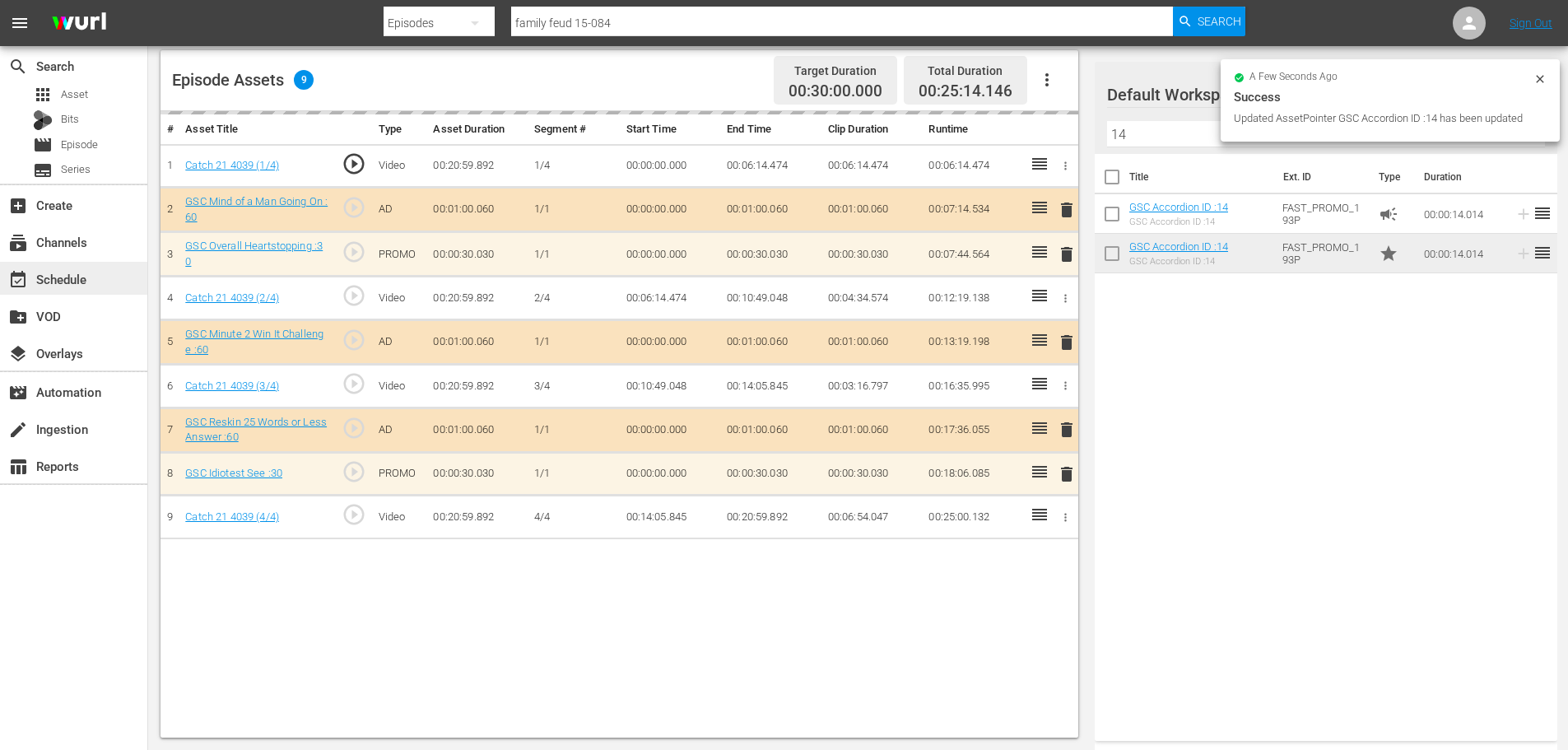
click at [52, 275] on div "event_available Schedule" at bounding box center [46, 277] width 92 height 15
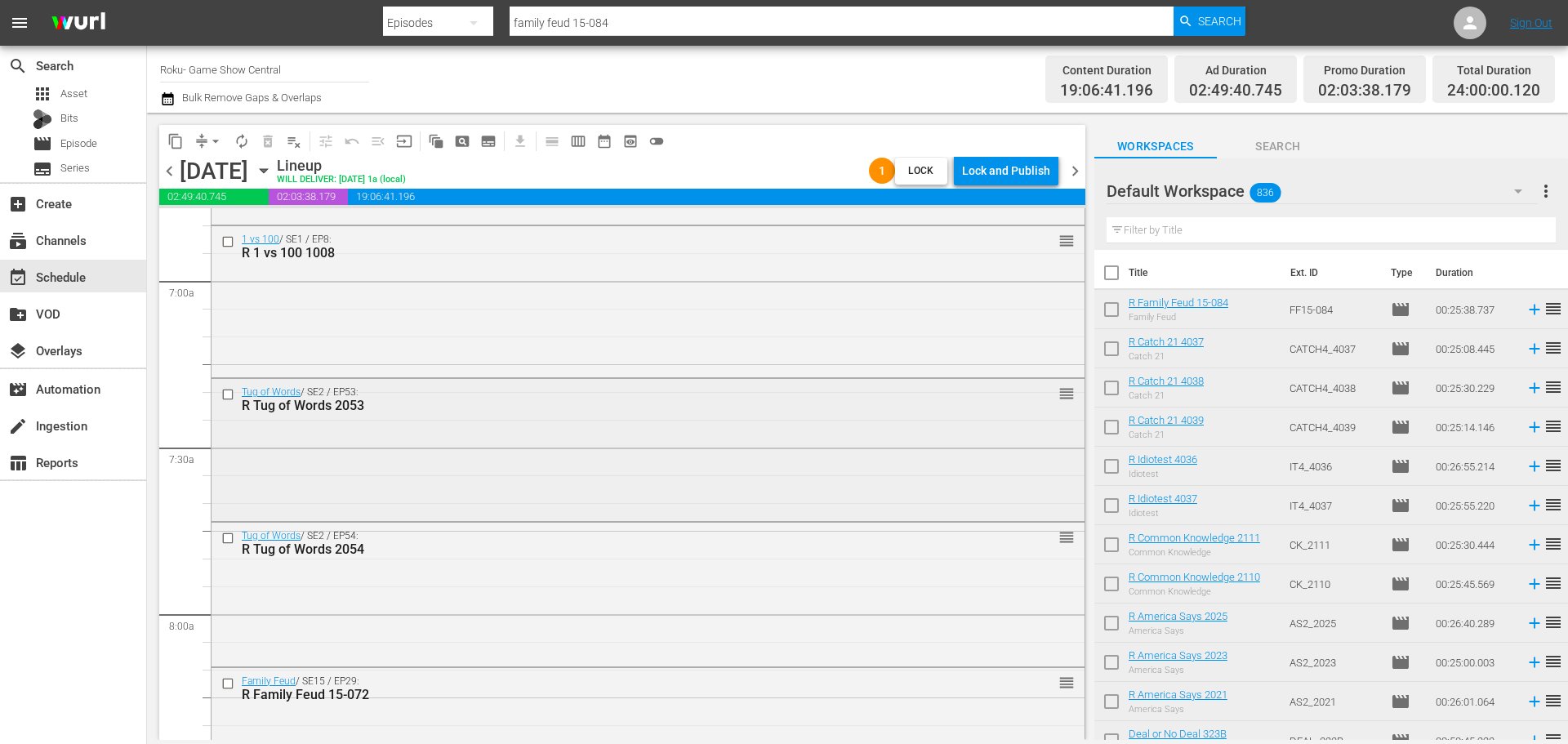
scroll to position [2287, 0]
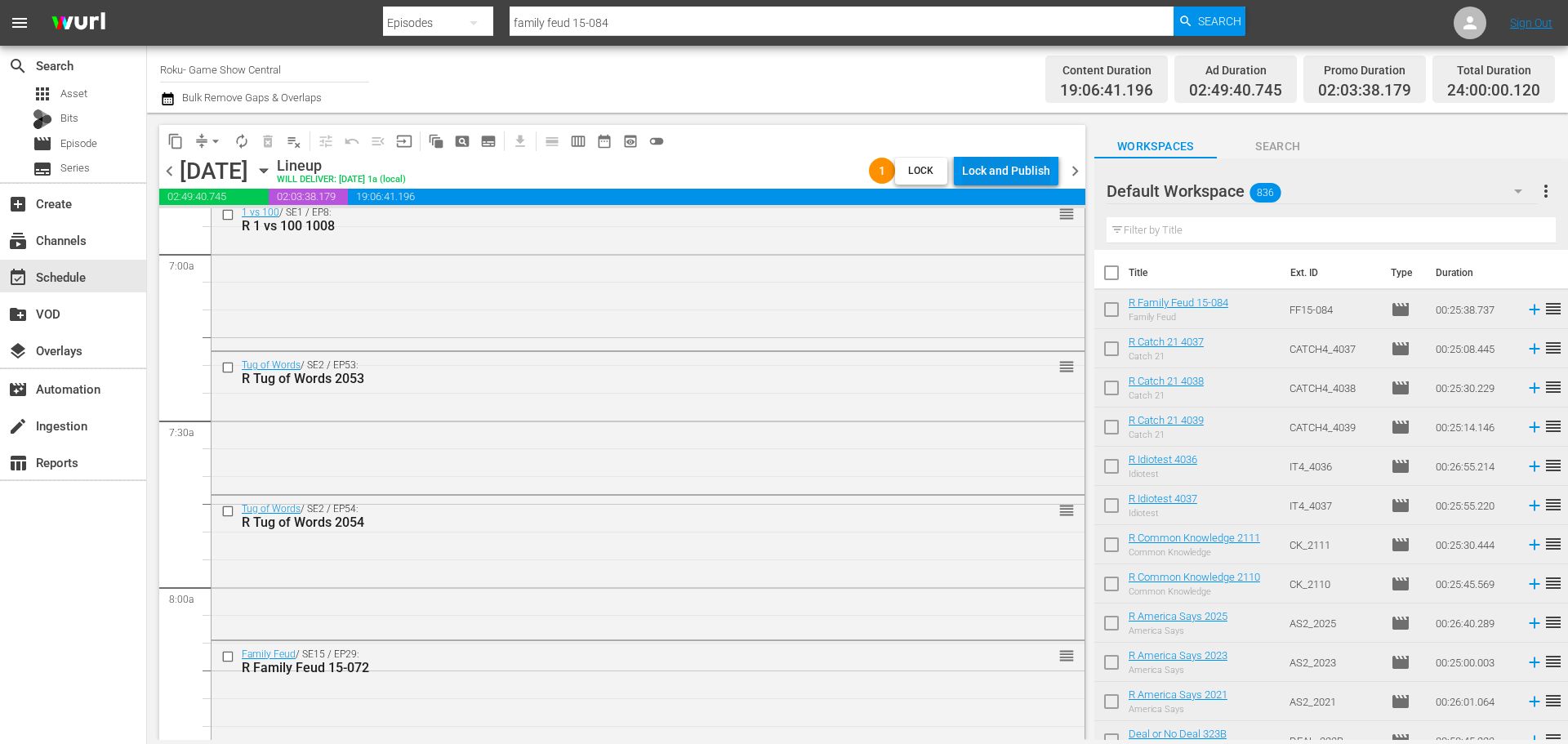
click at [995, 168] on div "Lock and Publish" at bounding box center [1006, 171] width 88 height 30
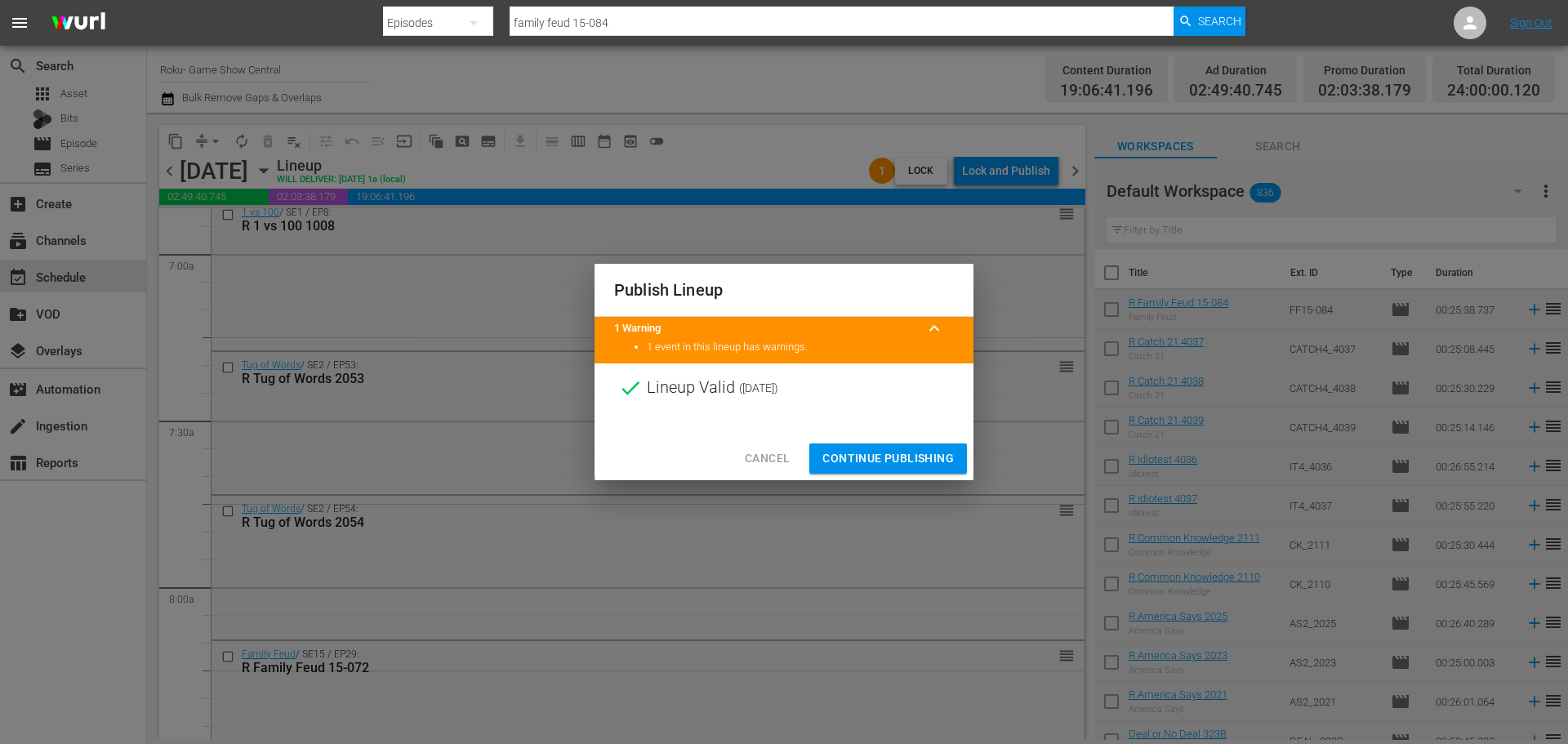
click at [966, 452] on button "Continue Publishing" at bounding box center [887, 458] width 157 height 30
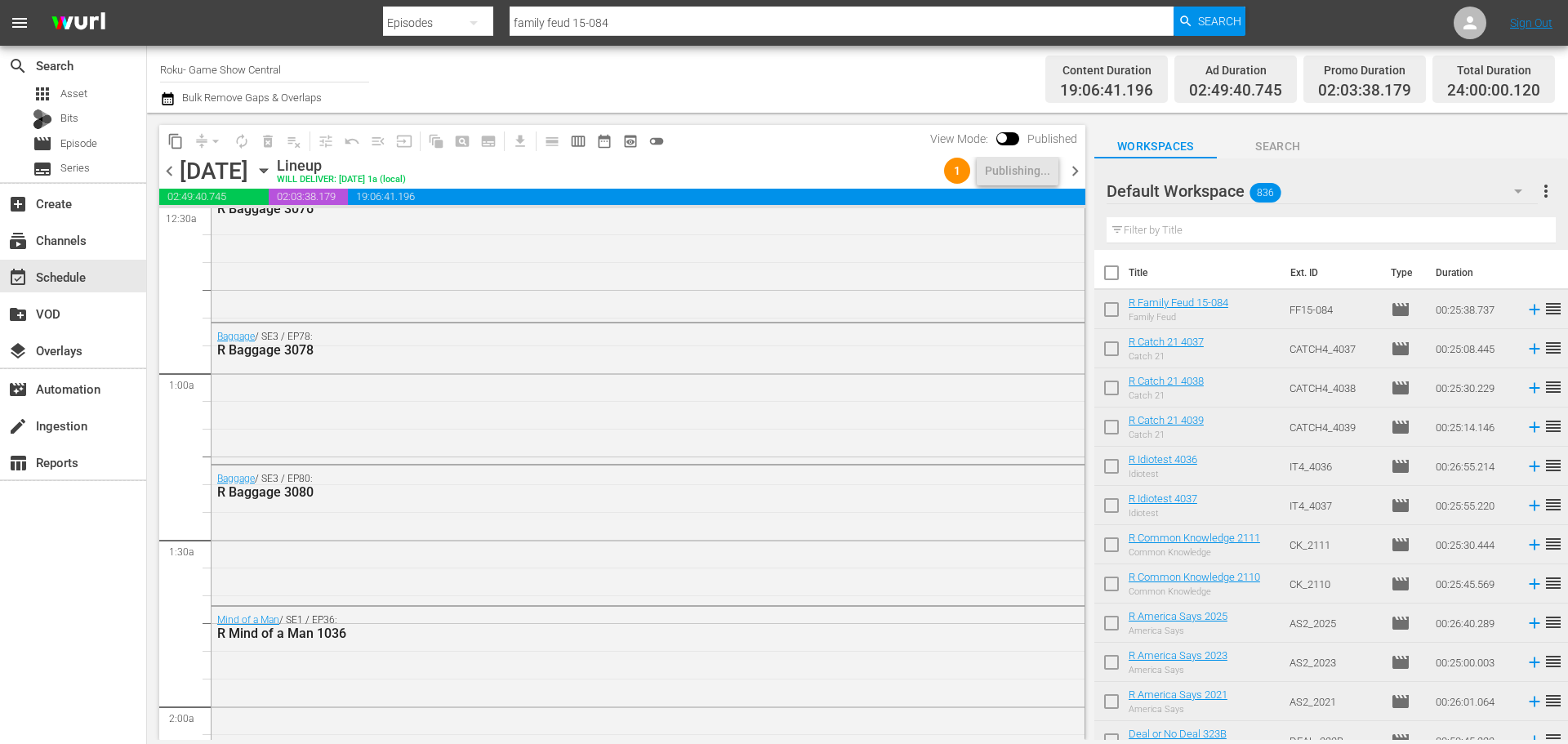
scroll to position [0, 0]
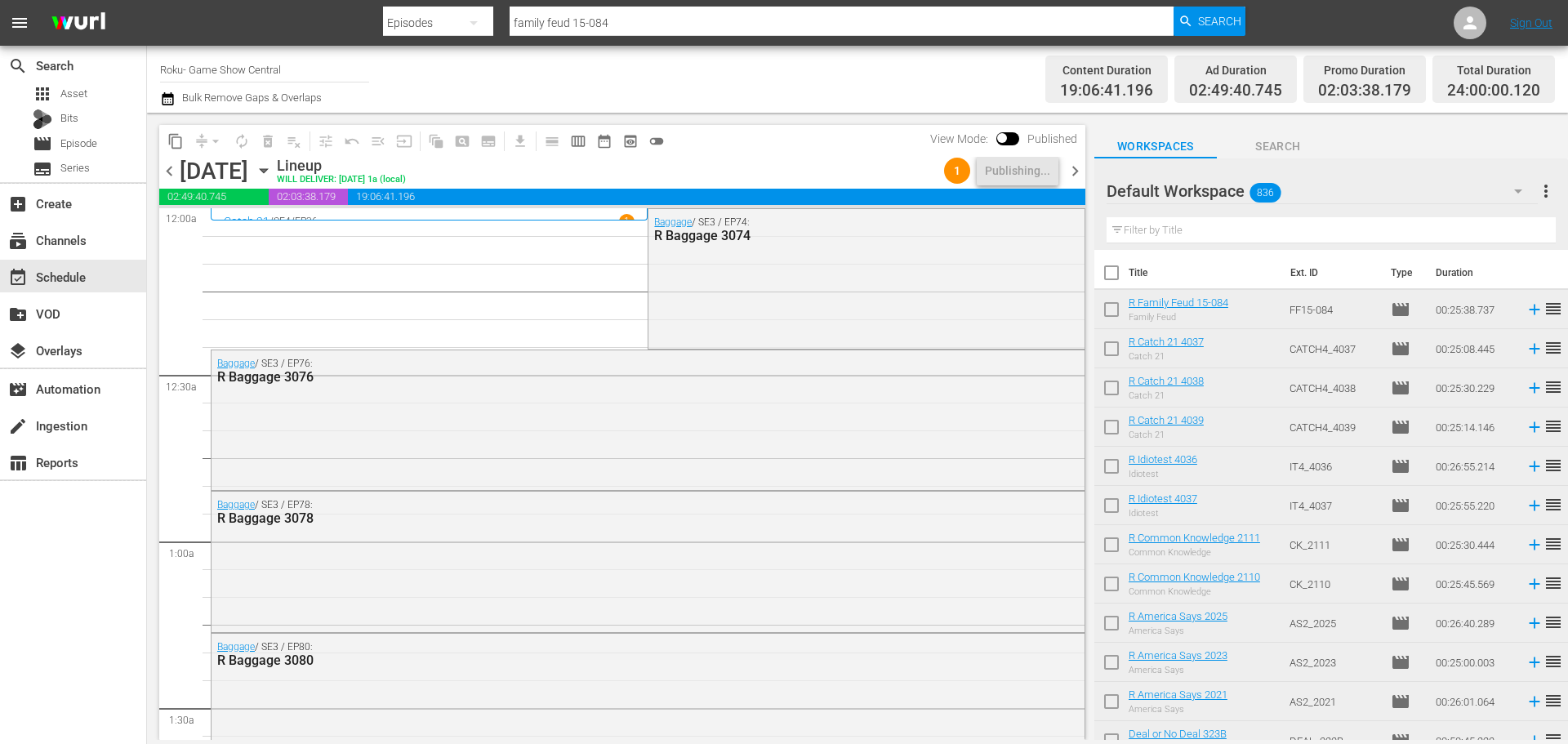
click at [273, 173] on icon "button" at bounding box center [264, 170] width 18 height 18
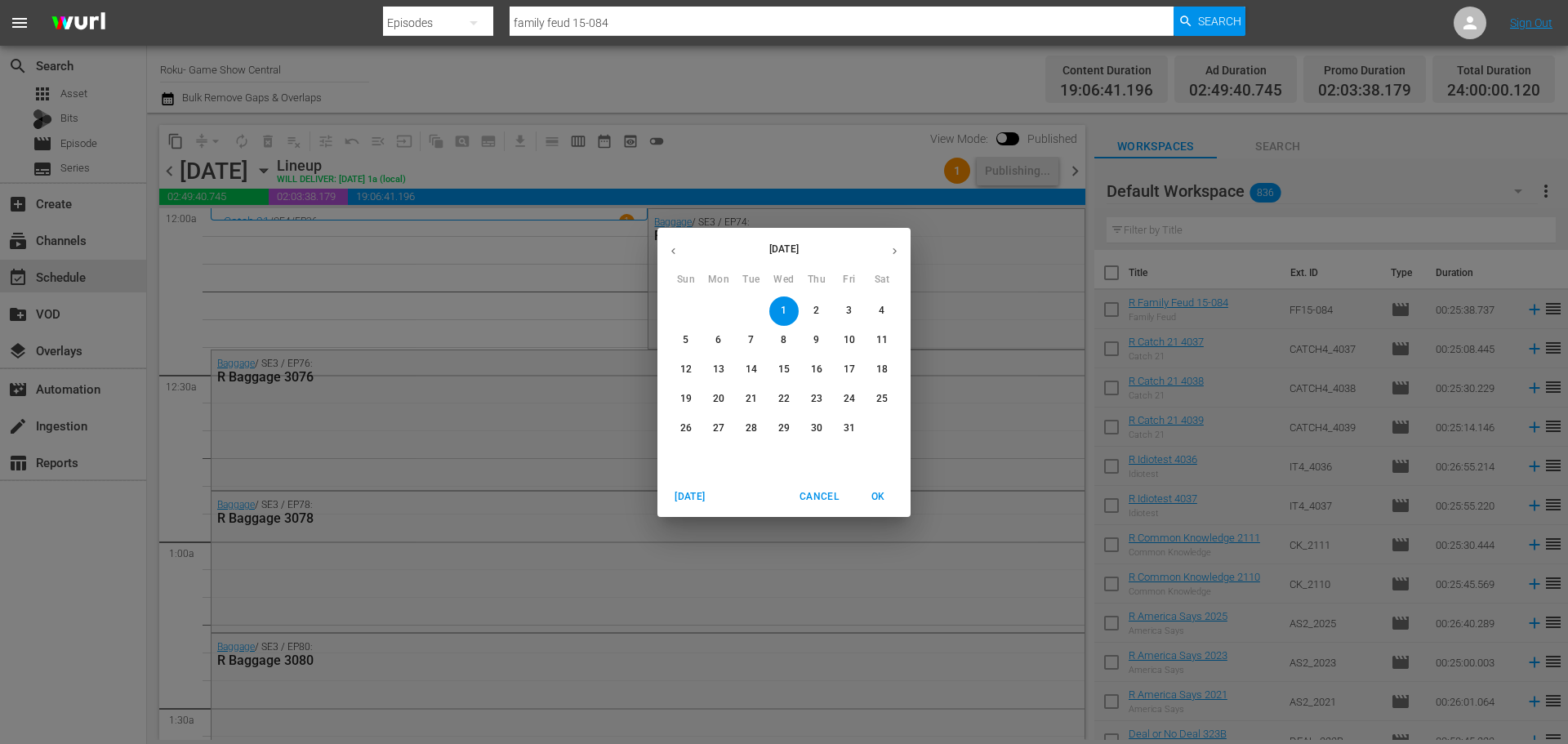
click at [742, 351] on button "7" at bounding box center [751, 341] width 30 height 30
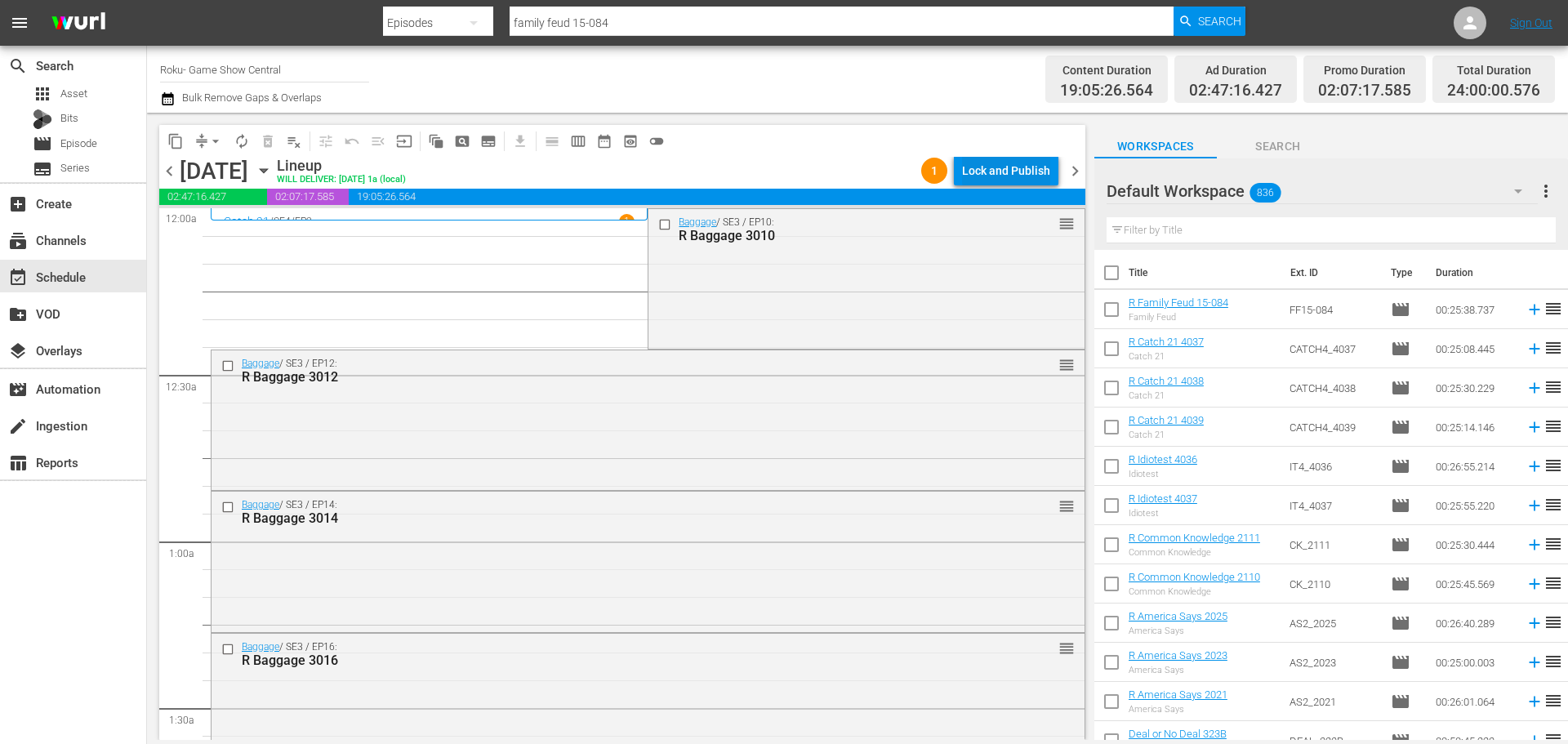
click at [1021, 169] on div "Lock and Publish" at bounding box center [1006, 171] width 88 height 30
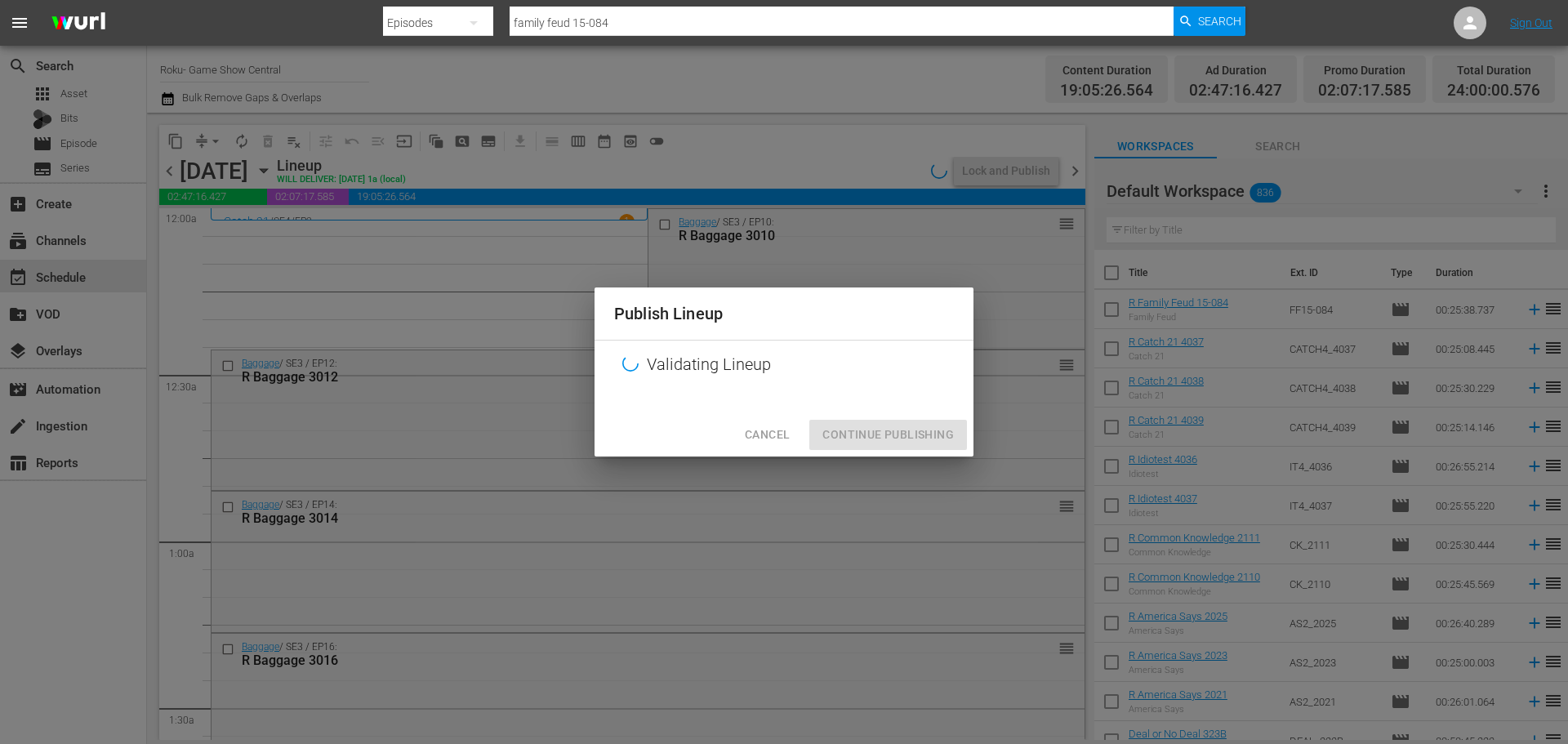
click at [914, 555] on div "Publish Lineup Validating Lineup Cancel Continue Publishing" at bounding box center [784, 372] width 1568 height 744
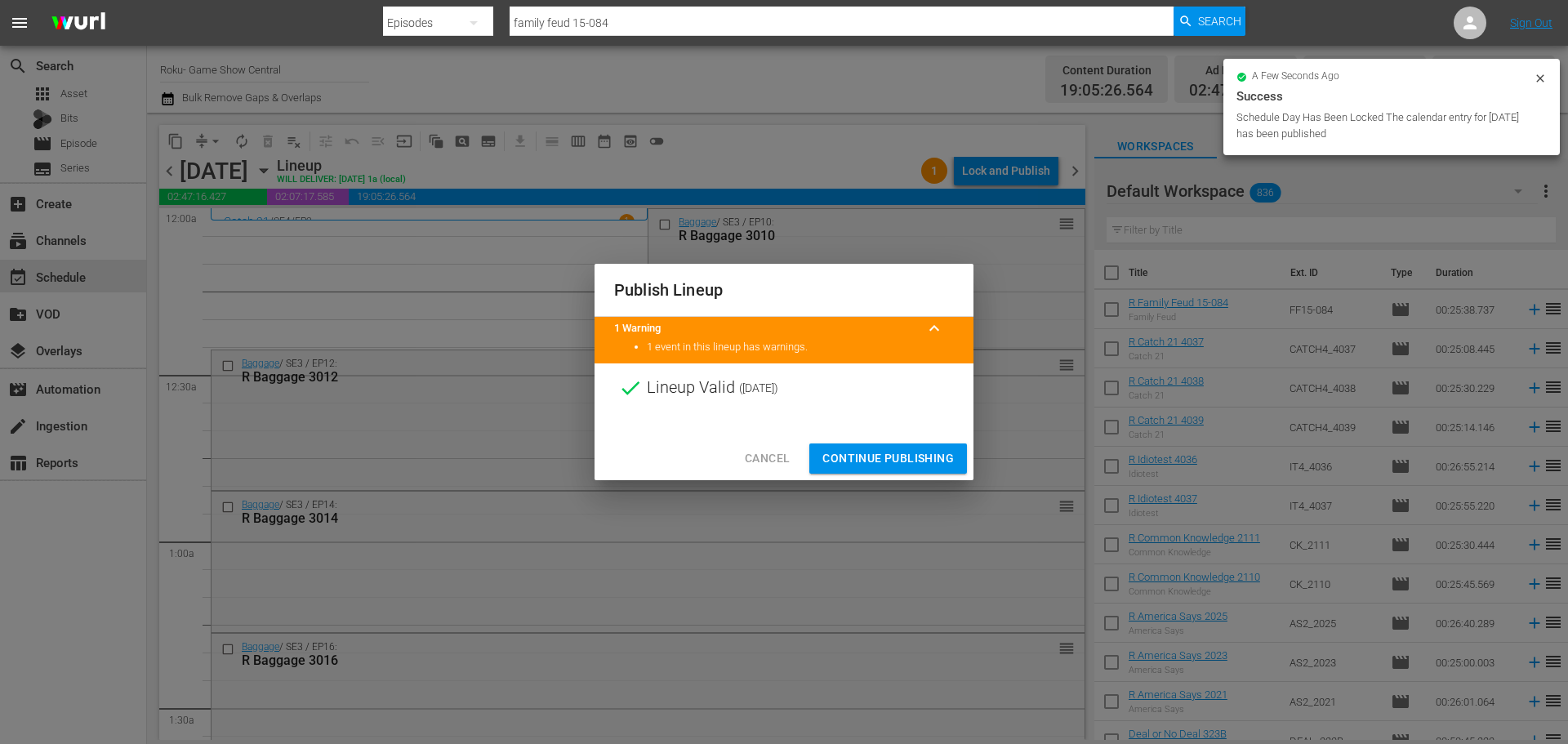
click at [914, 455] on span "Continue Publishing" at bounding box center [887, 459] width 131 height 20
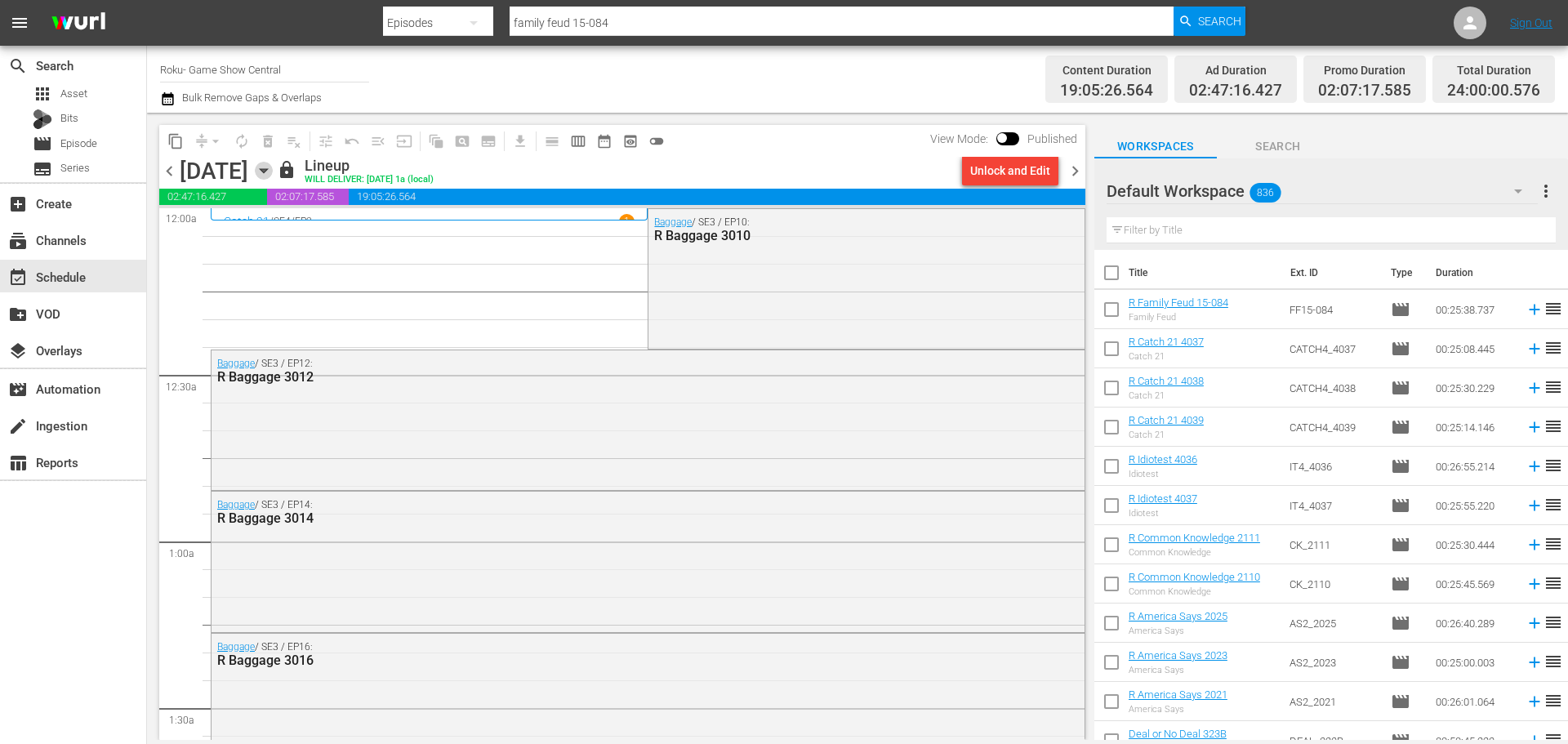
click at [273, 164] on icon "button" at bounding box center [264, 170] width 18 height 18
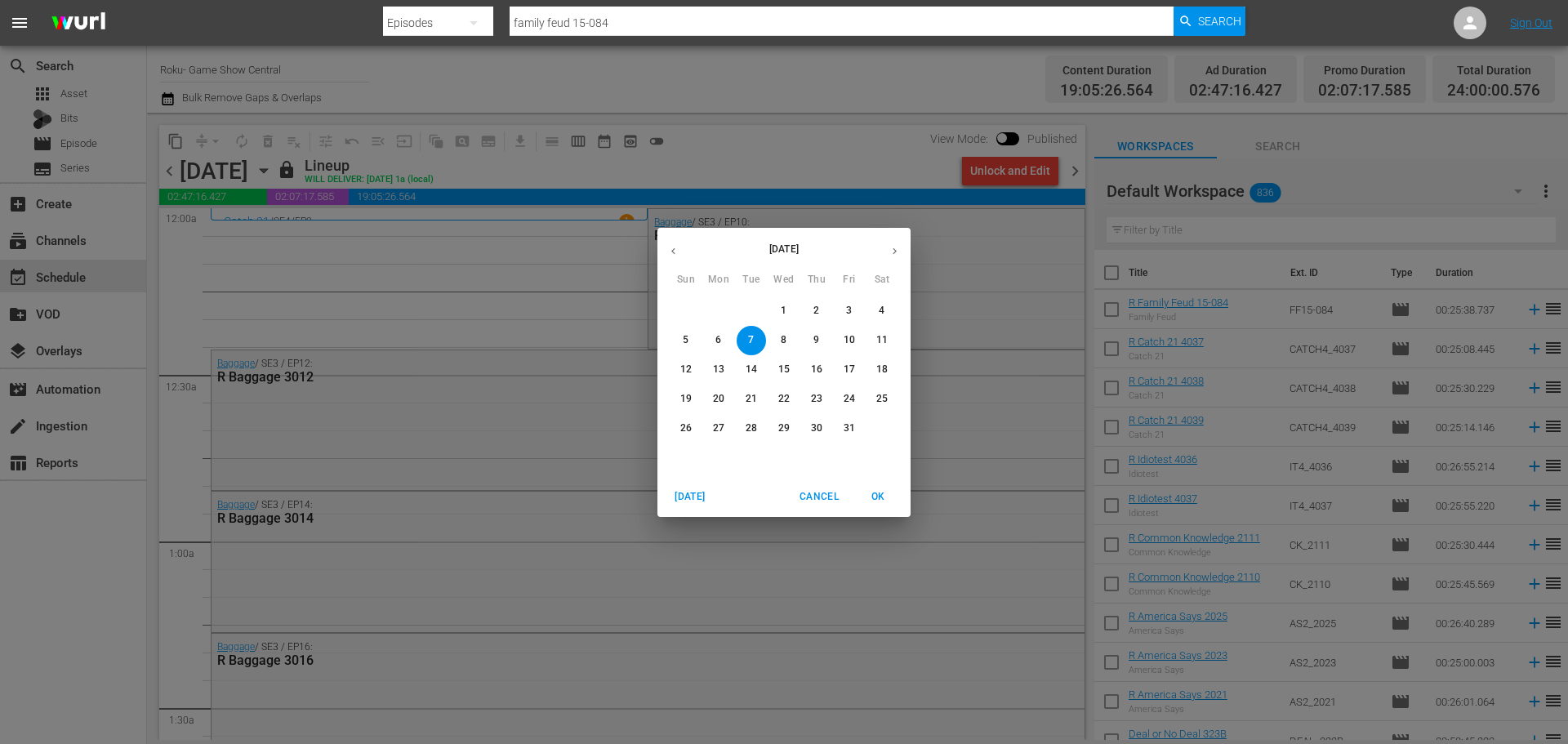
click at [787, 308] on p "1" at bounding box center [784, 310] width 6 height 14
